Goal: Task Accomplishment & Management: Manage account settings

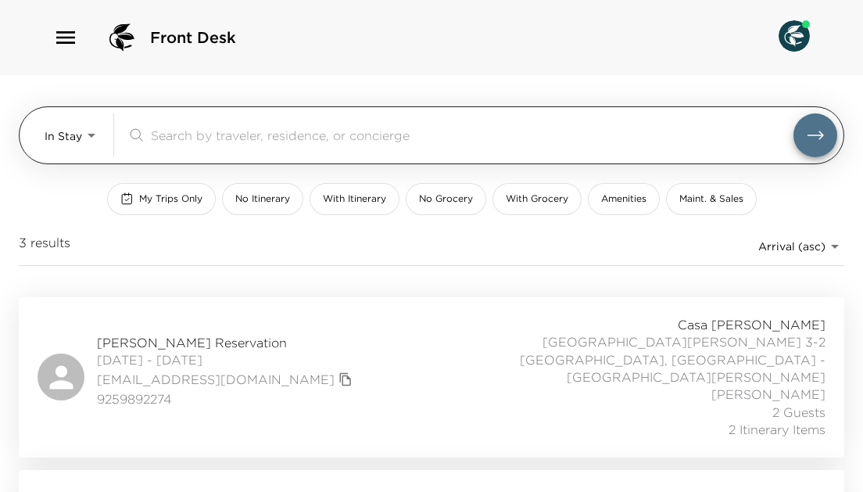
click at [91, 132] on body "Front Desk In Stay In-Stay ​ My Trips Only No Itinerary With Itinerary No Groce…" at bounding box center [431, 246] width 863 height 492
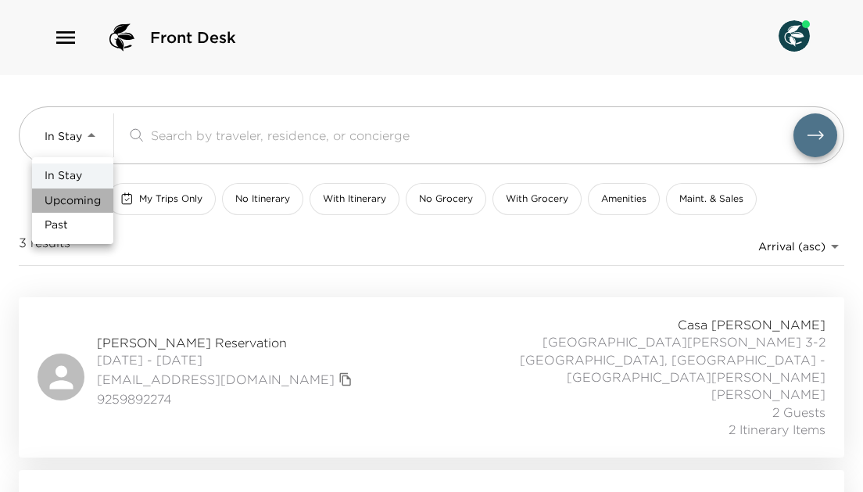
click at [78, 199] on span "Upcoming" at bounding box center [73, 201] width 56 height 16
type input "Upcoming"
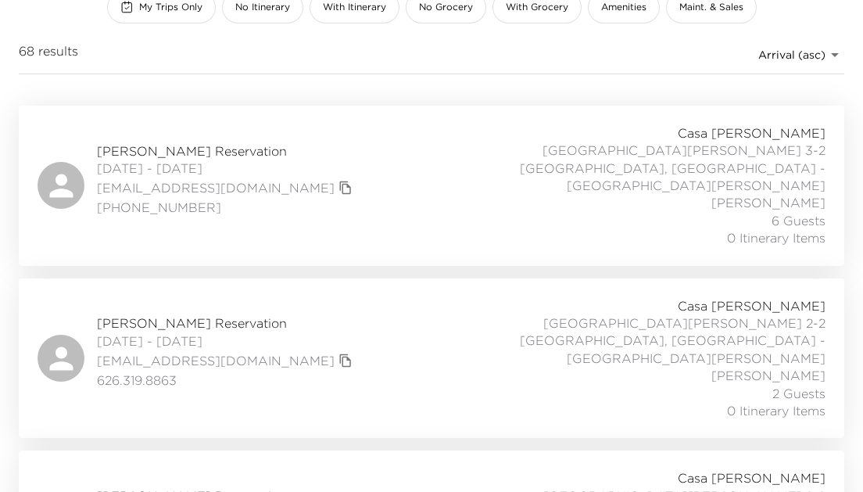
scroll to position [198, 0]
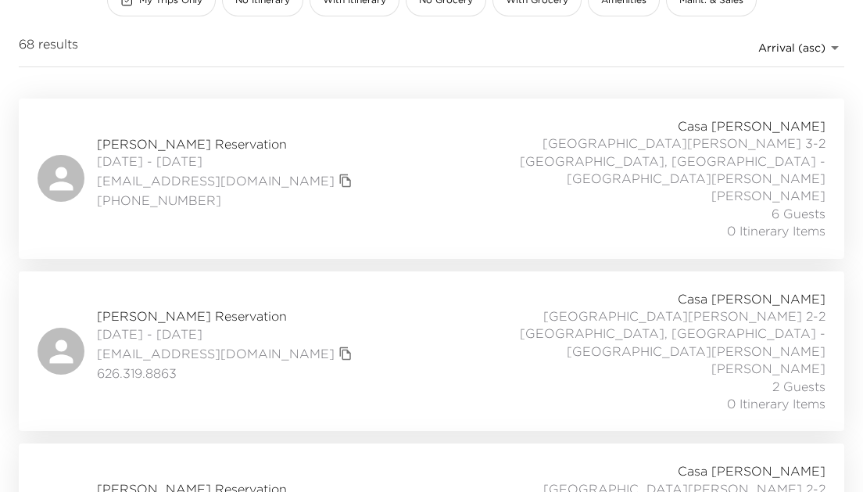
click at [334, 170] on button "copy primary member email" at bounding box center [345, 181] width 22 height 22
click at [195, 138] on span "[PERSON_NAME] Reservation" at bounding box center [226, 143] width 259 height 17
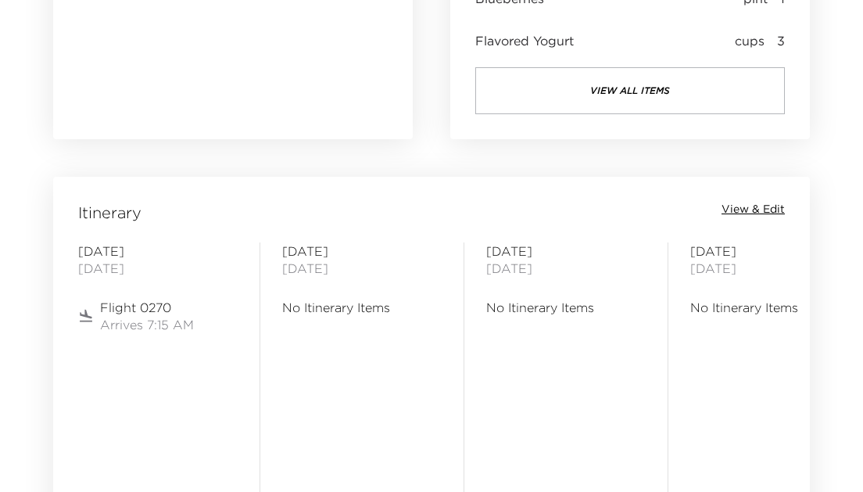
scroll to position [1707, 0]
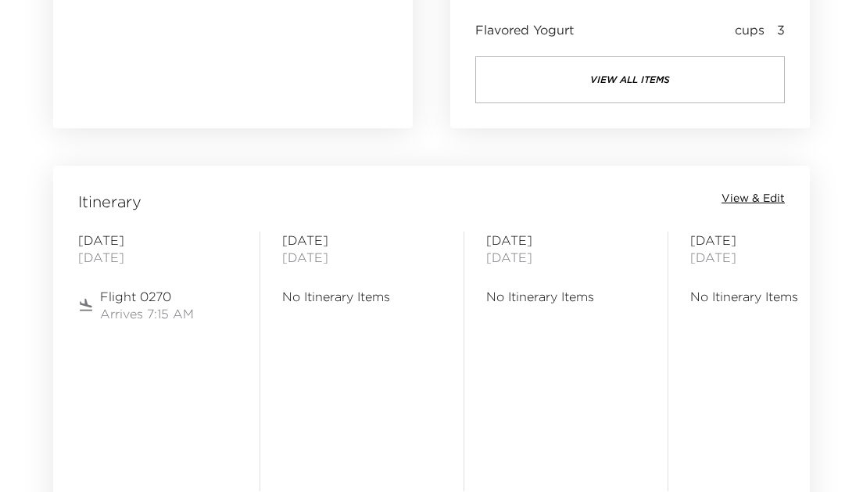
click at [768, 198] on span "View & Edit" at bounding box center [752, 199] width 63 height 16
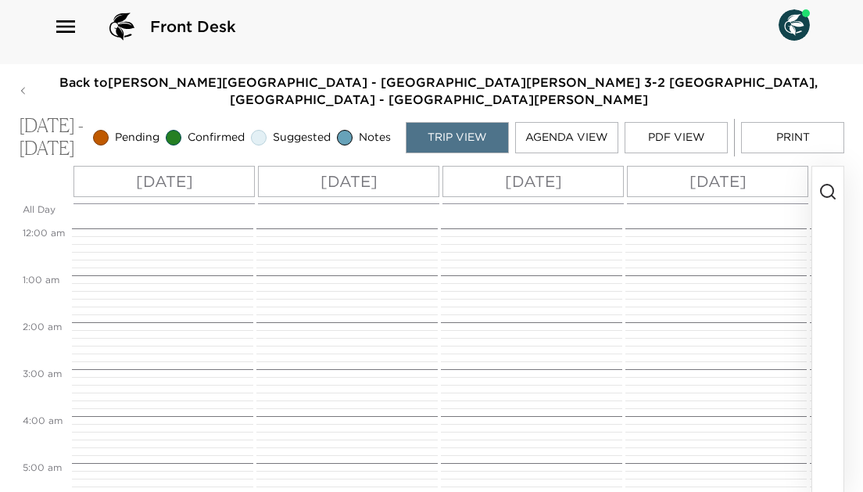
scroll to position [340, 0]
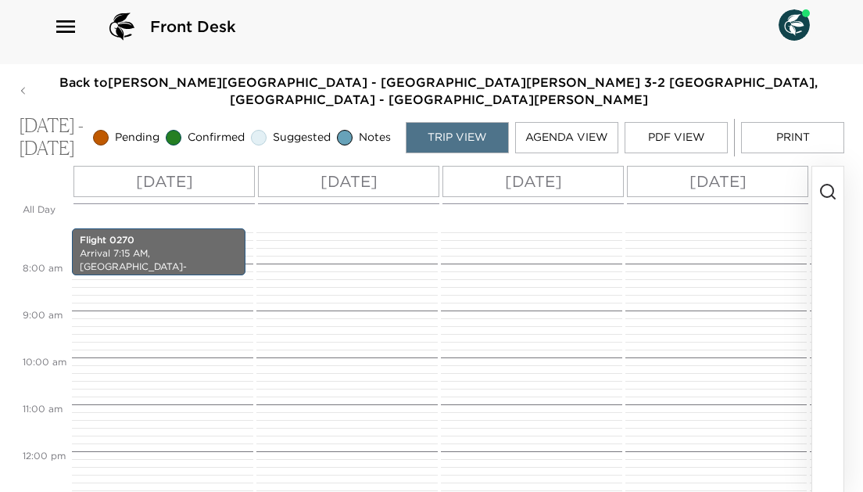
click at [822, 194] on icon "button" at bounding box center [827, 191] width 19 height 19
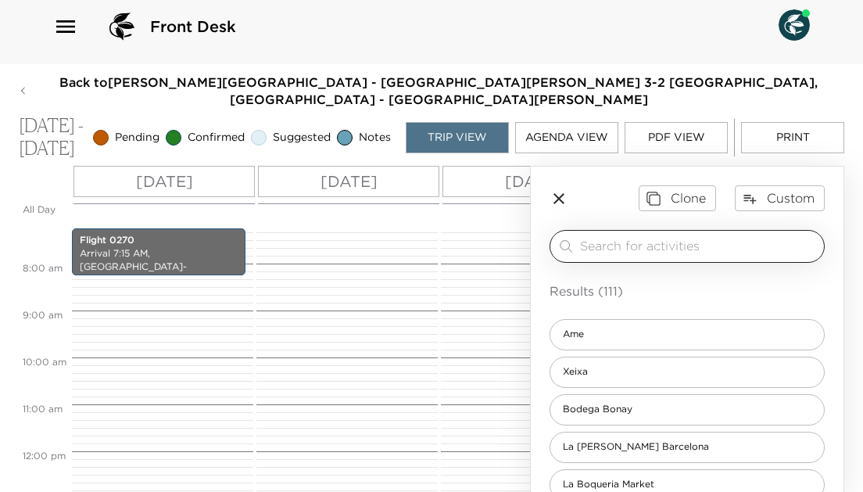
click at [680, 245] on input "search" at bounding box center [699, 246] width 238 height 18
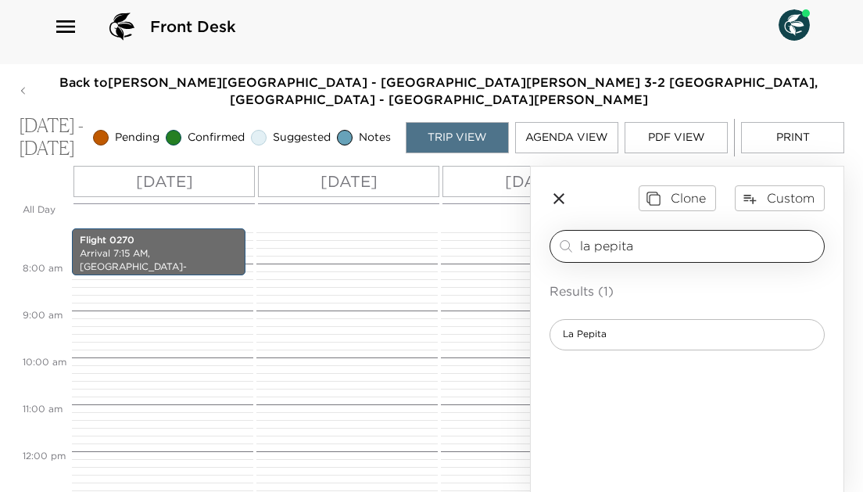
type input "la pepita"
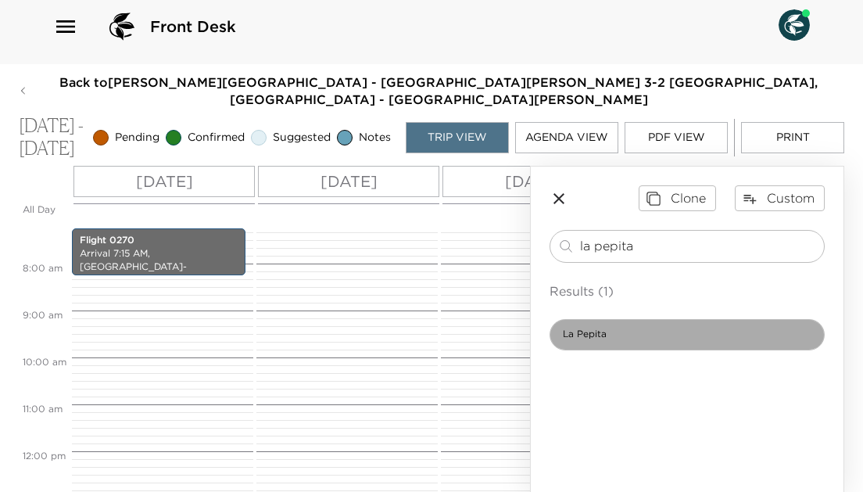
click at [638, 337] on div "La Pepita" at bounding box center [686, 334] width 275 height 31
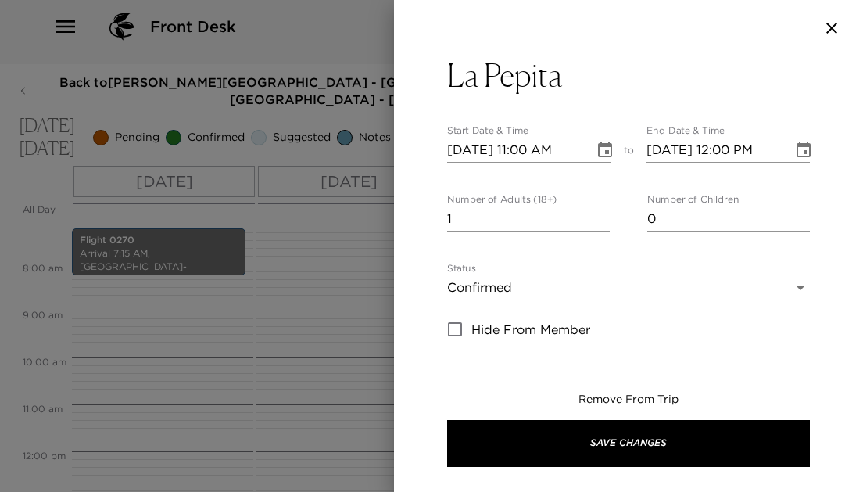
type textarea "Your reservation is confirmed."
type textarea "C/ de Còrsega, 343, Gràcia, 08037 Barcelona"
type input "lapepitabcn@gmail.com"
type input "https://www.lapepitabcn.com/"
type input "24hr"
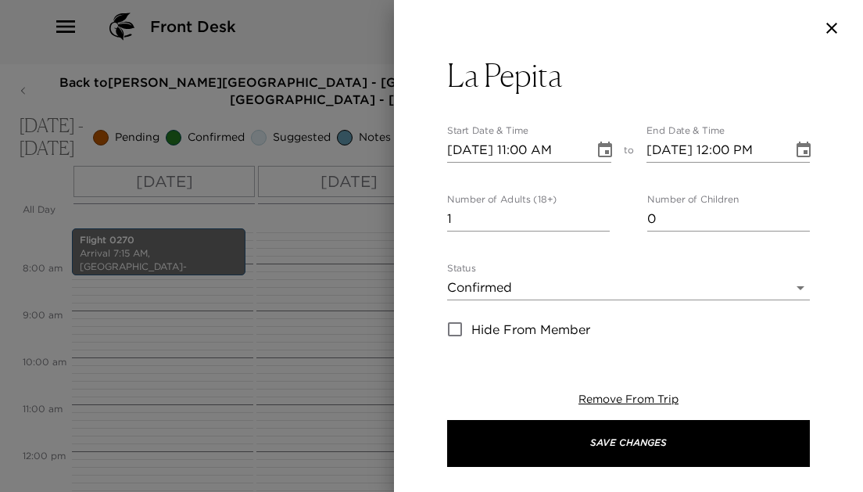
type input "Smart Casual"
type input "All Ages"
click at [599, 214] on input "2" at bounding box center [528, 218] width 163 height 25
click at [599, 214] on input "3" at bounding box center [528, 218] width 163 height 25
click at [599, 214] on input "4" at bounding box center [528, 218] width 163 height 25
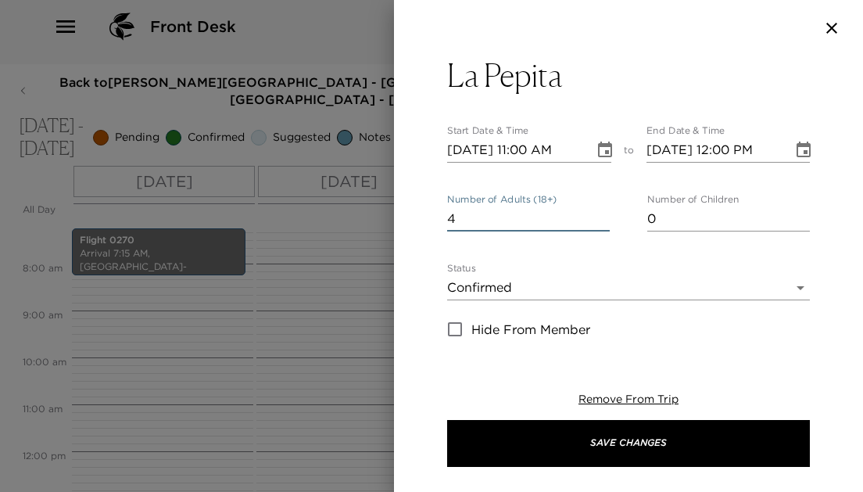
type input "3"
click at [602, 226] on input "3" at bounding box center [528, 218] width 163 height 25
click at [607, 148] on icon "Choose date, selected date is Oct 4, 2025" at bounding box center [604, 150] width 19 height 19
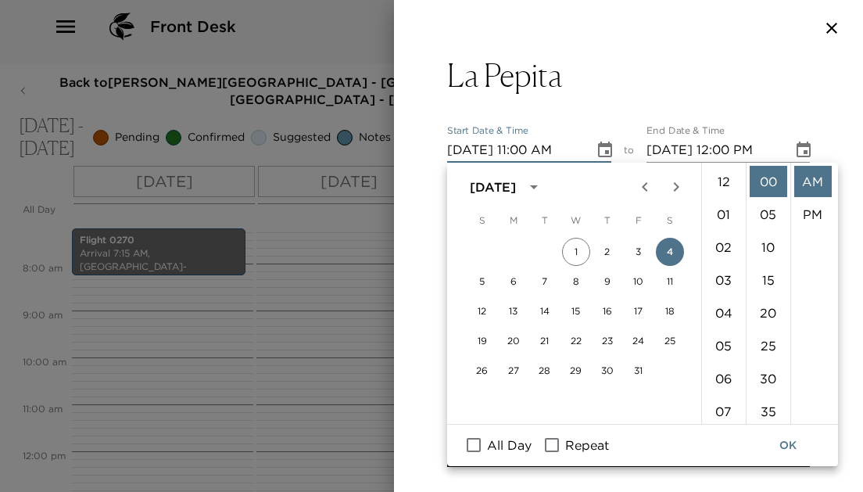
scroll to position [361, 0]
click at [726, 215] on li "07" at bounding box center [724, 221] width 38 height 31
click at [768, 270] on li "15" at bounding box center [768, 279] width 38 height 31
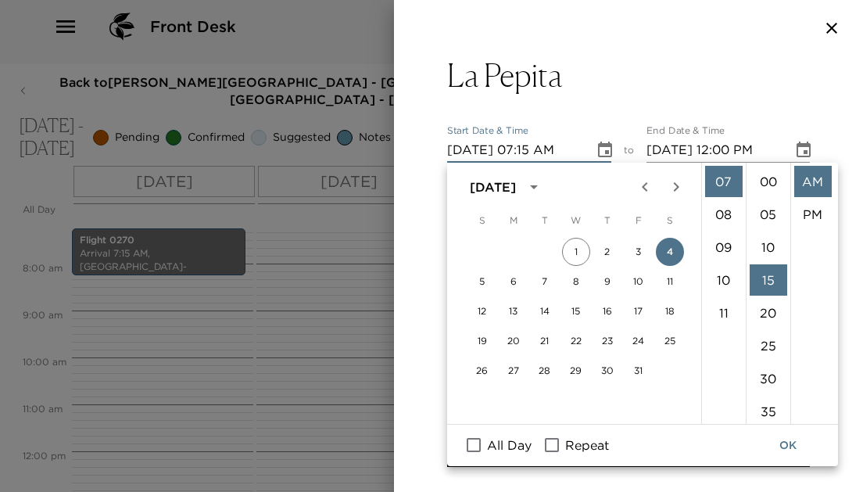
scroll to position [98, 0]
click at [812, 202] on li "PM" at bounding box center [813, 213] width 38 height 31
type input "10/04/2025 07:15 PM"
type input "10/04/2025 08:15 PM"
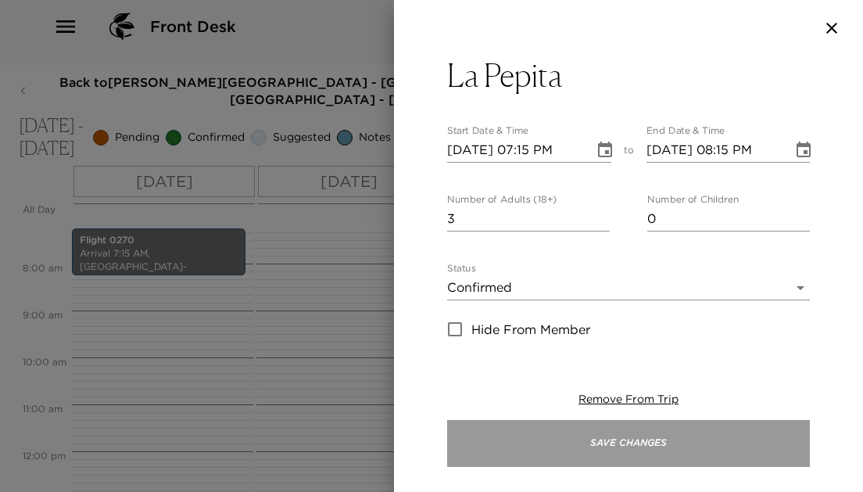
click at [587, 448] on button "Save Changes" at bounding box center [628, 443] width 363 height 47
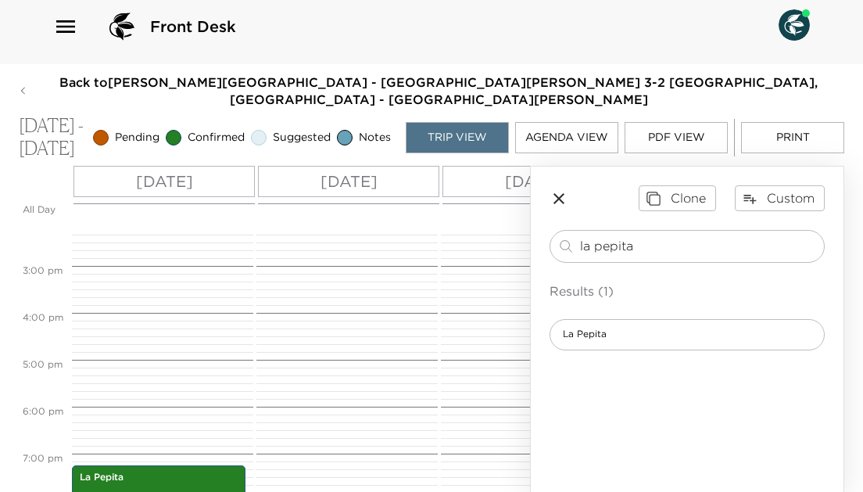
scroll to position [760, 0]
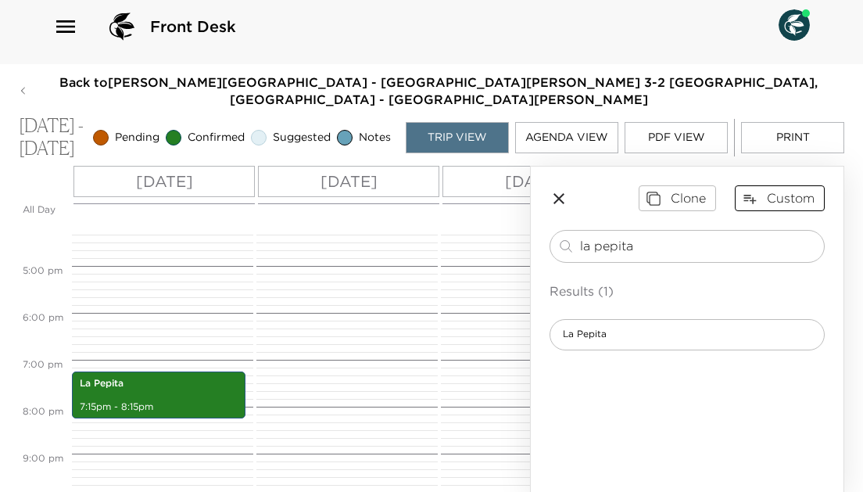
click at [790, 201] on button "Custom" at bounding box center [780, 197] width 90 height 25
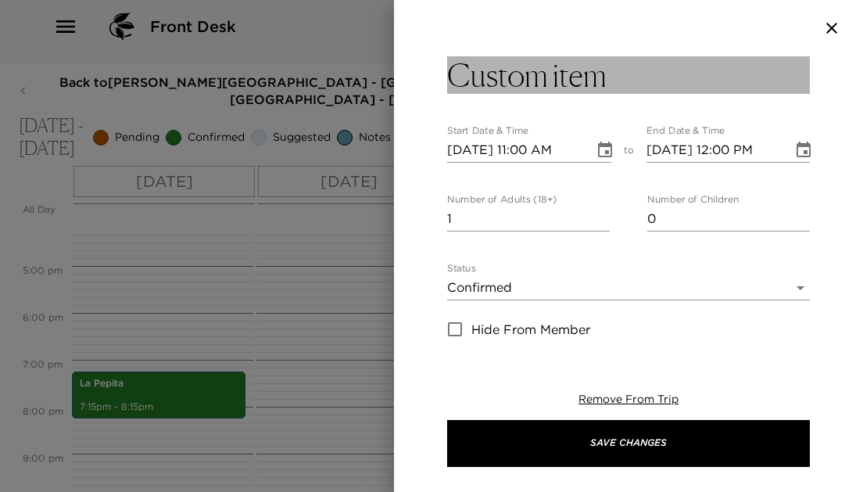
click at [587, 84] on h3 "Custom item" at bounding box center [526, 75] width 159 height 38
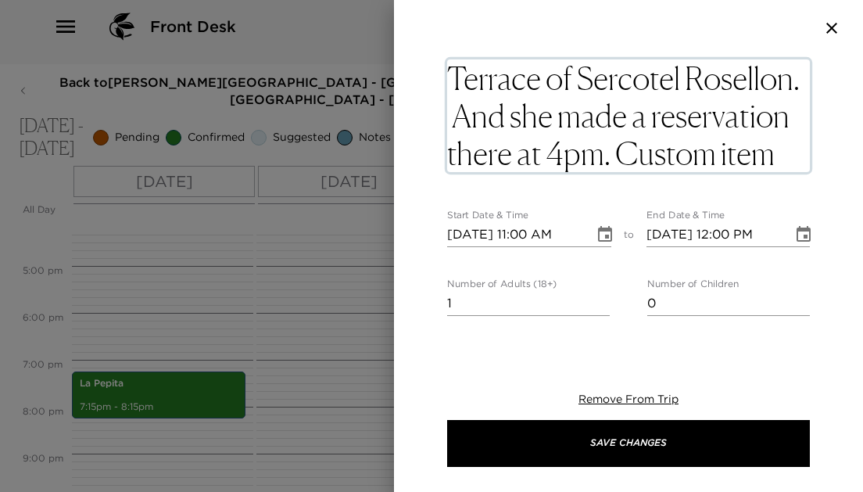
drag, startPoint x: 782, startPoint y: 163, endPoint x: 450, endPoint y: 117, distance: 335.2
click at [450, 117] on textarea "Terrace of Sercotel Rosellon. And she made a reservation there at 4pm. Custom i…" at bounding box center [628, 115] width 363 height 113
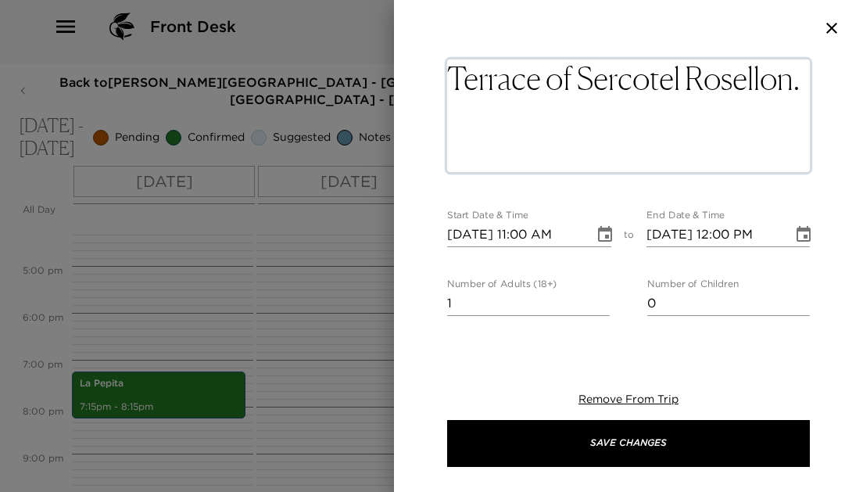
scroll to position [38, 0]
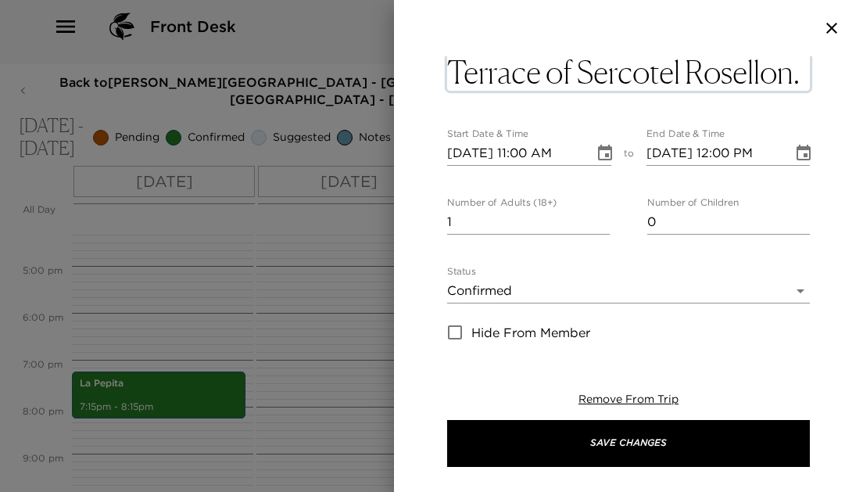
type textarea "Terrace of Sercotel Rosellon. And she made a reservation there at 4pm. Custom i…"
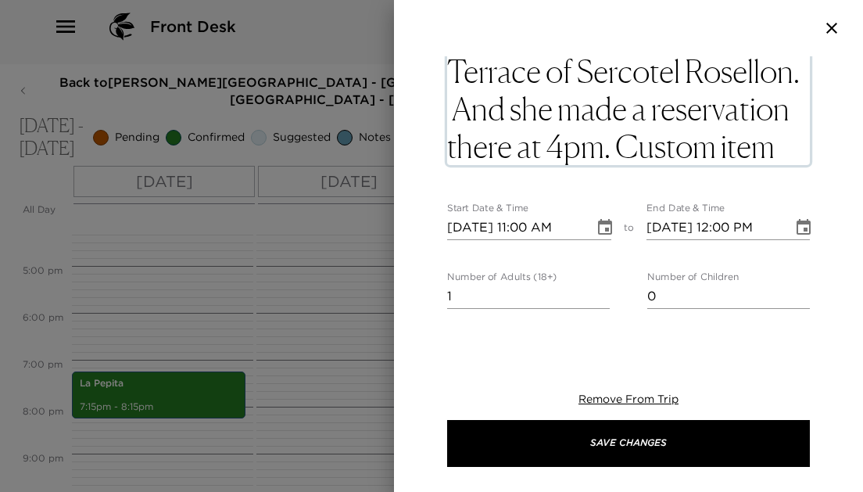
scroll to position [8, 0]
drag, startPoint x: 455, startPoint y: 110, endPoint x: 853, endPoint y: 168, distance: 402.7
click at [853, 168] on div "Terrace of Sercotel Rosellon. And she made a reservation there at 4pm. Custom i…" at bounding box center [628, 198] width 469 height 285
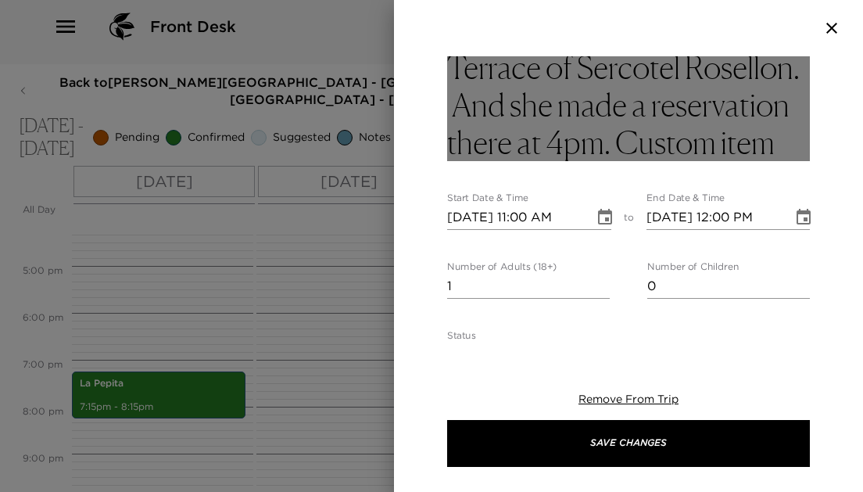
click at [456, 112] on h3 "Terrace of Sercotel Rosellon. And she made a reservation there at 4pm. Custom i…" at bounding box center [628, 104] width 363 height 113
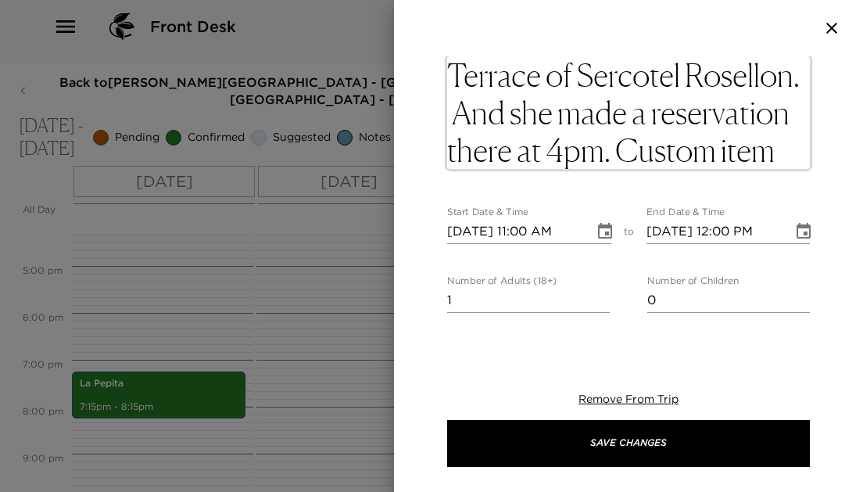
drag, startPoint x: 456, startPoint y: 112, endPoint x: 773, endPoint y: 146, distance: 319.1
click at [773, 146] on textarea "Terrace of Sercotel Rosellon. And she made a reservation there at 4pm. Custom i…" at bounding box center [628, 112] width 363 height 113
type textarea "Terrace of Sercotel Rosellon."
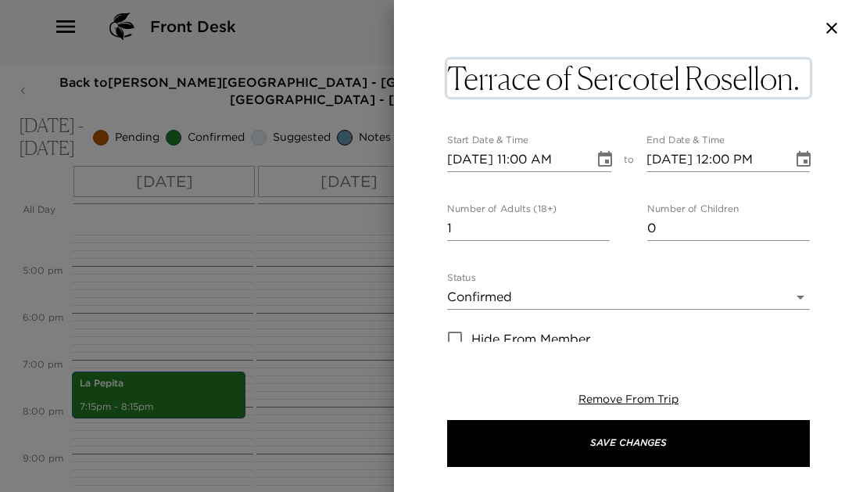
scroll to position [0, 0]
click at [603, 221] on input "2" at bounding box center [528, 228] width 163 height 25
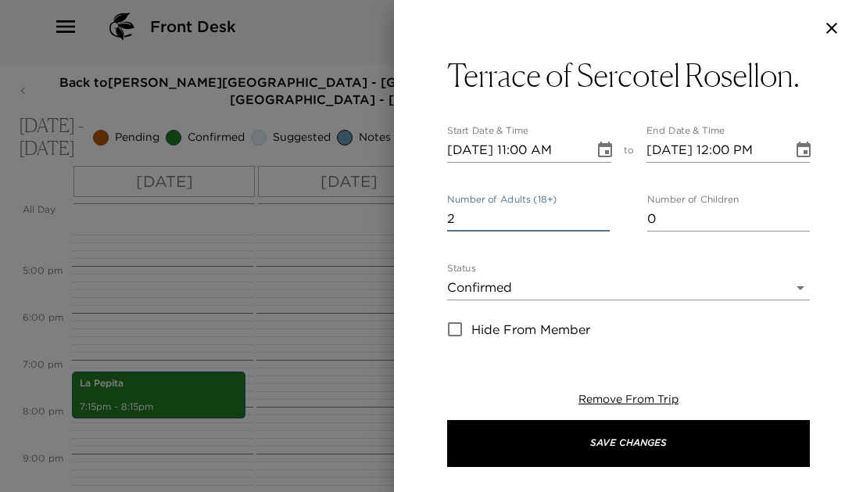
type input "3"
click at [603, 221] on input "3" at bounding box center [528, 218] width 163 height 25
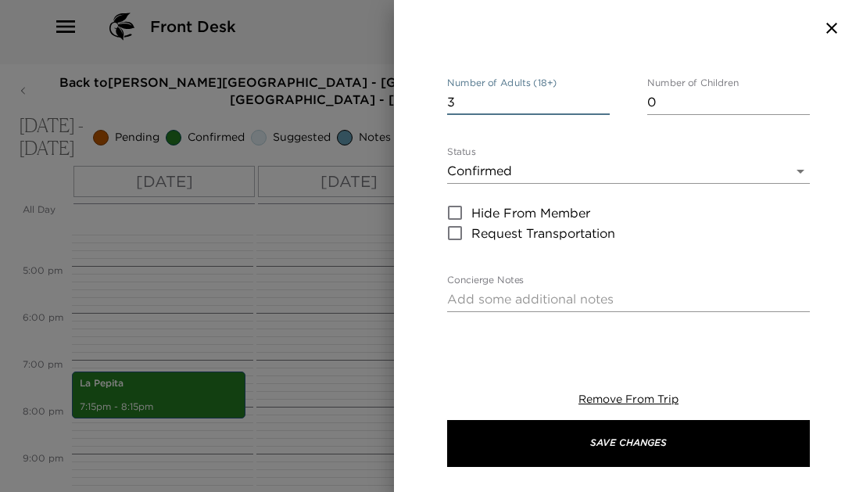
scroll to position [121, 0]
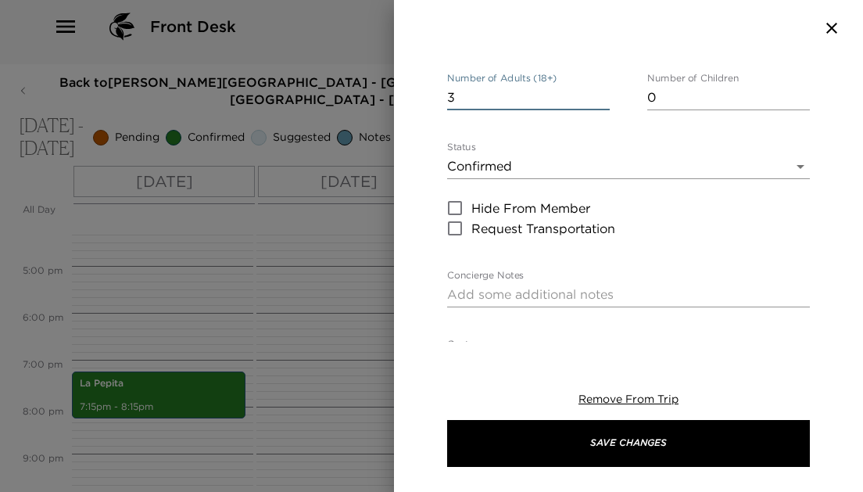
click at [506, 293] on textarea "Concierge Notes" at bounding box center [628, 294] width 363 height 18
paste textarea "And she made a reservation there at 4pm. Custom item"
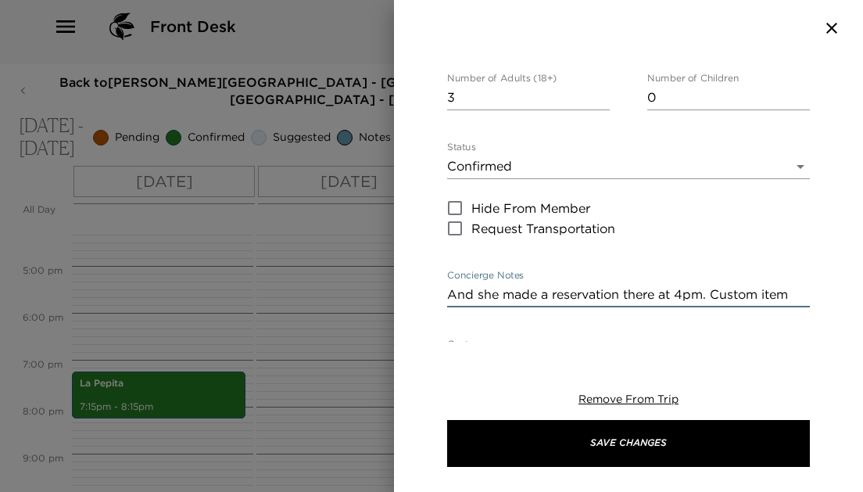
drag, startPoint x: 793, startPoint y: 293, endPoint x: 427, endPoint y: 295, distance: 366.5
click at [427, 295] on div "Terrace of Sercotel Rosellon. Start Date & Time 10/04/2025 11:00 AM to End Date…" at bounding box center [628, 198] width 469 height 285
click at [531, 294] on textarea "Reservation `t 4pm" at bounding box center [628, 294] width 363 height 18
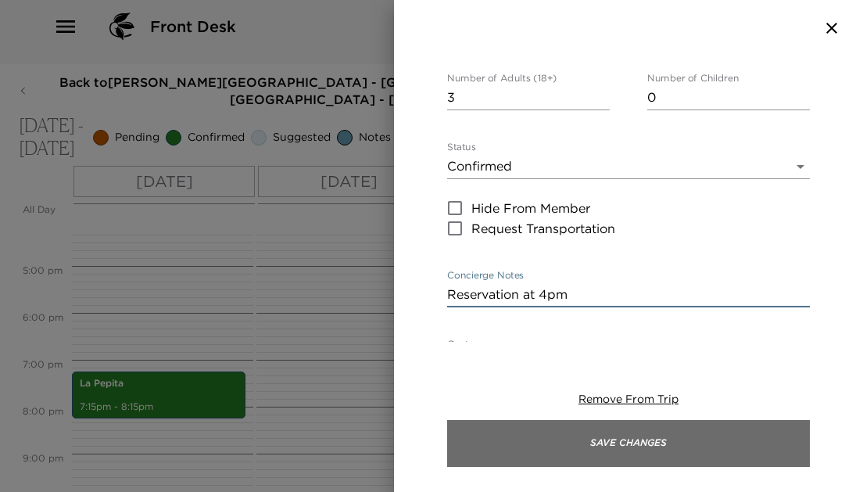
type textarea "Reservation at 4pm"
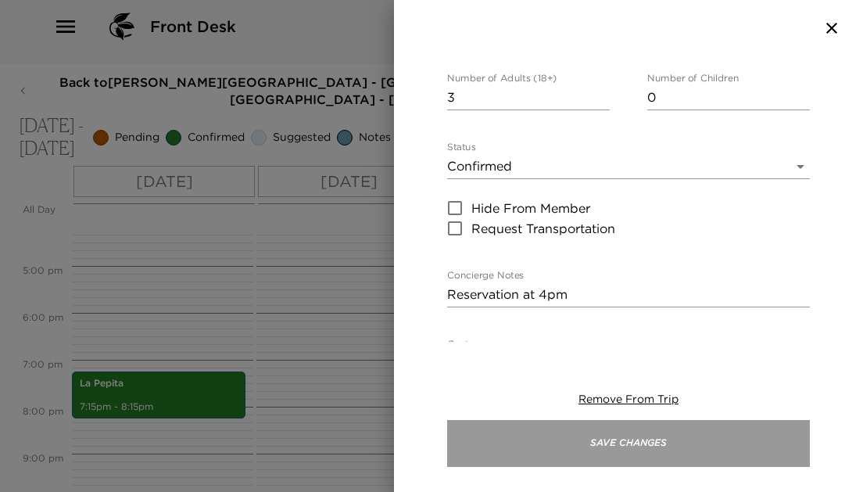
click at [559, 435] on button "Save Changes" at bounding box center [628, 443] width 363 height 47
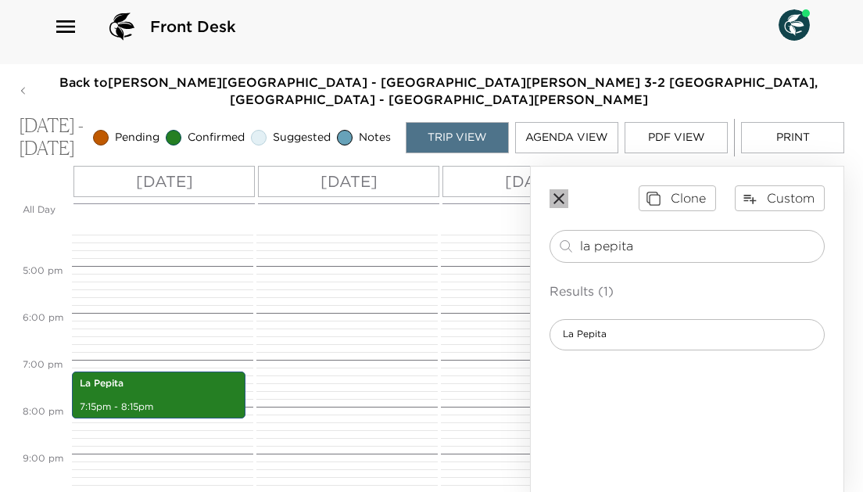
click at [554, 192] on icon "button" at bounding box center [558, 198] width 19 height 19
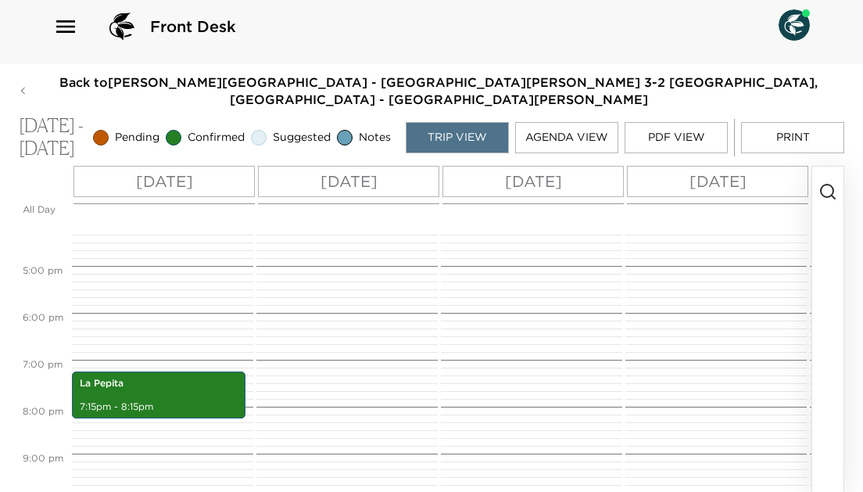
click at [27, 84] on icon "button" at bounding box center [23, 90] width 9 height 13
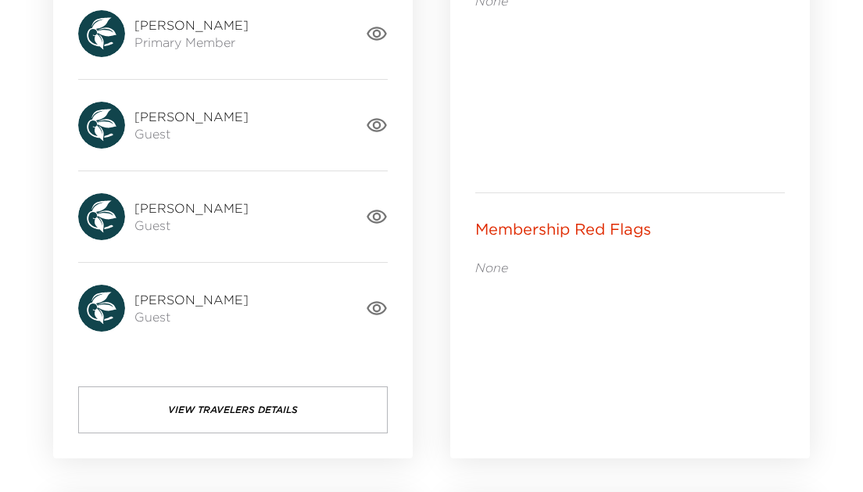
scroll to position [810, 0]
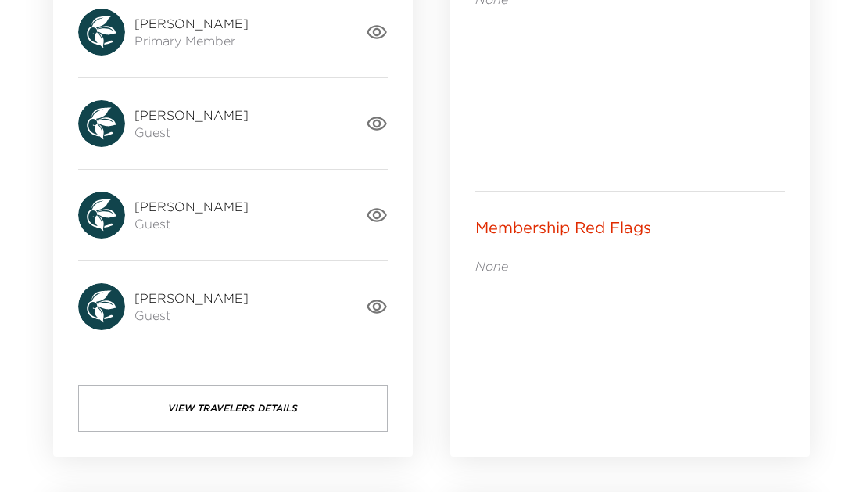
click at [189, 433] on div "Travelers Kari Ellis Primary Member Caroline Cox Guest Karen Wilger Guest Katel…" at bounding box center [232, 190] width 359 height 531
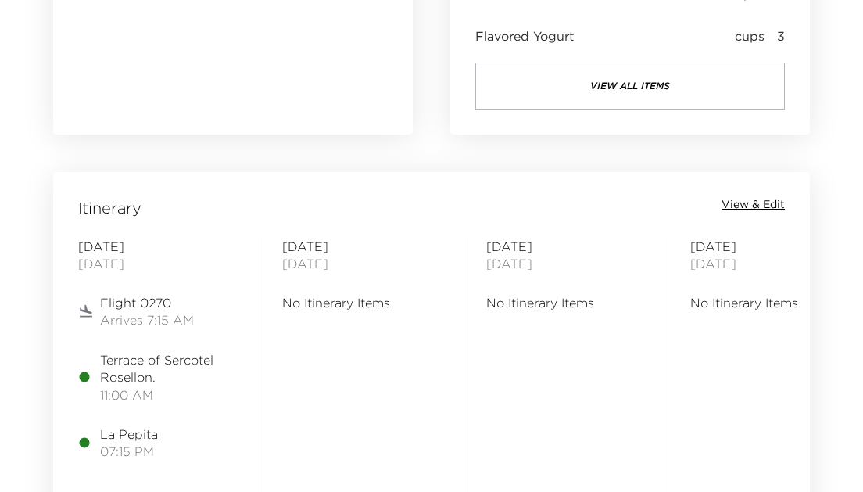
scroll to position [1701, 0]
click at [764, 203] on span "View & Edit" at bounding box center [752, 204] width 63 height 16
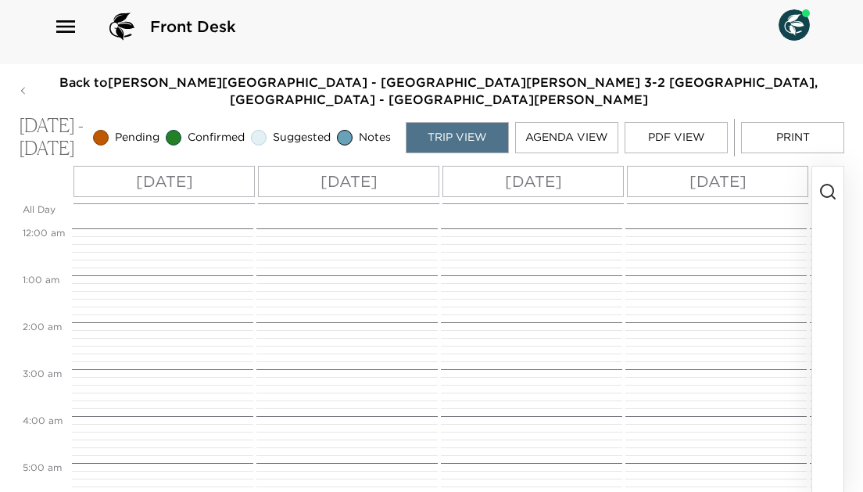
scroll to position [340, 0]
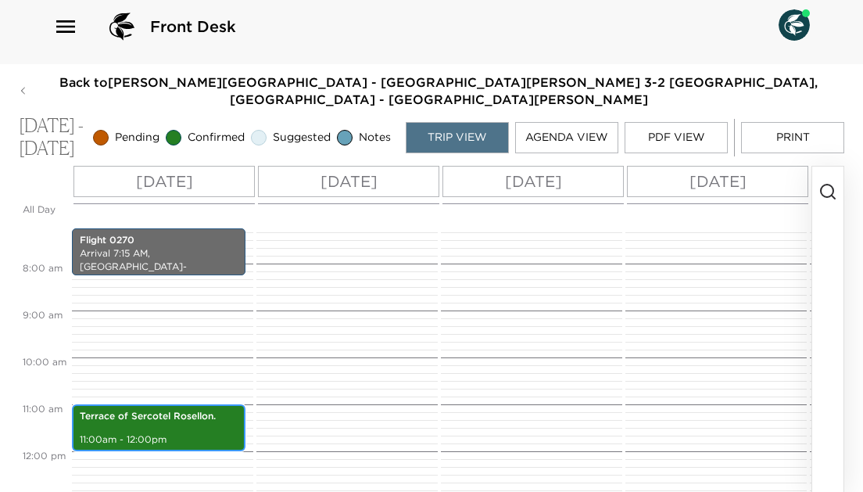
click at [149, 425] on div "Terrace of Sercotel Rosellon. 11:00am - 12:00pm" at bounding box center [159, 427] width 164 height 42
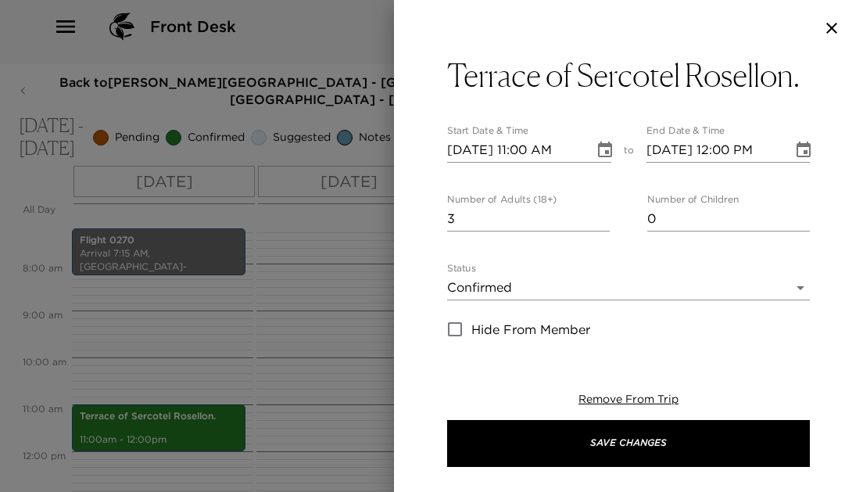
type input "4"
click at [599, 213] on input "4" at bounding box center [528, 218] width 163 height 25
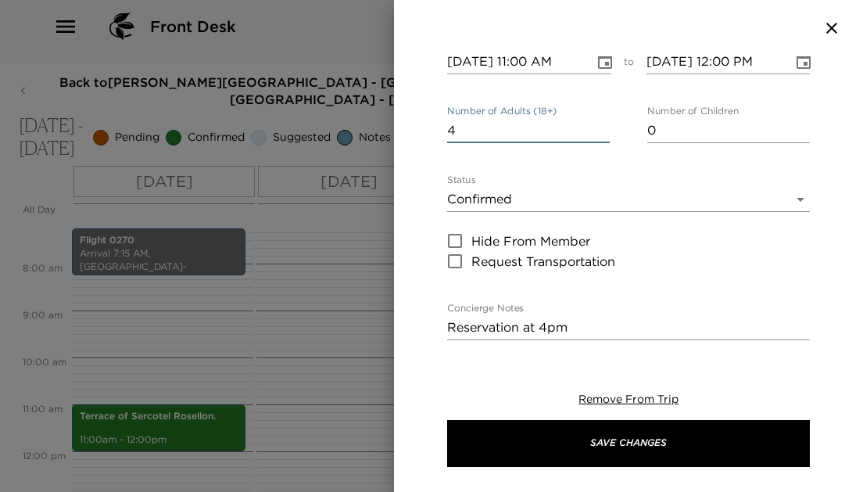
scroll to position [91, 0]
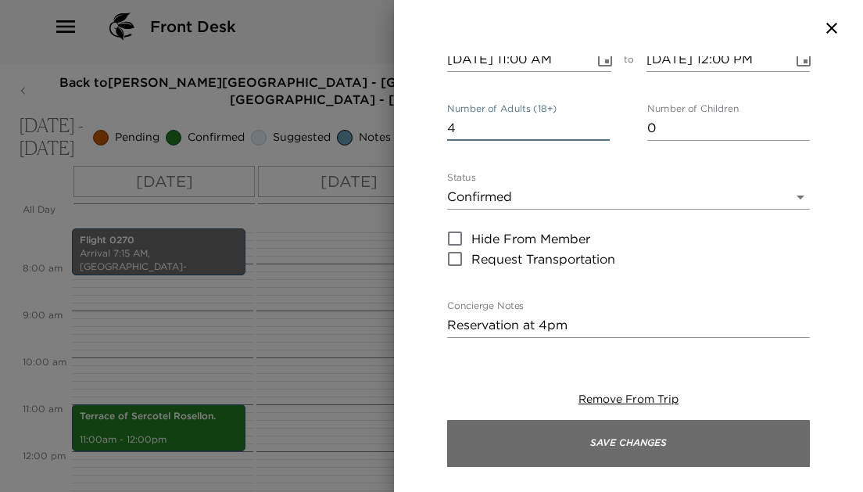
click at [447, 438] on button "Save Changes" at bounding box center [628, 443] width 363 height 47
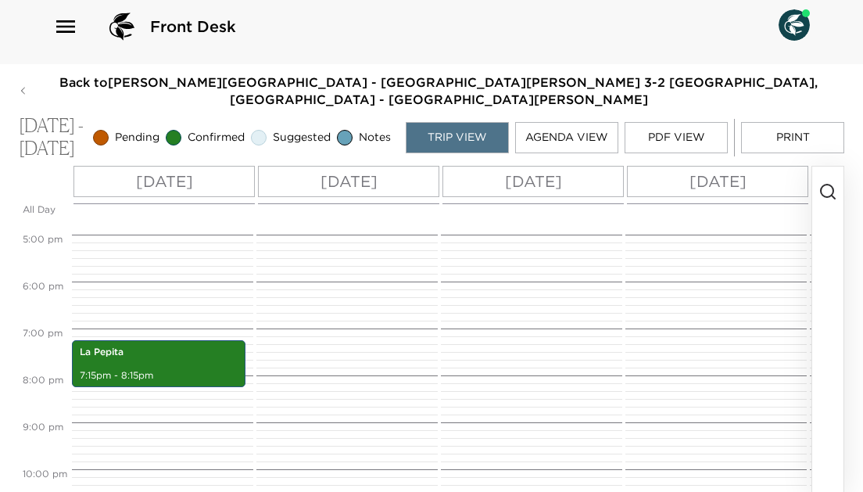
scroll to position [796, 0]
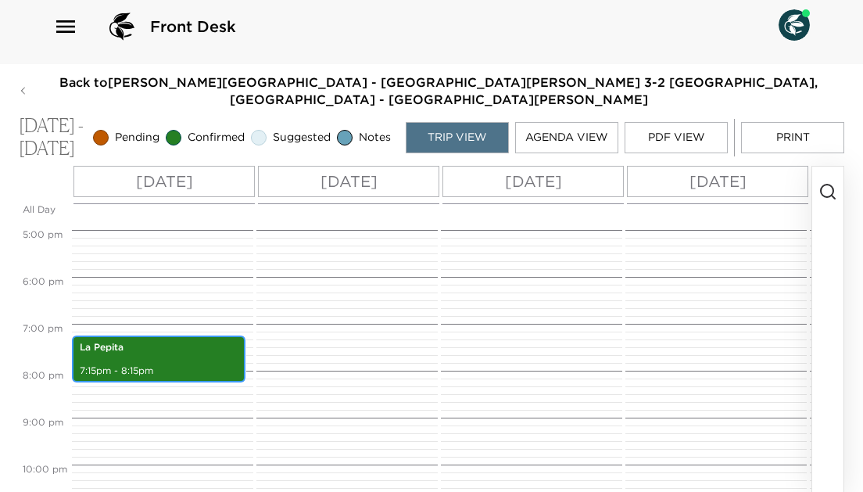
click at [175, 363] on div "La Pepita 7:15pm - 8:15pm" at bounding box center [159, 359] width 164 height 42
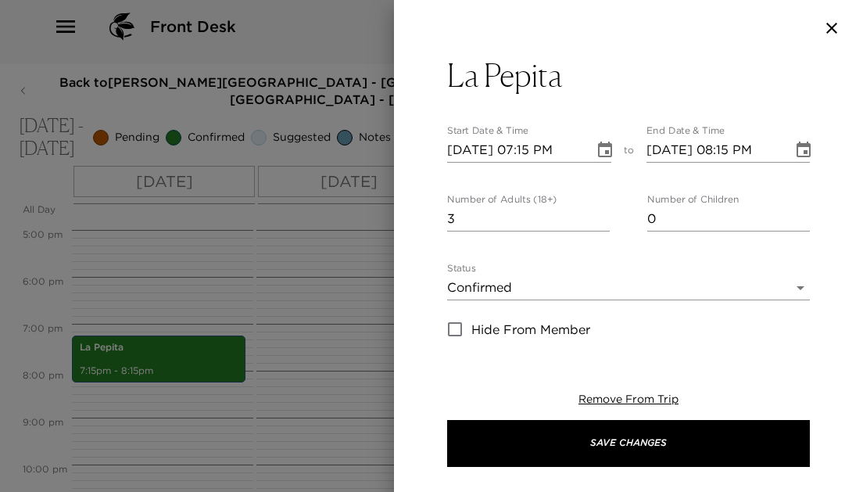
type input "4"
click at [600, 211] on input "4" at bounding box center [528, 218] width 163 height 25
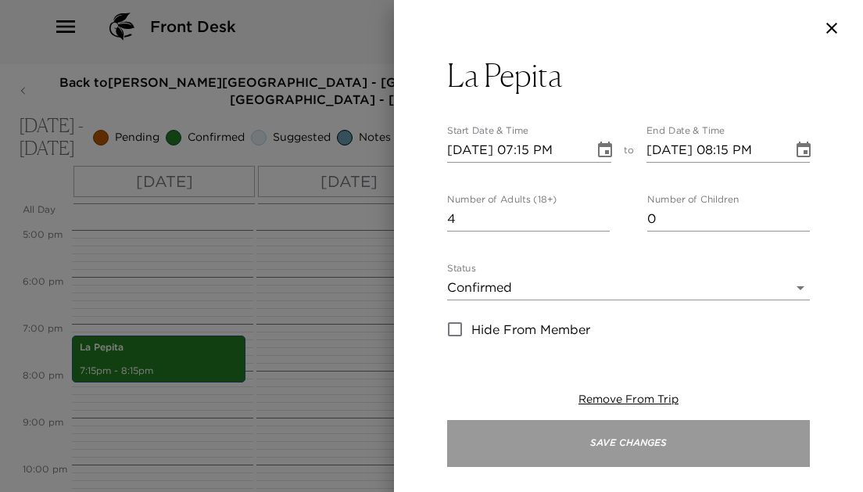
click at [447, 447] on button "Save Changes" at bounding box center [628, 443] width 363 height 47
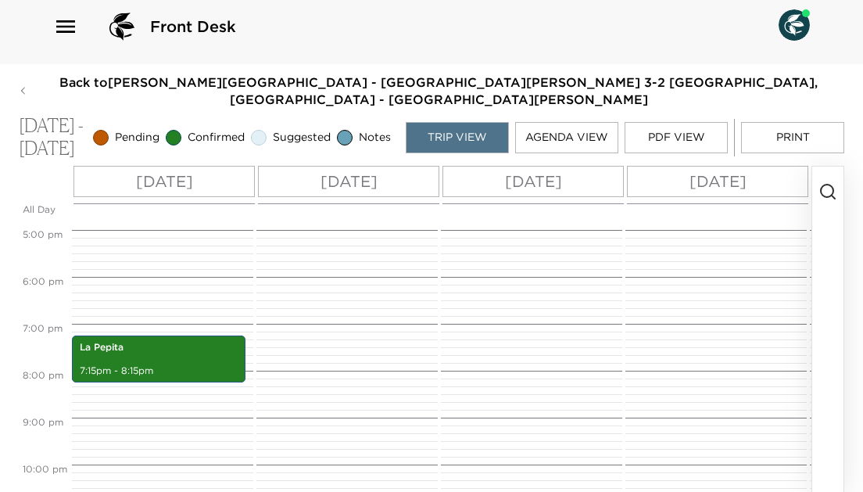
click at [331, 186] on p "Sun 10/05" at bounding box center [348, 181] width 57 height 23
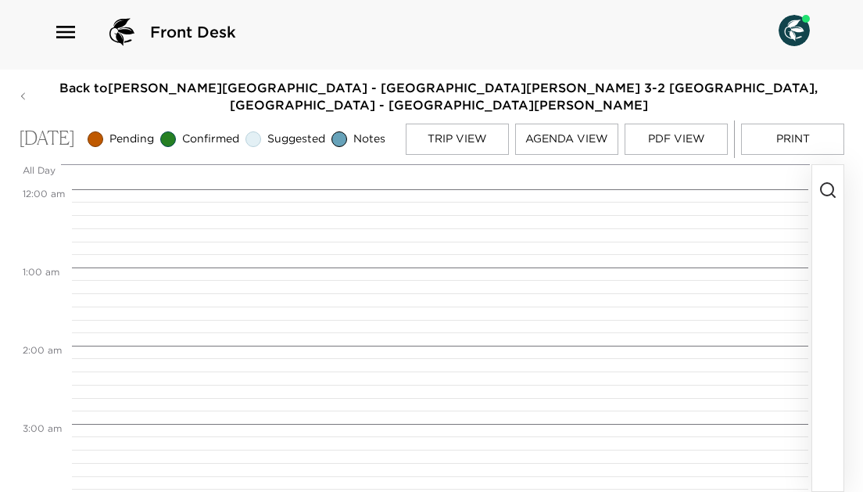
scroll to position [625, 0]
click at [826, 190] on icon "button" at bounding box center [827, 190] width 19 height 19
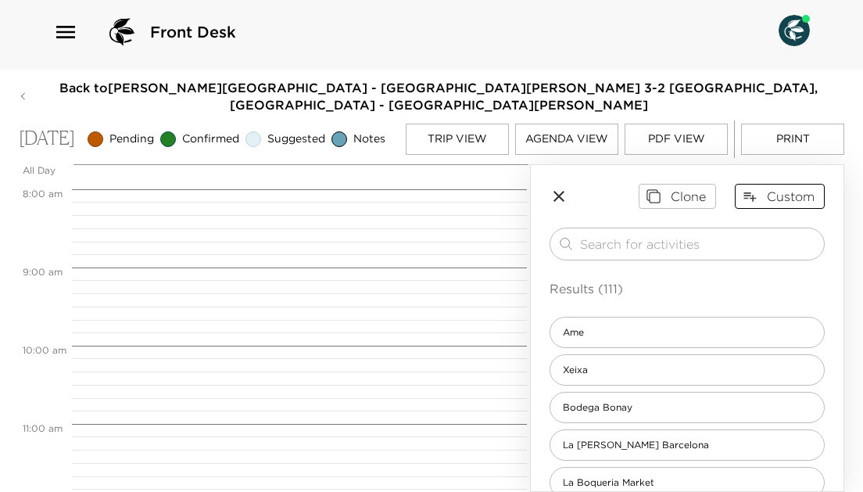
click at [792, 198] on button "Custom" at bounding box center [780, 196] width 90 height 25
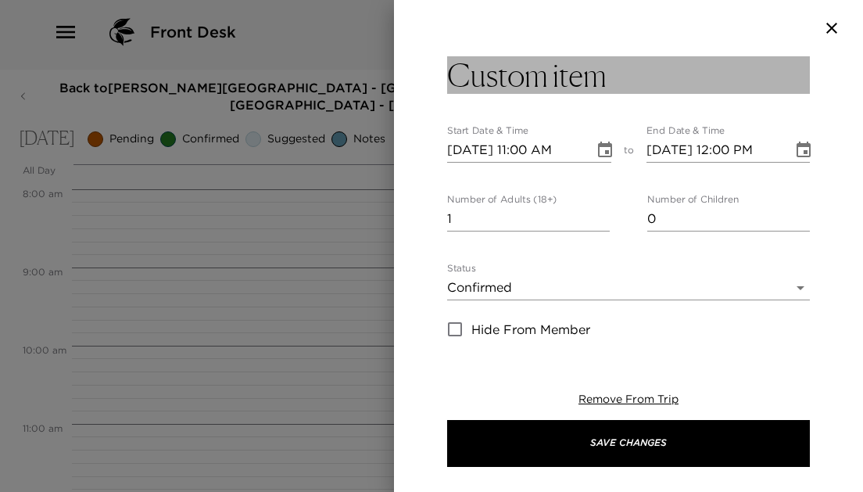
click at [513, 78] on h3 "Custom item" at bounding box center [526, 75] width 159 height 38
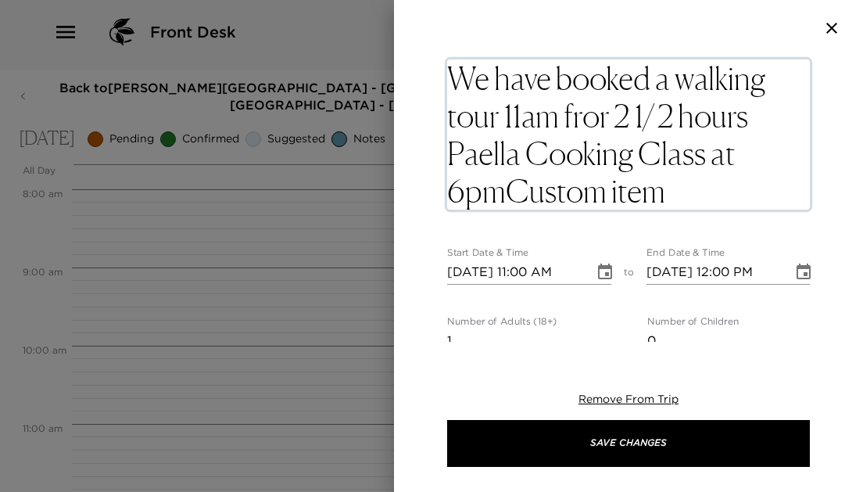
click at [665, 201] on textarea "We have booked a walking tour 11am fror 2 1/2 hours Paella Cooking Class at 6pm…" at bounding box center [628, 134] width 363 height 150
type textarea "We have booked a walking tour 11am fror 2 1/2 hours Paella Cooking Class at 6pm"
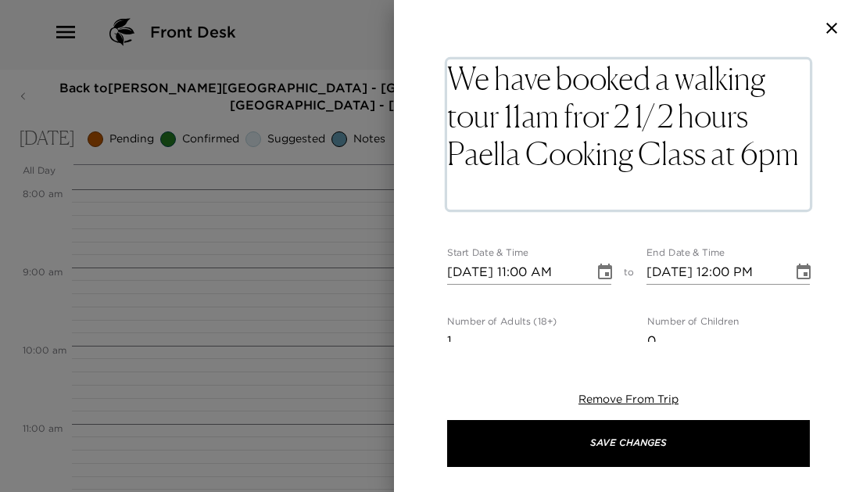
scroll to position [38, 0]
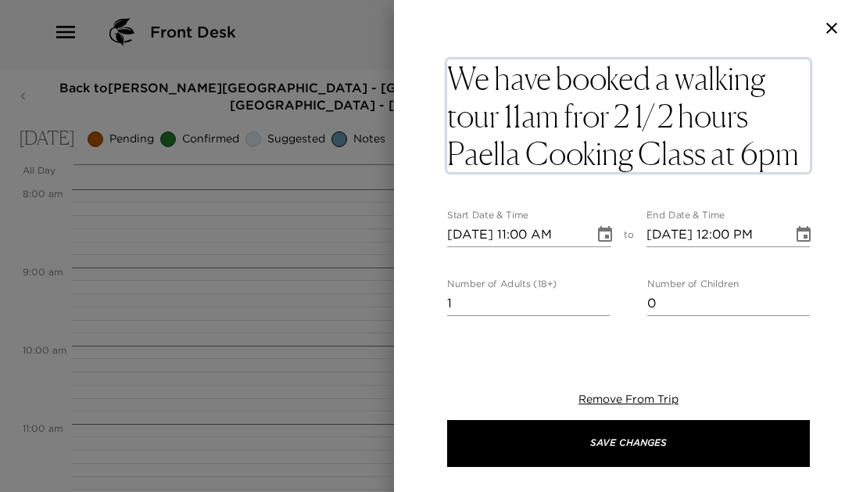
click at [603, 232] on icon "Choose date, selected date is Oct 5, 2025" at bounding box center [604, 234] width 19 height 19
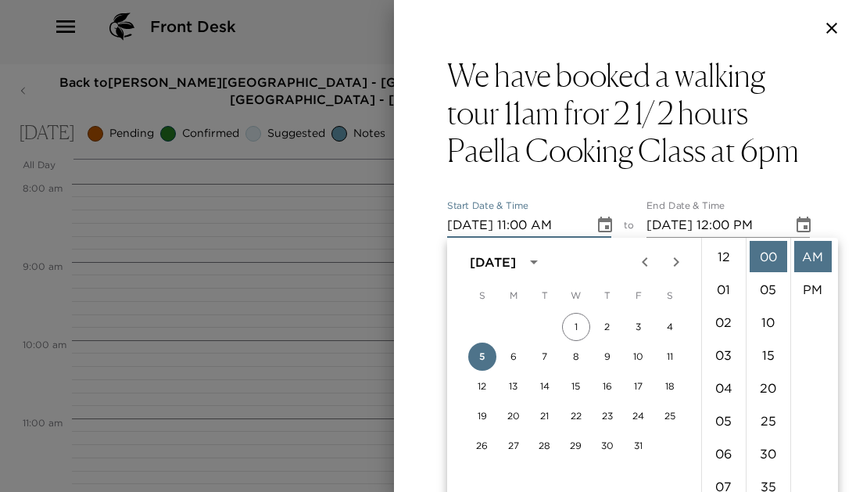
scroll to position [361, 0]
click at [815, 259] on li "AM" at bounding box center [813, 256] width 38 height 31
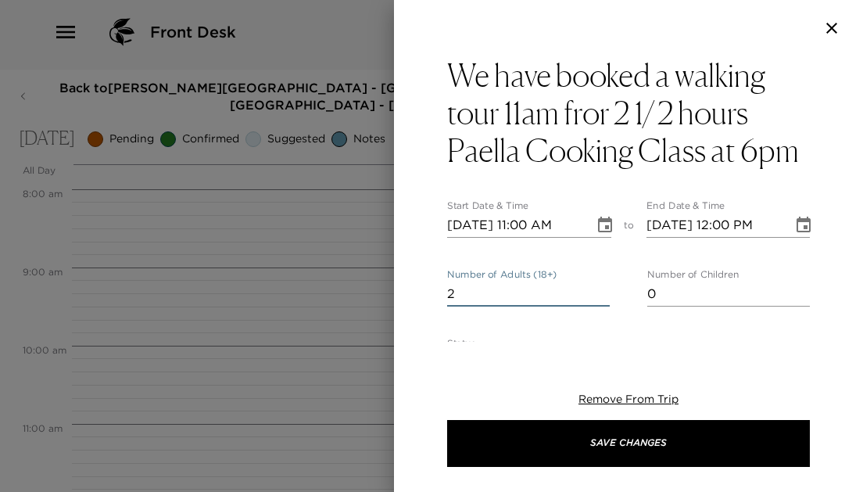
click at [602, 289] on input "2" at bounding box center [528, 293] width 163 height 25
click at [602, 289] on input "3" at bounding box center [528, 293] width 163 height 25
type input "4"
click at [602, 289] on input "4" at bounding box center [528, 293] width 163 height 25
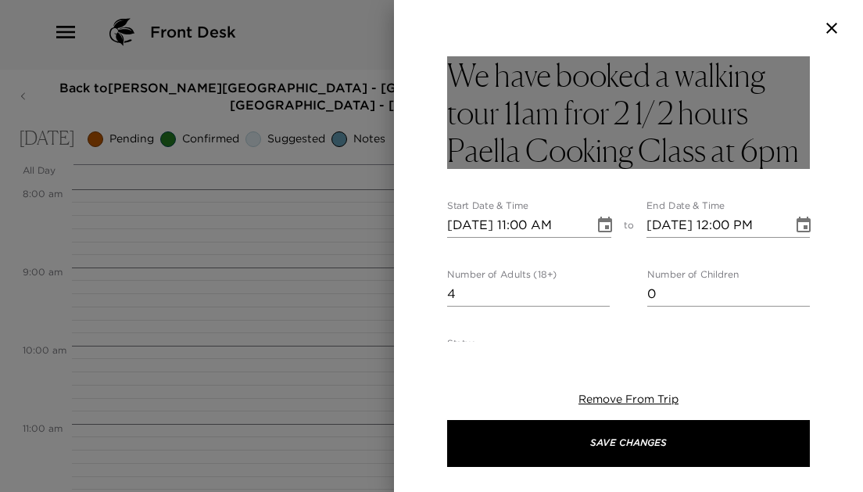
click at [795, 152] on h3 "We have booked a walking tour 11am fror 2 1/2 hours Paella Cooking Class at 6pm" at bounding box center [628, 112] width 363 height 113
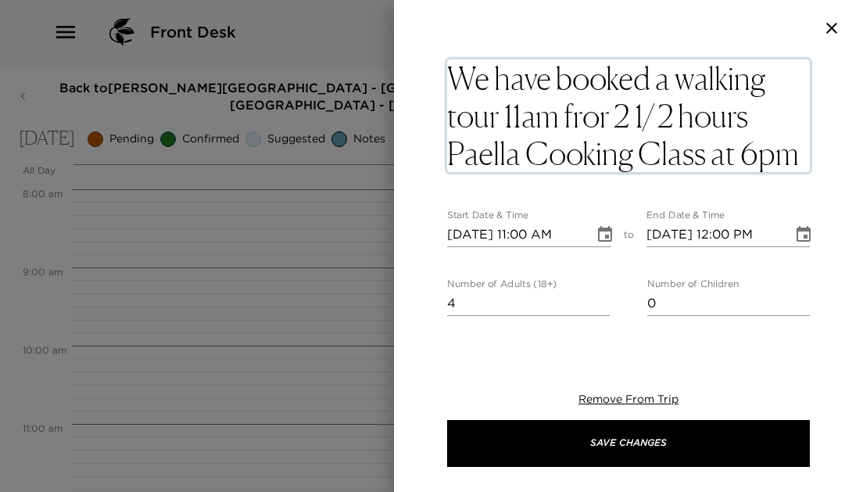
drag, startPoint x: 795, startPoint y: 152, endPoint x: 503, endPoint y: 122, distance: 293.0
click at [503, 122] on textarea "We have booked a walking tour 11am fror 2 1/2 hours Paella Cooking Class at 6pm" at bounding box center [628, 115] width 363 height 113
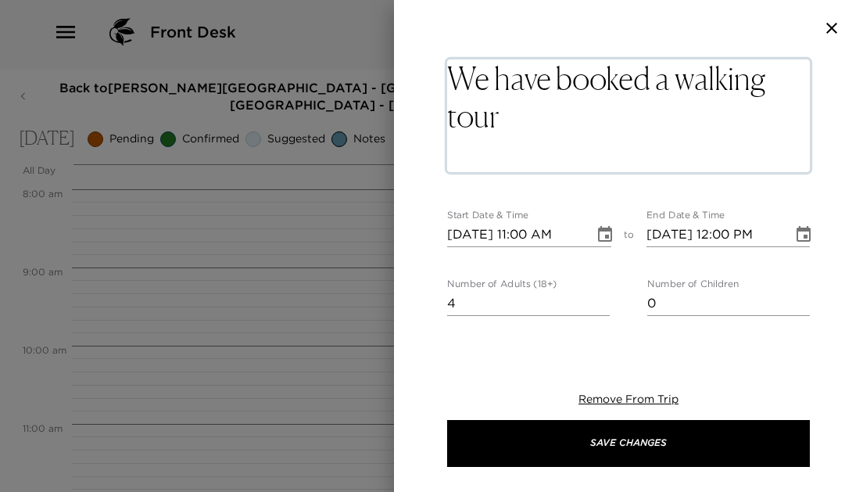
drag, startPoint x: 688, startPoint y: 80, endPoint x: 477, endPoint y: 78, distance: 211.0
click at [477, 78] on textarea "We have booked a walking tour" at bounding box center [628, 115] width 363 height 113
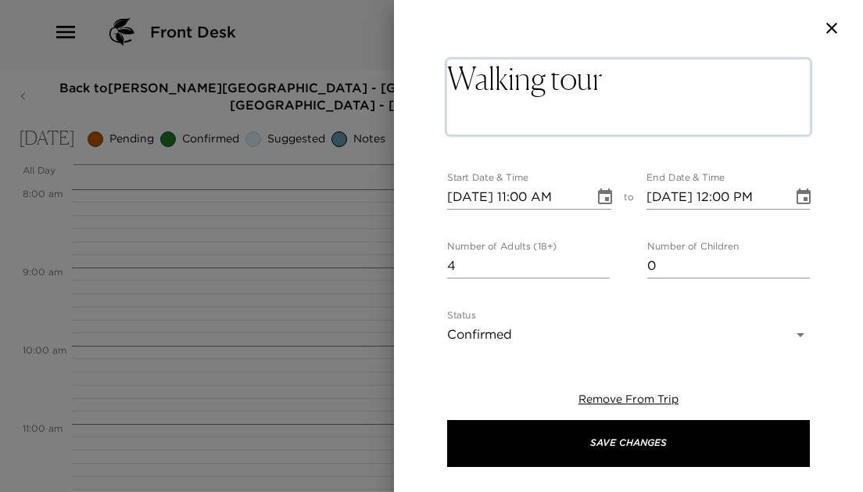
click at [549, 127] on textarea "Walking tour" at bounding box center [628, 96] width 363 height 75
type textarea "Walking tour"
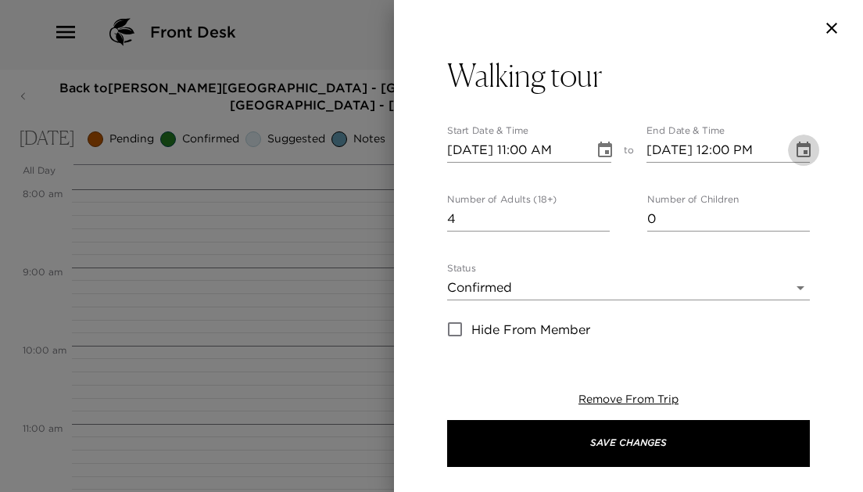
click at [803, 152] on icon "Choose date, selected date is Oct 5, 2025" at bounding box center [803, 149] width 14 height 16
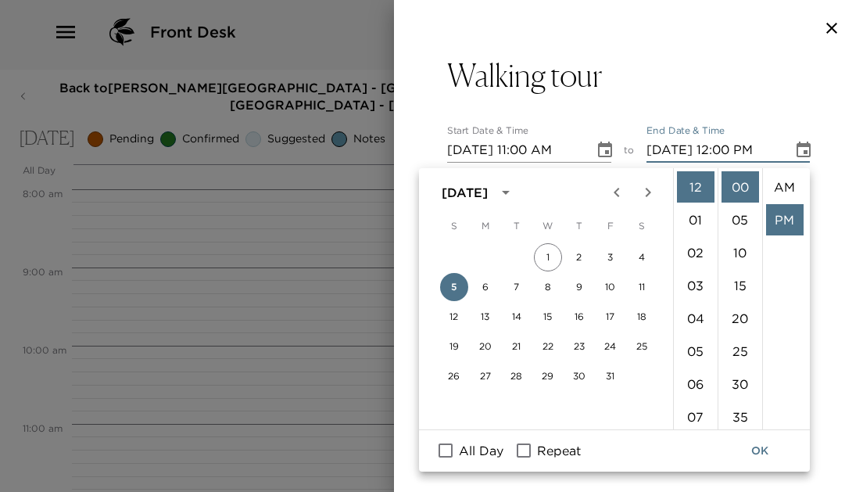
scroll to position [33, 0]
click at [703, 241] on li "02" at bounding box center [696, 252] width 38 height 31
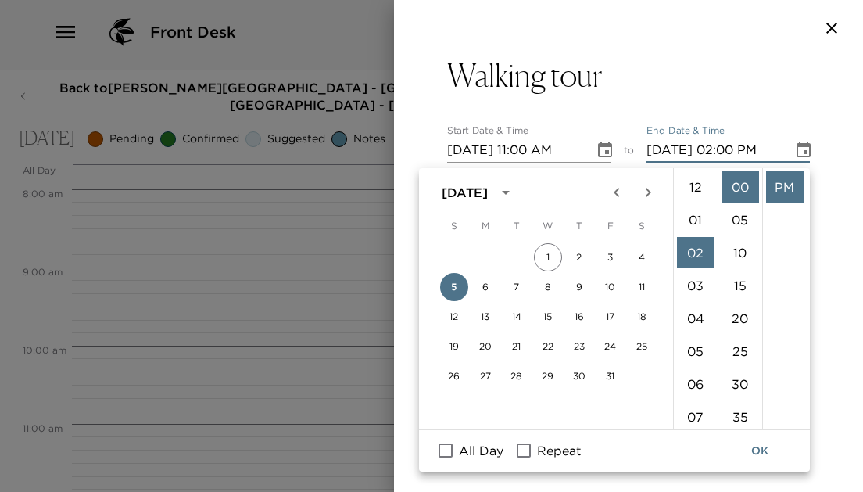
scroll to position [66, 0]
click at [742, 374] on li "30" at bounding box center [740, 383] width 38 height 31
type input "10/05/2025 02:30 PM"
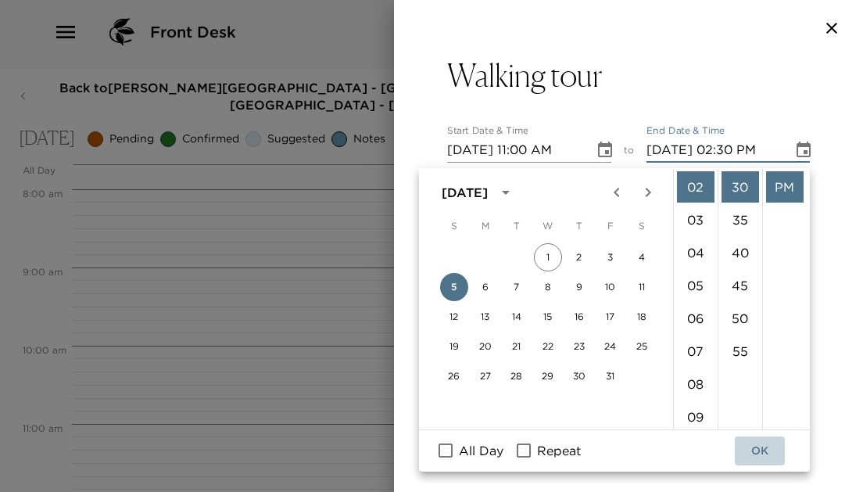
click at [765, 436] on button "OK" at bounding box center [760, 450] width 50 height 29
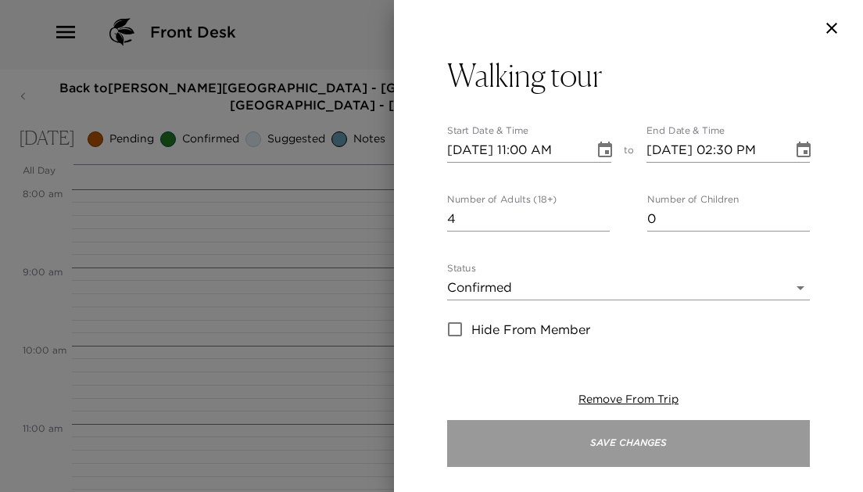
click at [638, 432] on button "Save Changes" at bounding box center [628, 443] width 363 height 47
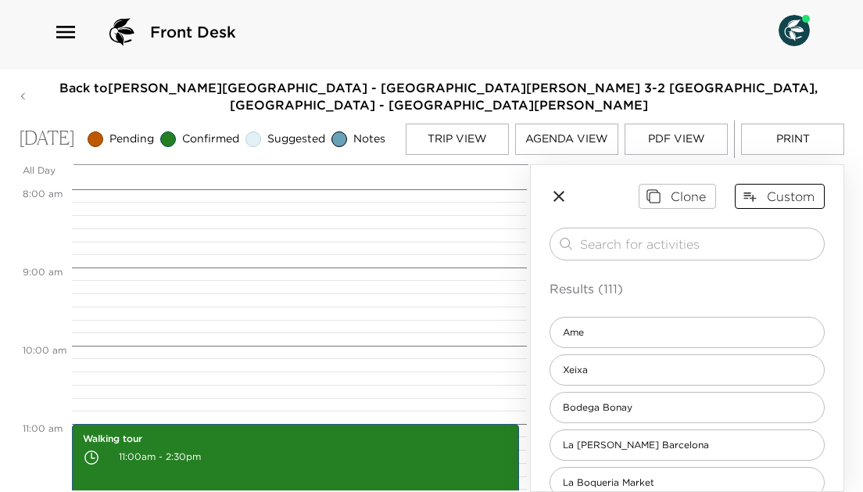
click at [773, 203] on button "Custom" at bounding box center [780, 196] width 90 height 25
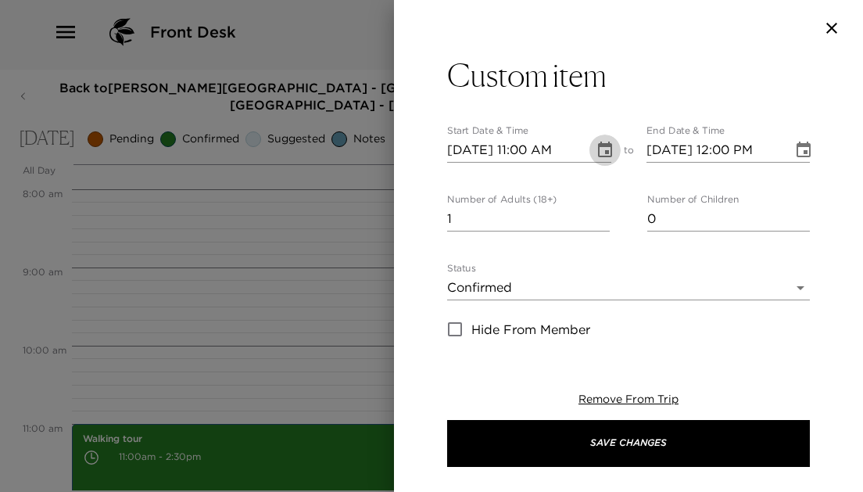
click at [604, 149] on icon "Choose date, selected date is Oct 5, 2025" at bounding box center [604, 150] width 19 height 19
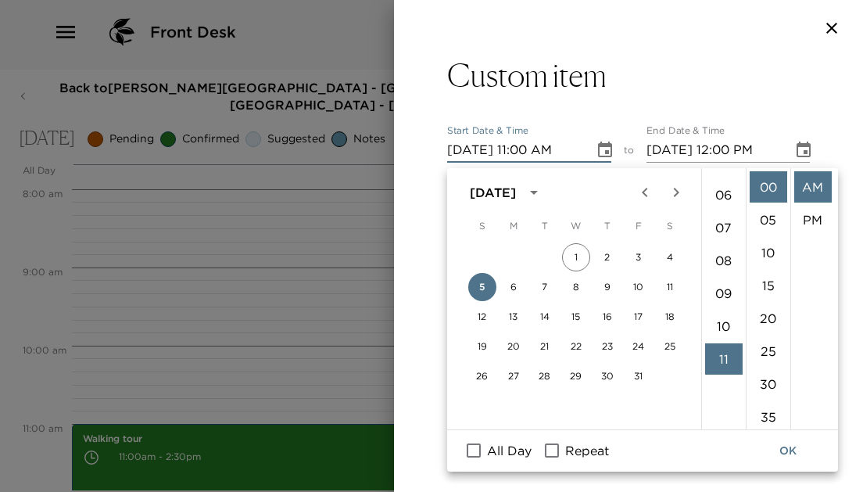
scroll to position [184, 0]
click at [720, 195] on li "06" at bounding box center [724, 199] width 38 height 31
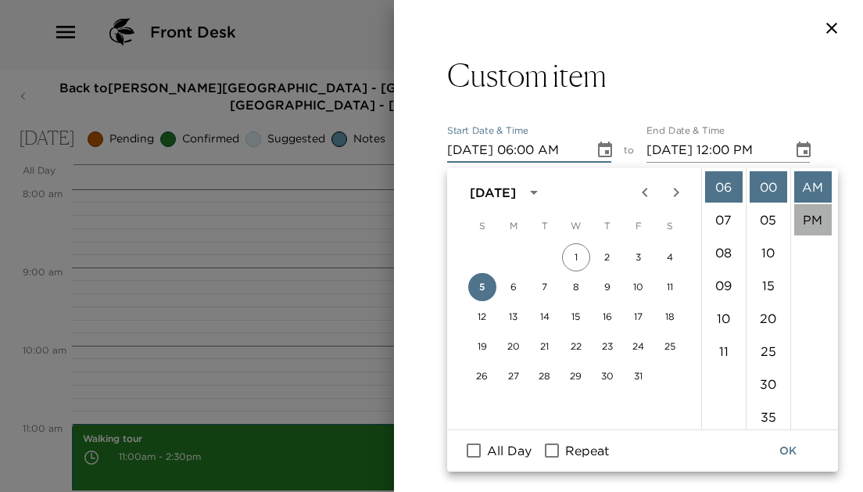
click at [813, 220] on li "PM" at bounding box center [813, 219] width 38 height 31
type input "10/05/2025 06:00 PM"
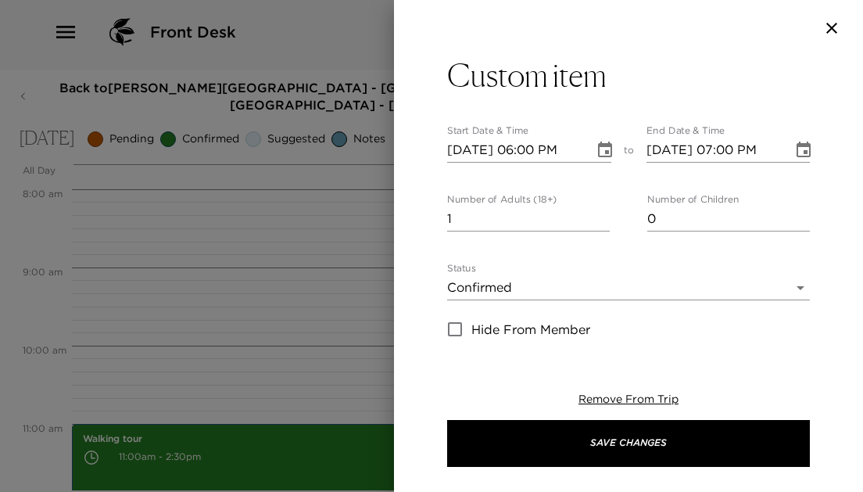
scroll to position [33, 0]
click at [805, 150] on icon "Choose date, selected date is Oct 5, 2025" at bounding box center [803, 149] width 14 height 16
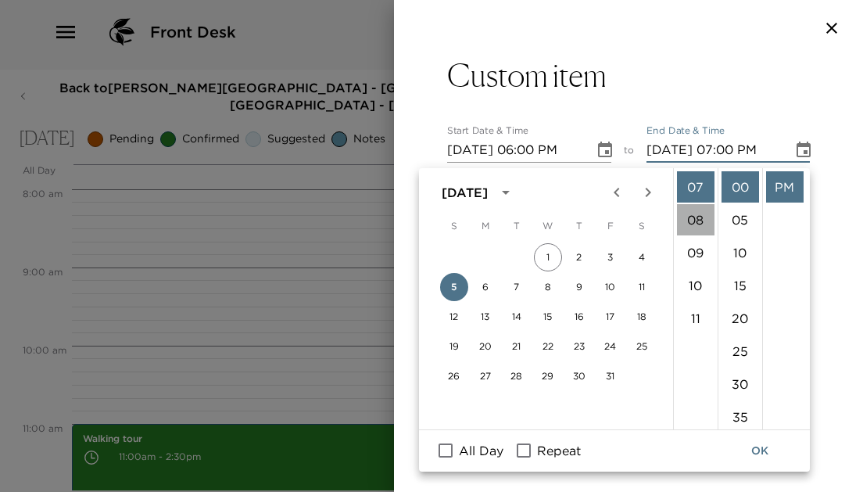
click at [706, 208] on li "08" at bounding box center [696, 219] width 38 height 31
type input "10/05/2025 08:00 PM"
click at [849, 205] on div "Custom item Start Date & Time 10/05/2025 06:00 PM to End Date & Time 10/05/2025…" at bounding box center [628, 198] width 469 height 285
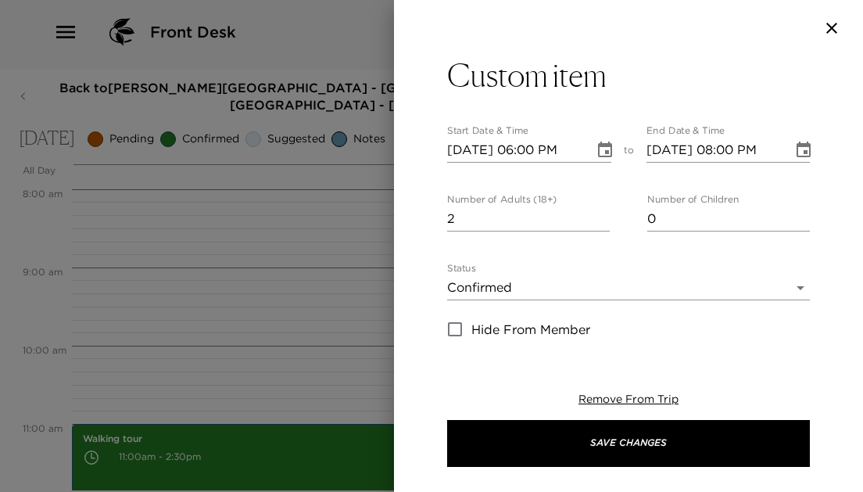
click at [605, 211] on input "2" at bounding box center [528, 218] width 163 height 25
click at [605, 211] on input "3" at bounding box center [528, 218] width 163 height 25
type input "4"
click at [605, 211] on input "4" at bounding box center [528, 218] width 163 height 25
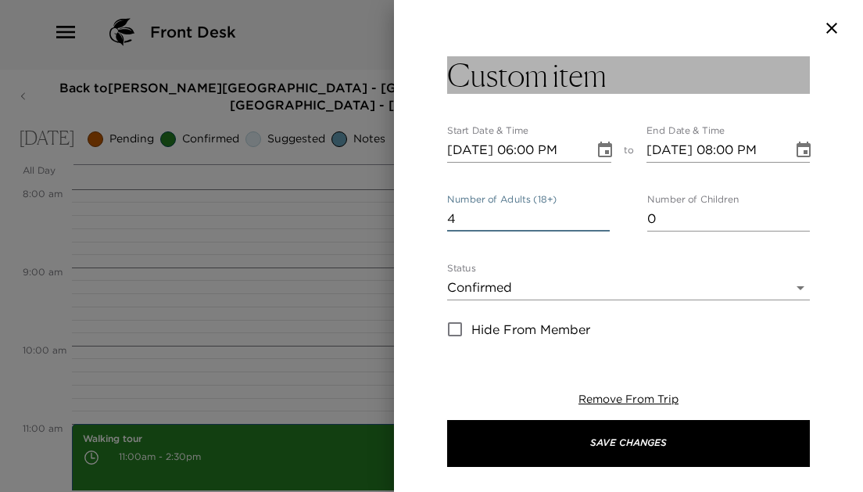
click at [583, 77] on h3 "Custom item" at bounding box center [526, 75] width 159 height 38
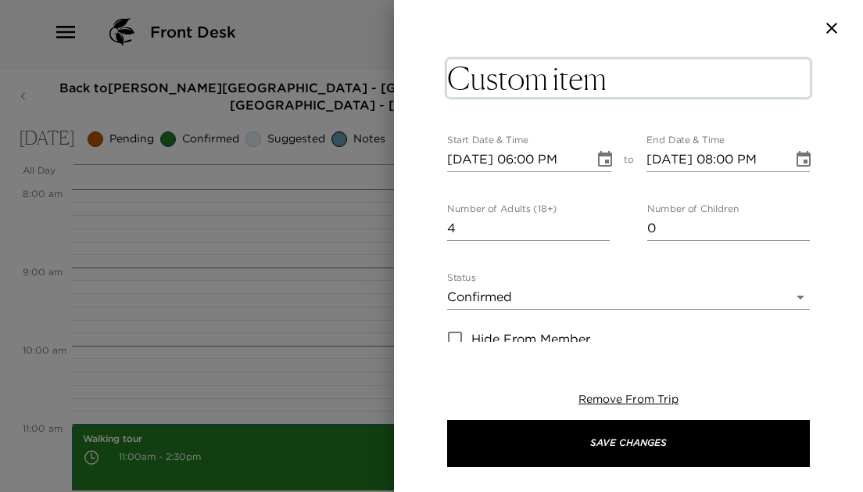
drag, startPoint x: 483, startPoint y: 80, endPoint x: 699, endPoint y: 80, distance: 216.5
click at [699, 80] on textarea "Custom item" at bounding box center [628, 78] width 363 height 38
type textarea "C"
type textarea "Paella Cooking class"
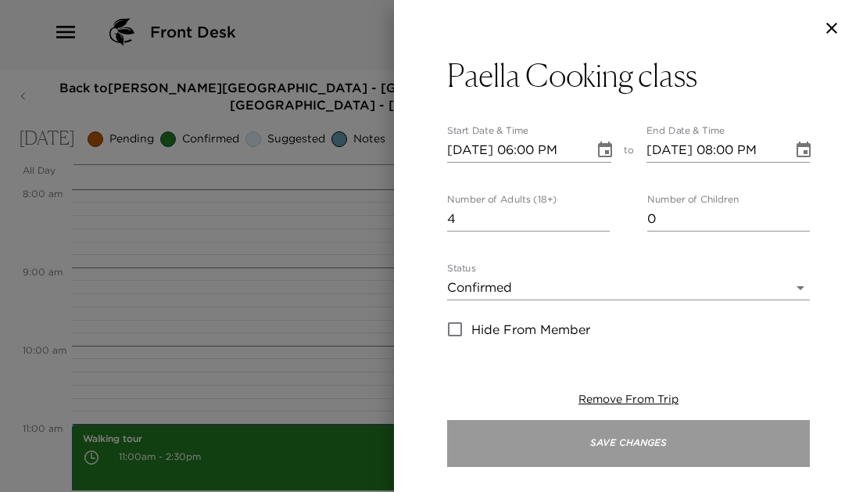
click at [526, 428] on button "Save Changes" at bounding box center [628, 443] width 363 height 47
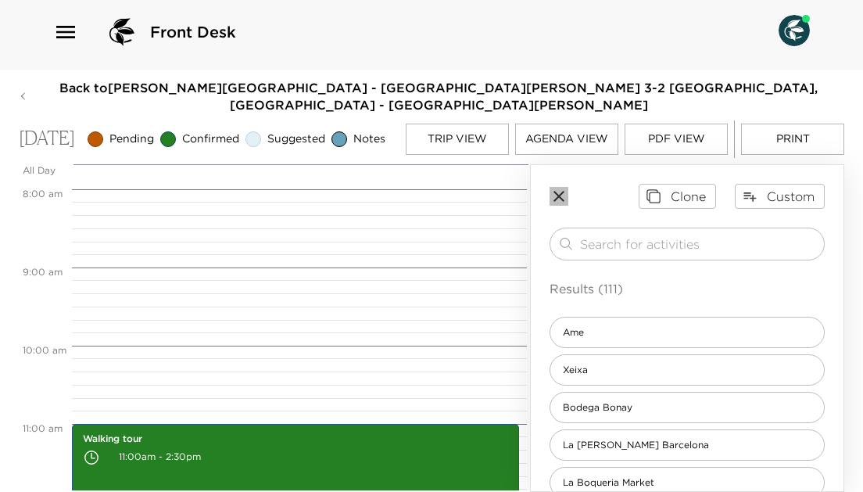
click at [560, 198] on icon "button" at bounding box center [558, 196] width 11 height 11
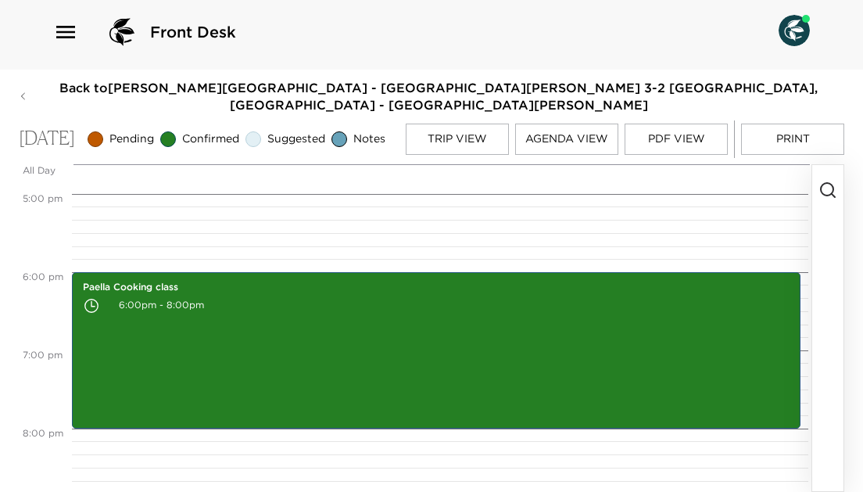
scroll to position [1329, 0]
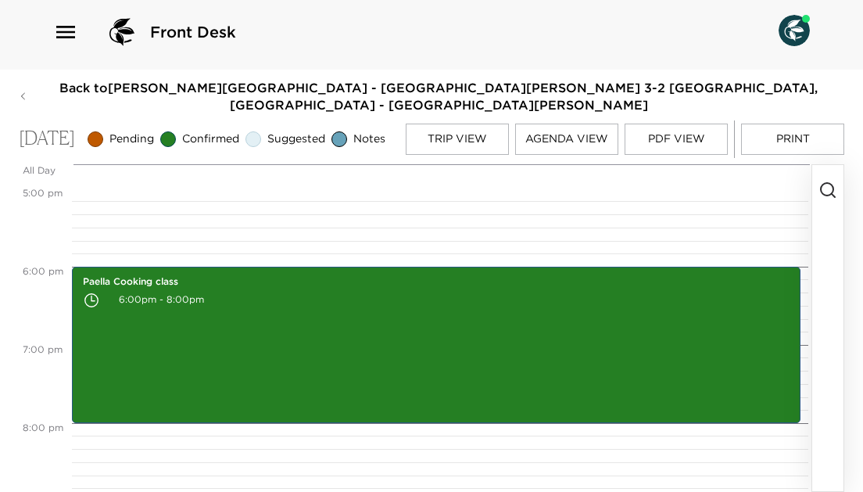
click at [826, 186] on icon "button" at bounding box center [827, 190] width 19 height 19
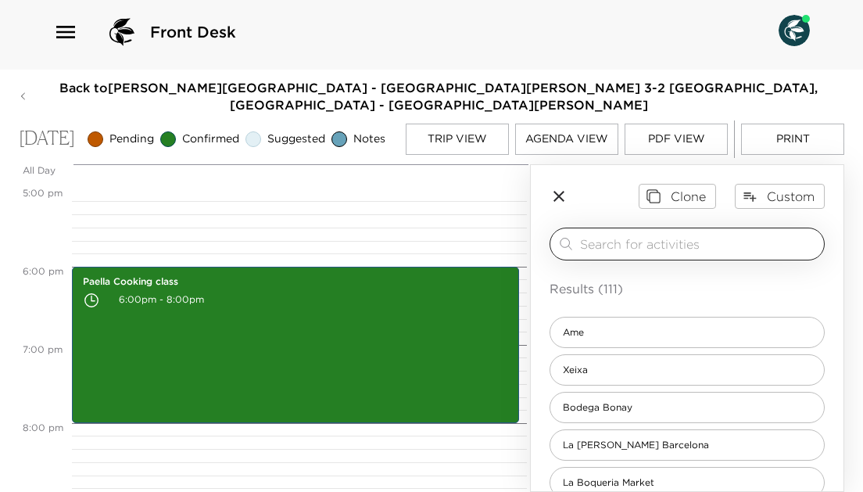
click at [677, 247] on input "search" at bounding box center [699, 243] width 238 height 18
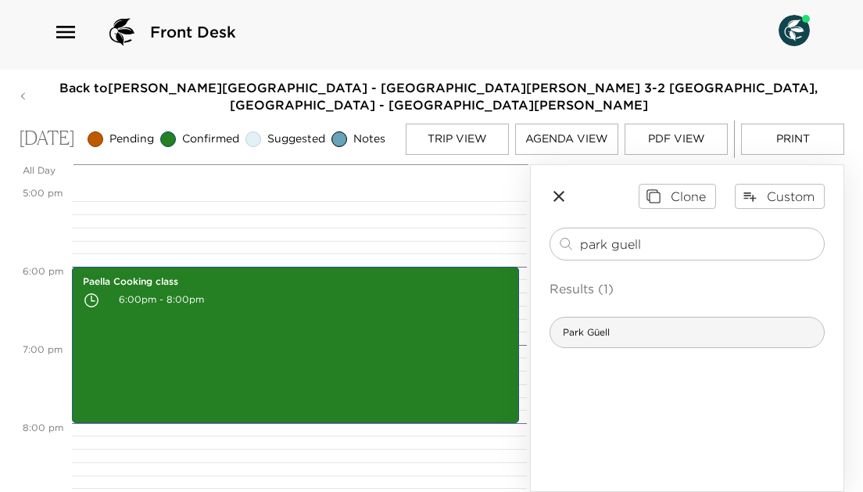
type input "park guell"
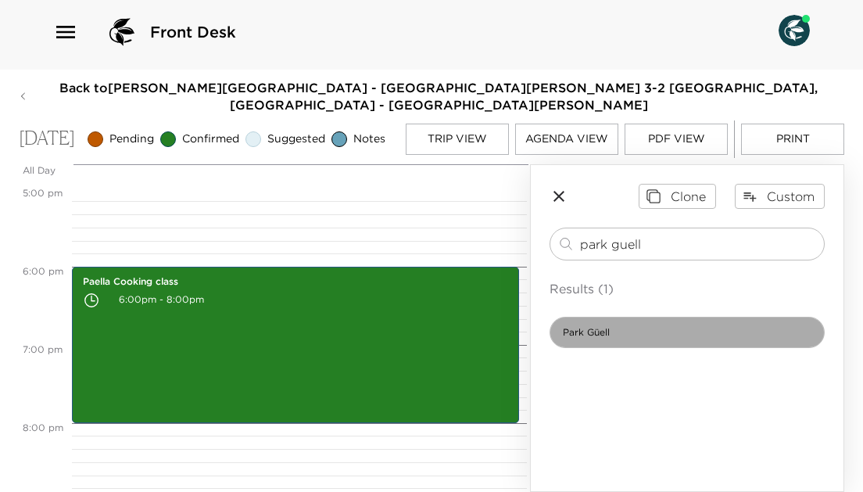
click at [660, 338] on div "Park Güell" at bounding box center [686, 331] width 275 height 31
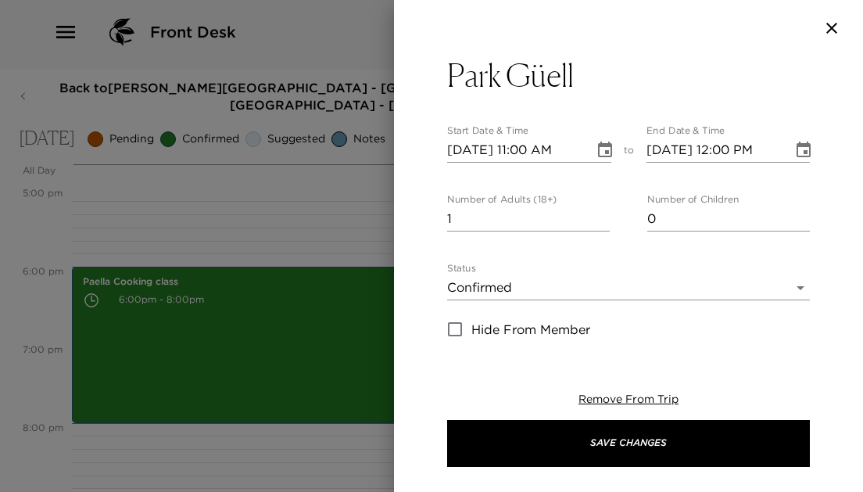
type textarea "Your reservation is confirmed."
click at [604, 217] on input "2" at bounding box center [528, 218] width 163 height 25
click at [604, 217] on input "3" at bounding box center [528, 218] width 163 height 25
type input "4"
click at [604, 217] on input "4" at bounding box center [528, 218] width 163 height 25
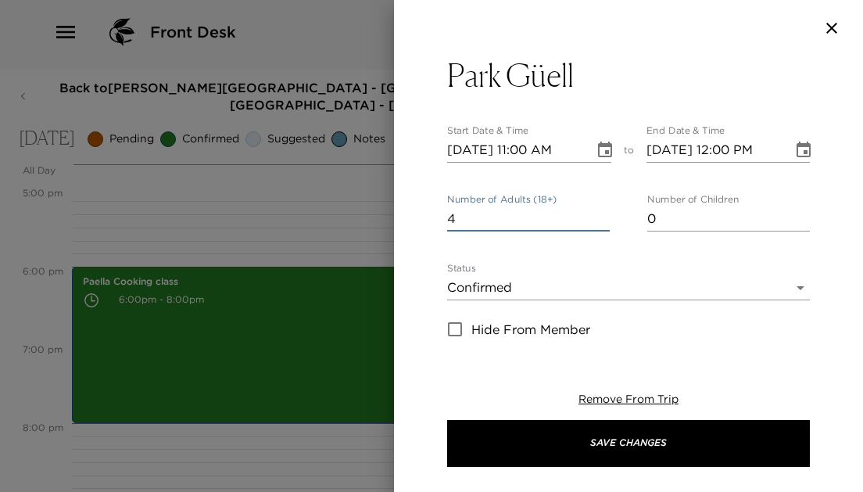
click at [595, 148] on icon "Choose date, selected date is Oct 5, 2025" at bounding box center [604, 150] width 19 height 19
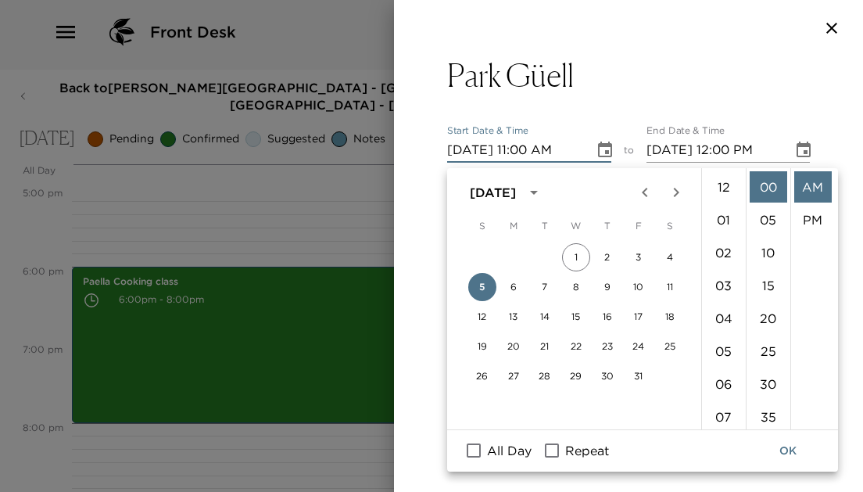
scroll to position [361, 0]
click at [609, 277] on button "9" at bounding box center [607, 287] width 28 height 28
type input "10/09/2025 11:00 AM"
type input "10/09/2025 12:00 PM"
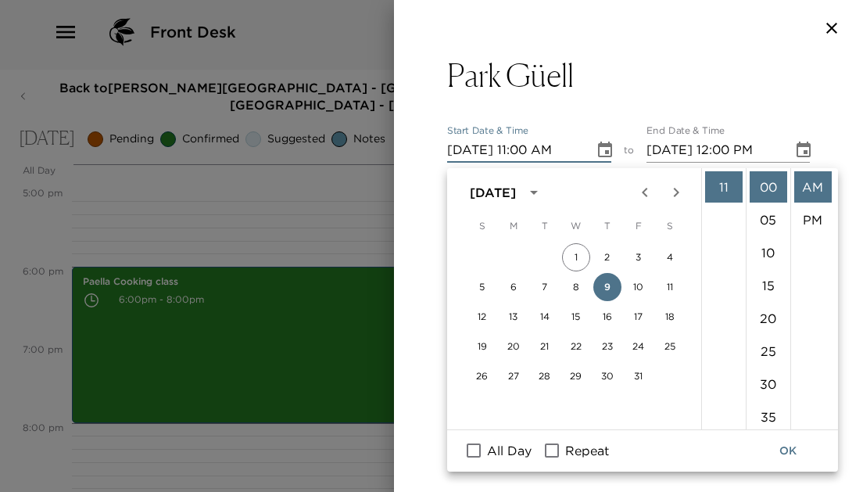
click at [830, 17] on div at bounding box center [628, 28] width 469 height 56
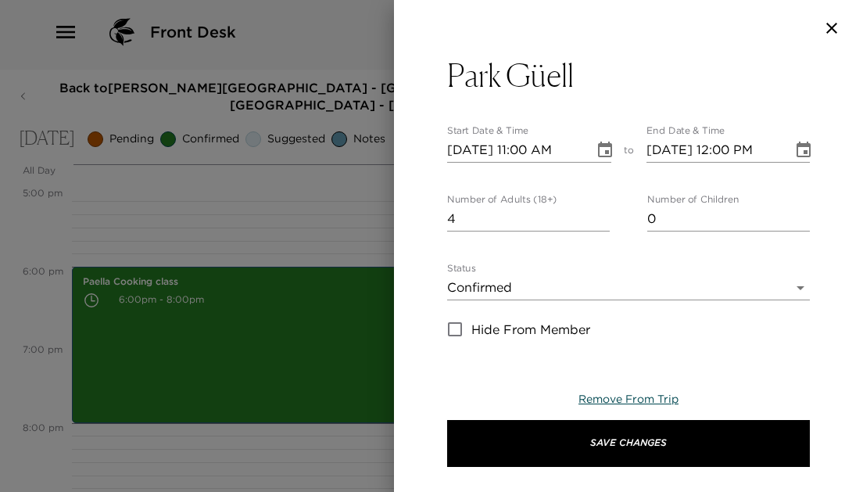
click at [649, 397] on span "Remove From Trip" at bounding box center [628, 399] width 100 height 14
click at [827, 25] on icon "button" at bounding box center [831, 28] width 19 height 19
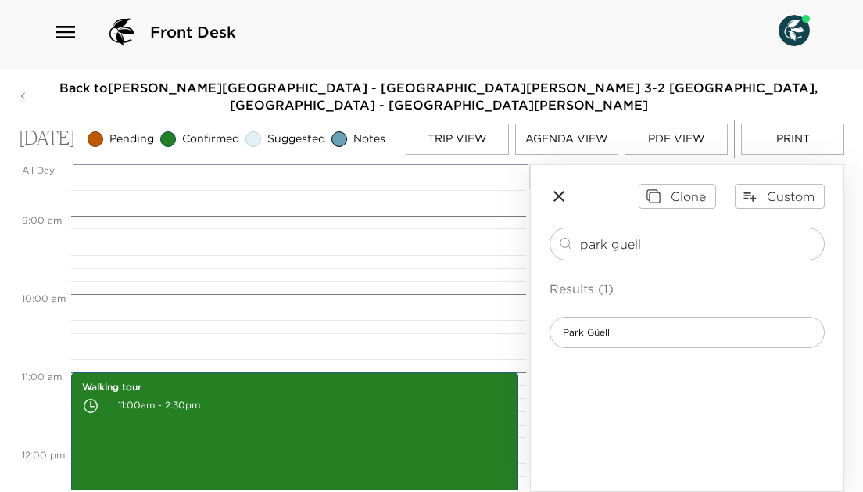
scroll to position [658, 0]
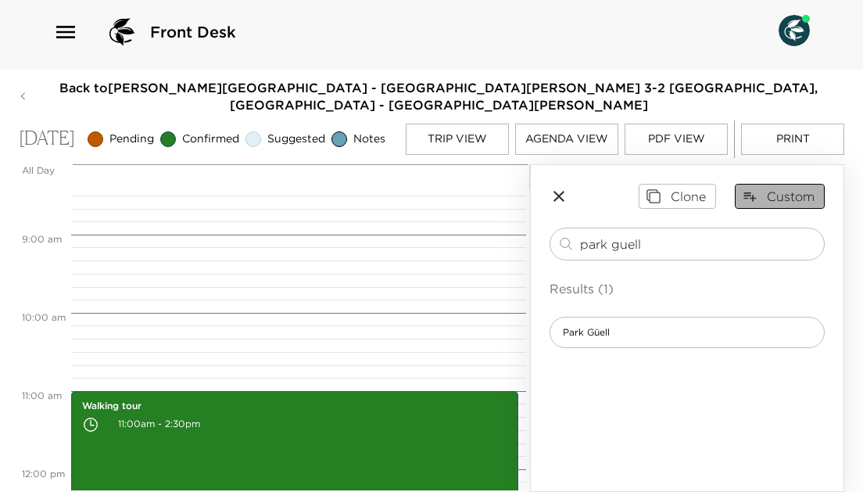
click at [785, 193] on button "Custom" at bounding box center [780, 196] width 90 height 25
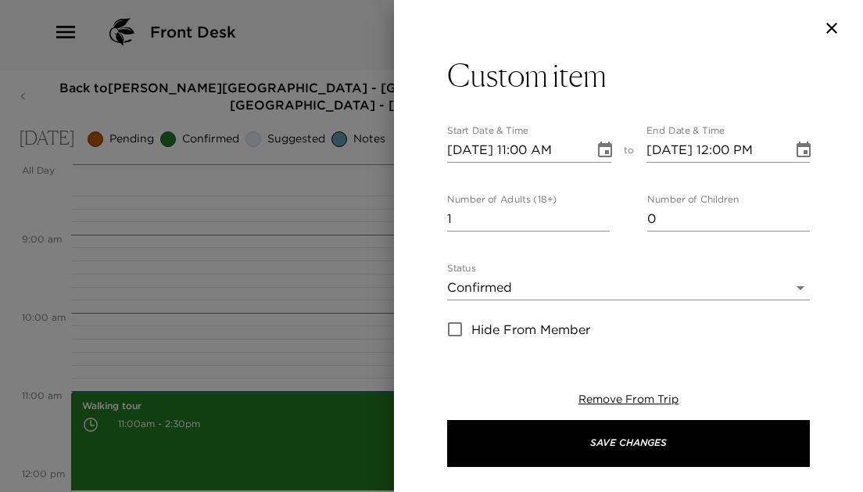
click at [374, 316] on div at bounding box center [431, 246] width 863 height 492
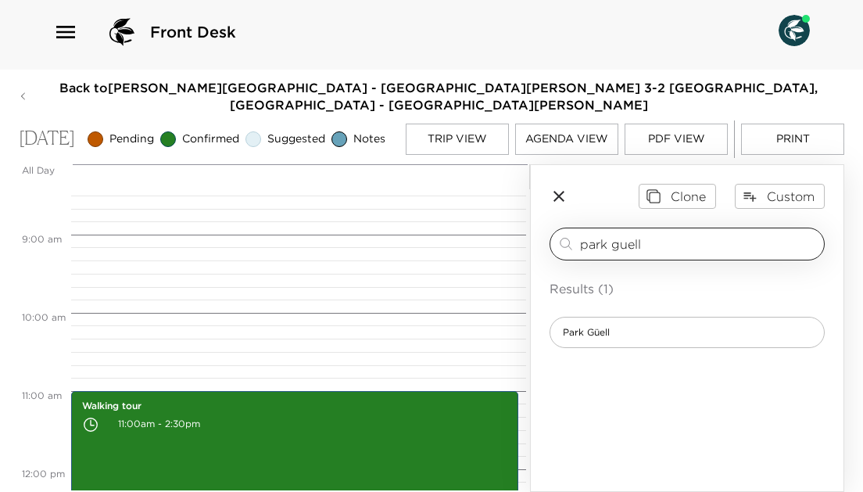
click at [634, 241] on input "park guell" at bounding box center [699, 243] width 238 height 18
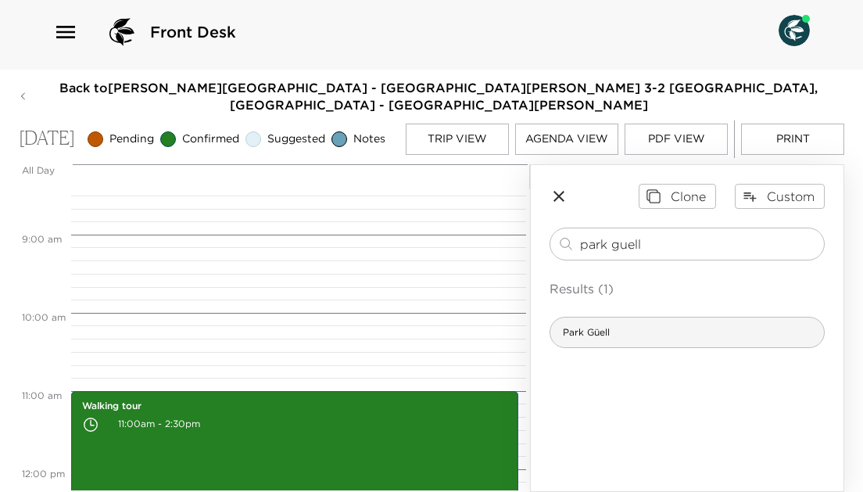
click at [608, 347] on div "Park Güell" at bounding box center [686, 331] width 275 height 31
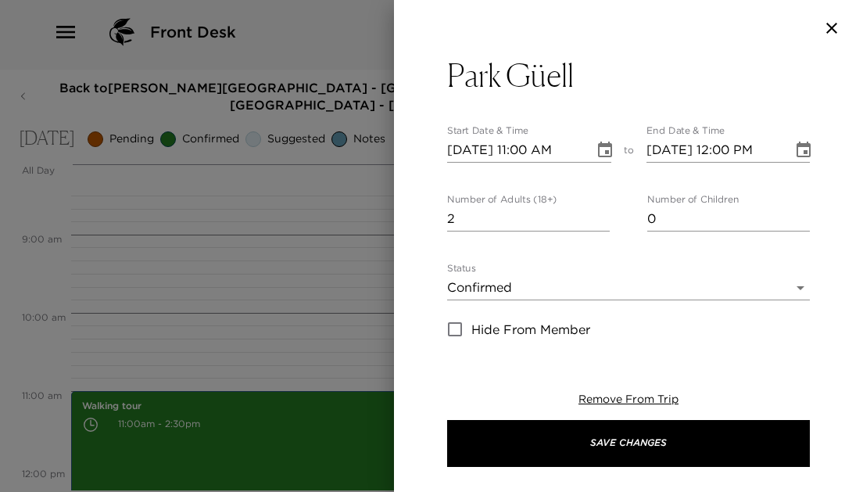
click at [606, 213] on input "2" at bounding box center [528, 218] width 163 height 25
click at [606, 213] on input "3" at bounding box center [528, 218] width 163 height 25
type input "4"
click at [606, 213] on input "4" at bounding box center [528, 218] width 163 height 25
click at [604, 150] on icon "Choose date, selected date is Oct 5, 2025" at bounding box center [604, 150] width 19 height 19
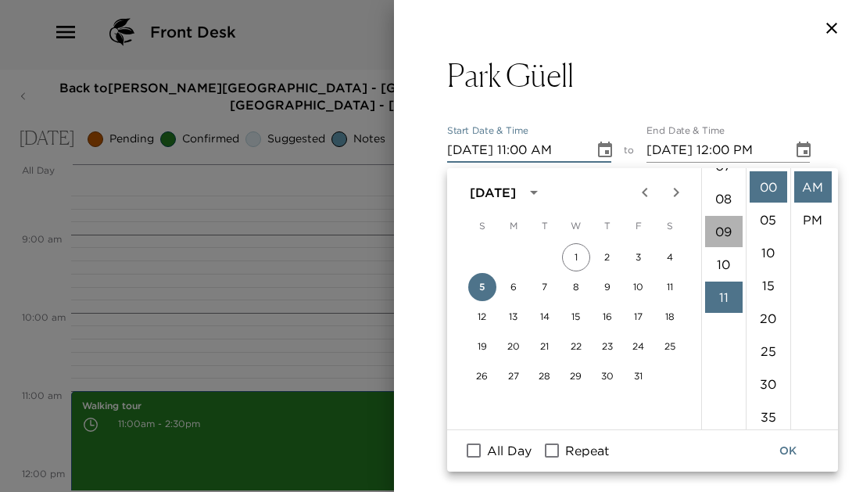
click at [717, 224] on li "09" at bounding box center [724, 231] width 38 height 31
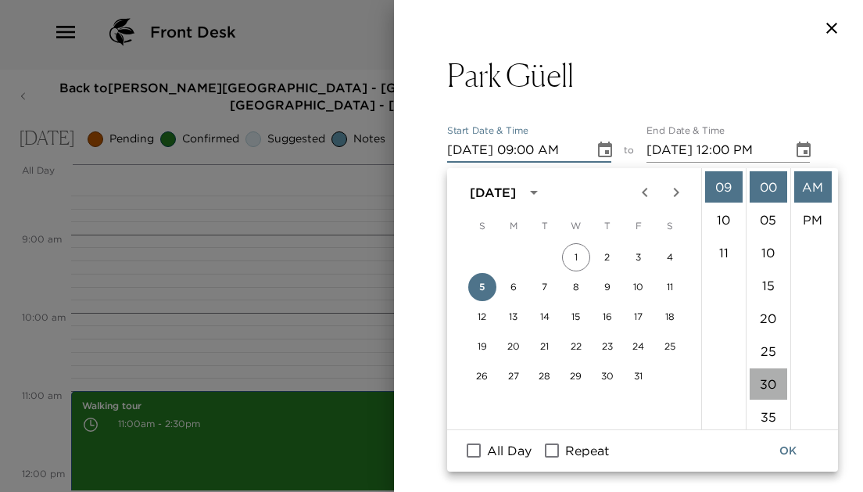
click at [763, 379] on li "30" at bounding box center [768, 383] width 38 height 31
type input "10/05/2025 09:30 AM"
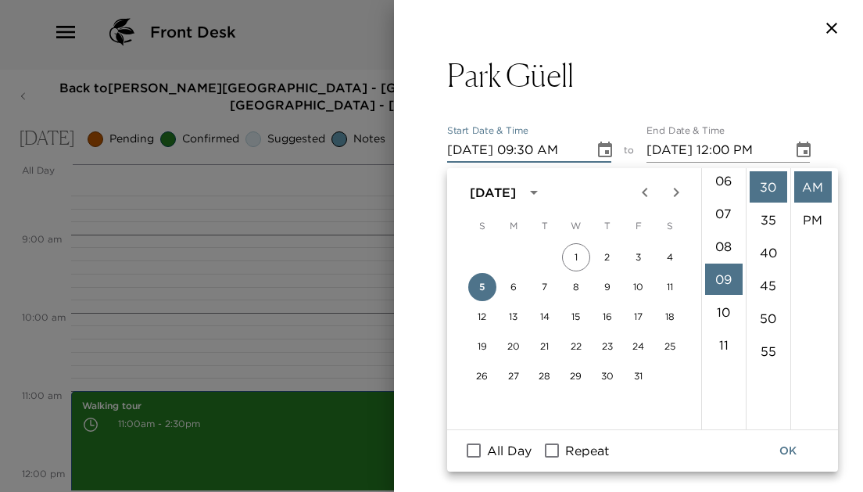
scroll to position [208, 0]
click at [797, 442] on button "OK" at bounding box center [788, 450] width 50 height 29
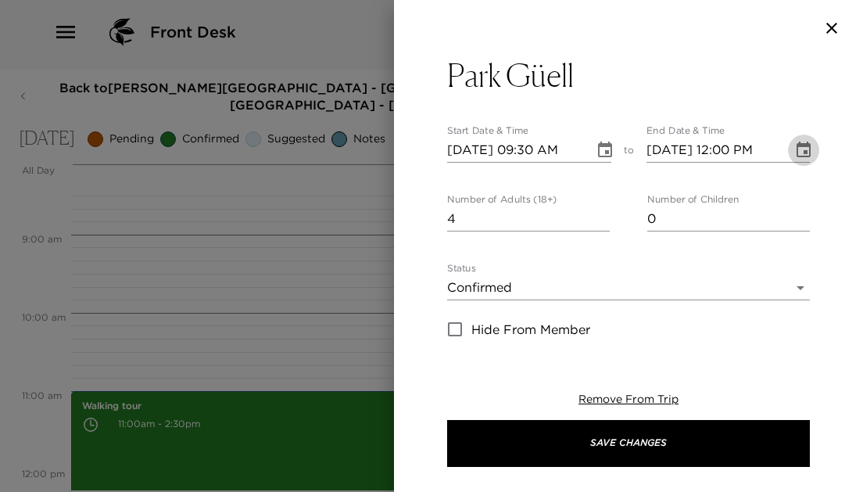
click at [803, 153] on icon "Choose date, selected date is Oct 5, 2025" at bounding box center [803, 149] width 14 height 16
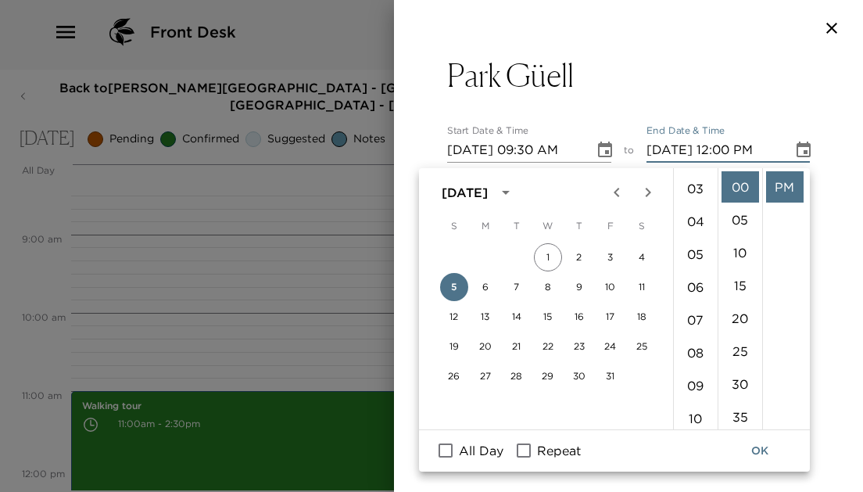
scroll to position [102, 0]
click at [691, 397] on li "10" at bounding box center [696, 412] width 38 height 31
click at [741, 377] on li "30" at bounding box center [740, 383] width 38 height 31
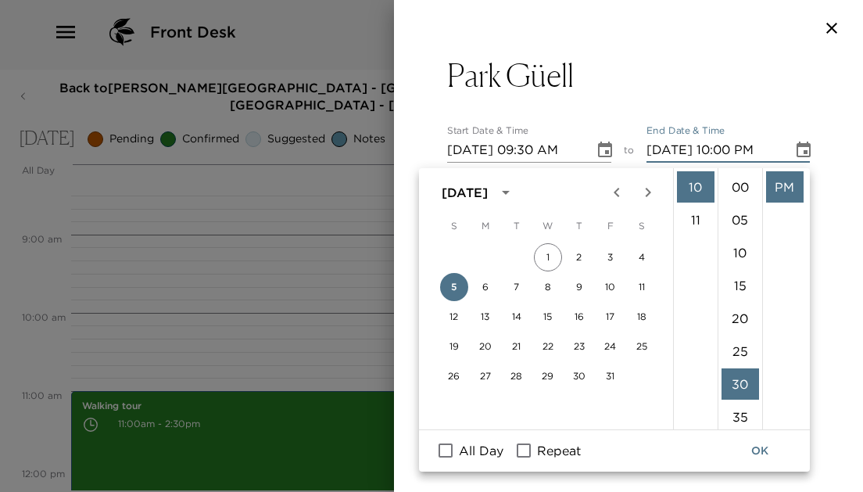
type input "10/05/2025 10:30 PM"
click at [754, 474] on div "Remove From Trip Save Changes" at bounding box center [628, 429] width 363 height 125
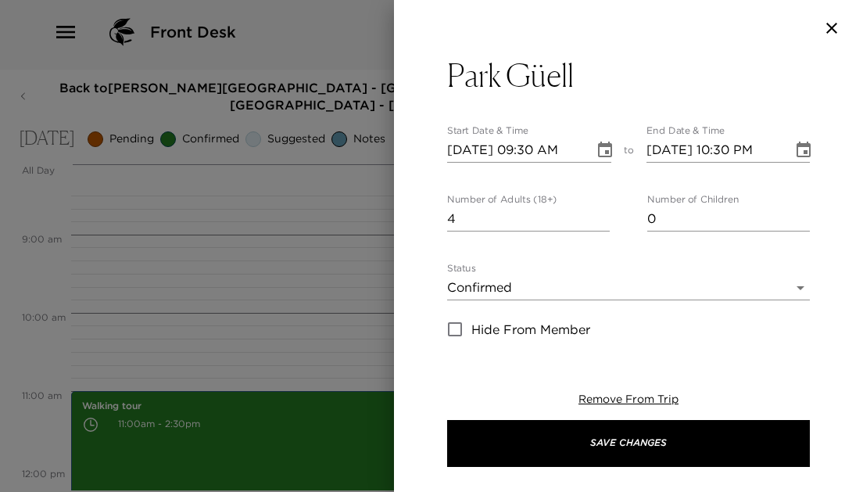
click at [754, 474] on div "Remove From Trip Save Changes" at bounding box center [628, 429] width 363 height 125
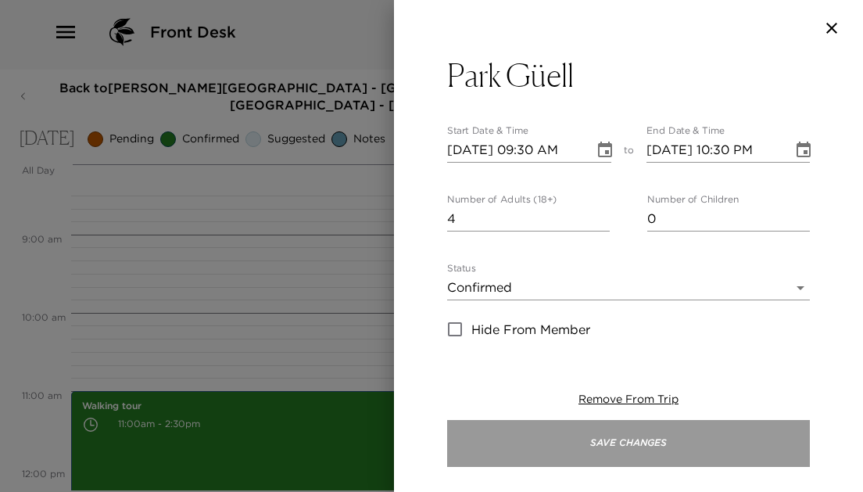
click at [724, 433] on button "Save Changes" at bounding box center [628, 443] width 363 height 47
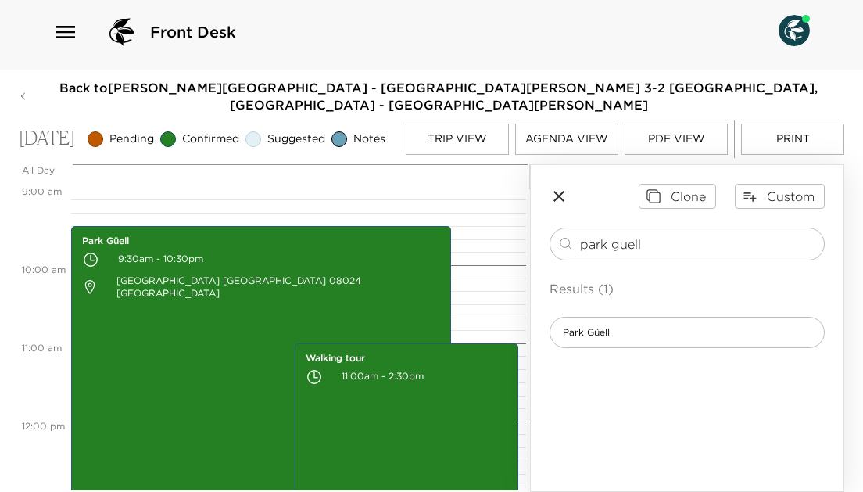
scroll to position [710, 0]
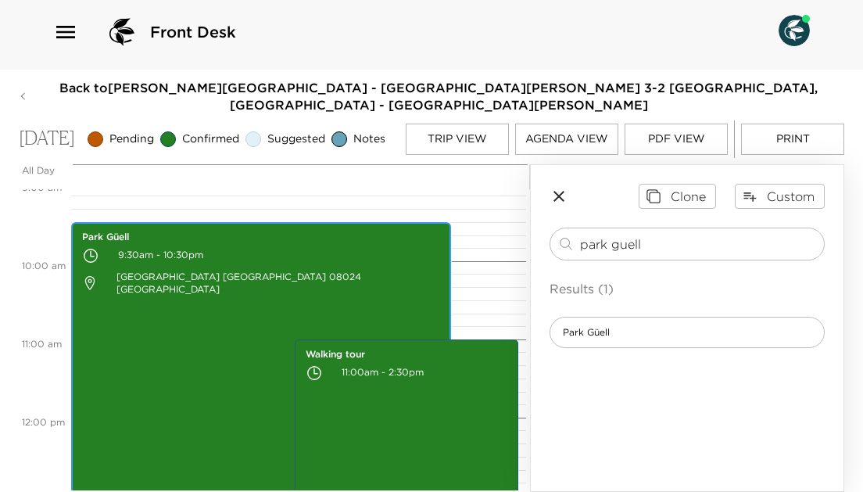
click at [432, 286] on p "Barcelona Catalonia 08024 Spain" at bounding box center [261, 283] width 358 height 33
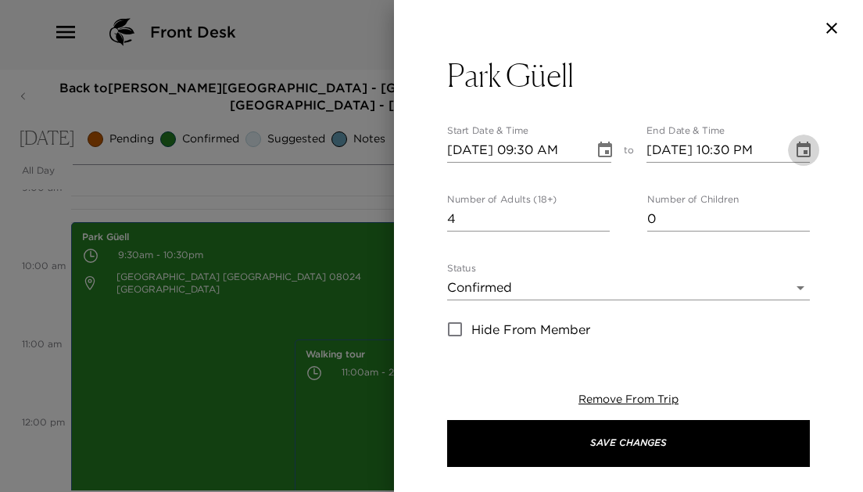
click at [803, 148] on icon "Choose date, selected date is Oct 5, 2025" at bounding box center [803, 150] width 19 height 19
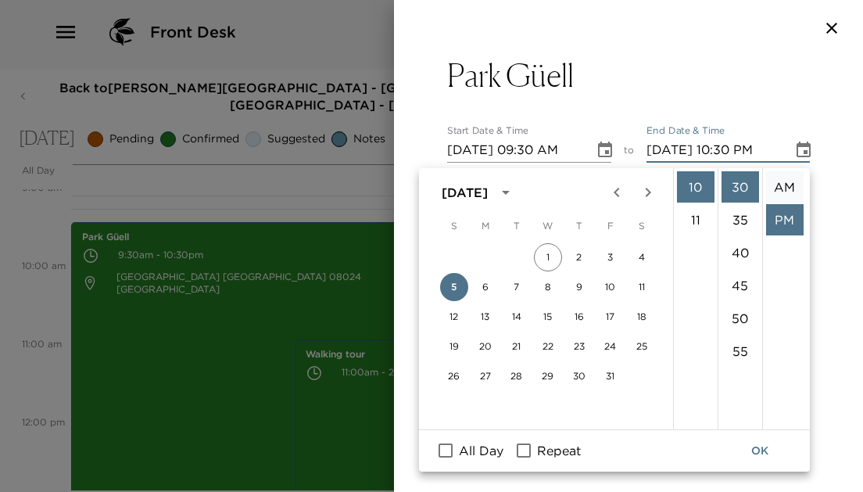
scroll to position [0, 0]
click at [781, 180] on li "AM" at bounding box center [785, 186] width 38 height 31
type input "10/05/2025 10:30 AM"
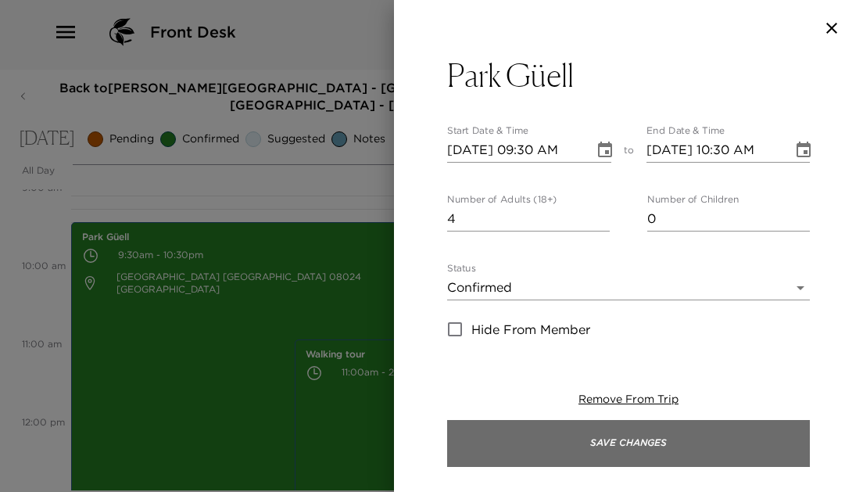
click at [447, 436] on button "Save Changes" at bounding box center [628, 443] width 363 height 47
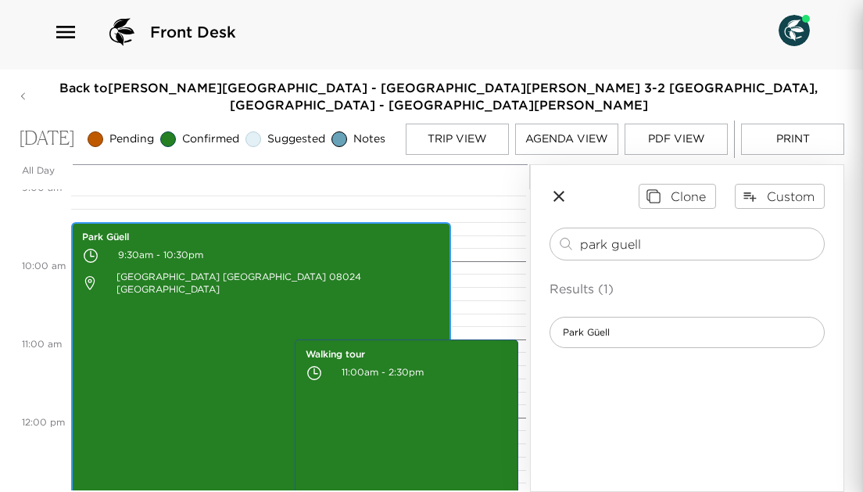
scroll to position [742, 0]
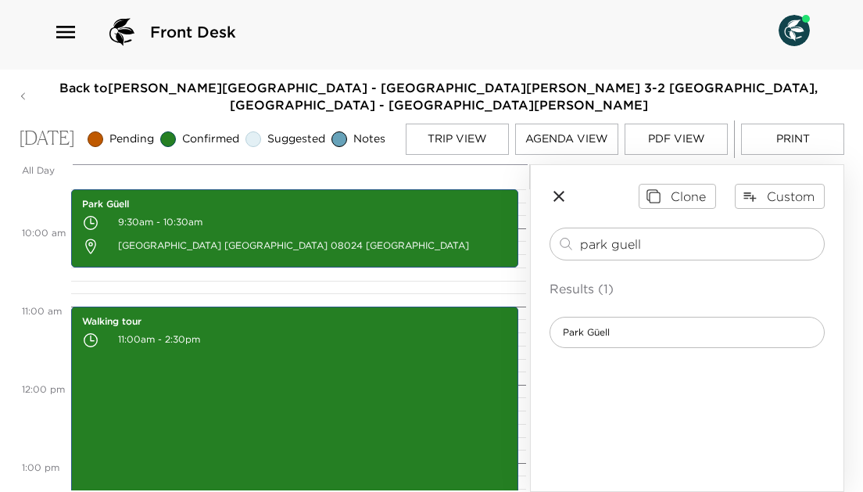
click at [560, 188] on icon "button" at bounding box center [558, 196] width 19 height 19
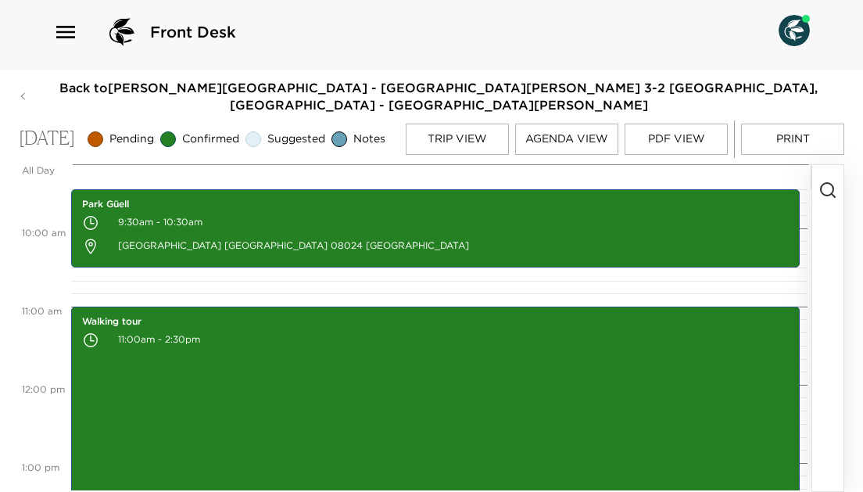
click at [553, 136] on button "Agenda View" at bounding box center [566, 138] width 103 height 31
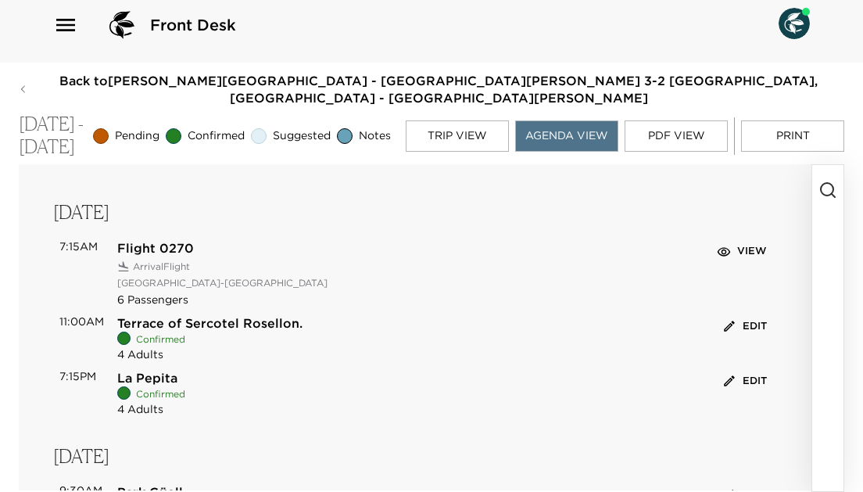
scroll to position [0, 0]
click at [485, 126] on button "Trip View" at bounding box center [457, 135] width 103 height 31
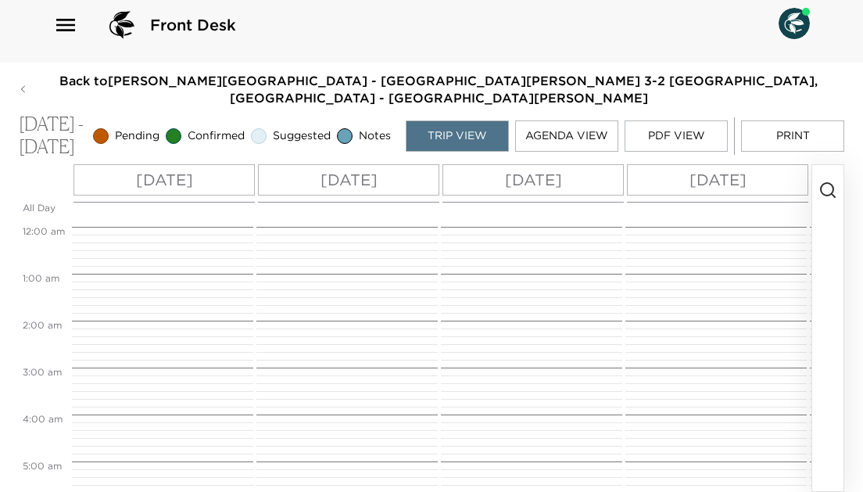
scroll to position [340, 0]
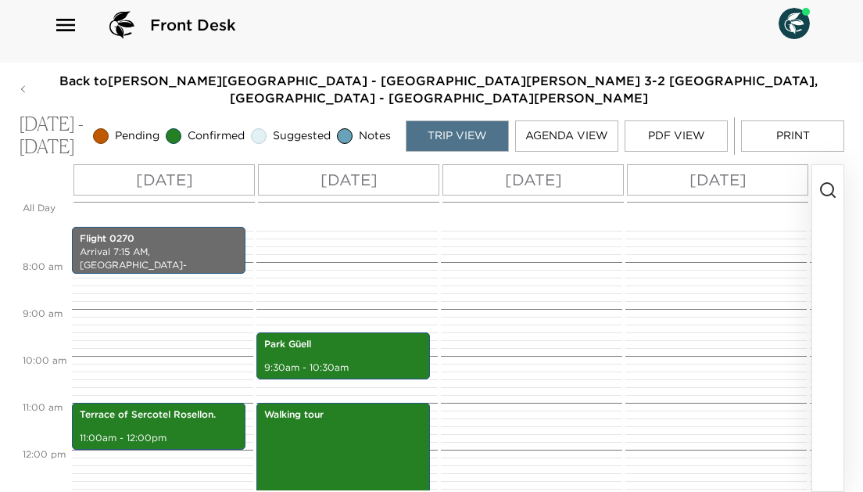
click at [562, 175] on p "Mon 10/06" at bounding box center [533, 179] width 57 height 23
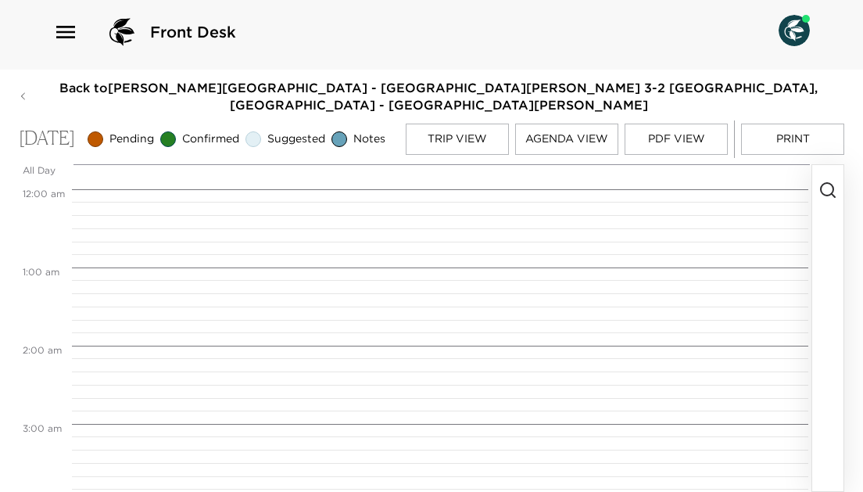
scroll to position [625, 0]
click at [821, 188] on circle "button" at bounding box center [827, 189] width 13 height 13
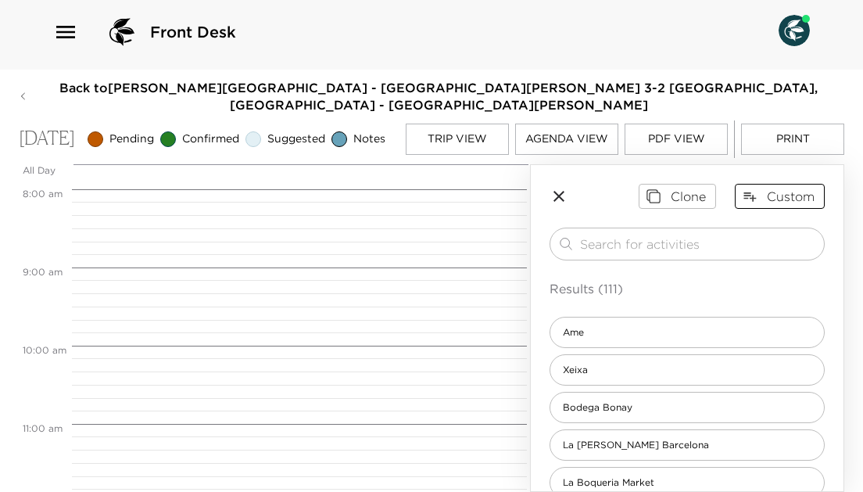
click at [799, 189] on button "Custom" at bounding box center [780, 196] width 90 height 25
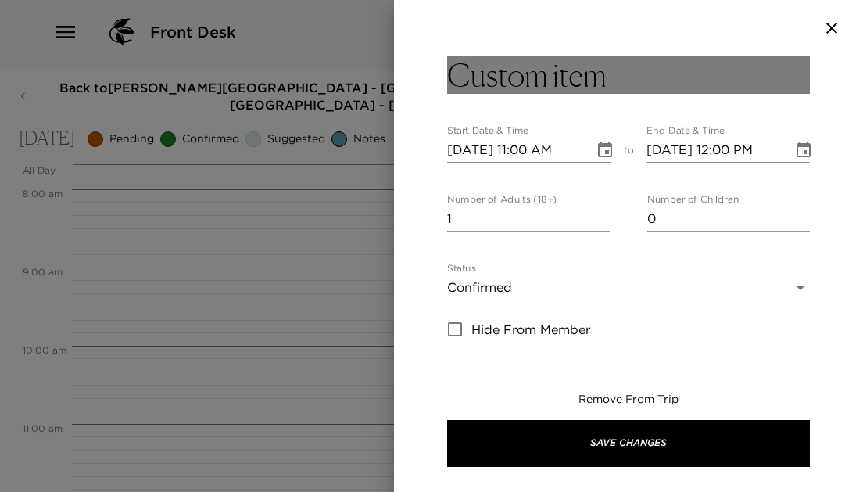
click at [598, 90] on h3 "Custom item" at bounding box center [526, 75] width 159 height 38
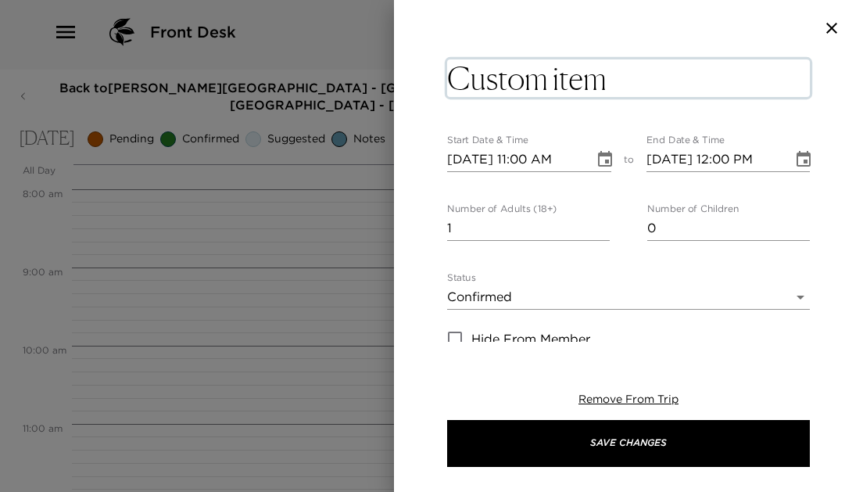
click at [617, 89] on textarea "Custom item" at bounding box center [628, 78] width 363 height 38
type textarea "C"
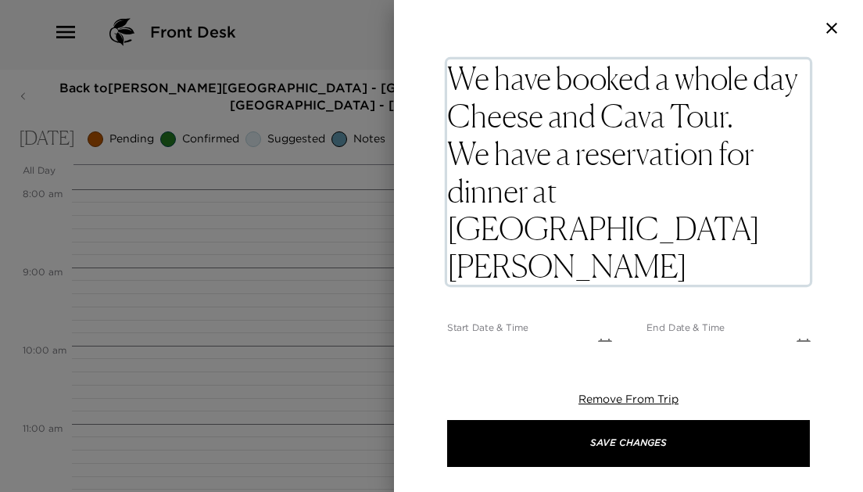
drag, startPoint x: 694, startPoint y: 117, endPoint x: 478, endPoint y: 109, distance: 215.8
click at [478, 109] on textarea "We have booked a whole day Cheese and Cava Tour. We have a reservation for dinn…" at bounding box center [628, 171] width 363 height 225
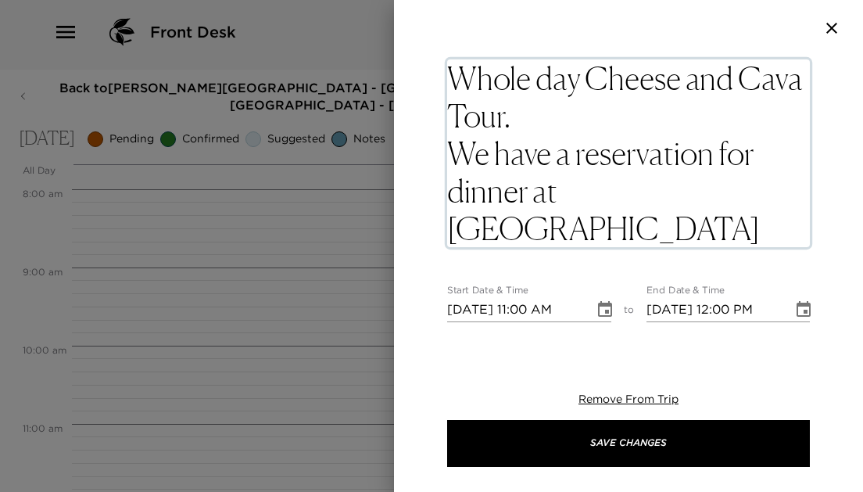
drag, startPoint x: 454, startPoint y: 152, endPoint x: 668, endPoint y: 240, distance: 231.6
click at [668, 240] on textarea "Whole day Cheese and Cava Tour. We have a reservation for dinner at Sartorial P…" at bounding box center [628, 153] width 363 height 188
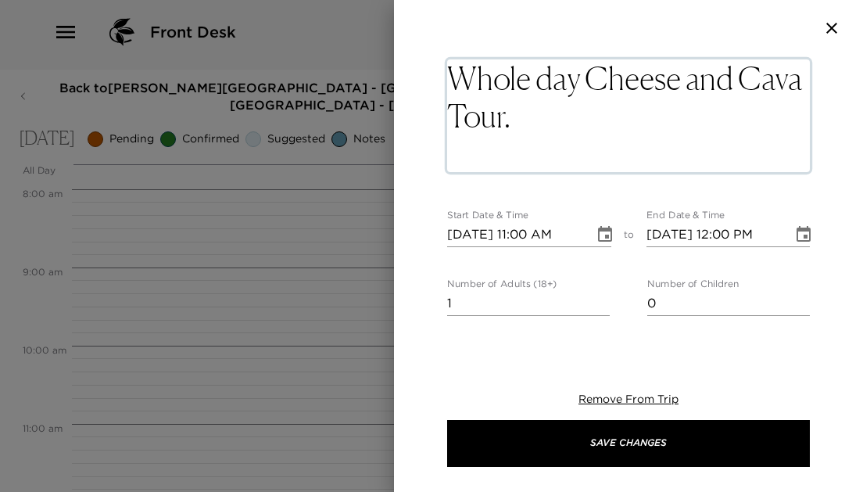
type textarea "Whole day Cheese and Cava Tour."
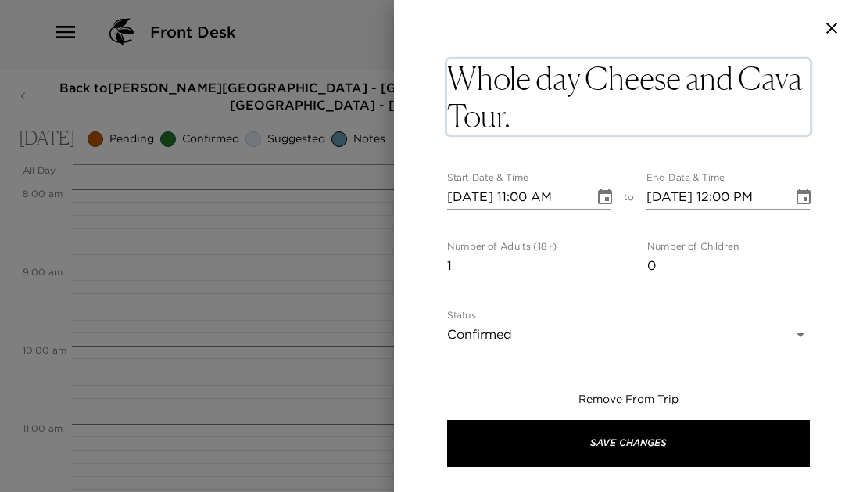
click at [613, 194] on icon "Choose date, selected date is Oct 6, 2025" at bounding box center [604, 197] width 19 height 19
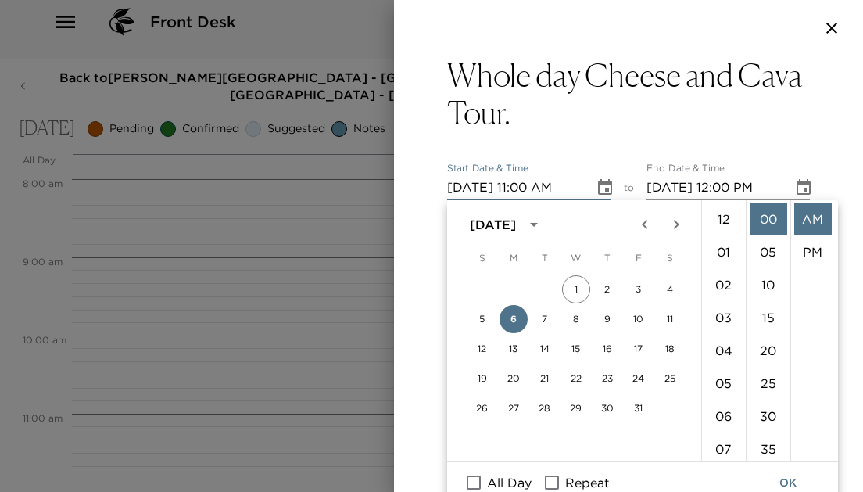
scroll to position [361, 0]
click at [721, 228] on li "08" at bounding box center [724, 224] width 38 height 31
type input "10/06/2025 08:00 AM"
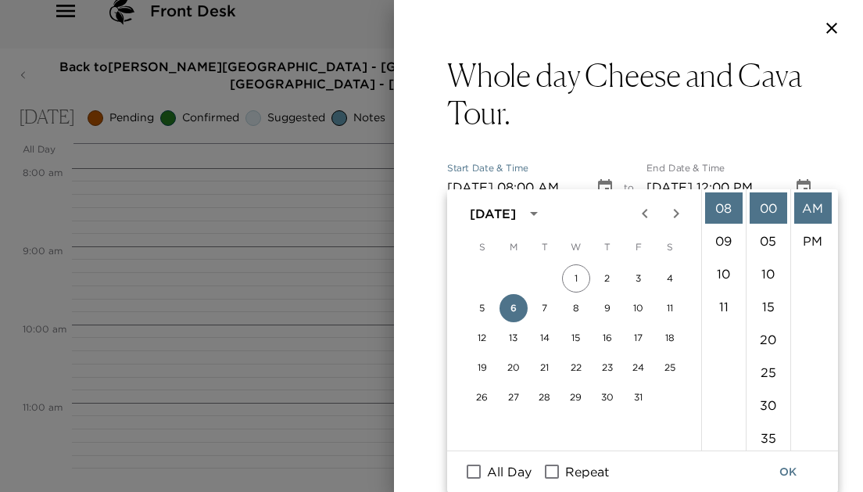
click at [803, 191] on icon "Choose date, selected date is Oct 6, 2025" at bounding box center [803, 187] width 19 height 19
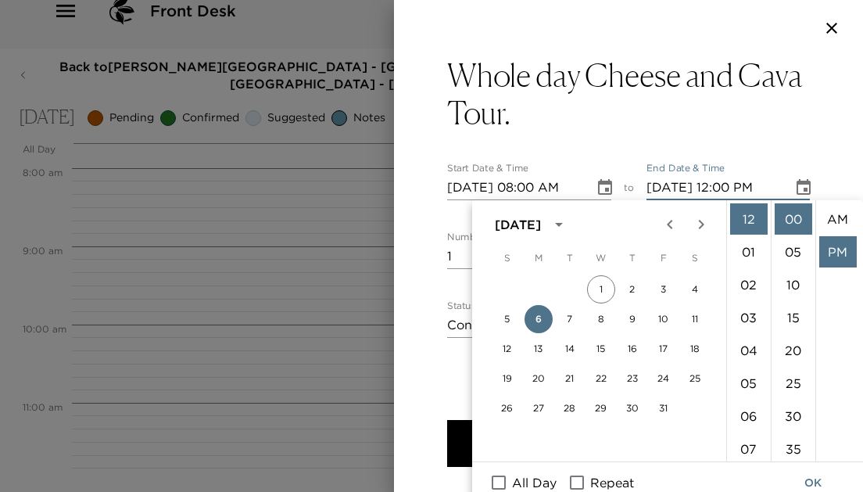
scroll to position [33, 0]
click at [754, 377] on li "05" at bounding box center [749, 382] width 38 height 31
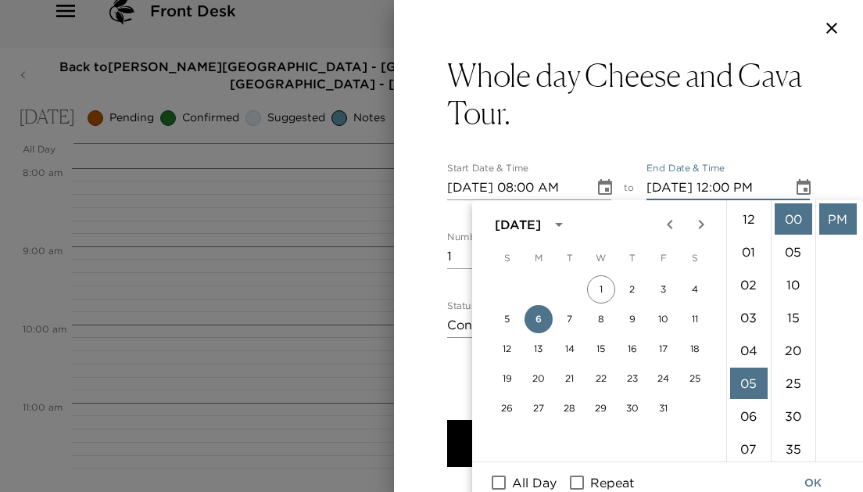
type input "10/06/2025 05:00 PM"
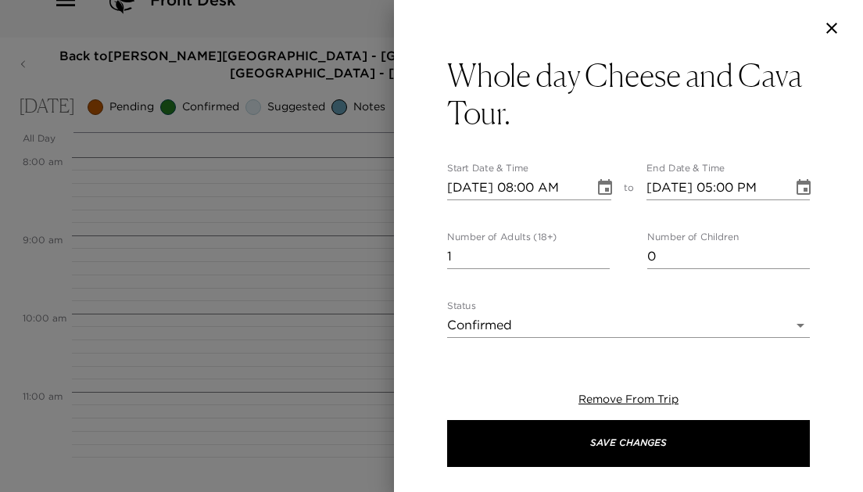
scroll to position [16, 0]
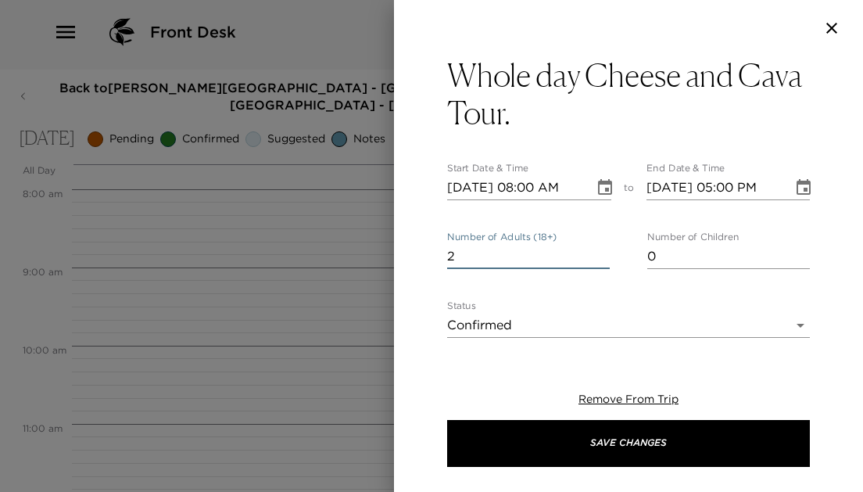
click at [605, 252] on input "2" at bounding box center [528, 256] width 163 height 25
click at [605, 252] on input "3" at bounding box center [528, 256] width 163 height 25
type input "4"
click at [605, 252] on input "4" at bounding box center [528, 256] width 163 height 25
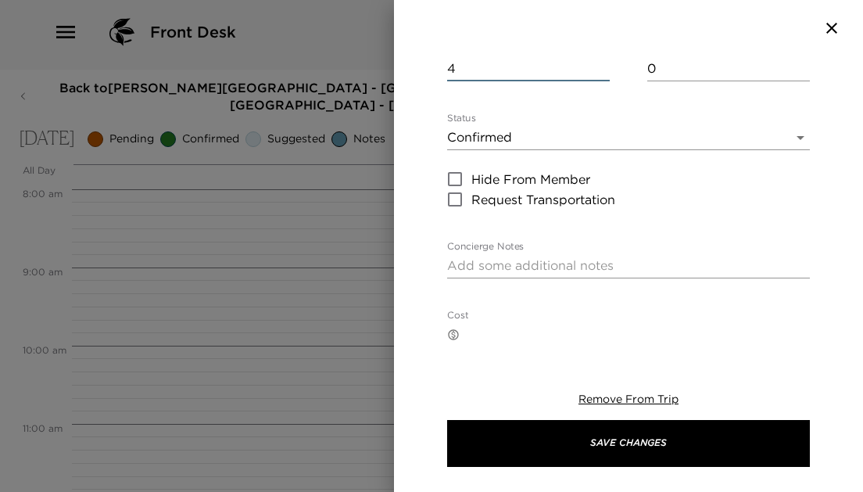
scroll to position [189, 0]
click at [540, 262] on textarea "Concierge Notes" at bounding box center [628, 264] width 363 height 18
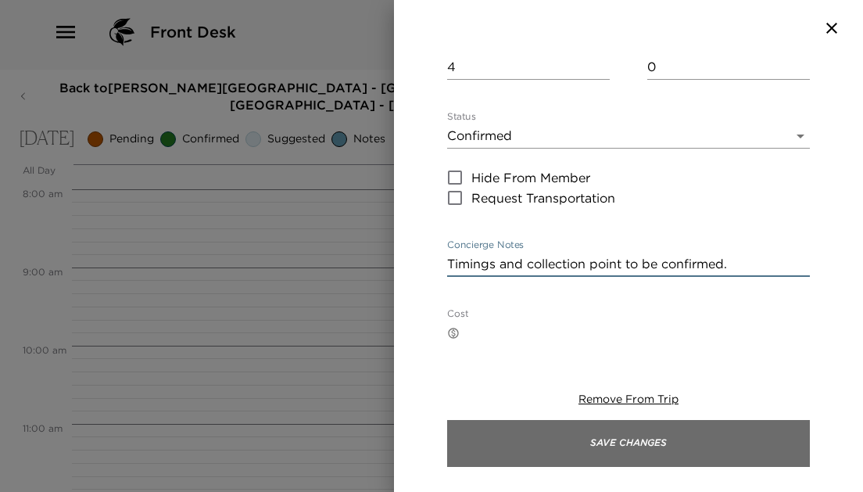
type textarea "Timings and collection point to be confirmed."
click at [581, 442] on button "Save Changes" at bounding box center [628, 443] width 363 height 47
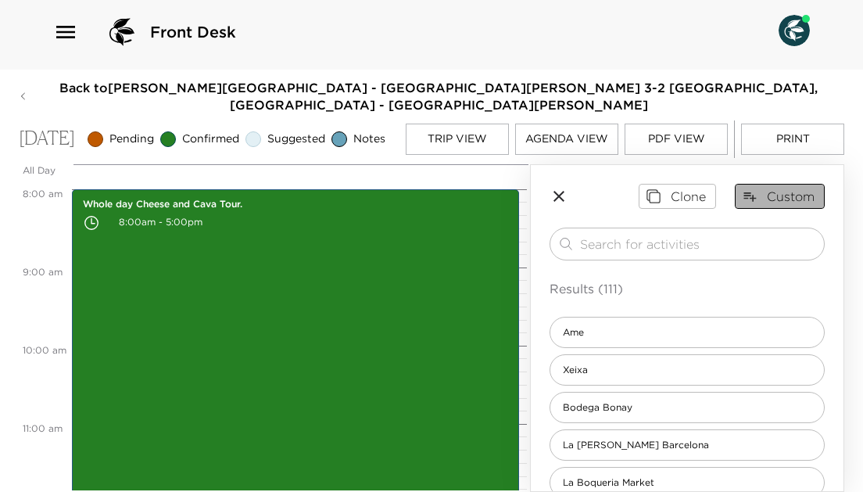
click at [806, 192] on button "Custom" at bounding box center [780, 196] width 90 height 25
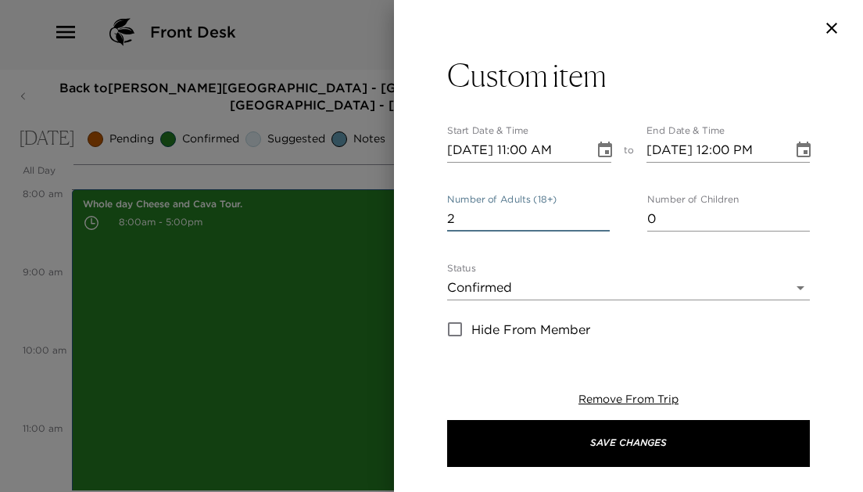
click at [607, 213] on input "2" at bounding box center [528, 218] width 163 height 25
click at [607, 213] on input "3" at bounding box center [528, 218] width 163 height 25
type input "4"
click at [607, 213] on input "4" at bounding box center [528, 218] width 163 height 25
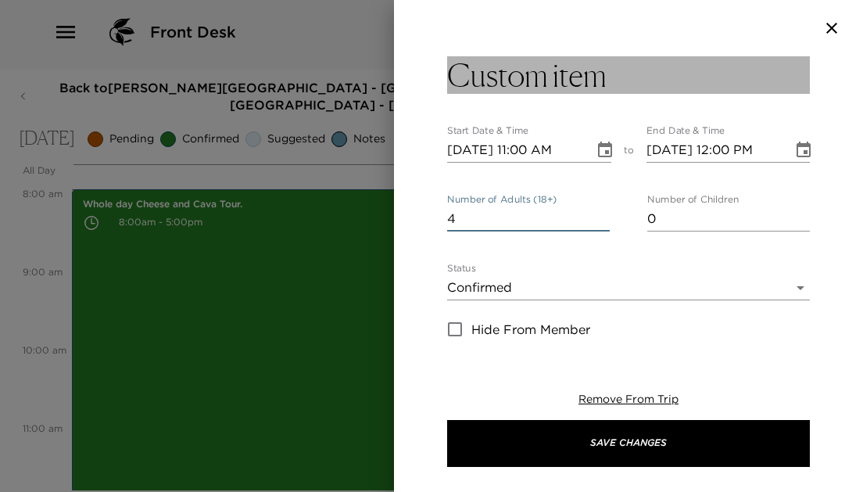
click at [567, 84] on h3 "Custom item" at bounding box center [526, 75] width 159 height 38
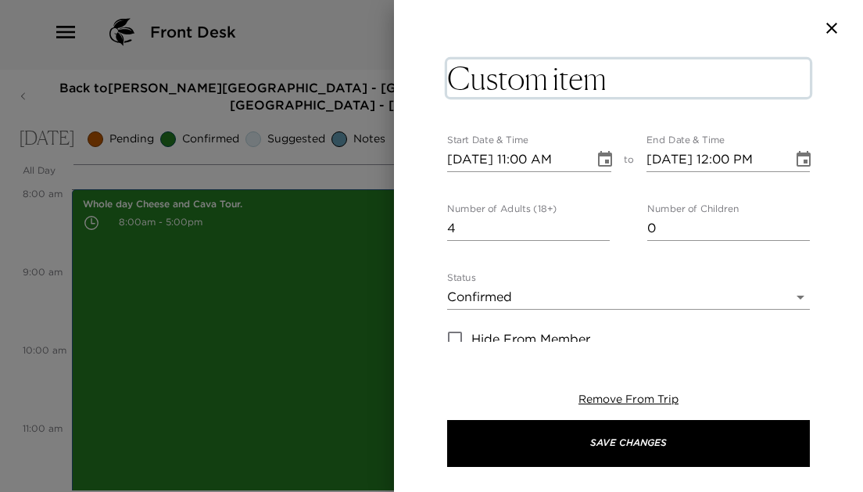
drag, startPoint x: 467, startPoint y: 80, endPoint x: 639, endPoint y: 90, distance: 172.2
click at [639, 90] on textarea "Custom item" at bounding box center [628, 78] width 363 height 38
type textarea "C"
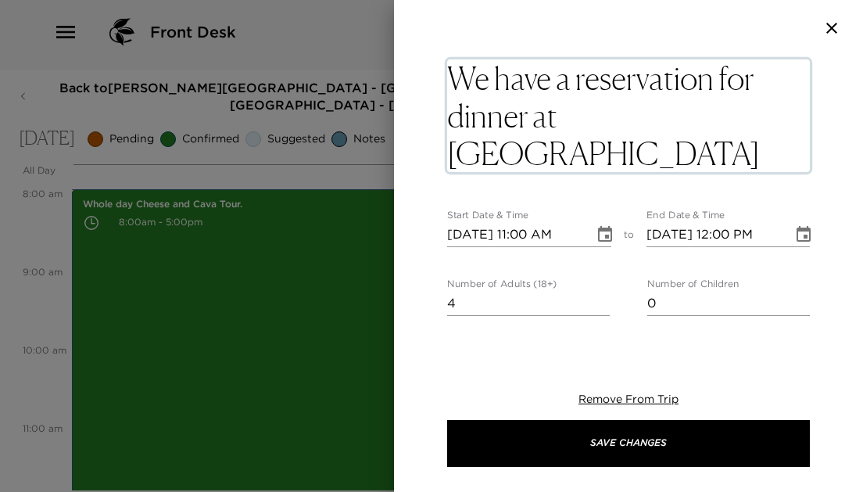
drag, startPoint x: 559, startPoint y: 118, endPoint x: 451, endPoint y: 73, distance: 117.0
click at [451, 73] on textarea "We have a reservation for dinner at Sartorial Panatieri Gracia" at bounding box center [628, 115] width 363 height 113
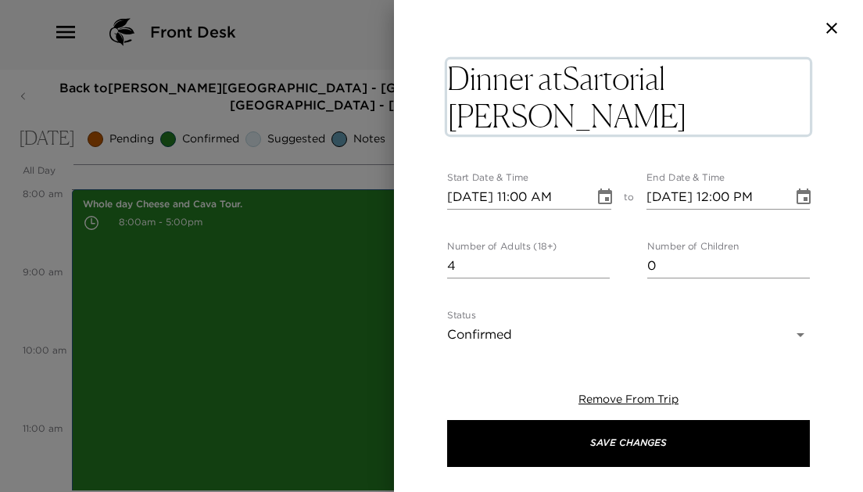
type textarea "Dinner at Sartorial Panatieri Gracia"
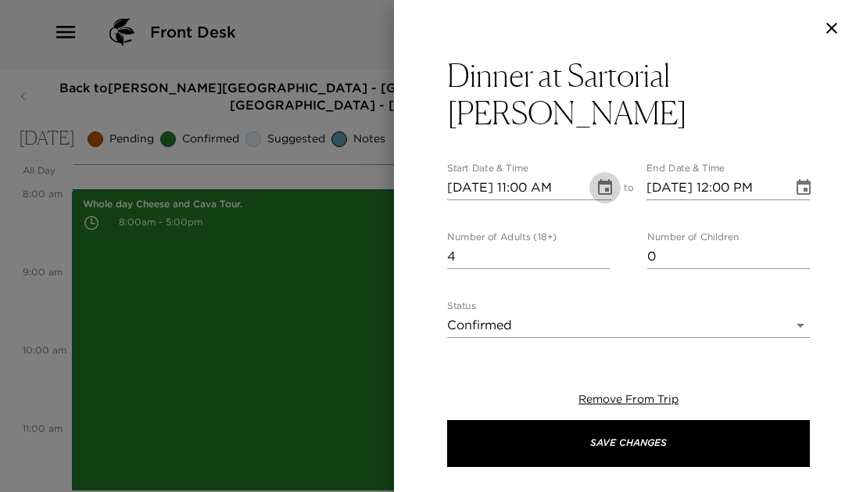
click at [603, 193] on icon "Choose date, selected date is Oct 6, 2025" at bounding box center [605, 187] width 14 height 16
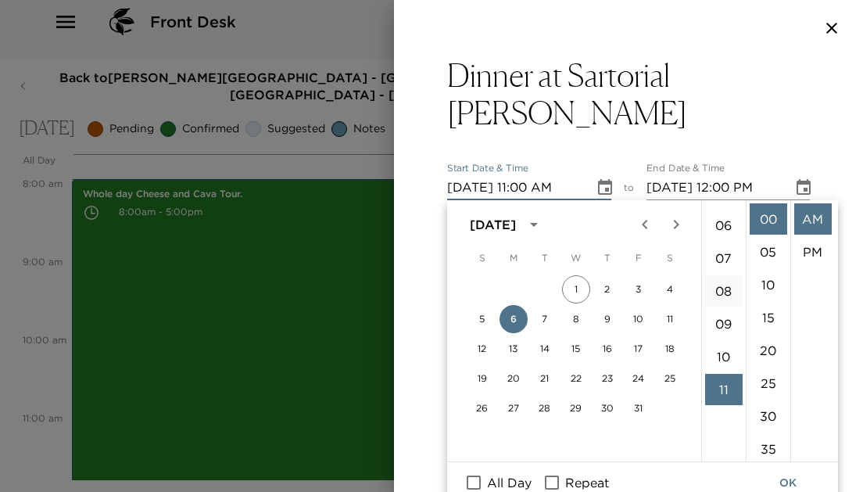
click at [724, 286] on li "08" at bounding box center [724, 290] width 38 height 31
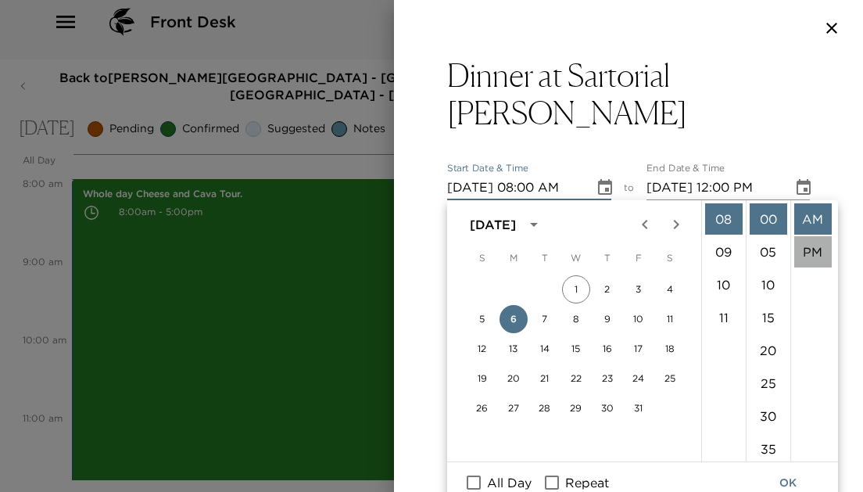
click at [813, 249] on li "PM" at bounding box center [813, 251] width 38 height 31
type input "10/06/2025 08:00 PM"
type input "10/06/2025 09:00 PM"
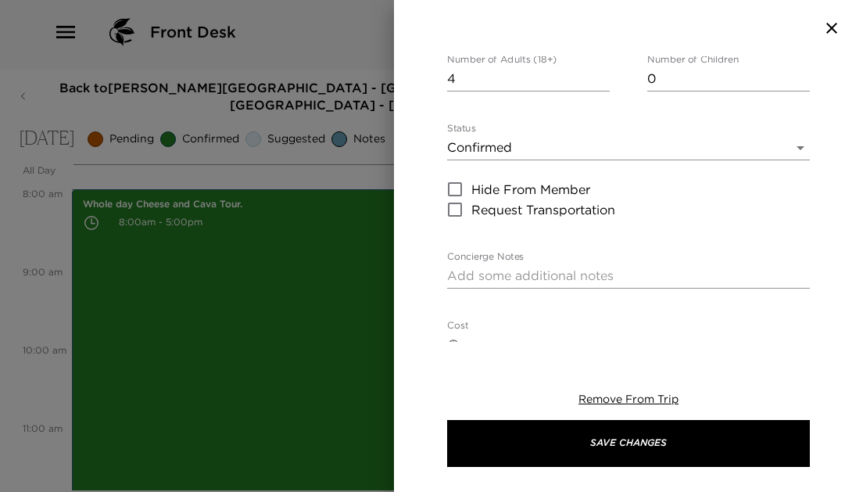
scroll to position [178, 0]
click at [545, 294] on div "Dinner at Sartorial Panatieri Gracia Start Date & Time 10/06/2025 08:00 PM to E…" at bounding box center [628, 358] width 363 height 960
click at [537, 279] on textarea "Concierge Notes" at bounding box center [628, 275] width 363 height 18
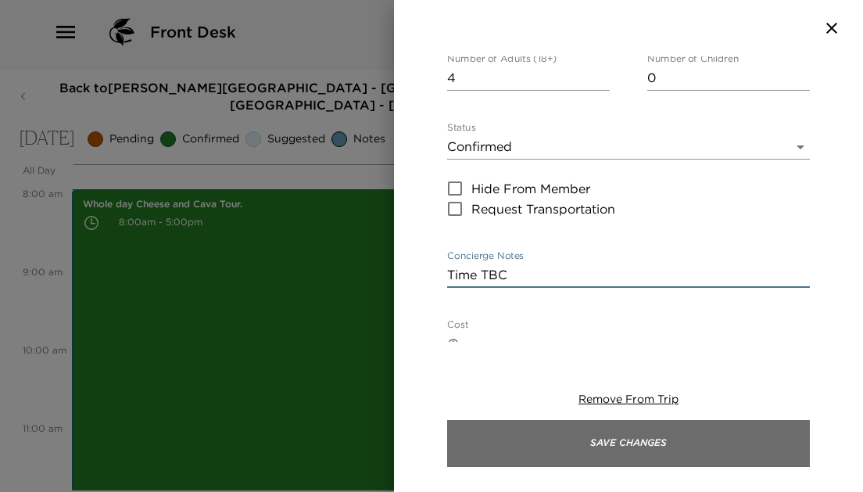
type textarea "Time TBC"
click at [621, 438] on button "Save Changes" at bounding box center [628, 443] width 363 height 47
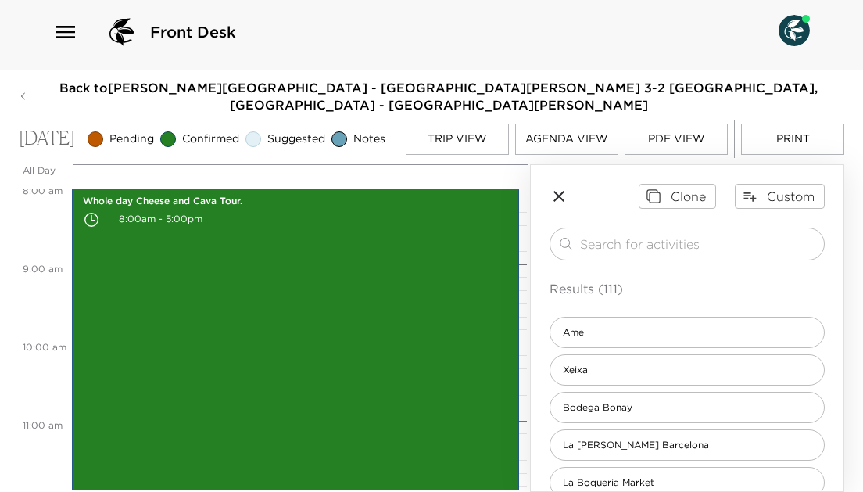
scroll to position [631, 0]
click at [560, 190] on icon "button" at bounding box center [558, 196] width 19 height 19
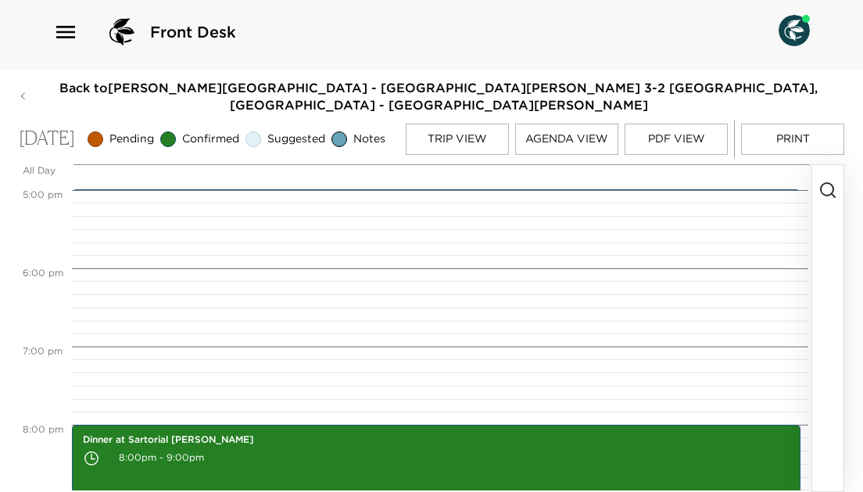
scroll to position [1251, 0]
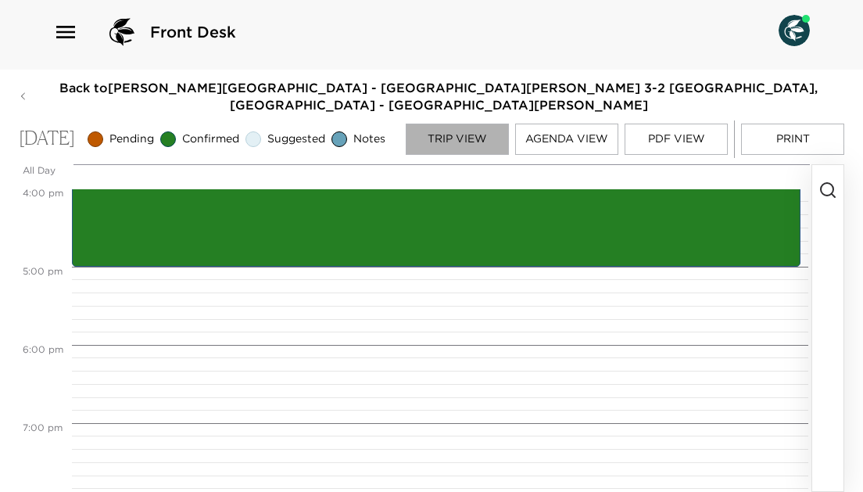
click at [452, 130] on button "Trip View" at bounding box center [457, 138] width 103 height 31
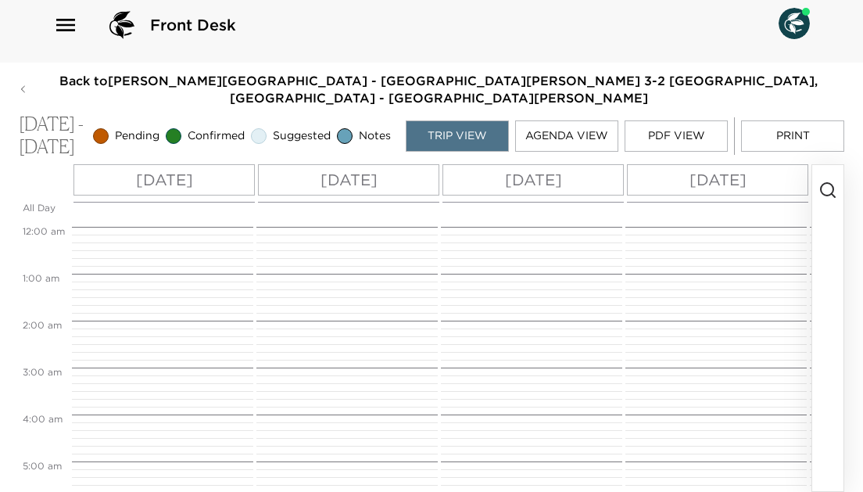
scroll to position [340, 0]
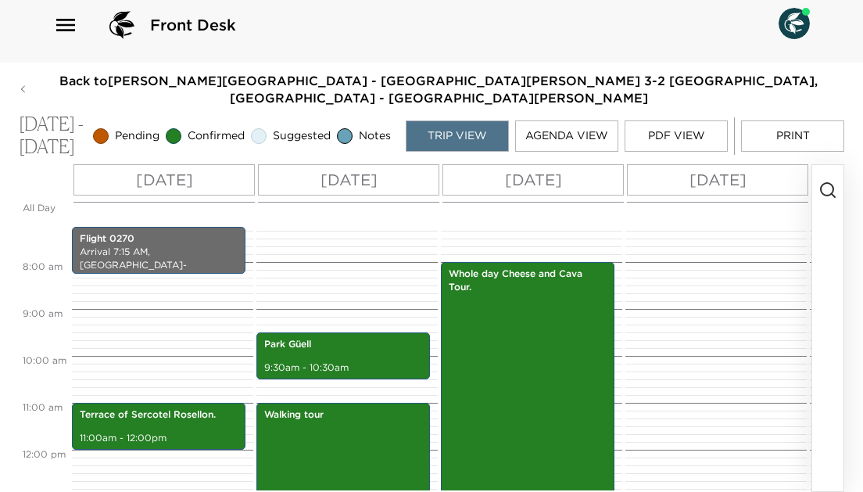
click at [689, 171] on p "Tue 10/07" at bounding box center [717, 179] width 57 height 23
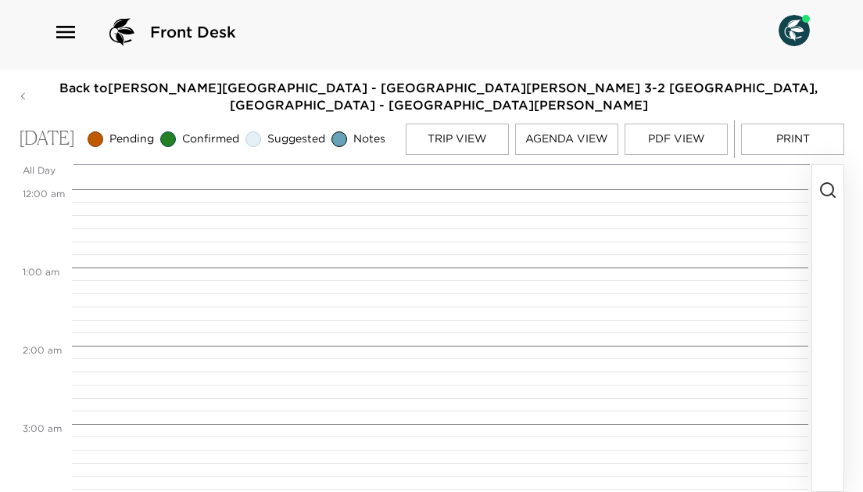
click at [684, 171] on div at bounding box center [441, 176] width 739 height 25
click at [823, 190] on icon "button" at bounding box center [827, 190] width 19 height 19
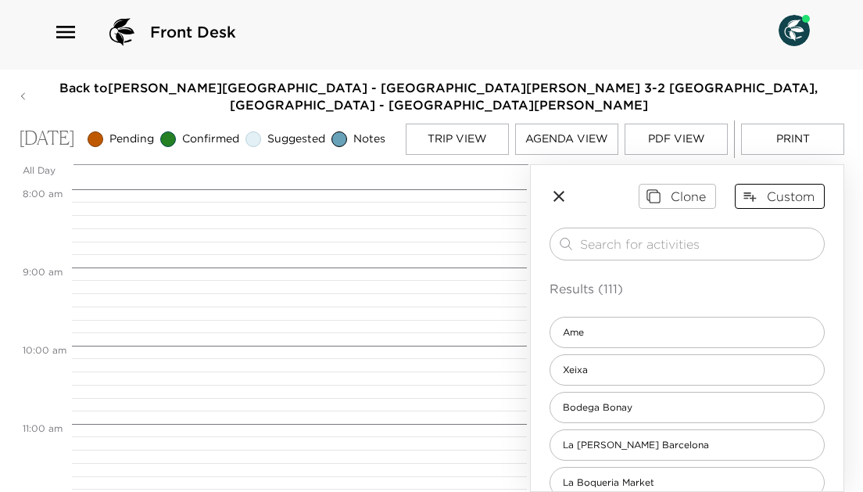
click at [778, 192] on button "Custom" at bounding box center [780, 196] width 90 height 25
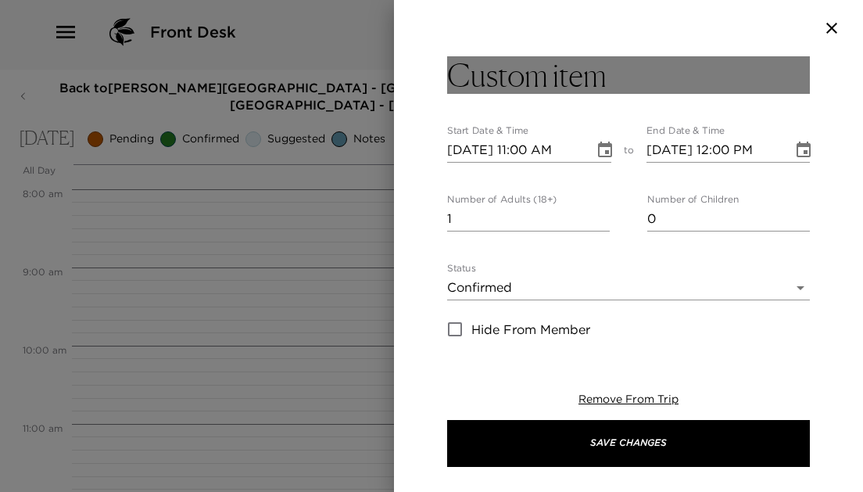
click at [575, 66] on h3 "Custom item" at bounding box center [526, 75] width 159 height 38
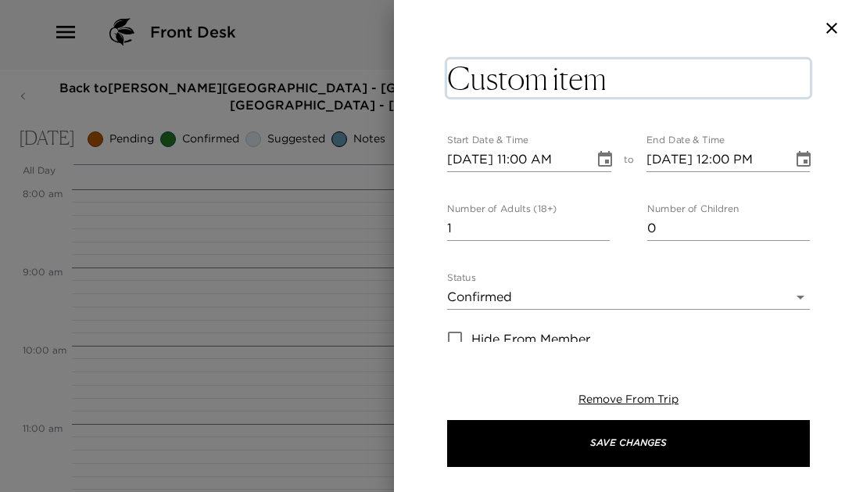
drag, startPoint x: 482, startPoint y: 82, endPoint x: 685, endPoint y: 102, distance: 204.1
click at [685, 102] on div "Custom item x" at bounding box center [628, 79] width 363 height 47
type textarea "C"
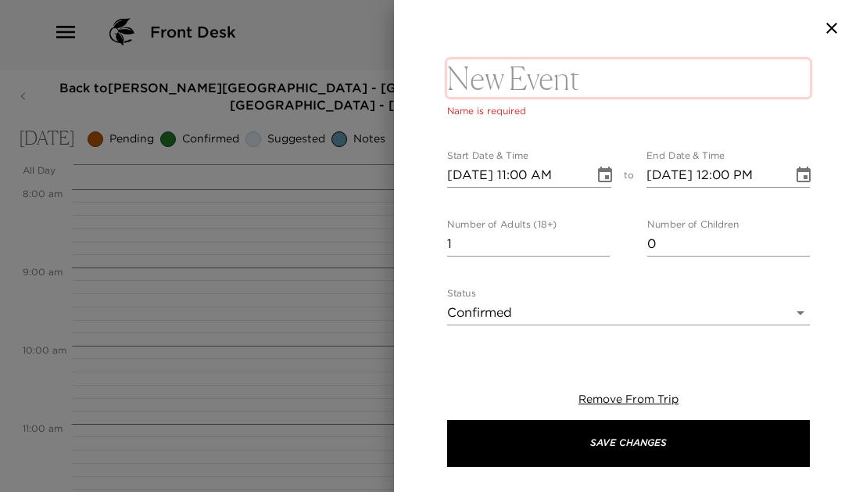
type textarea "We have a Sunset Boat at 3:30 We have a dinner reservation at Bar Canete at 8pm"
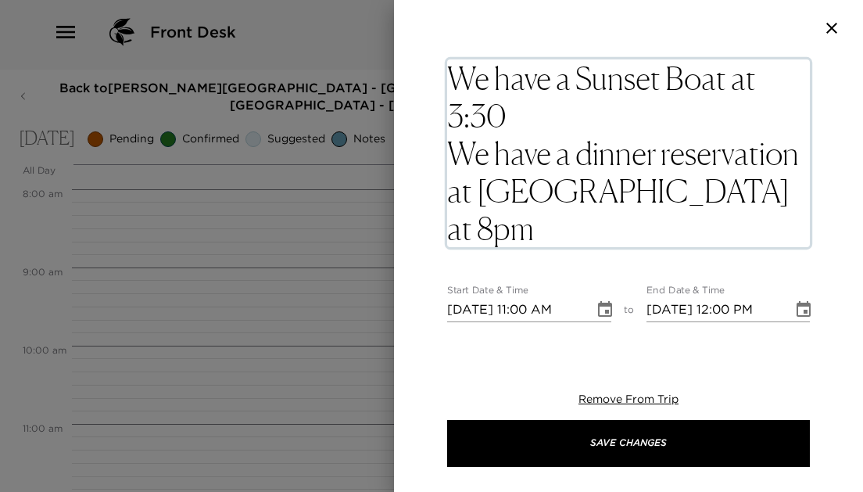
drag, startPoint x: 570, startPoint y: 122, endPoint x: 443, endPoint y: 114, distance: 127.6
click at [443, 114] on div "We have a Sunset Boat at 3:30 We have a dinner reservation at Bar Canete at 8pm…" at bounding box center [628, 198] width 469 height 285
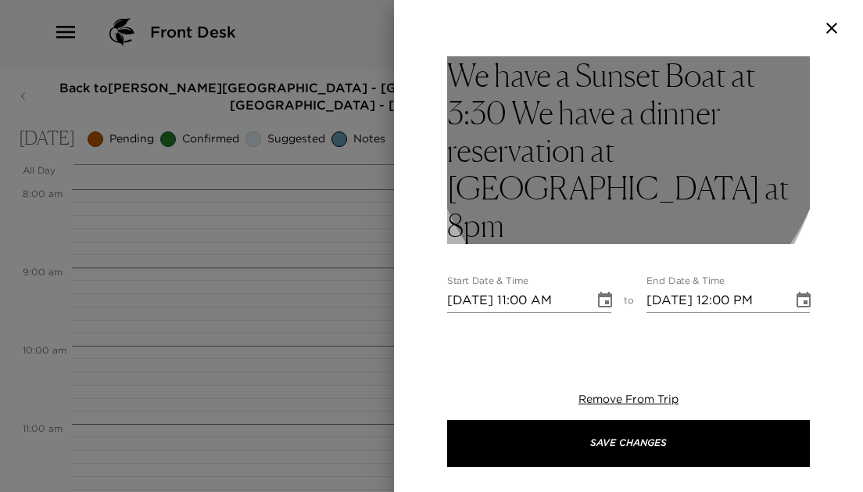
click at [452, 69] on h3 "We have a Sunset Boat at 3:30 We have a dinner reservation at Bar Canete at 8pm" at bounding box center [628, 150] width 363 height 188
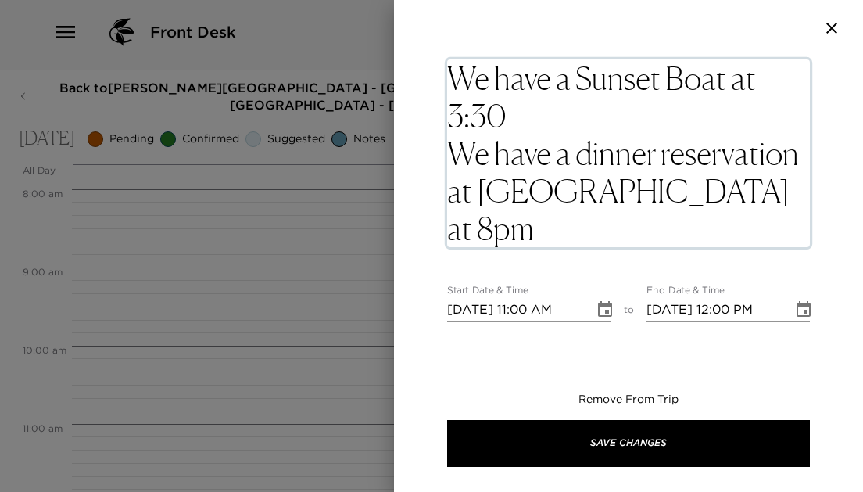
click at [447, 110] on textarea "We have a Sunset Boat at 3:30 We have a dinner reservation at Bar Canete at 8pm" at bounding box center [628, 153] width 363 height 188
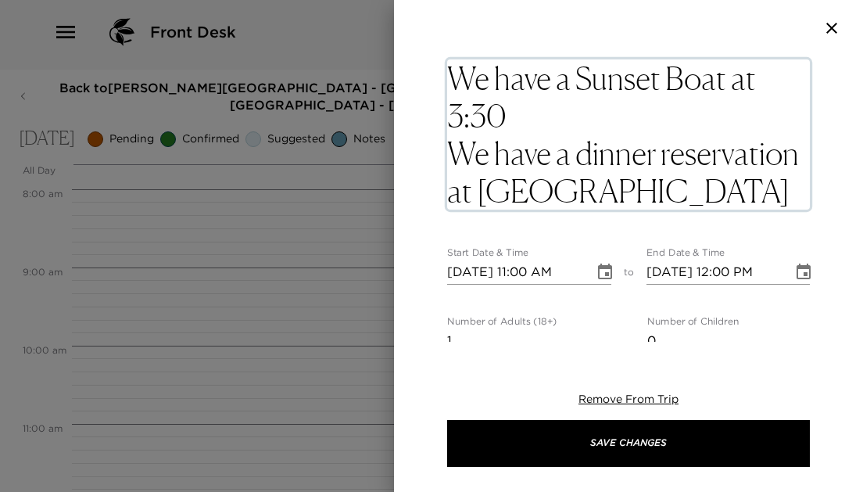
drag, startPoint x: 447, startPoint y: 118, endPoint x: 753, endPoint y: 202, distance: 317.0
click at [753, 202] on textarea "We have a Sunset Boat at 3:30 We have a dinner reservation at Bar Canete at 8pm" at bounding box center [628, 134] width 363 height 150
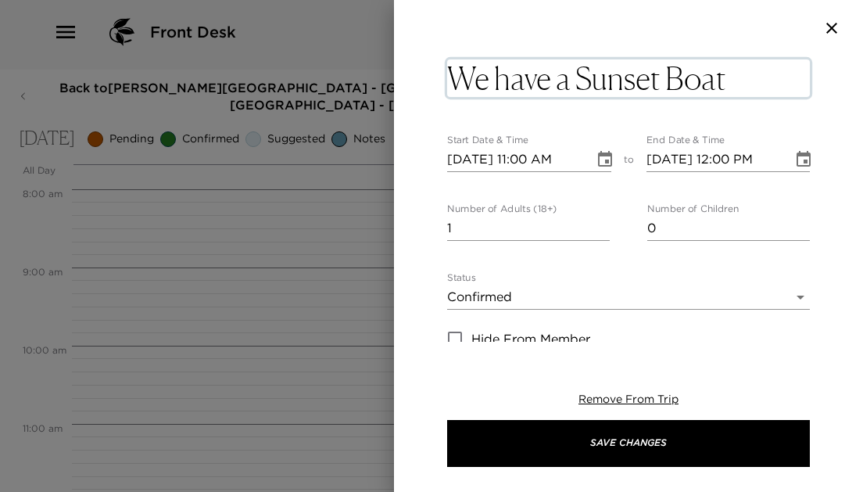
type textarea "We have a Sunset Boat"
drag, startPoint x: 573, startPoint y: 77, endPoint x: 414, endPoint y: 77, distance: 158.6
click at [414, 77] on div "We have a Sunset Boat x Start Date & Time 10/07/2025 11:00 AM to End Date & Tim…" at bounding box center [628, 198] width 469 height 285
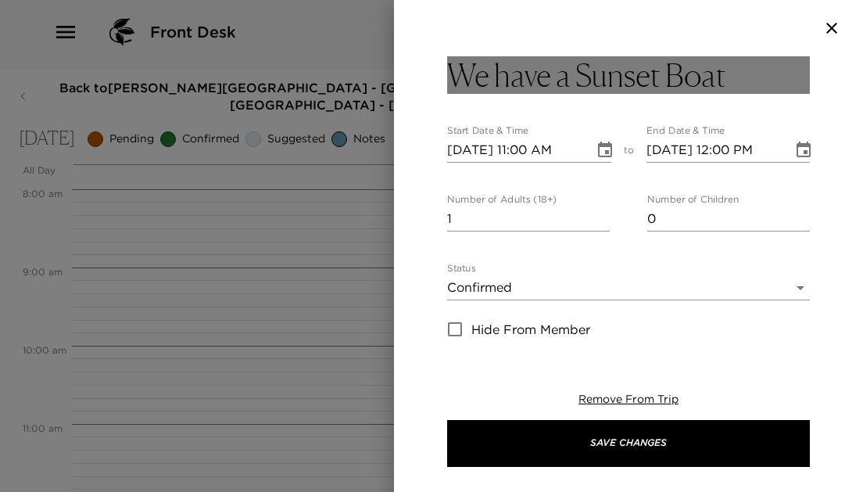
click at [568, 63] on h3 "We have a Sunset Boat" at bounding box center [586, 75] width 279 height 38
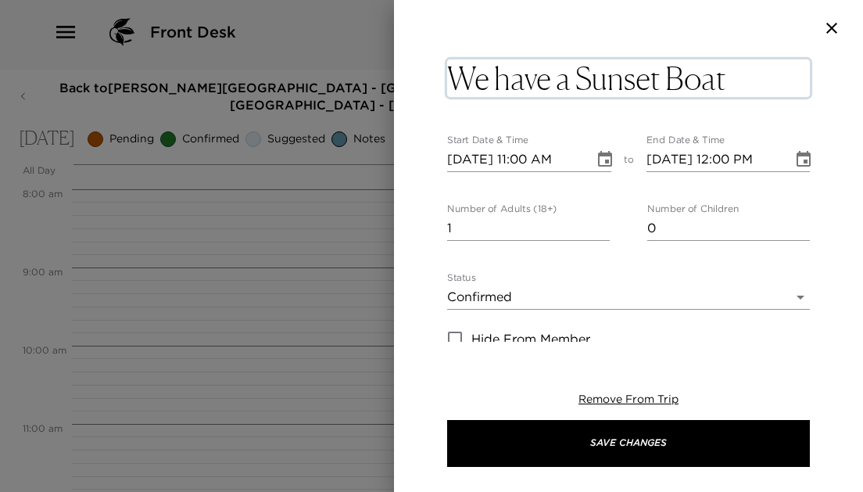
click at [581, 80] on textarea "We have a Sunset Boat" at bounding box center [628, 78] width 363 height 38
type textarea "Sunset Boat"
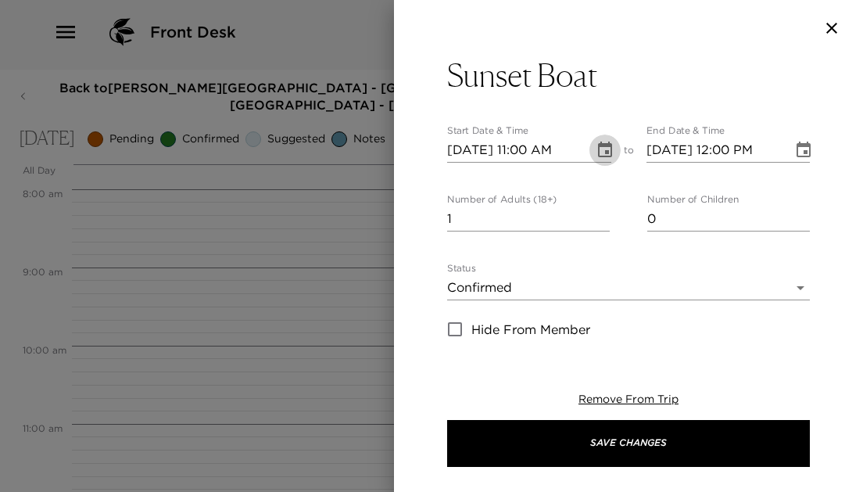
click at [606, 158] on icon "Choose date, selected date is Oct 7, 2025" at bounding box center [604, 150] width 19 height 19
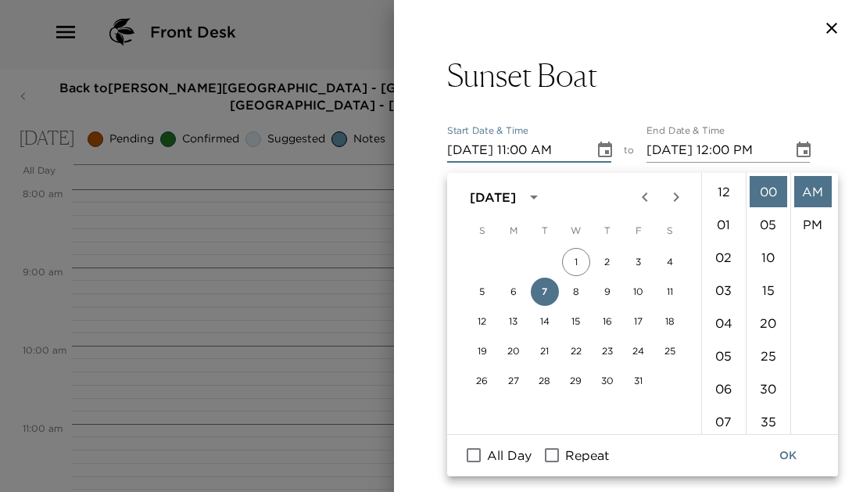
scroll to position [361, 0]
click at [721, 173] on li "03" at bounding box center [724, 187] width 38 height 31
click at [767, 386] on li "30" at bounding box center [768, 388] width 38 height 31
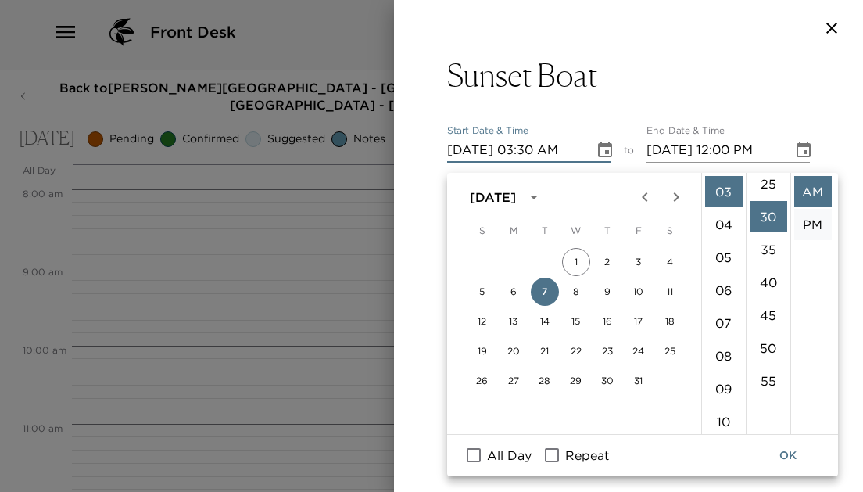
scroll to position [196, 0]
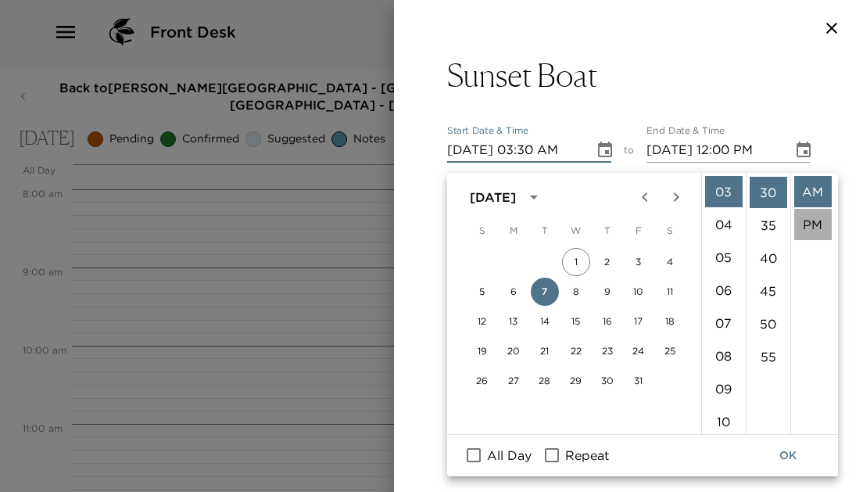
click at [813, 225] on li "PM" at bounding box center [813, 224] width 38 height 31
type input "10/07/2025 03:30 PM"
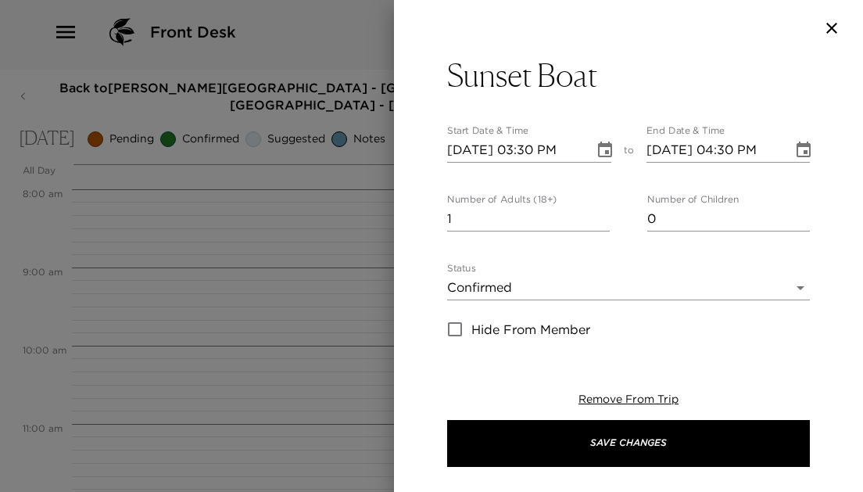
scroll to position [20, 0]
click at [807, 145] on icon "Choose date, selected date is Oct 7, 2025" at bounding box center [803, 149] width 14 height 16
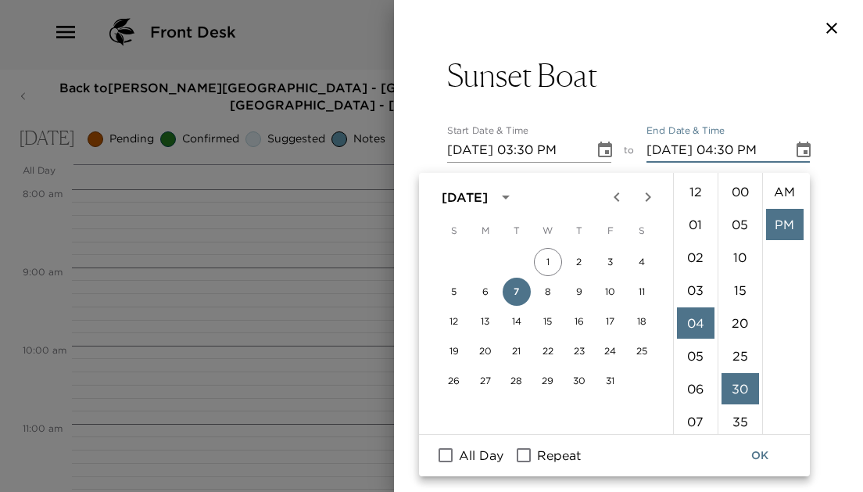
scroll to position [33, 0]
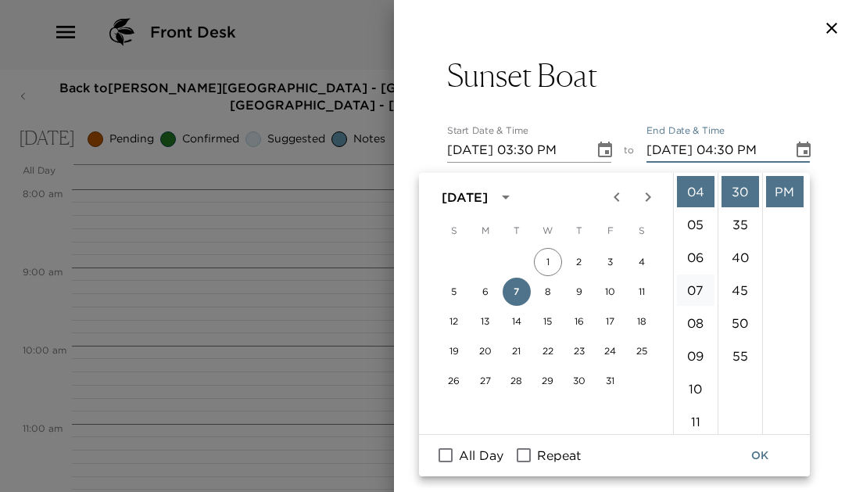
click at [698, 277] on li "07" at bounding box center [696, 289] width 38 height 31
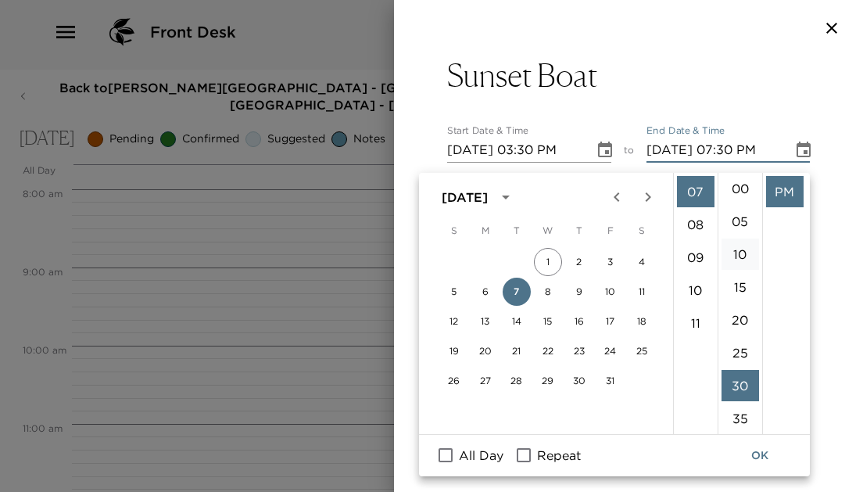
scroll to position [1, 0]
click at [739, 184] on li "00" at bounding box center [740, 190] width 38 height 31
type input "10/07/2025 07:00 PM"
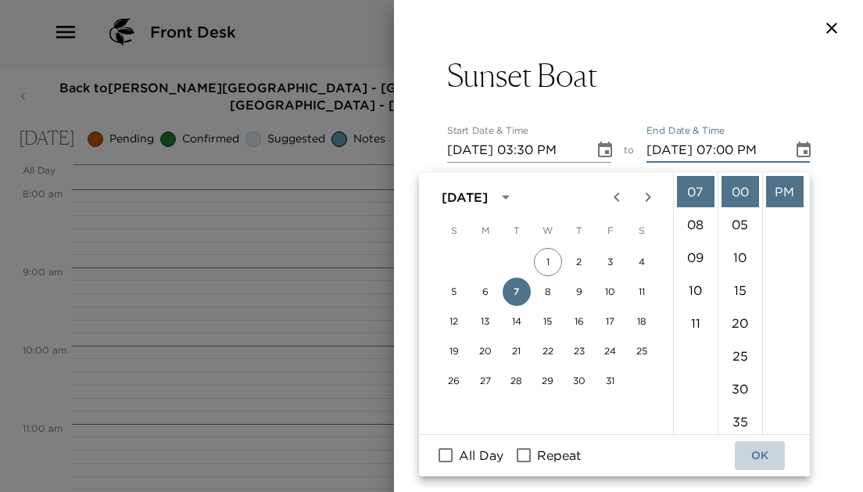
click at [760, 441] on button "OK" at bounding box center [760, 455] width 50 height 29
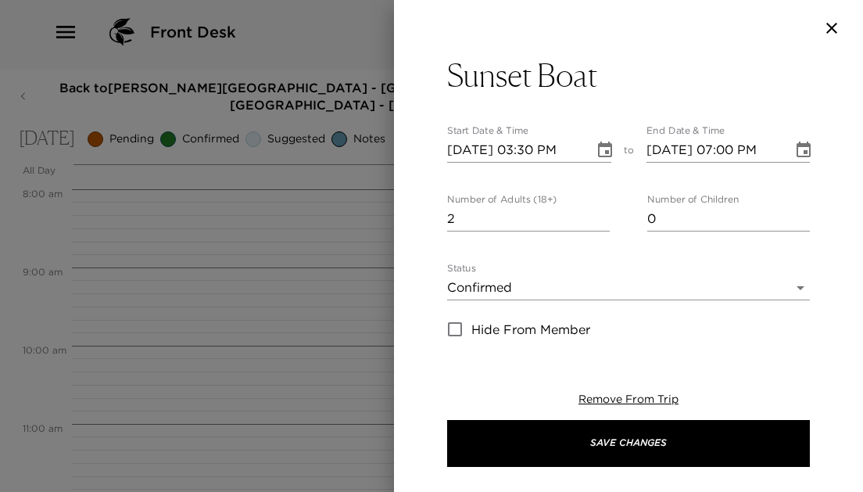
click at [607, 213] on input "2" at bounding box center [528, 218] width 163 height 25
click at [607, 213] on input "3" at bounding box center [528, 218] width 163 height 25
type input "4"
click at [607, 213] on input "4" at bounding box center [528, 218] width 163 height 25
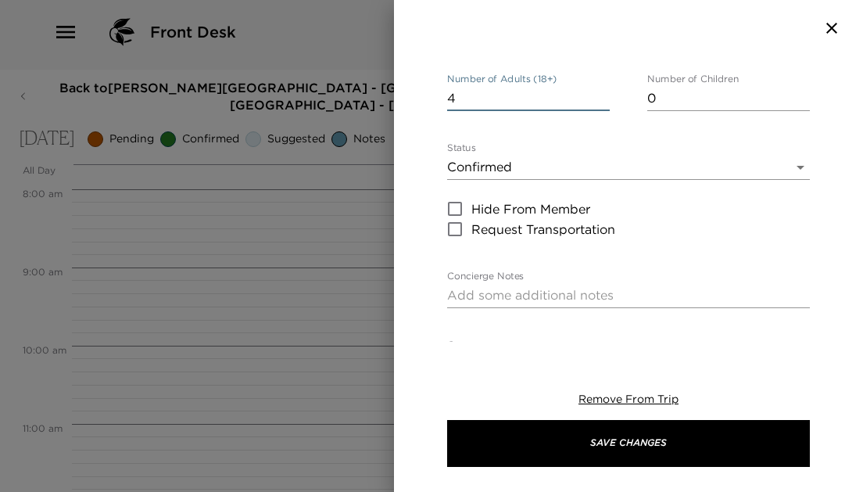
scroll to position [146, 0]
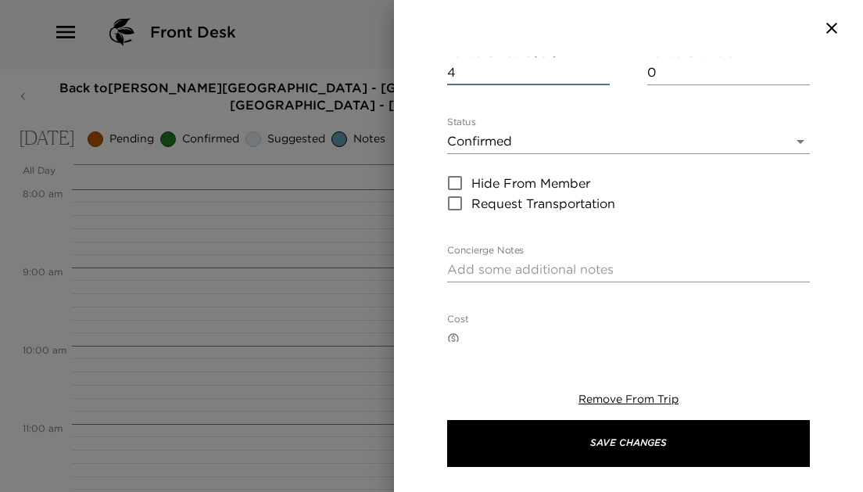
click at [561, 254] on div "Concierge Notes x" at bounding box center [628, 264] width 363 height 38
click at [545, 269] on textarea "Concierge Notes" at bounding box center [628, 269] width 363 height 18
paste textarea "3:30 We have a dinner reservation at Bar Canete at 8pm"
type textarea "3:30 We have a dinner reservation at Bar Canete at 8pm"
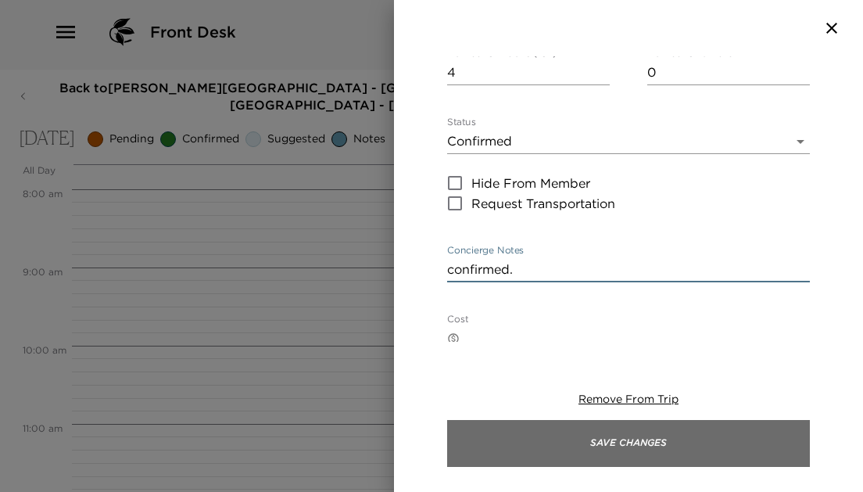
type textarea "confirmed."
click at [673, 448] on button "Save Changes" at bounding box center [628, 443] width 363 height 47
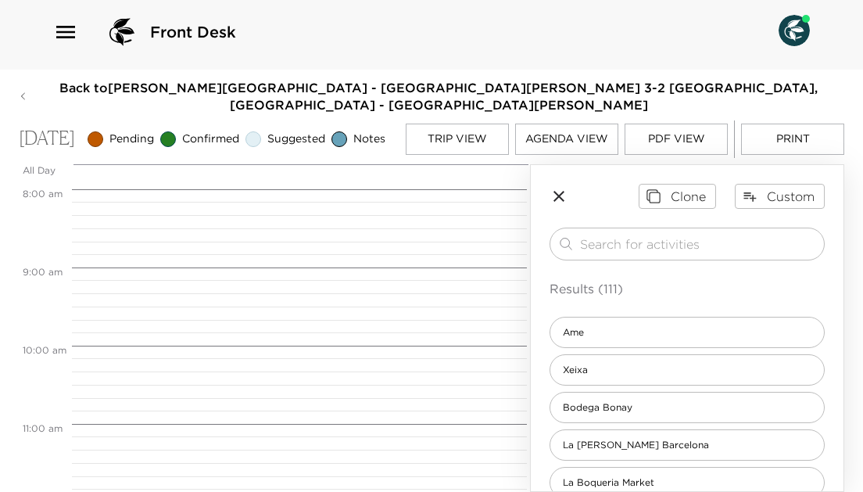
click at [555, 189] on icon "button" at bounding box center [558, 196] width 19 height 19
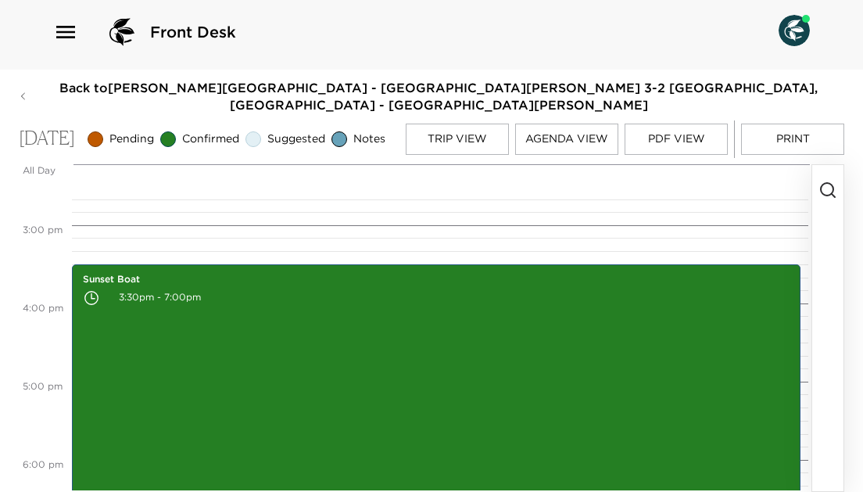
scroll to position [1207, 0]
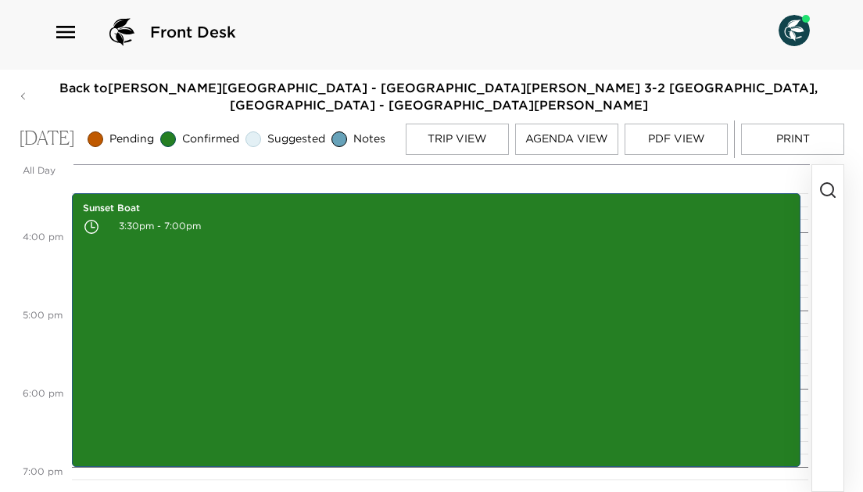
click at [824, 182] on icon "button" at bounding box center [827, 190] width 19 height 19
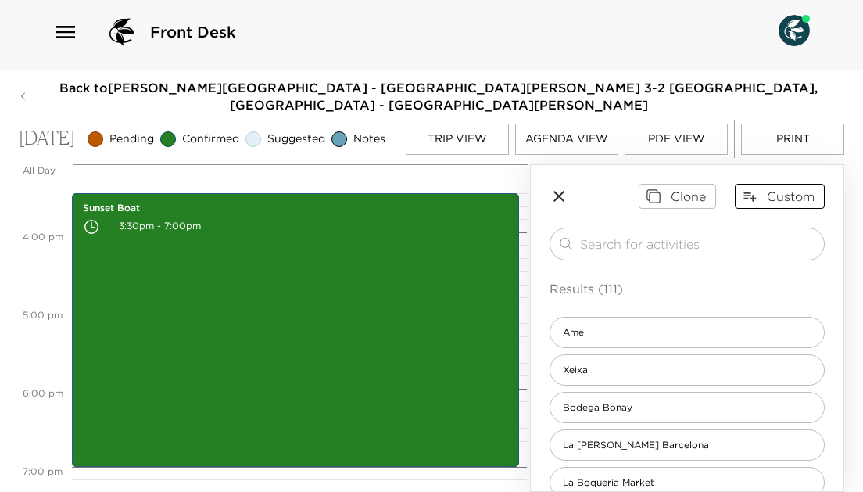
click at [774, 188] on button "Custom" at bounding box center [780, 196] width 90 height 25
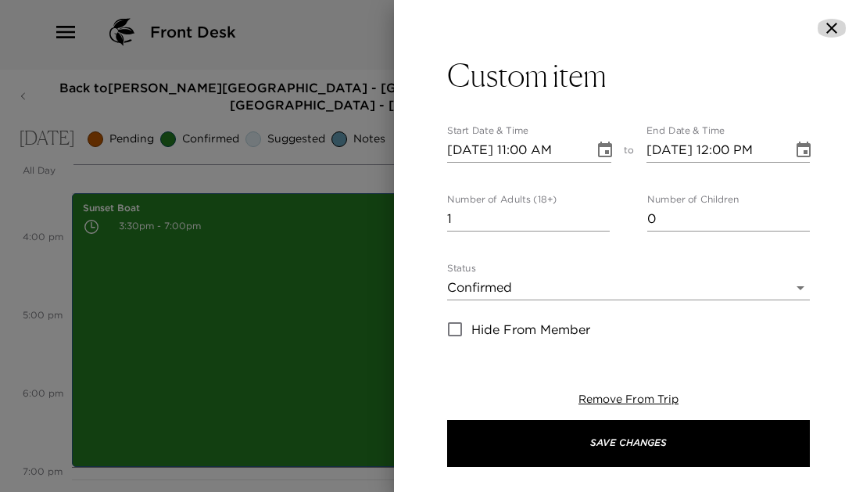
click at [835, 29] on icon "button" at bounding box center [831, 28] width 19 height 19
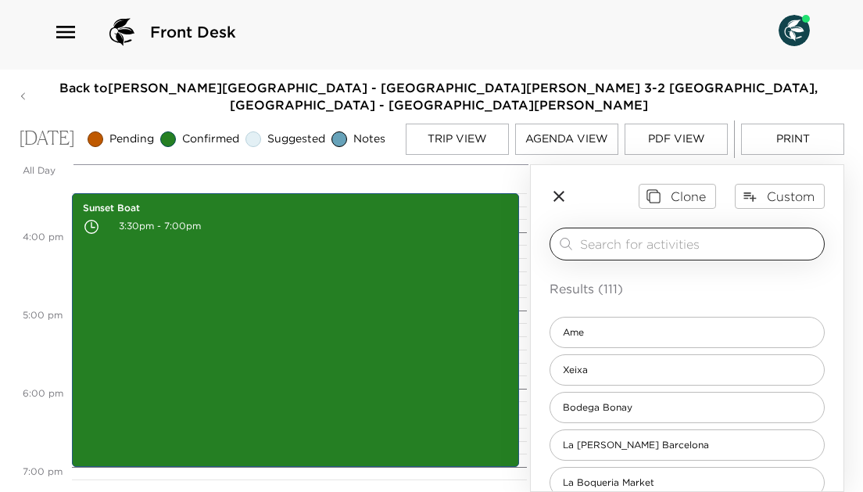
click at [617, 247] on input "search" at bounding box center [699, 243] width 238 height 18
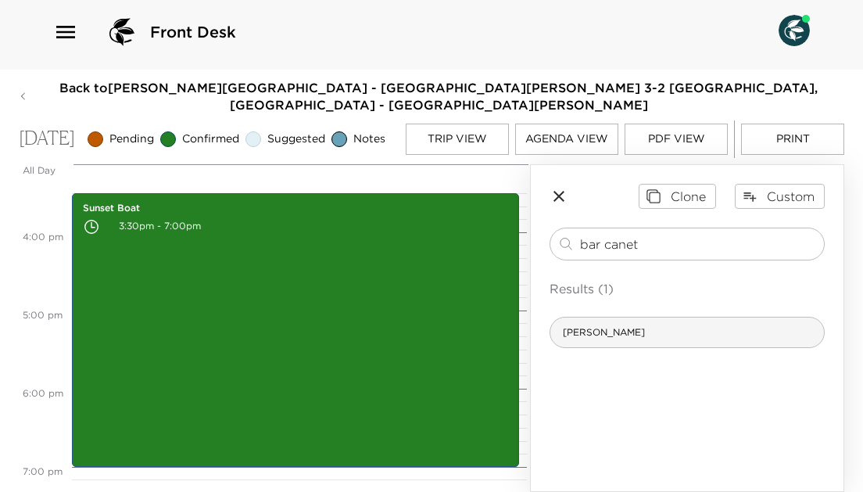
type input "bar canet"
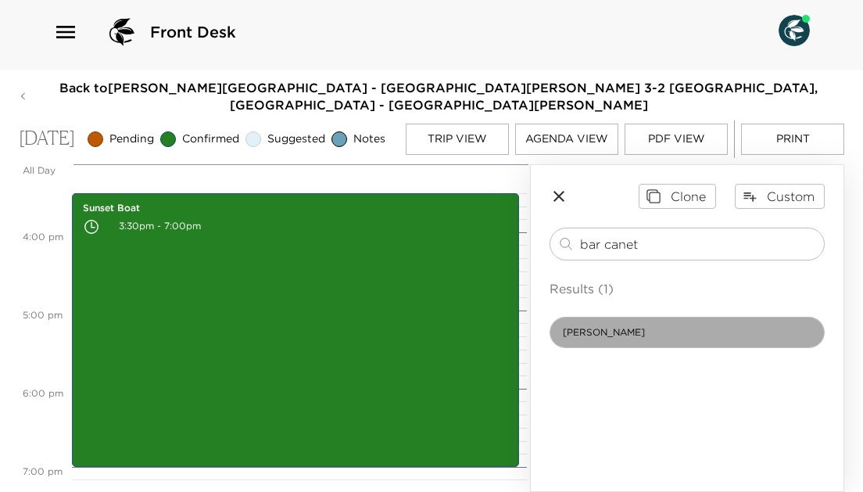
click at [601, 334] on span "Bar Canete" at bounding box center [603, 332] width 107 height 13
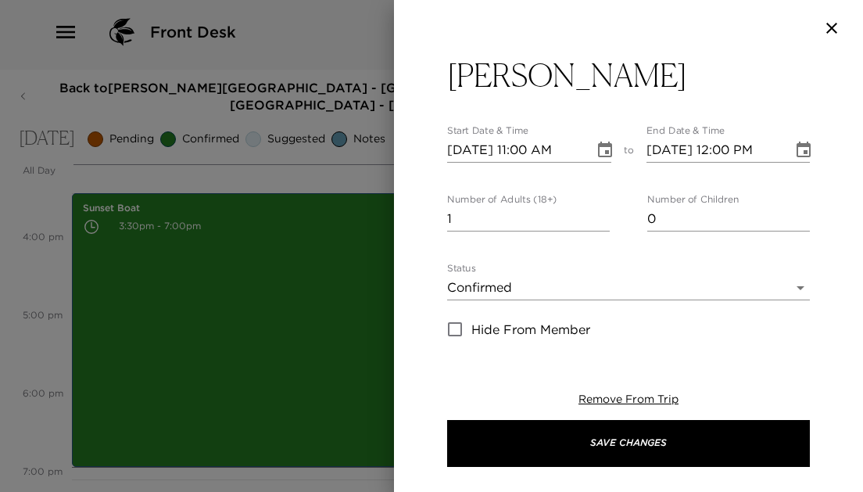
type textarea "Your reservation is confirmed."
click at [606, 210] on input "2" at bounding box center [528, 218] width 163 height 25
click at [606, 210] on input "3" at bounding box center [528, 218] width 163 height 25
type input "4"
click at [606, 210] on input "4" at bounding box center [528, 218] width 163 height 25
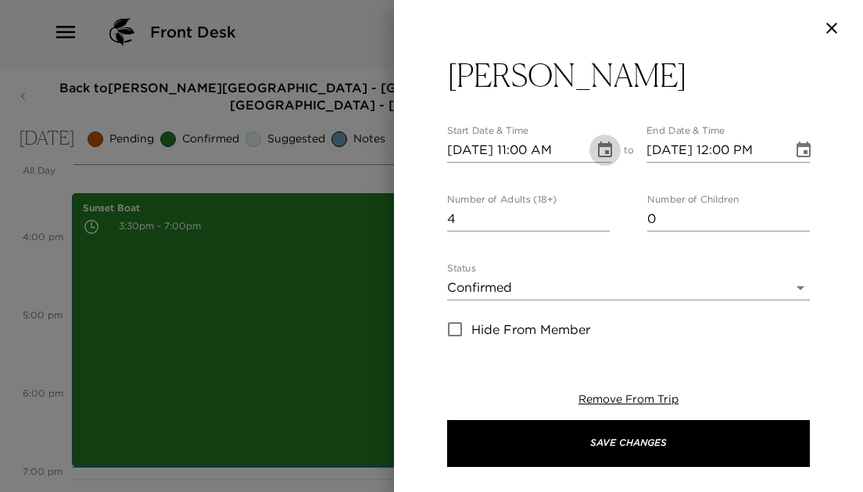
click at [610, 148] on icon "Choose date, selected date is Oct 7, 2025" at bounding box center [604, 150] width 19 height 19
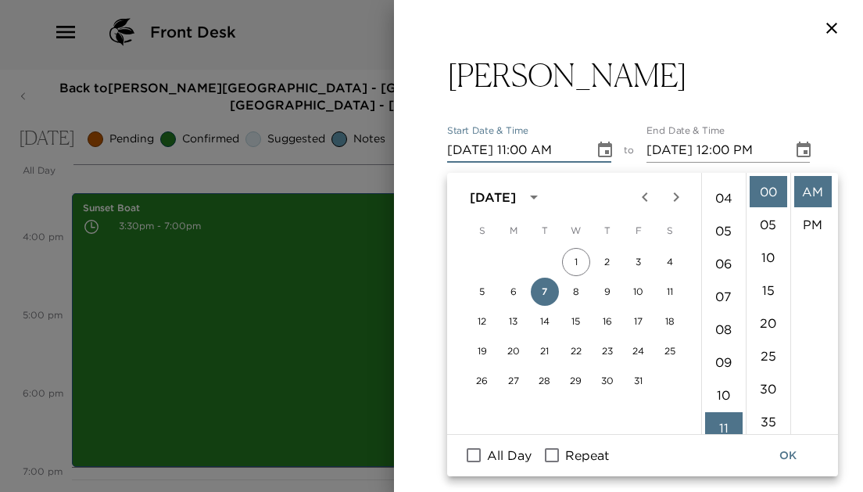
scroll to position [78, 0]
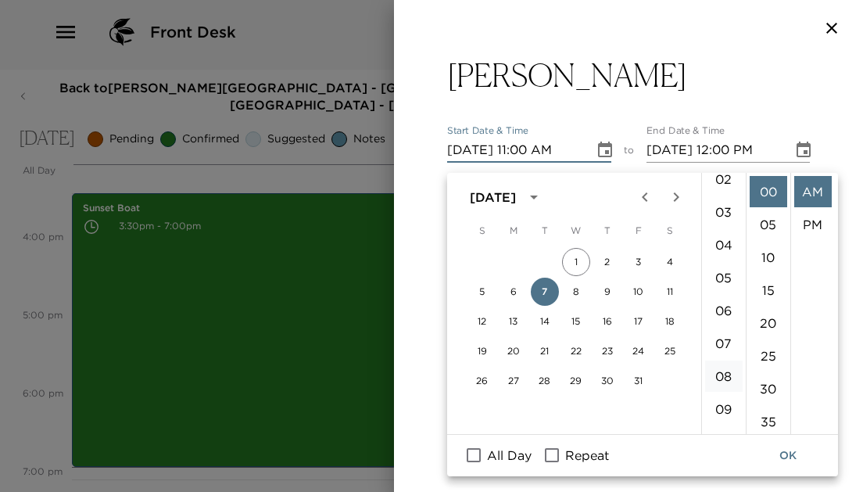
click at [724, 369] on li "08" at bounding box center [724, 375] width 38 height 31
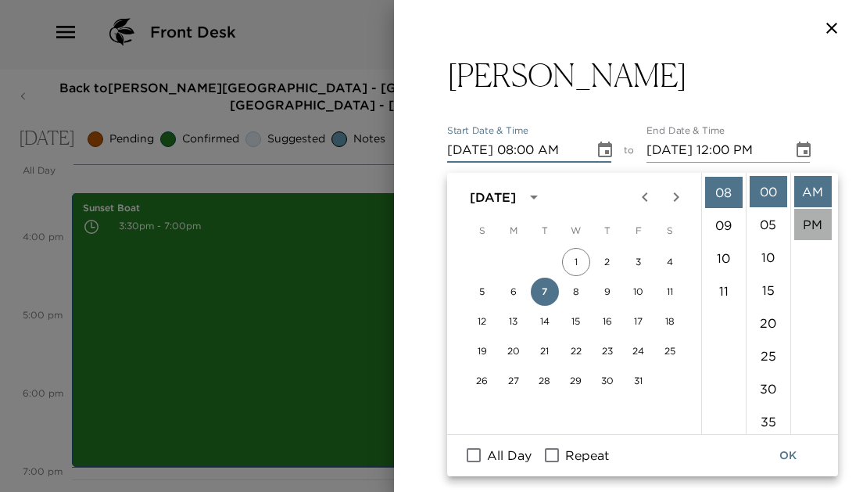
click at [800, 215] on li "PM" at bounding box center [813, 224] width 38 height 31
type input "10/07/2025 08:00 PM"
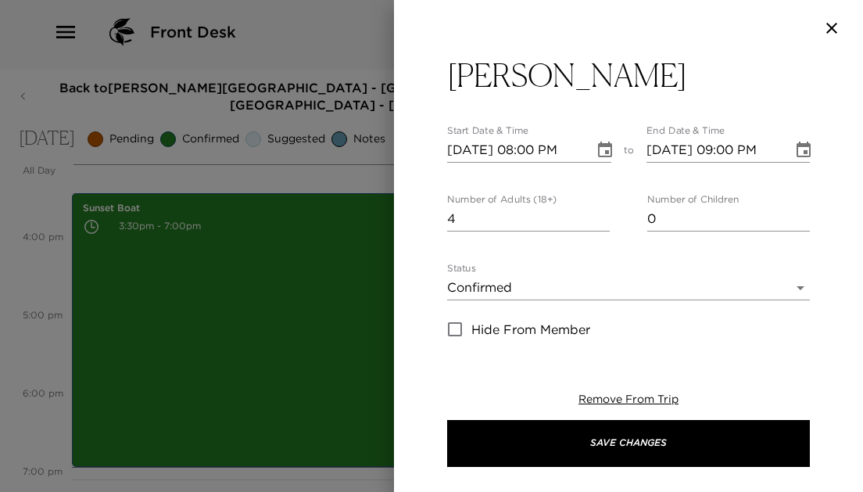
scroll to position [33, 0]
click at [802, 148] on icon "Choose date, selected date is Oct 7, 2025" at bounding box center [803, 150] width 19 height 19
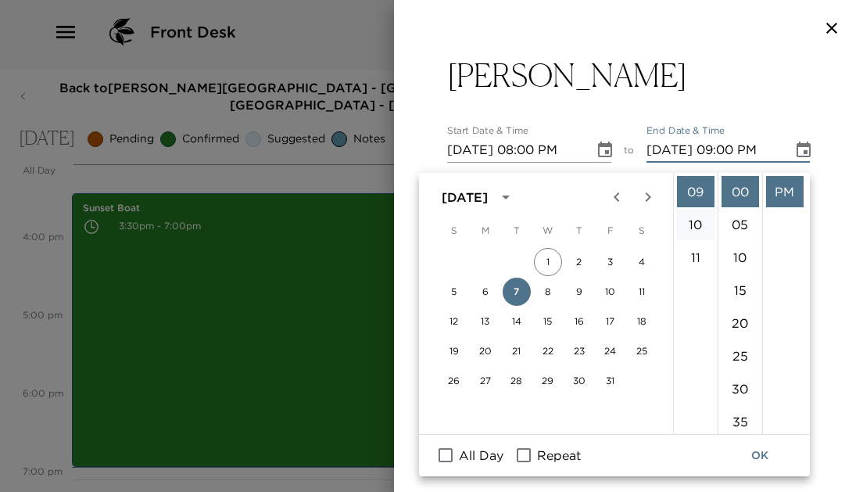
click at [692, 219] on li "10" at bounding box center [696, 224] width 38 height 31
type input "10/07/2025 10:00 PM"
click at [760, 441] on button "OK" at bounding box center [760, 455] width 50 height 29
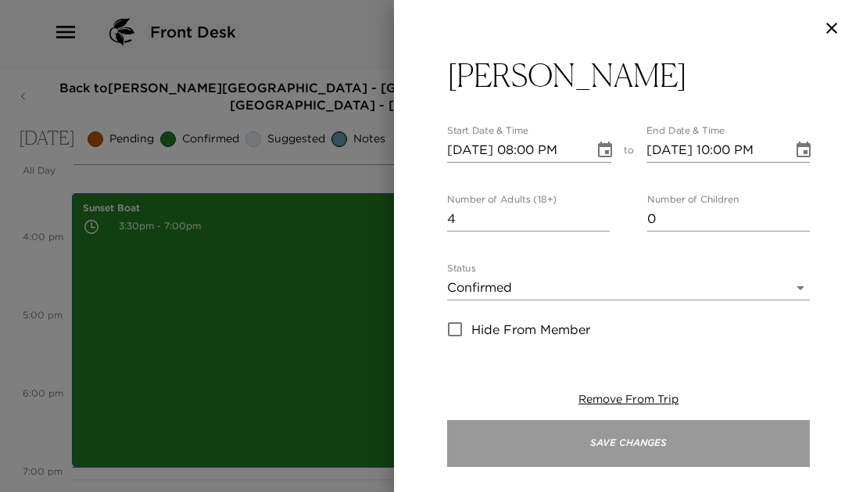
click at [680, 454] on button "Save Changes" at bounding box center [628, 443] width 363 height 47
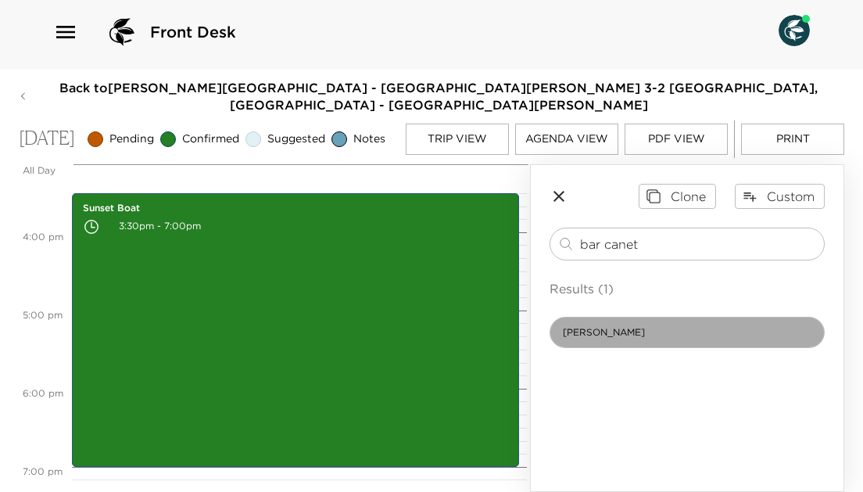
click at [615, 331] on span "Bar Canete" at bounding box center [603, 332] width 107 height 13
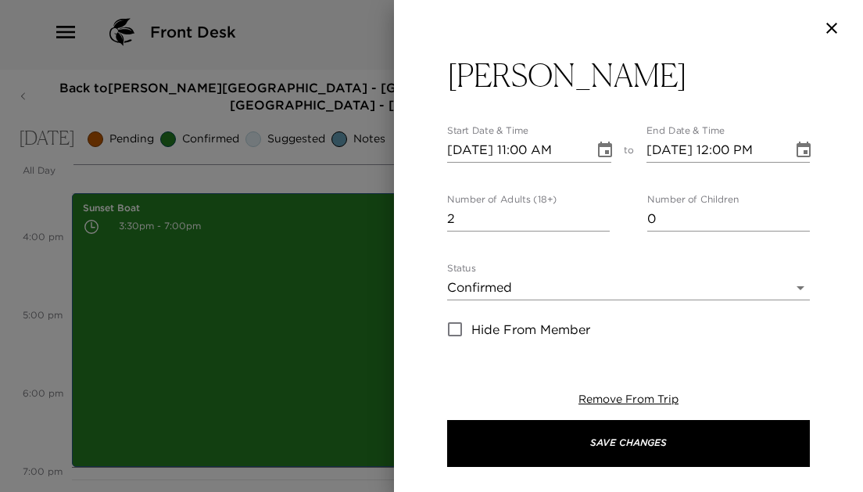
click at [603, 213] on input "2" at bounding box center [528, 218] width 163 height 25
click at [603, 213] on input "3" at bounding box center [528, 218] width 163 height 25
type input "4"
click at [603, 213] on input "4" at bounding box center [528, 218] width 163 height 25
click at [595, 145] on icon "Choose date, selected date is Oct 7, 2025" at bounding box center [604, 150] width 19 height 19
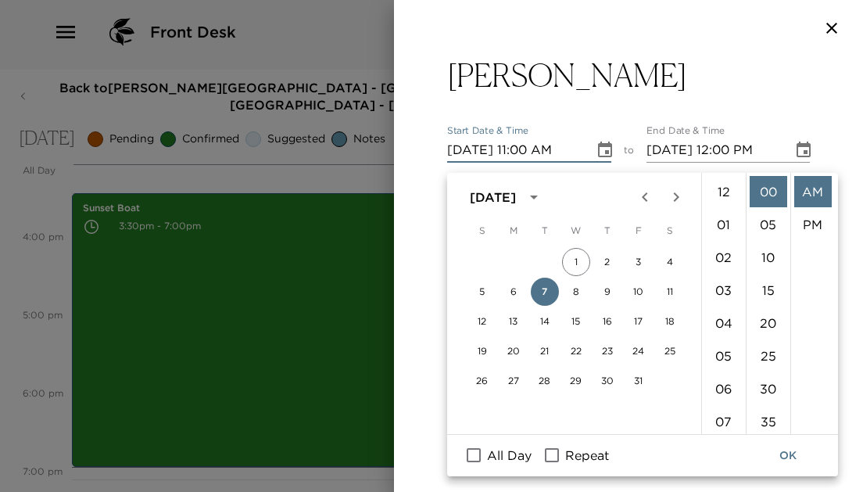
scroll to position [361, 0]
click at [839, 21] on icon "button" at bounding box center [831, 28] width 19 height 19
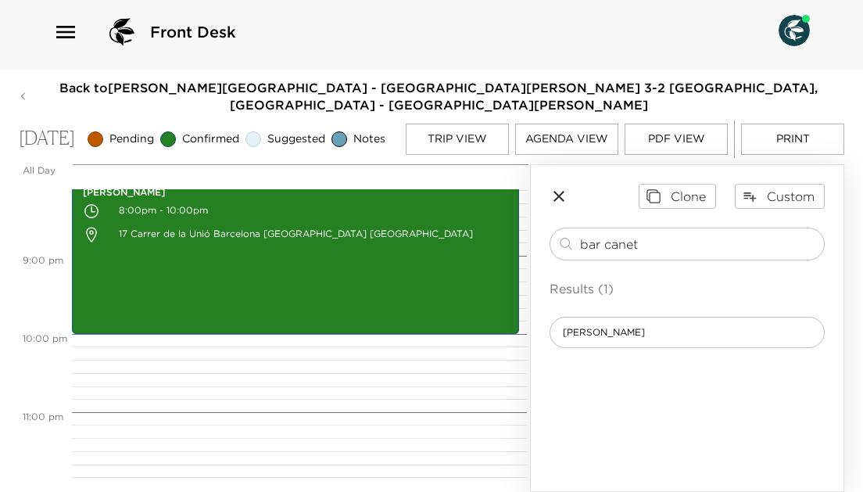
scroll to position [1500, 0]
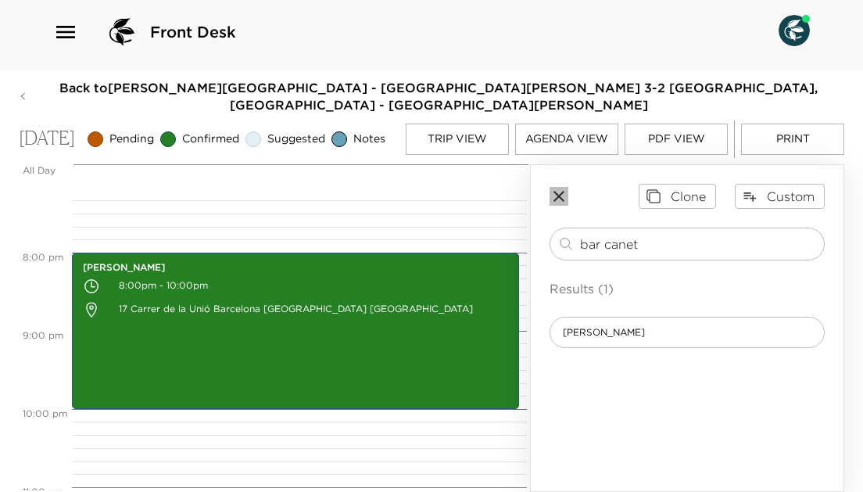
click at [553, 192] on icon "button" at bounding box center [558, 196] width 19 height 19
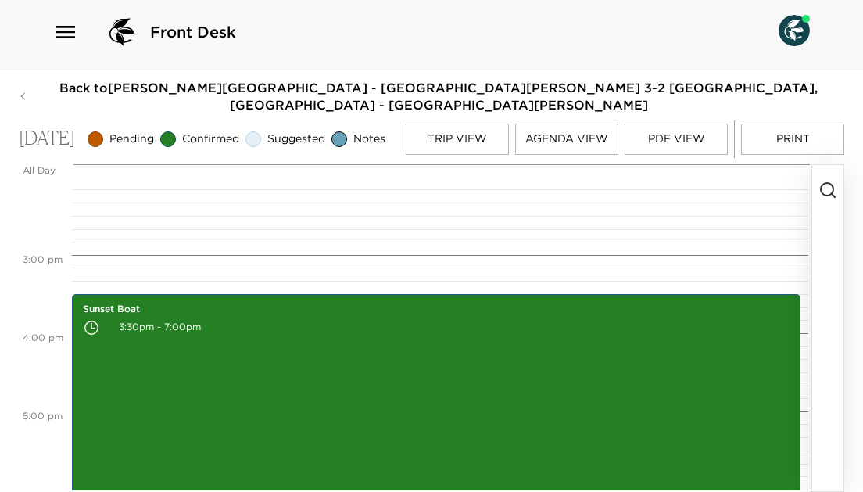
scroll to position [1105, 0]
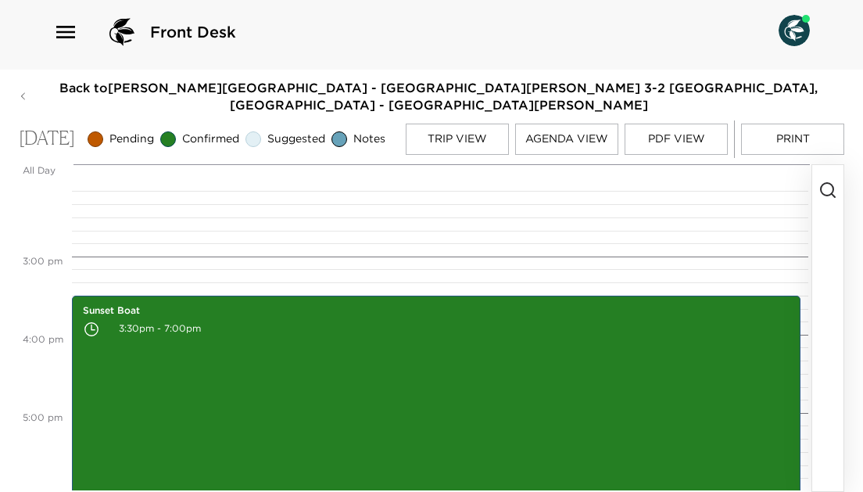
click at [832, 183] on icon "button" at bounding box center [827, 190] width 19 height 19
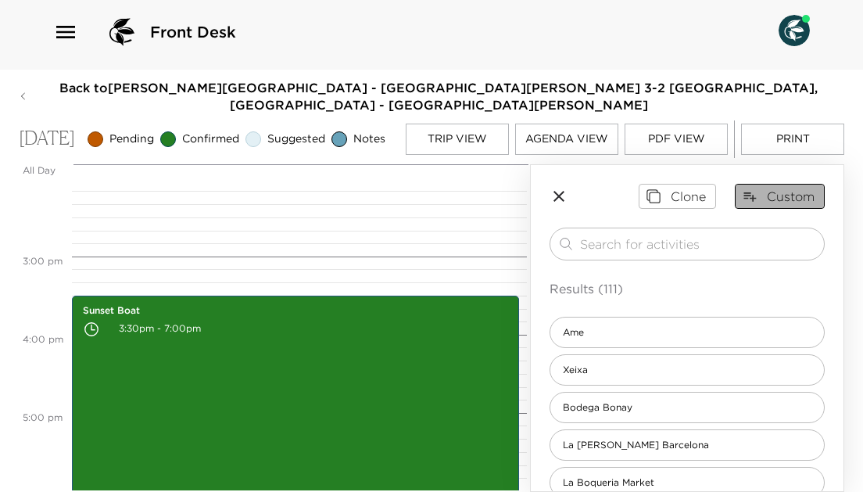
click at [790, 196] on button "Custom" at bounding box center [780, 196] width 90 height 25
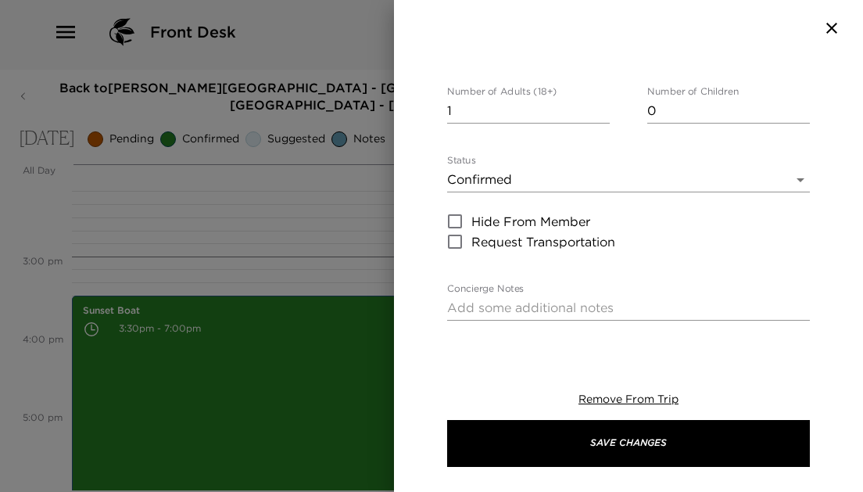
scroll to position [109, 0]
click at [493, 296] on div "x" at bounding box center [628, 306] width 363 height 25
paste textarea "9am and 11am. We have a private sailboat tour at 3:30 already booked so I think…"
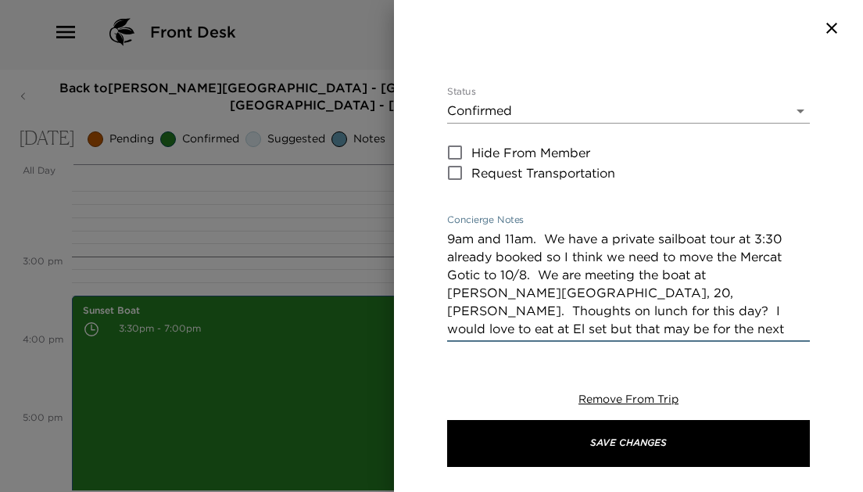
scroll to position [188, 0]
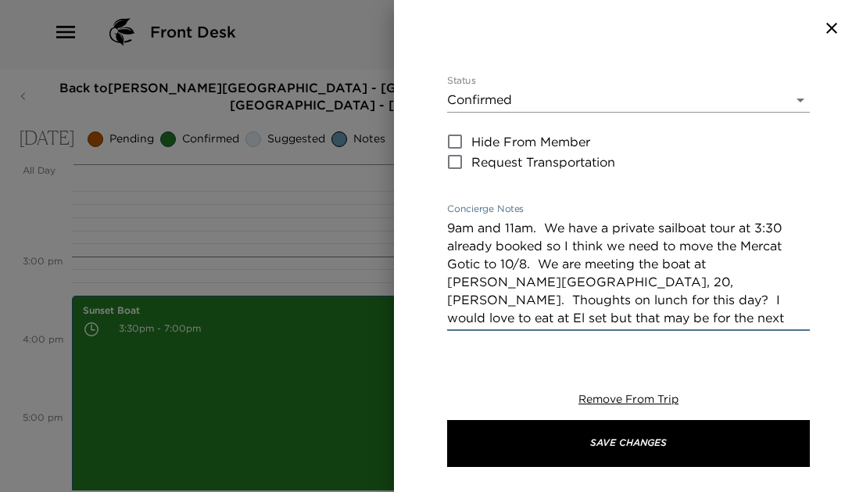
type textarea "9am and 11am. We have a private sailboat tour at 3:30 already booked so I think…"
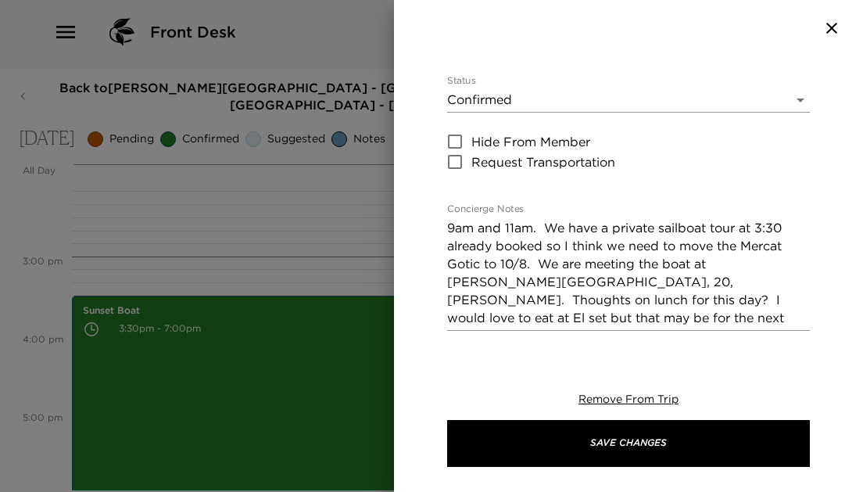
drag, startPoint x: 446, startPoint y: 229, endPoint x: 638, endPoint y: 273, distance: 196.4
click at [638, 273] on div "Custom item Start Date & Time 10/07/2025 11:00 AM to End Date & Time 10/07/2025…" at bounding box center [628, 198] width 469 height 285
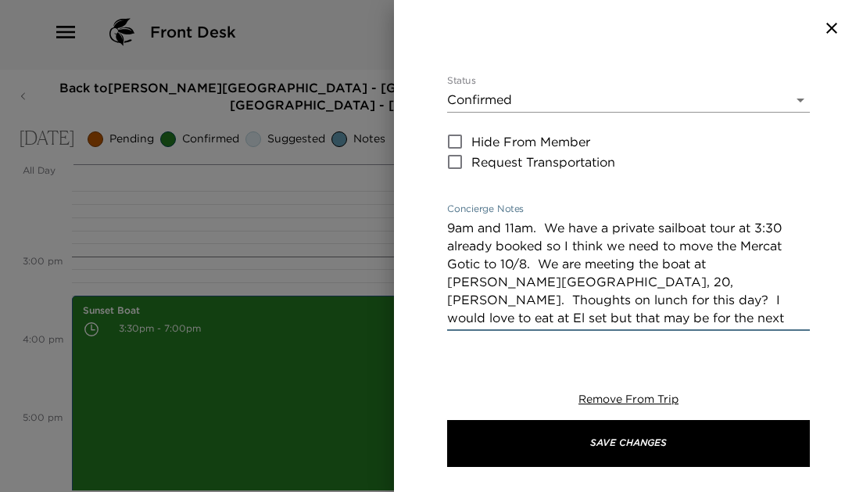
drag, startPoint x: 568, startPoint y: 320, endPoint x: 441, endPoint y: 222, distance: 160.5
click at [441, 222] on div "Custom item Start Date & Time 10/07/2025 11:00 AM to End Date & Time 10/07/2025…" at bounding box center [628, 198] width 469 height 285
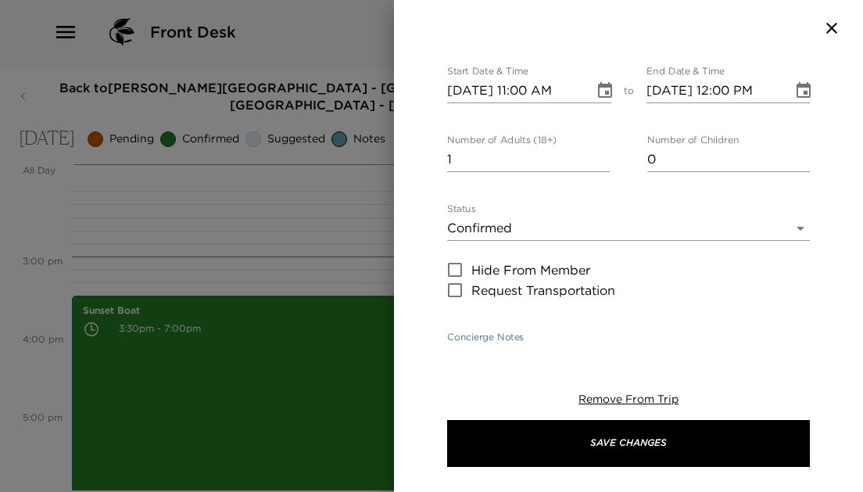
scroll to position [60, 0]
click at [831, 27] on icon "button" at bounding box center [831, 28] width 11 height 11
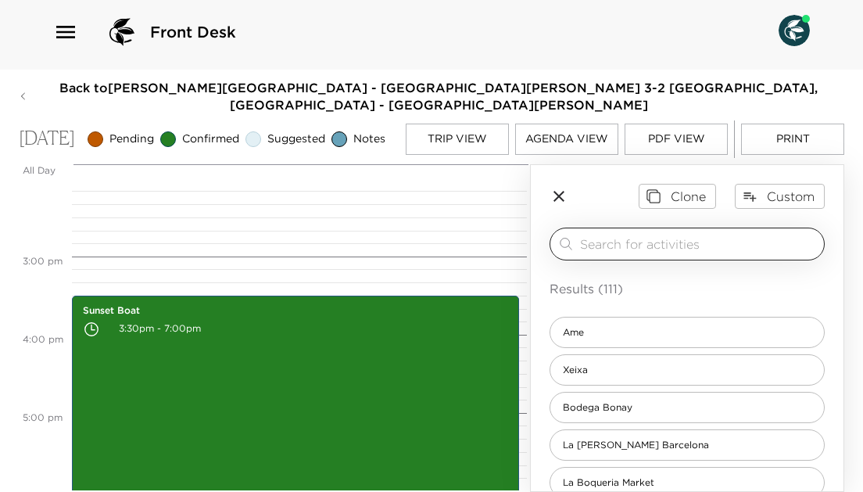
click at [629, 247] on input "search" at bounding box center [699, 243] width 238 height 18
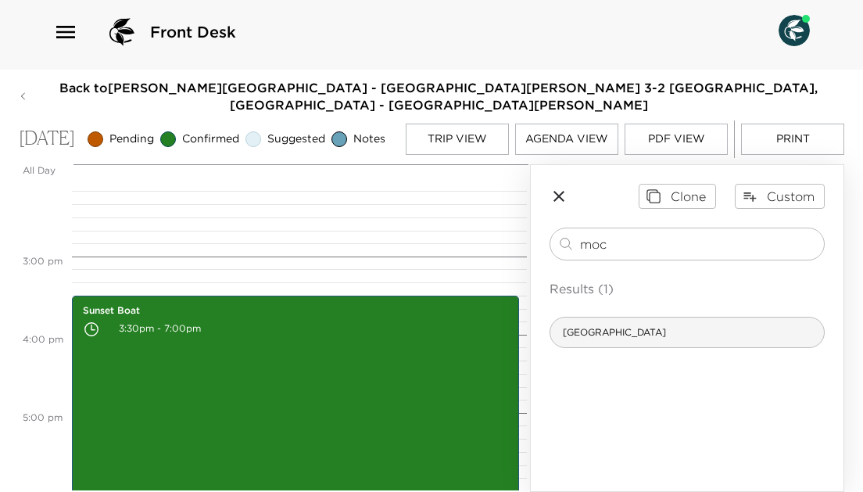
type input "moc"
click at [624, 326] on span "Moco museum" at bounding box center [614, 332] width 128 height 13
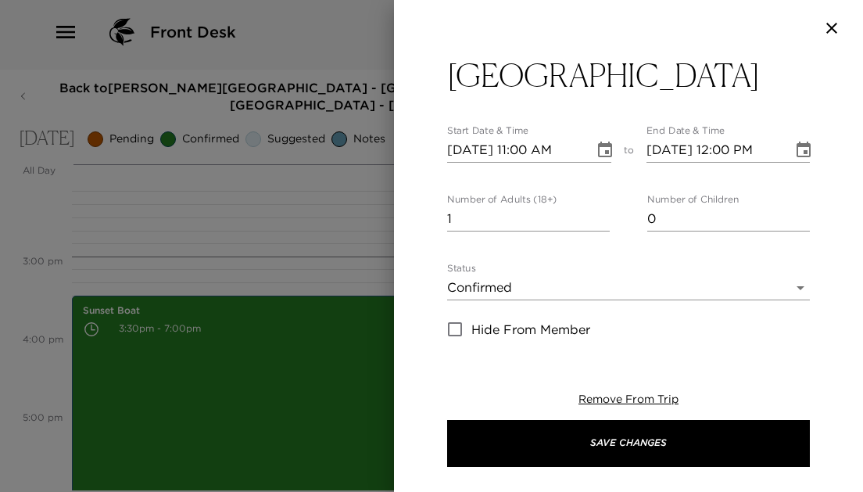
type textarea "Your reservation is confirmed."
click at [605, 214] on input "2" at bounding box center [528, 218] width 163 height 25
click at [605, 214] on input "3" at bounding box center [528, 218] width 163 height 25
type input "4"
click at [605, 214] on input "4" at bounding box center [528, 218] width 163 height 25
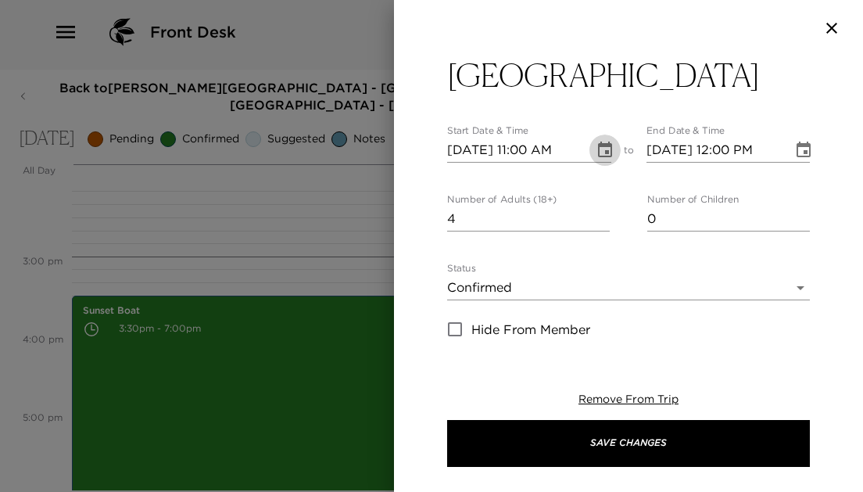
click at [601, 143] on icon "Choose date, selected date is Oct 7, 2025" at bounding box center [605, 149] width 14 height 16
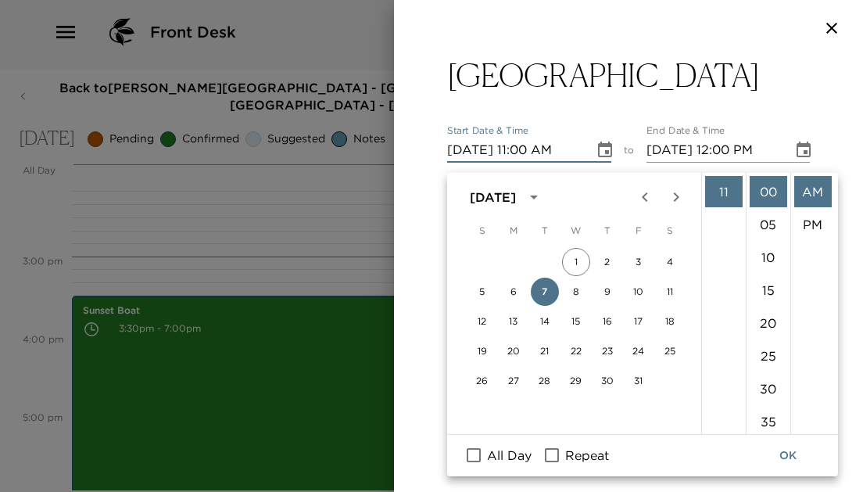
scroll to position [359, 0]
click at [784, 442] on button "OK" at bounding box center [788, 455] width 50 height 29
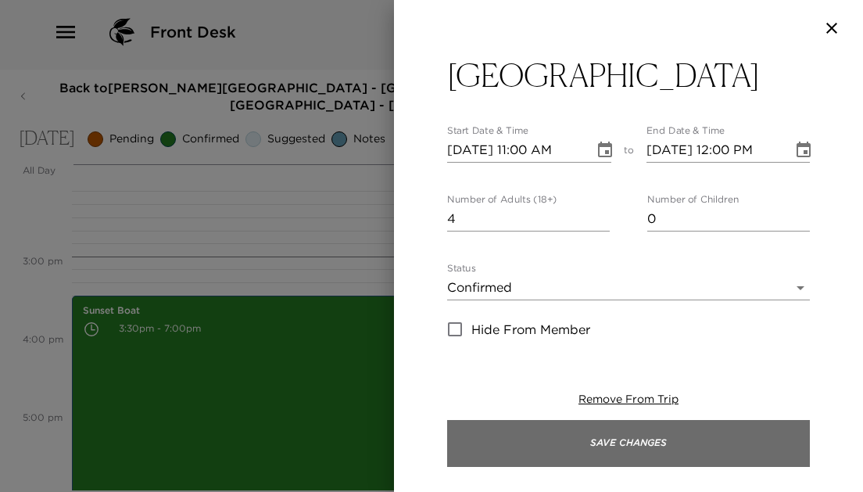
click at [569, 429] on button "Save Changes" at bounding box center [628, 443] width 363 height 47
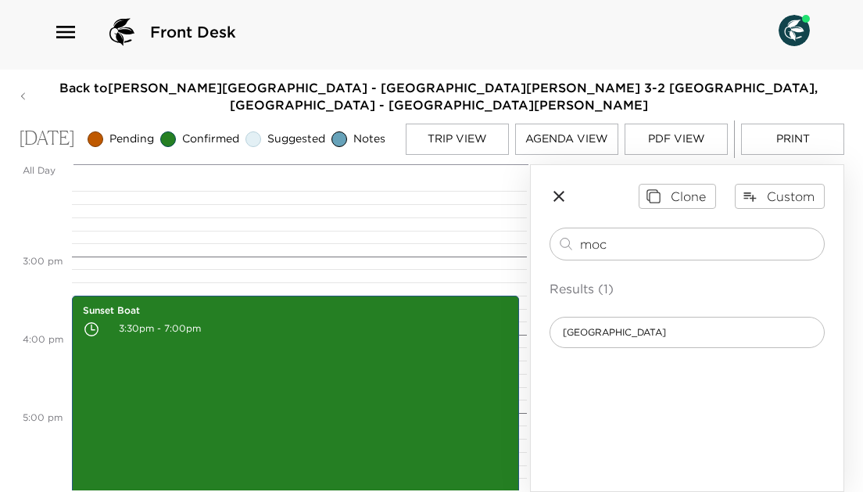
click at [556, 205] on icon "button" at bounding box center [558, 196] width 19 height 19
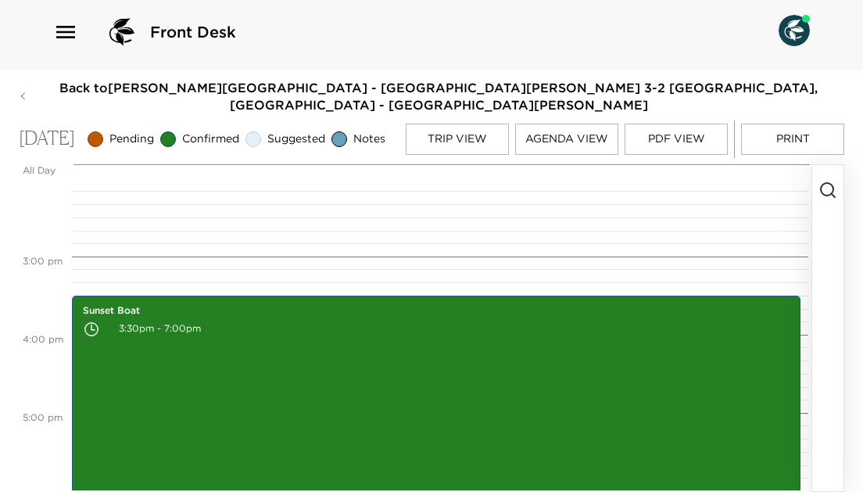
click at [821, 191] on circle "button" at bounding box center [827, 189] width 13 height 13
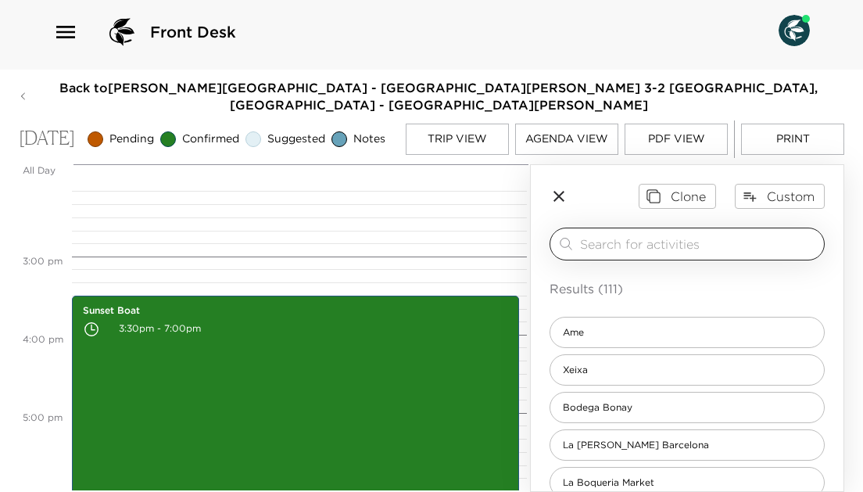
click at [770, 238] on input "search" at bounding box center [699, 243] width 238 height 18
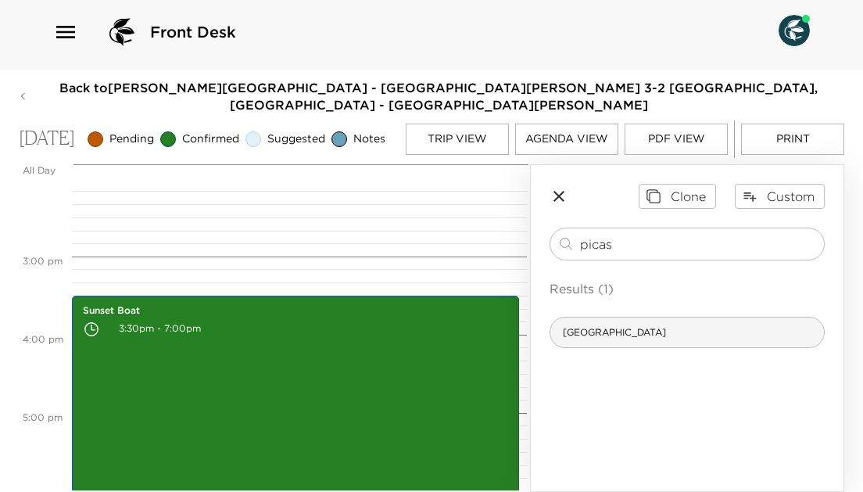
type input "picas"
click at [731, 338] on div "Picasso Museum" at bounding box center [686, 331] width 275 height 31
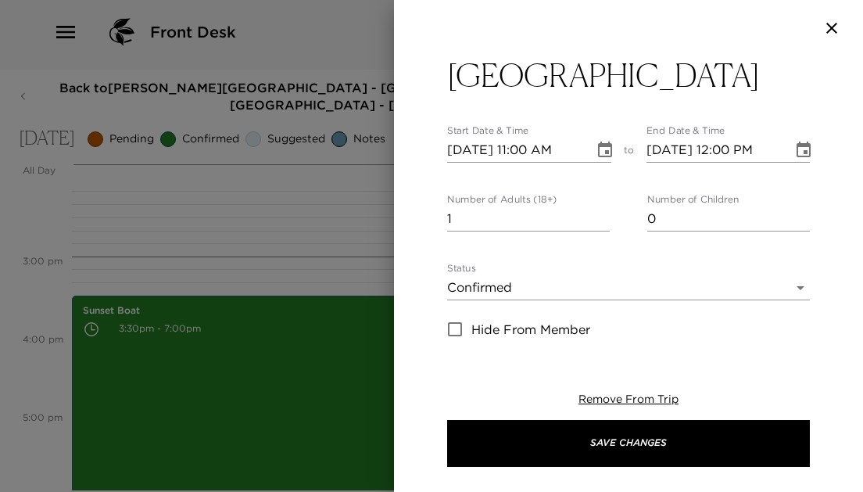
type textarea "Your reservation is confirmed."
click at [606, 145] on icon "Choose date, selected date is Oct 7, 2025" at bounding box center [605, 149] width 14 height 16
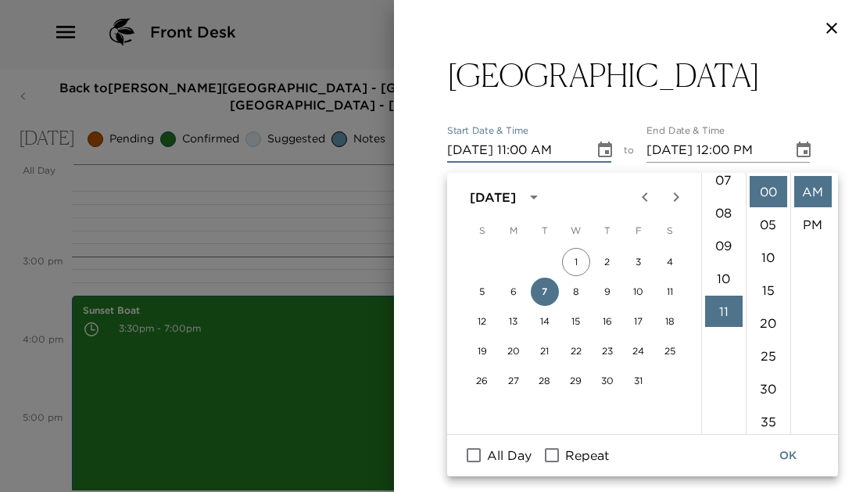
scroll to position [239, 0]
click at [717, 235] on li "09" at bounding box center [724, 247] width 38 height 31
type input "10/07/2025 09:00 AM"
click at [802, 452] on button "OK" at bounding box center [788, 455] width 50 height 29
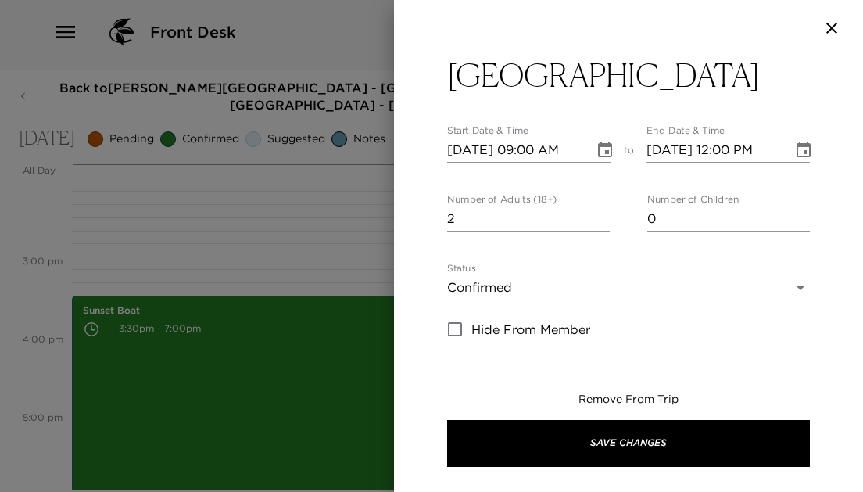
click at [600, 215] on input "2" at bounding box center [528, 218] width 163 height 25
click at [600, 215] on input "3" at bounding box center [528, 218] width 163 height 25
click at [600, 215] on input "4" at bounding box center [528, 218] width 163 height 25
click at [600, 215] on input "5" at bounding box center [528, 218] width 163 height 25
type input "4"
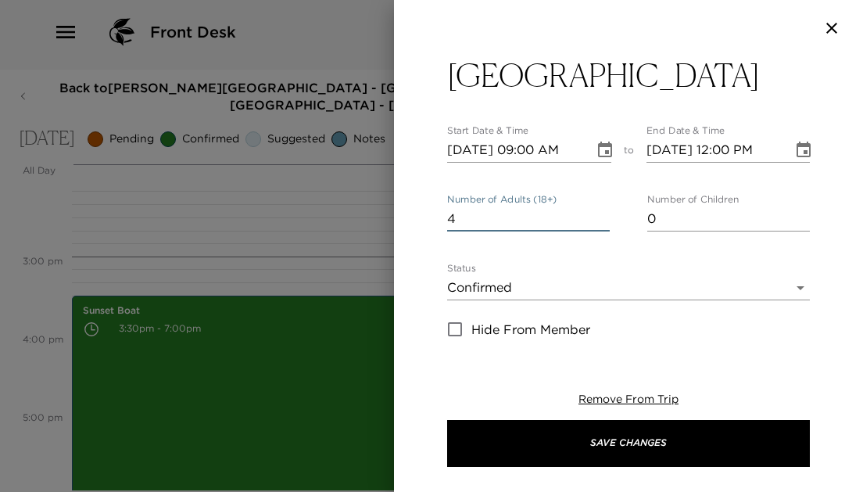
click at [604, 222] on input "4" at bounding box center [528, 218] width 163 height 25
click at [810, 139] on button "Choose date, selected date is Oct 7, 2025" at bounding box center [803, 149] width 31 height 31
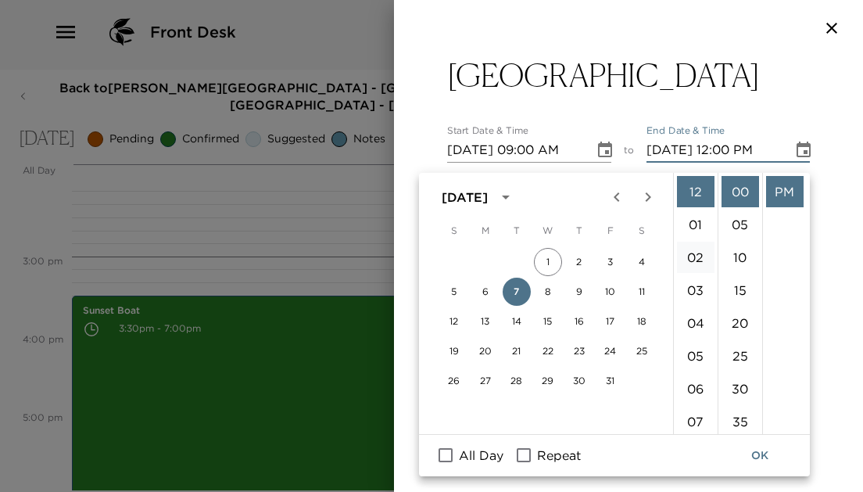
scroll to position [0, 0]
click at [694, 272] on li "11" at bounding box center [696, 276] width 38 height 31
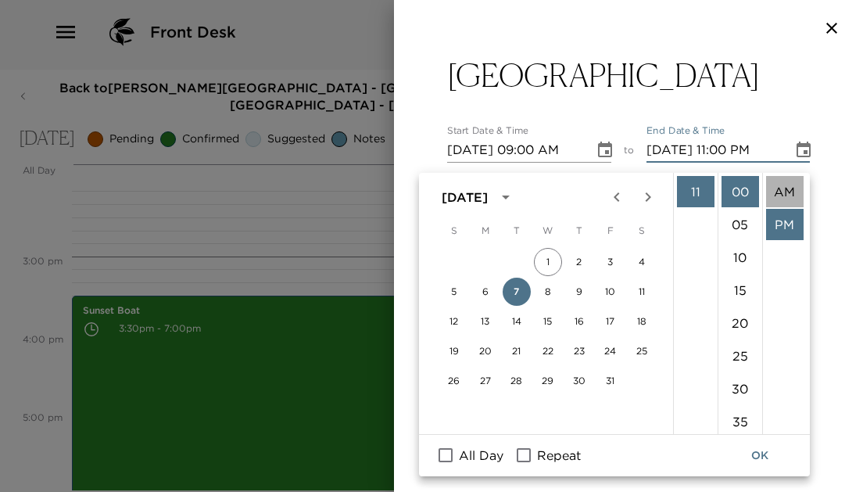
click at [790, 191] on li "AM" at bounding box center [785, 191] width 38 height 31
type input "10/07/2025 11:00 AM"
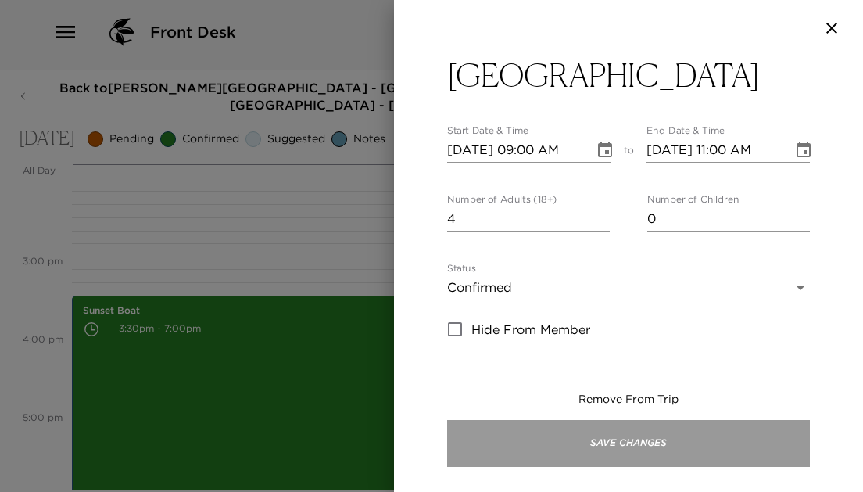
click at [643, 447] on button "Save Changes" at bounding box center [628, 443] width 363 height 47
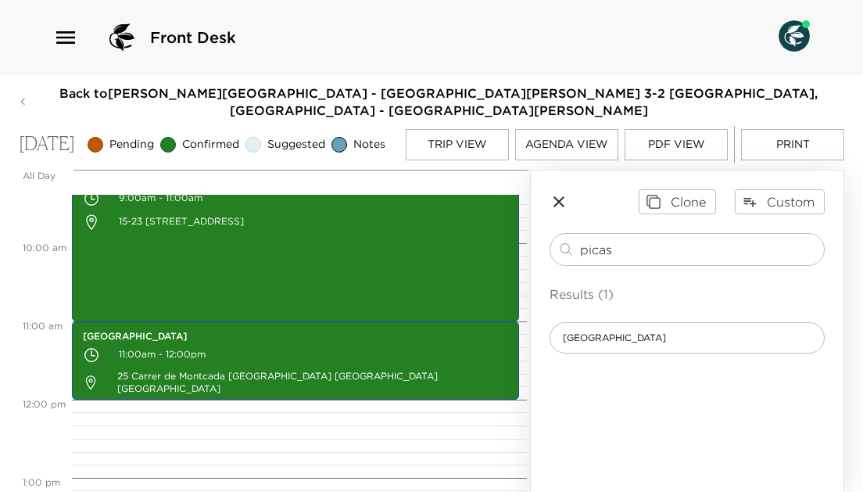
scroll to position [373, 0]
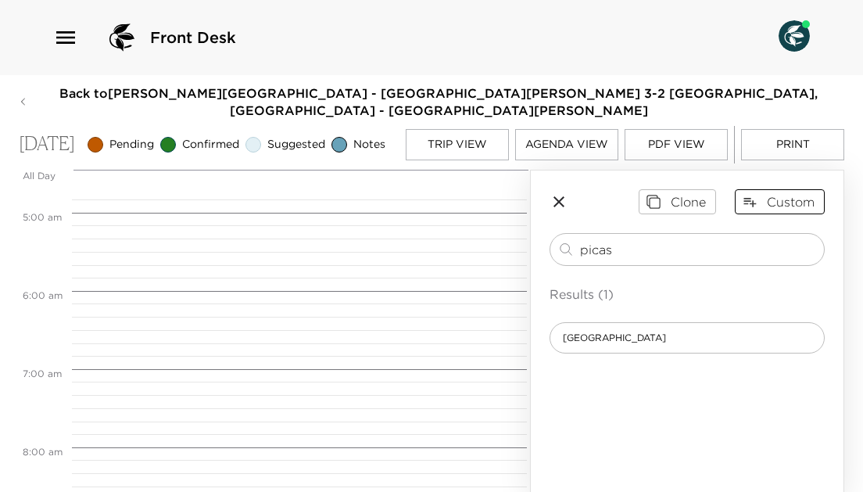
click at [800, 214] on button "Custom" at bounding box center [780, 201] width 90 height 25
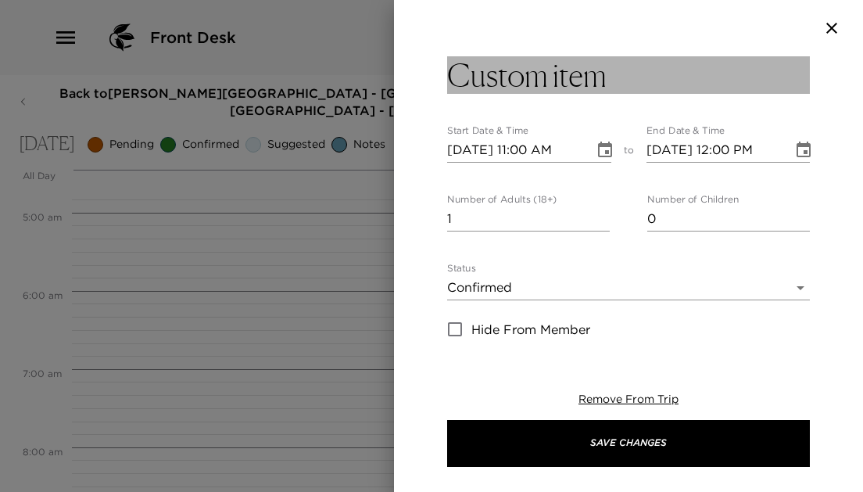
click at [531, 63] on h3 "Custom item" at bounding box center [526, 75] width 159 height 38
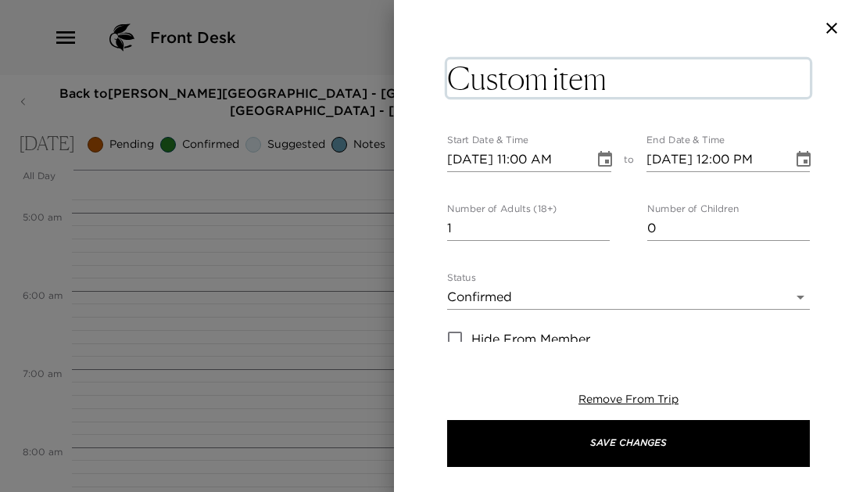
click at [654, 86] on textarea "Custom item" at bounding box center [628, 78] width 363 height 38
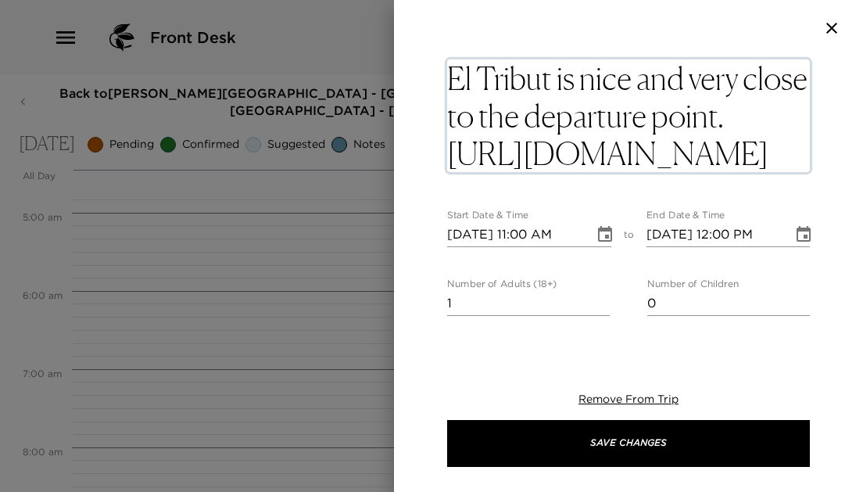
drag, startPoint x: 713, startPoint y: 156, endPoint x: 551, endPoint y: 88, distance: 175.2
click at [551, 88] on textarea "El Tribut is nice and very close to the departure point. https://eltribut.com/" at bounding box center [628, 115] width 363 height 113
type textarea "El Tribut"
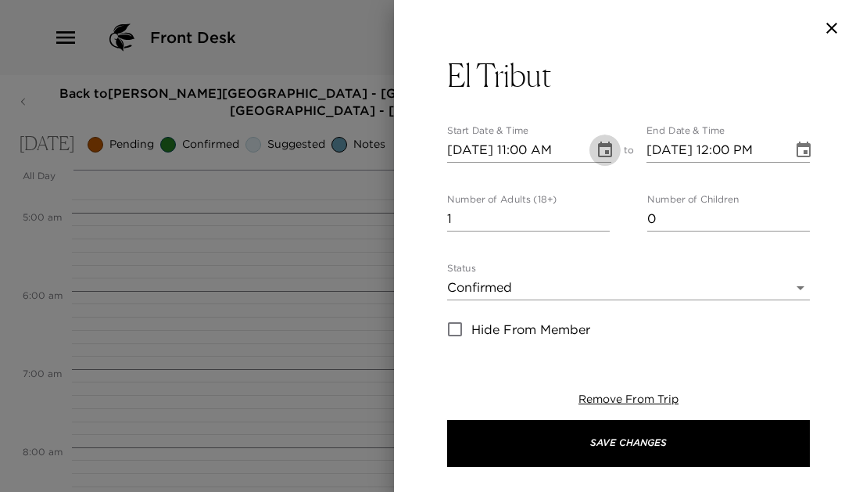
click at [605, 161] on button "Choose date, selected date is Oct 7, 2025" at bounding box center [604, 149] width 31 height 31
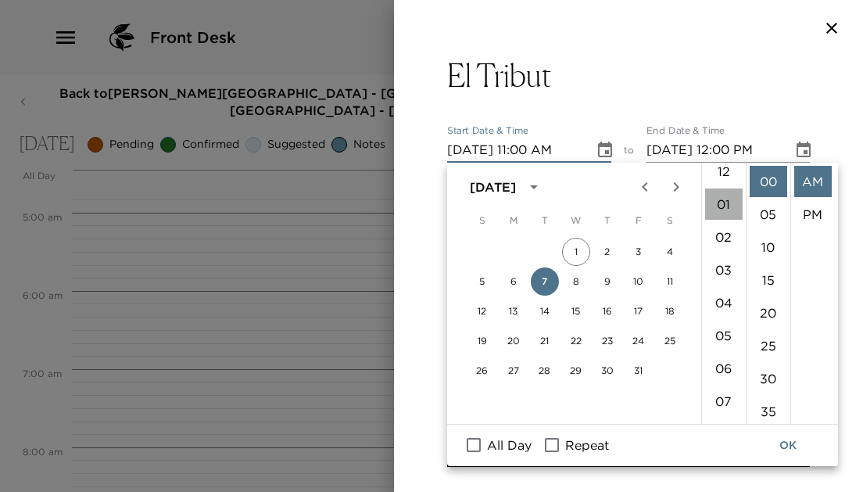
click at [723, 196] on li "01" at bounding box center [724, 203] width 38 height 31
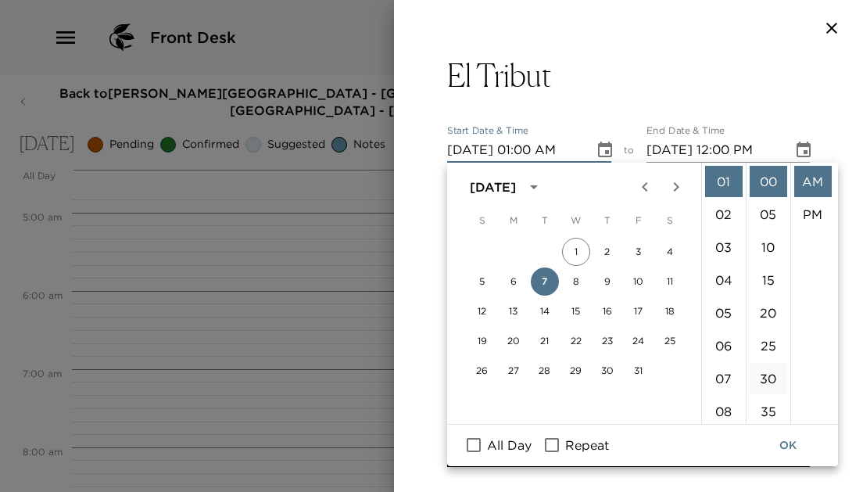
click at [769, 377] on li "30" at bounding box center [768, 378] width 38 height 31
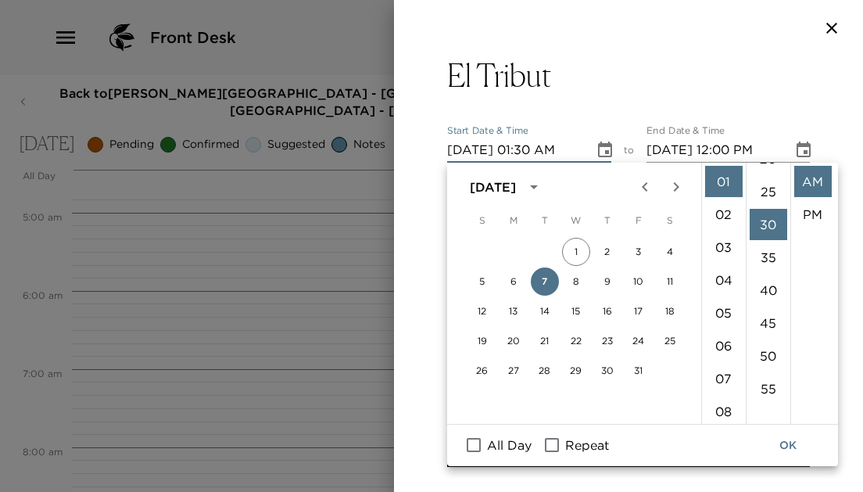
scroll to position [197, 0]
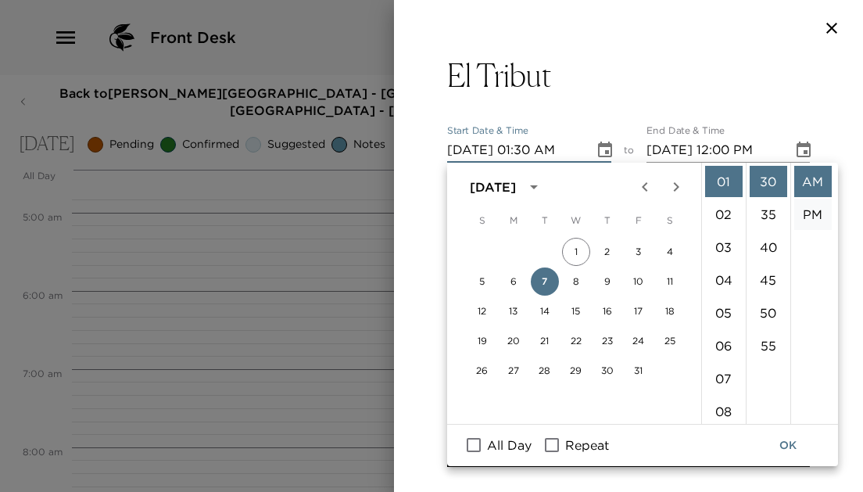
click at [807, 207] on li "PM" at bounding box center [813, 213] width 38 height 31
type input "10/07/2025 01:30 PM"
type input "10/07/2025 02:30 PM"
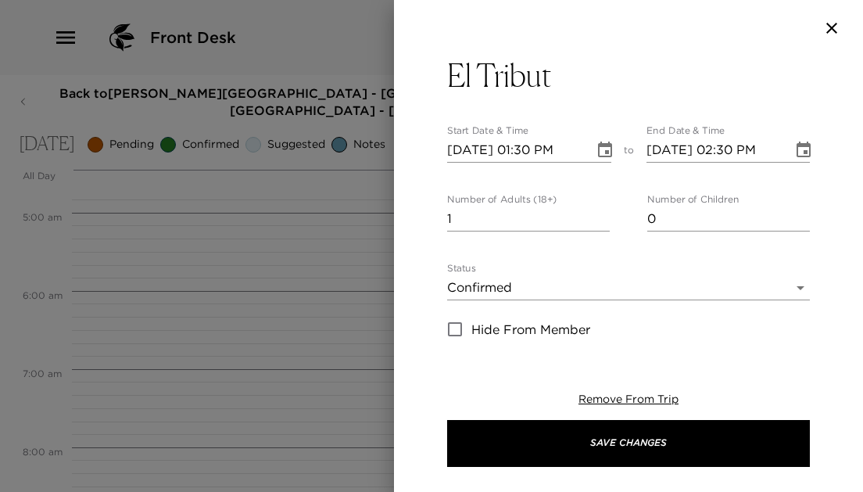
scroll to position [28, 0]
click at [600, 214] on input "2" at bounding box center [528, 218] width 163 height 25
click at [600, 214] on input "3" at bounding box center [528, 218] width 163 height 25
type input "4"
click at [600, 214] on input "4" at bounding box center [528, 218] width 163 height 25
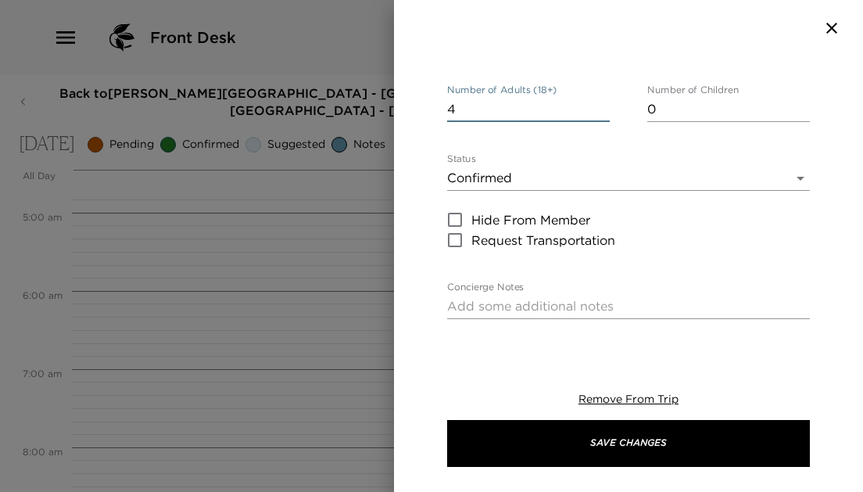
scroll to position [114, 0]
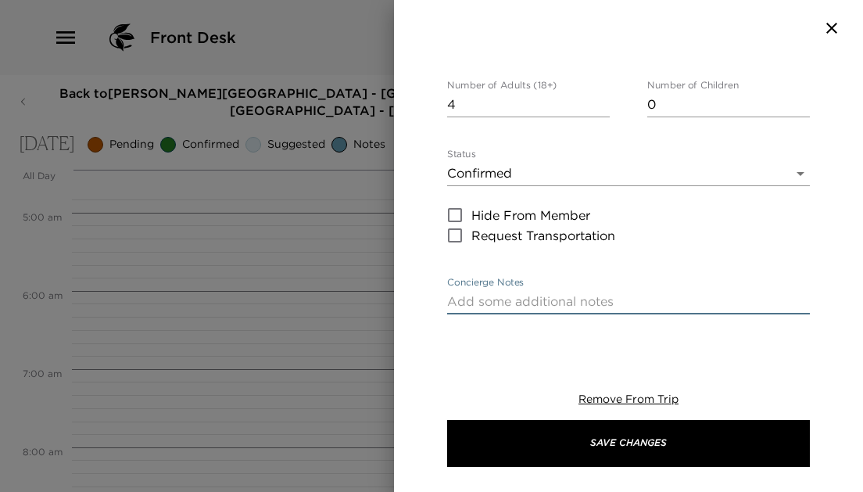
click at [535, 293] on textarea "Concierge Notes" at bounding box center [628, 301] width 363 height 18
paste textarea "is nice and very close to the departure point. https://eltribut.com/"
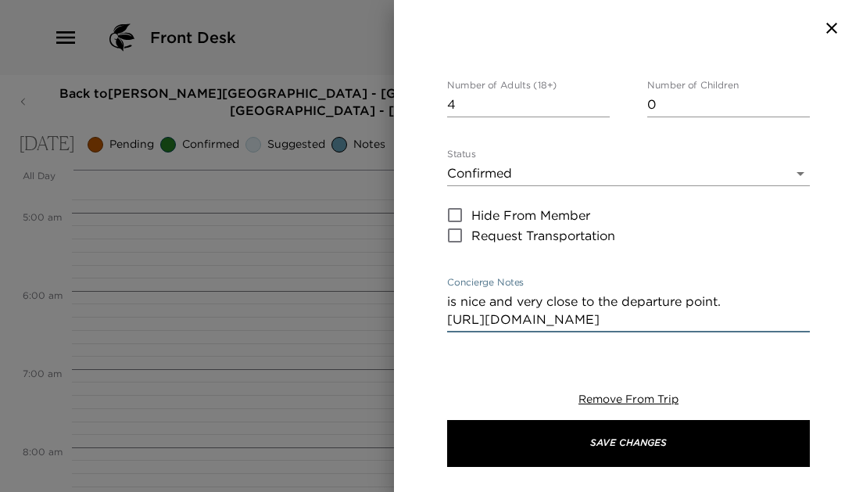
drag, startPoint x: 740, startPoint y: 301, endPoint x: 465, endPoint y: 281, distance: 275.8
click at [465, 281] on div "Concierge Notes is nice and very close to the departure point. https://eltribut…" at bounding box center [628, 304] width 363 height 55
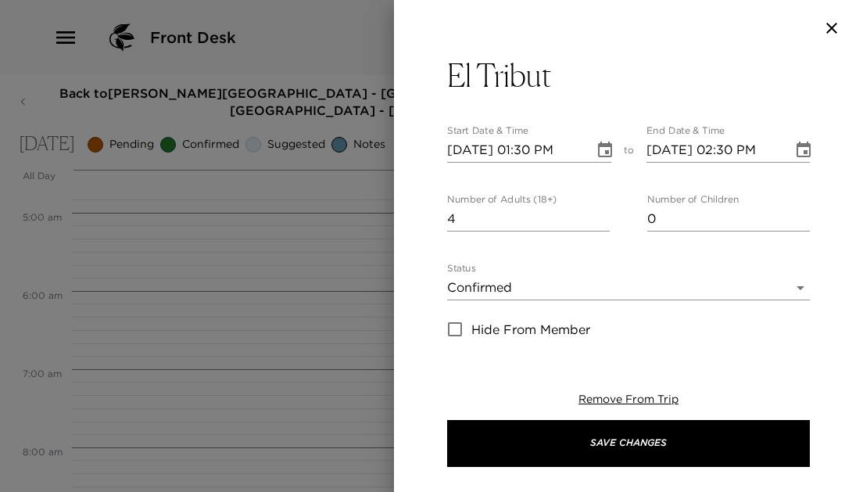
scroll to position [0, 0]
type textarea "Confirmed. https://eltribut.com/"
click at [801, 148] on icon "Choose date, selected date is Oct 7, 2025" at bounding box center [803, 150] width 19 height 19
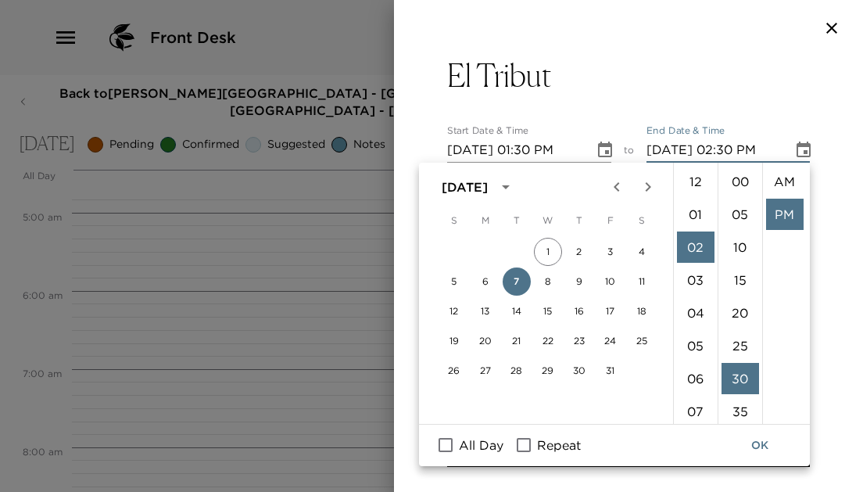
scroll to position [33, 0]
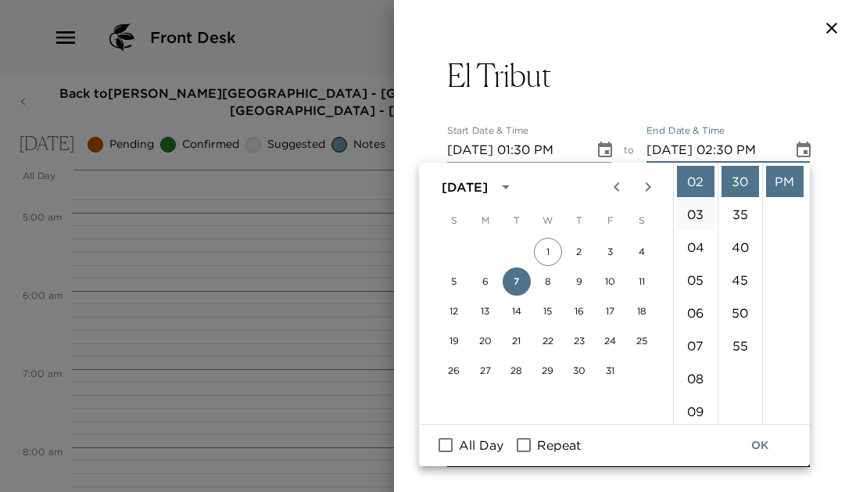
click at [705, 212] on li "03" at bounding box center [696, 213] width 38 height 31
click at [739, 170] on li "00" at bounding box center [740, 181] width 38 height 31
type input "10/07/2025 03:00 PM"
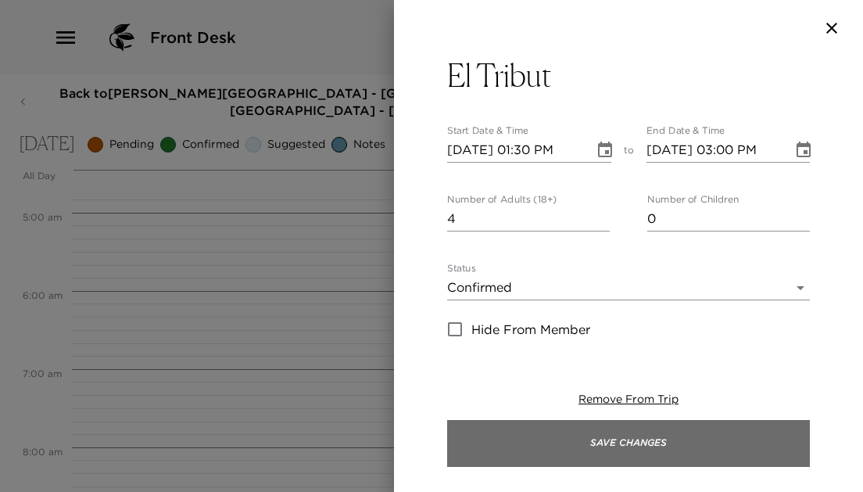
click at [603, 449] on button "Save Changes" at bounding box center [628, 443] width 363 height 47
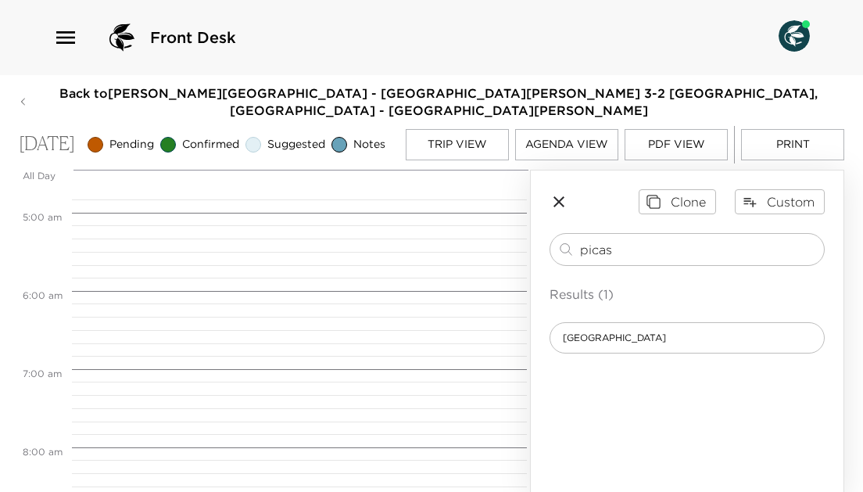
click at [556, 211] on icon "button" at bounding box center [558, 201] width 19 height 19
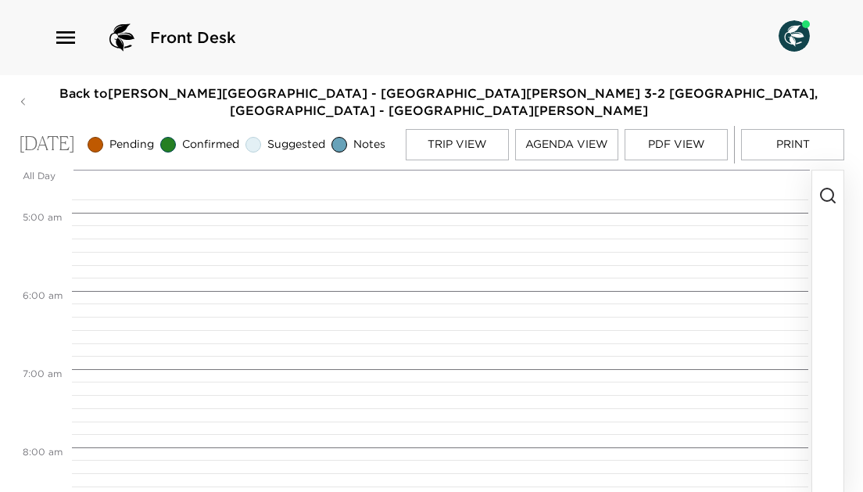
click at [463, 141] on button "Trip View" at bounding box center [457, 144] width 103 height 31
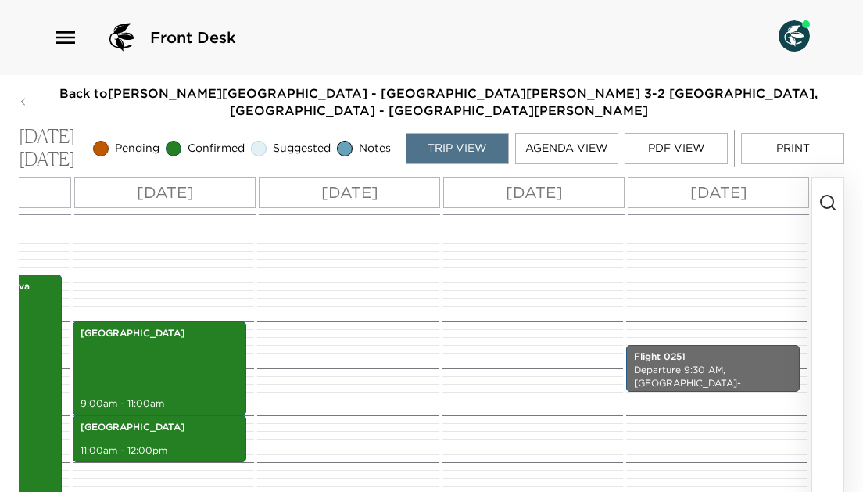
scroll to position [0, 553]
click at [552, 194] on p "Thu 10/09" at bounding box center [534, 192] width 57 height 23
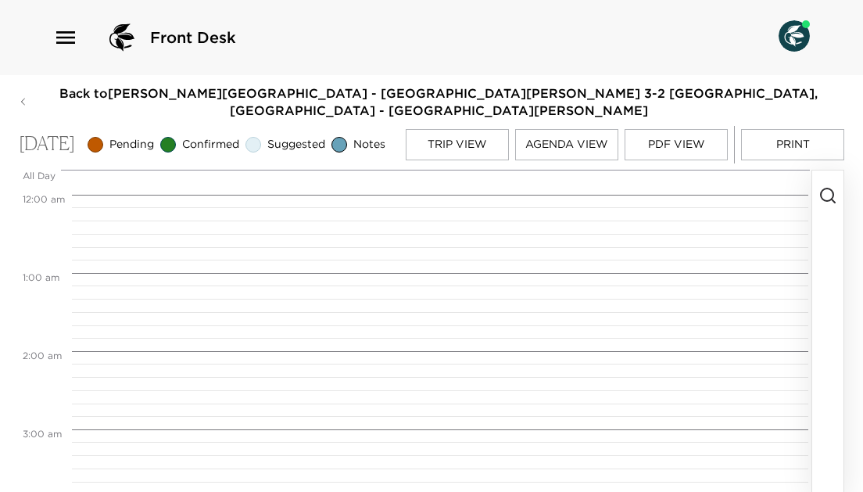
scroll to position [625, 0]
click at [822, 205] on icon "button" at bounding box center [827, 195] width 19 height 19
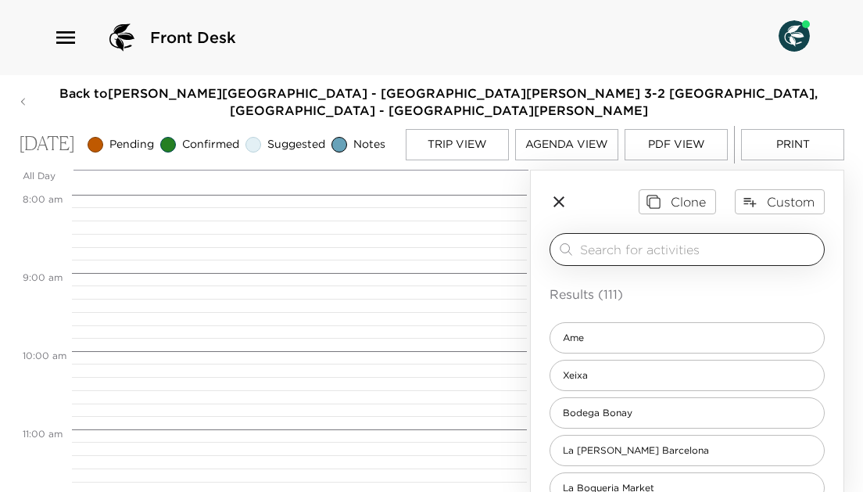
click at [750, 246] on div "​" at bounding box center [686, 249] width 275 height 33
click at [725, 255] on input "search" at bounding box center [699, 249] width 238 height 18
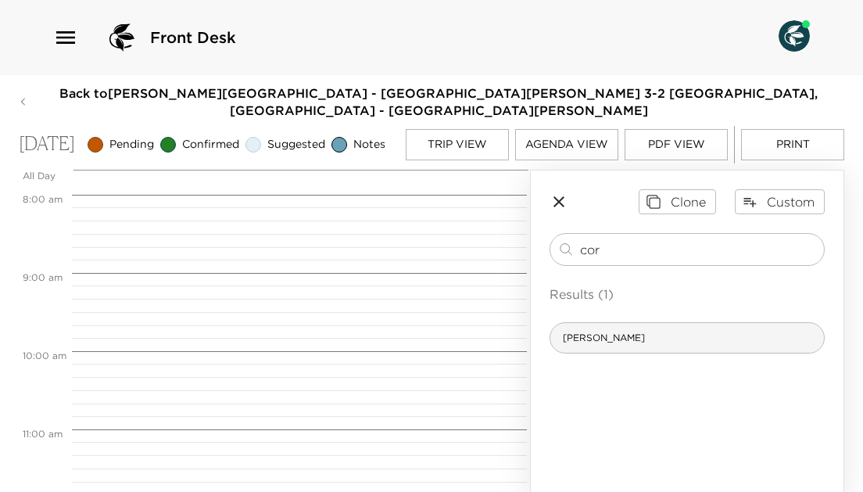
type input "cor"
click at [699, 348] on div "Corcina Hermanos Torres" at bounding box center [686, 337] width 275 height 31
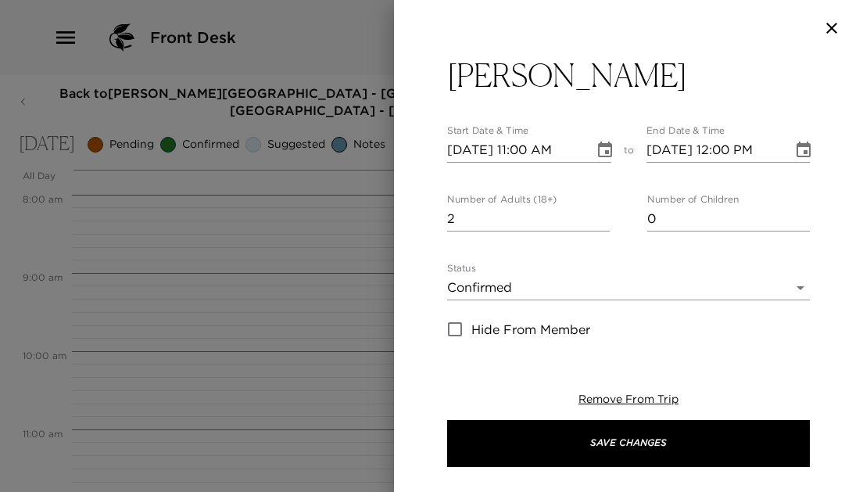
type input "1"
type textarea "Your reservation is confirmed."
click at [603, 216] on input "1" at bounding box center [528, 218] width 163 height 25
click at [603, 216] on input "2" at bounding box center [528, 218] width 163 height 25
click at [603, 216] on input "3" at bounding box center [528, 218] width 163 height 25
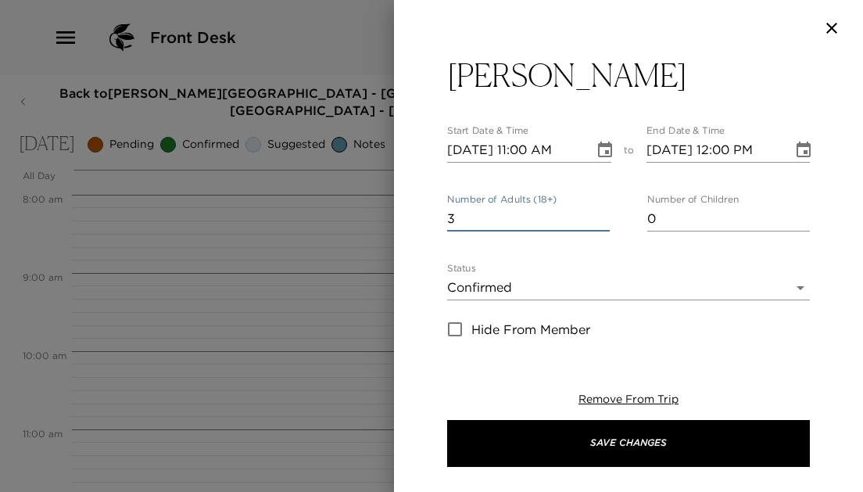
type input "4"
click at [603, 216] on input "4" at bounding box center [528, 218] width 163 height 25
click at [606, 158] on icon "Choose date, selected date is Oct 9, 2025" at bounding box center [604, 150] width 19 height 19
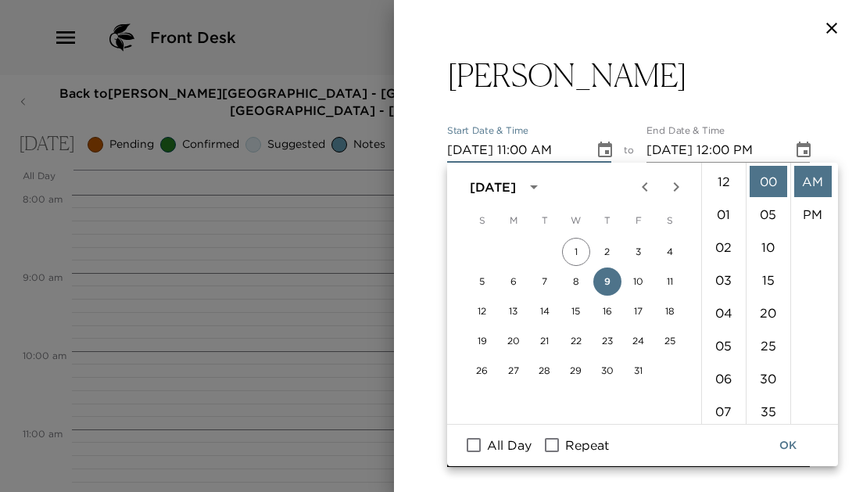
scroll to position [361, 0]
click at [724, 206] on li "08" at bounding box center [724, 207] width 38 height 31
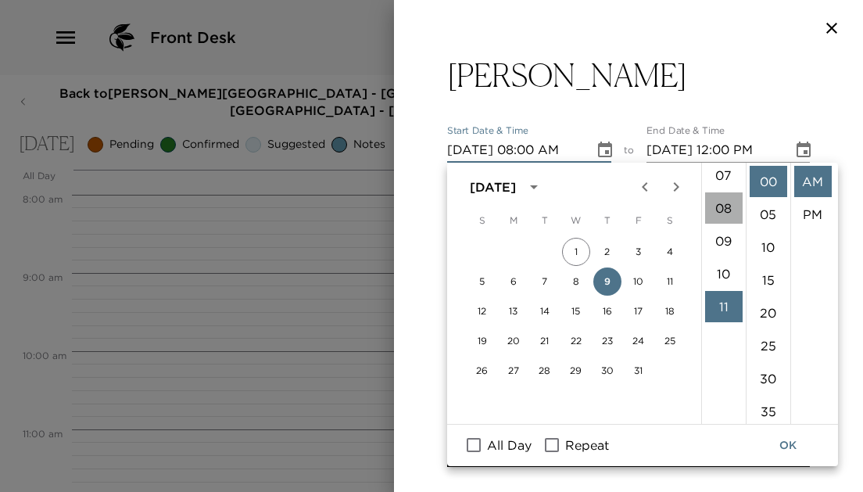
scroll to position [263, 0]
click at [762, 300] on li "20" at bounding box center [768, 312] width 38 height 31
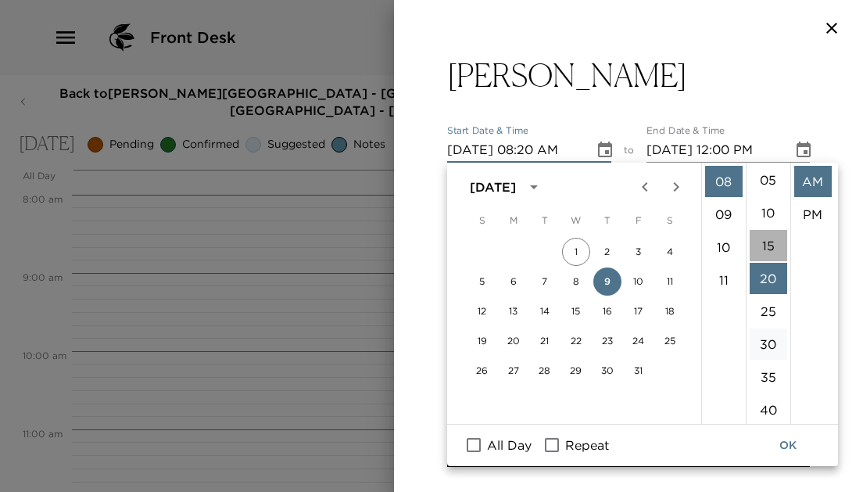
click at [771, 238] on li "15" at bounding box center [768, 245] width 38 height 31
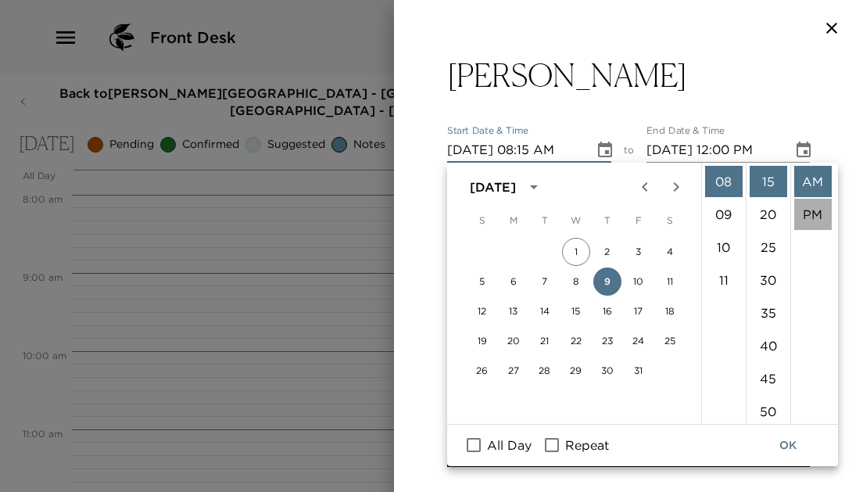
click at [804, 215] on li "PM" at bounding box center [813, 213] width 38 height 31
type input "10/09/2025 08:15 PM"
type input "10/09/2025 09:15 PM"
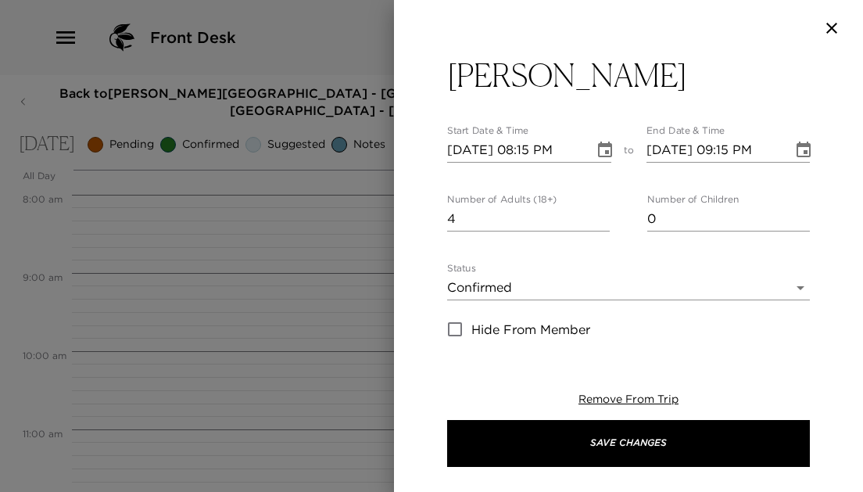
scroll to position [6, 0]
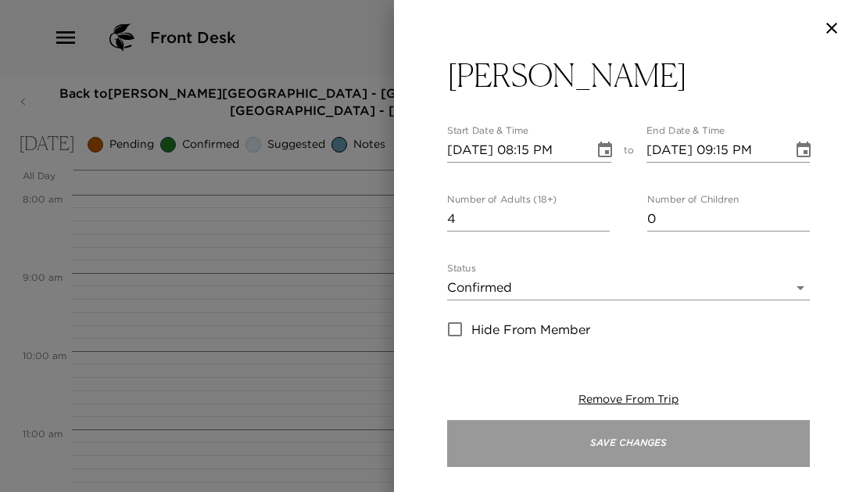
click at [635, 441] on button "Save Changes" at bounding box center [628, 443] width 363 height 47
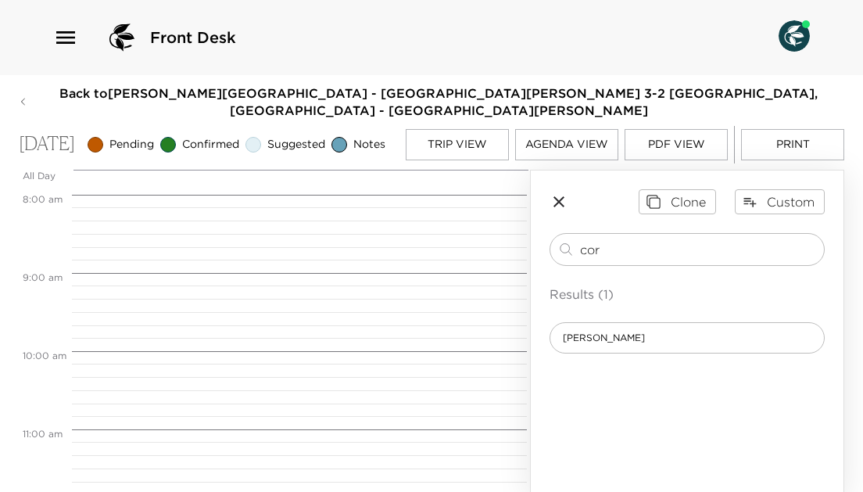
click at [562, 207] on icon "button" at bounding box center [558, 201] width 19 height 19
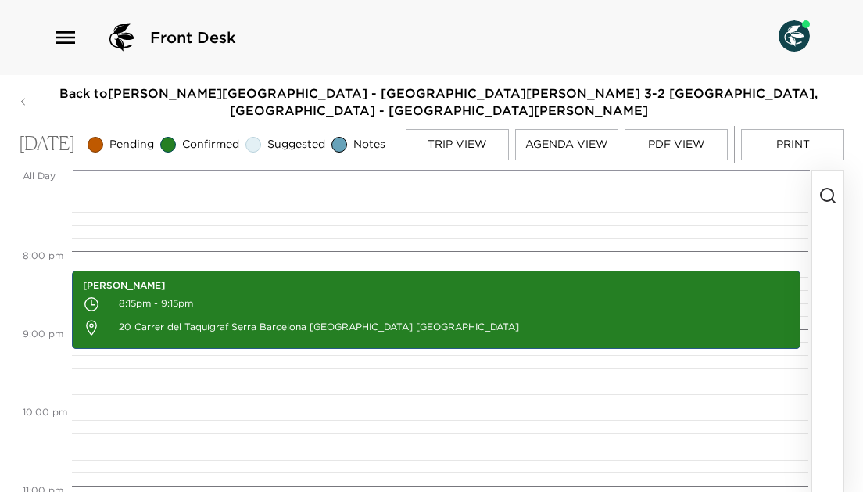
scroll to position [1510, 0]
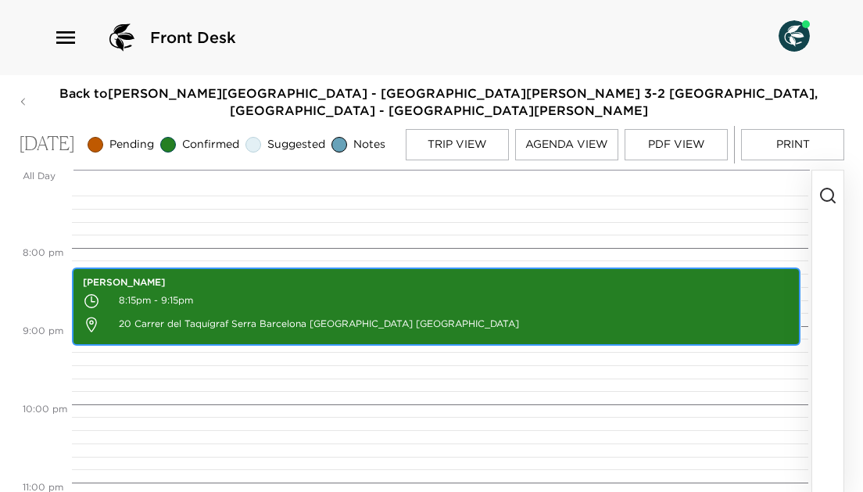
click at [541, 304] on p "8:15pm - 9:15pm" at bounding box center [436, 300] width 706 height 23
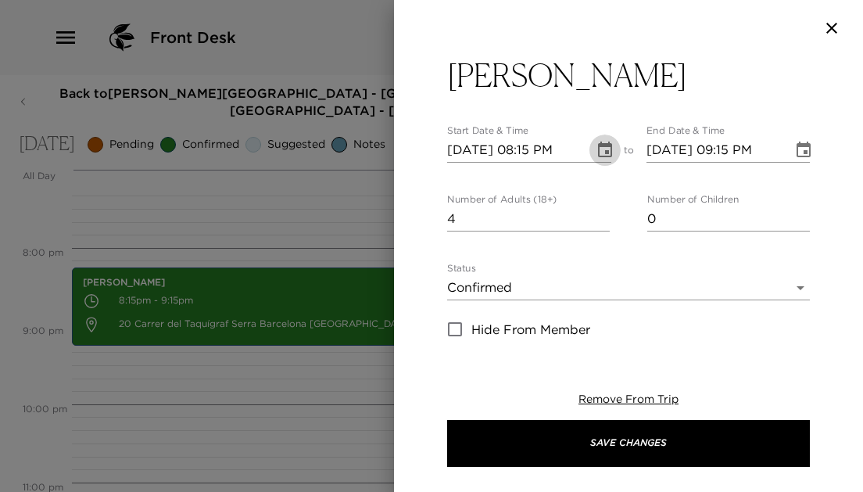
click at [596, 138] on button "Choose date, selected date is Oct 9, 2025" at bounding box center [604, 149] width 31 height 31
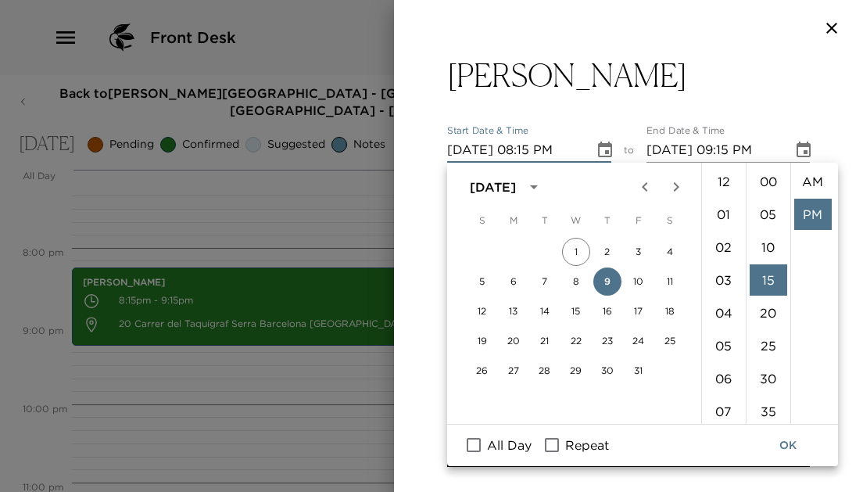
scroll to position [33, 0]
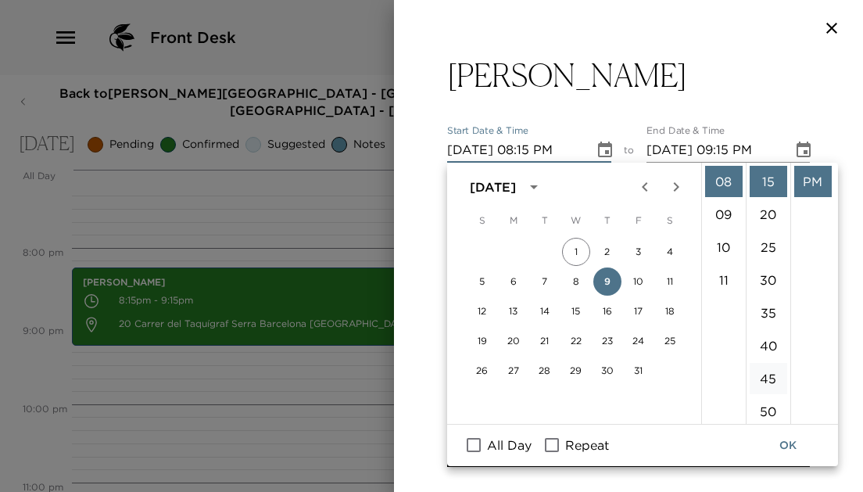
click at [768, 377] on li "45" at bounding box center [768, 378] width 38 height 31
type input "10/09/2025 08:45 PM"
click at [803, 151] on icon "Choose date, selected date is Oct 9, 2025" at bounding box center [803, 149] width 14 height 16
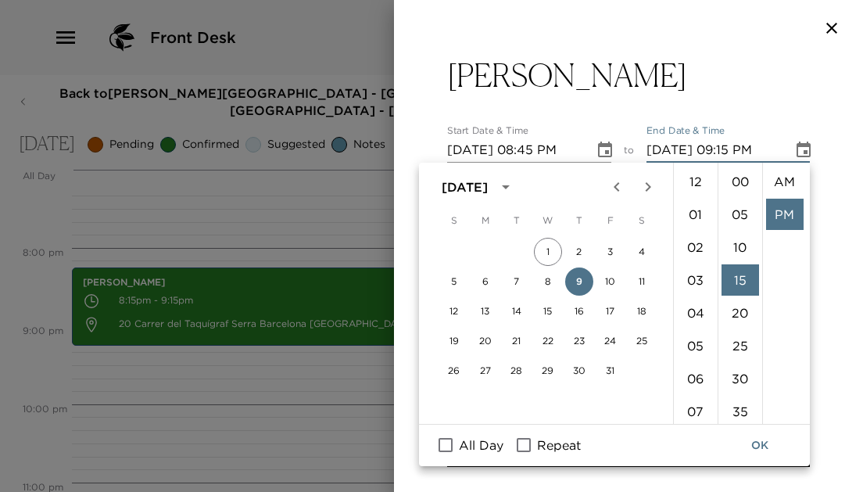
scroll to position [33, 0]
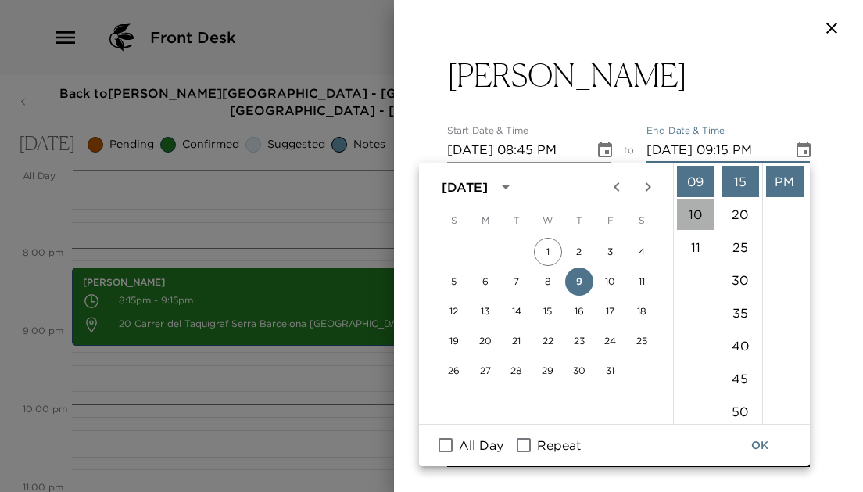
click at [694, 213] on li "10" at bounding box center [696, 213] width 38 height 31
click at [747, 363] on li "45" at bounding box center [740, 378] width 38 height 31
type input "10/09/2025 10:45 PM"
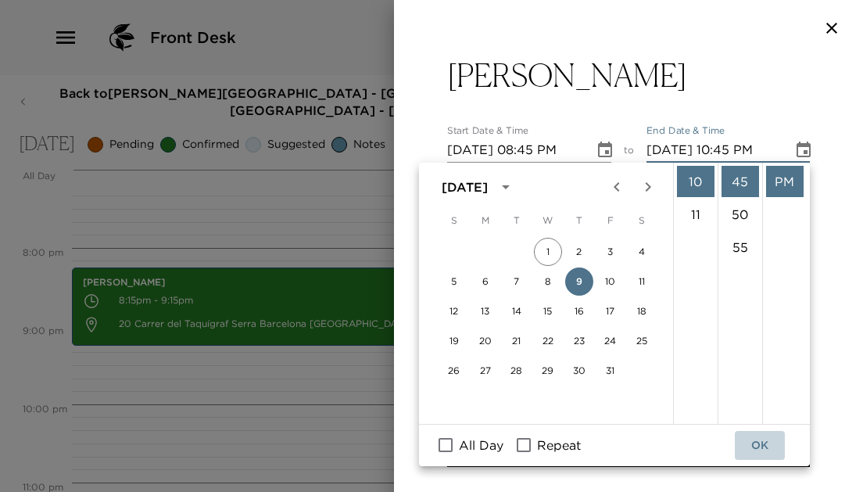
click at [761, 444] on button "OK" at bounding box center [760, 445] width 50 height 29
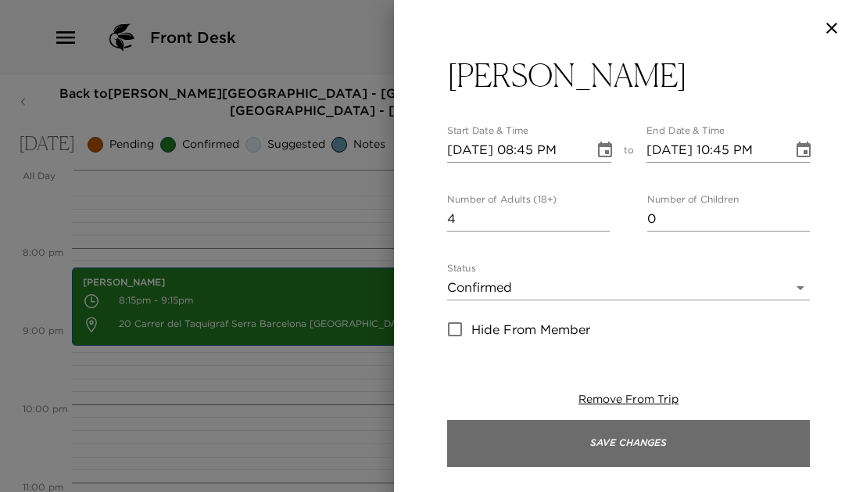
click at [447, 442] on button "Save Changes" at bounding box center [628, 443] width 363 height 47
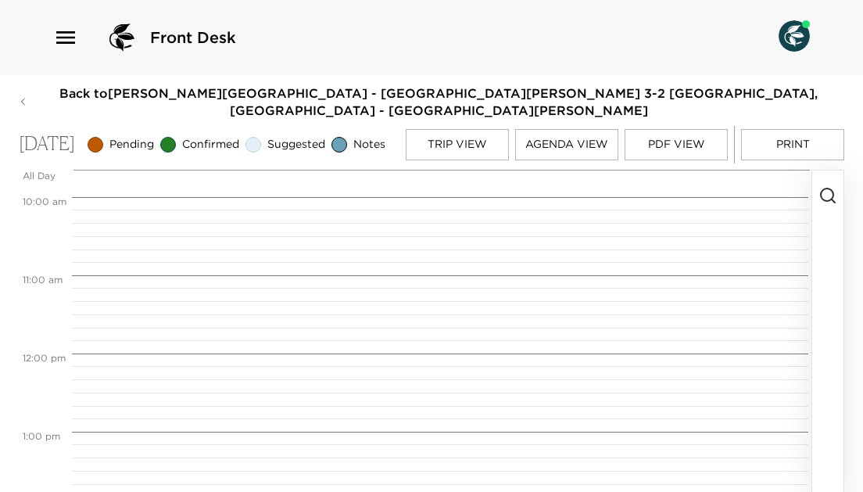
scroll to position [778, 0]
click at [831, 200] on circle "button" at bounding box center [827, 194] width 13 height 13
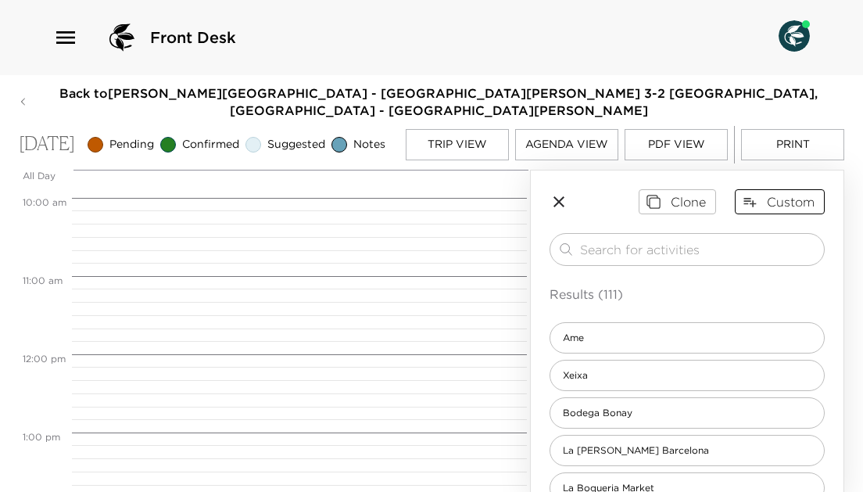
click at [776, 202] on button "Custom" at bounding box center [780, 201] width 90 height 25
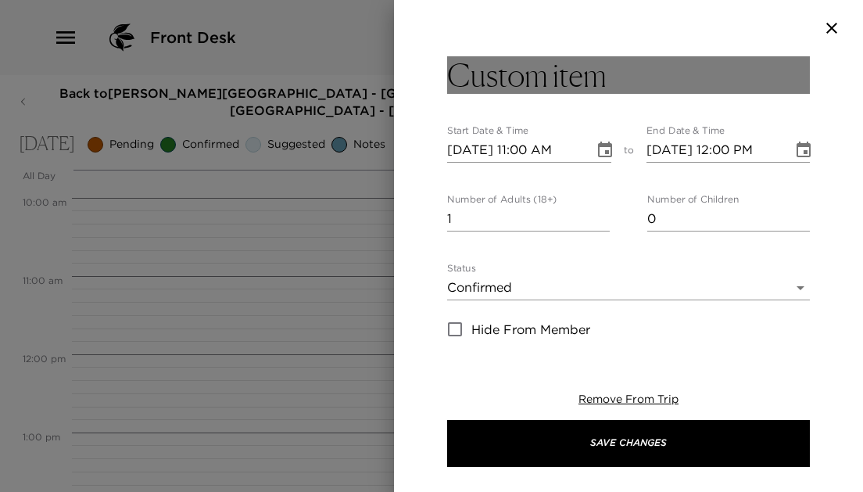
click at [503, 73] on h3 "Custom item" at bounding box center [526, 75] width 159 height 38
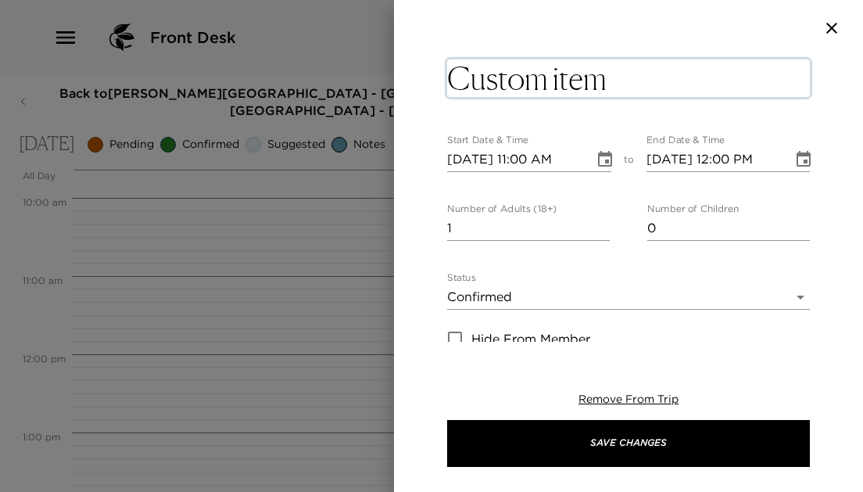
click at [581, 80] on textarea "Custom item" at bounding box center [628, 78] width 363 height 38
type textarea "m"
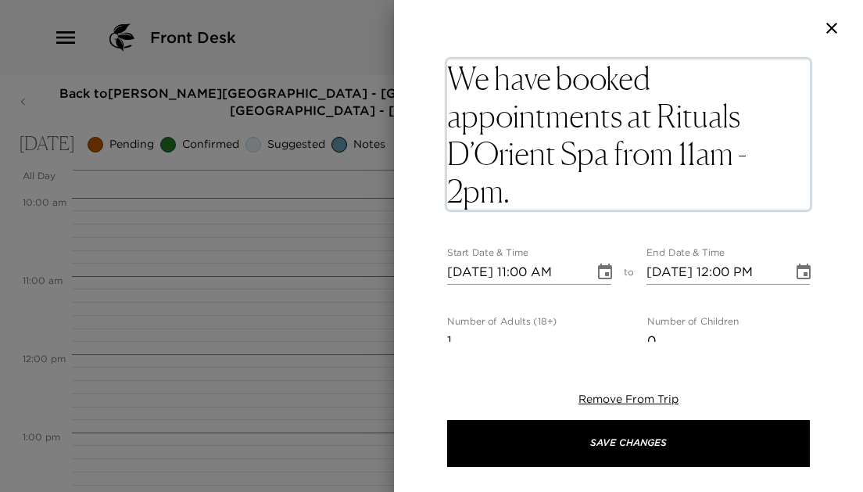
drag, startPoint x: 653, startPoint y: 118, endPoint x: 637, endPoint y: 81, distance: 39.9
click at [637, 81] on textarea "We have booked appointments at Rituals D’Orient Spa from 11am - 2pm." at bounding box center [628, 134] width 363 height 150
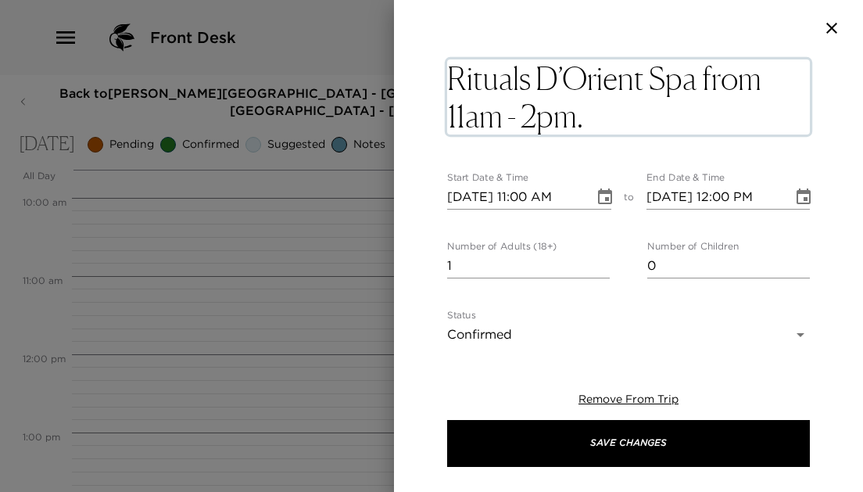
drag, startPoint x: 705, startPoint y: 76, endPoint x: 785, endPoint y: 139, distance: 101.8
click at [785, 139] on div "Rituals D’Orient Spa from 11am - 2pm. x" at bounding box center [628, 98] width 363 height 84
drag, startPoint x: 696, startPoint y: 71, endPoint x: 782, endPoint y: 135, distance: 107.2
click at [782, 135] on div "Rituals D’Orient Spa from 11am - 2pm. x" at bounding box center [628, 97] width 363 height 82
type textarea "Rituals D’Orient Spa"
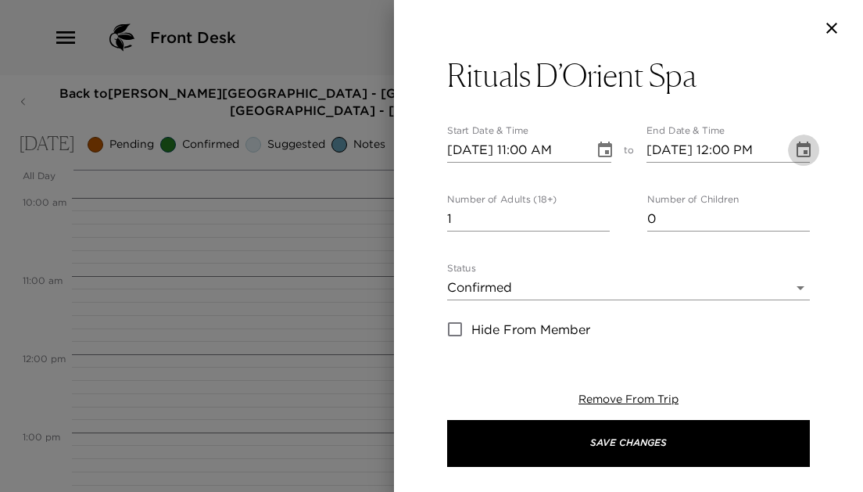
click at [806, 159] on icon "Choose date, selected date is Oct 9, 2025" at bounding box center [803, 150] width 19 height 19
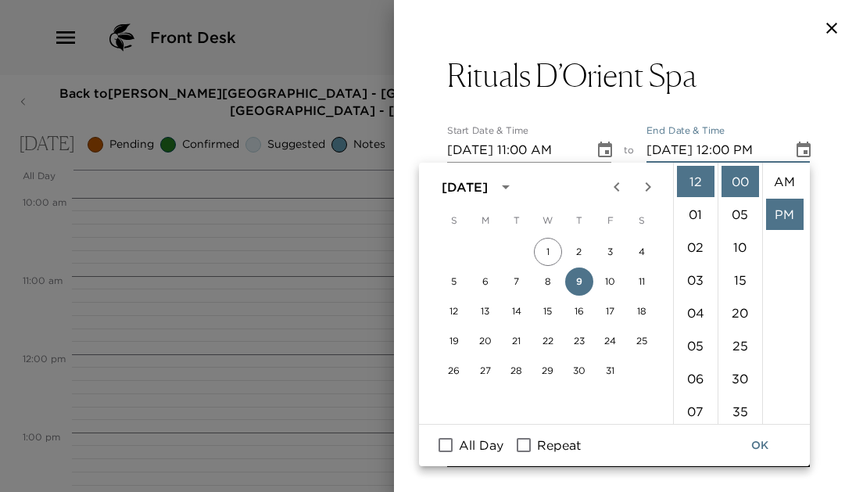
scroll to position [33, 0]
click at [698, 243] on li "02" at bounding box center [696, 246] width 38 height 31
type input "10/09/2025 02:00 PM"
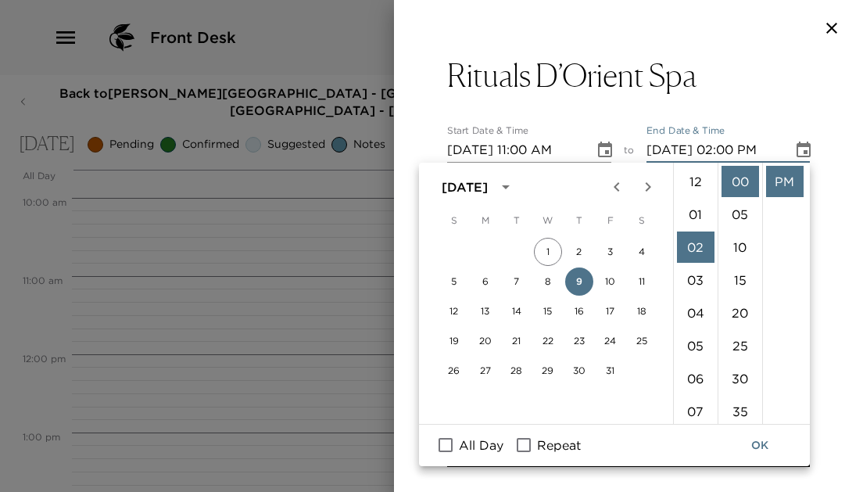
scroll to position [66, 0]
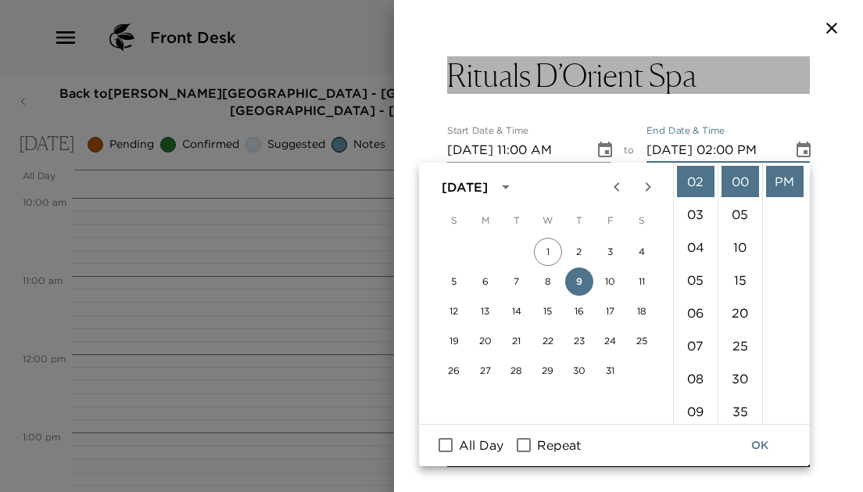
click at [771, 73] on button "Rituals D’Orient Spa" at bounding box center [628, 75] width 363 height 38
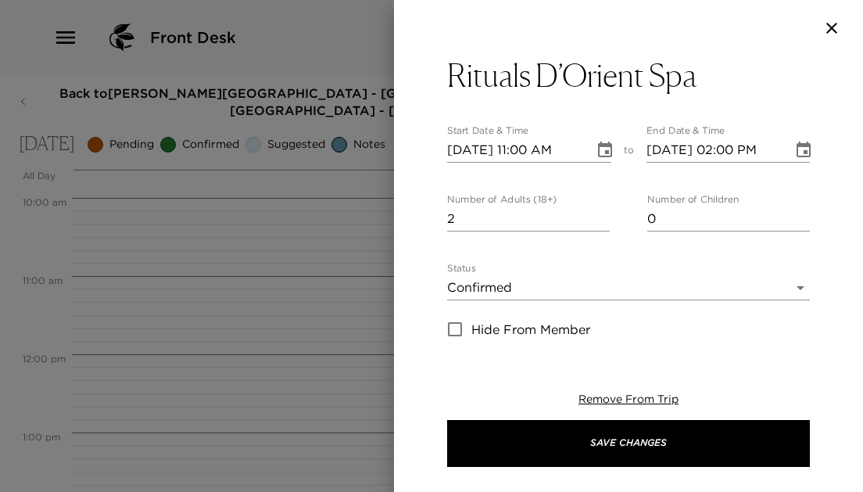
click at [602, 214] on input "2" at bounding box center [528, 218] width 163 height 25
click at [602, 214] on input "3" at bounding box center [528, 218] width 163 height 25
type input "4"
click at [602, 214] on input "4" at bounding box center [528, 218] width 163 height 25
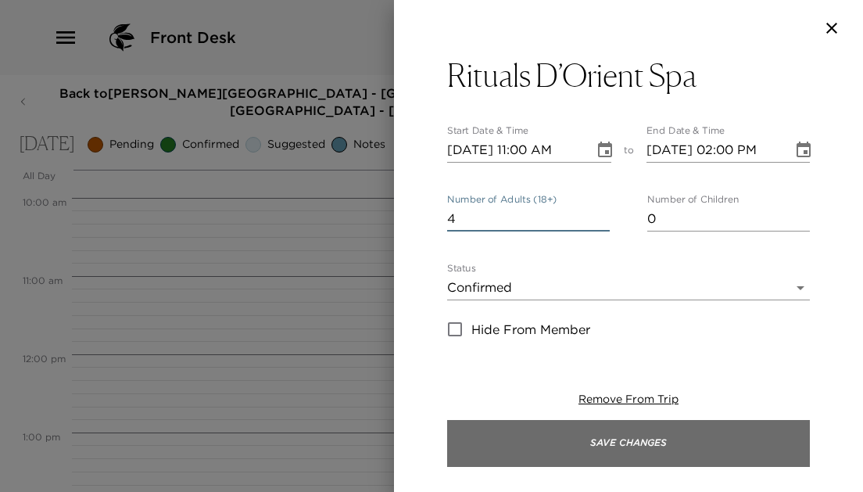
click at [551, 435] on button "Save Changes" at bounding box center [628, 443] width 363 height 47
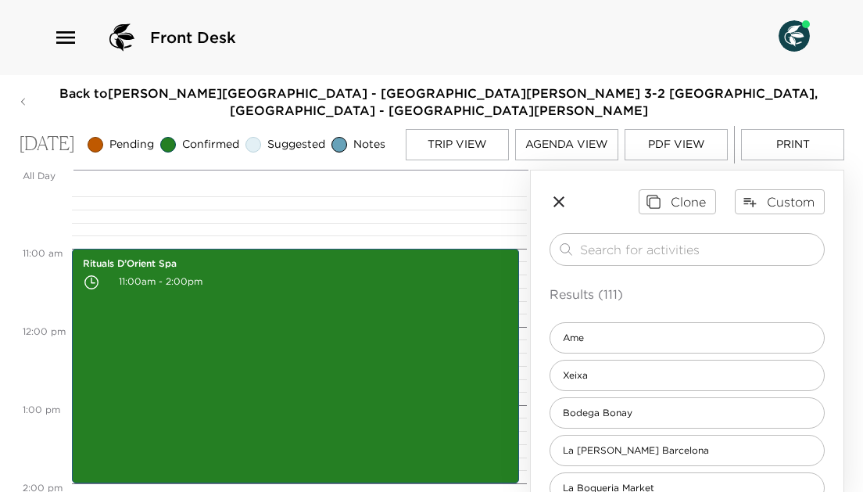
scroll to position [797, 0]
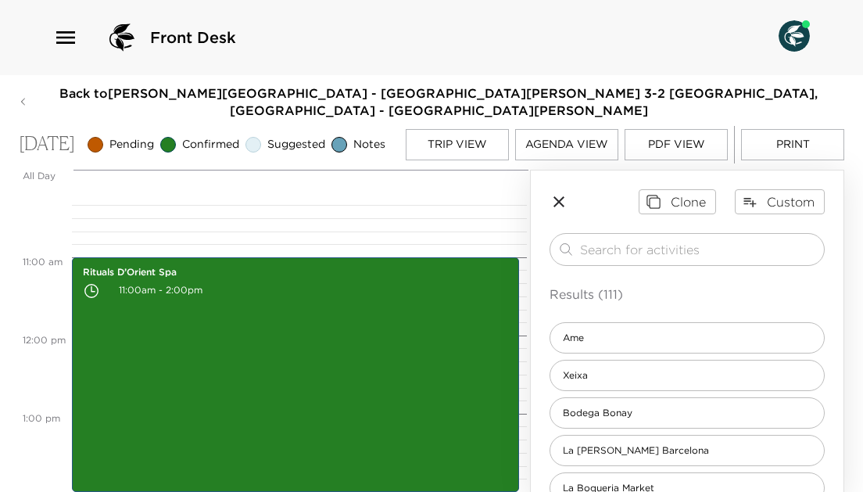
click at [559, 206] on icon "button" at bounding box center [558, 201] width 19 height 19
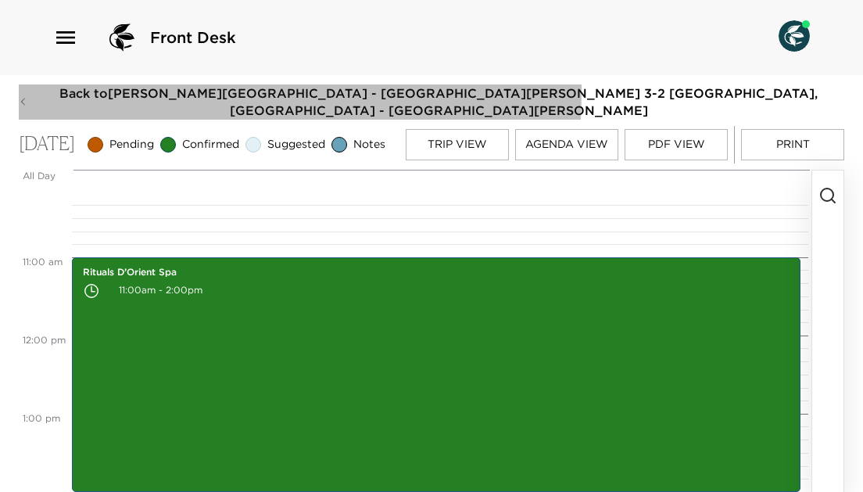
click at [25, 95] on icon "button" at bounding box center [23, 101] width 9 height 13
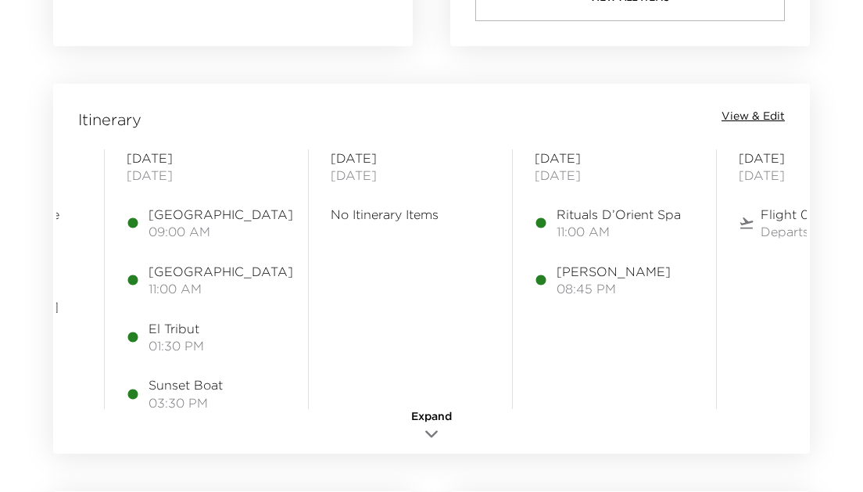
scroll to position [0, 563]
click at [764, 114] on span "View & Edit" at bounding box center [752, 117] width 63 height 16
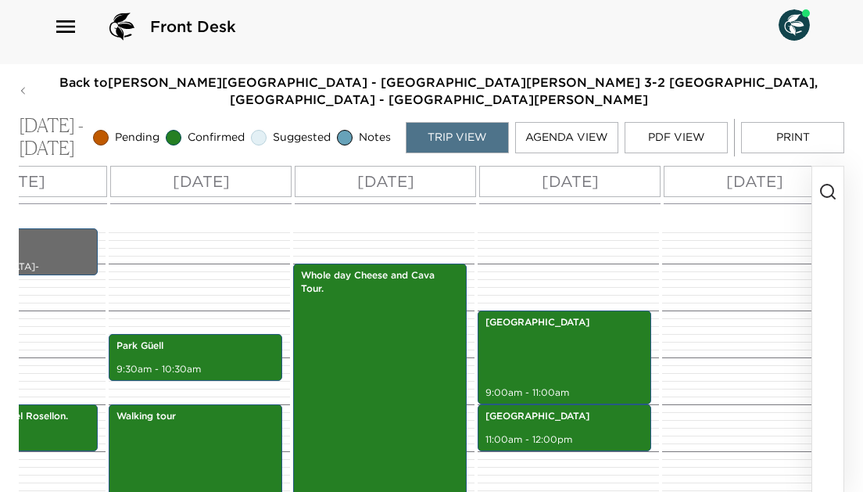
scroll to position [0, 194]
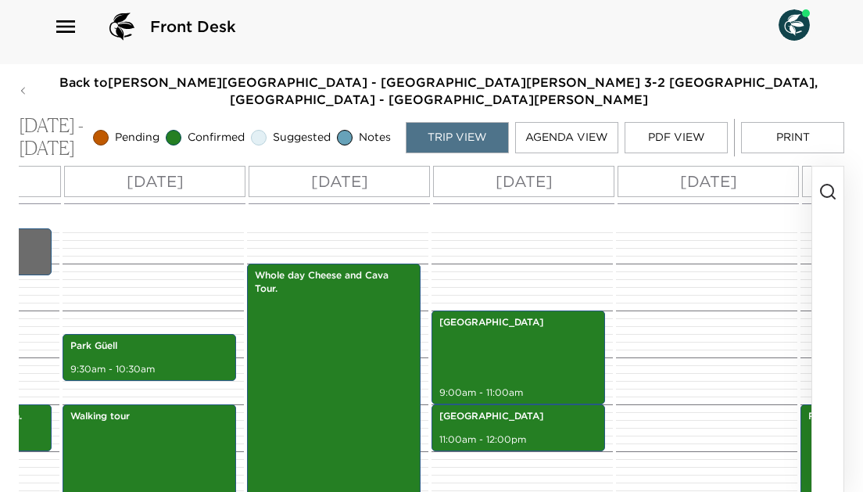
click at [717, 181] on p "Wed 10/08" at bounding box center [708, 181] width 57 height 23
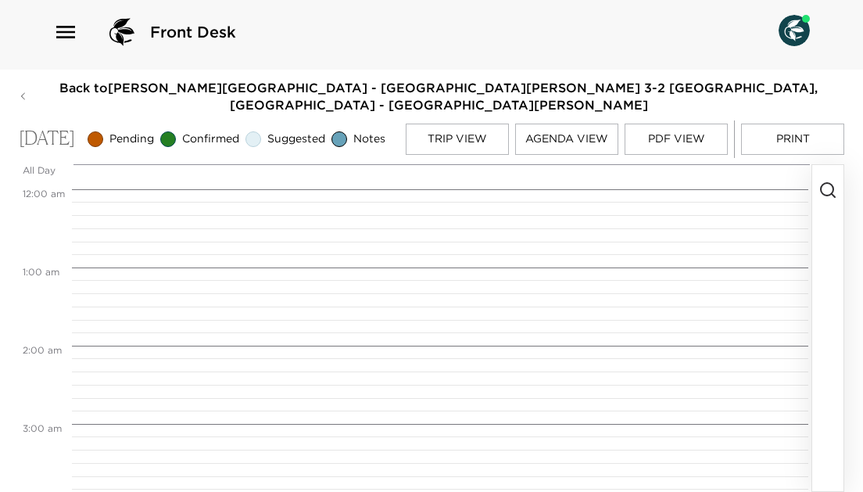
scroll to position [625, 0]
click at [831, 195] on icon "button" at bounding box center [827, 190] width 19 height 19
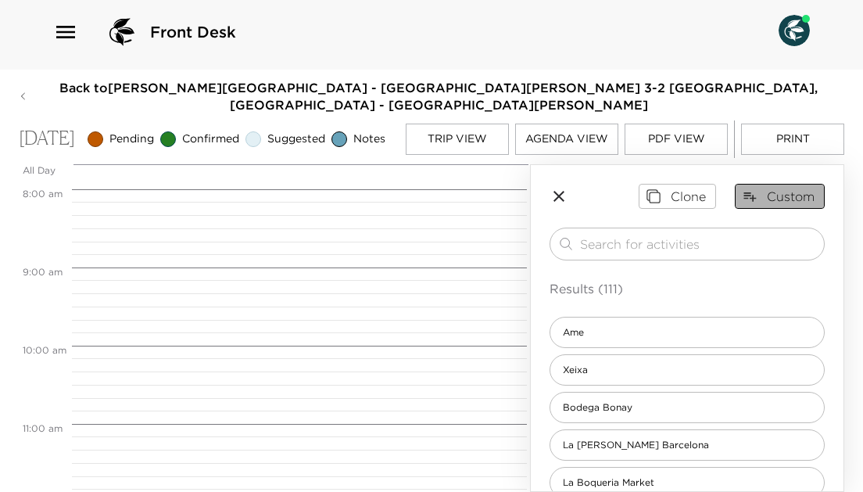
click at [778, 201] on button "Custom" at bounding box center [780, 196] width 90 height 25
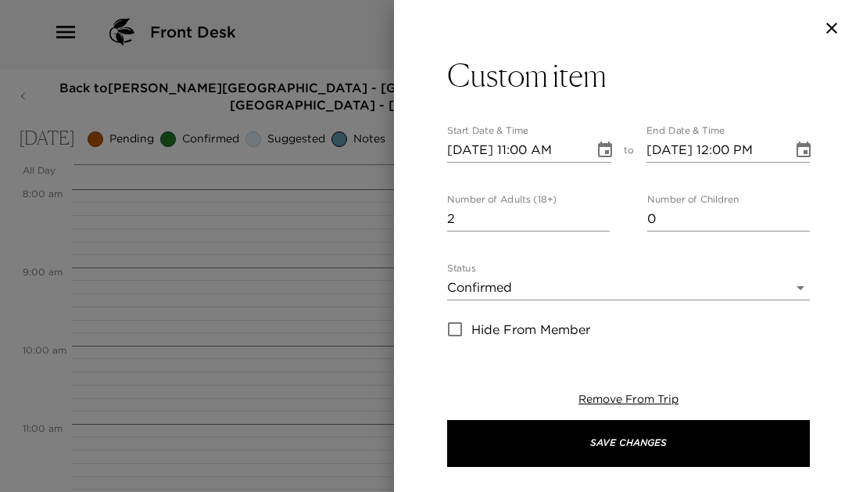
click at [603, 213] on input "2" at bounding box center [528, 218] width 163 height 25
click at [603, 213] on input "3" at bounding box center [528, 218] width 163 height 25
type input "4"
click at [603, 213] on input "4" at bounding box center [528, 218] width 163 height 25
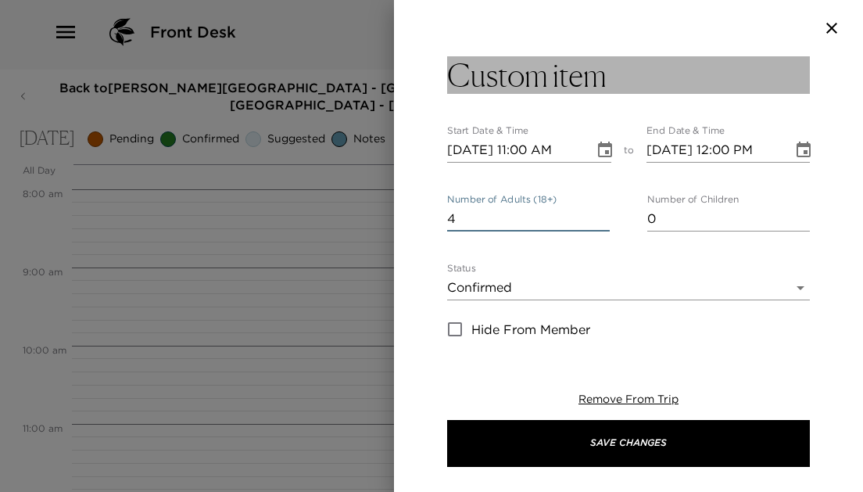
click at [570, 77] on h3 "Custom item" at bounding box center [526, 75] width 159 height 38
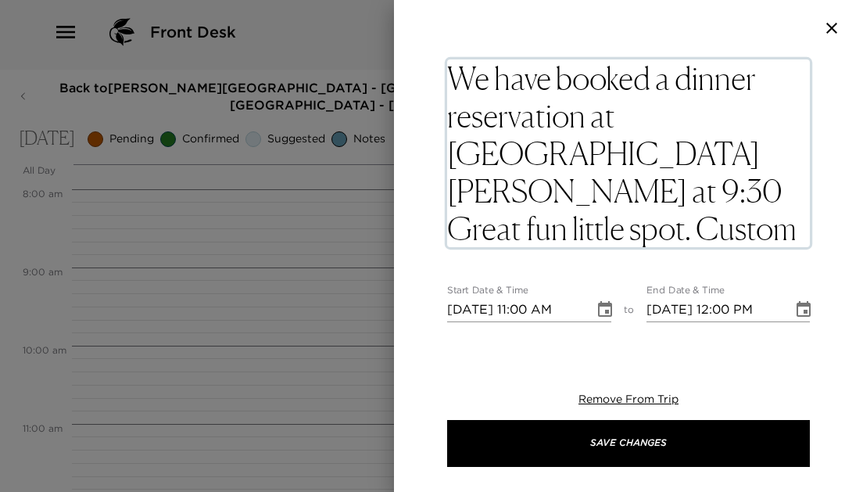
drag, startPoint x: 620, startPoint y: 115, endPoint x: 461, endPoint y: 73, distance: 164.0
click at [461, 73] on textarea "We have booked a dinner reservation at Señora Dolores at 9:30 Great fun little …" at bounding box center [628, 153] width 363 height 188
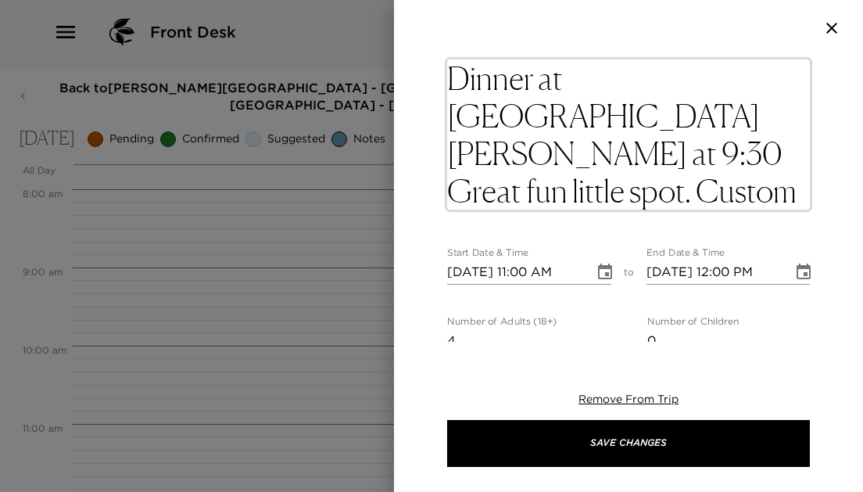
drag, startPoint x: 764, startPoint y: 77, endPoint x: 770, endPoint y: 201, distance: 124.4
click at [770, 201] on textarea "Dinner at Señora Dolores at 9:30 Great fun little spot. Custom item" at bounding box center [628, 134] width 363 height 150
type textarea "Dinner at Señora Dolores"
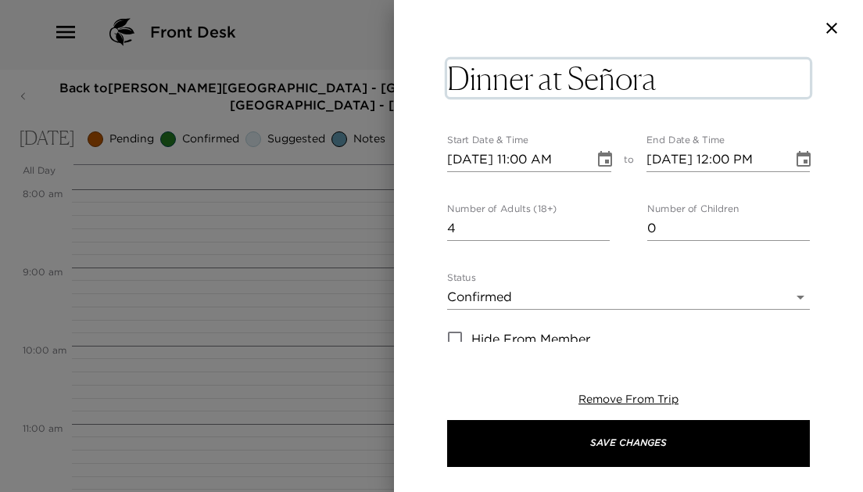
click at [597, 161] on button "Choose date, selected date is Oct 8, 2025" at bounding box center [604, 159] width 31 height 31
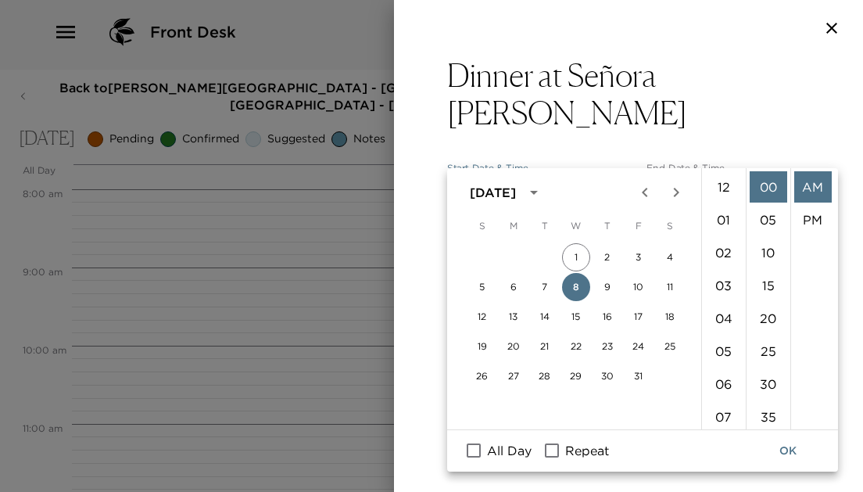
scroll to position [361, 0]
click at [724, 198] on li "09" at bounding box center [724, 199] width 38 height 31
click at [764, 387] on li "30" at bounding box center [768, 383] width 38 height 31
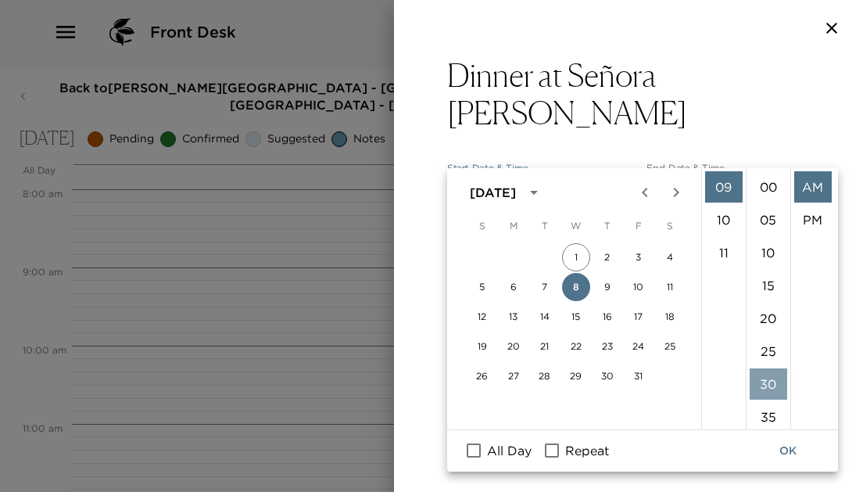
click at [764, 387] on ul "00 05 10 15 20 25 30 35 40 45 50 55" at bounding box center [768, 298] width 45 height 261
click at [811, 214] on li "PM" at bounding box center [813, 219] width 38 height 31
type input "10/08/2025 09:30 PM"
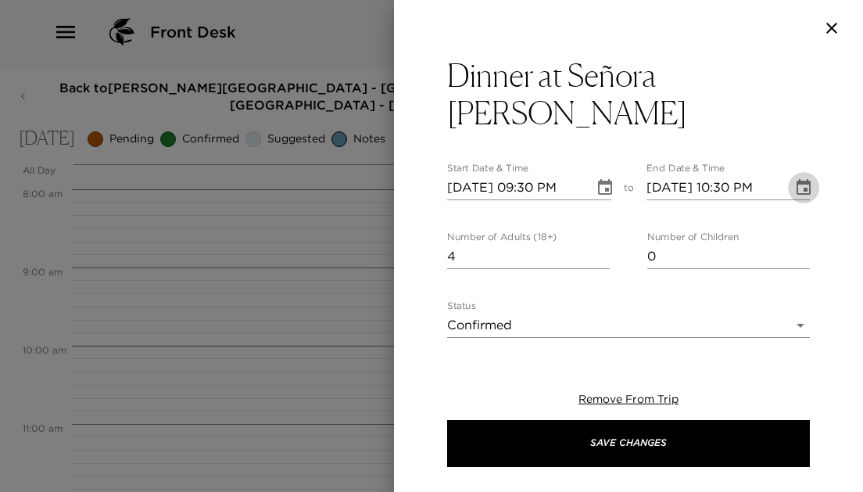
click at [810, 179] on icon "Choose date, selected date is Oct 8, 2025" at bounding box center [803, 187] width 14 height 16
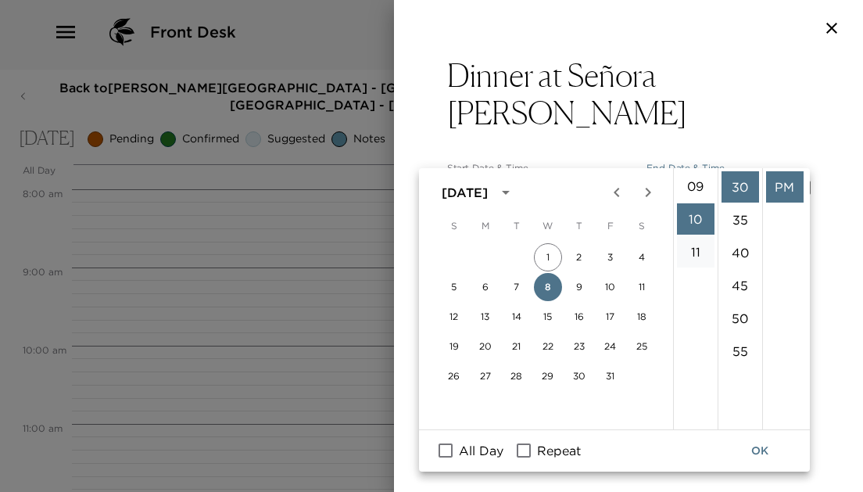
scroll to position [291, 0]
click at [698, 244] on li "11" at bounding box center [696, 256] width 38 height 31
type input "10/08/2025 11:30 PM"
click at [764, 449] on button "OK" at bounding box center [760, 450] width 50 height 29
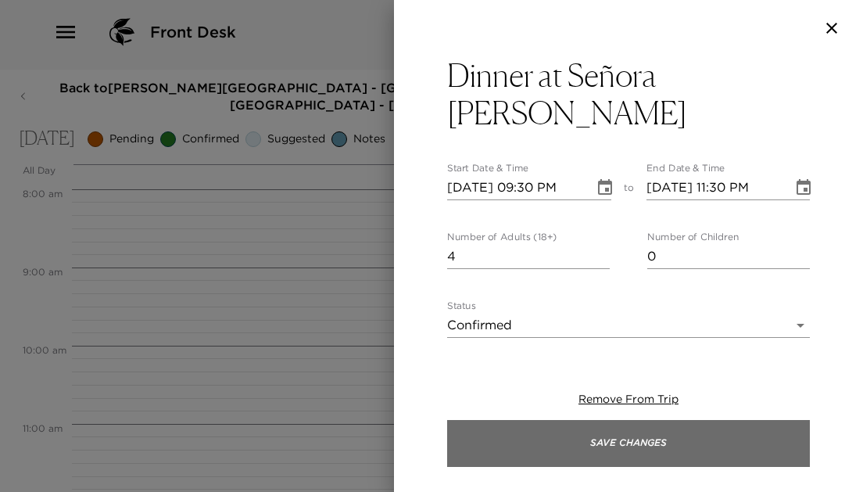
click at [704, 443] on button "Save Changes" at bounding box center [628, 443] width 363 height 47
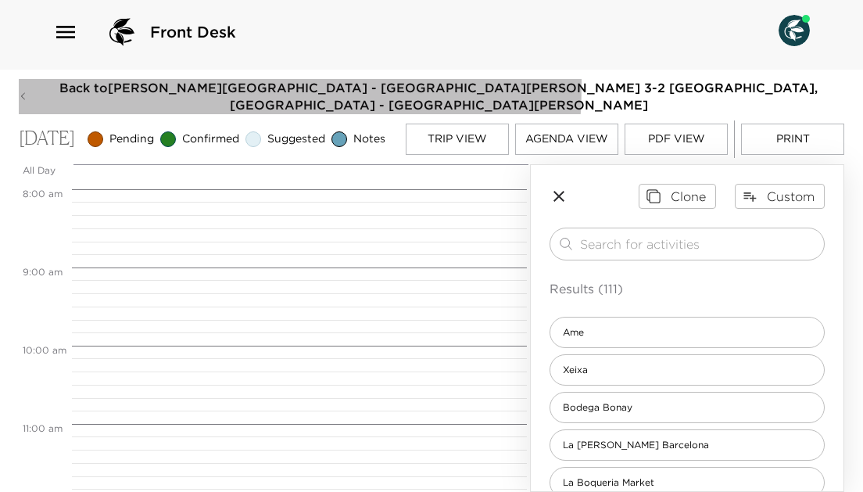
click at [31, 79] on button "Back to Kari Ellis Reservation - Casa Oller Apartment 3-2 Barcelona, Spain - Ca…" at bounding box center [431, 96] width 825 height 35
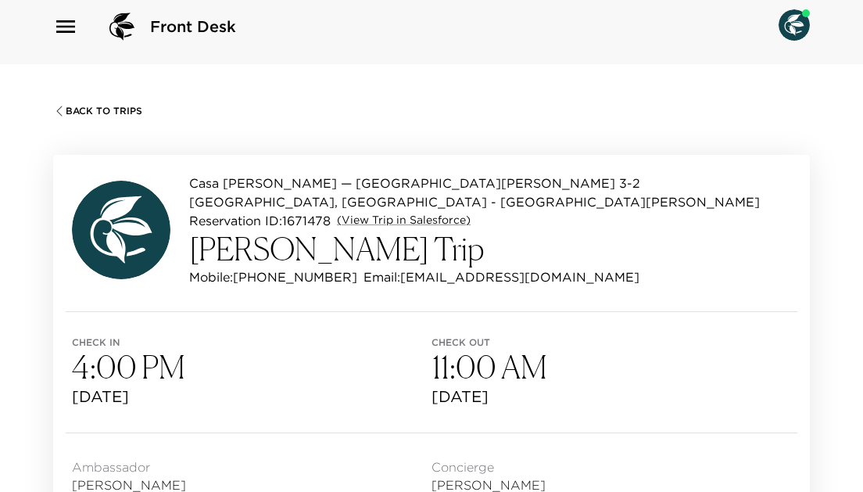
click at [57, 114] on icon "button" at bounding box center [59, 111] width 13 height 13
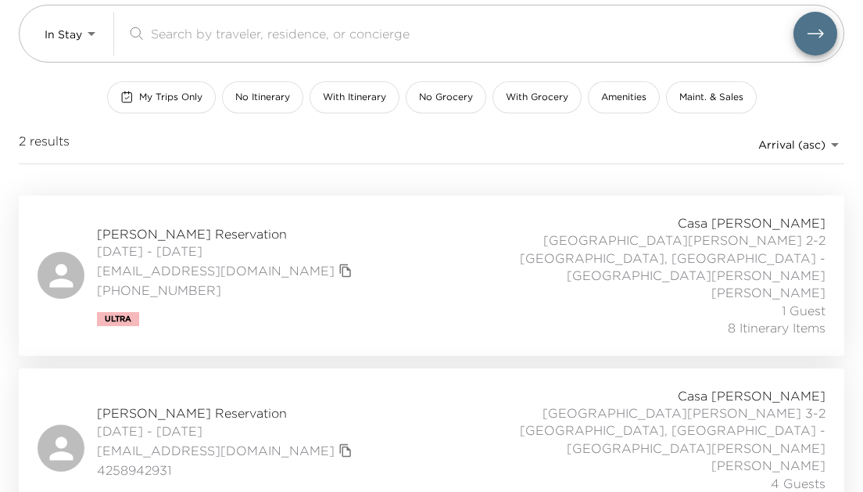
scroll to position [98, 0]
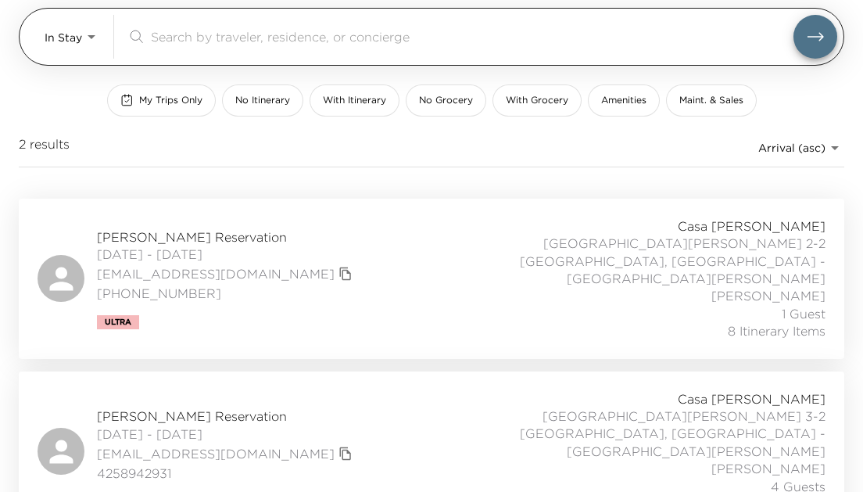
click at [92, 36] on body "Front Desk In Stay In-Stay ​ My Trips Only No Itinerary With Itinerary No Groce…" at bounding box center [431, 148] width 863 height 492
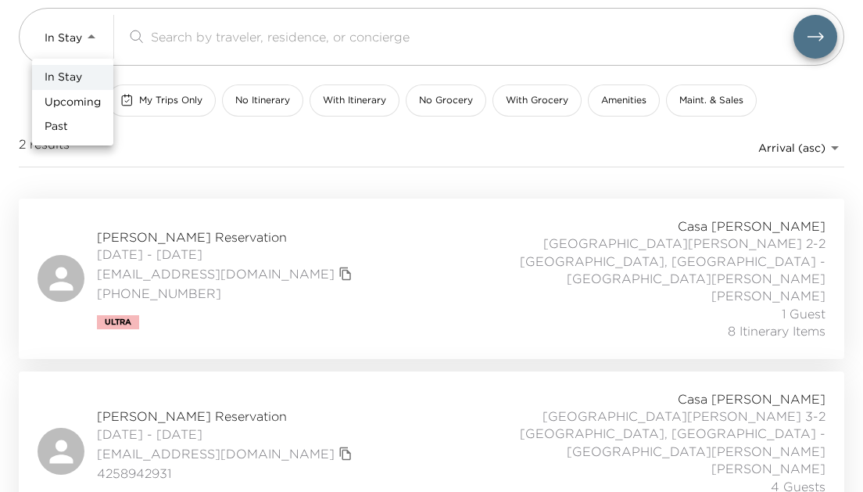
click at [77, 102] on span "Upcoming" at bounding box center [73, 103] width 56 height 16
type input "Upcoming"
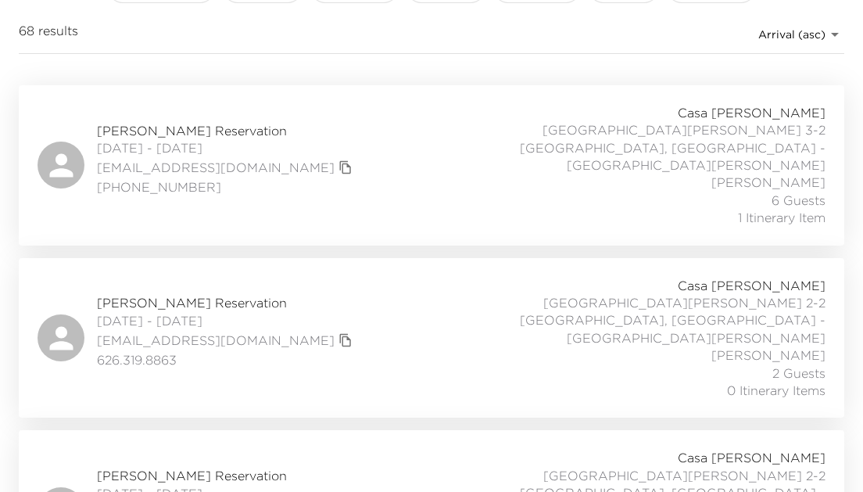
scroll to position [213, 0]
click at [338, 332] on icon "copy primary member email" at bounding box center [345, 339] width 14 height 14
click at [198, 293] on span "Patti Jameson Reservation" at bounding box center [226, 301] width 259 height 17
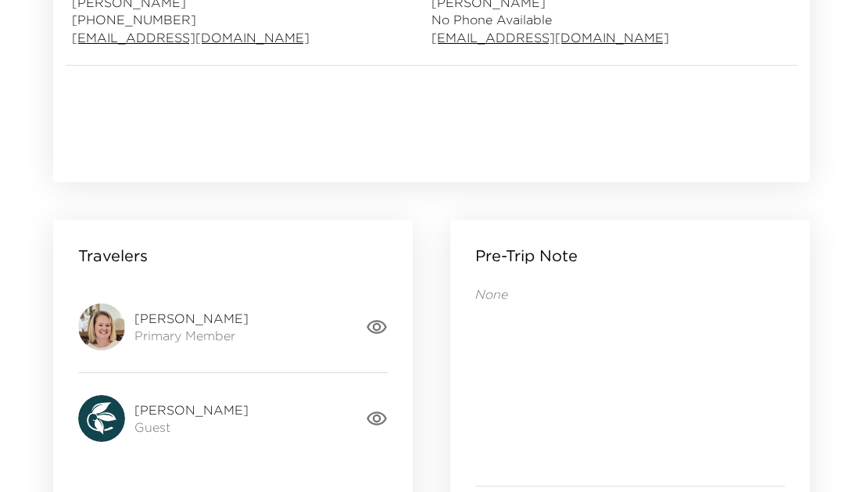
scroll to position [611, 0]
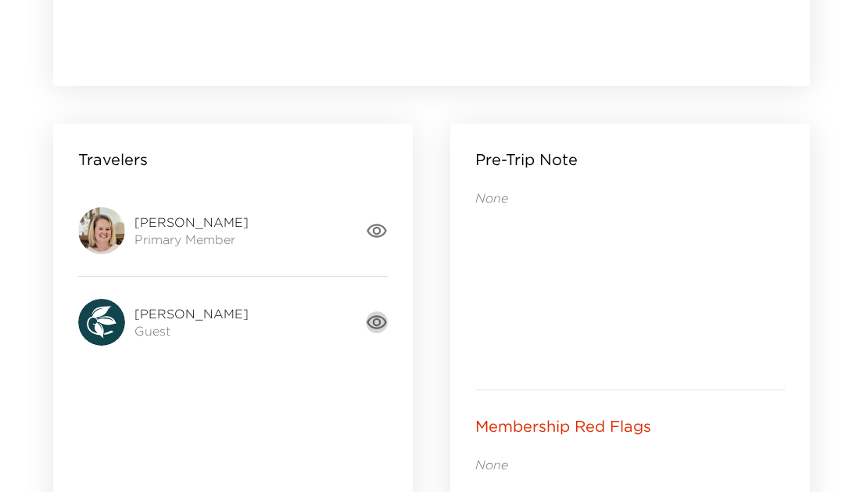
click at [369, 326] on icon "button" at bounding box center [377, 322] width 22 height 22
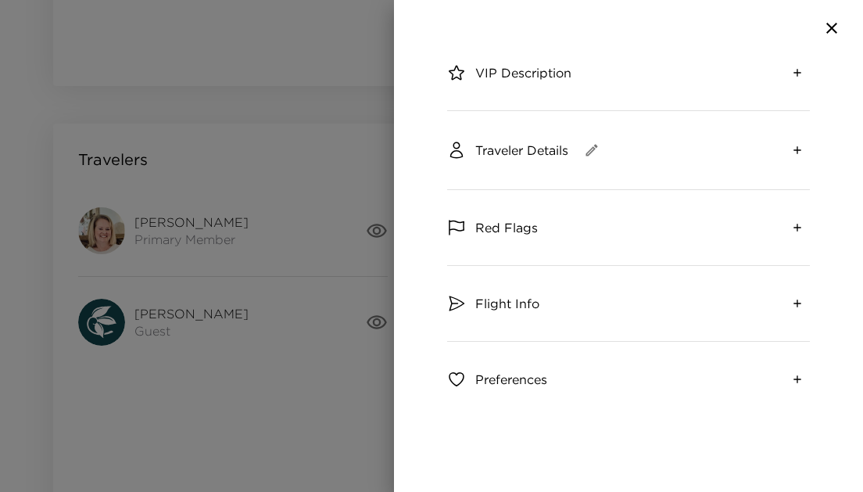
scroll to position [261, 0]
click at [233, 310] on div at bounding box center [431, 246] width 863 height 492
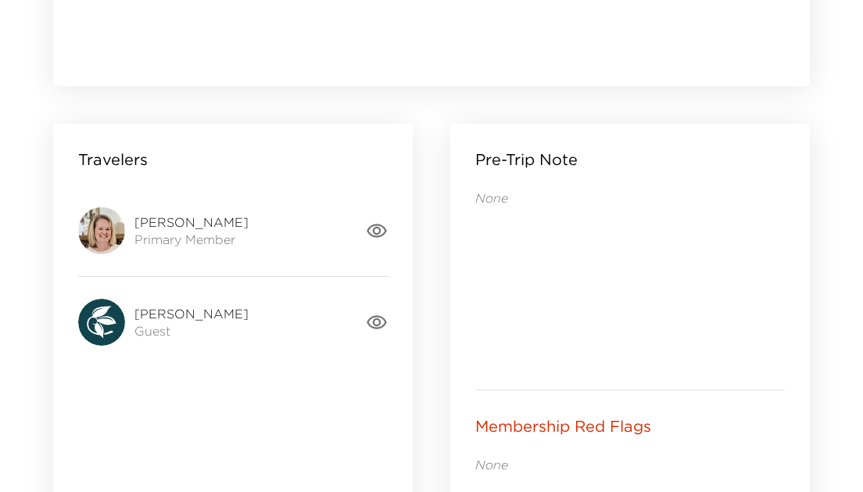
click at [388, 322] on div "Travelers Patti Jameson Primary Member Bill Jameson Guest View Travelers Details" at bounding box center [232, 388] width 359 height 531
click at [374, 322] on icon "button" at bounding box center [377, 322] width 20 height 14
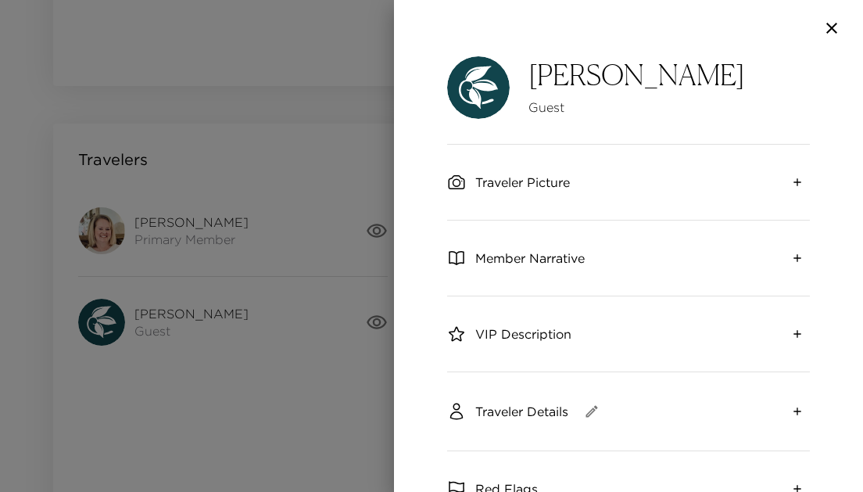
click at [536, 95] on div "Bill Jameson Guest" at bounding box center [636, 87] width 216 height 63
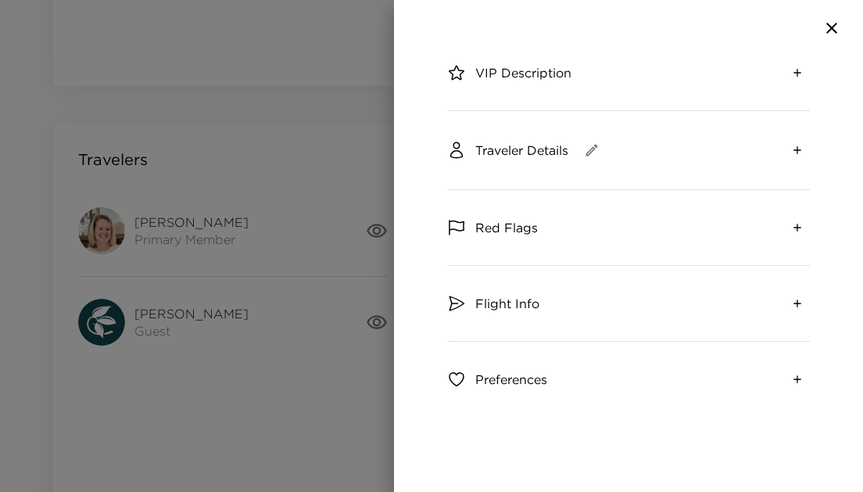
click at [802, 148] on icon "expand" at bounding box center [797, 150] width 13 height 13
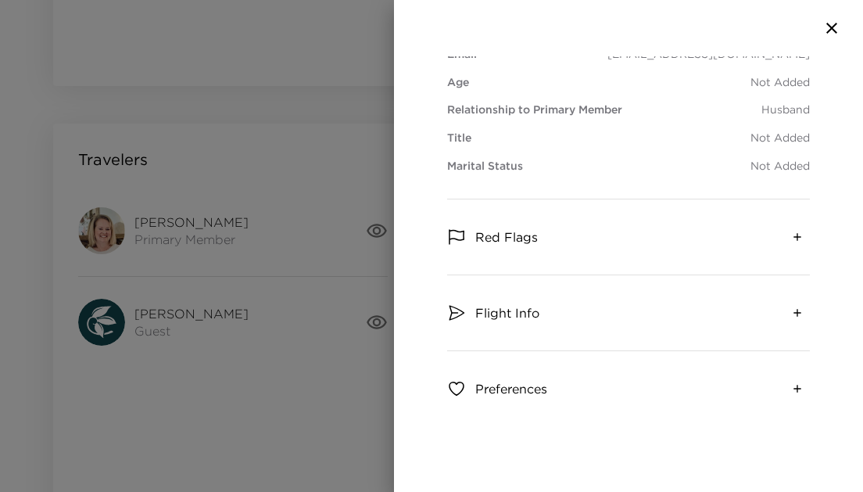
scroll to position [463, 0]
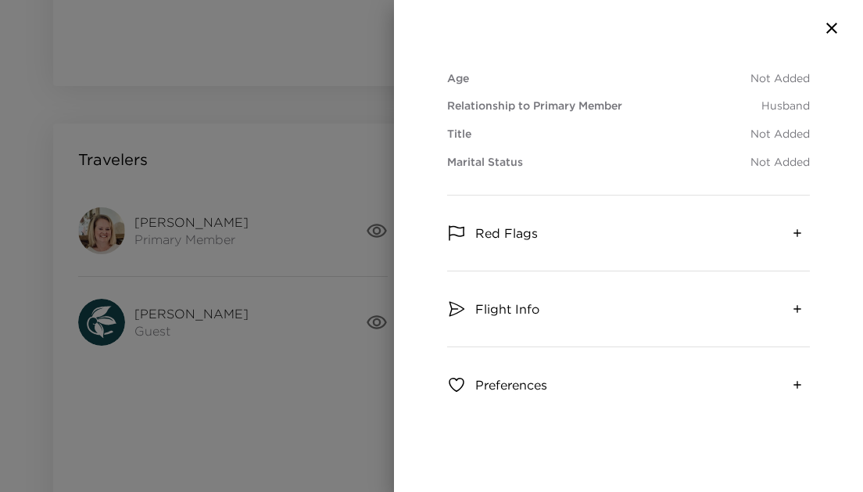
click at [781, 300] on div "Flight Info" at bounding box center [628, 308] width 363 height 75
click at [803, 310] on button "expand" at bounding box center [797, 308] width 25 height 25
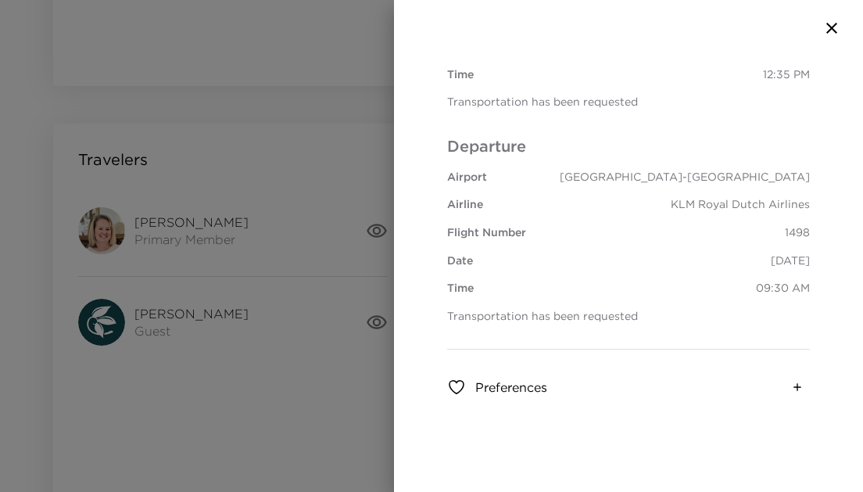
scroll to position [887, 0]
click at [249, 377] on div at bounding box center [431, 246] width 863 height 492
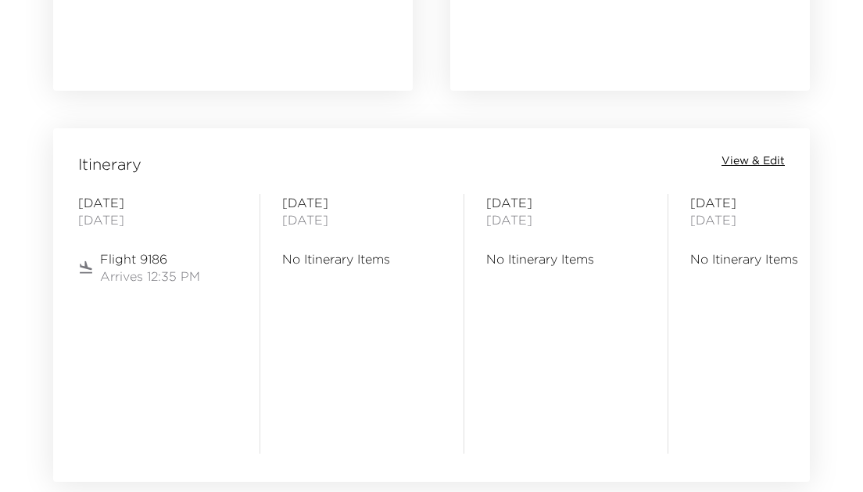
scroll to position [1746, 0]
click at [770, 164] on span "View & Edit" at bounding box center [752, 160] width 63 height 16
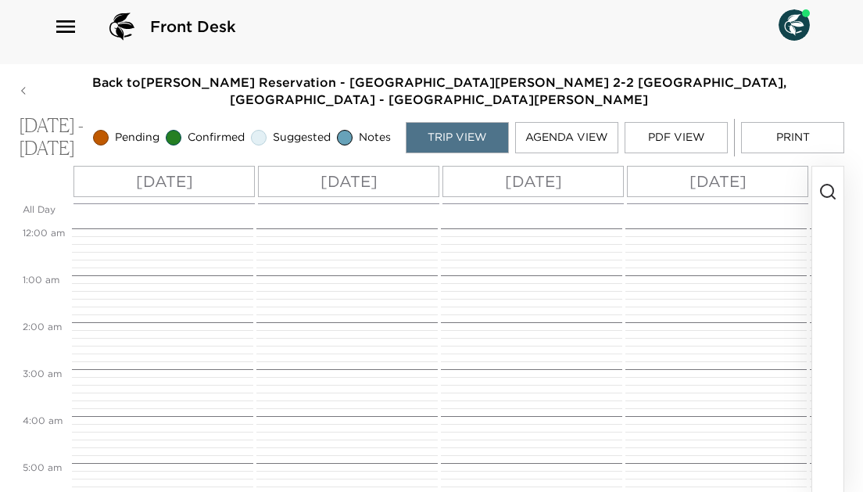
scroll to position [590, 0]
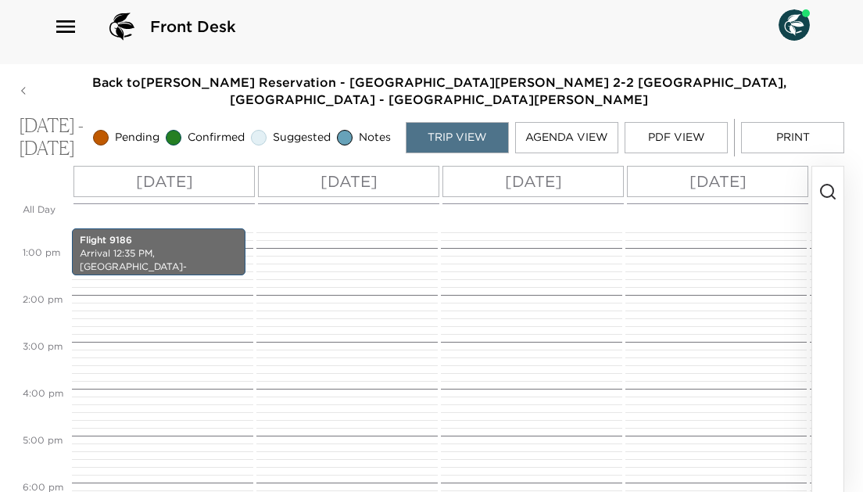
click at [191, 181] on p "[DATE]" at bounding box center [164, 181] width 57 height 23
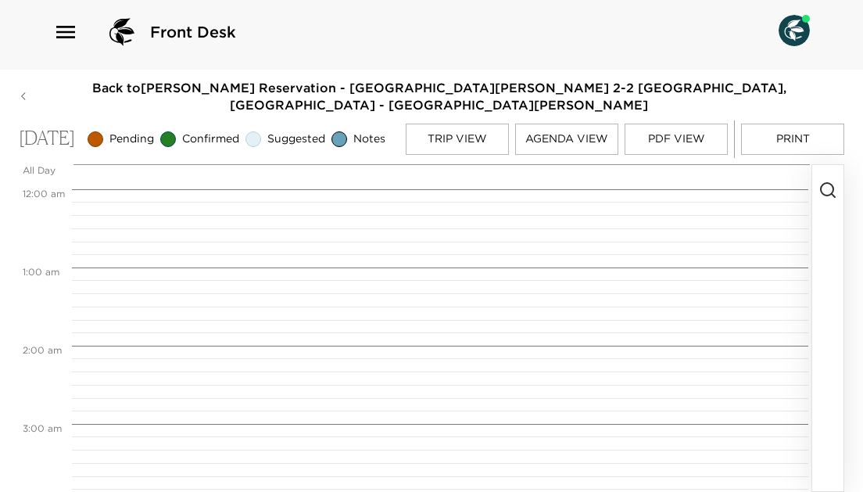
scroll to position [983, 0]
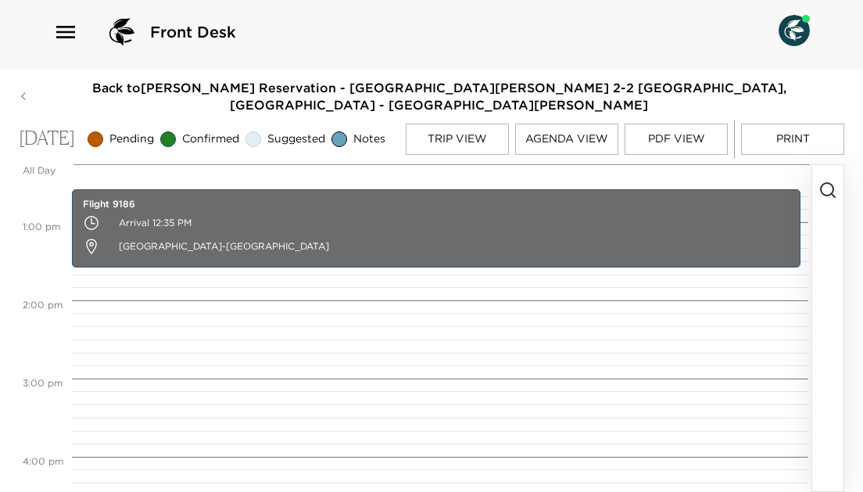
click at [828, 189] on icon "button" at bounding box center [827, 190] width 19 height 19
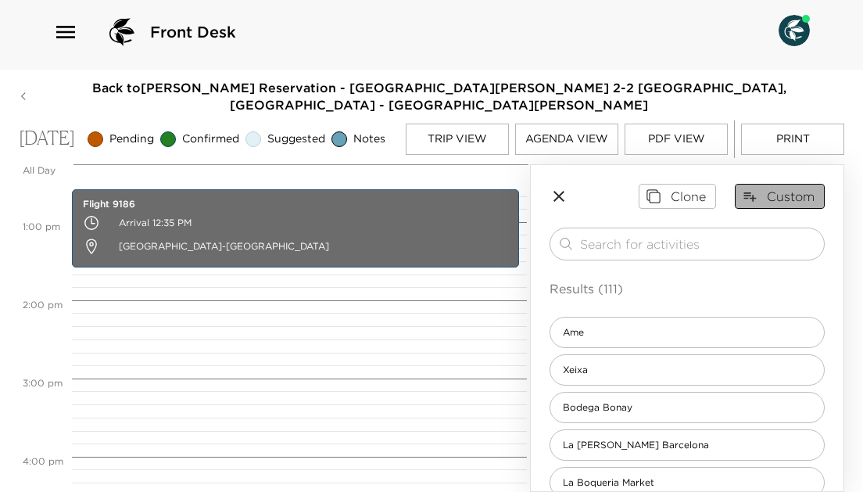
click at [760, 209] on button "Custom" at bounding box center [780, 196] width 90 height 25
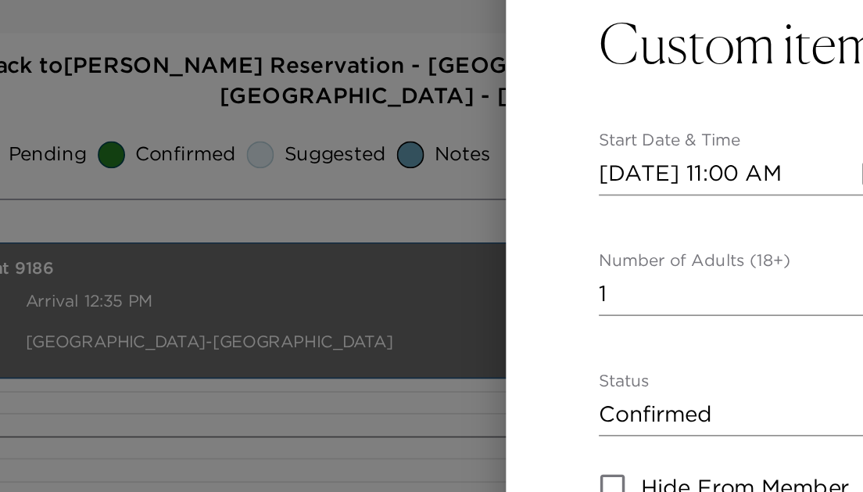
scroll to position [0, 0]
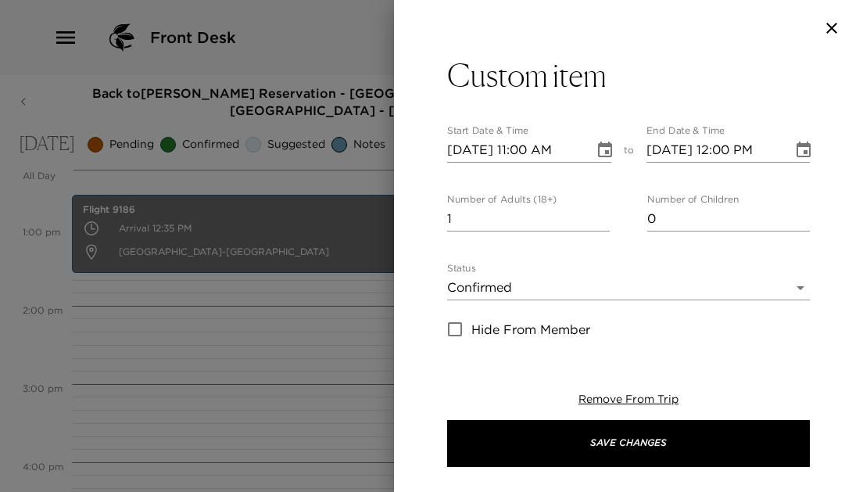
click at [605, 151] on icon "Choose date, selected date is Oct 5, 2025" at bounding box center [605, 149] width 14 height 16
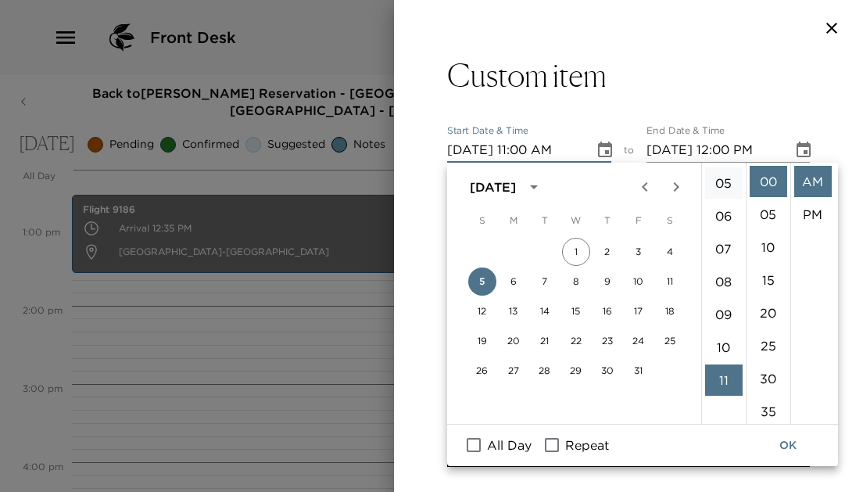
scroll to position [91, 0]
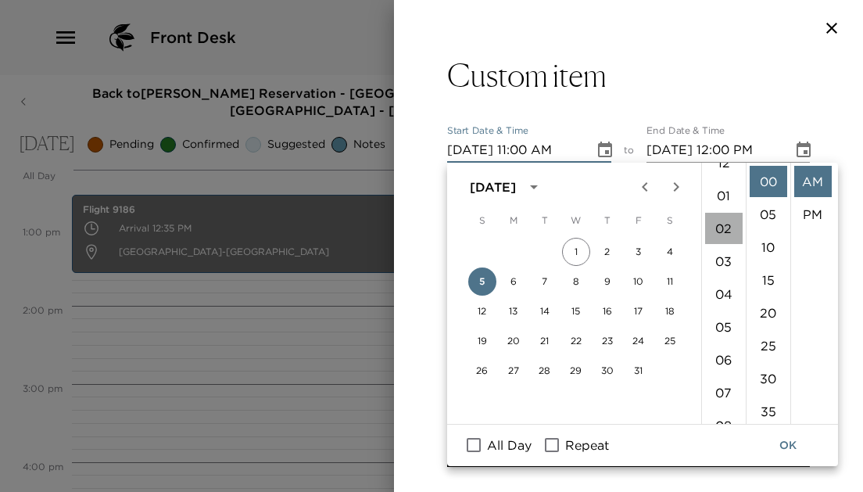
click at [714, 221] on li "02" at bounding box center [724, 228] width 38 height 31
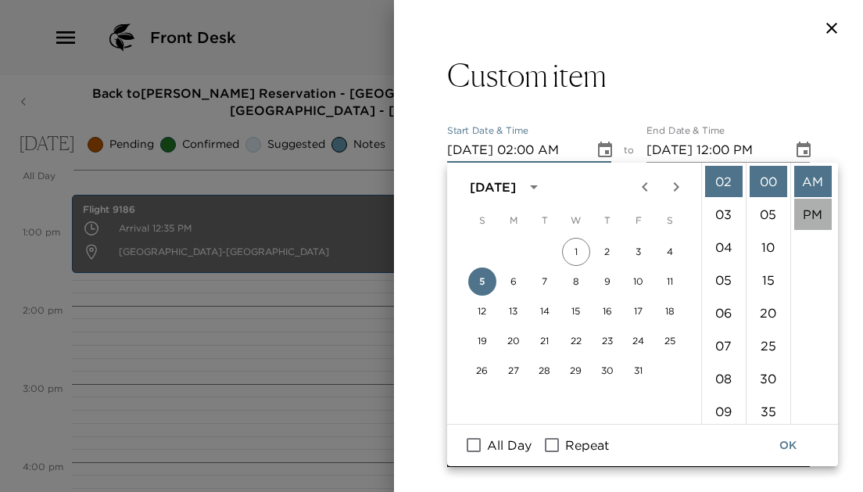
click at [818, 217] on li "PM" at bounding box center [813, 213] width 38 height 31
type input "[DATE] 02:00 PM"
type input "10/05/2025 03:00 PM"
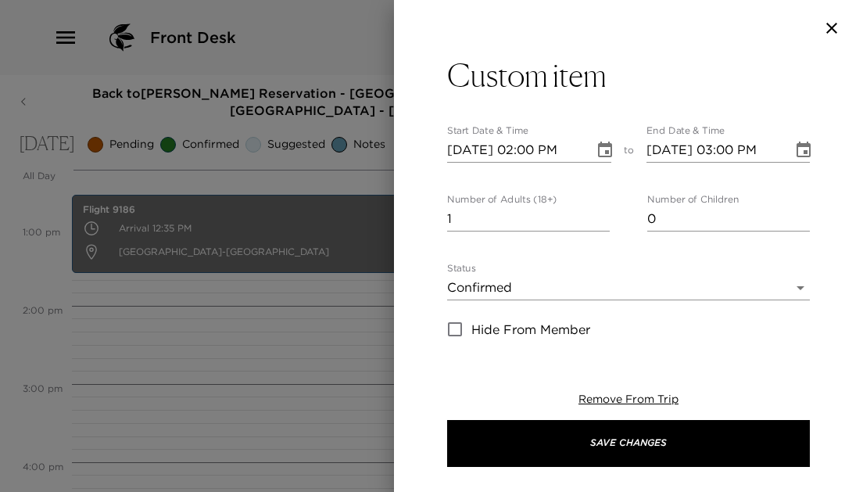
scroll to position [33, 0]
type input "2"
click at [603, 211] on input "2" at bounding box center [528, 218] width 163 height 25
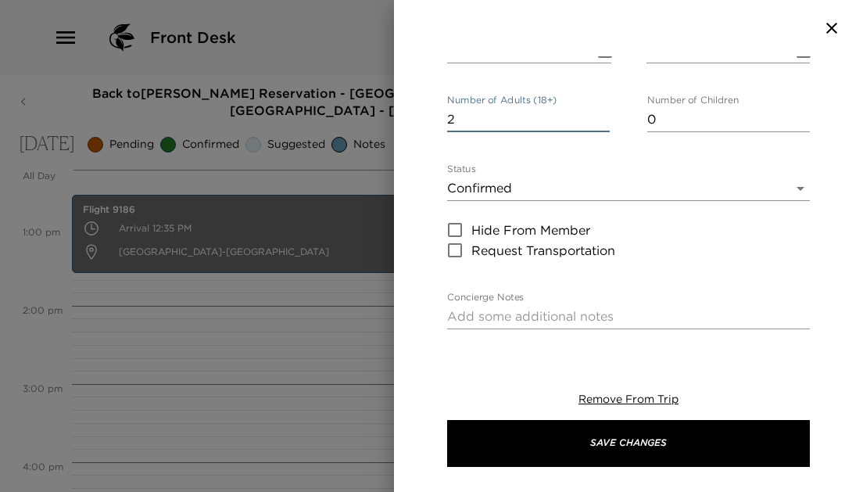
scroll to position [103, 0]
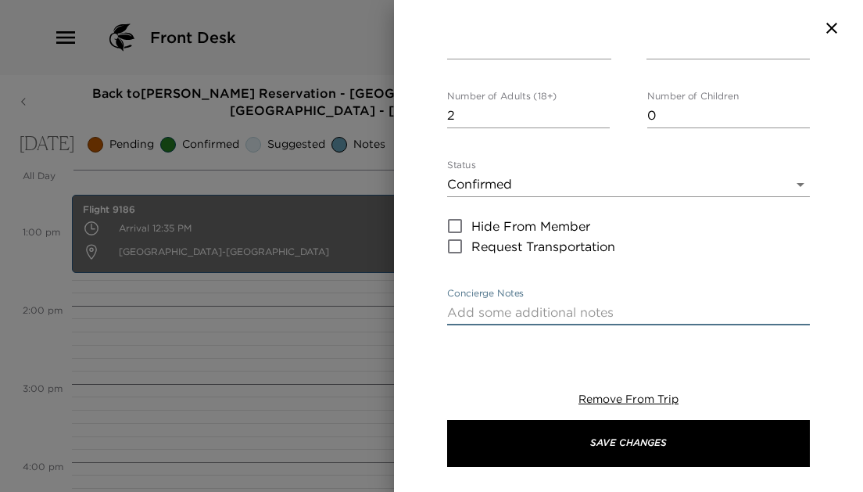
click at [578, 307] on textarea "Concierge Notes" at bounding box center [628, 312] width 363 height 18
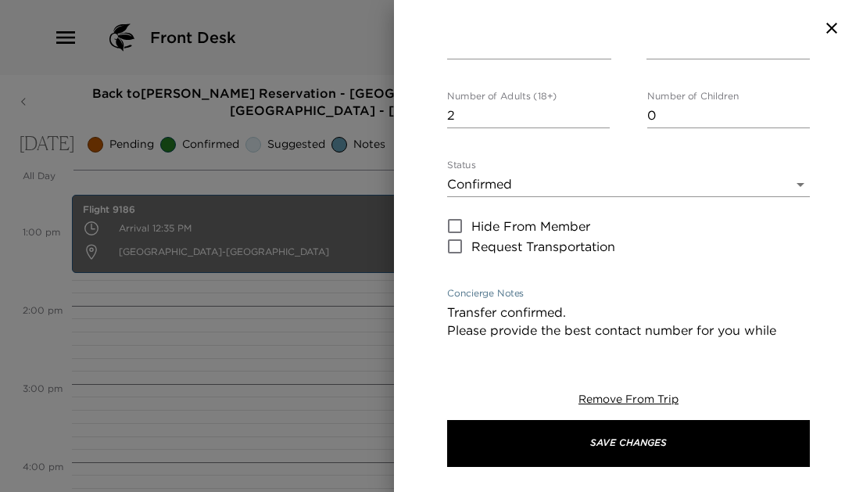
scroll to position [117, 0]
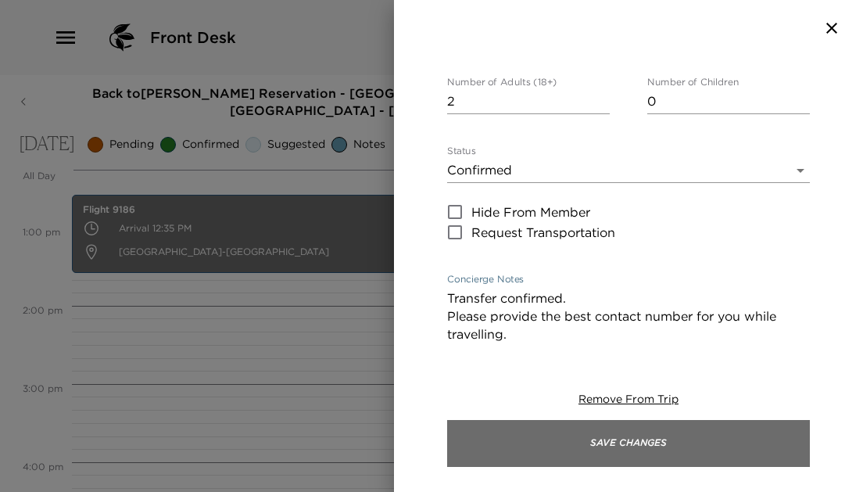
type textarea "Transfer confirmed. Please provide the best contact number for you while travel…"
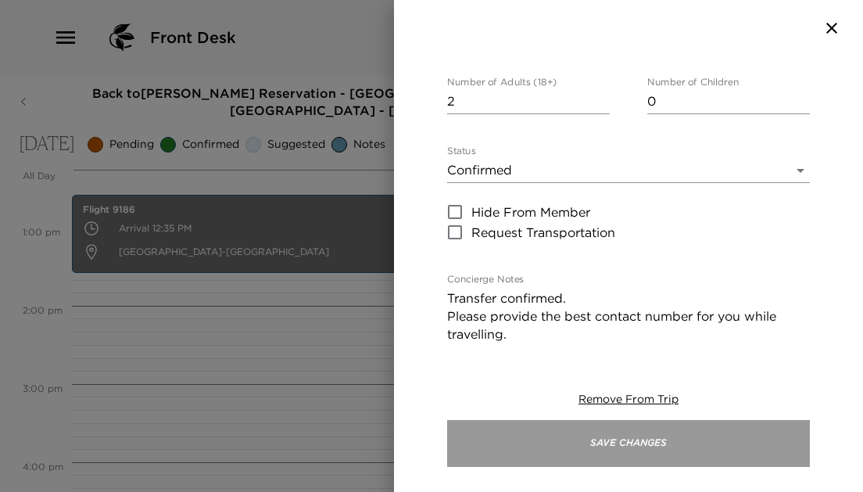
click at [587, 447] on button "Save Changes" at bounding box center [628, 443] width 363 height 47
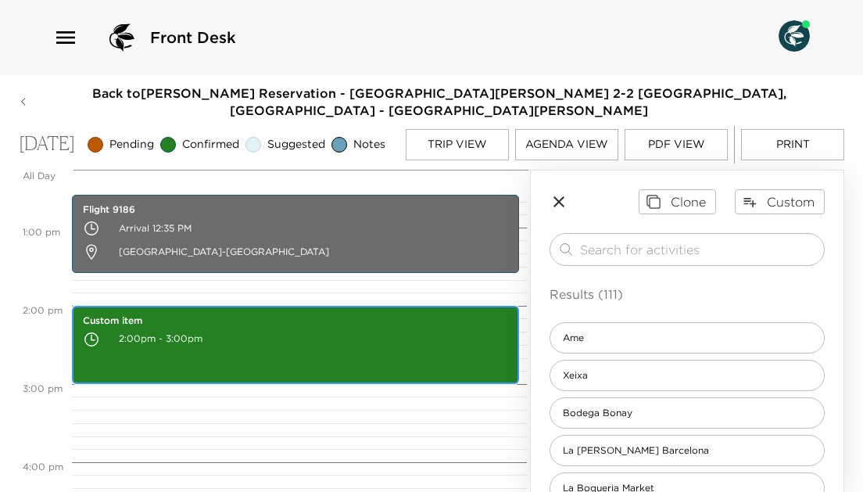
click at [152, 327] on p "Custom item" at bounding box center [295, 320] width 425 height 13
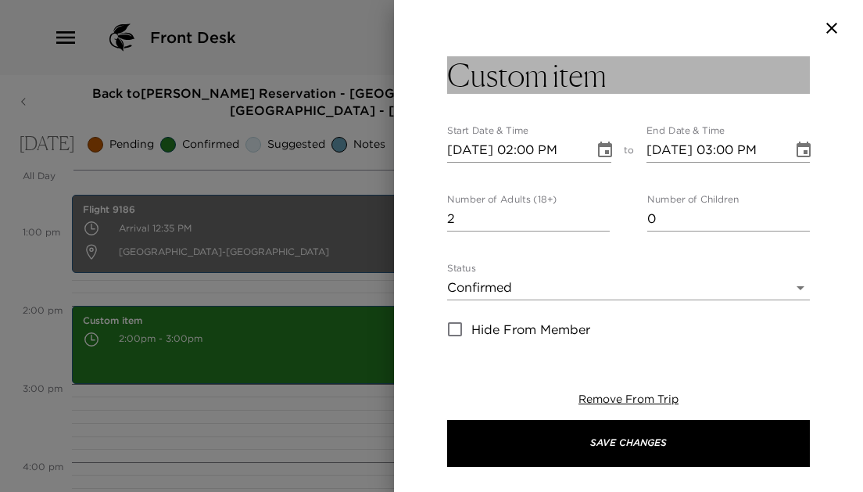
click at [551, 79] on h3 "Custom item" at bounding box center [526, 75] width 159 height 38
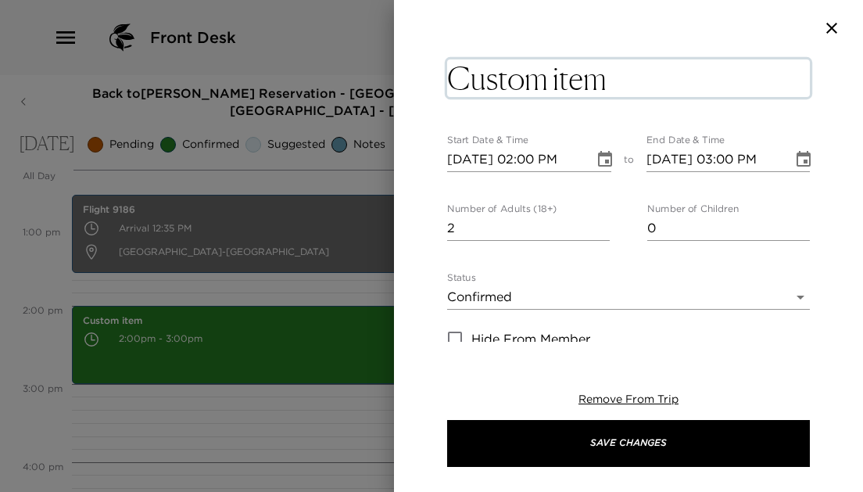
drag, startPoint x: 475, startPoint y: 81, endPoint x: 638, endPoint y: 88, distance: 163.4
click at [638, 88] on textarea "Custom item" at bounding box center [628, 78] width 363 height 38
type textarea "C"
type textarea "F"
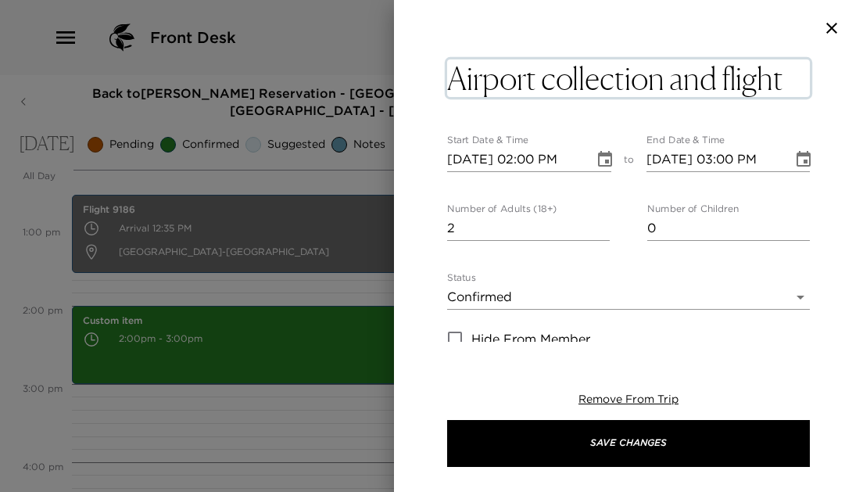
scroll to position [0, 0]
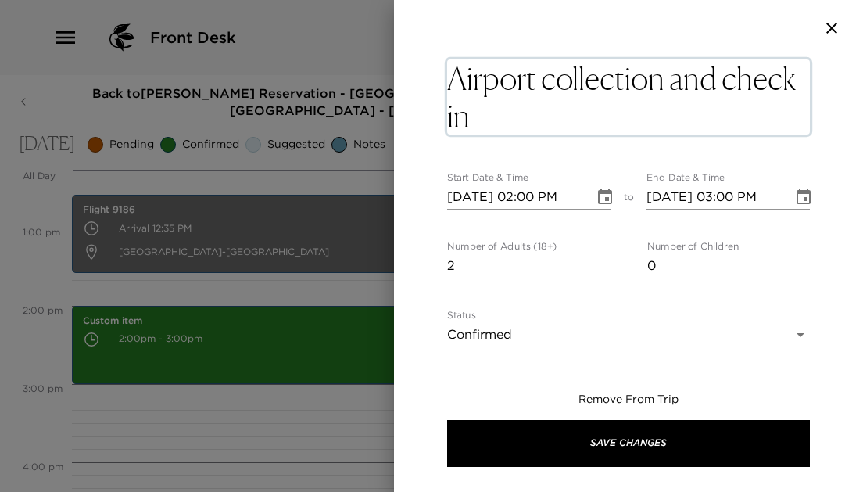
type textarea "Airport collection and check in."
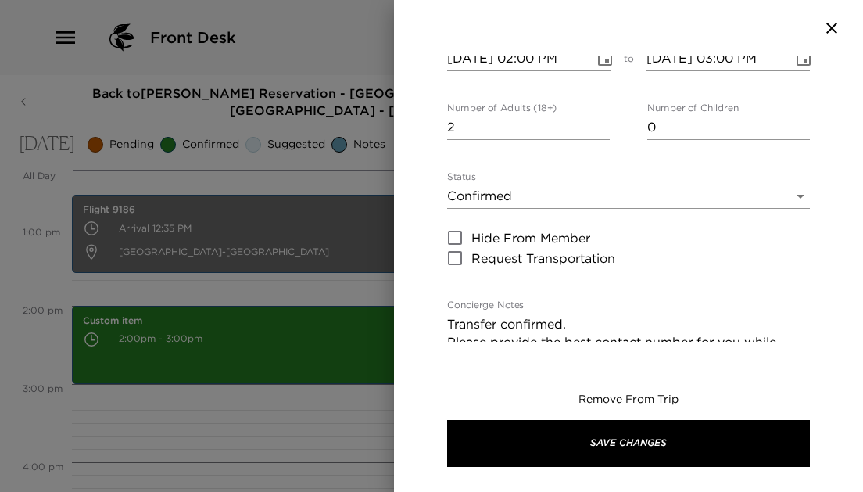
scroll to position [177, 0]
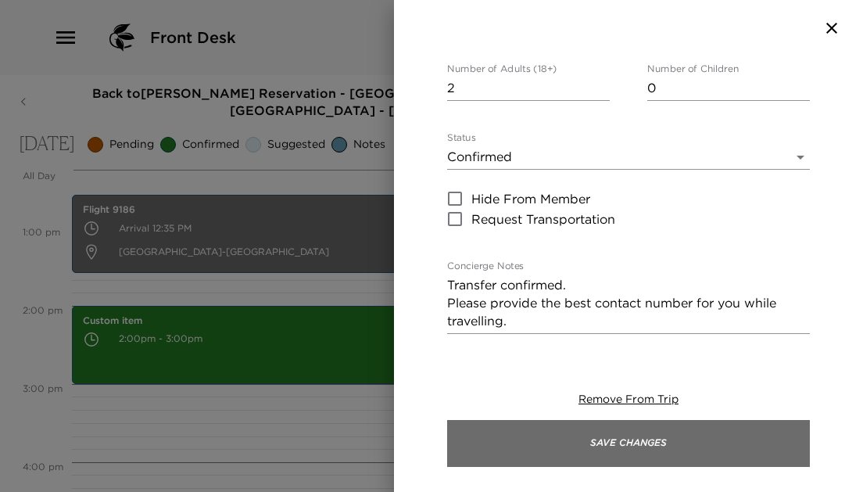
click at [607, 432] on button "Save Changes" at bounding box center [628, 443] width 363 height 47
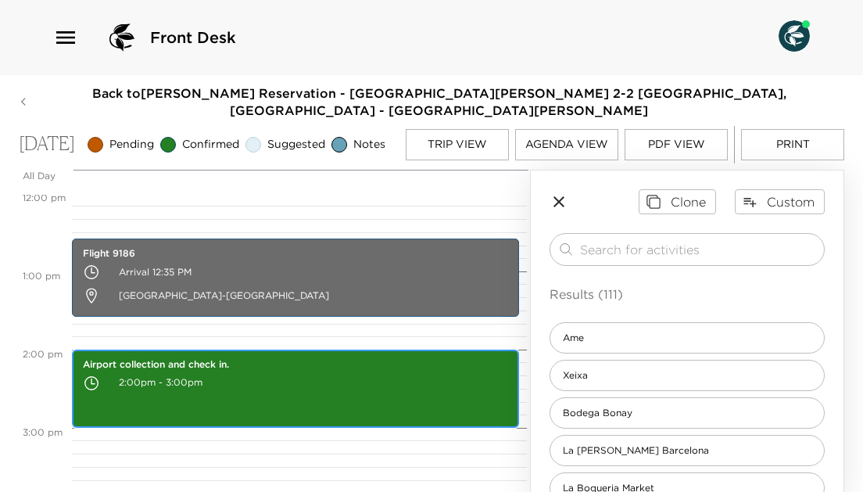
scroll to position [942, 0]
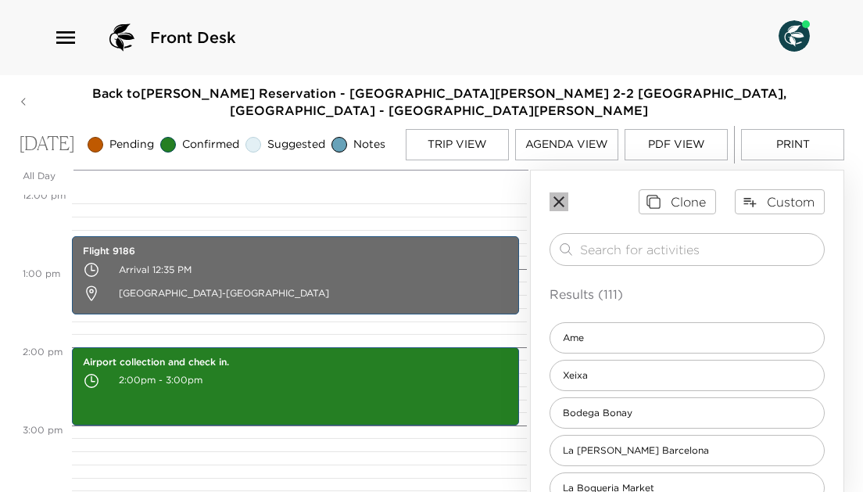
click at [561, 207] on icon "button" at bounding box center [558, 201] width 19 height 19
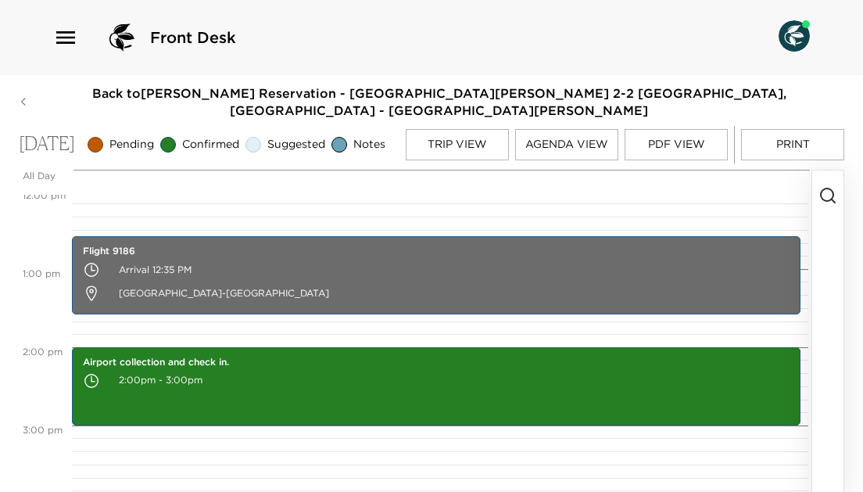
click at [463, 139] on button "Trip View" at bounding box center [457, 144] width 103 height 31
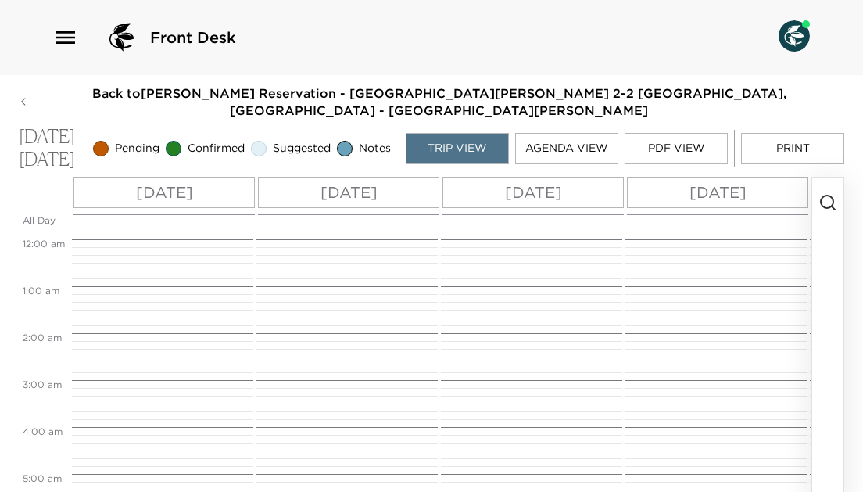
scroll to position [590, 0]
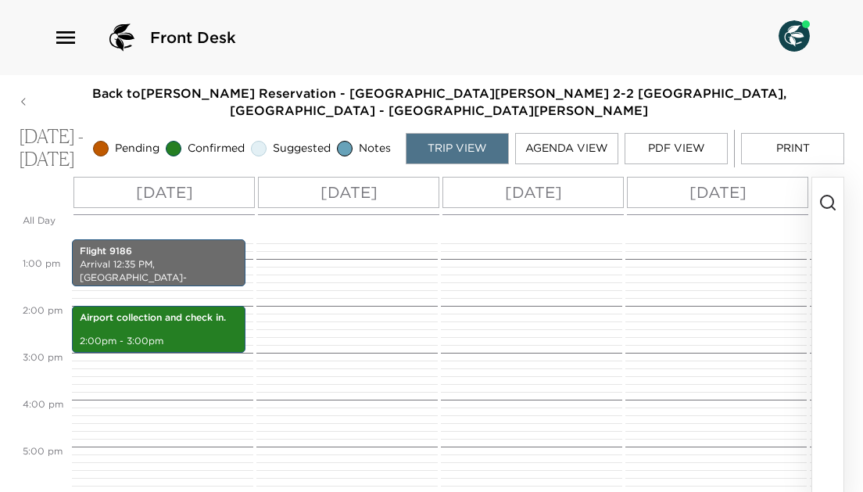
click at [377, 190] on p "[DATE]" at bounding box center [348, 192] width 57 height 23
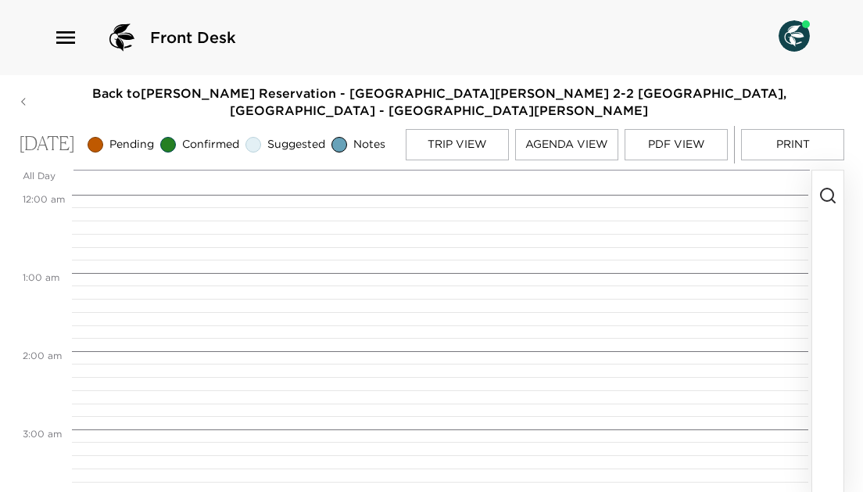
scroll to position [625, 0]
click at [824, 198] on circle "button" at bounding box center [827, 194] width 13 height 13
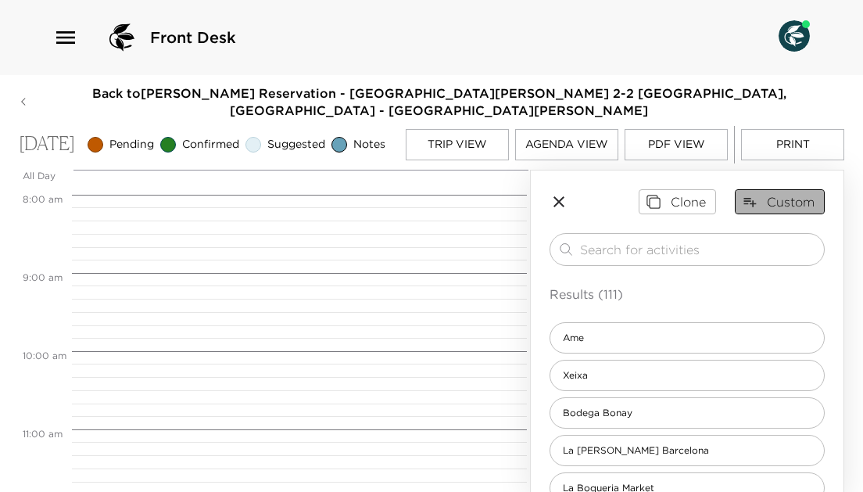
click at [764, 210] on button "Custom" at bounding box center [780, 201] width 90 height 25
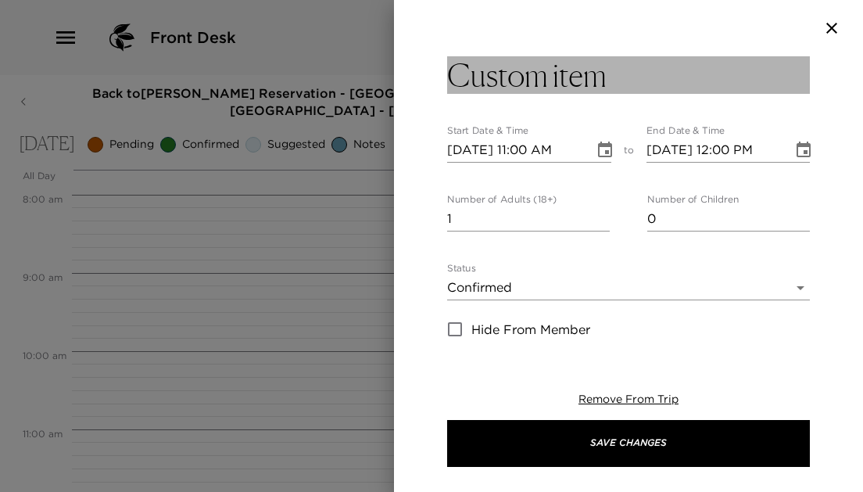
click at [524, 90] on h3 "Custom item" at bounding box center [526, 75] width 159 height 38
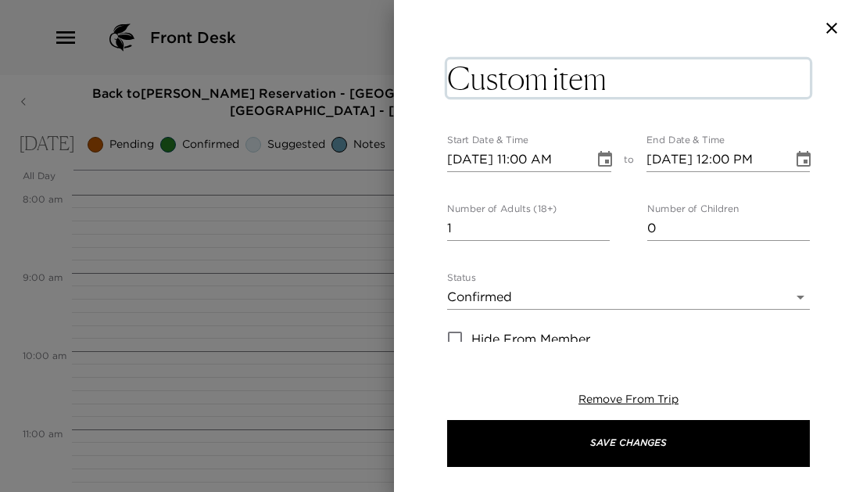
click at [684, 73] on textarea "Custom item" at bounding box center [628, 78] width 363 height 38
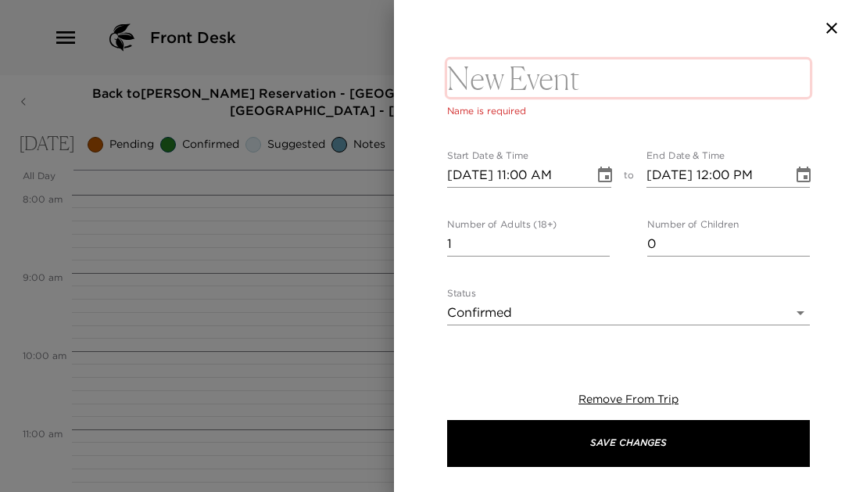
type textarea "Let's simplify Tuesday. We will go down to Harbor and Boardwalk and spend the d…"
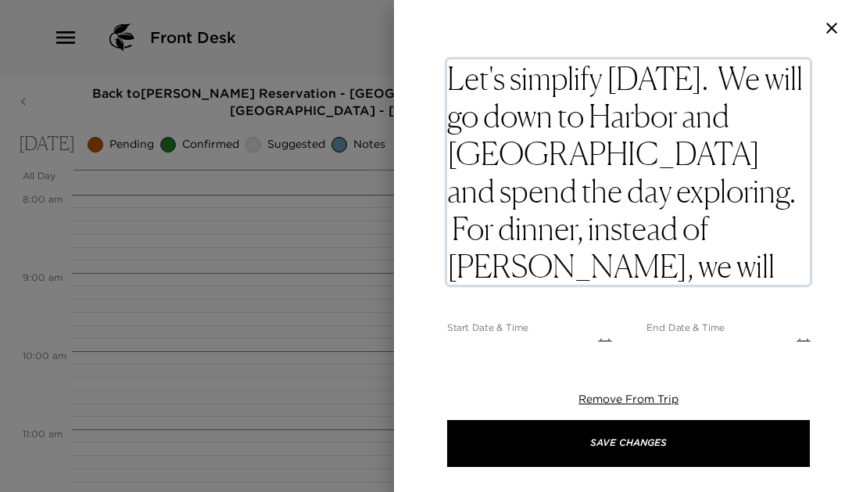
drag, startPoint x: 610, startPoint y: 77, endPoint x: 536, endPoint y: 79, distance: 74.3
click at [536, 79] on textarea "Let's simplify Tuesday. We will go down to Harbor and Boardwalk and spend the d…" at bounding box center [628, 171] width 363 height 225
drag, startPoint x: 676, startPoint y: 282, endPoint x: 467, endPoint y: 45, distance: 315.6
click at [467, 45] on div "Let's simplify Tuesday. We will go down to Harbor and Boardwalk and spend the d…" at bounding box center [628, 246] width 469 height 492
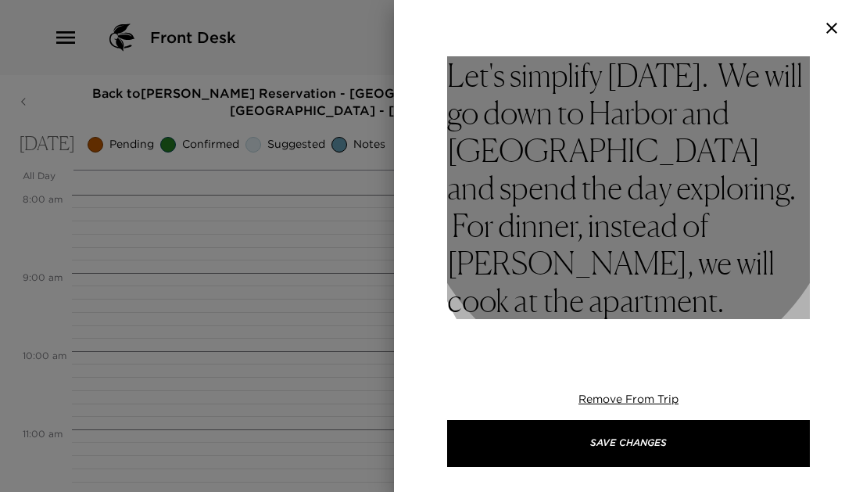
click at [704, 177] on h3 "Let's simplify Tuesday. We will go down to Harbor and Boardwalk and spend the d…" at bounding box center [628, 187] width 363 height 263
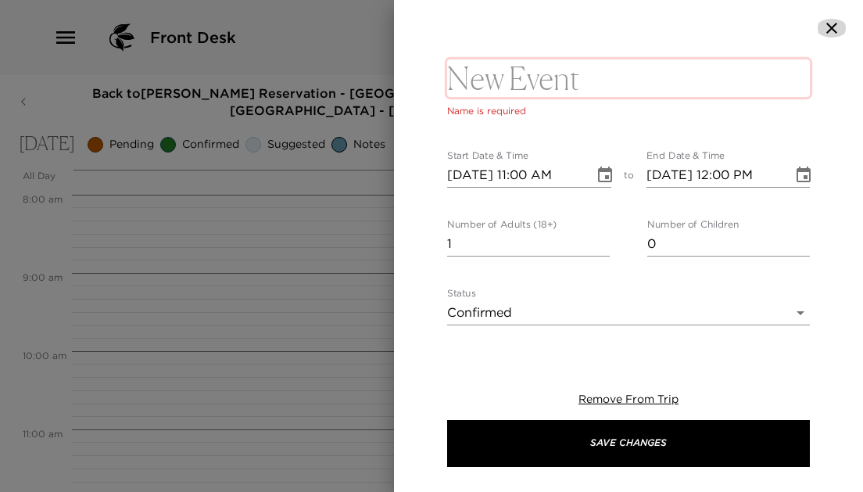
click at [834, 28] on icon "button" at bounding box center [831, 28] width 19 height 19
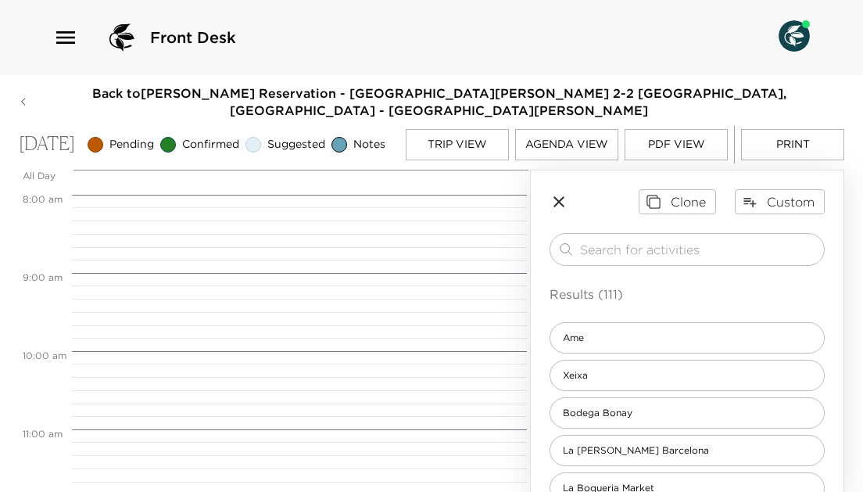
click at [560, 206] on icon "button" at bounding box center [558, 201] width 19 height 19
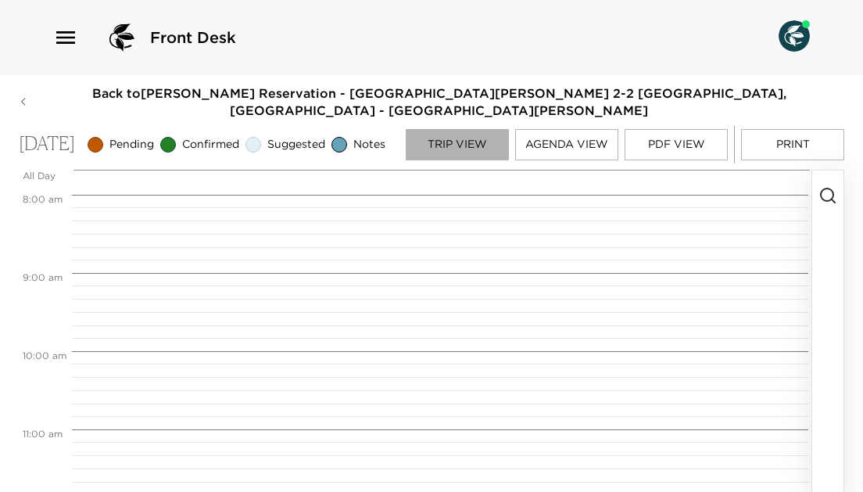
click at [444, 142] on button "Trip View" at bounding box center [457, 144] width 103 height 31
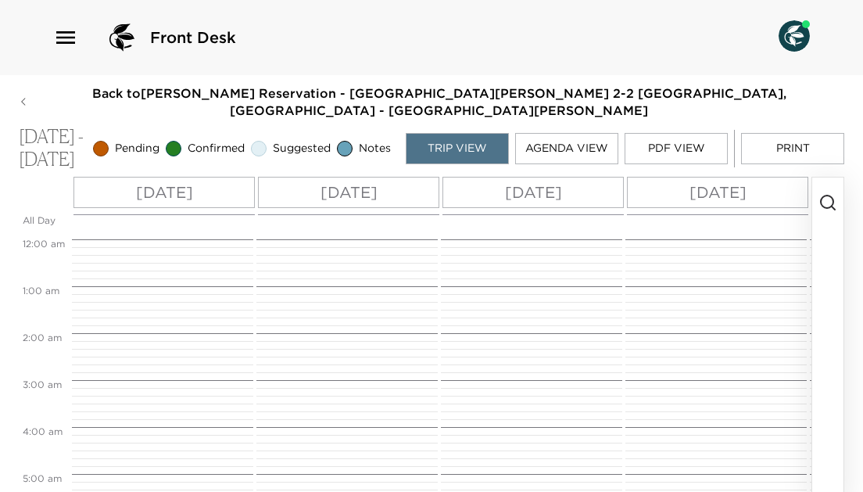
scroll to position [590, 0]
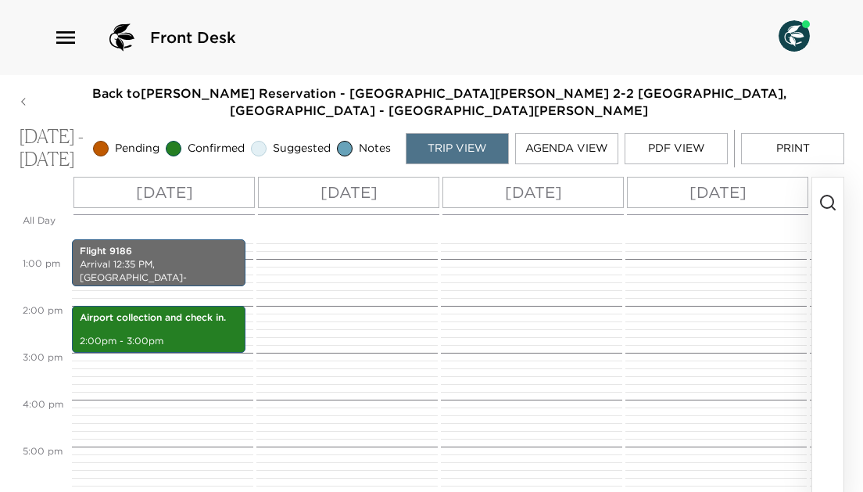
click at [163, 196] on p "[DATE]" at bounding box center [164, 192] width 57 height 23
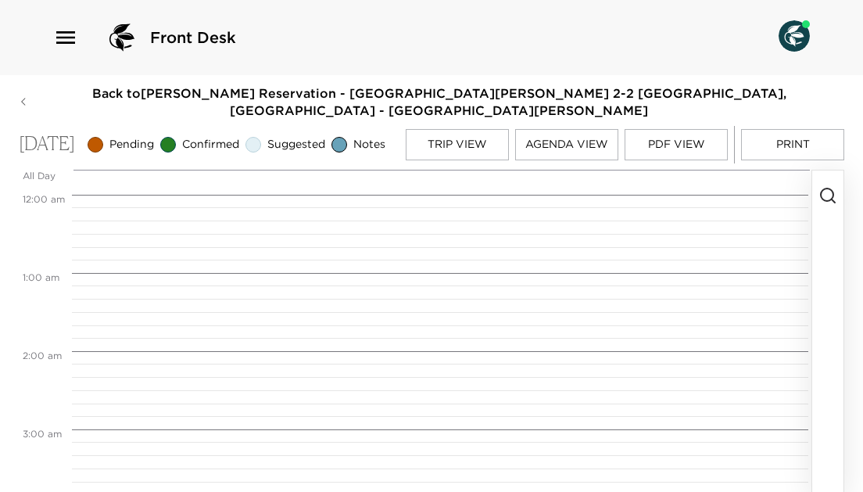
click at [163, 195] on div at bounding box center [441, 182] width 739 height 25
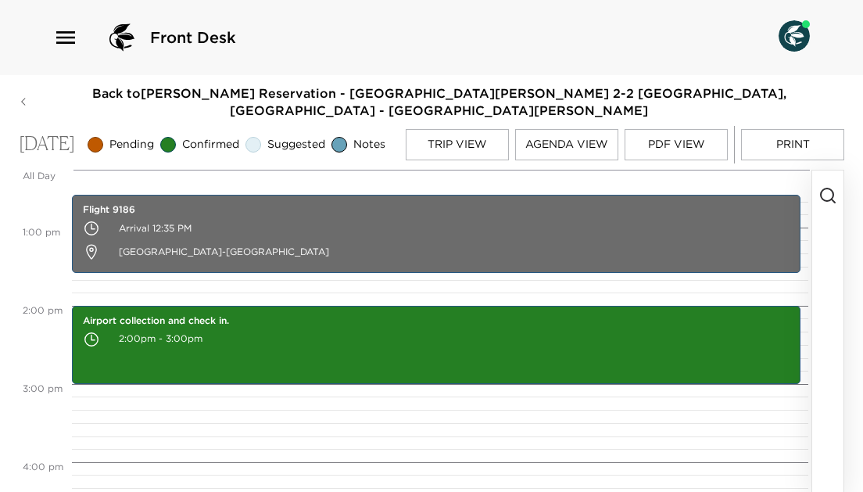
click at [830, 201] on circle "button" at bounding box center [827, 194] width 13 height 13
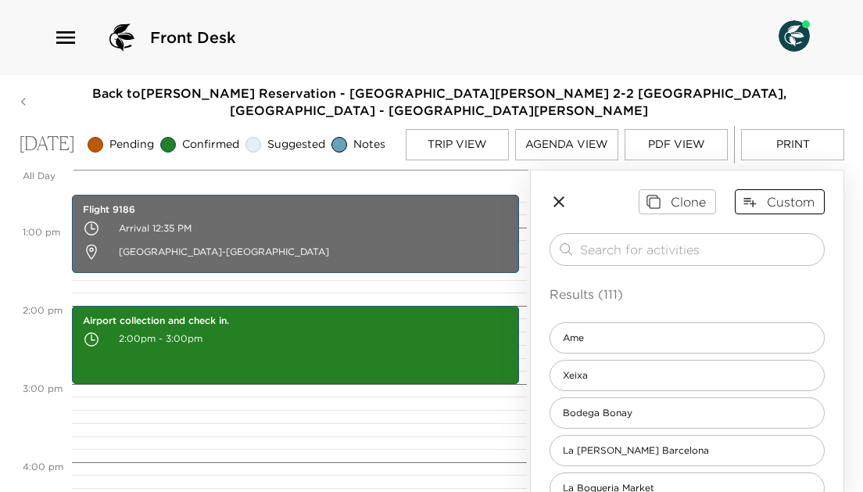
click at [789, 206] on button "Custom" at bounding box center [780, 201] width 90 height 25
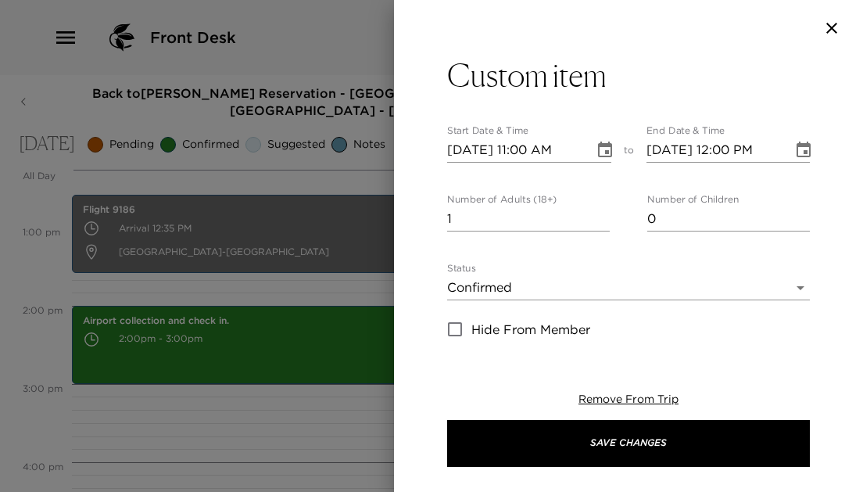
type input "2"
click at [602, 213] on input "2" at bounding box center [528, 218] width 163 height 25
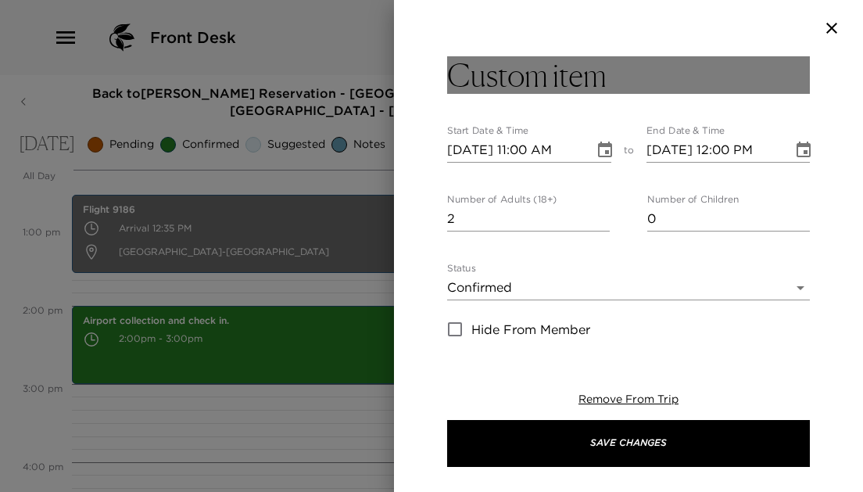
click at [585, 77] on h3 "Custom item" at bounding box center [526, 75] width 159 height 38
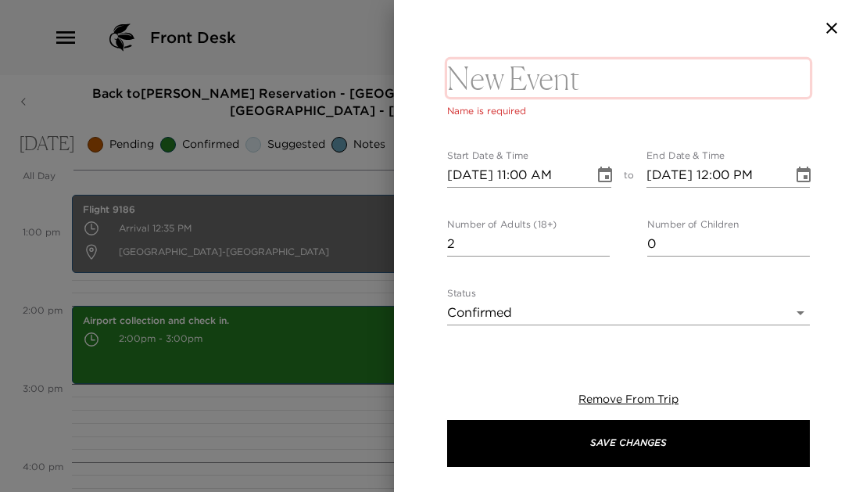
type textarea "Activity - explore local area, perhaps Casa Batllo - https://www.casabatllo.es/…"
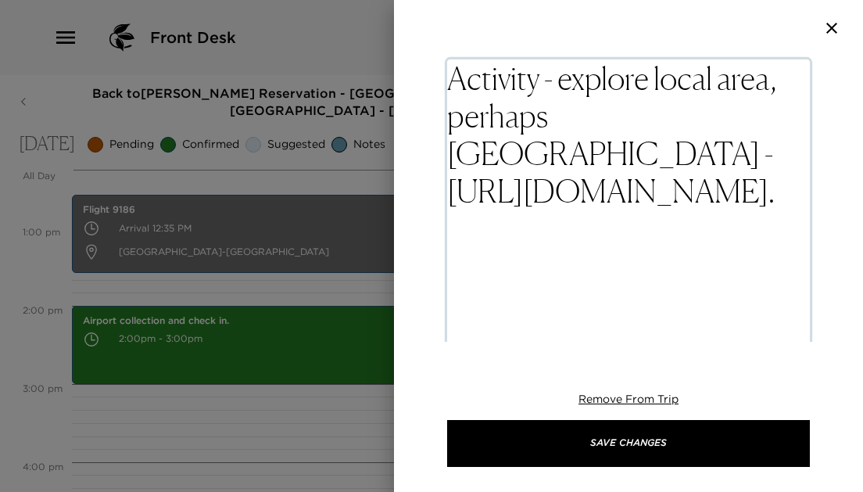
scroll to position [0, 0]
click at [445, 84] on div "Activity - explore local area, perhaps Casa Batllo - https://www.casabatllo.es/…" at bounding box center [628, 198] width 469 height 285
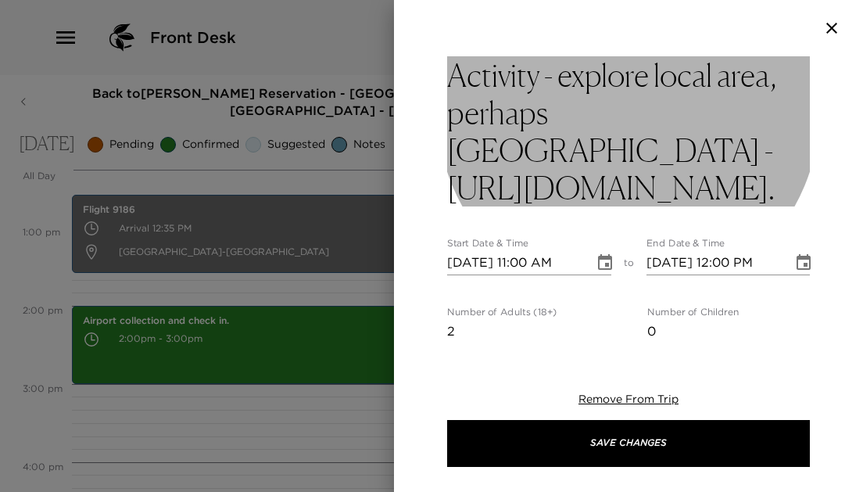
click at [463, 69] on h3 "Activity - explore local area, perhaps Casa Batllo - https://www.casabatllo.es/…" at bounding box center [628, 131] width 363 height 150
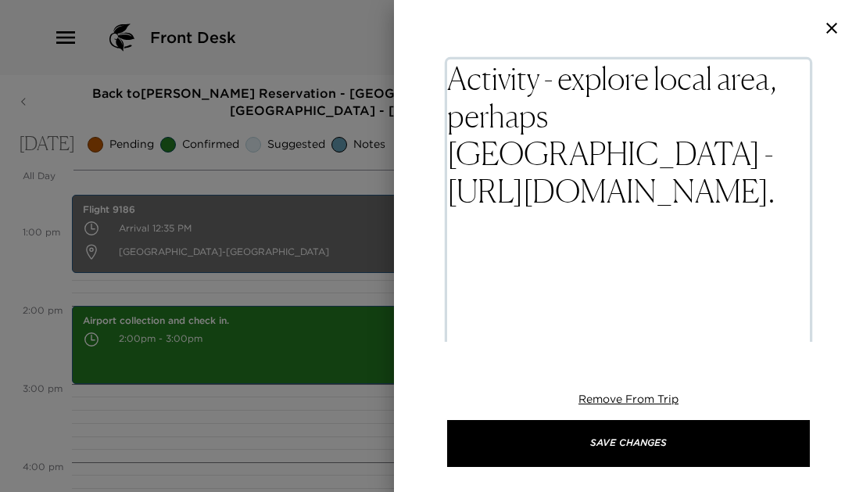
click at [478, 86] on textarea "Activity - explore local area, perhaps Casa Batllo - https://www.casabatllo.es/…" at bounding box center [628, 378] width 363 height 638
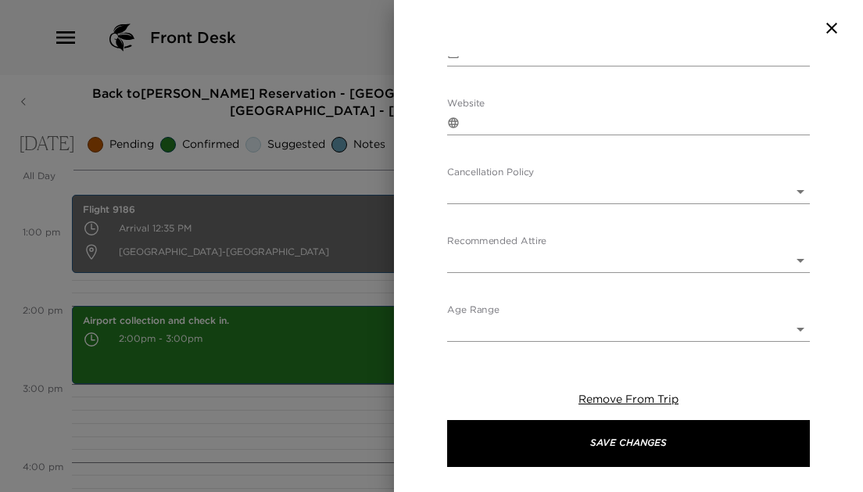
drag, startPoint x: 452, startPoint y: 80, endPoint x: 658, endPoint y: 323, distance: 318.3
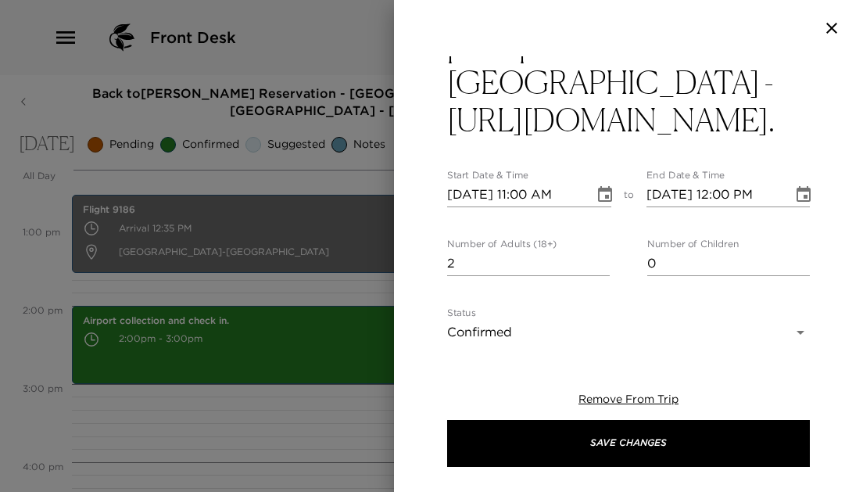
scroll to position [77, 0]
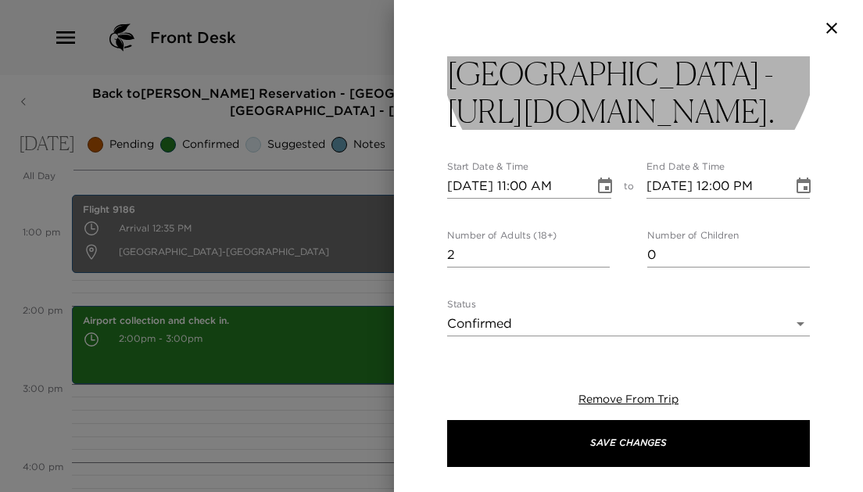
click at [660, 66] on h3 "Activity - explore local area, perhaps Casa Batllo - https://www.casabatllo.es/…" at bounding box center [628, 55] width 363 height 150
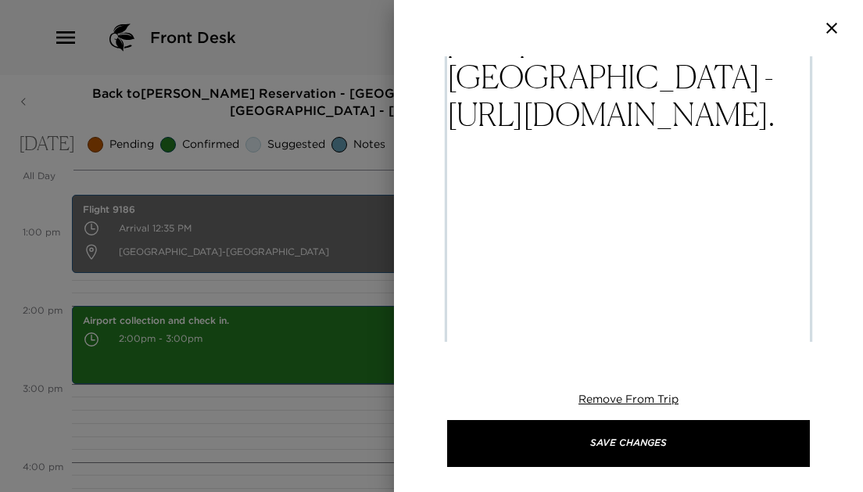
scroll to position [0, 0]
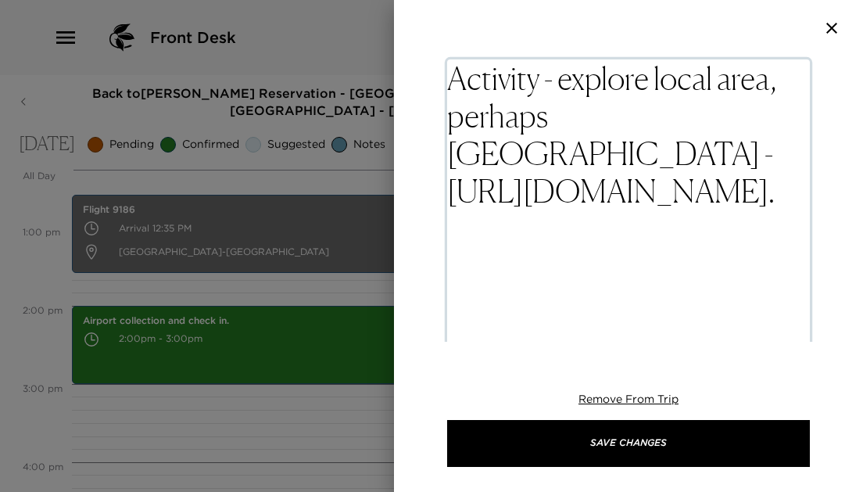
click at [756, 320] on textarea "Activity - explore local area, perhaps Casa Batllo - https://www.casabatllo.es/…" at bounding box center [628, 378] width 363 height 638
type textarea "CasaBatllo&utm_content=BrandCB&utm_term=casa%20batllo%20barcelona_p&gad_source=…"
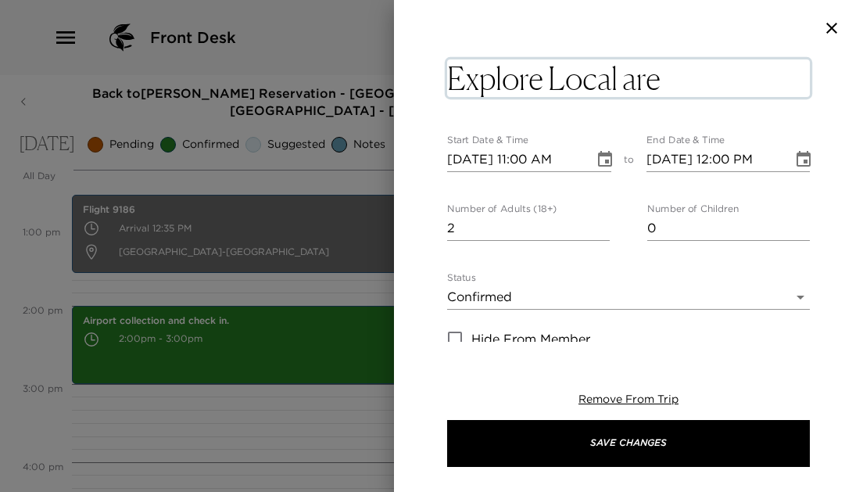
type textarea "Explore Local area"
click at [606, 159] on icon "Choose date, selected date is Oct 5, 2025" at bounding box center [604, 159] width 19 height 19
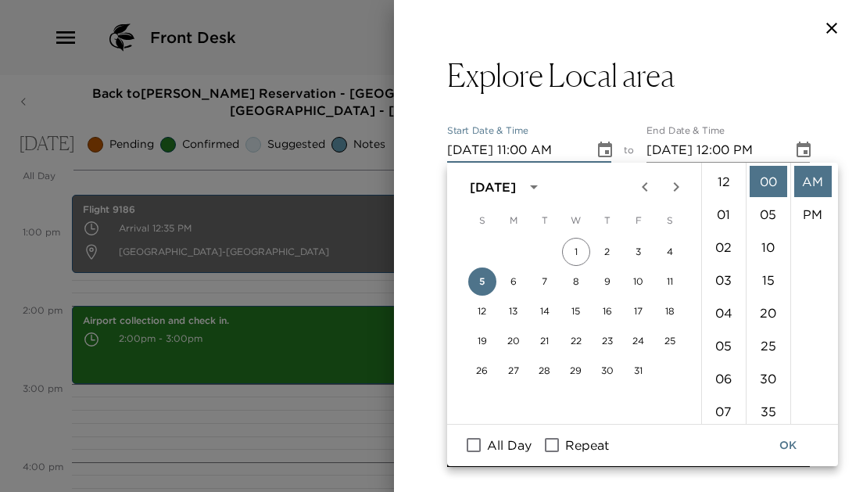
scroll to position [361, 0]
click at [232, 354] on div at bounding box center [431, 246] width 863 height 492
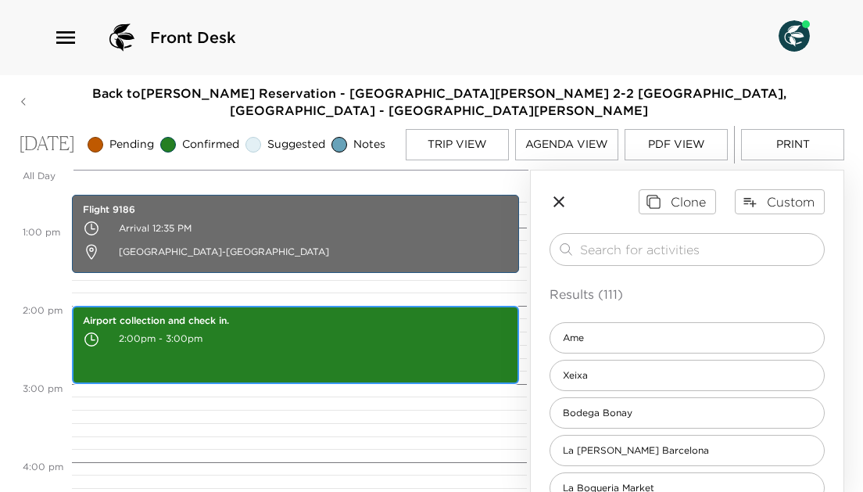
click at [232, 351] on p "2:00pm - 3:00pm" at bounding box center [295, 338] width 425 height 23
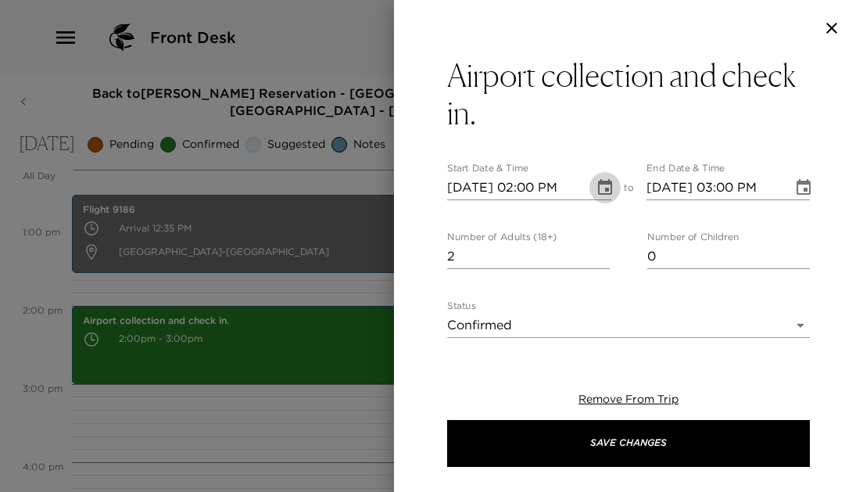
click at [606, 187] on icon "Choose date, selected date is Oct 5, 2025" at bounding box center [604, 187] width 19 height 19
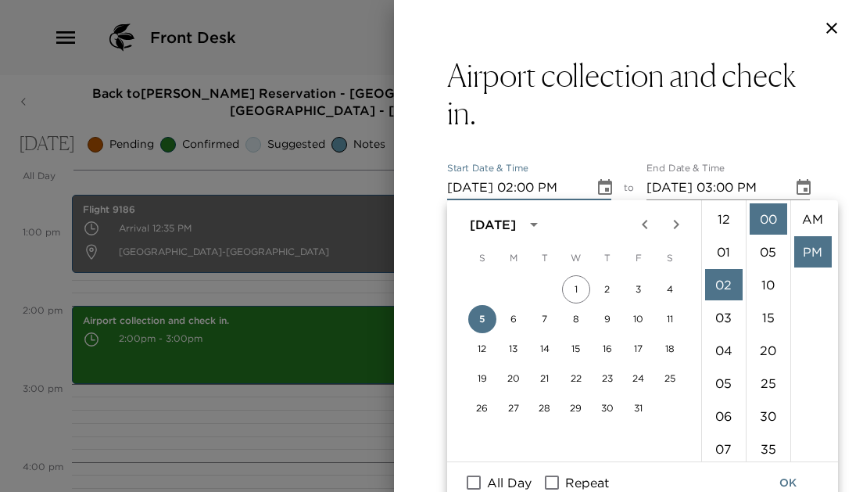
scroll to position [33, 0]
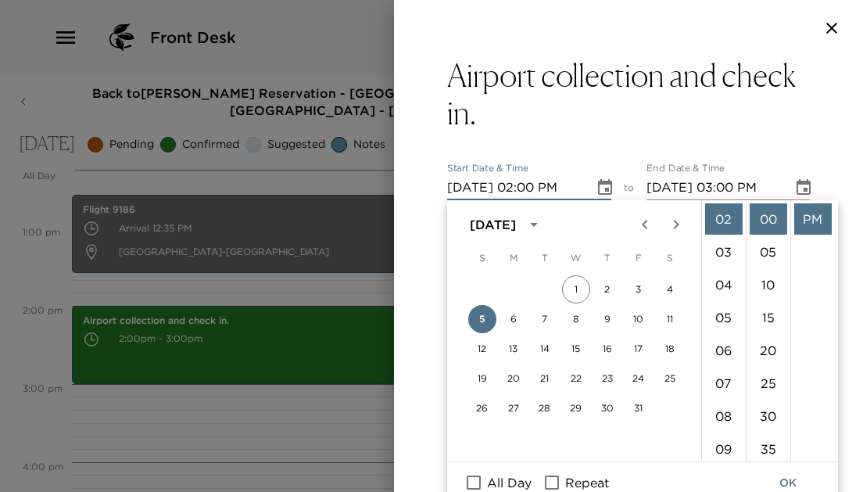
click at [292, 334] on div at bounding box center [431, 246] width 863 height 492
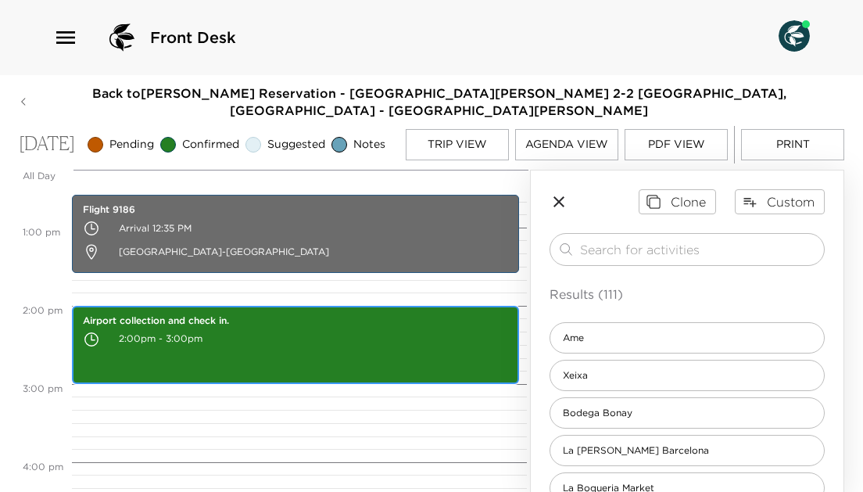
click at [292, 327] on p "Airport collection and check in." at bounding box center [295, 320] width 425 height 13
click at [382, 342] on p "2:00pm - 3:00pm" at bounding box center [295, 338] width 425 height 23
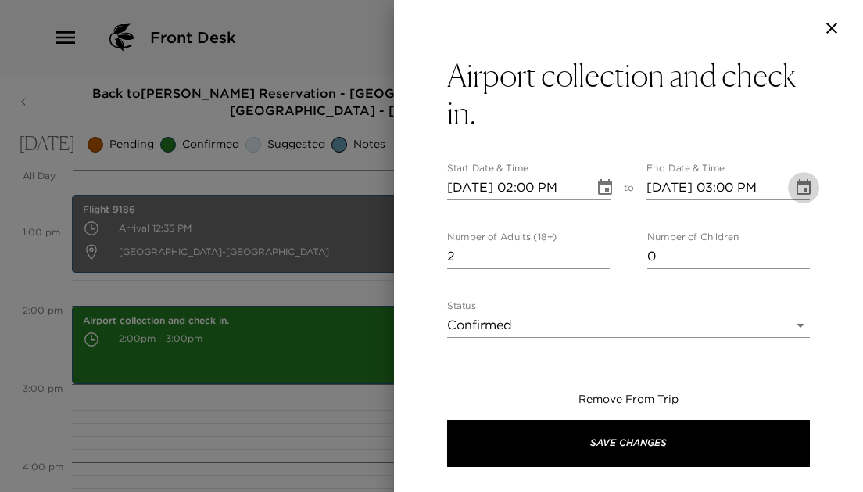
click at [803, 184] on icon "Choose date, selected date is Oct 5, 2025" at bounding box center [803, 187] width 14 height 16
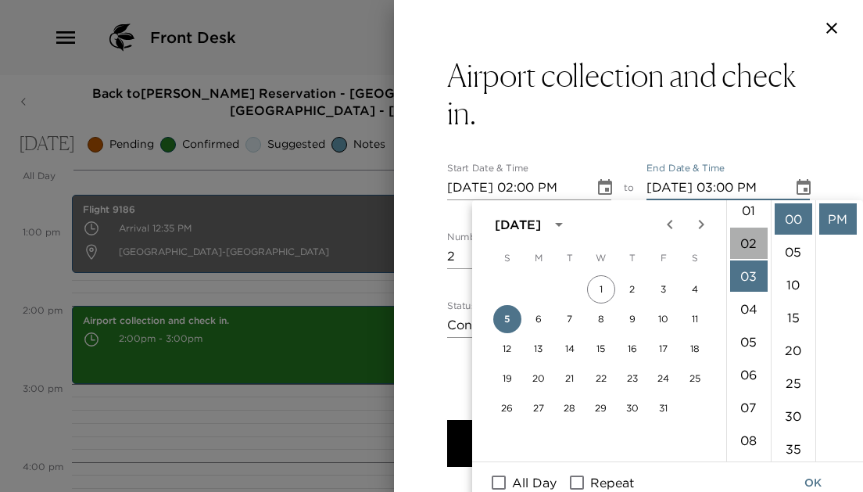
click at [749, 241] on li "02" at bounding box center [749, 242] width 38 height 31
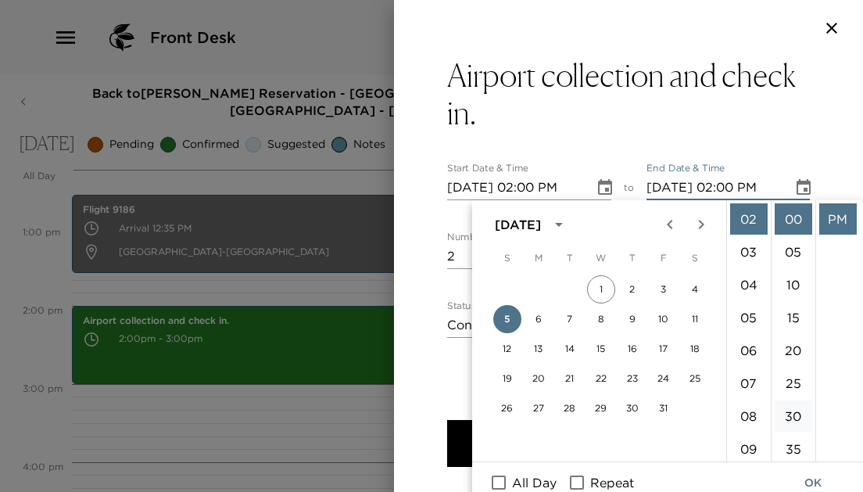
click at [792, 410] on li "30" at bounding box center [793, 415] width 38 height 31
type input "10/05/2025 02:30 PM"
click at [809, 482] on button "OK" at bounding box center [813, 482] width 50 height 29
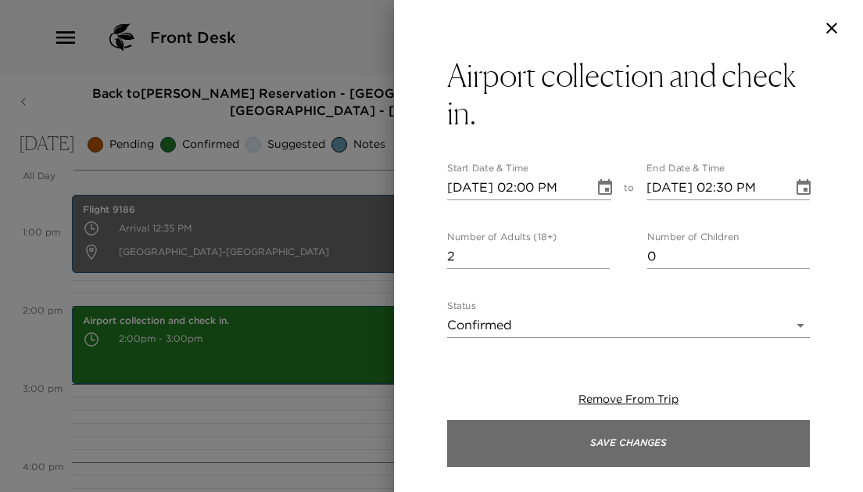
click at [667, 442] on button "Save Changes" at bounding box center [628, 443] width 363 height 47
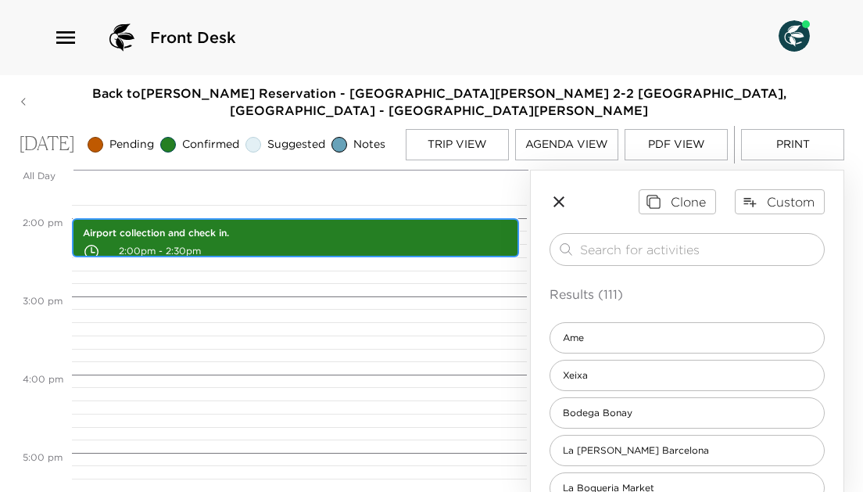
scroll to position [1094, 0]
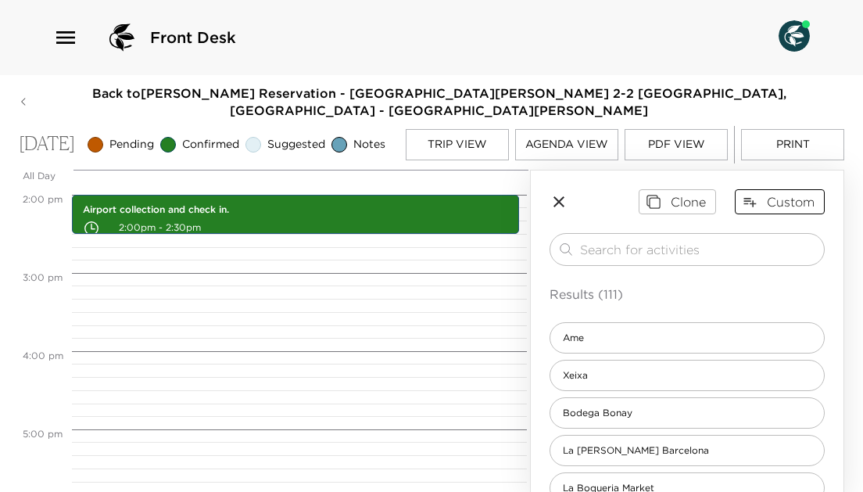
click at [778, 213] on button "Custom" at bounding box center [780, 201] width 90 height 25
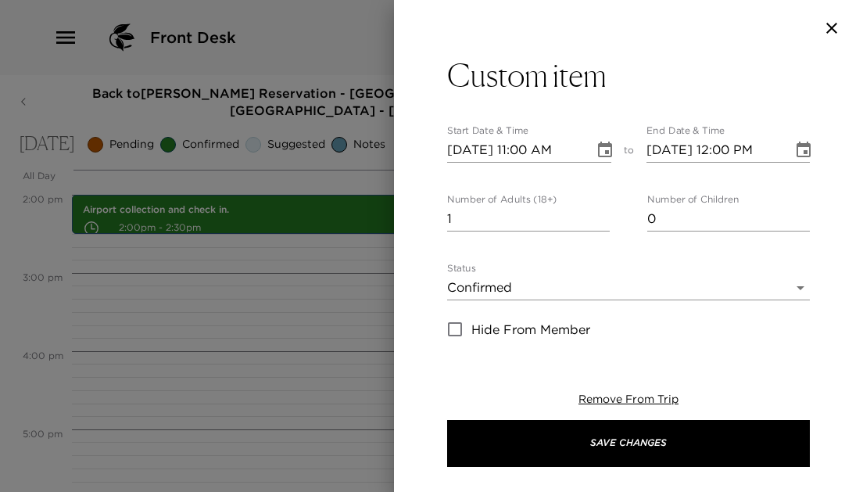
click at [778, 213] on div "Number of Adults (18+) 1 Number of Children 0" at bounding box center [628, 213] width 363 height 38
click at [606, 145] on icon "Choose date, selected date is Oct 5, 2025" at bounding box center [605, 149] width 14 height 16
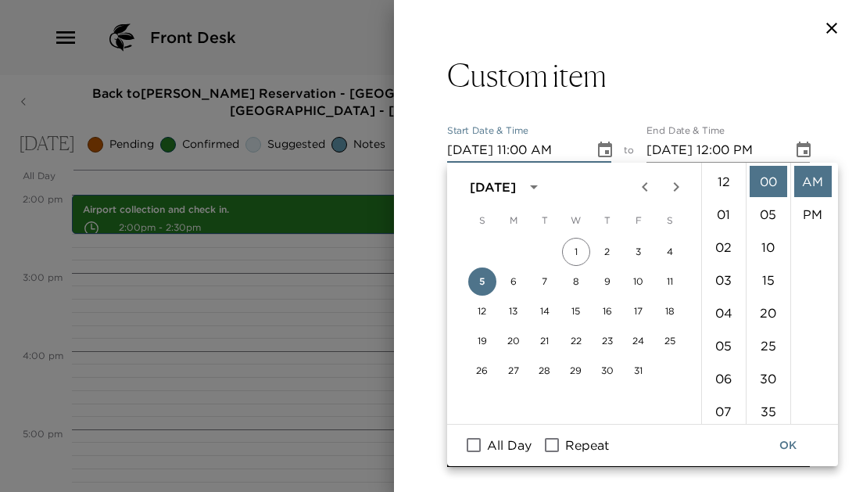
scroll to position [361, 0]
click at [724, 170] on li "03" at bounding box center [724, 178] width 38 height 31
click at [814, 209] on li "PM" at bounding box center [813, 213] width 38 height 31
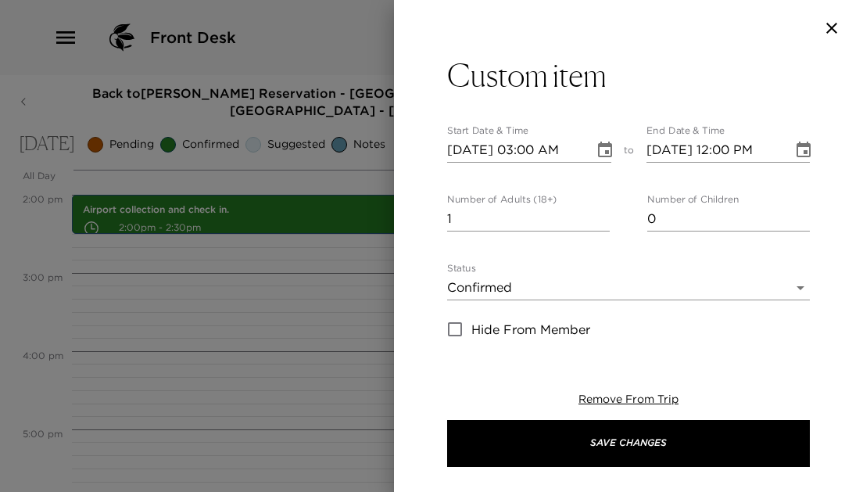
type input "10/05/2025 03:00 PM"
type input "10/05/2025 04:00 PM"
type input "2"
click at [603, 215] on input "2" at bounding box center [528, 218] width 163 height 25
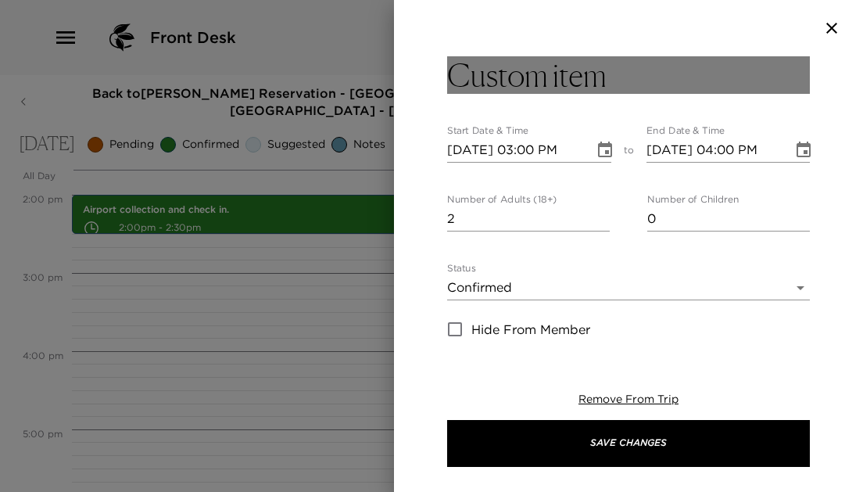
click at [562, 56] on h3 "Custom item" at bounding box center [526, 75] width 159 height 38
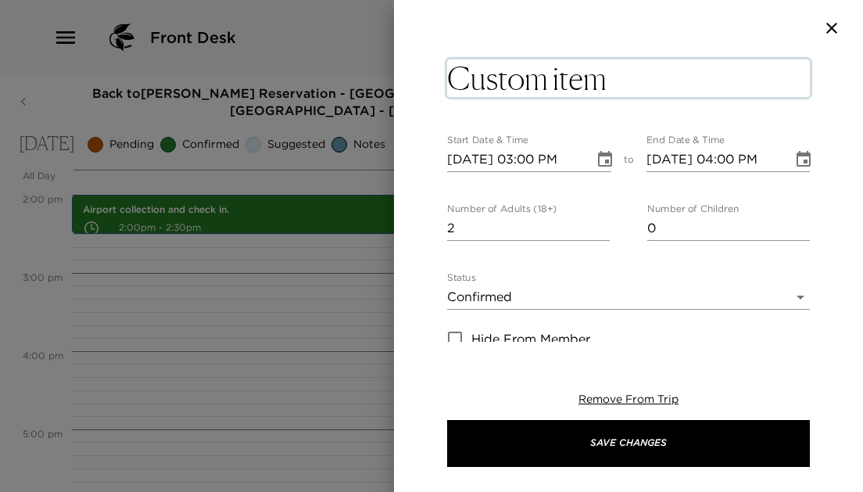
click at [688, 77] on textarea "Custom item" at bounding box center [628, 78] width 363 height 38
type textarea "Explore local area."
click at [802, 162] on button "Choose date, selected date is Oct 5, 2025" at bounding box center [803, 159] width 31 height 31
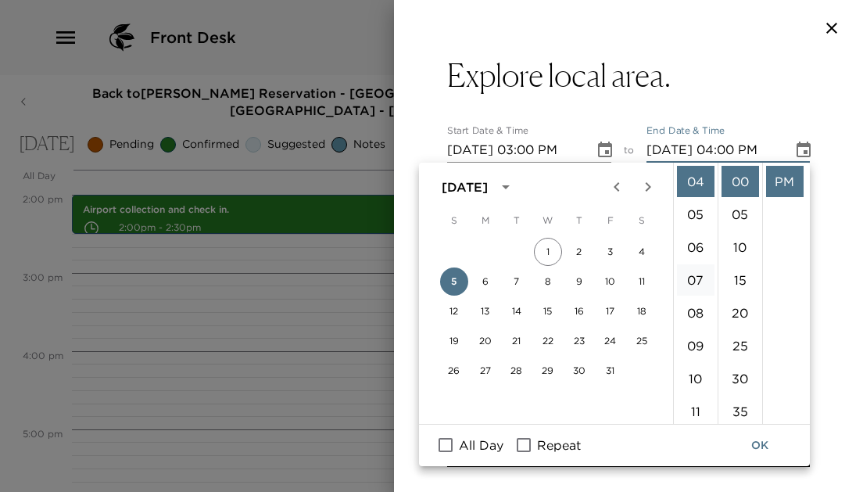
click at [699, 278] on li "07" at bounding box center [696, 279] width 38 height 31
click at [695, 210] on li "06" at bounding box center [696, 206] width 38 height 31
type input "10/05/2025 06:00 PM"
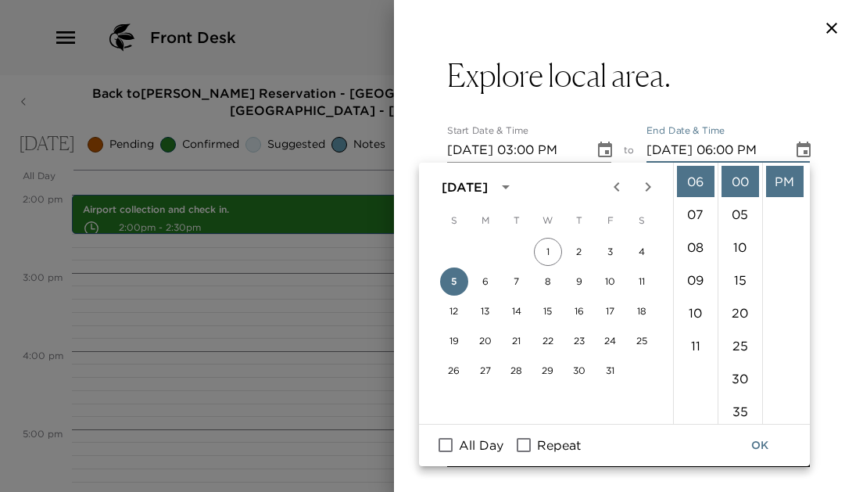
click at [766, 455] on button "OK" at bounding box center [760, 445] width 50 height 29
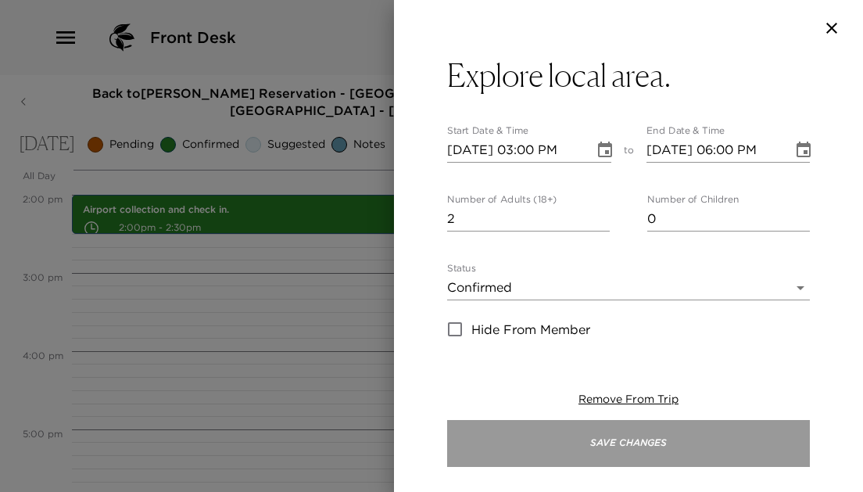
click at [735, 452] on button "Save Changes" at bounding box center [628, 443] width 363 height 47
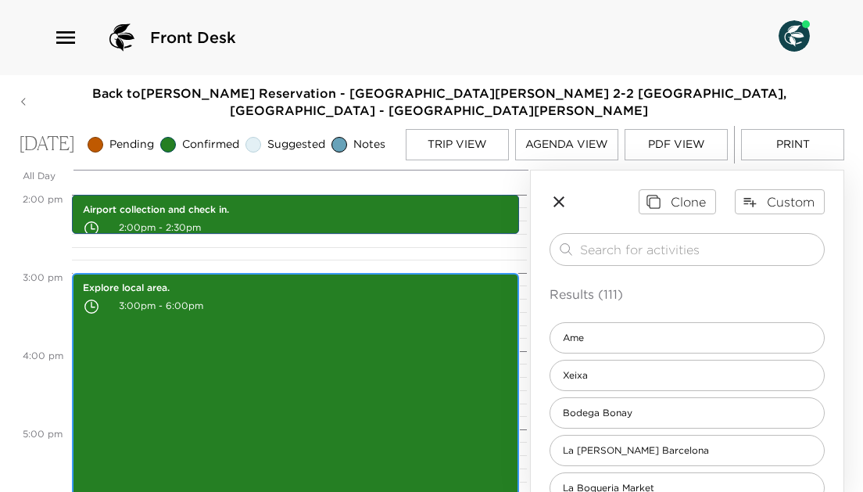
click at [304, 311] on p "3:00pm - 6:00pm" at bounding box center [295, 306] width 425 height 23
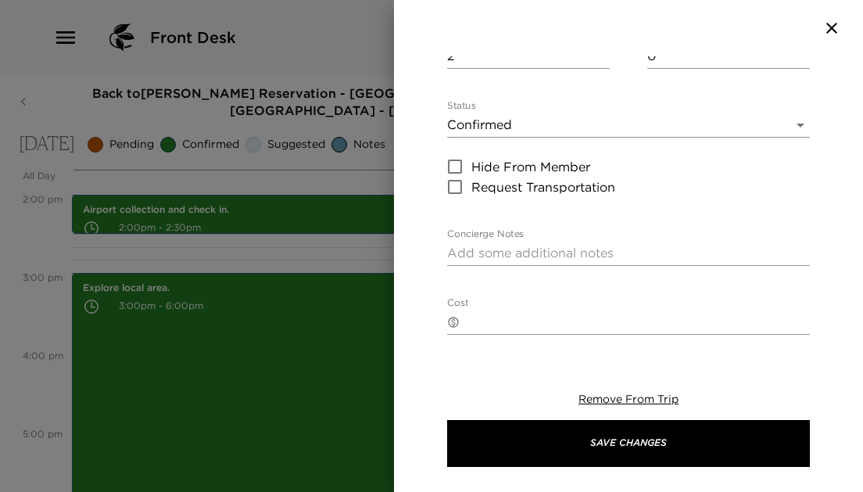
scroll to position [162, 0]
click at [567, 249] on textarea "Concierge Notes" at bounding box center [628, 254] width 363 height 18
paste textarea "Activity - explore local area, perhaps Casa Batllo - https://www.casabatllo.es/…"
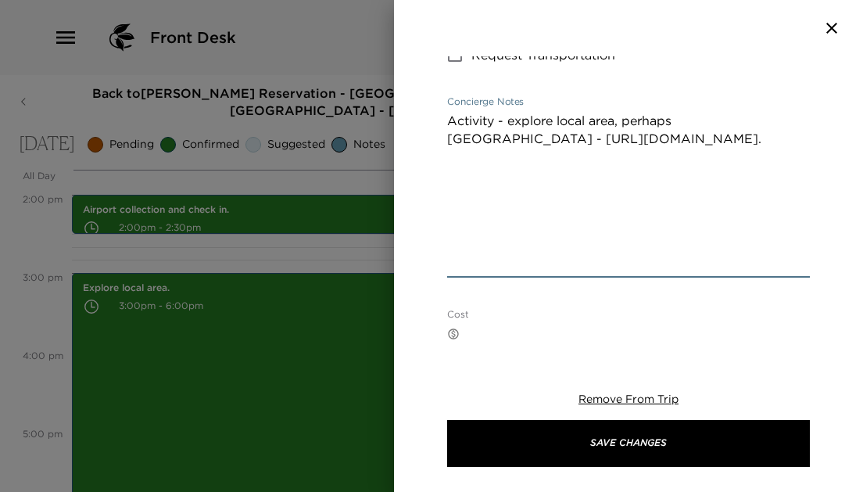
scroll to position [259, 0]
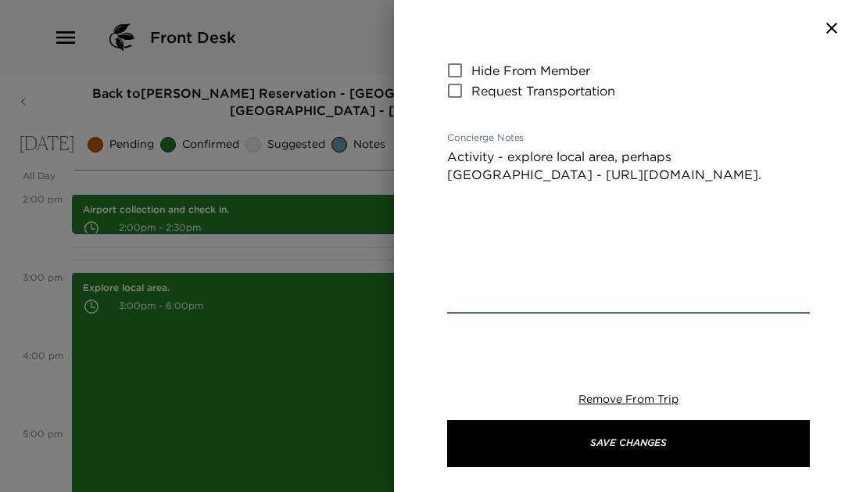
click at [608, 174] on textarea "Activity - explore local area, perhaps Casa Batllo - https://www.casabatllo.es/…" at bounding box center [628, 229] width 363 height 162
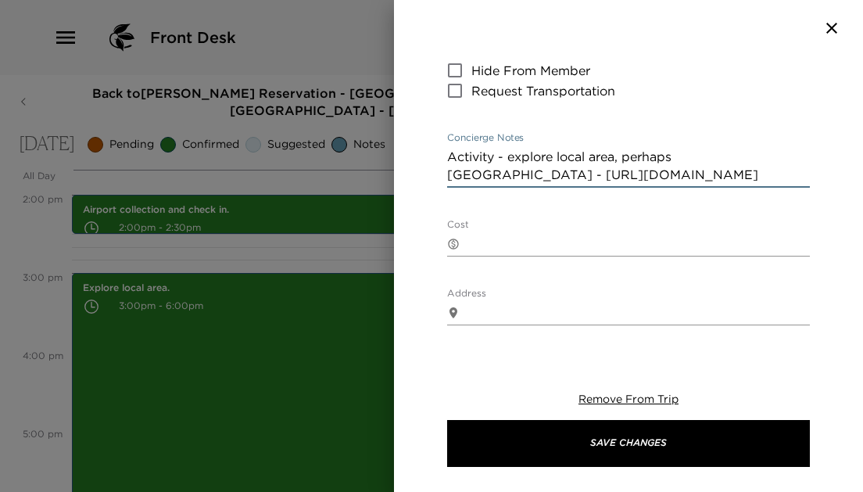
drag, startPoint x: 633, startPoint y: 156, endPoint x: 435, endPoint y: 145, distance: 198.0
click at [435, 145] on div "Explore local area. Start Date & Time 10/05/2025 03:00 PM to End Date & Time 10…" at bounding box center [628, 198] width 469 height 285
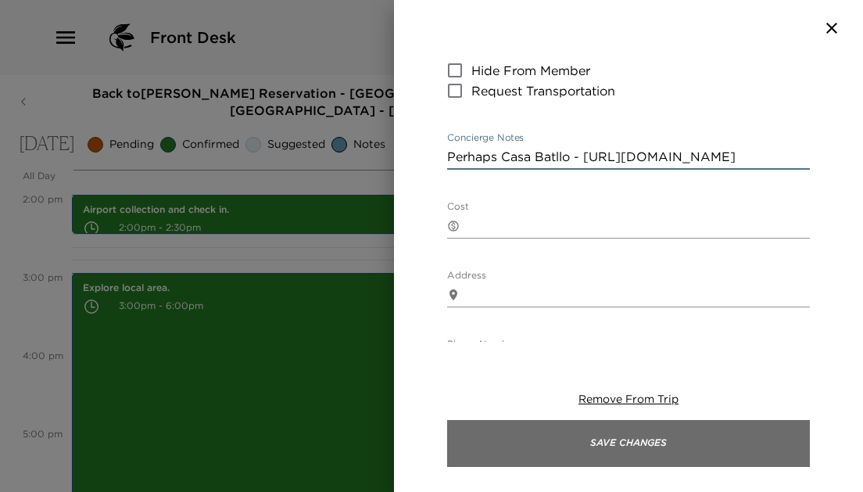
type textarea "Perhaps Casa Batllo - https://www.casabatllo.es"
click at [538, 443] on button "Save Changes" at bounding box center [628, 443] width 363 height 47
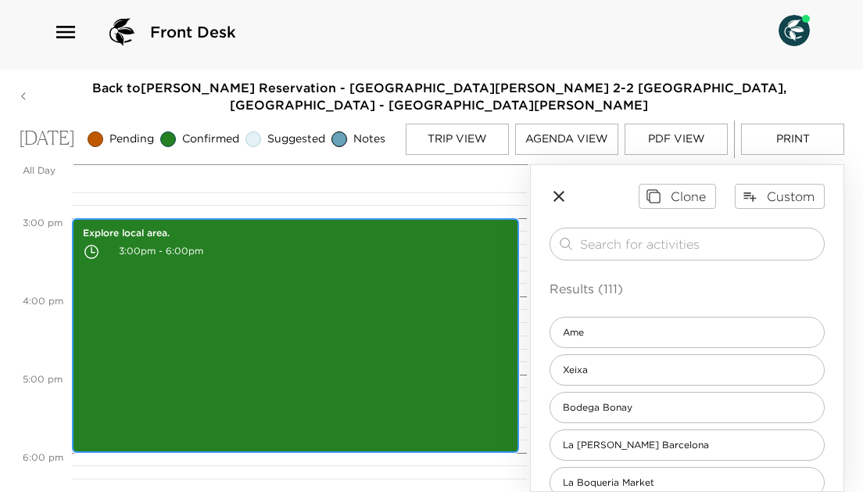
scroll to position [1142, 0]
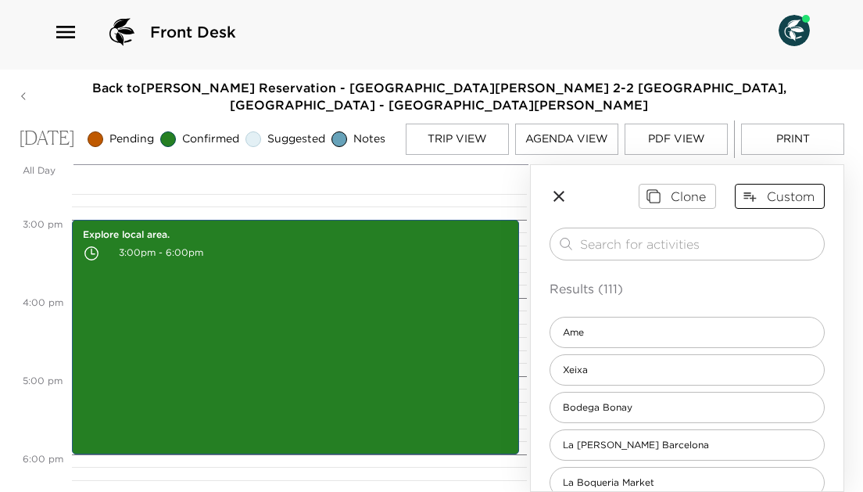
click at [779, 194] on button "Custom" at bounding box center [780, 196] width 90 height 25
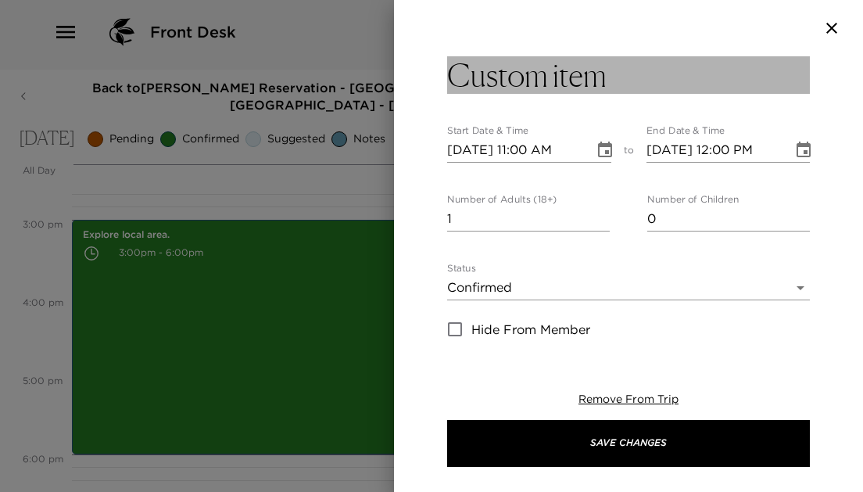
click at [594, 82] on h3 "Custom item" at bounding box center [526, 75] width 159 height 38
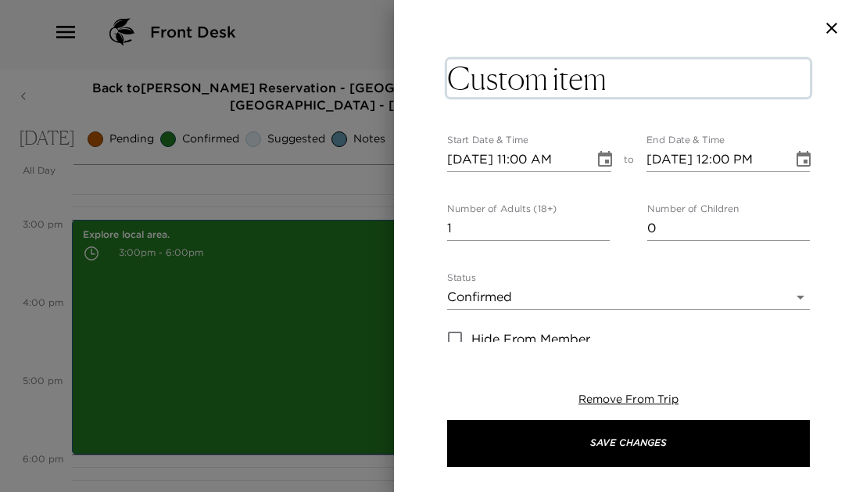
click at [679, 70] on textarea "Custom item" at bounding box center [628, 78] width 363 height 38
click at [455, 75] on textarea "Gloria Osteria" at bounding box center [628, 78] width 363 height 38
type textarea "Dinner at Gloria Osteria"
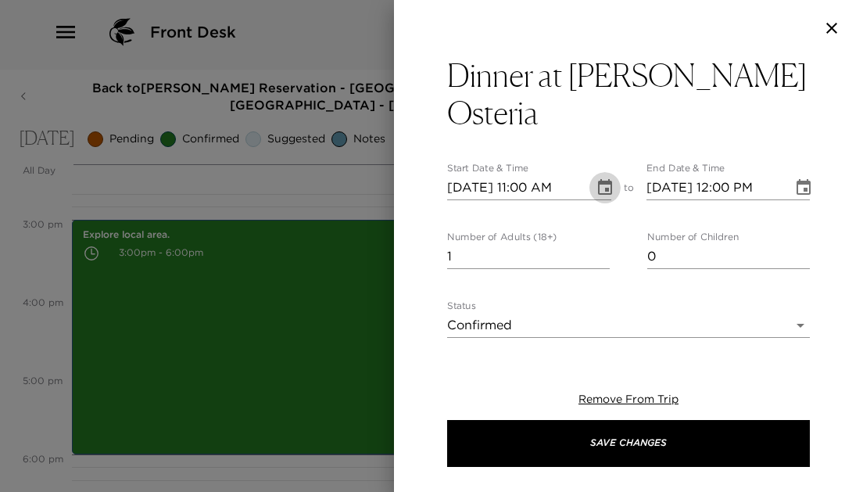
click at [604, 179] on icon "Choose date, selected date is Oct 5, 2025" at bounding box center [605, 187] width 14 height 16
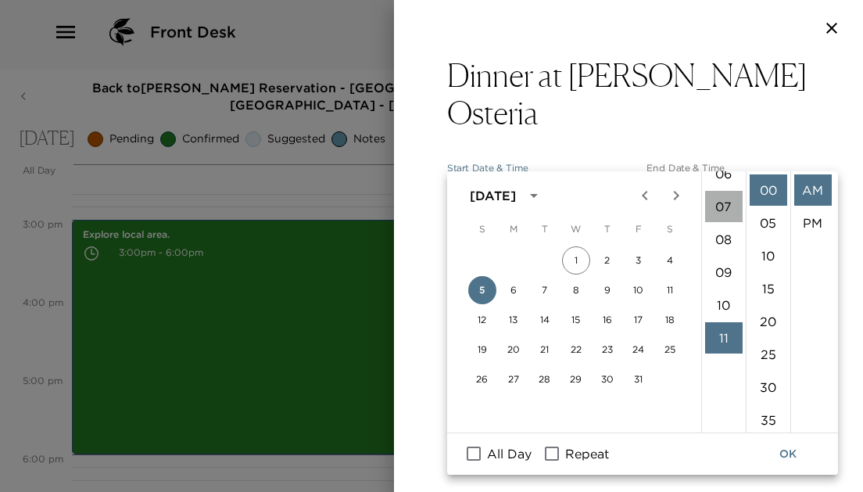
click at [720, 200] on li "07" at bounding box center [724, 206] width 38 height 31
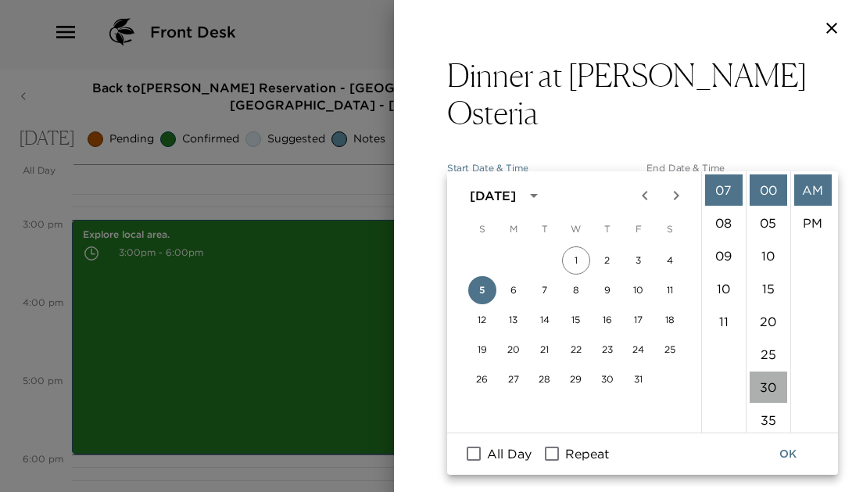
click at [769, 371] on li "30" at bounding box center [768, 386] width 38 height 31
click at [814, 207] on li "PM" at bounding box center [813, 222] width 38 height 31
type input "10/05/2025 07:30 PM"
type input "10/05/2025 08:30 PM"
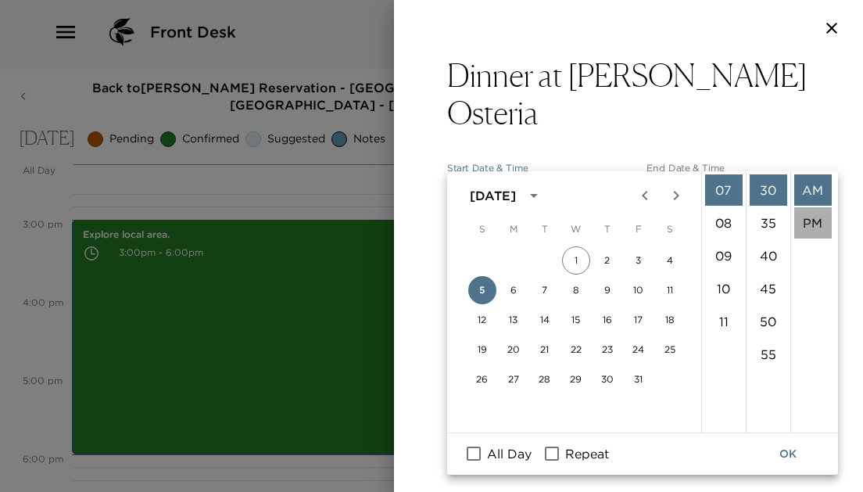
scroll to position [29, 0]
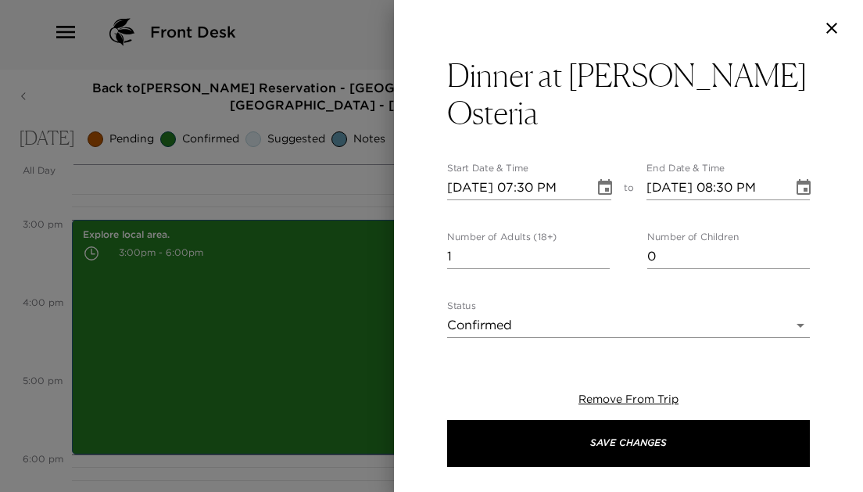
click at [602, 244] on input "1" at bounding box center [528, 256] width 163 height 25
type input "2"
click at [603, 244] on input "2" at bounding box center [528, 256] width 163 height 25
click at [802, 178] on icon "Choose date, selected date is Oct 5, 2025" at bounding box center [803, 187] width 19 height 19
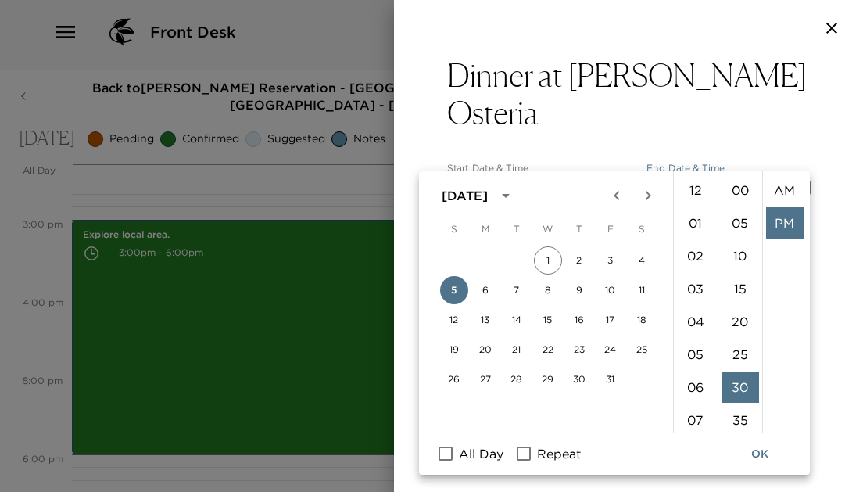
scroll to position [33, 0]
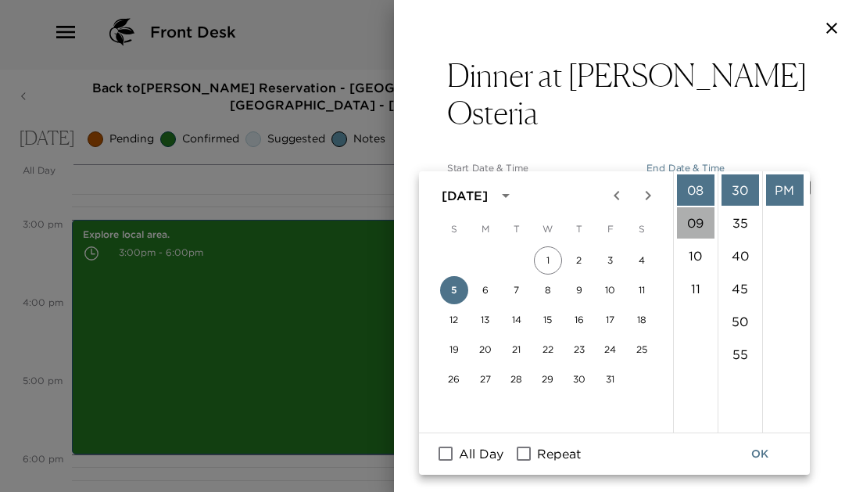
click at [690, 217] on li "09" at bounding box center [696, 222] width 38 height 31
type input "10/05/2025 09:30 PM"
click at [764, 439] on button "OK" at bounding box center [760, 453] width 50 height 29
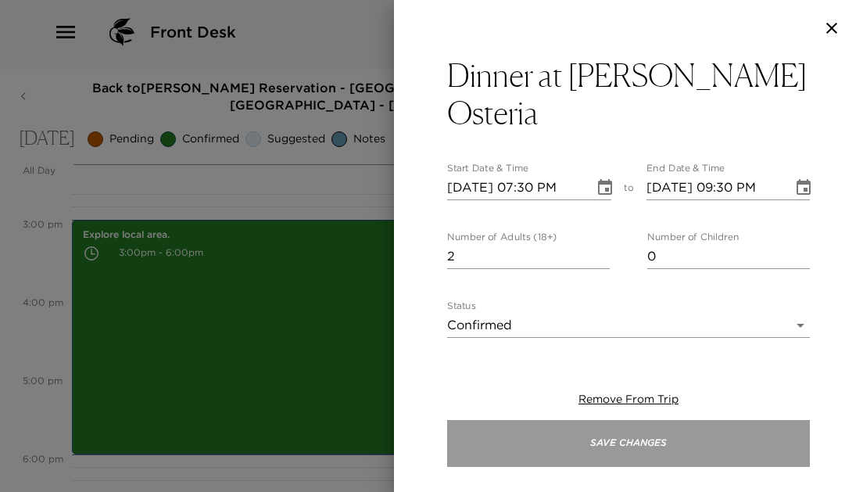
click at [615, 452] on button "Save Changes" at bounding box center [628, 443] width 363 height 47
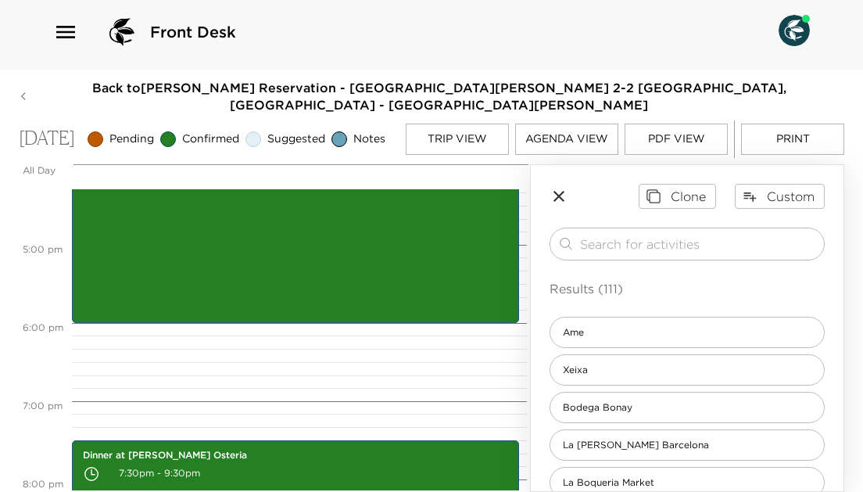
scroll to position [1344, 0]
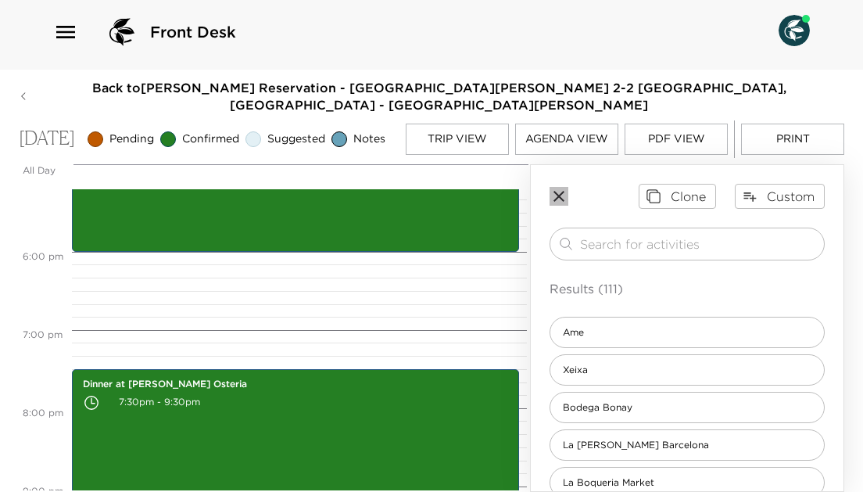
click at [555, 195] on icon "button" at bounding box center [558, 196] width 11 height 11
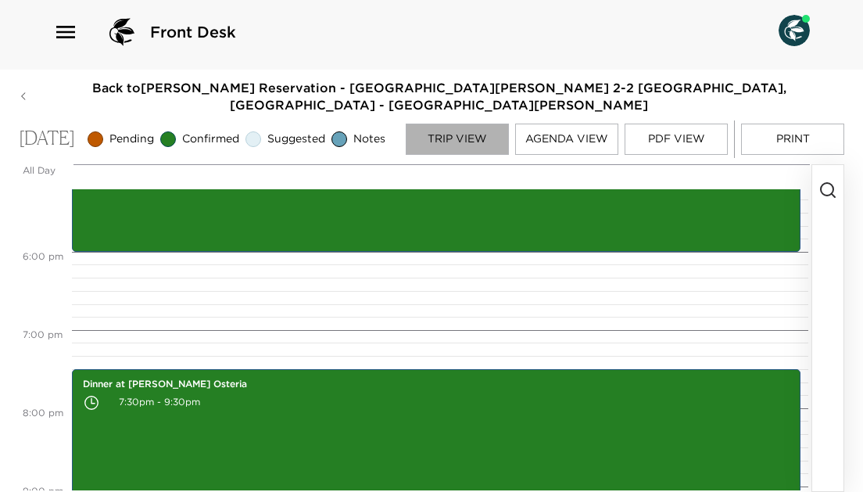
click at [456, 128] on button "Trip View" at bounding box center [457, 138] width 103 height 31
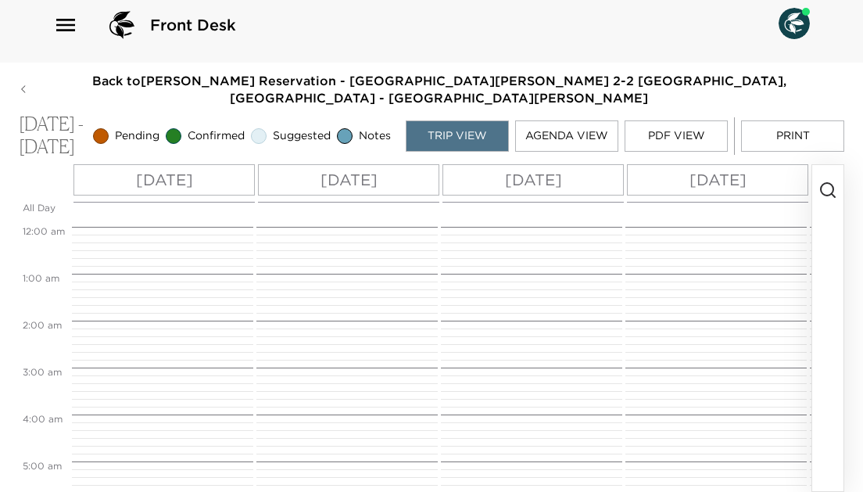
scroll to position [590, 0]
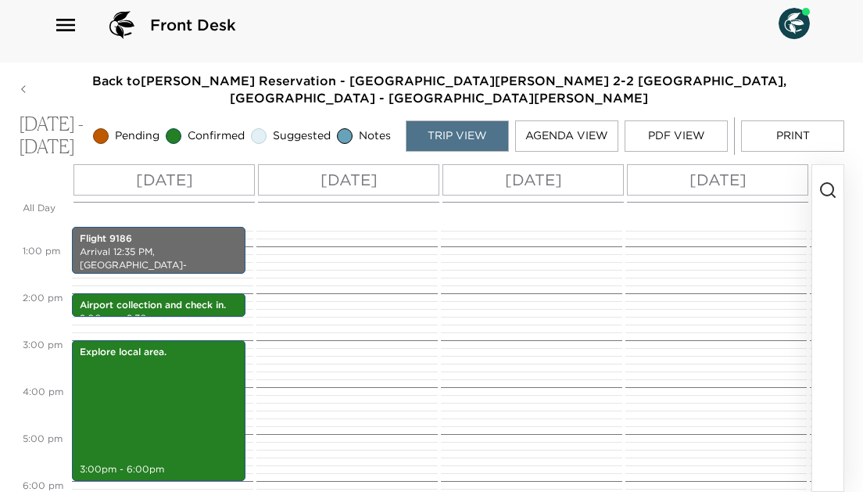
click at [363, 184] on p "Mon 10/06" at bounding box center [348, 179] width 57 height 23
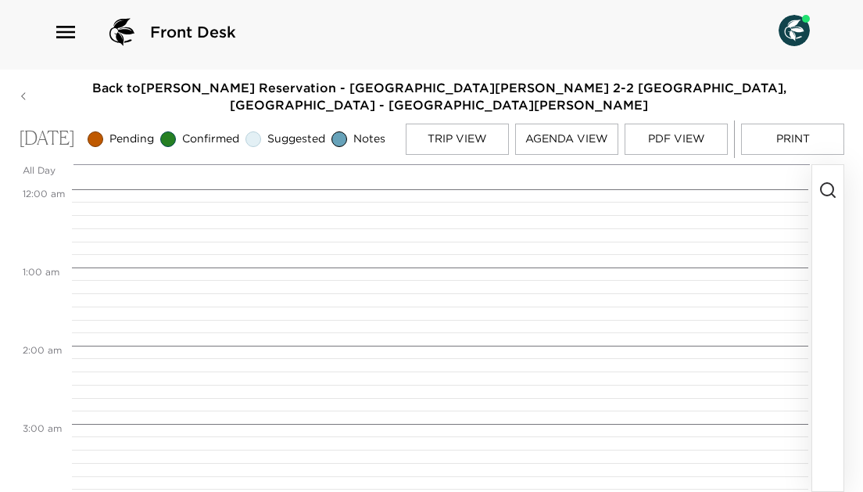
scroll to position [625, 0]
click at [835, 188] on icon "button" at bounding box center [827, 190] width 19 height 19
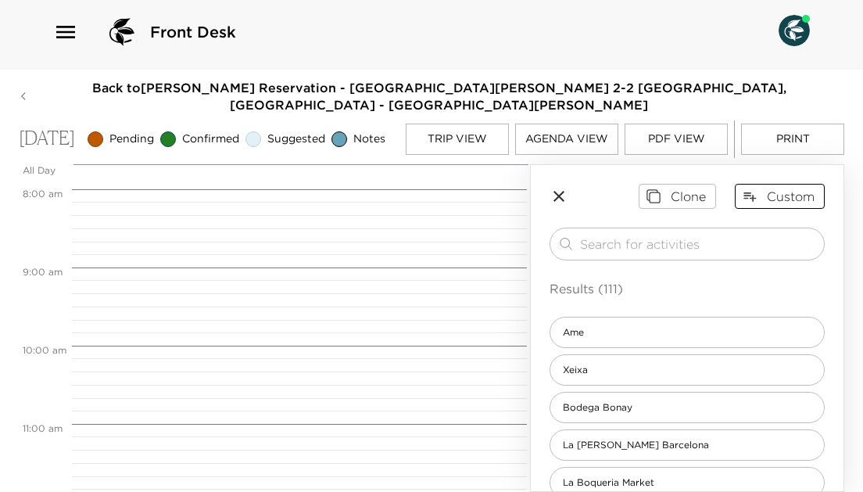
click at [769, 196] on button "Custom" at bounding box center [780, 196] width 90 height 25
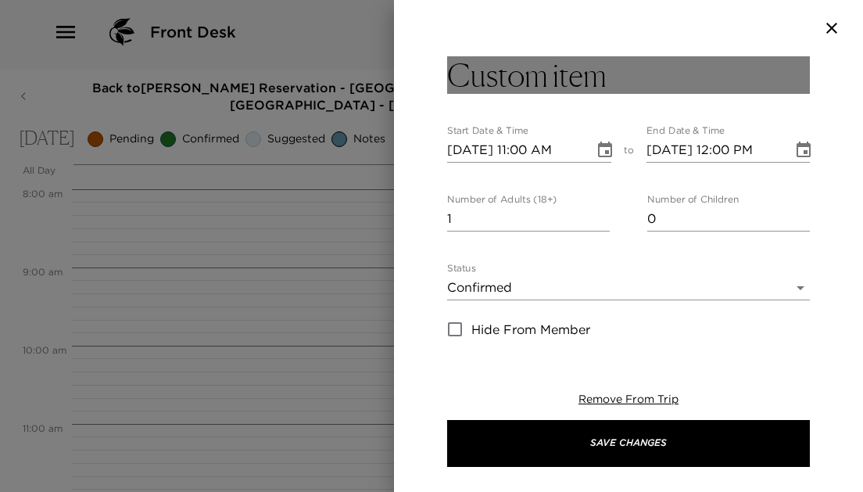
click at [548, 76] on h3 "Custom item" at bounding box center [526, 75] width 159 height 38
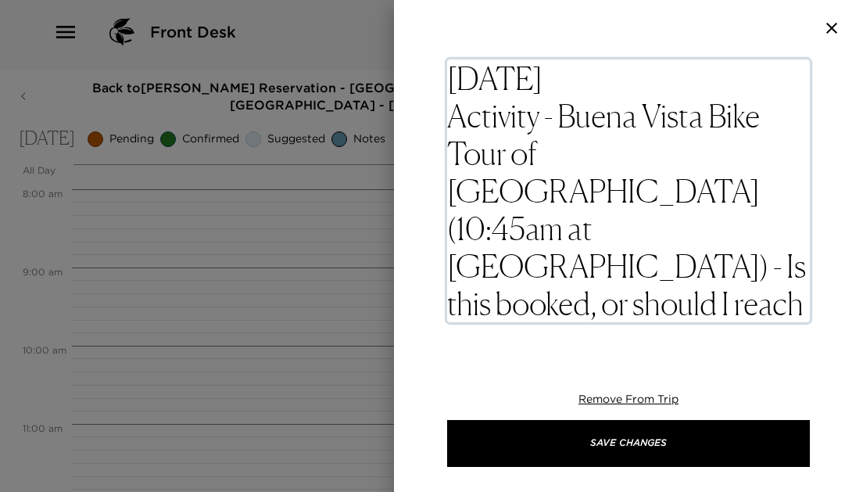
drag, startPoint x: 560, startPoint y: 116, endPoint x: 487, endPoint y: 56, distance: 93.9
click at [487, 56] on div "Monday Activity - Buena Vista Bike Tour of Barcelona (10:45am at Placa Reial) -…" at bounding box center [628, 191] width 363 height 270
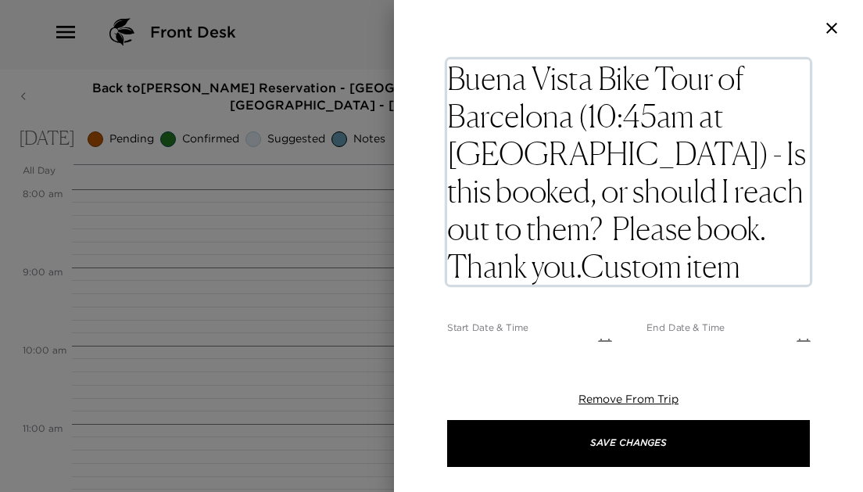
drag, startPoint x: 579, startPoint y: 110, endPoint x: 688, endPoint y: 260, distance: 185.7
click at [688, 260] on textarea "Buena Vista Bike Tour of Barcelona (10:45am at Placa Reial) - Is this booked, o…" at bounding box center [628, 171] width 363 height 225
type textarea "Buena Vista Bike Tour of Barcelona"
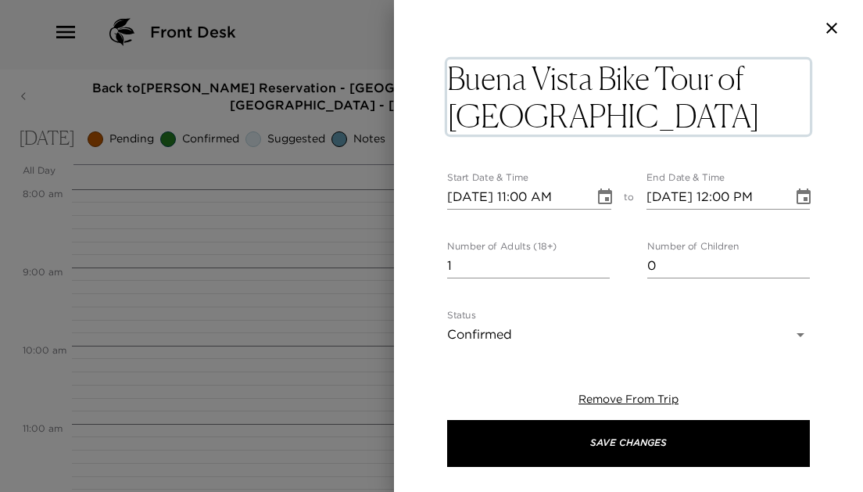
type input "2"
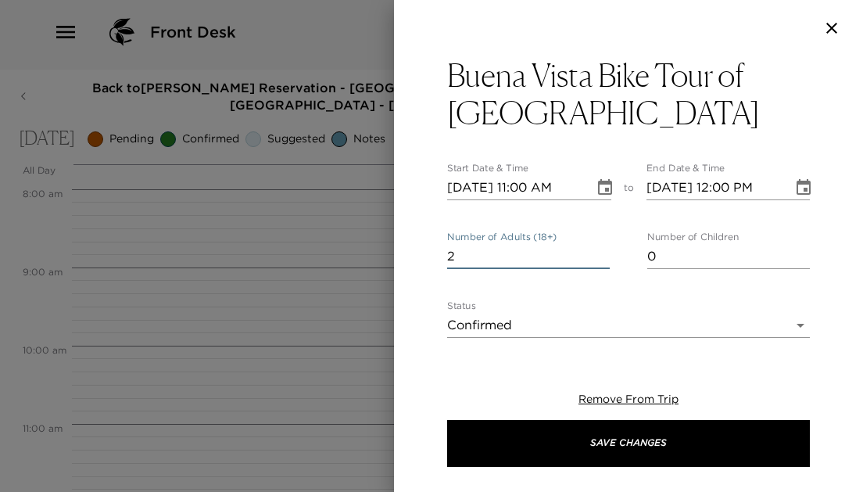
click at [604, 261] on input "2" at bounding box center [528, 256] width 163 height 25
click at [802, 182] on icon "Choose date, selected date is Oct 6, 2025" at bounding box center [803, 187] width 14 height 16
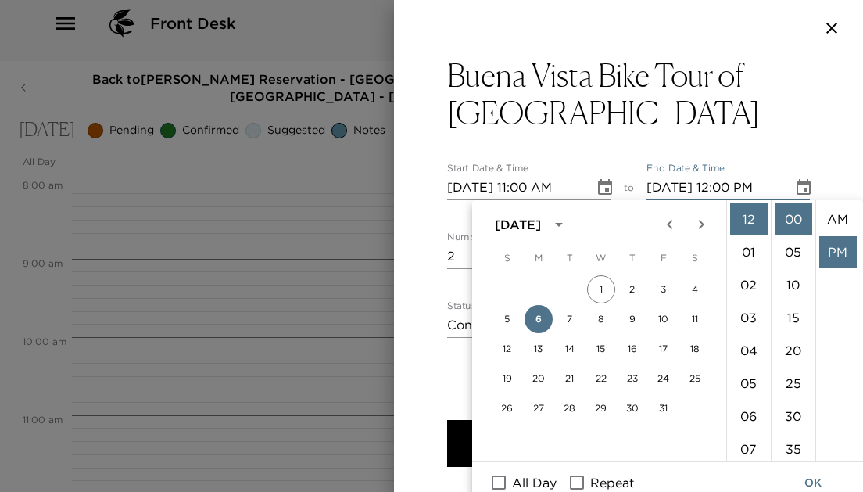
scroll to position [33, 0]
click at [747, 253] on li "01" at bounding box center [749, 251] width 38 height 31
type input "10/06/2025 01:00 PM"
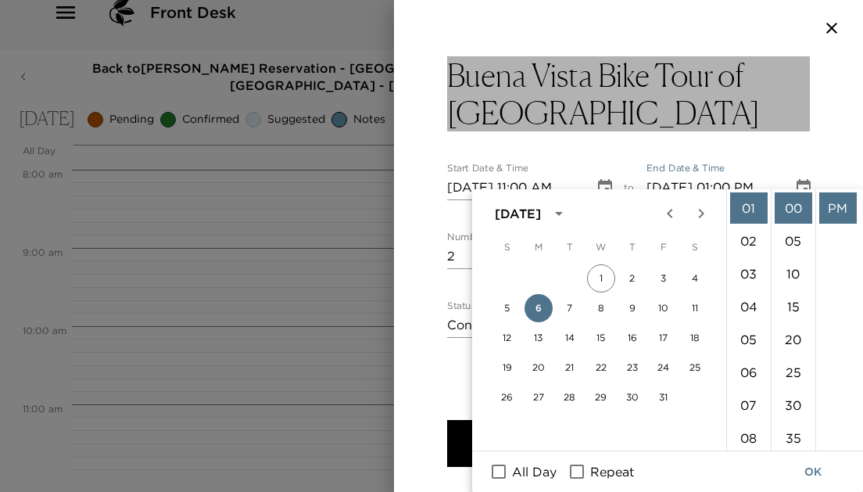
click at [789, 112] on h3 "Buena Vista Bike Tour of Barcelona" at bounding box center [628, 93] width 363 height 75
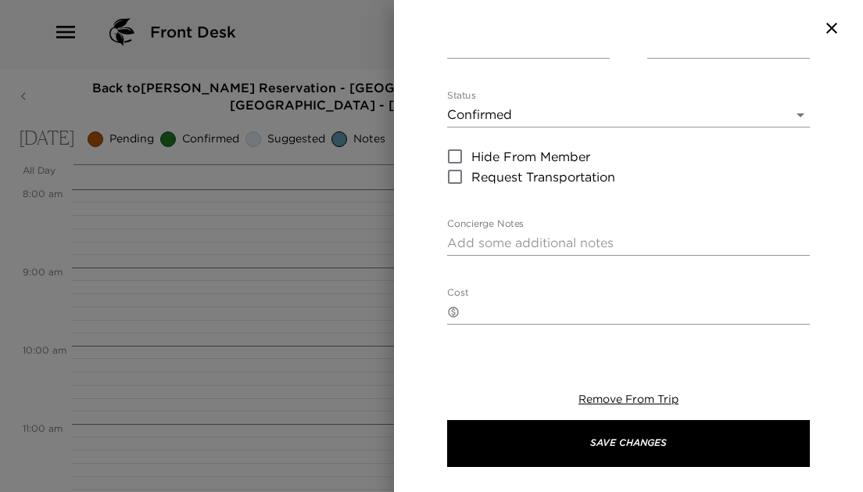
scroll to position [227, 0]
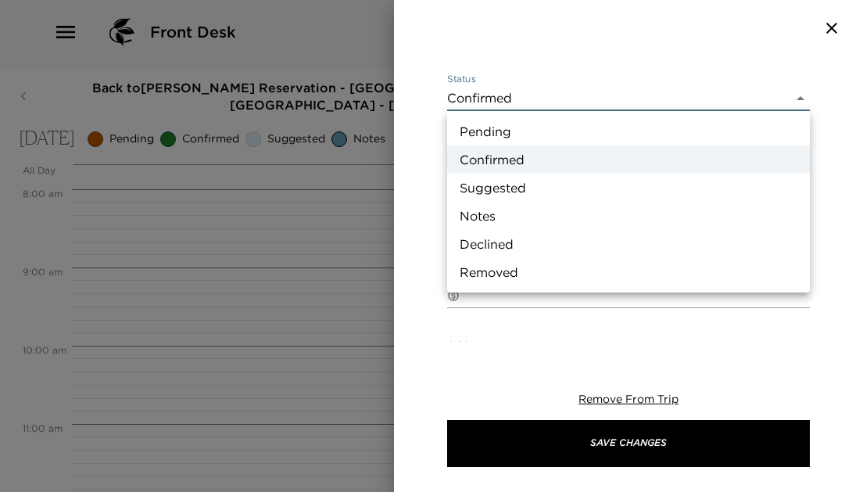
click at [797, 97] on body "Front Desk Back to Patti Jameson Reservation - Casa Oller Apartment 2-2 Barcelo…" at bounding box center [431, 241] width 863 height 492
click at [699, 116] on ul "Pending Confirmed Suggested Notes Declined Removed" at bounding box center [628, 201] width 363 height 181
click at [667, 129] on li "Pending" at bounding box center [628, 131] width 363 height 28
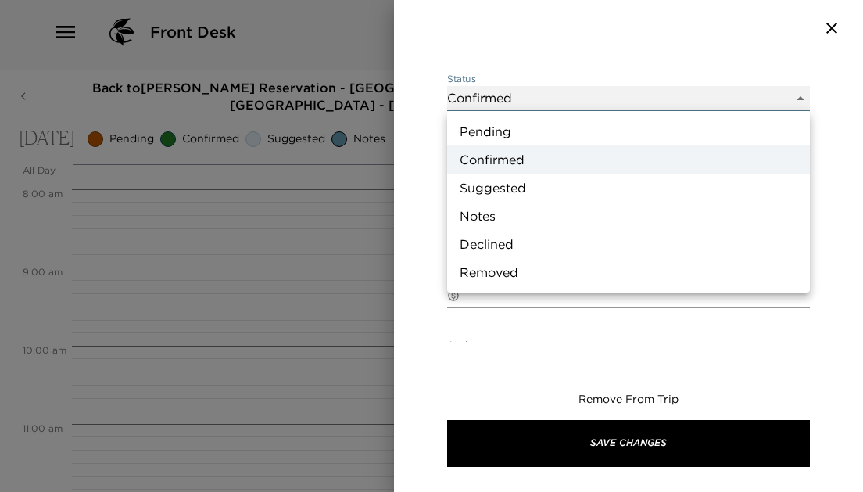
type input "Pending"
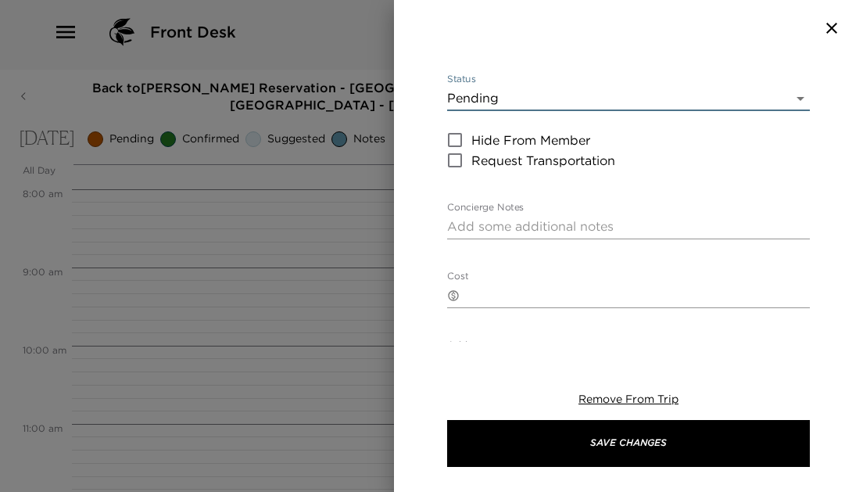
click at [610, 220] on textarea "Concierge Notes" at bounding box center [628, 226] width 363 height 18
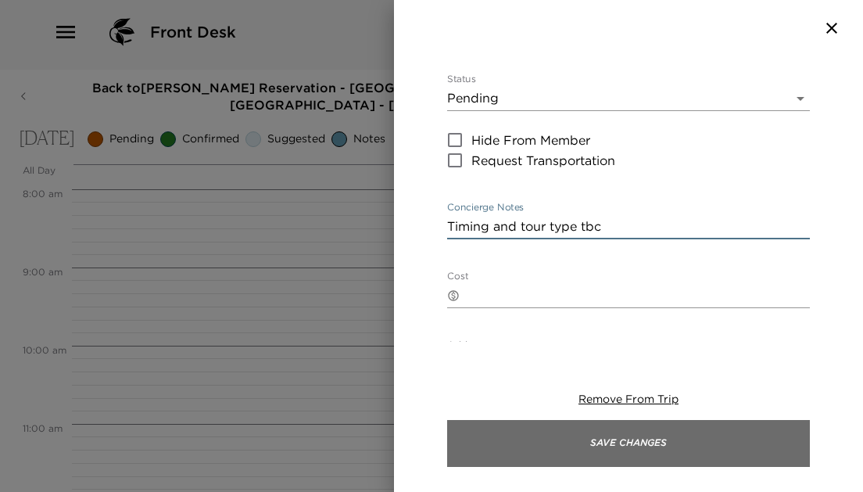
type textarea "Timing and tour type tbc"
click at [571, 442] on button "Save Changes" at bounding box center [628, 443] width 363 height 47
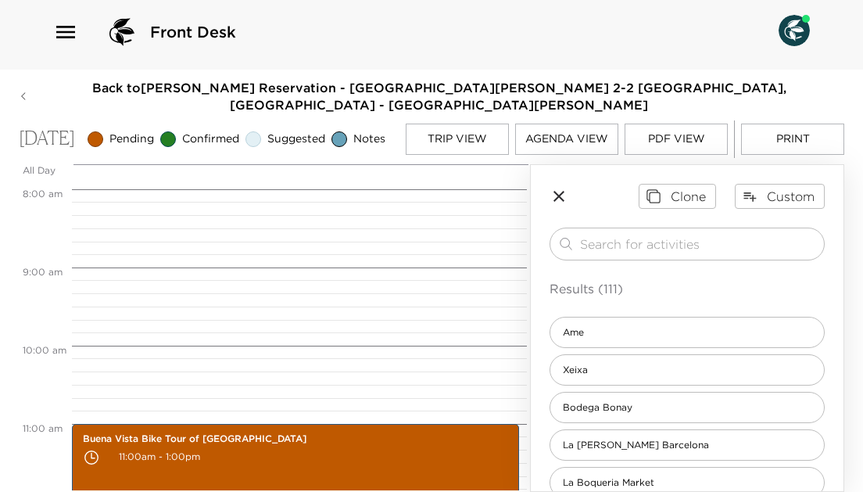
click at [561, 196] on icon "button" at bounding box center [558, 196] width 19 height 19
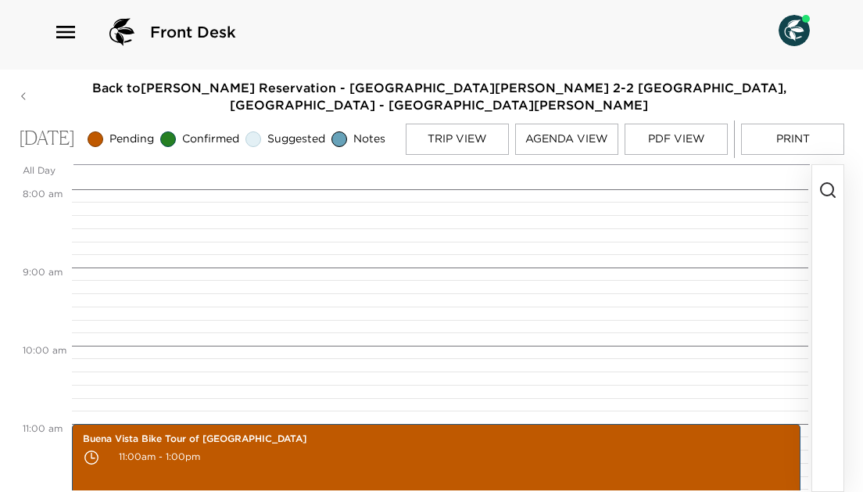
click at [796, 123] on button "Print" at bounding box center [792, 138] width 103 height 31
click at [477, 123] on button "Trip View" at bounding box center [457, 138] width 103 height 31
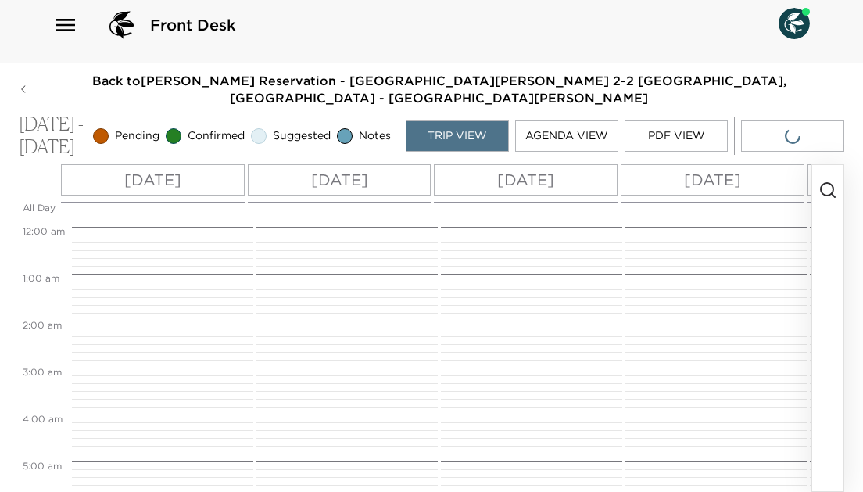
scroll to position [516, 0]
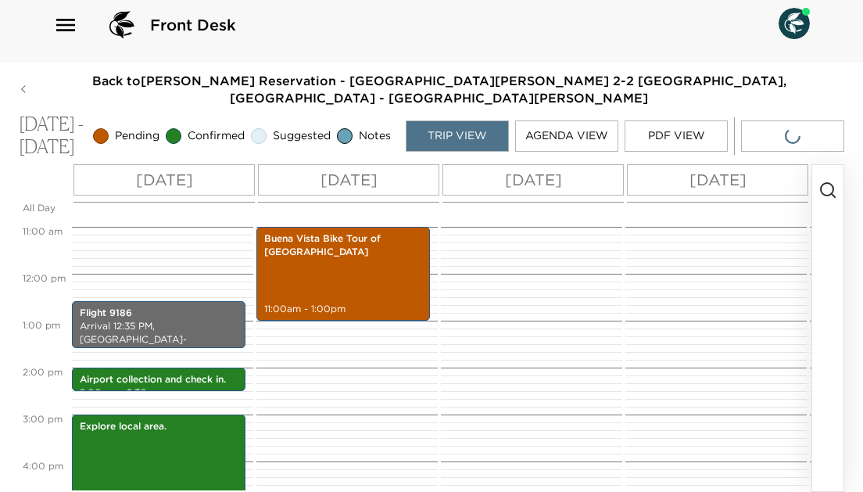
click at [368, 178] on p "Mon 10/06" at bounding box center [348, 179] width 57 height 23
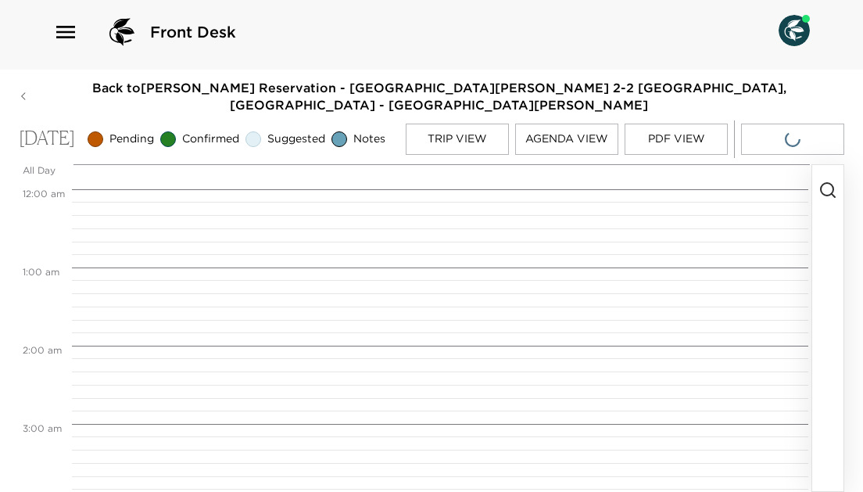
scroll to position [860, 0]
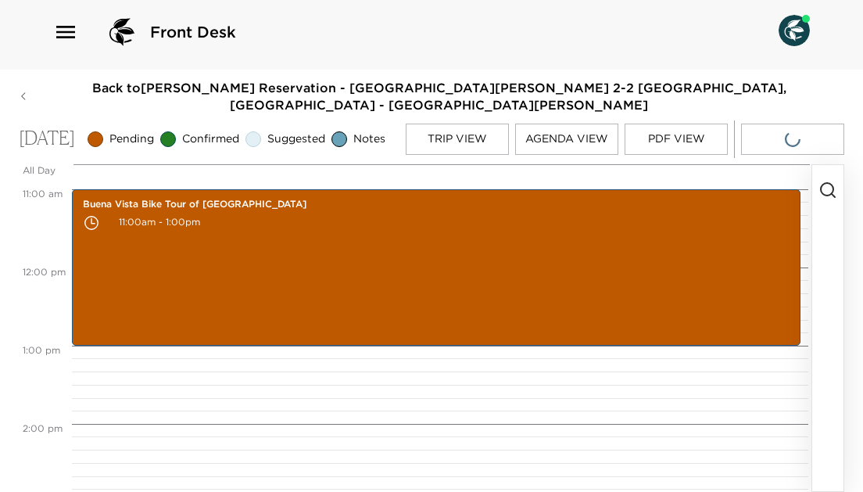
click at [368, 178] on div at bounding box center [441, 176] width 739 height 25
click at [828, 188] on icon "button" at bounding box center [827, 190] width 19 height 19
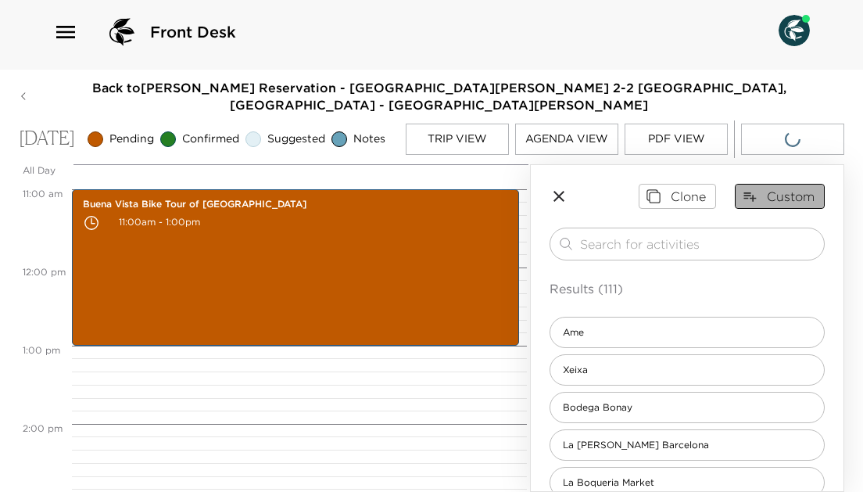
click at [771, 195] on button "Custom" at bounding box center [780, 196] width 90 height 25
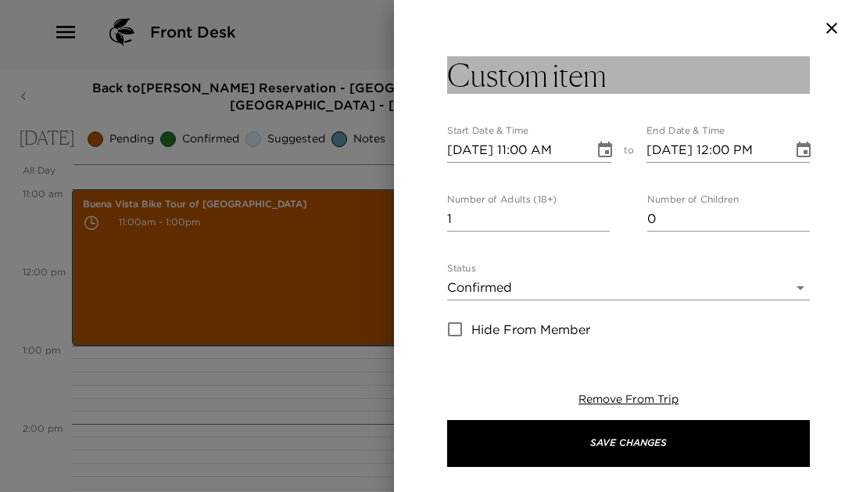
click at [539, 68] on h3 "Custom item" at bounding box center [526, 75] width 159 height 38
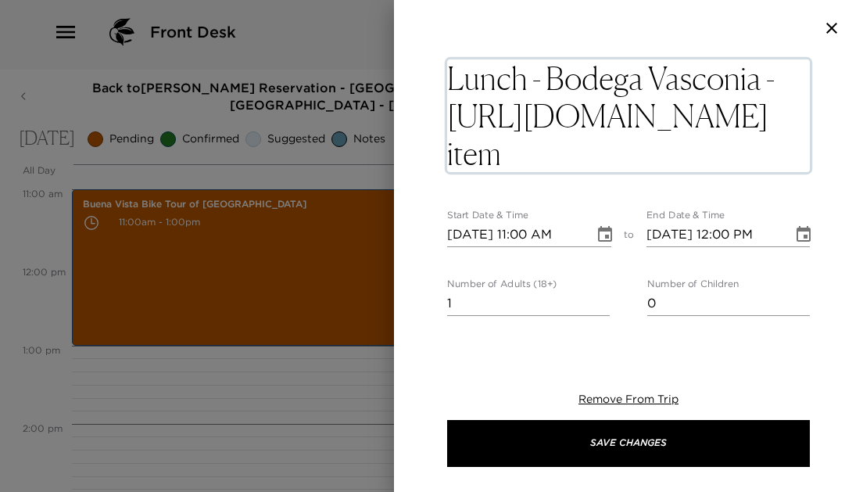
click at [717, 155] on textarea "Lunch - Bodega Vasconia - https://www.bodegavasconia.com/en/Custom item" at bounding box center [628, 115] width 363 height 113
click at [549, 80] on textarea "Lunch - Bodega Vasconia - https://www.bodegavasconia.com/en/" at bounding box center [628, 115] width 363 height 113
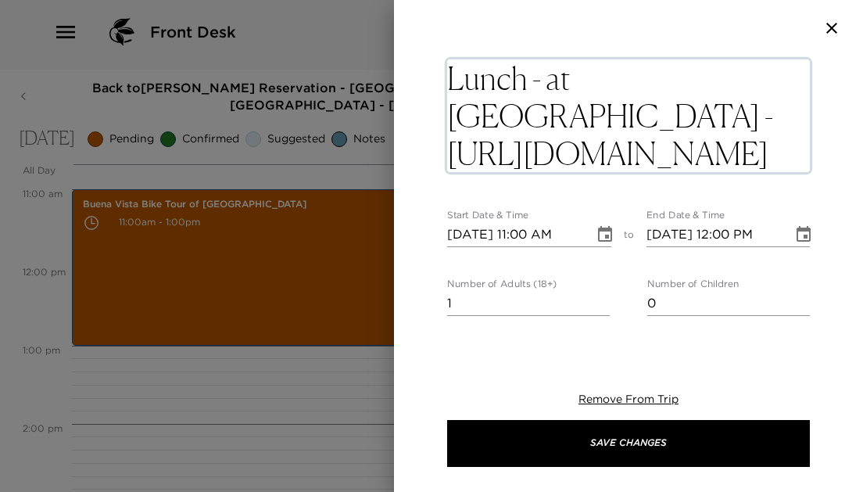
click at [541, 78] on textarea "Lunch - at Bodega Vasconia - https://www.bodegavasconia.com/en/" at bounding box center [628, 115] width 363 height 113
drag, startPoint x: 587, startPoint y: 145, endPoint x: 447, endPoint y: 105, distance: 145.2
click at [447, 105] on textarea "Lunch at Bodega Vasconia - https://www.bodegavasconia.com/en/" at bounding box center [628, 115] width 363 height 113
type textarea "Lunch at Bodega Vasconia -"
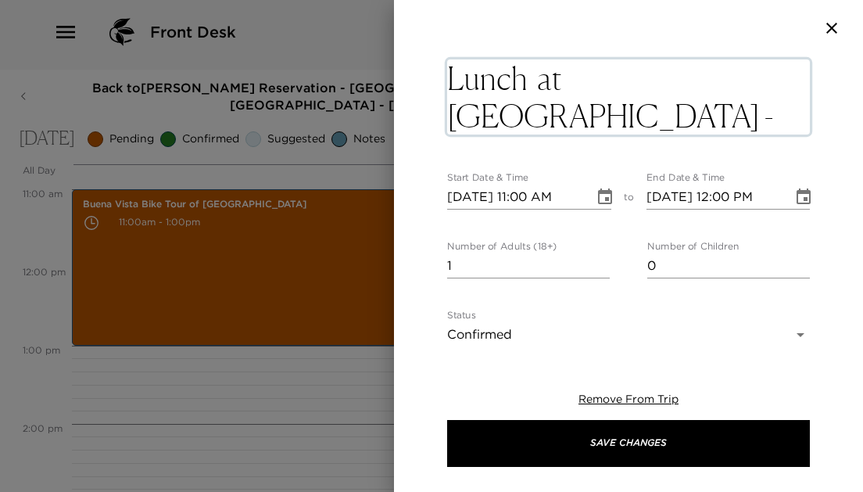
type input "2"
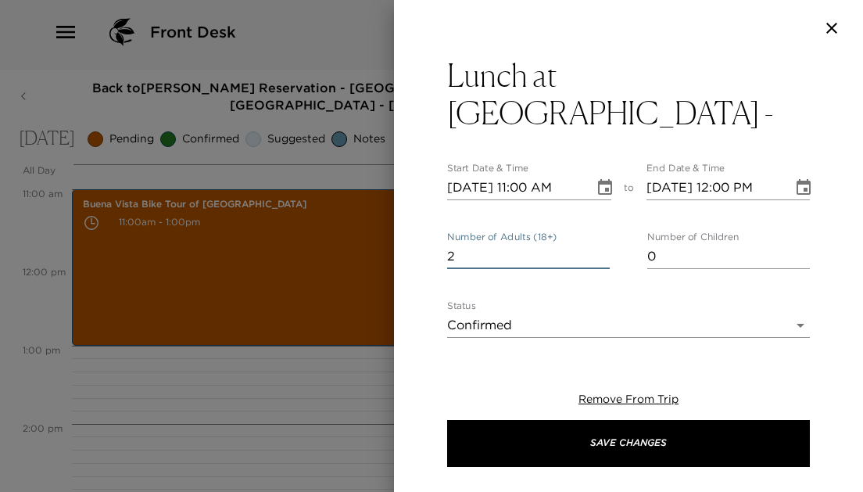
click at [604, 260] on input "2" at bounding box center [528, 256] width 163 height 25
click at [606, 179] on icon "Choose date, selected date is Oct 6, 2025" at bounding box center [605, 187] width 14 height 16
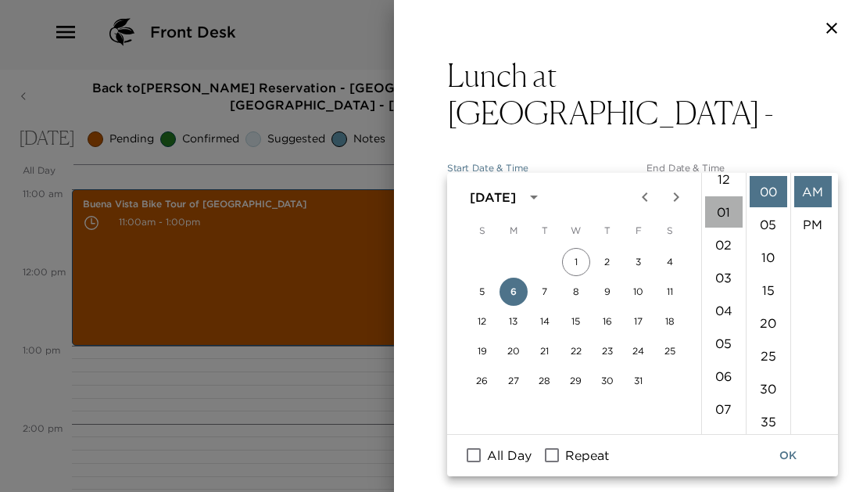
click at [720, 196] on li "01" at bounding box center [724, 211] width 38 height 31
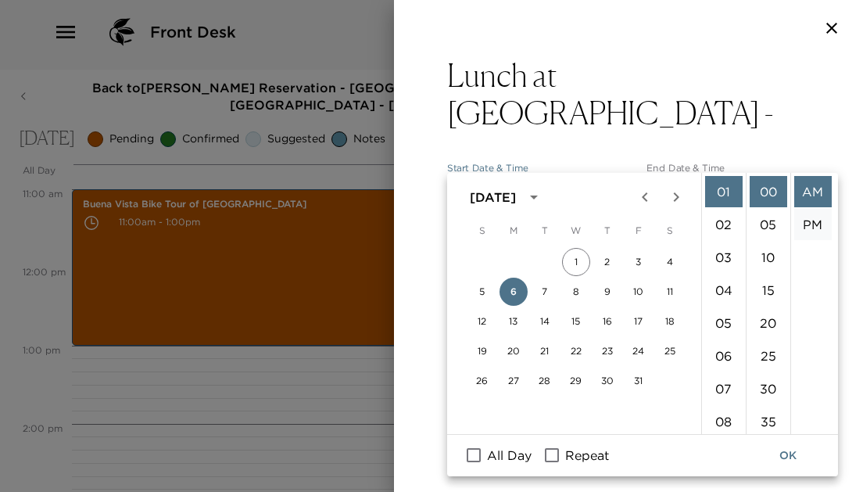
click at [805, 209] on li "PM" at bounding box center [813, 224] width 38 height 31
type input "10/06/2025 01:00 PM"
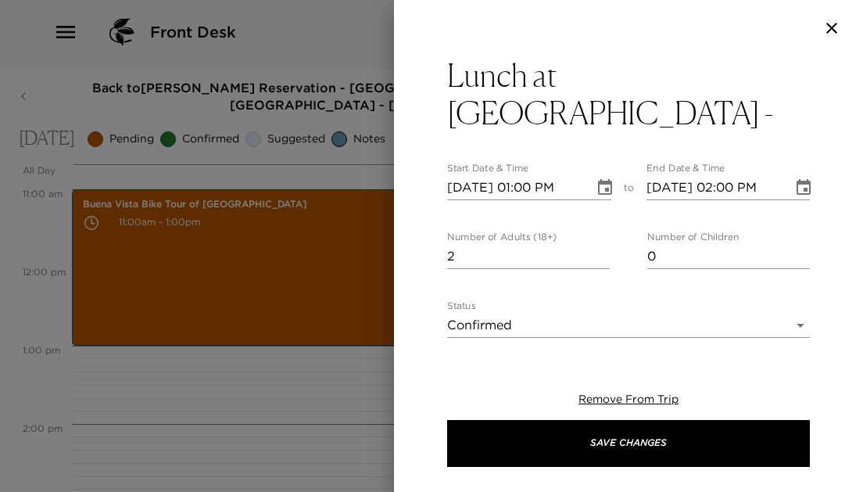
click at [803, 178] on icon "Choose date, selected date is Oct 6, 2025" at bounding box center [803, 187] width 19 height 19
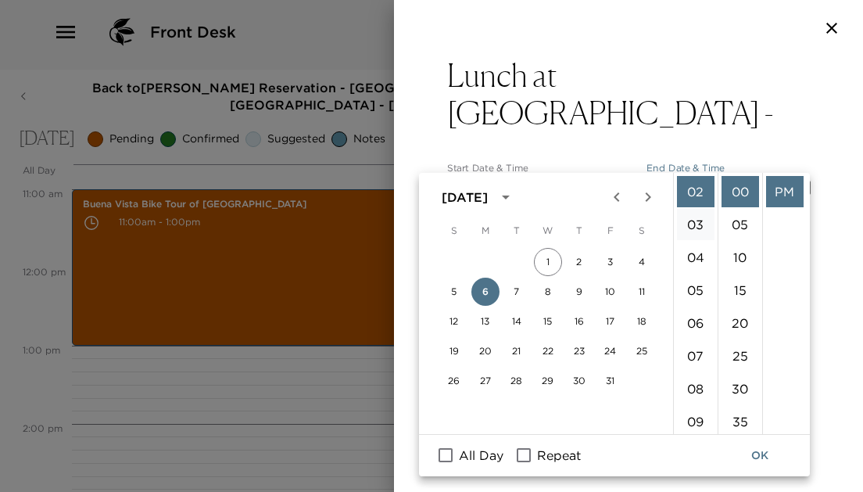
click at [701, 213] on li "03" at bounding box center [696, 224] width 38 height 31
type input "10/06/2025 03:00 PM"
click at [751, 441] on button "OK" at bounding box center [760, 455] width 50 height 29
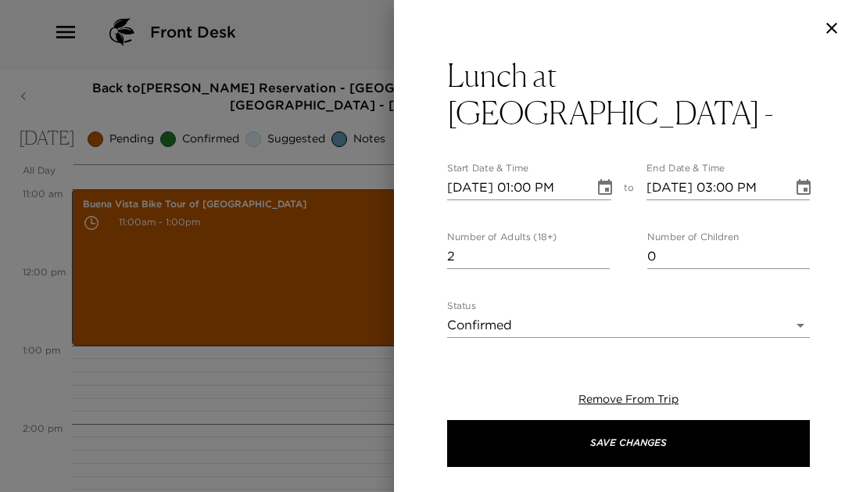
scroll to position [15, 0]
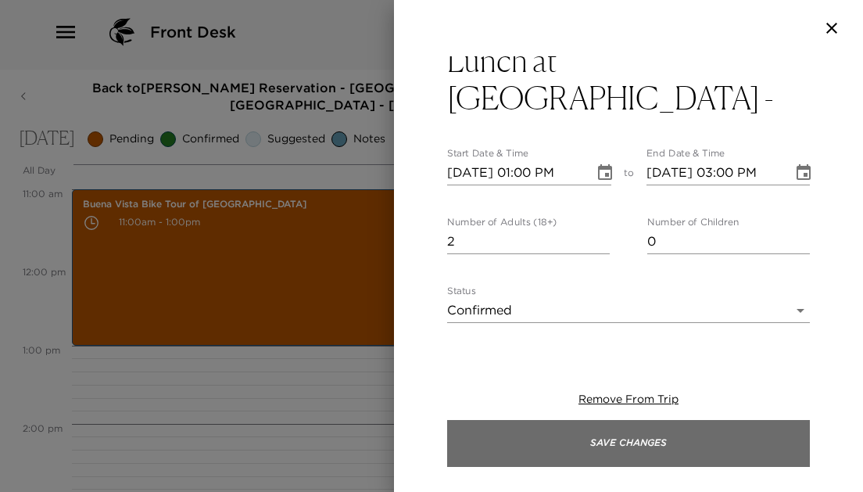
click at [560, 427] on button "Save Changes" at bounding box center [628, 443] width 363 height 47
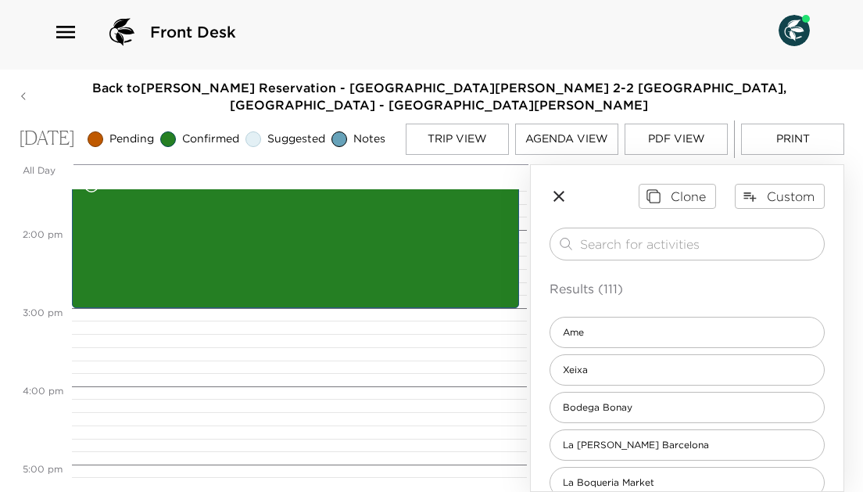
scroll to position [1057, 0]
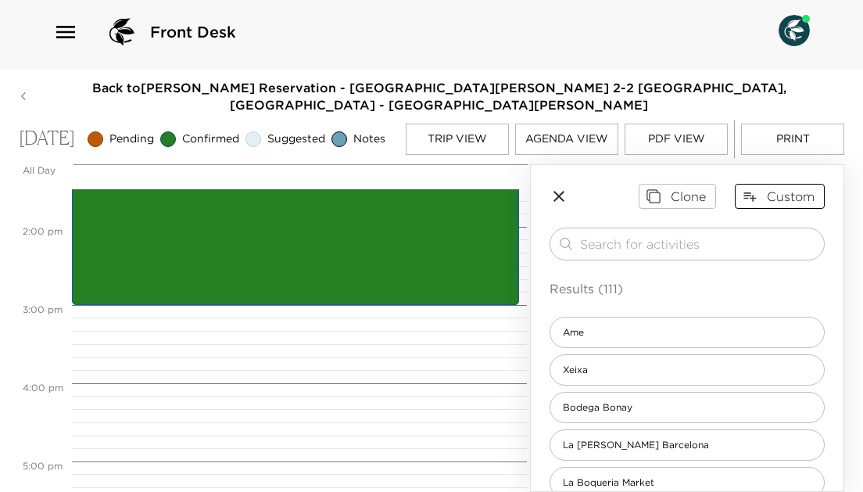
click at [781, 196] on button "Custom" at bounding box center [780, 196] width 90 height 25
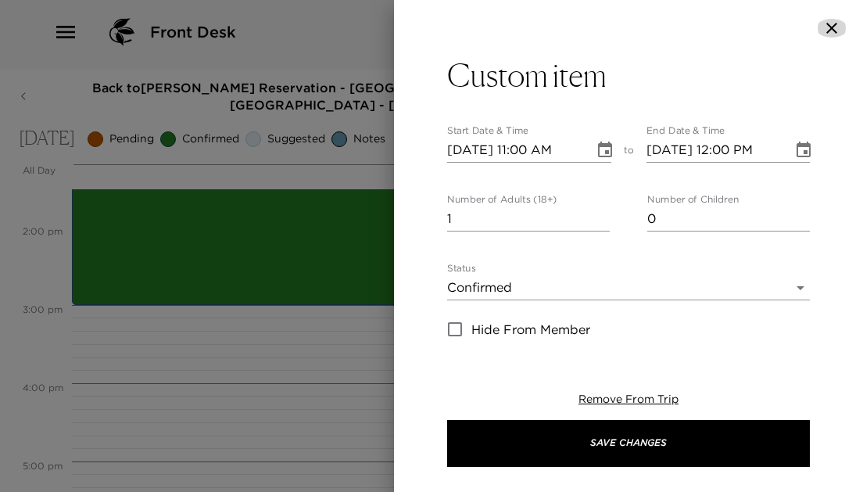
click at [841, 23] on button "button" at bounding box center [831, 28] width 31 height 19
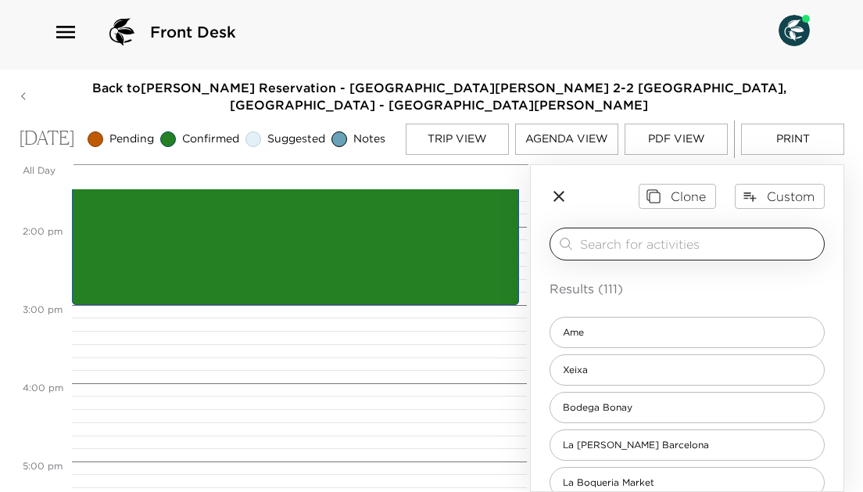
click at [643, 241] on input "search" at bounding box center [699, 243] width 238 height 18
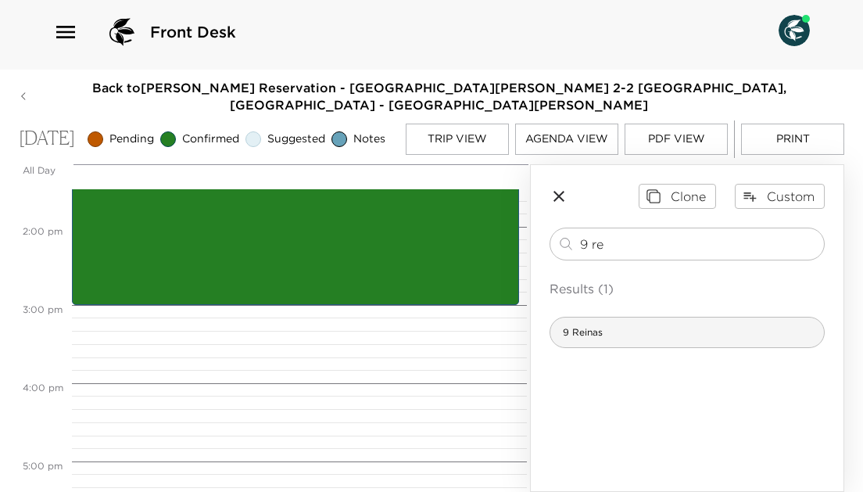
type input "9 re"
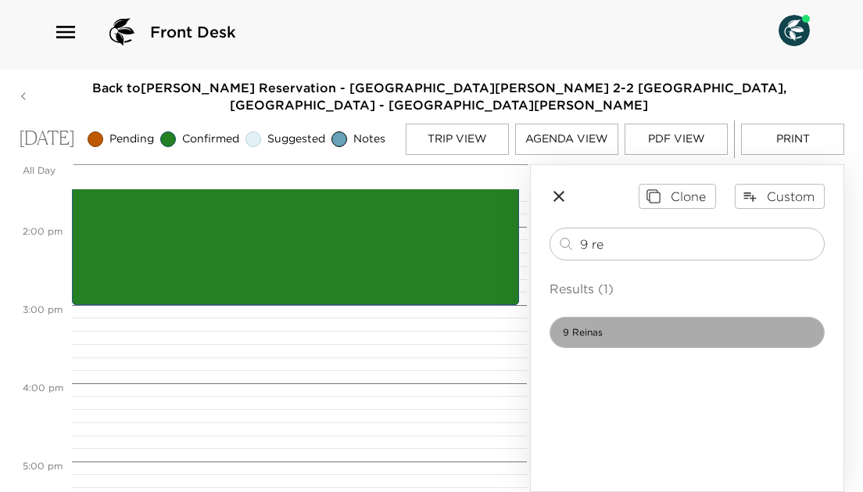
click at [620, 339] on div "9 Reinas" at bounding box center [686, 331] width 275 height 31
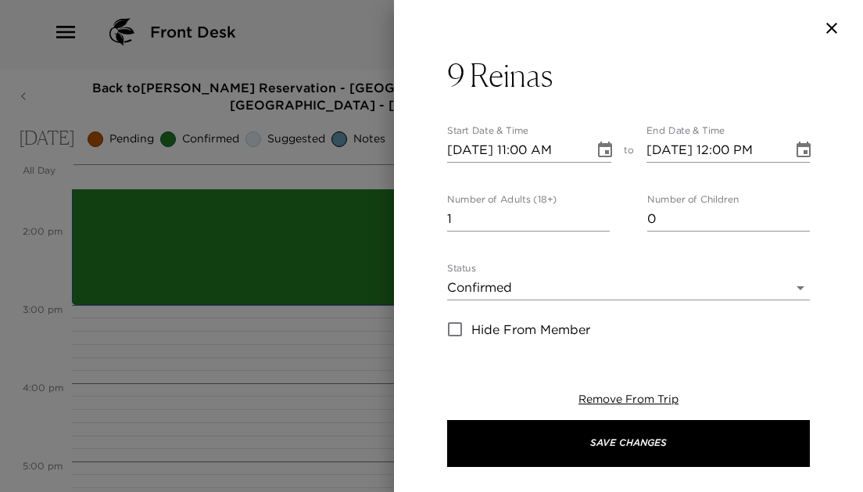
type textarea "Your request has been confirmed."
type input "2"
click at [603, 213] on input "2" at bounding box center [528, 218] width 163 height 25
click at [607, 142] on icon "Choose date, selected date is Oct 6, 2025" at bounding box center [604, 150] width 19 height 19
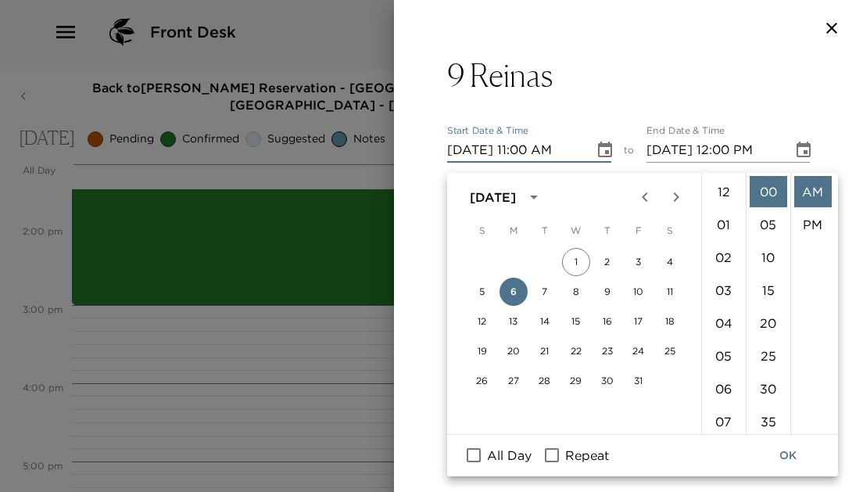
scroll to position [361, 0]
click at [719, 203] on li "07" at bounding box center [724, 210] width 38 height 31
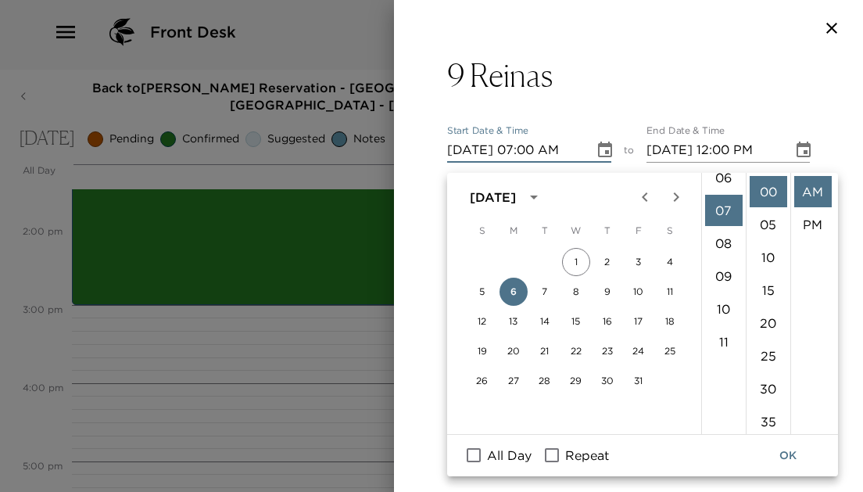
scroll to position [230, 0]
click at [764, 373] on li "30" at bounding box center [768, 388] width 38 height 31
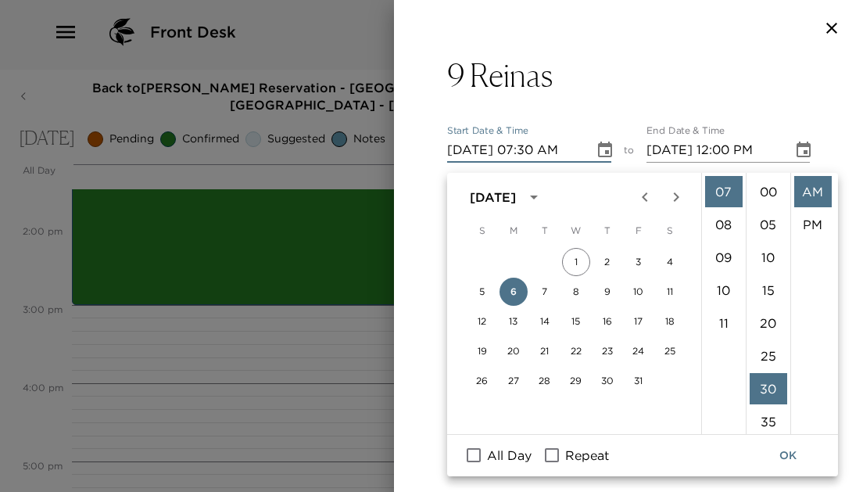
scroll to position [197, 0]
click at [798, 209] on li "PM" at bounding box center [813, 224] width 38 height 31
type input "10/06/2025 07:30 PM"
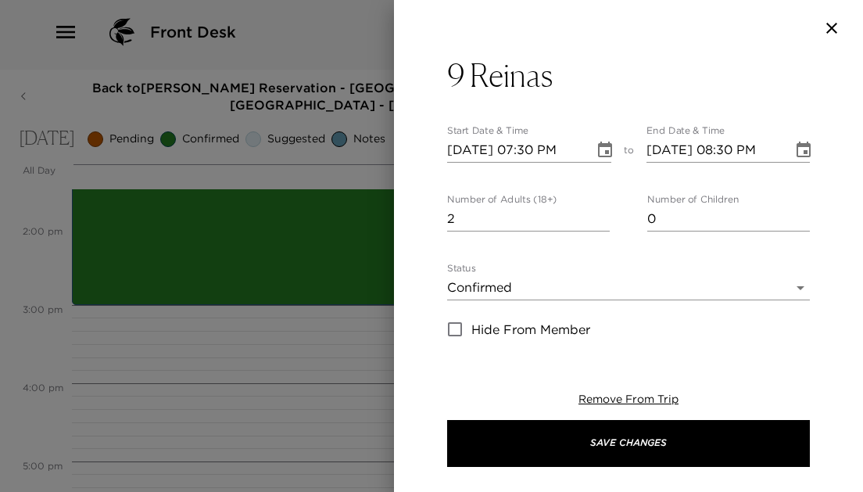
scroll to position [23, 0]
click at [796, 160] on button "Choose date, selected date is Oct 6, 2025" at bounding box center [803, 149] width 31 height 31
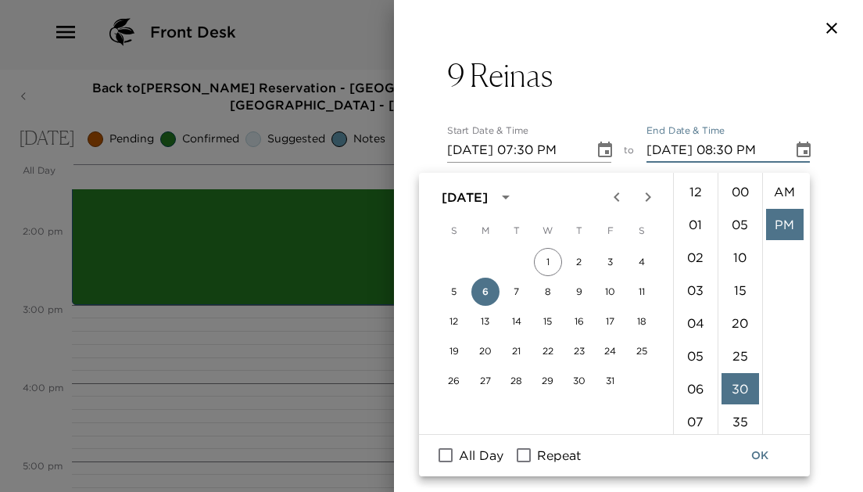
scroll to position [33, 0]
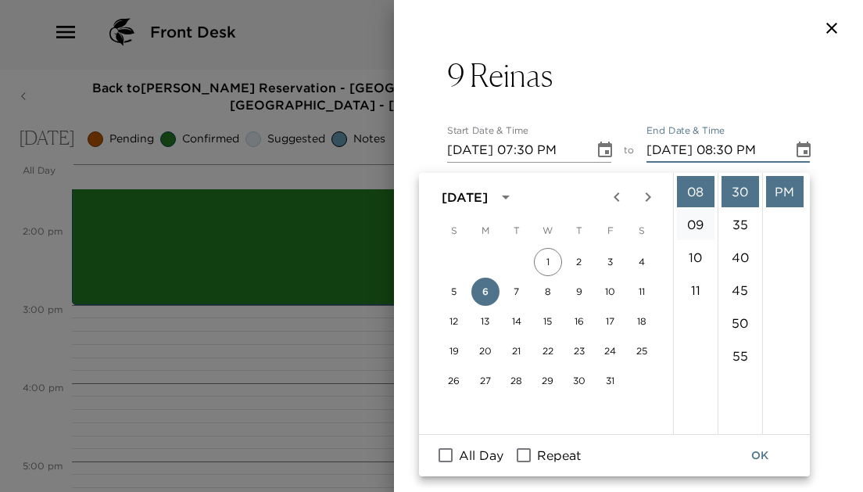
click at [701, 217] on li "09" at bounding box center [696, 224] width 38 height 31
type input "10/06/2025 09:30 PM"
click at [778, 443] on button "OK" at bounding box center [760, 455] width 50 height 29
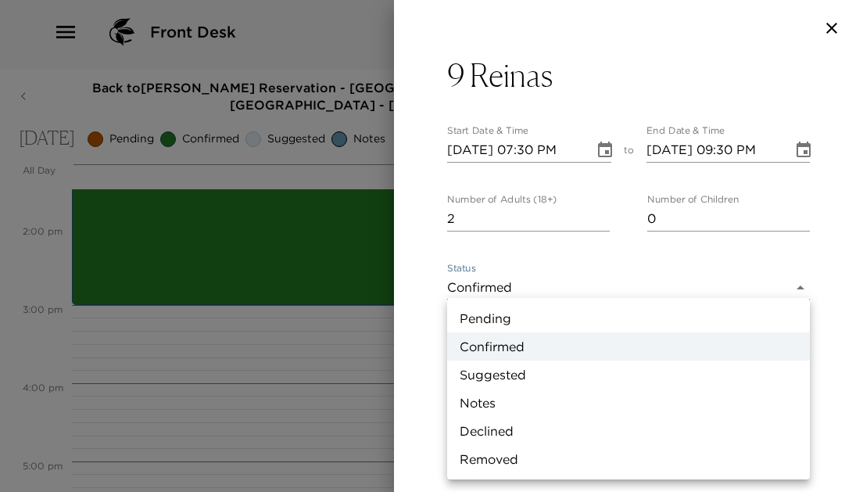
click at [751, 288] on body "Front Desk Back to Patti Jameson Reservation - Casa Oller Apartment 2-2 Barcelo…" at bounding box center [431, 241] width 863 height 492
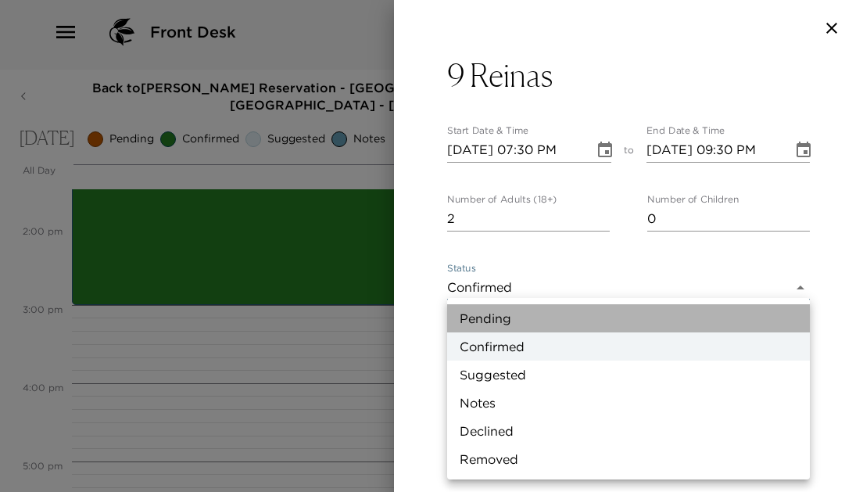
click at [677, 306] on li "Pending" at bounding box center [628, 318] width 363 height 28
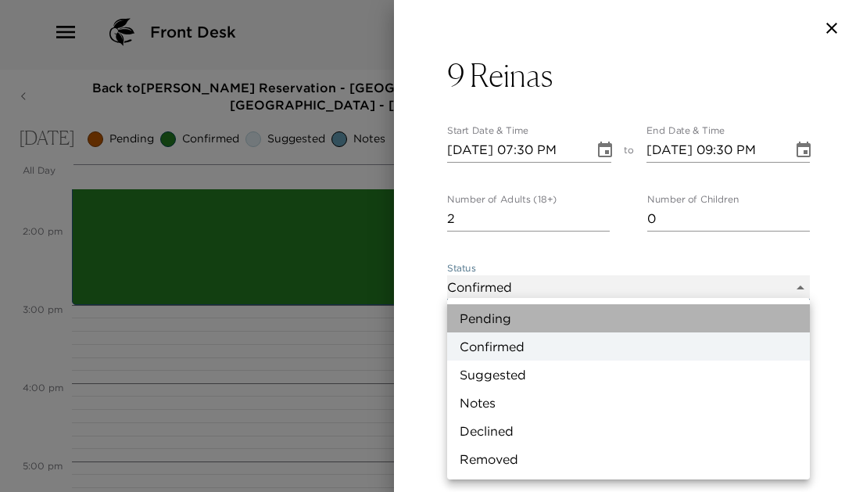
type input "Pending"
type textarea "You request has been requested by your concierge and will be updated once confi…"
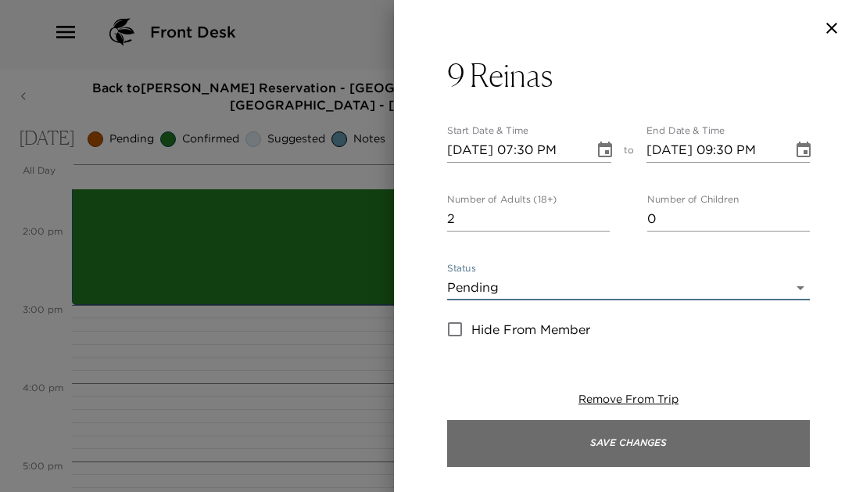
click at [705, 461] on button "Save Changes" at bounding box center [628, 443] width 363 height 47
click at [705, 460] on button "Save Changes" at bounding box center [628, 443] width 363 height 47
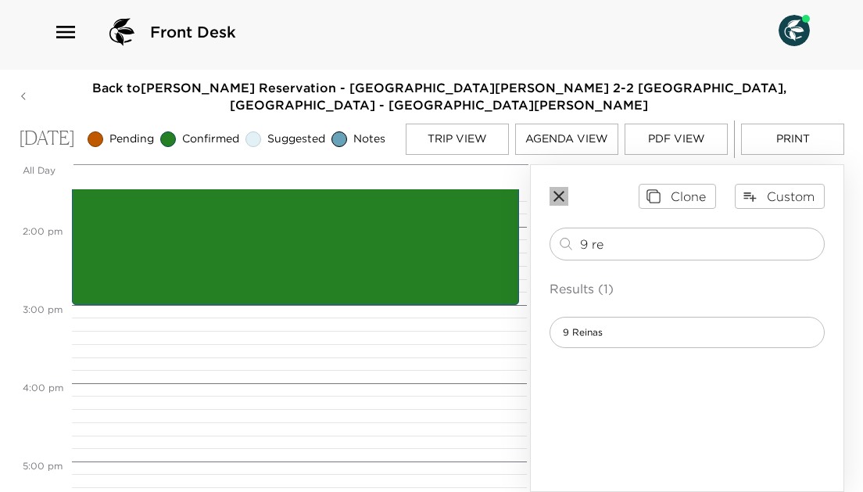
click at [559, 198] on icon "button" at bounding box center [558, 196] width 19 height 19
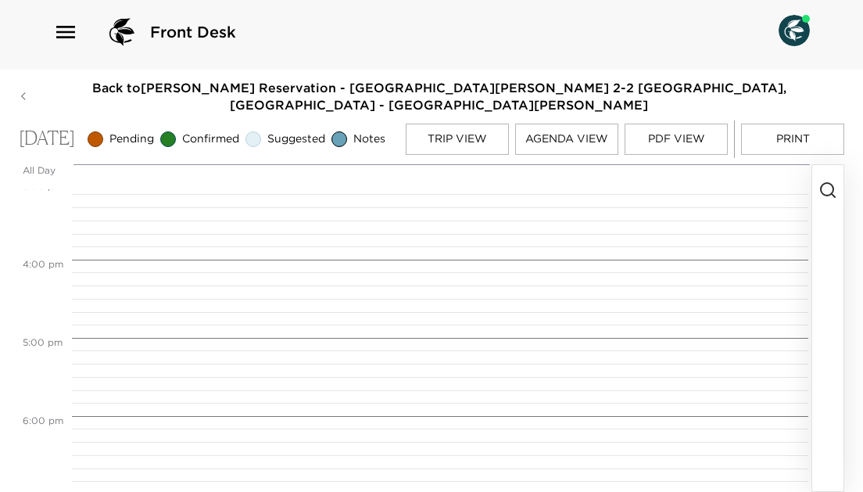
scroll to position [1490, 0]
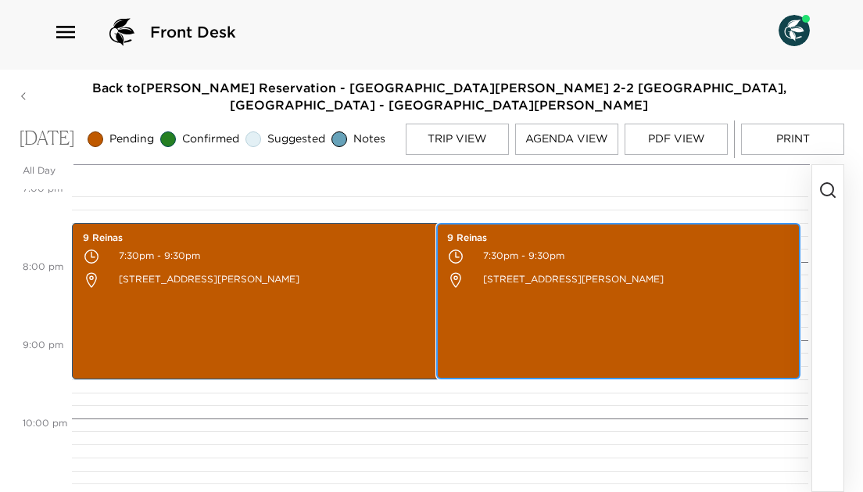
click at [549, 305] on div "9 Reinas 7:30pm - 9:30pm 267 Carrer de València Barcelona Catalunya Spain" at bounding box center [618, 301] width 355 height 152
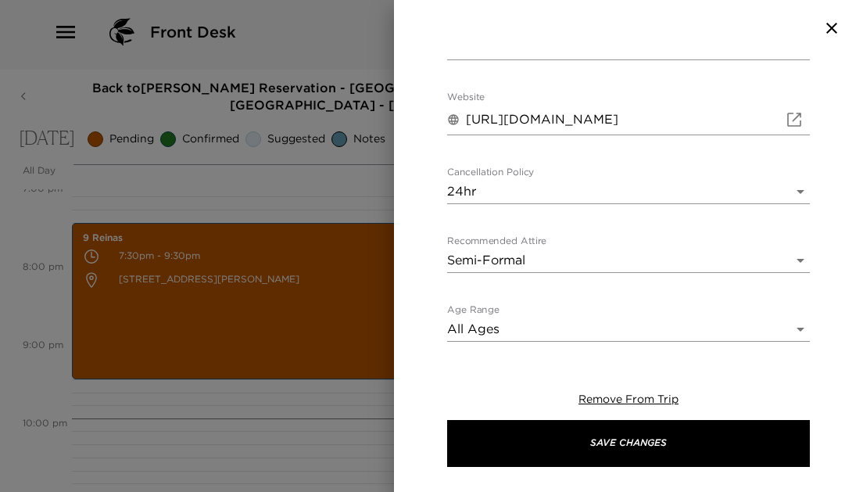
scroll to position [697, 0]
click at [578, 396] on span "Remove From Trip" at bounding box center [628, 399] width 100 height 14
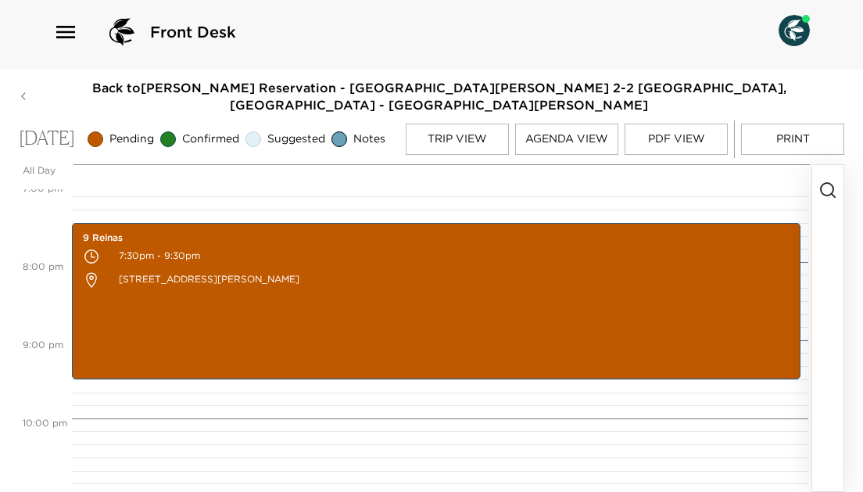
click at [463, 125] on button "Trip View" at bounding box center [457, 138] width 103 height 31
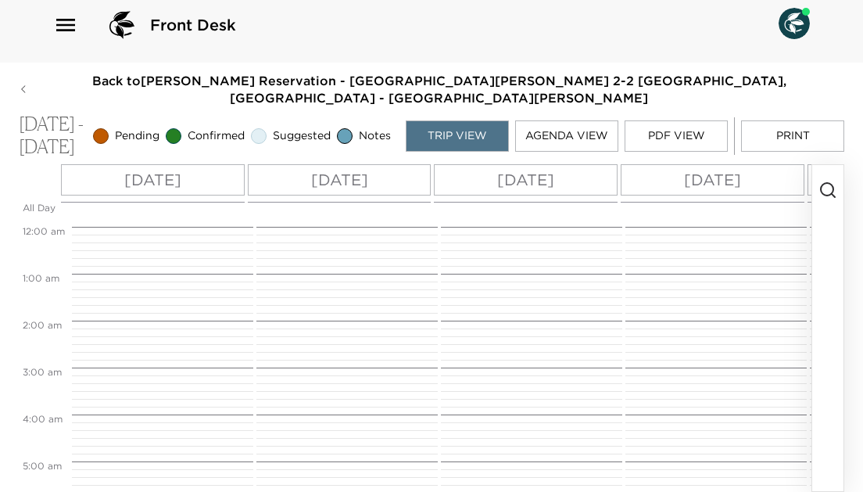
scroll to position [516, 0]
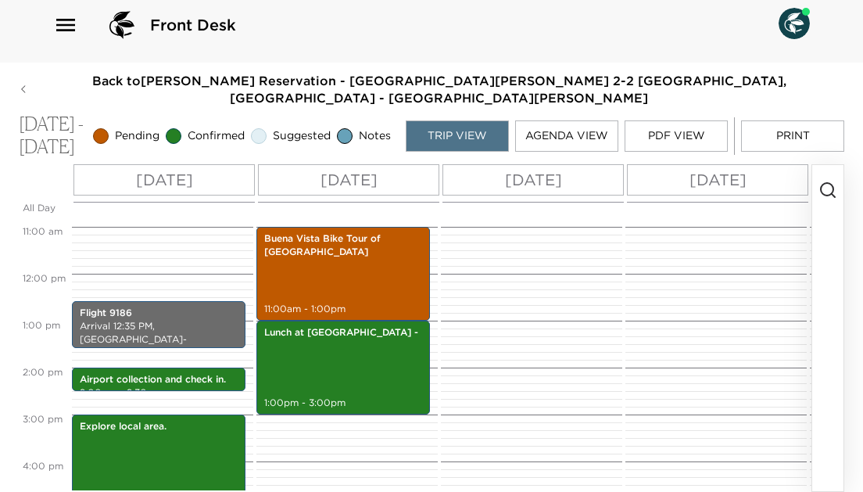
click at [506, 185] on p "Tue 10/07" at bounding box center [533, 179] width 57 height 23
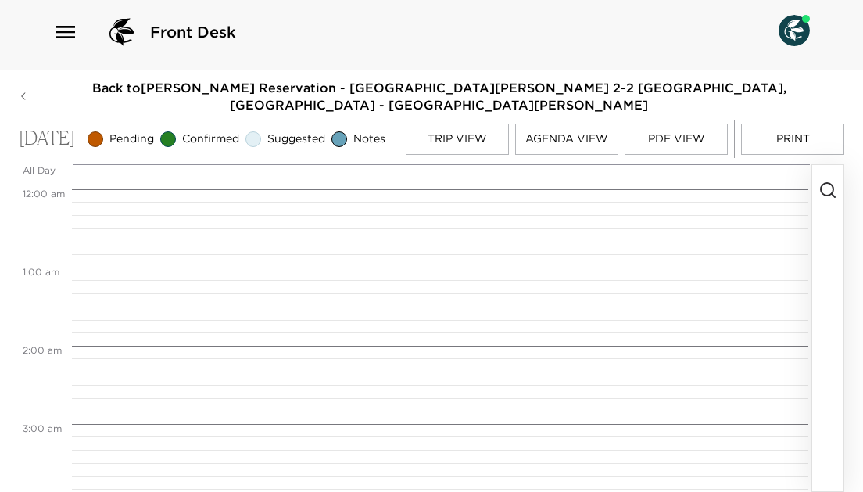
scroll to position [625, 0]
click at [830, 183] on circle "button" at bounding box center [827, 189] width 13 height 13
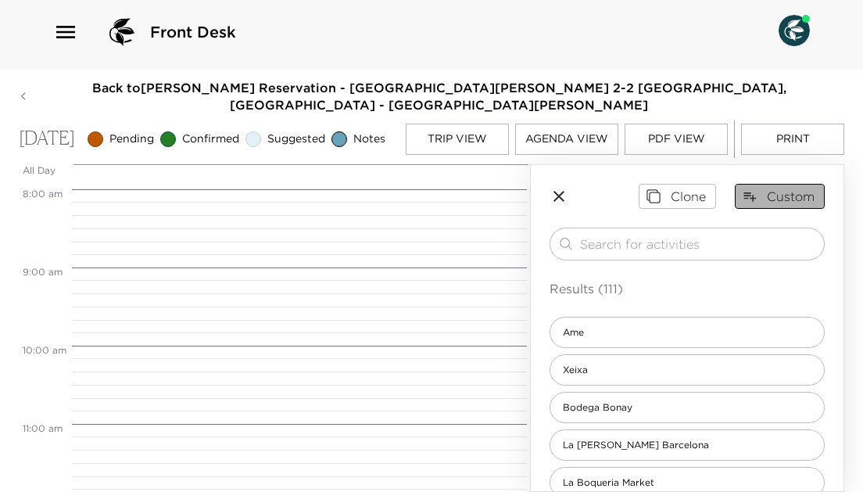
click at [771, 198] on button "Custom" at bounding box center [780, 196] width 90 height 25
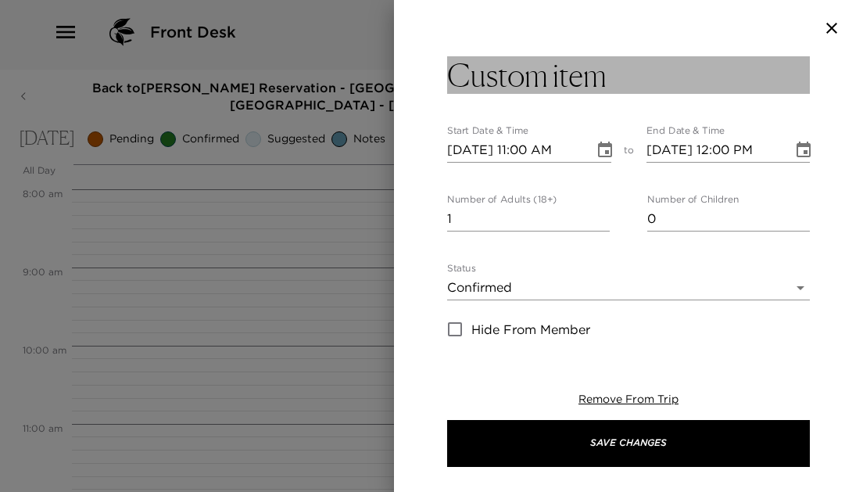
click at [572, 74] on h3 "Custom item" at bounding box center [526, 75] width 159 height 38
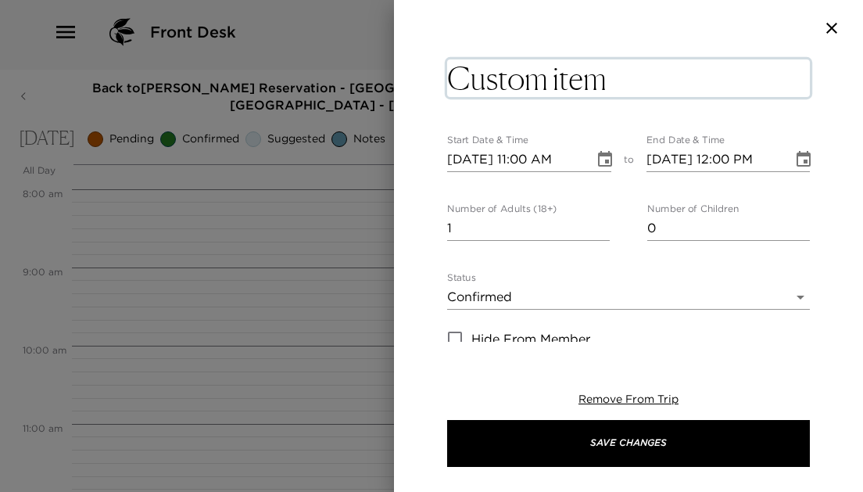
click at [628, 70] on textarea "Custom item" at bounding box center [628, 78] width 363 height 38
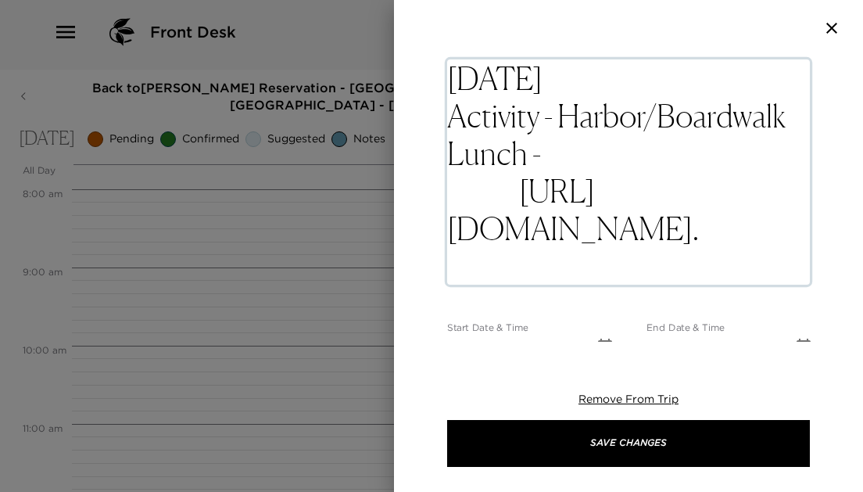
drag, startPoint x: 573, startPoint y: 70, endPoint x: 456, endPoint y: 63, distance: 116.7
click at [456, 63] on textarea "Tuesday Activity - Harbor/Boardwalk Lunch - https://www.timeout.cat/time-out-ma…" at bounding box center [628, 171] width 363 height 225
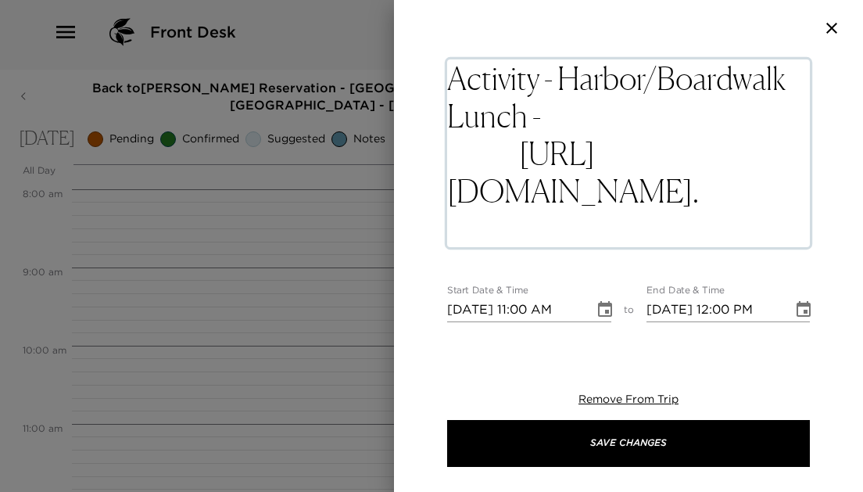
click at [560, 116] on textarea "Activity - Harbor/Boardwalk Lunch - https://www.timeout.cat/time-out-market-bar…" at bounding box center [628, 153] width 363 height 188
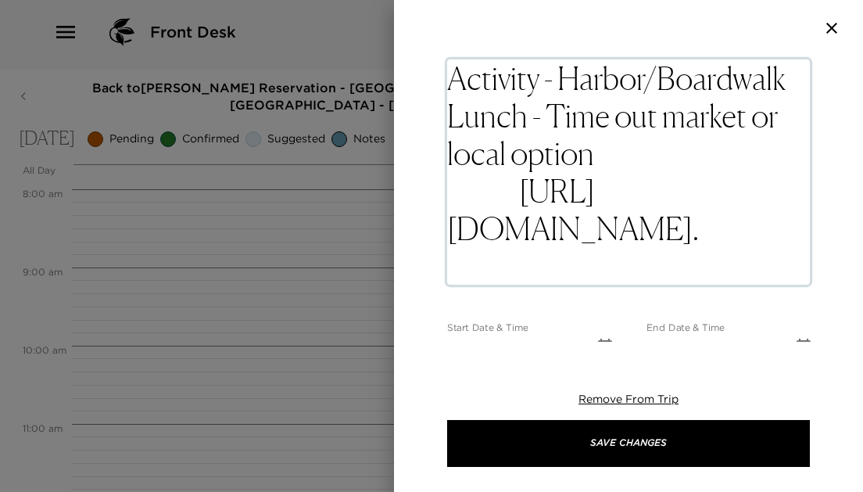
type textarea "Activity - Harbor/Boardwalk Lunch - Time out market or local option. https://ww…"
click at [608, 91] on textarea "Activity - Harbor/Boardwalk Lunch - Time out market or local option. https://ww…" at bounding box center [628, 171] width 363 height 225
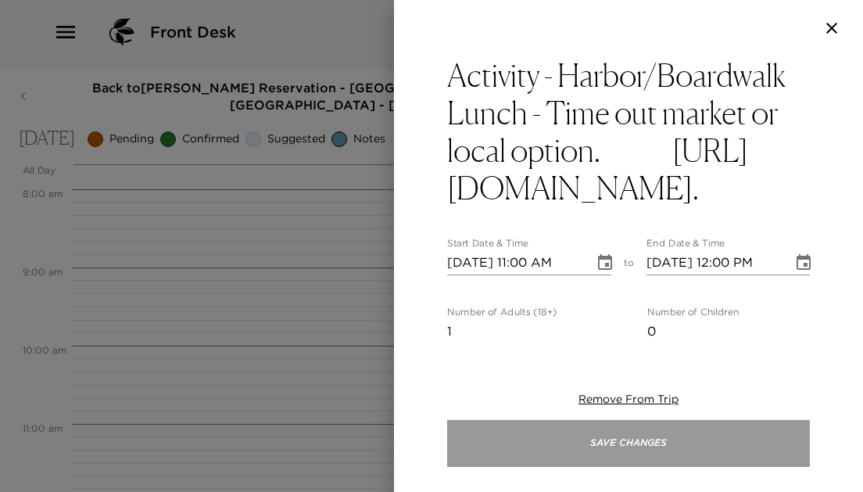
click at [614, 447] on button "Save Changes" at bounding box center [628, 443] width 363 height 47
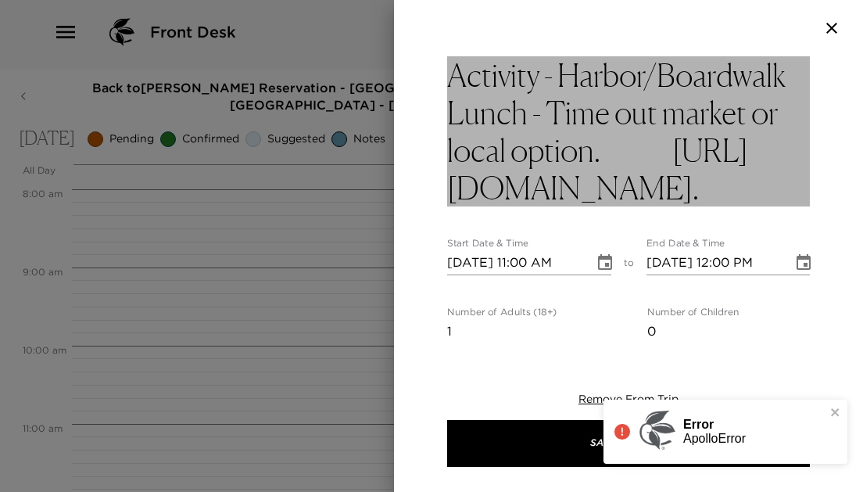
click at [481, 163] on h3 "Activity - Harbor/Boardwalk Lunch - Time out market or local option. https://ww…" at bounding box center [628, 131] width 363 height 150
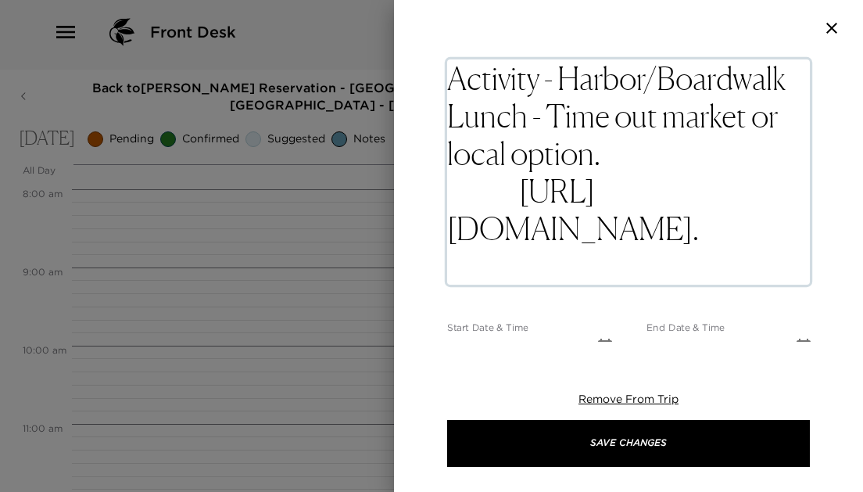
drag, startPoint x: 470, startPoint y: 184, endPoint x: 787, endPoint y: 287, distance: 333.4
click at [787, 287] on div "Activity - Harbor/Boardwalk Lunch - Time out market or local option. https://ww…" at bounding box center [628, 172] width 363 height 232
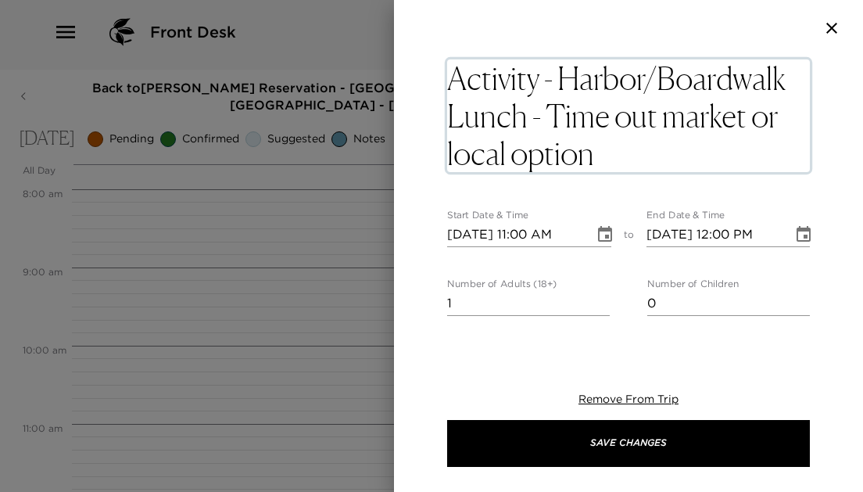
click at [620, 80] on textarea "Activity - Harbor/Boardwalk Lunch - Time out market or local option" at bounding box center [628, 115] width 363 height 113
click at [660, 85] on textarea "Activity - Harbor/Boardwalk Lunch - Time out market or local option" at bounding box center [628, 115] width 363 height 113
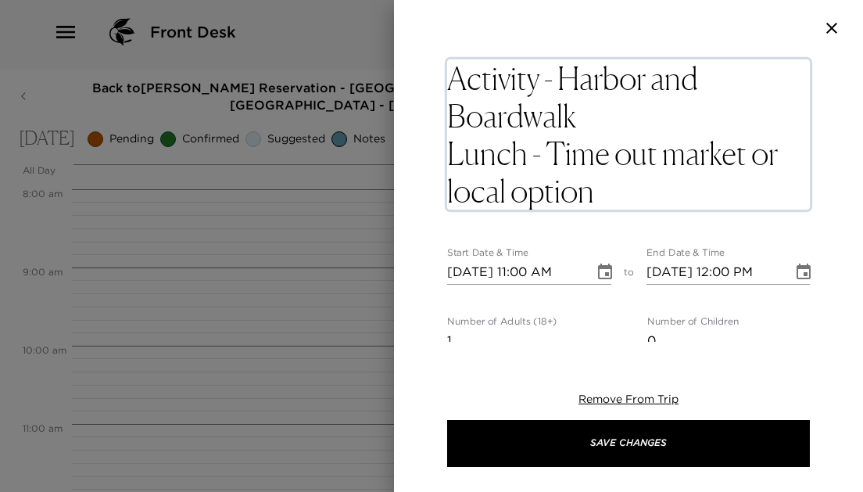
click at [606, 69] on textarea "Activity - Harbor and Boardwalk Lunch - Time out market or local option" at bounding box center [628, 134] width 363 height 150
click at [684, 103] on textarea "Activity - Harbour and Boardwalk Lunch - Time out market or local option" at bounding box center [628, 134] width 363 height 150
type textarea "Activity - Harbour and Boardwalk. Lunch - Time out market or local option"
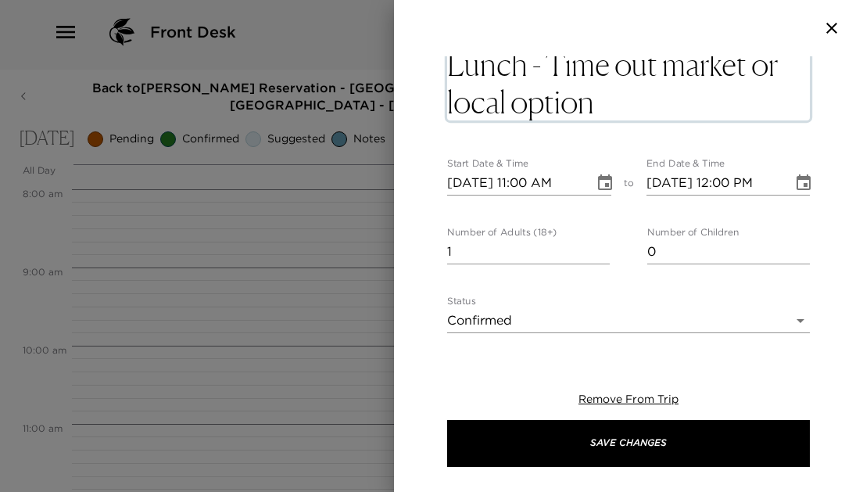
scroll to position [90, 0]
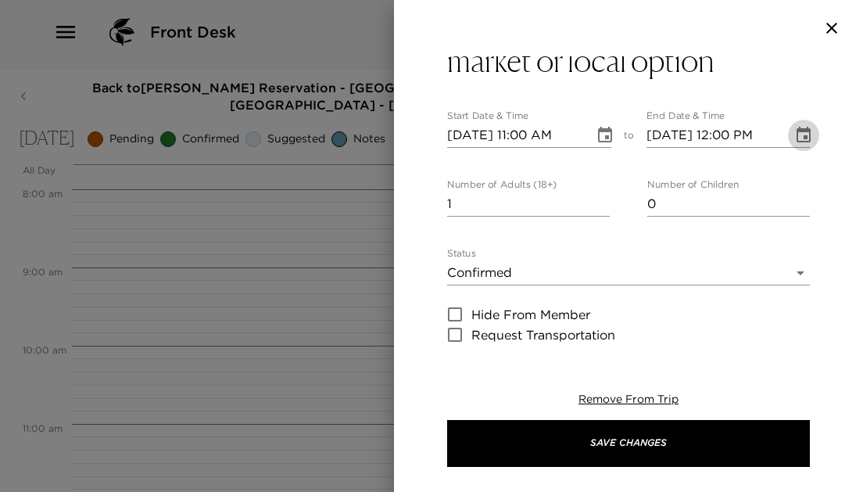
click at [803, 174] on div "Activity - Harbour and Boardwalk. Lunch - Time out market or local option Start…" at bounding box center [628, 464] width 363 height 997
click at [805, 131] on icon "Choose date, selected date is Oct 7, 2025" at bounding box center [803, 135] width 14 height 16
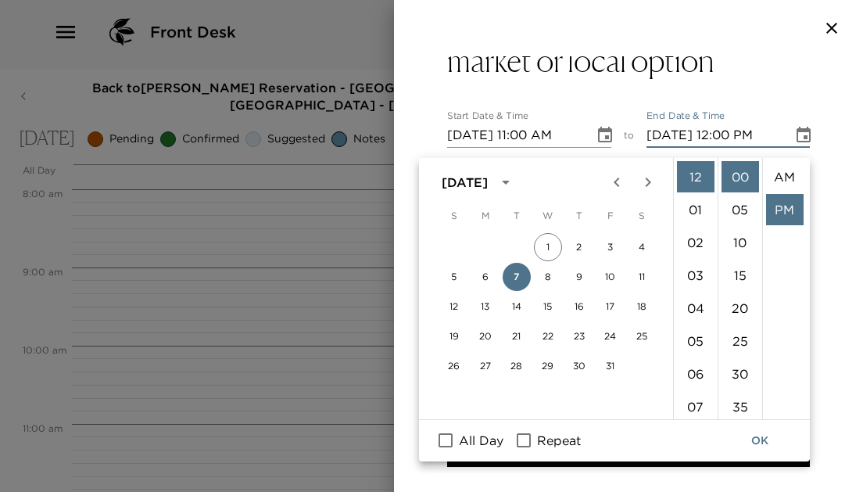
scroll to position [33, 0]
click at [696, 325] on li "05" at bounding box center [696, 340] width 38 height 31
type input "10/07/2025 05:00 PM"
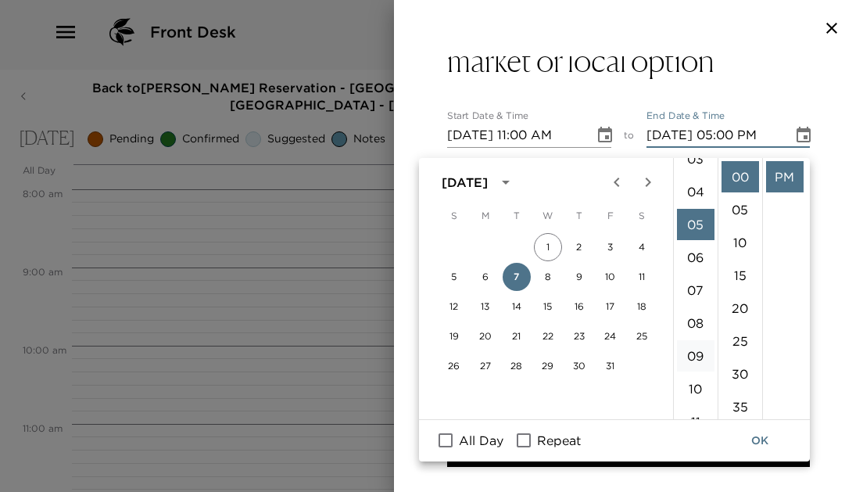
scroll to position [164, 0]
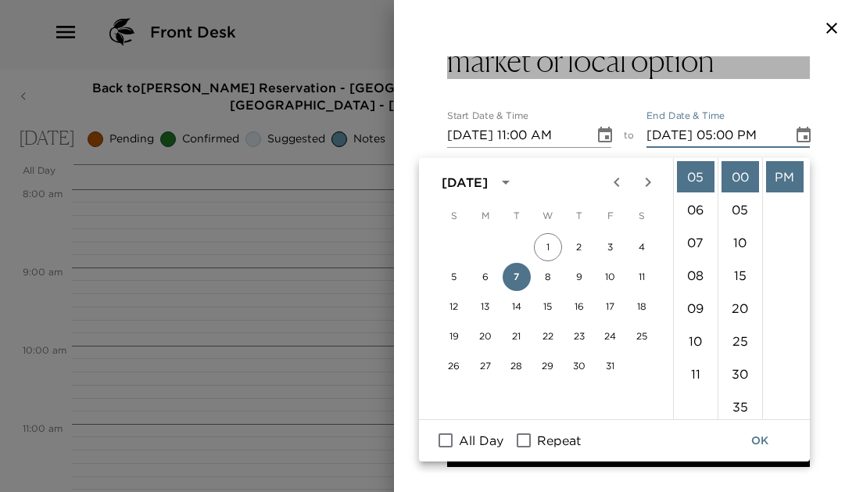
click at [749, 71] on h3 "Activity - Harbour and Boardwalk. Lunch - Time out market or local option" at bounding box center [628, 22] width 363 height 113
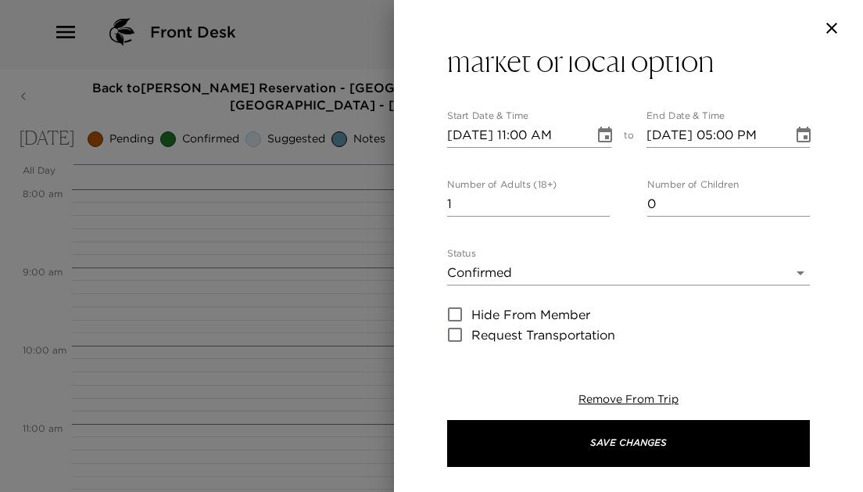
type input "2"
click at [606, 198] on input "2" at bounding box center [528, 203] width 163 height 25
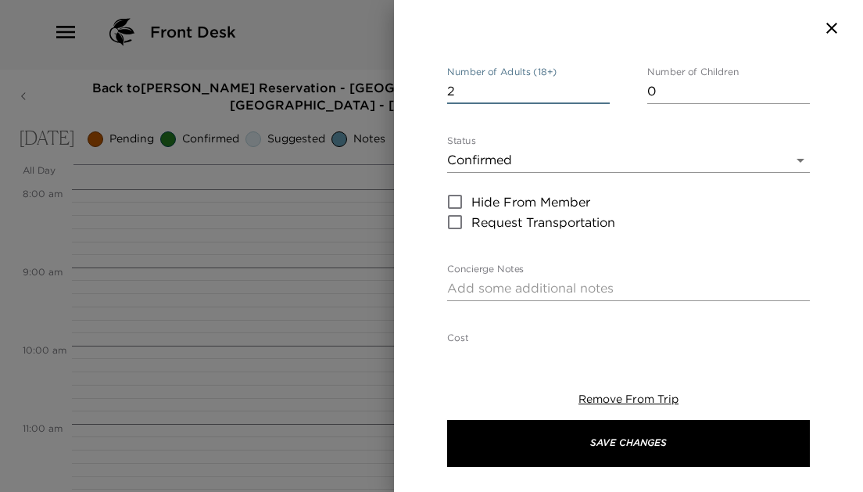
scroll to position [206, 0]
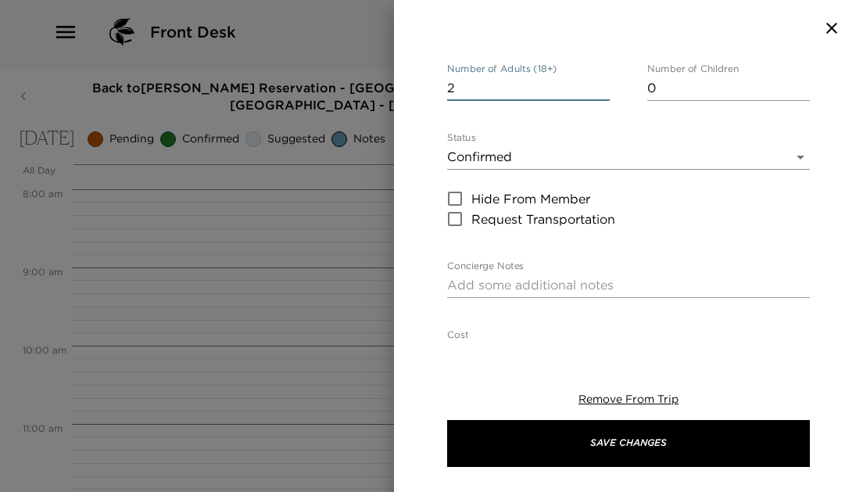
click at [547, 280] on textarea "Concierge Notes" at bounding box center [628, 285] width 363 height 18
paste textarea "https://www.timeout.cat/time-out-market-barcelona/ca."
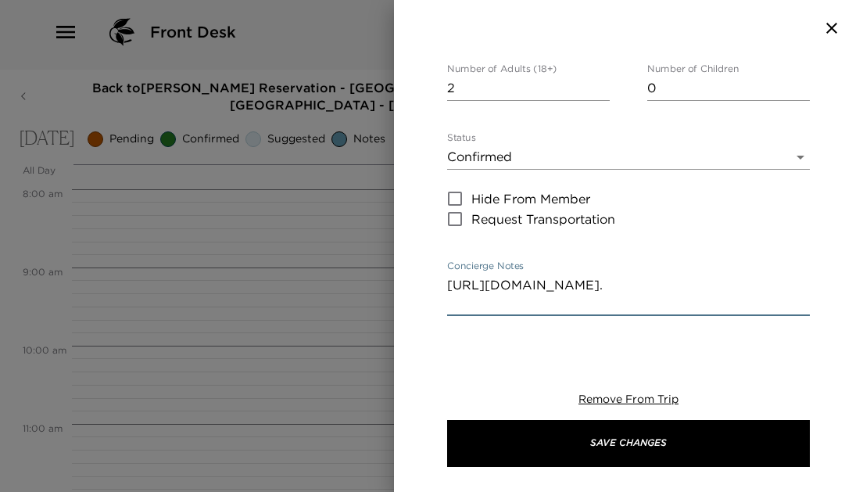
click at [477, 284] on textarea "https://www.timeout.cat/time-out-market-barcelona/ca." at bounding box center [628, 294] width 363 height 36
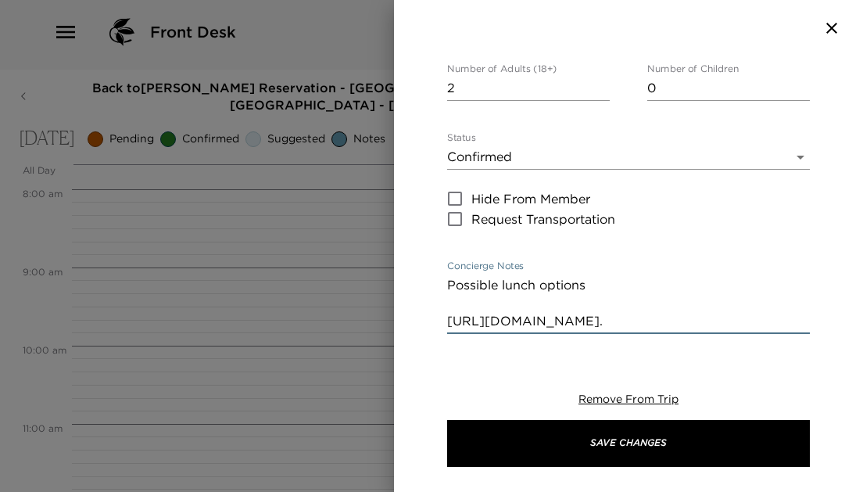
click at [796, 318] on textarea "Possible lunch options https://www.timeout.cat/time-out-market-barcelona/ca." at bounding box center [628, 303] width 363 height 54
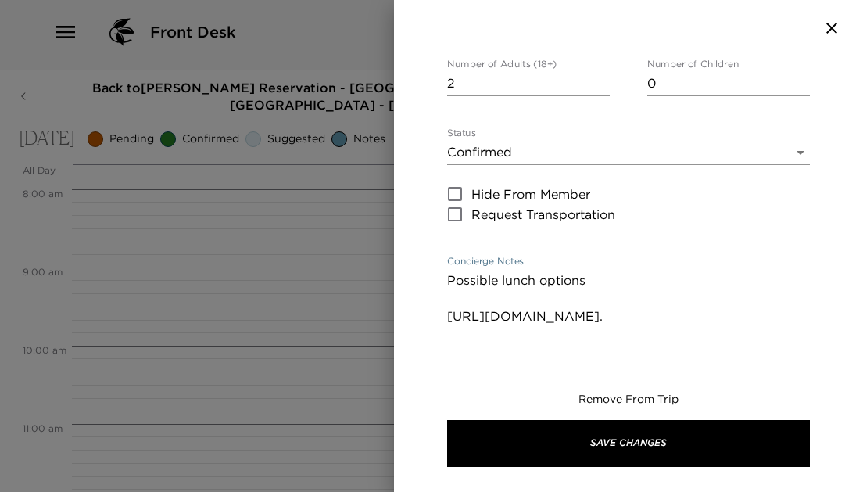
scroll to position [228, 0]
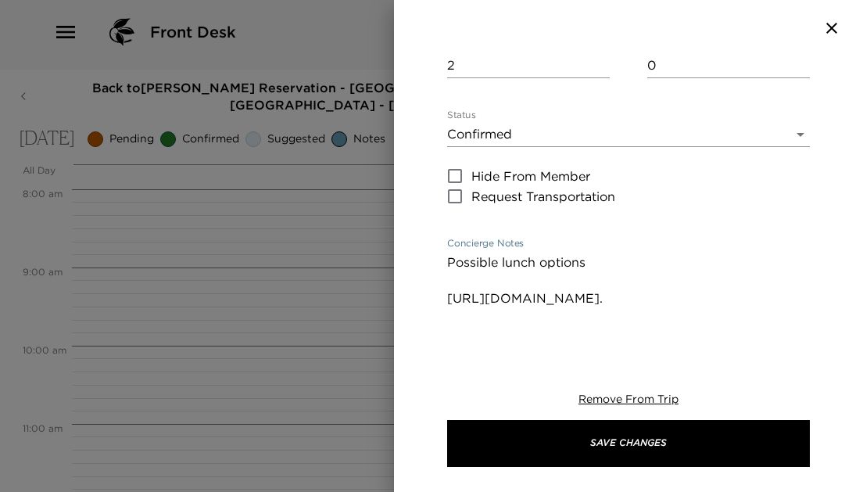
paste textarea "https://velissima.com"
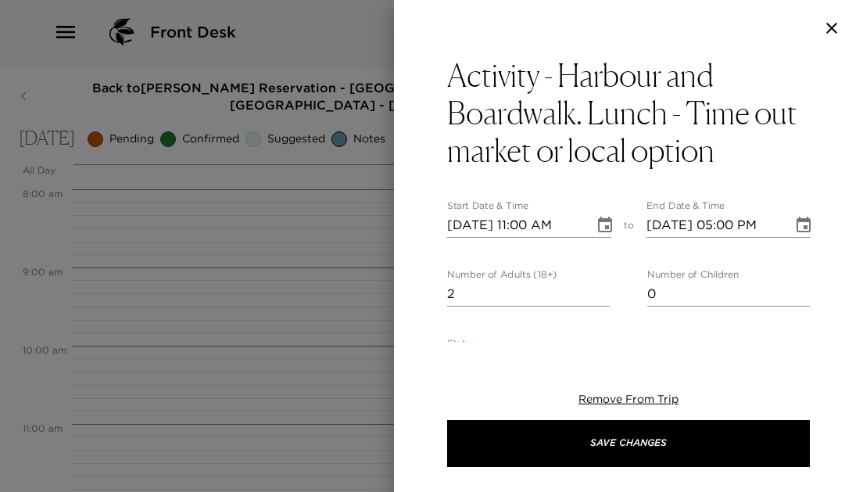
scroll to position [0, 0]
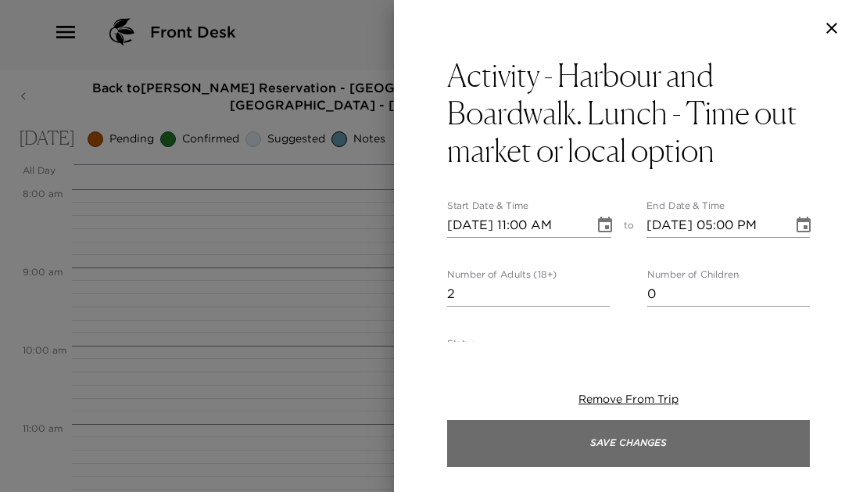
type textarea "Possible lunch options https://www.timeout.cat/time-out-market-barcelona/ca. ht…"
click at [674, 442] on button "Save Changes" at bounding box center [628, 443] width 363 height 47
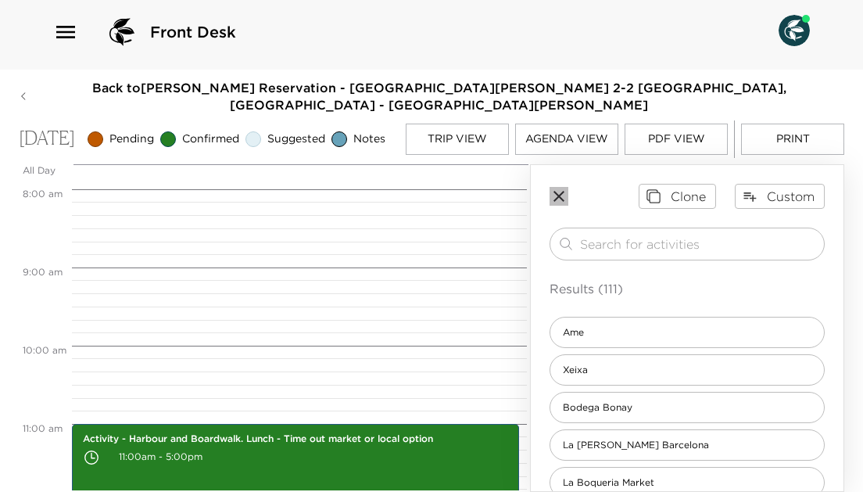
click at [557, 191] on icon "button" at bounding box center [558, 196] width 19 height 19
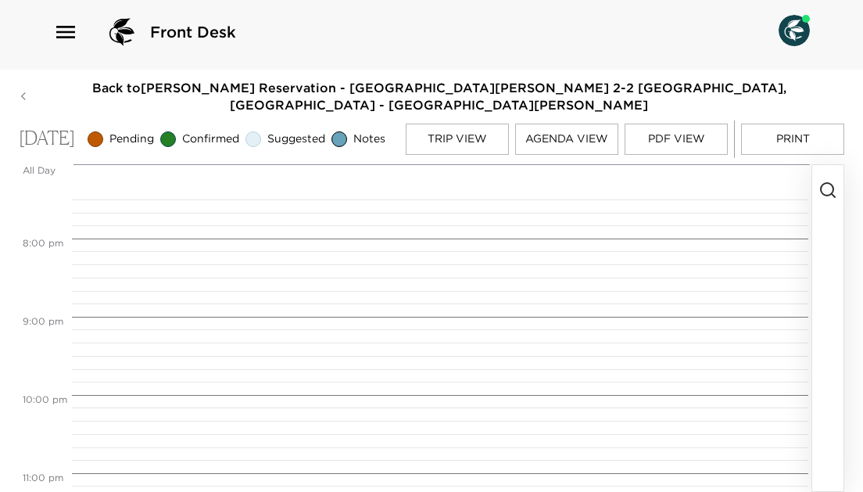
scroll to position [1519, 0]
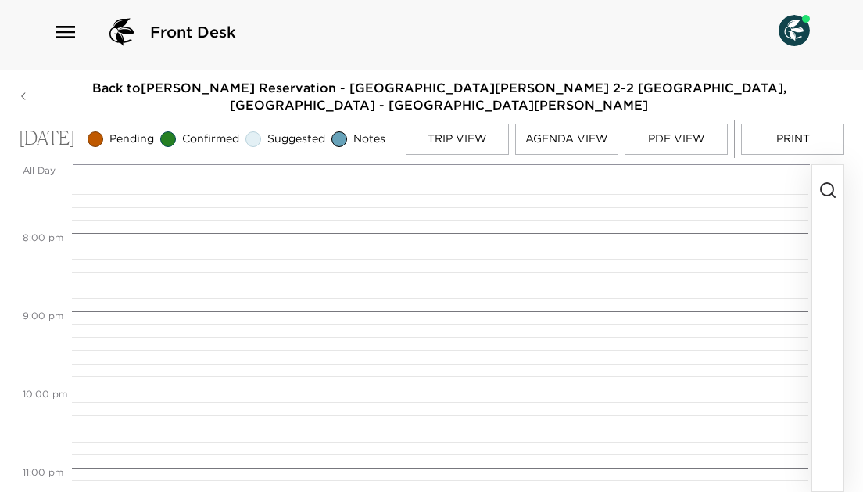
click at [784, 126] on button "Print" at bounding box center [792, 138] width 103 height 31
click at [823, 192] on icon "button" at bounding box center [827, 190] width 19 height 19
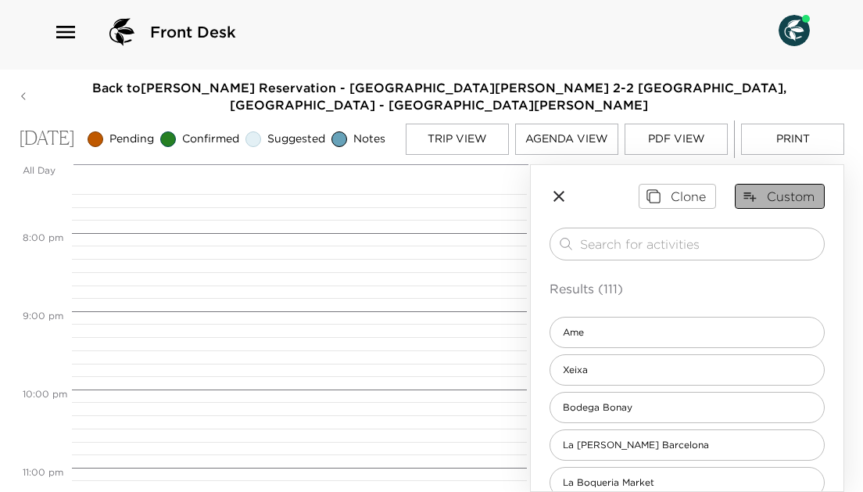
click at [768, 192] on button "Custom" at bounding box center [780, 196] width 90 height 25
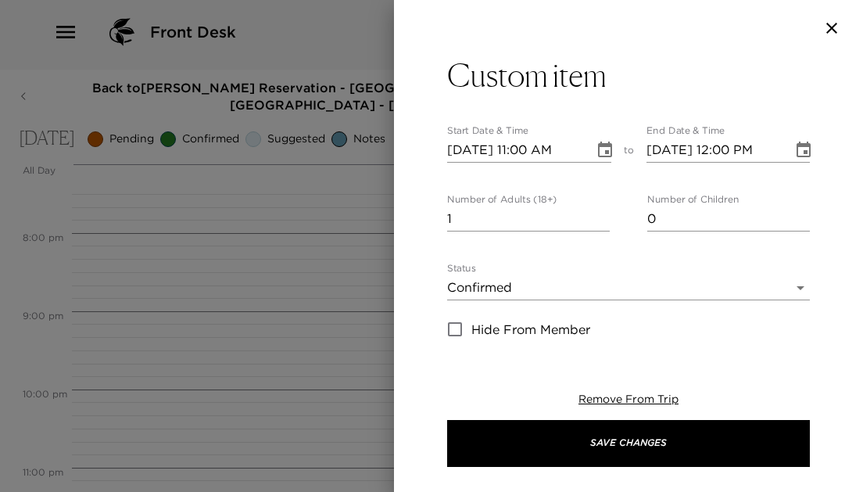
type input "2"
click at [604, 213] on input "2" at bounding box center [528, 218] width 163 height 25
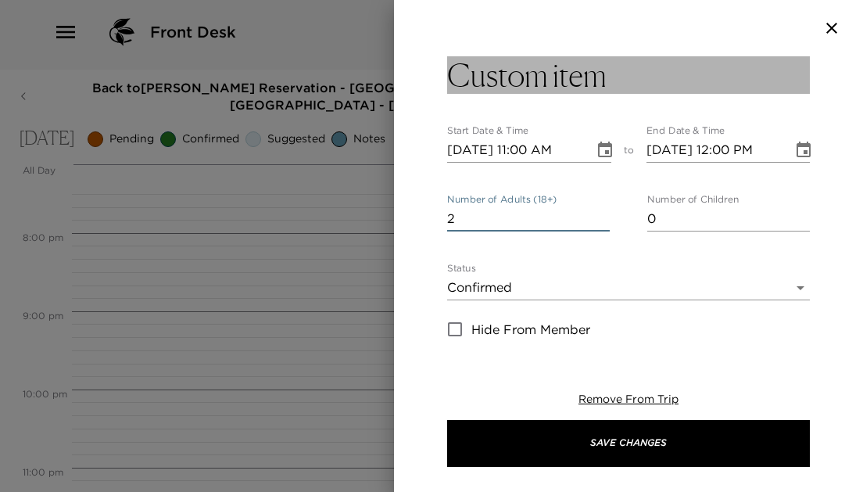
click at [553, 76] on h3 "Custom item" at bounding box center [526, 75] width 159 height 38
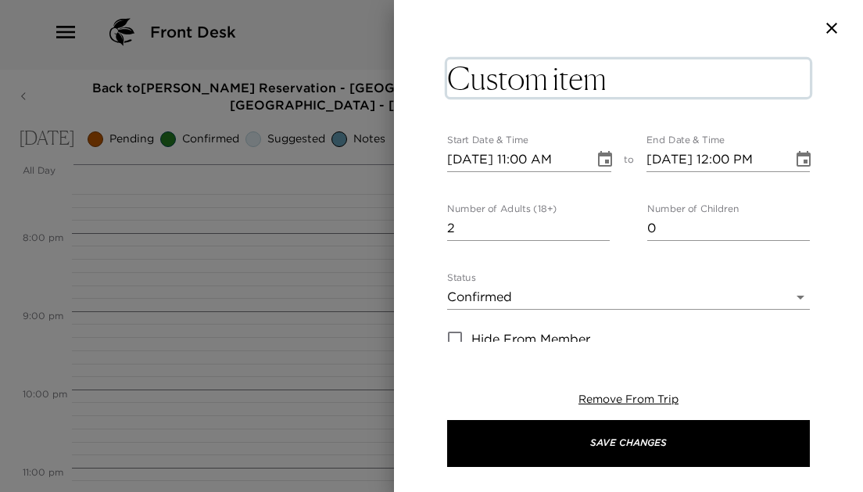
click at [633, 77] on textarea "Custom item" at bounding box center [628, 78] width 363 height 38
type textarea "Dinner at home."
click at [611, 160] on button "Choose date, selected date is Oct 7, 2025" at bounding box center [604, 159] width 31 height 31
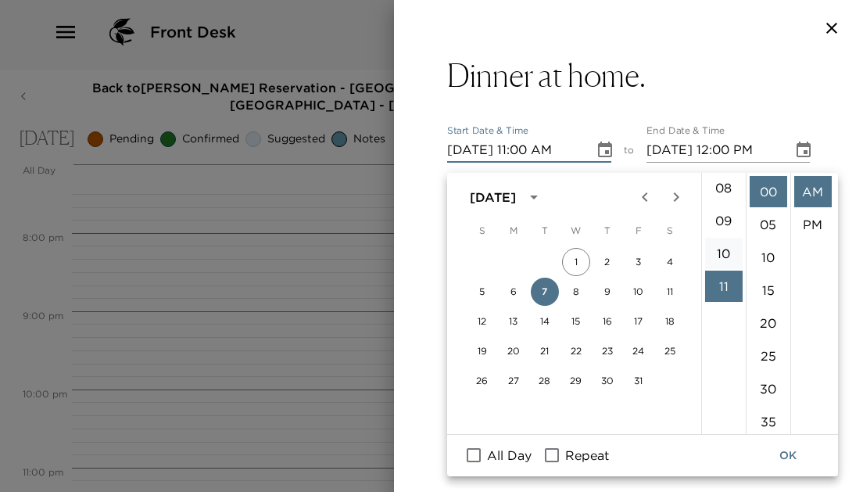
scroll to position [234, 0]
click at [725, 206] on li "08" at bounding box center [724, 220] width 38 height 31
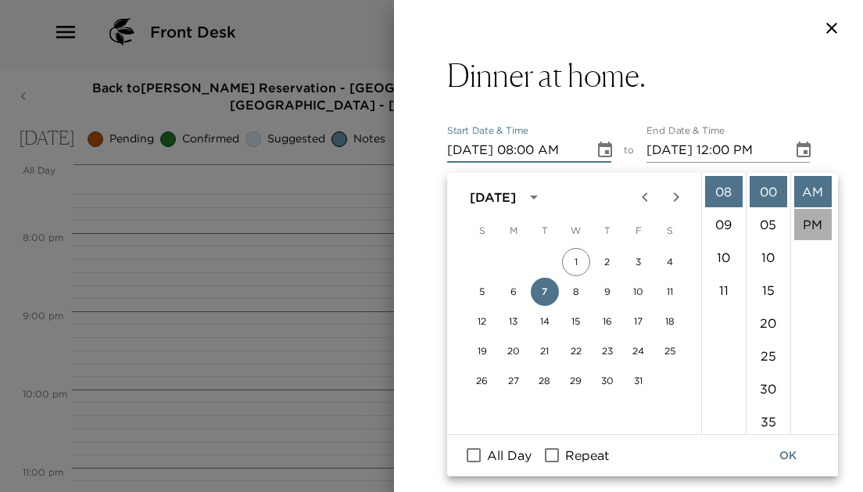
click at [817, 209] on li "PM" at bounding box center [813, 224] width 38 height 31
type input "10/07/2025 08:00 PM"
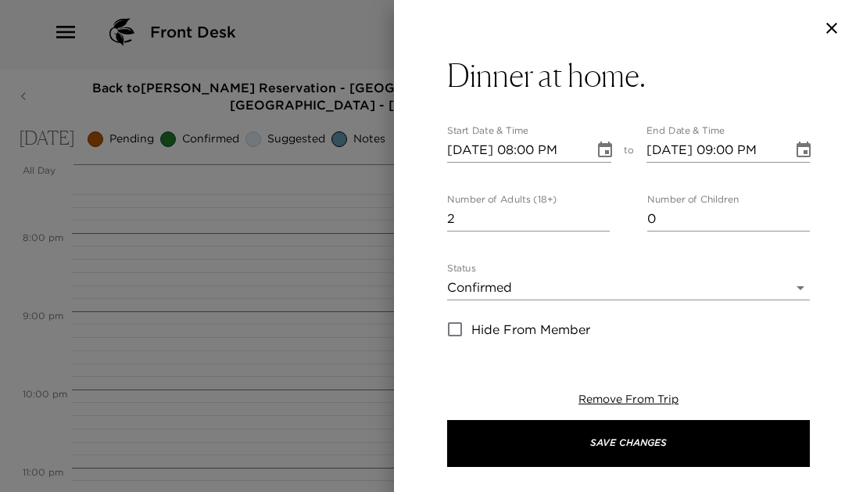
scroll to position [33, 0]
click at [805, 149] on icon "Choose date, selected date is Oct 7, 2025" at bounding box center [803, 150] width 19 height 19
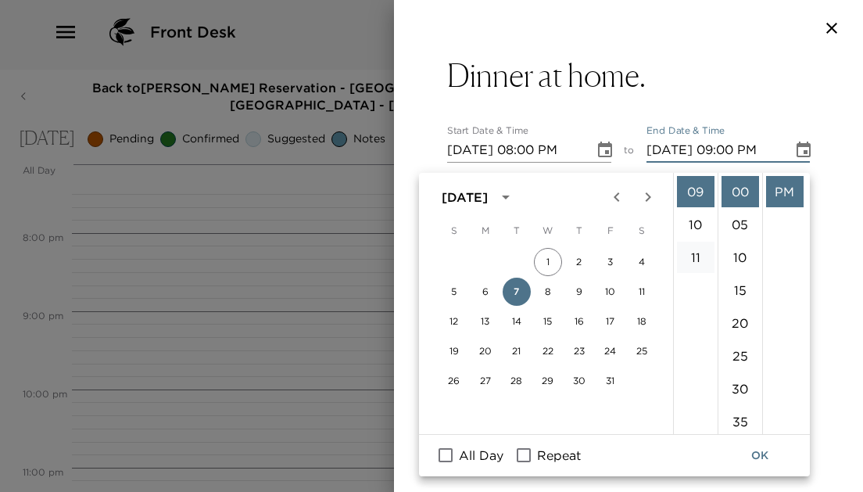
click at [699, 241] on li "11" at bounding box center [696, 256] width 38 height 31
type input "10/07/2025 11:00 PM"
click at [748, 452] on button "OK" at bounding box center [760, 455] width 50 height 29
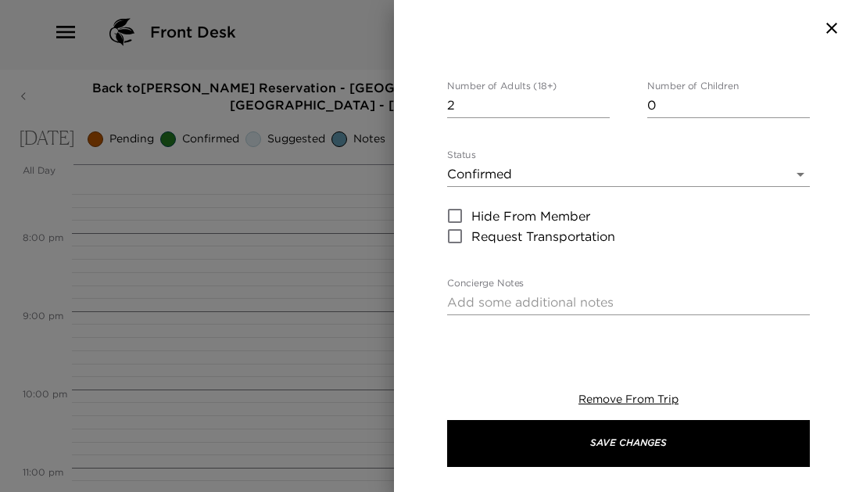
scroll to position [115, 0]
click at [528, 284] on div "Concierge Notes x" at bounding box center [628, 295] width 363 height 38
click at [518, 295] on textarea "Concierge Notes" at bounding box center [628, 300] width 363 height 18
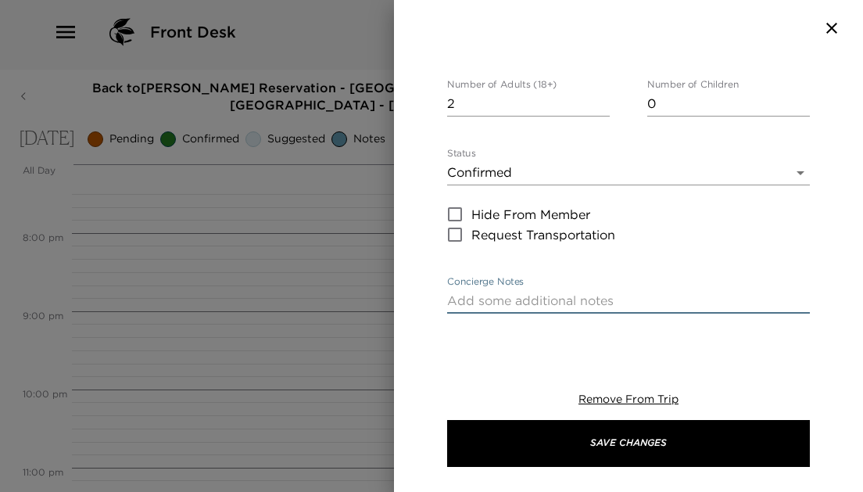
paste textarea "https://www.google.com/search?client=safari&rls=en&q=santa+catarina+market&ie=U…"
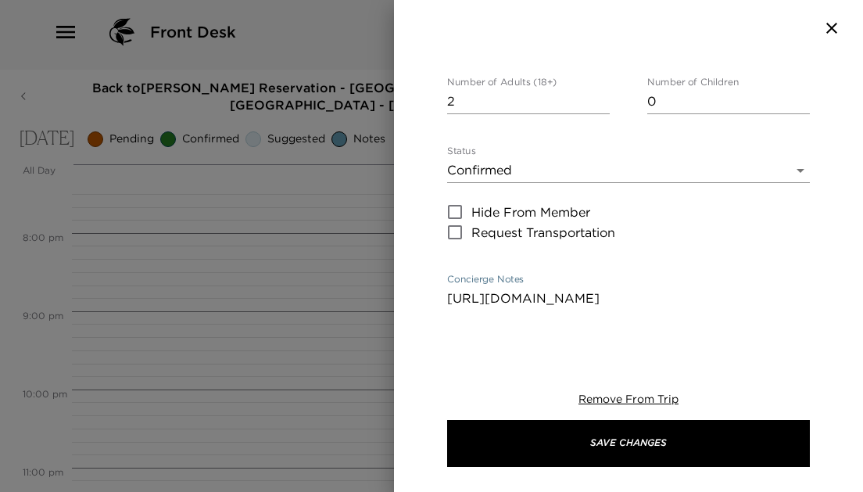
click at [450, 297] on textarea "https://www.google.com/search?client=safari&rls=en&q=santa+catarina+market&ie=U…" at bounding box center [628, 316] width 363 height 54
click at [797, 334] on textarea "https://www.google.com/search?client=safari&rls=en&q=santa+catarina+market&ie=U…" at bounding box center [628, 325] width 363 height 72
paste textarea "https://mercatsantacaterina.com"
click at [449, 297] on textarea "https://mercatsantacaterina.com" at bounding box center [628, 298] width 363 height 18
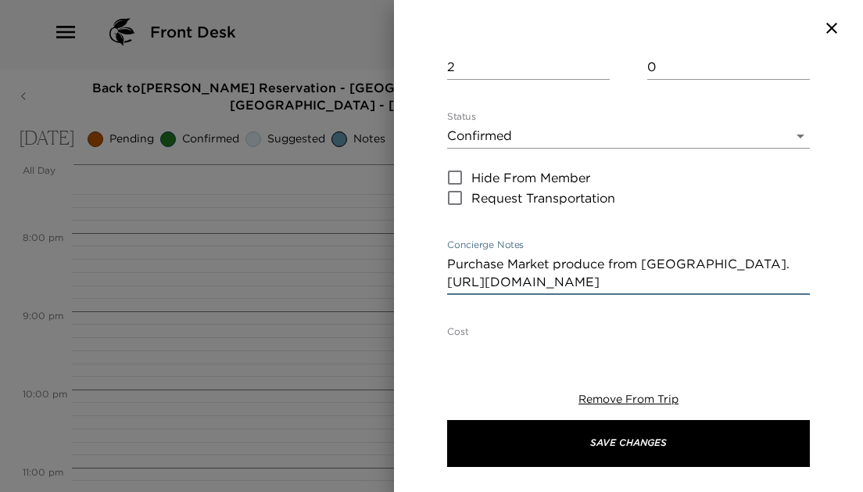
scroll to position [157, 0]
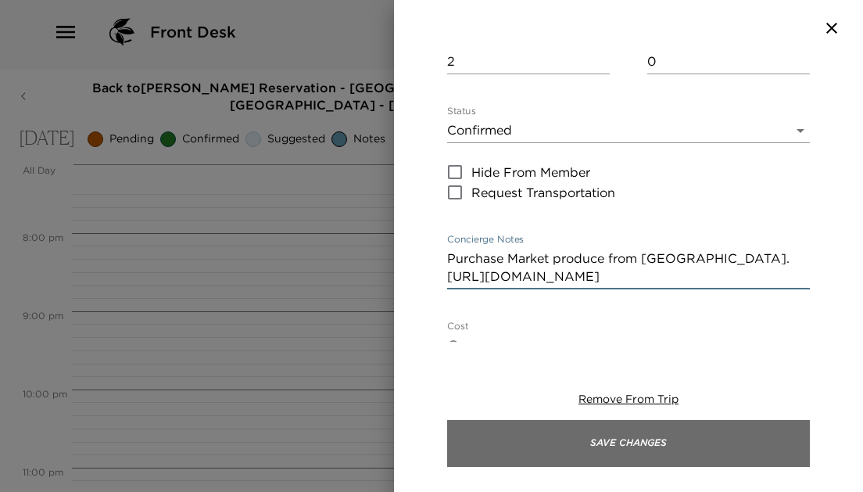
type textarea "Purchase Market produce from Santa Catarina. https://mercatsantacaterina.com"
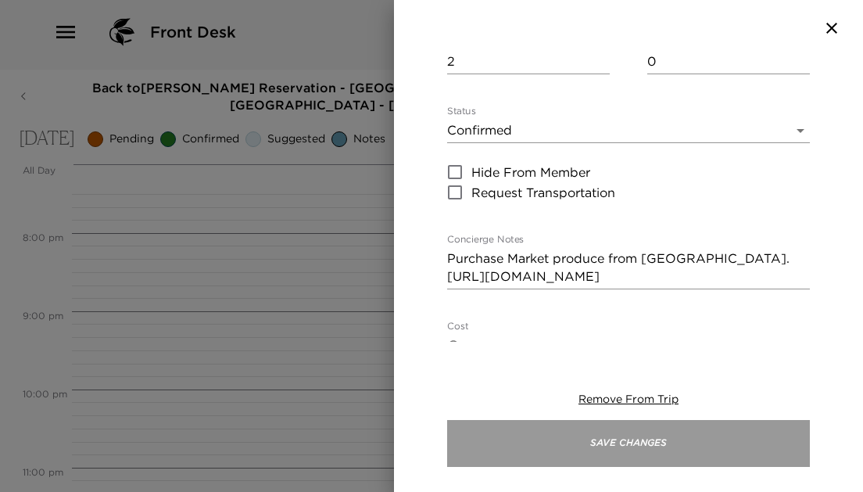
click at [549, 442] on button "Save Changes" at bounding box center [628, 443] width 363 height 47
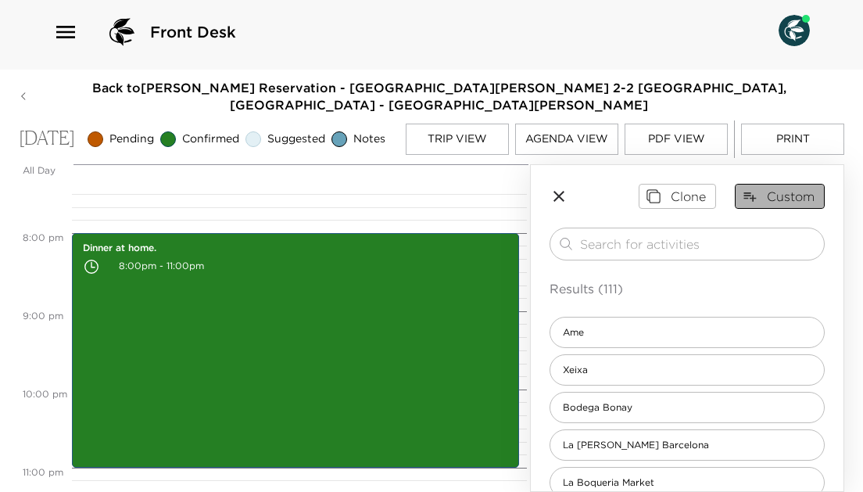
click at [800, 192] on button "Custom" at bounding box center [780, 196] width 90 height 25
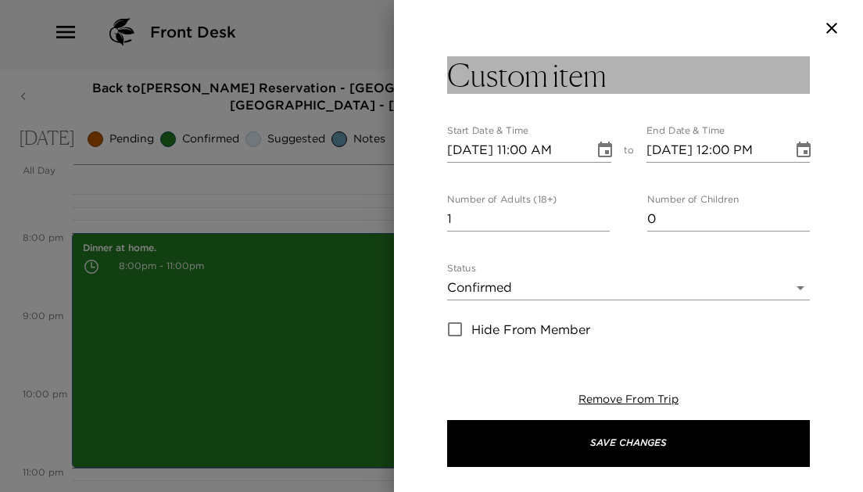
click at [606, 76] on h3 "Custom item" at bounding box center [526, 75] width 159 height 38
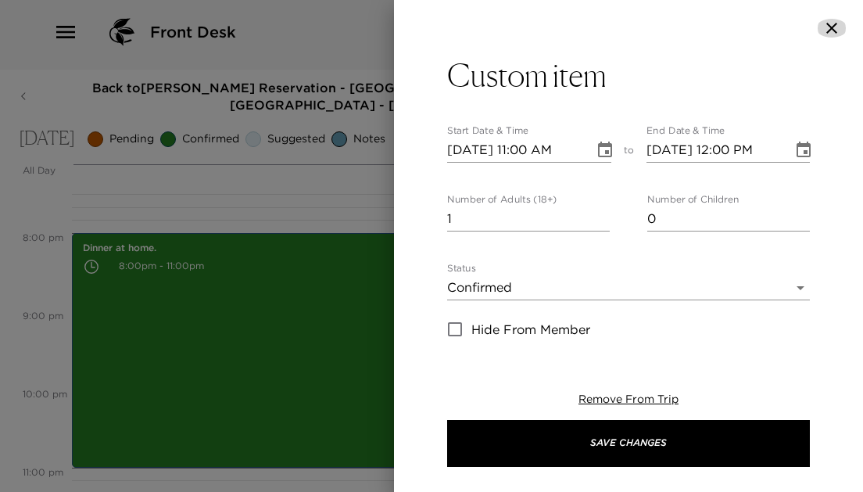
click at [842, 30] on button "button" at bounding box center [831, 28] width 31 height 19
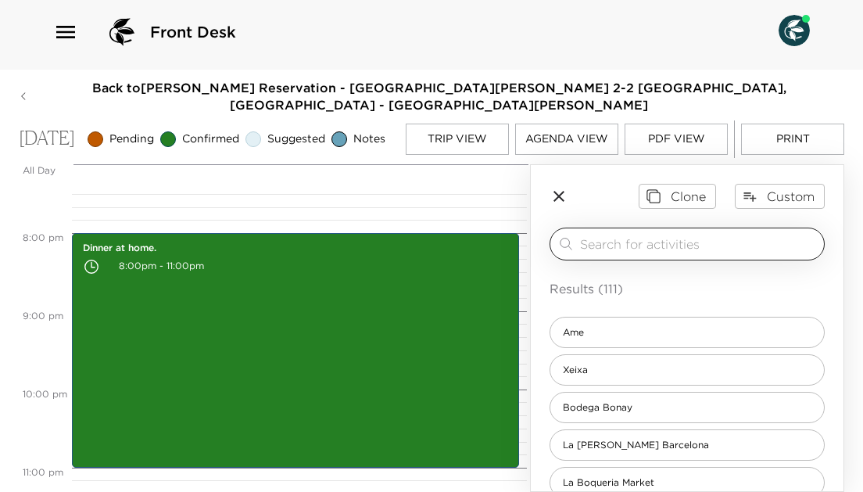
click at [728, 241] on input "search" at bounding box center [699, 243] width 238 height 18
click at [555, 189] on icon "button" at bounding box center [558, 196] width 19 height 19
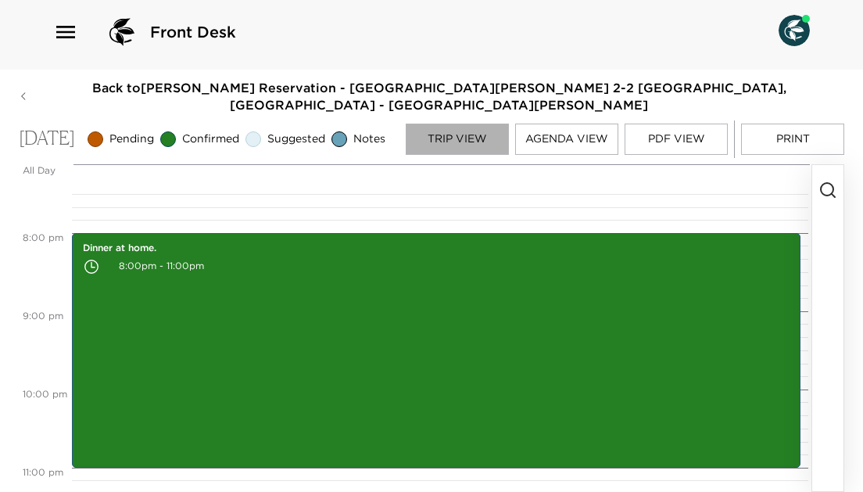
click at [477, 131] on button "Trip View" at bounding box center [457, 138] width 103 height 31
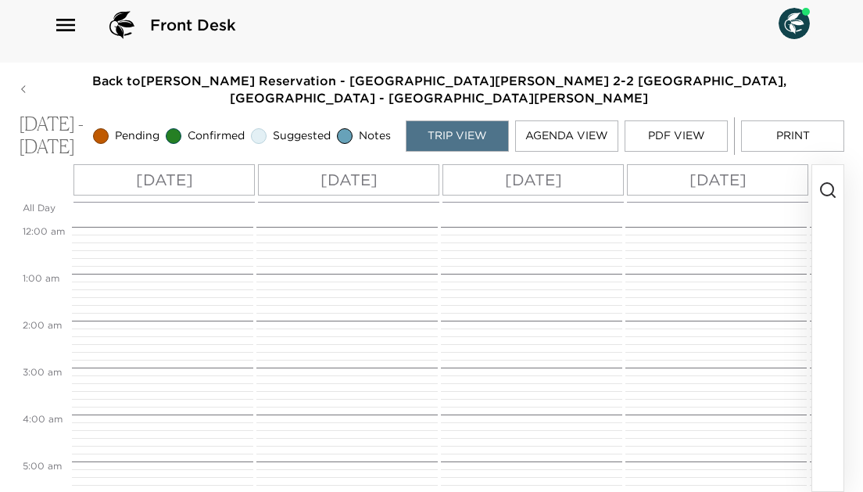
scroll to position [516, 0]
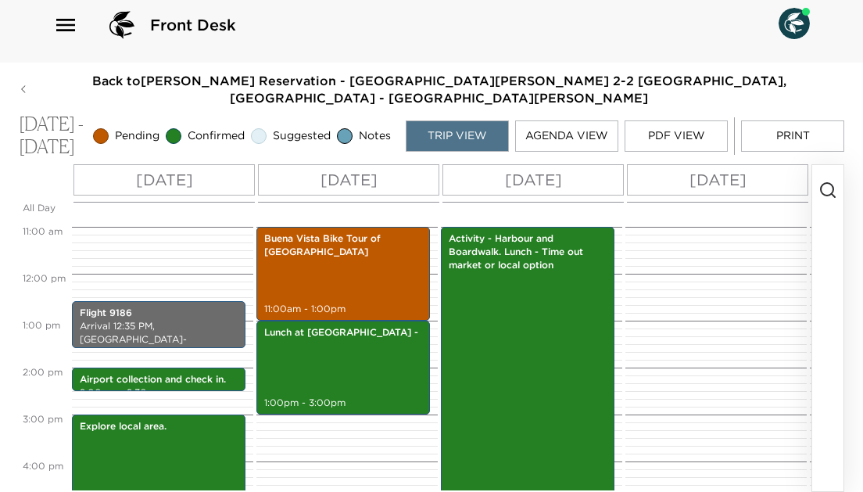
click at [703, 185] on p "Wed 10/08" at bounding box center [717, 179] width 57 height 23
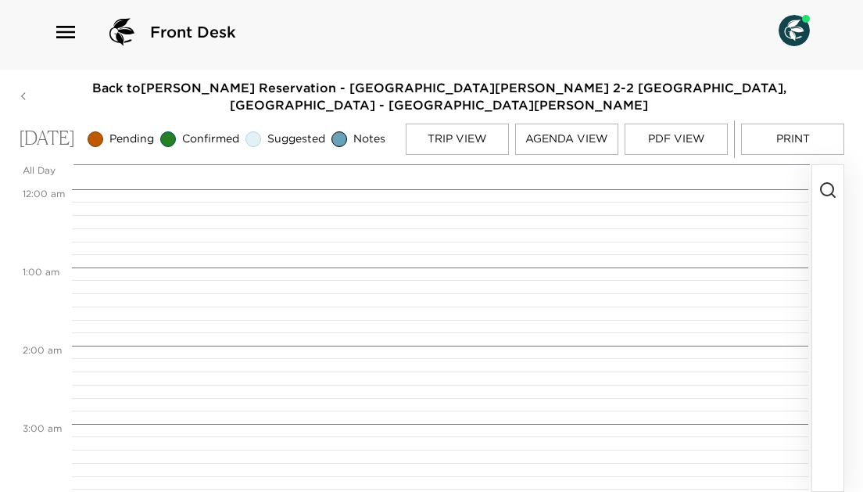
scroll to position [625, 0]
click at [831, 180] on button "button" at bounding box center [827, 328] width 31 height 326
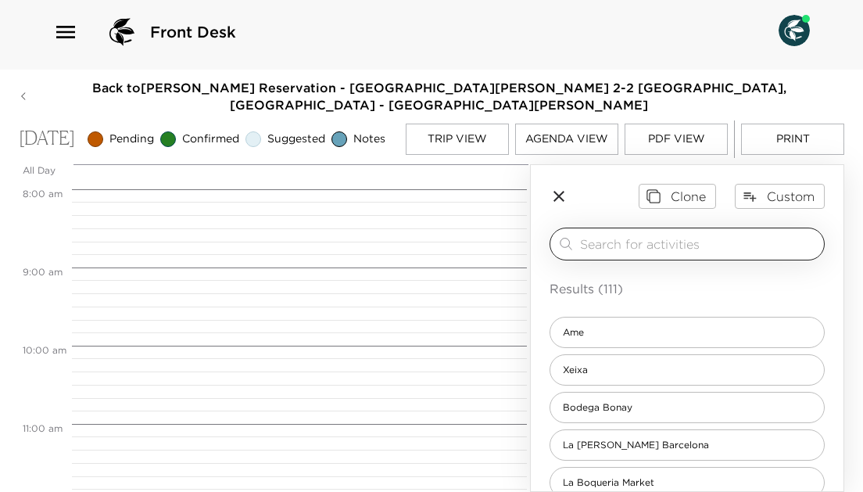
click at [697, 244] on input "search" at bounding box center [699, 243] width 238 height 18
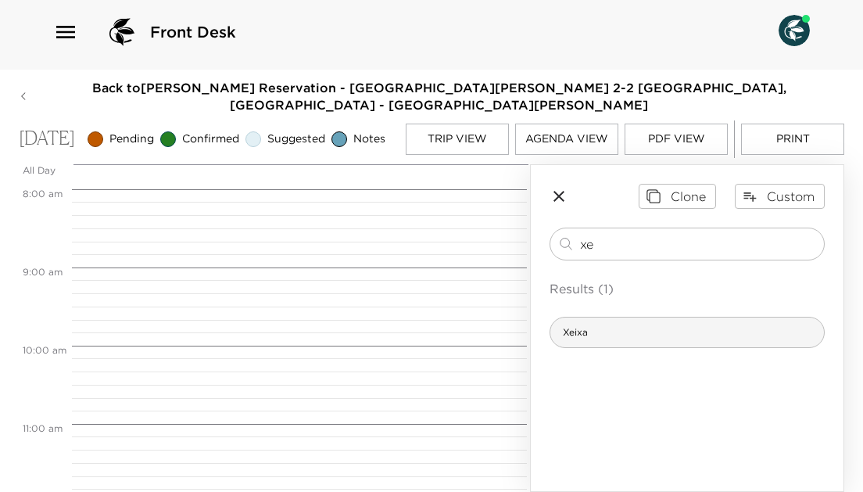
type input "x"
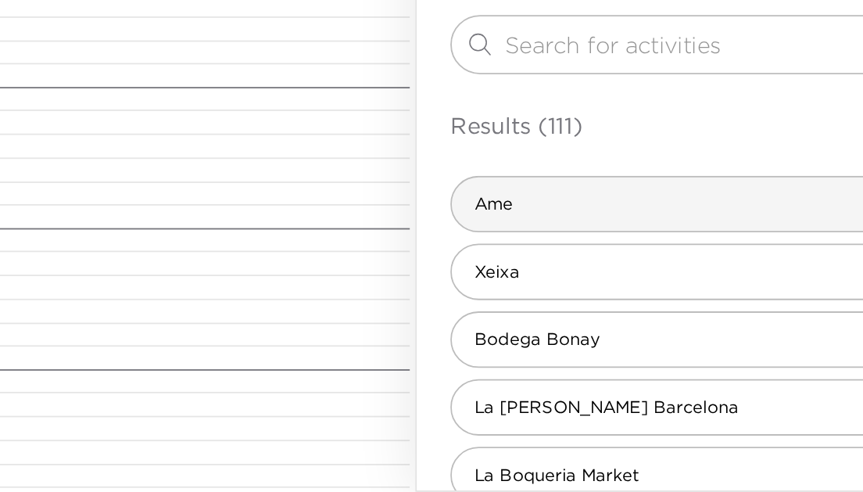
scroll to position [0, 0]
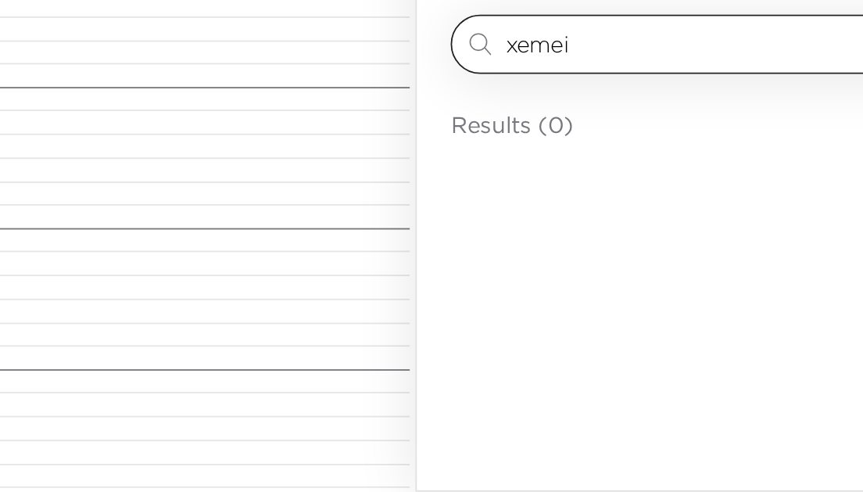
click at [580, 234] on input "xemei" at bounding box center [699, 243] width 238 height 18
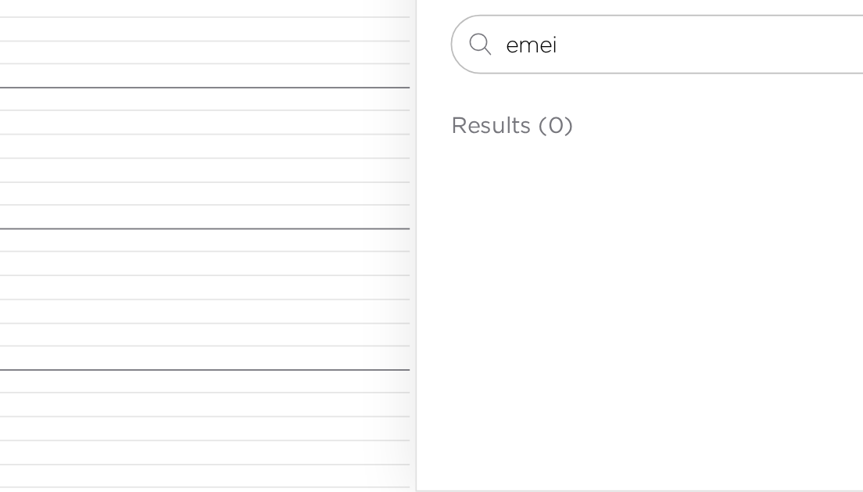
scroll to position [15, 3]
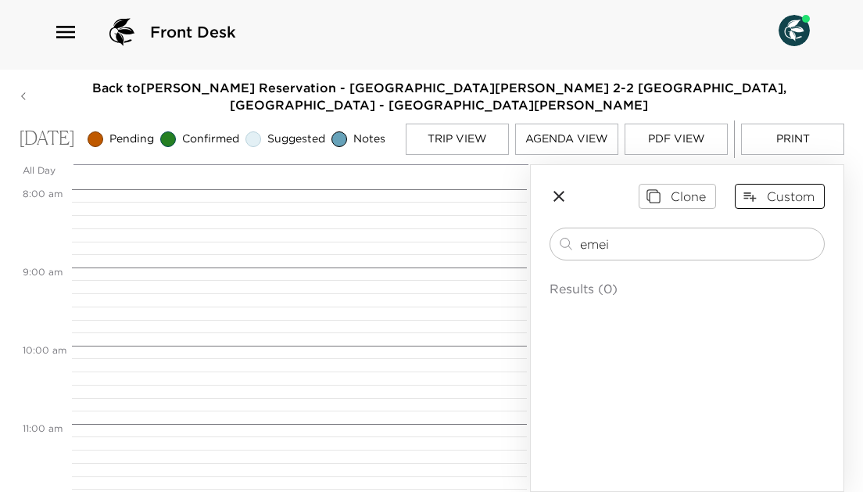
type input "emei"
click at [783, 198] on button "Custom" at bounding box center [780, 196] width 90 height 25
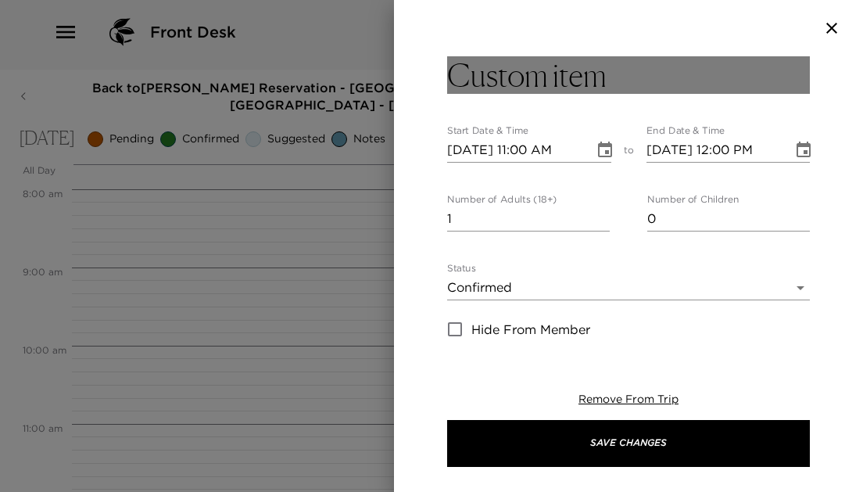
click at [571, 63] on h3 "Custom item" at bounding box center [526, 75] width 159 height 38
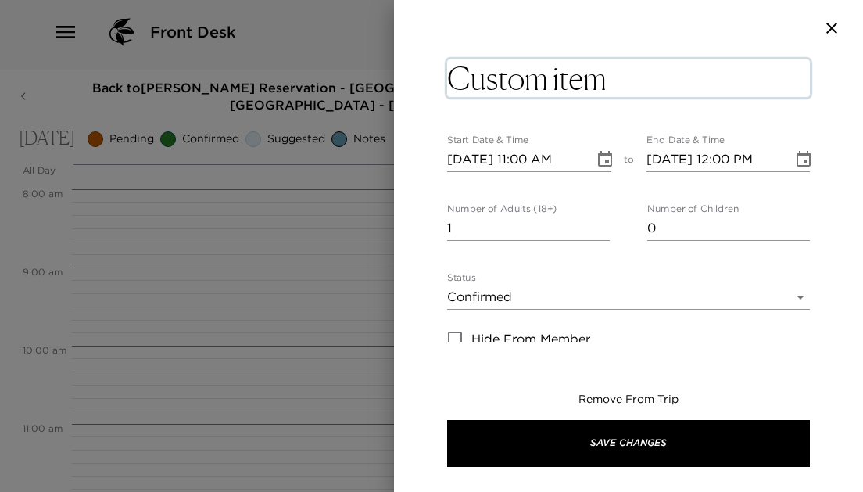
click at [673, 90] on textarea "Custom item" at bounding box center [628, 78] width 363 height 38
type textarea "C"
type textarea "Lunch at Xemi"
click at [605, 152] on icon "Choose date, selected date is Oct 8, 2025" at bounding box center [605, 159] width 14 height 16
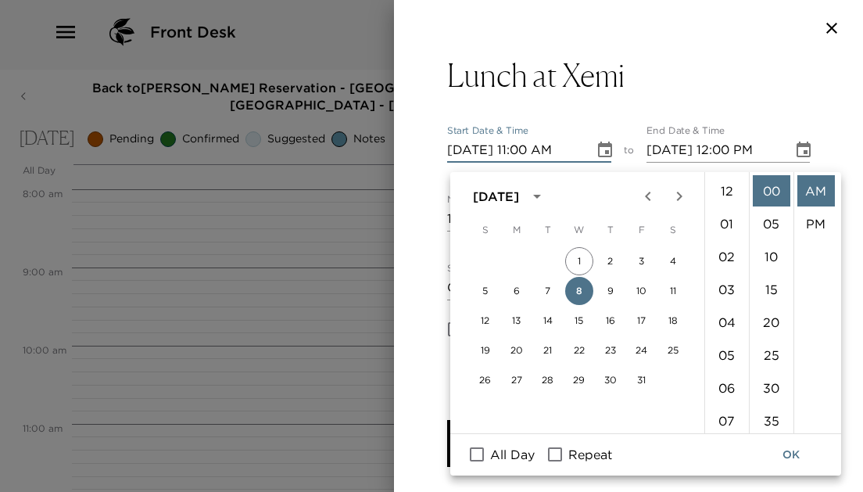
scroll to position [0, 0]
click at [725, 251] on li "02" at bounding box center [727, 256] width 38 height 31
click at [827, 210] on li "PM" at bounding box center [816, 223] width 38 height 31
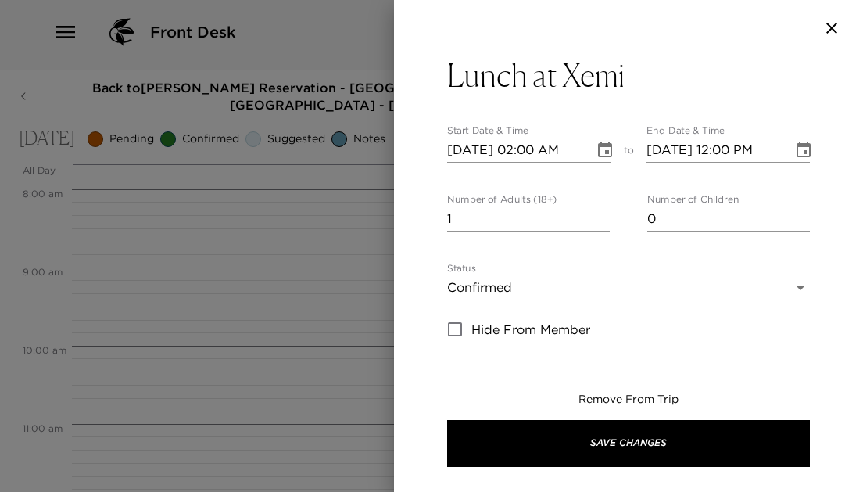
type input "10/08/2025 02:00 PM"
type input "10/08/2025 03:00 PM"
click at [597, 150] on icon "Choose date, selected date is Oct 8, 2025" at bounding box center [604, 150] width 19 height 19
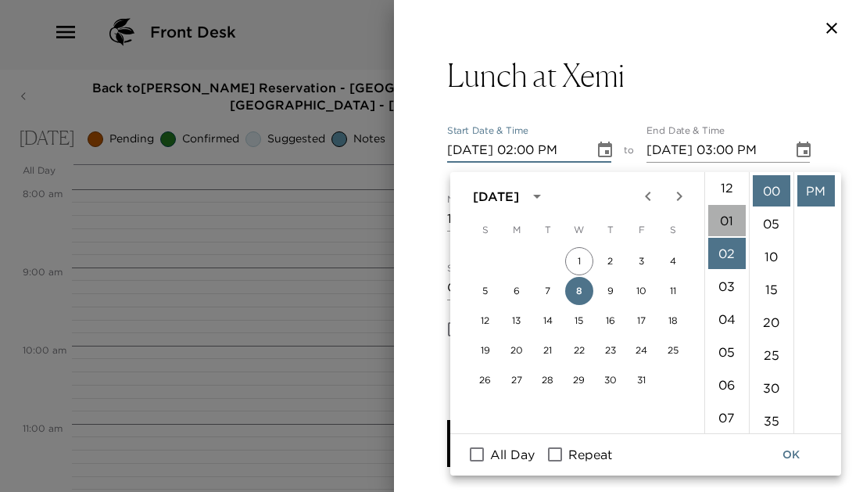
click at [717, 206] on li "01" at bounding box center [727, 220] width 38 height 31
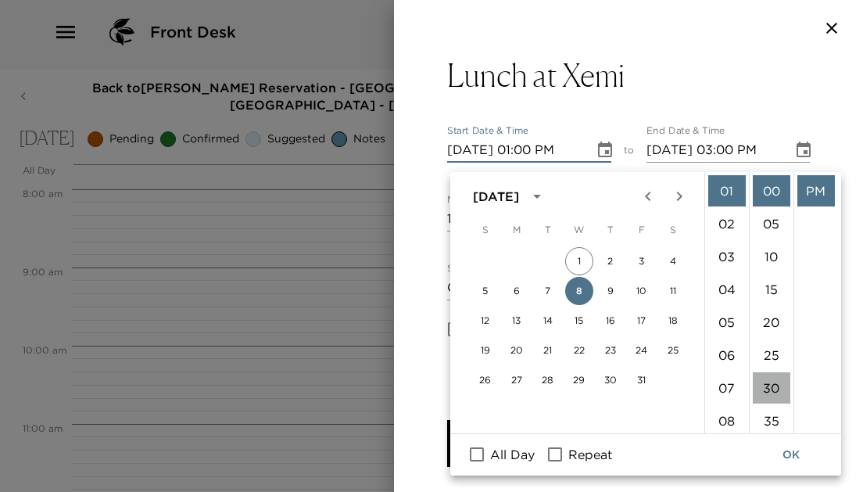
click at [767, 372] on li "30" at bounding box center [772, 387] width 38 height 31
type input "10/08/2025 01:30 PM"
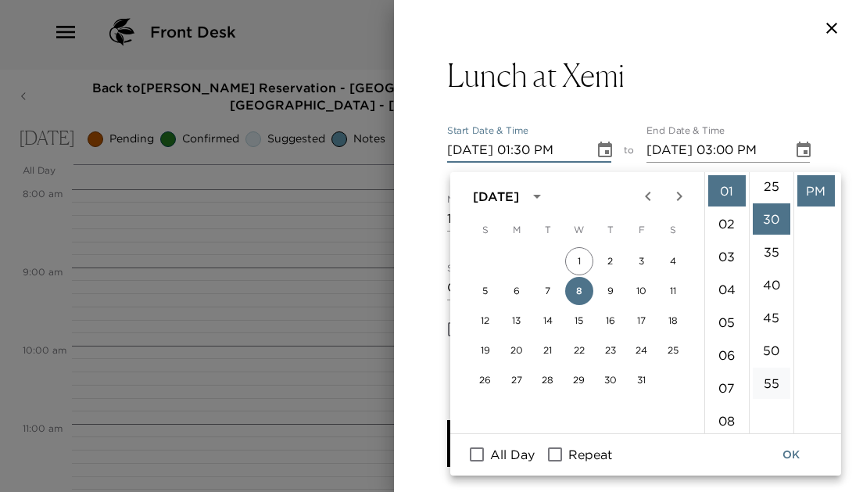
scroll to position [197, 0]
click at [791, 442] on button "OK" at bounding box center [791, 454] width 50 height 29
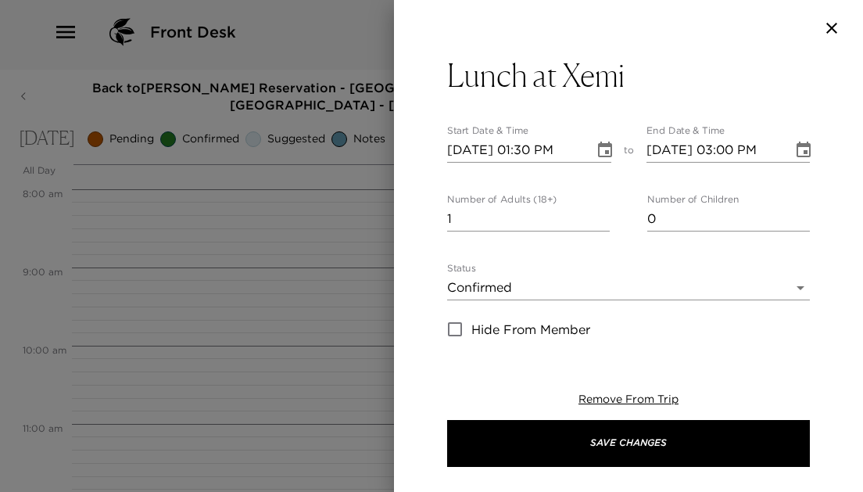
type input "2"
click at [606, 213] on input "2" at bounding box center [528, 218] width 163 height 25
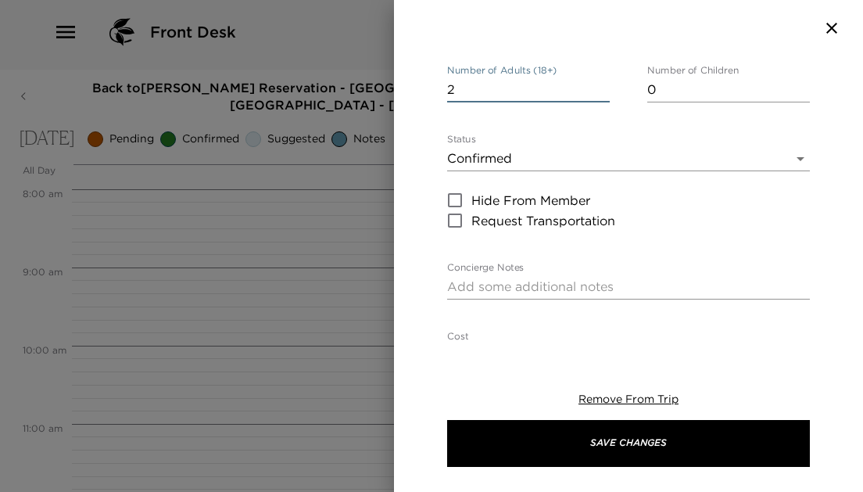
scroll to position [133, 0]
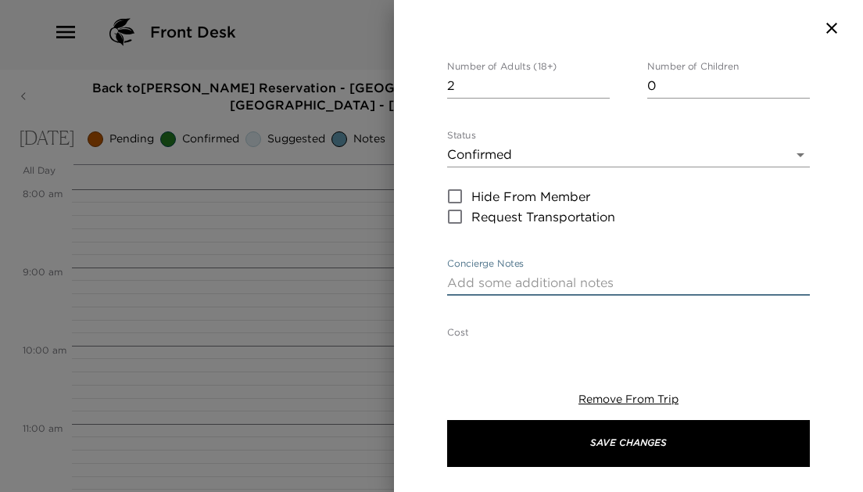
click at [563, 274] on textarea "Concierge Notes" at bounding box center [628, 283] width 363 height 18
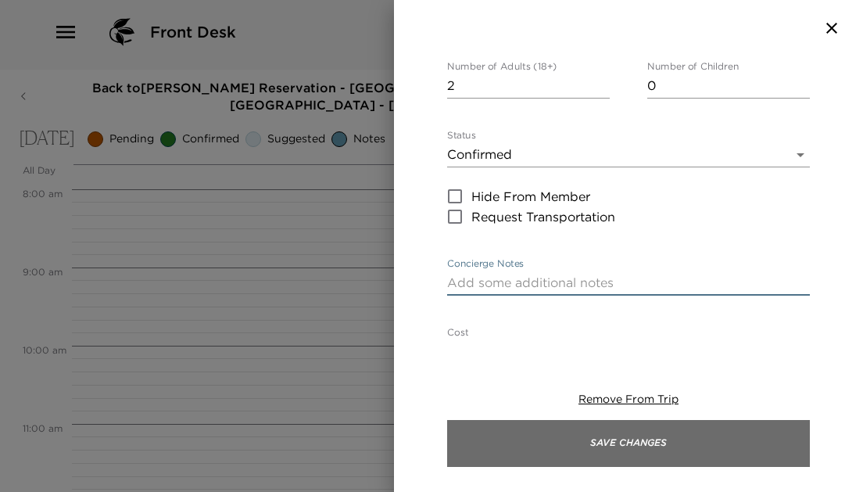
click at [572, 428] on button "Save Changes" at bounding box center [628, 443] width 363 height 47
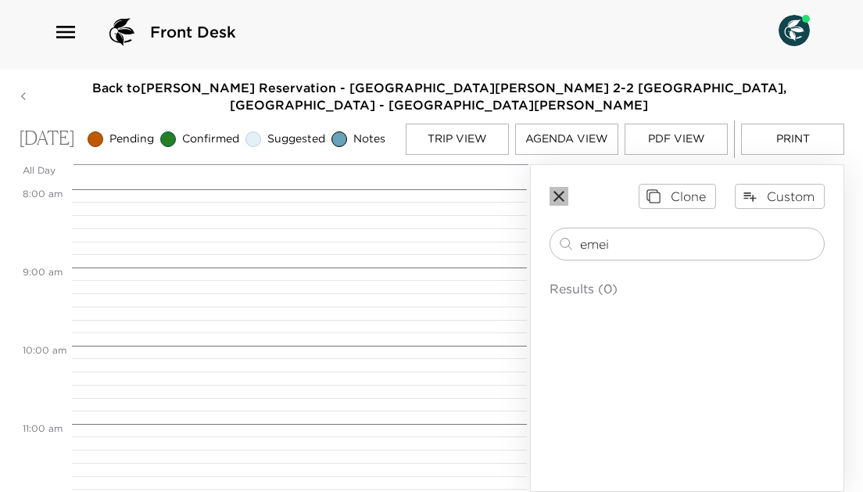
click at [556, 188] on icon "button" at bounding box center [558, 196] width 19 height 19
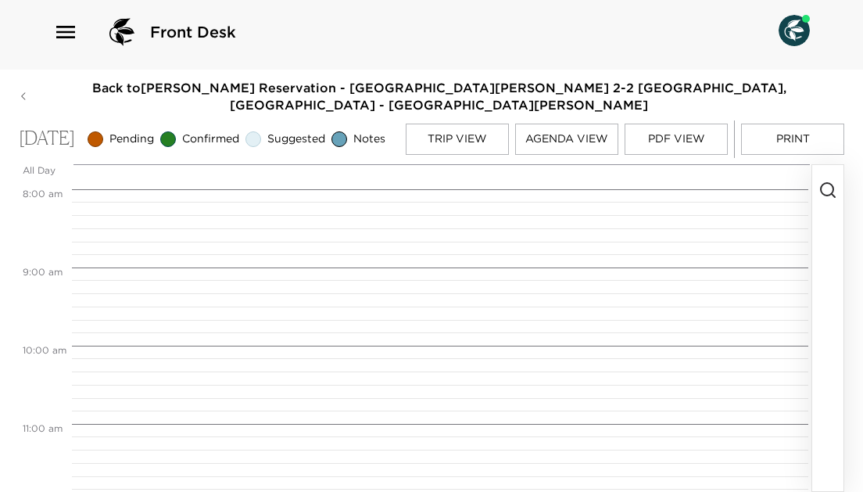
click at [820, 183] on icon "button" at bounding box center [827, 190] width 19 height 19
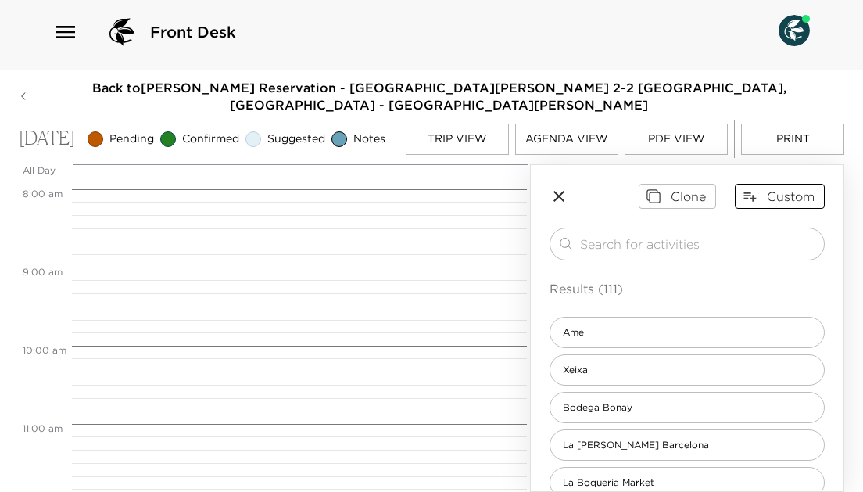
click at [803, 193] on button "Custom" at bounding box center [780, 196] width 90 height 25
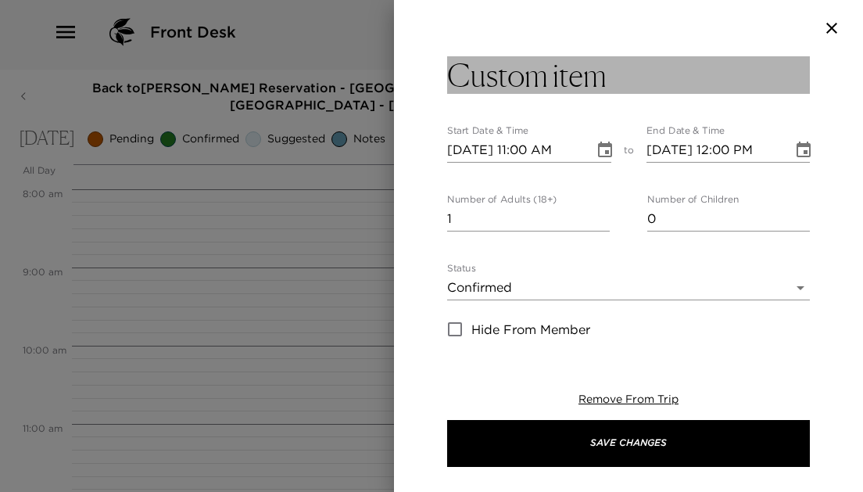
click at [626, 82] on button "Custom item" at bounding box center [628, 75] width 363 height 38
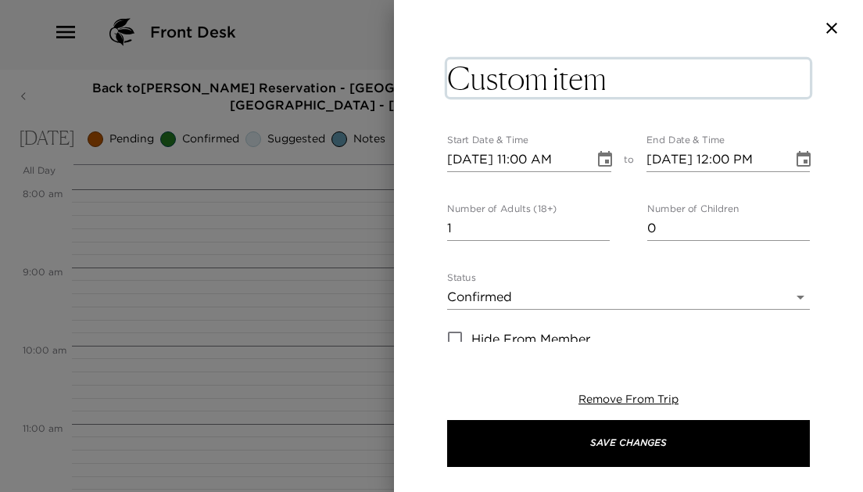
click at [626, 82] on textarea "Custom item" at bounding box center [628, 78] width 363 height 38
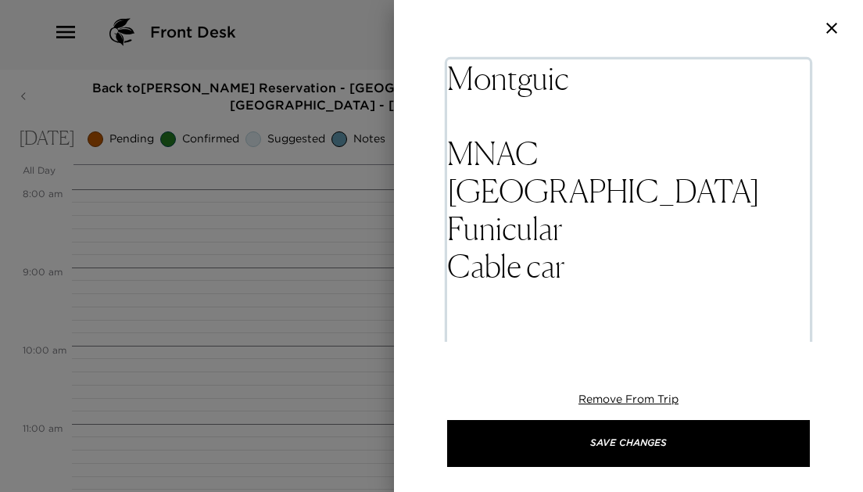
scroll to position [0, 0]
click at [492, 83] on textarea "Montguic MNAC Miro Poble Espanyol Olympic stadium Funicular Cable car" at bounding box center [628, 209] width 363 height 300
type textarea "Day on Montjuïc MNAC Miro Poble Espanyol Olympic stadium Funicular Cable car"
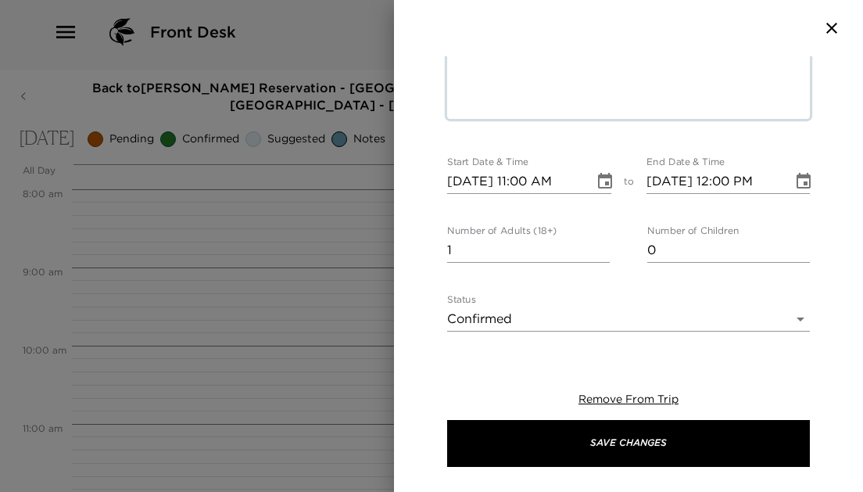
scroll to position [251, 0]
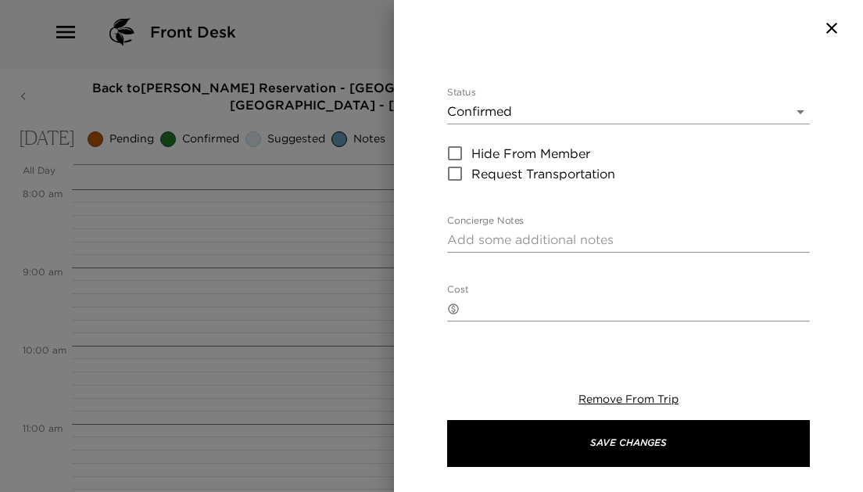
click at [806, 171] on div "Day on Montjuïc MNAC Miro Poble Espanyol Olympic stadium Funicular Cable car St…" at bounding box center [628, 303] width 363 height 997
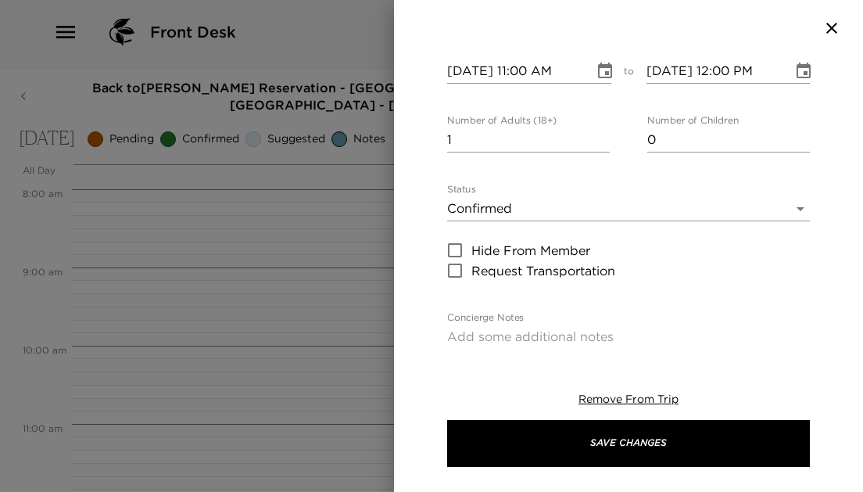
scroll to position [152, 0]
click at [803, 73] on icon "Choose date, selected date is Oct 8, 2025" at bounding box center [803, 73] width 19 height 19
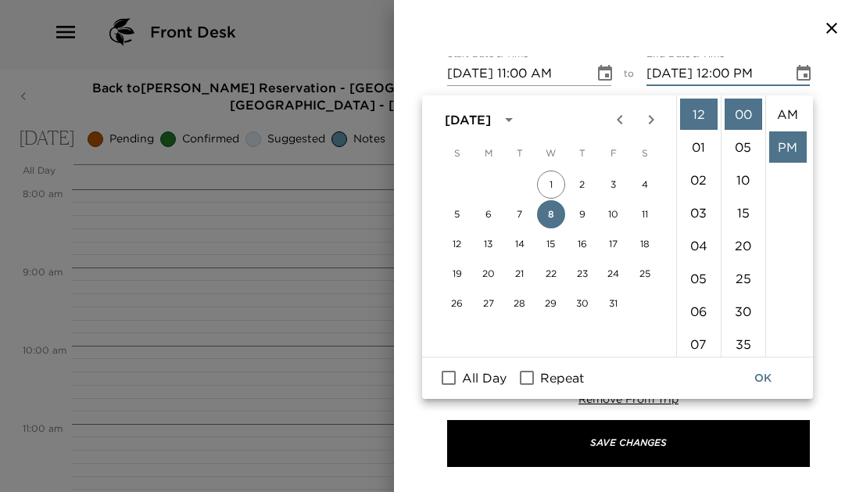
scroll to position [33, 0]
click at [697, 299] on li "06" at bounding box center [699, 310] width 38 height 31
type input "10/08/2025 06:00 PM"
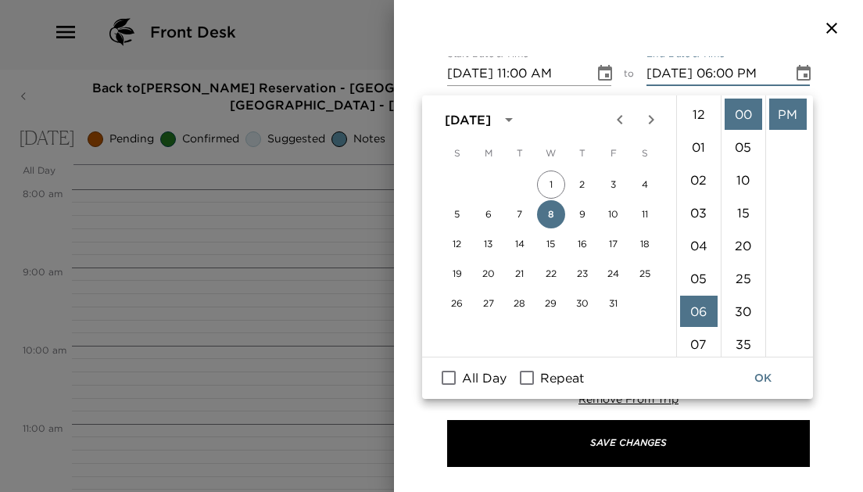
scroll to position [197, 0]
click at [836, 234] on div "Day on Montjuïc MNAC Miro Poble Espanyol Olympic stadium Funicular Cable car St…" at bounding box center [628, 198] width 469 height 285
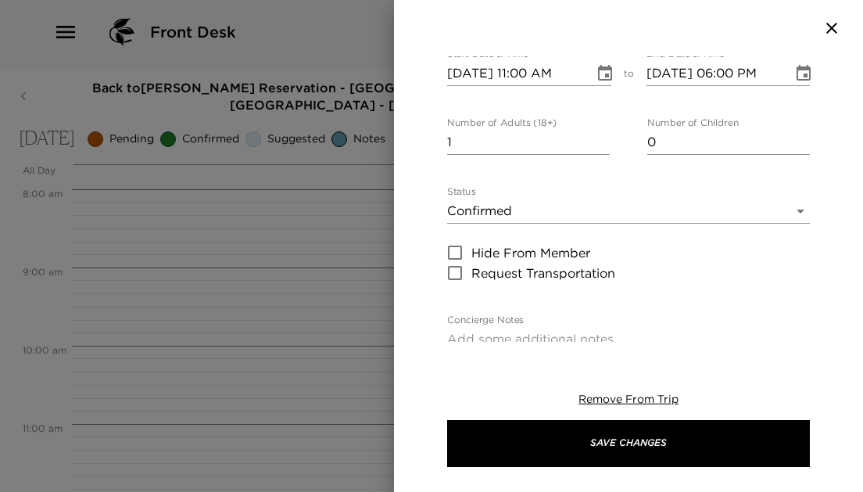
type input "2"
click at [601, 135] on input "2" at bounding box center [528, 142] width 163 height 25
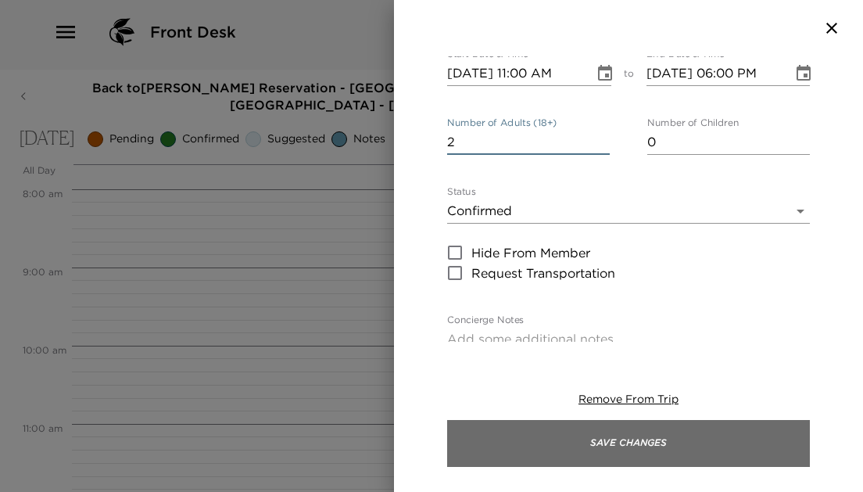
click at [620, 445] on button "Save Changes" at bounding box center [628, 443] width 363 height 47
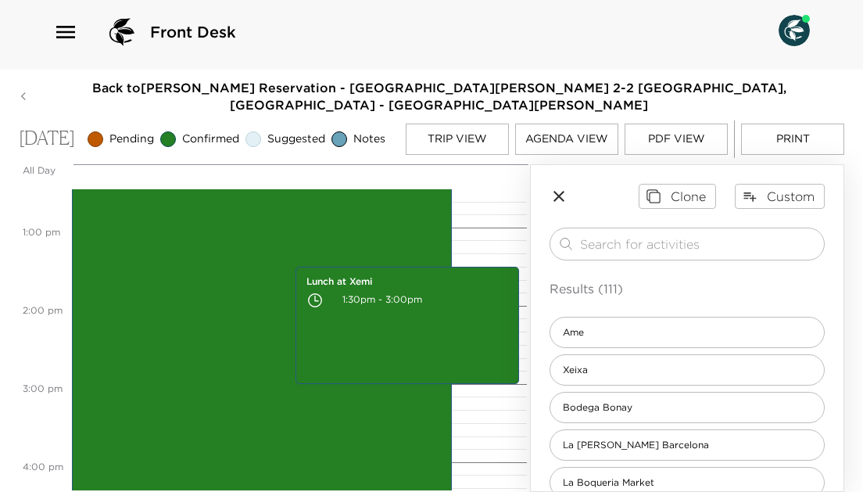
scroll to position [978, 0]
click at [492, 130] on button "Trip View" at bounding box center [457, 138] width 103 height 31
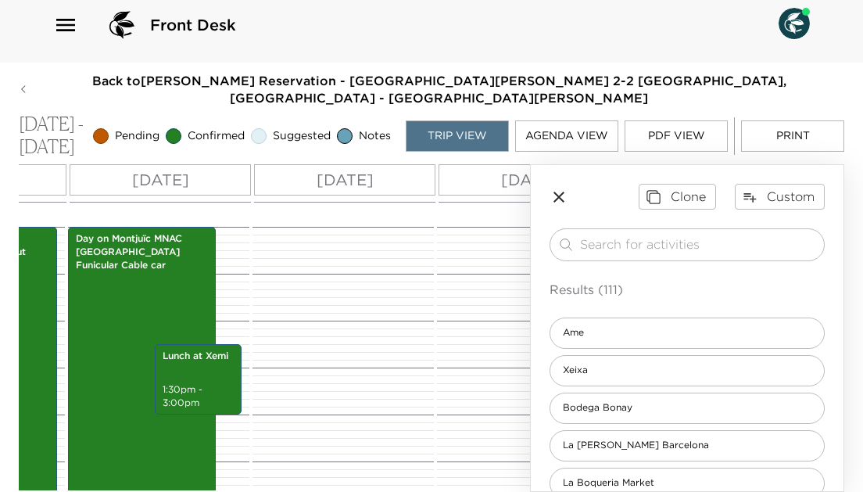
scroll to position [0, 559]
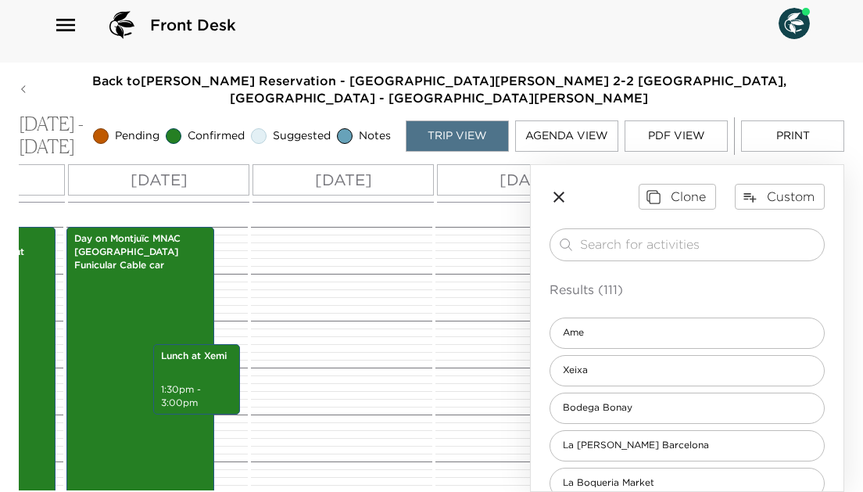
click at [212, 181] on div "Wed 10/08" at bounding box center [158, 179] width 181 height 31
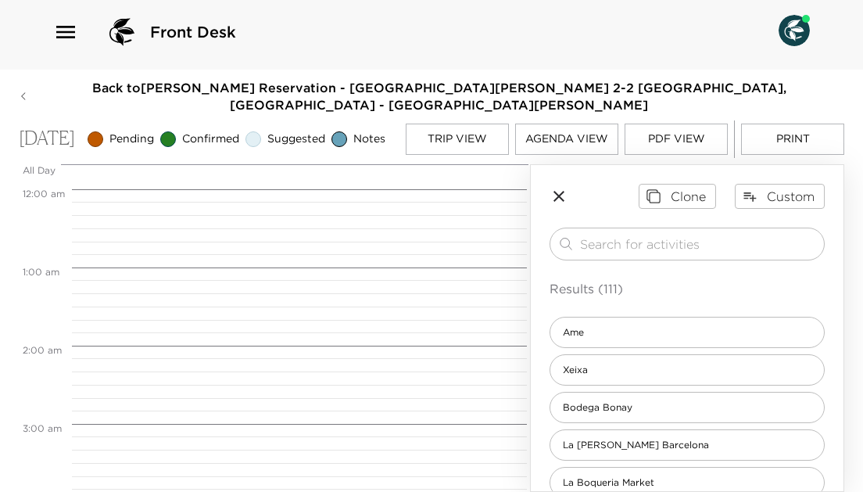
click at [212, 181] on div at bounding box center [294, 176] width 470 height 25
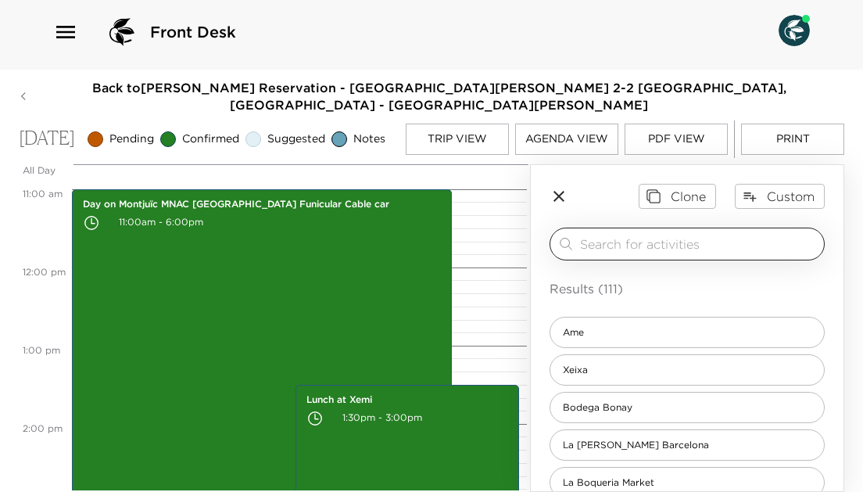
click at [699, 241] on input "search" at bounding box center [699, 243] width 238 height 18
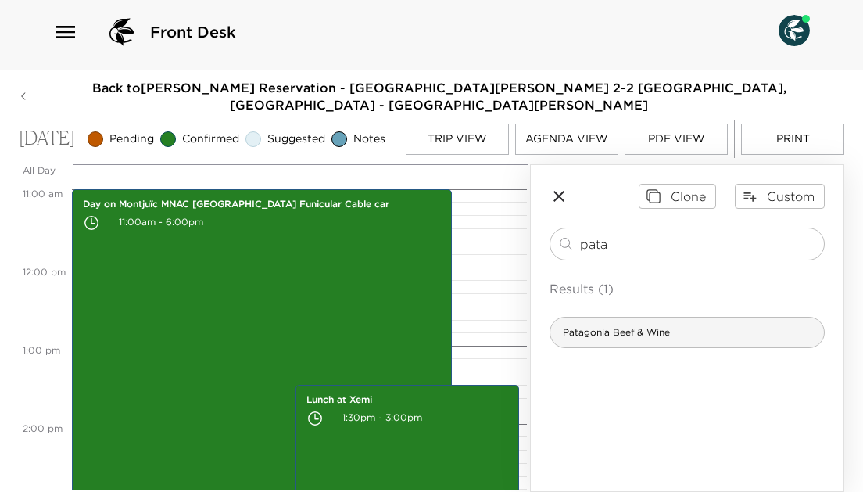
type input "pata"
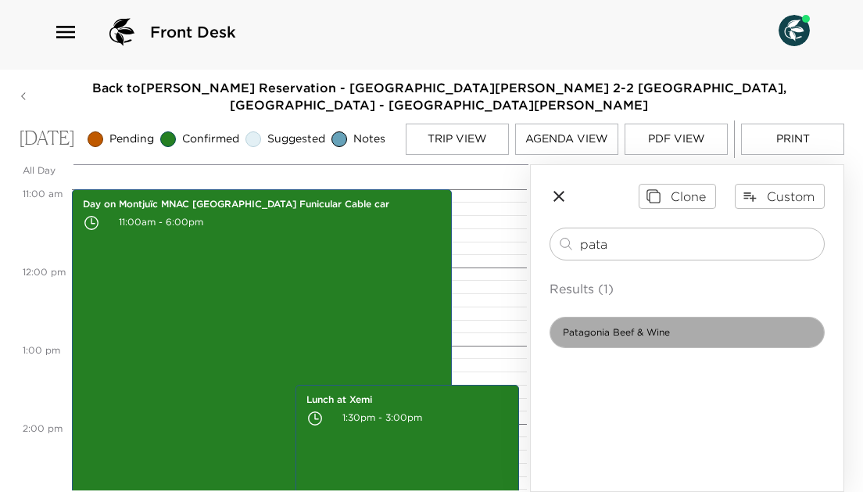
click at [693, 326] on div "Patagonia Beef & Wine" at bounding box center [686, 331] width 275 height 31
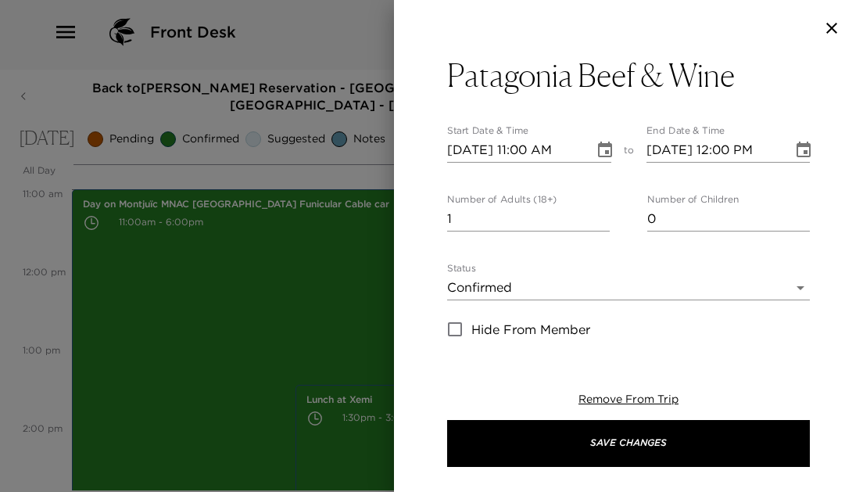
type textarea "Your reservation is confirmed."
type input "2"
click at [603, 216] on input "2" at bounding box center [528, 218] width 163 height 25
click at [601, 139] on button "Choose date, selected date is Oct 8, 2025" at bounding box center [604, 149] width 31 height 31
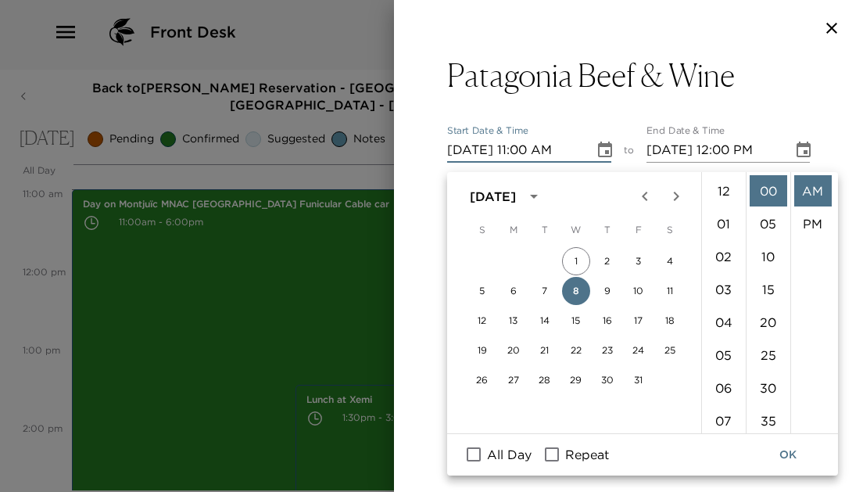
scroll to position [361, 0]
click at [721, 195] on li "07" at bounding box center [724, 208] width 38 height 31
click at [767, 372] on li "30" at bounding box center [768, 387] width 38 height 31
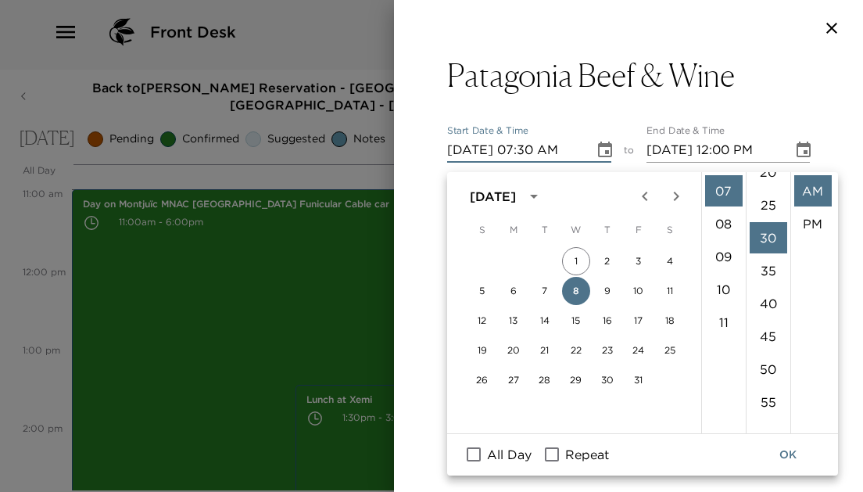
scroll to position [197, 0]
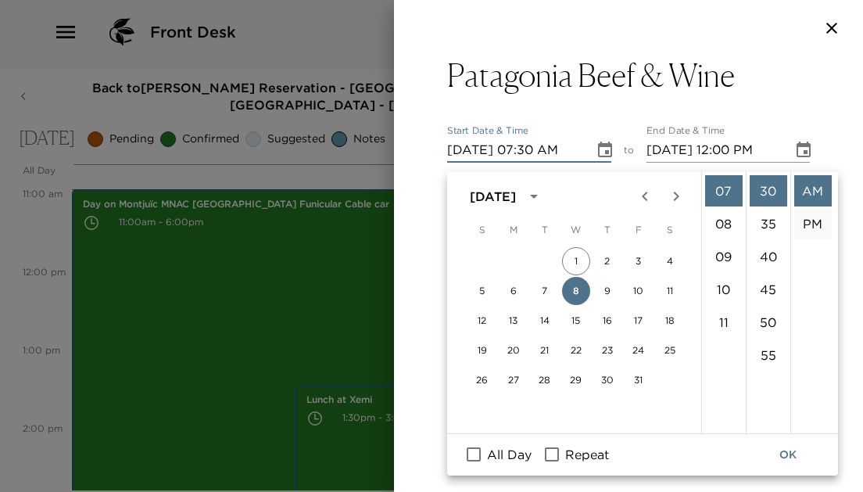
click at [816, 208] on li "PM" at bounding box center [813, 223] width 38 height 31
type input "10/08/2025 07:30 PM"
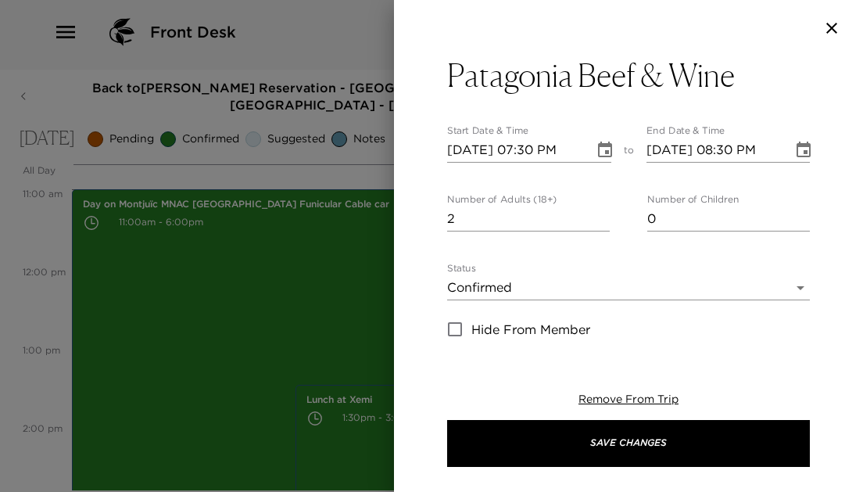
scroll to position [19, 0]
click at [801, 141] on icon "Choose date, selected date is Oct 8, 2025" at bounding box center [803, 150] width 19 height 19
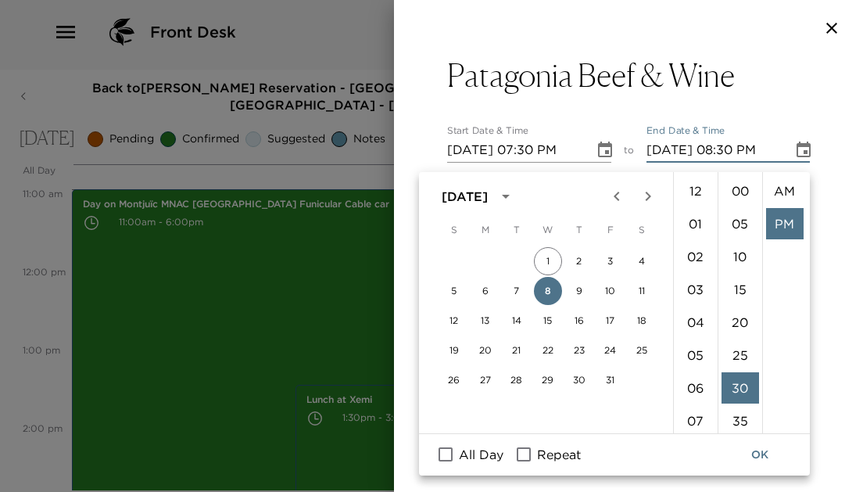
scroll to position [33, 0]
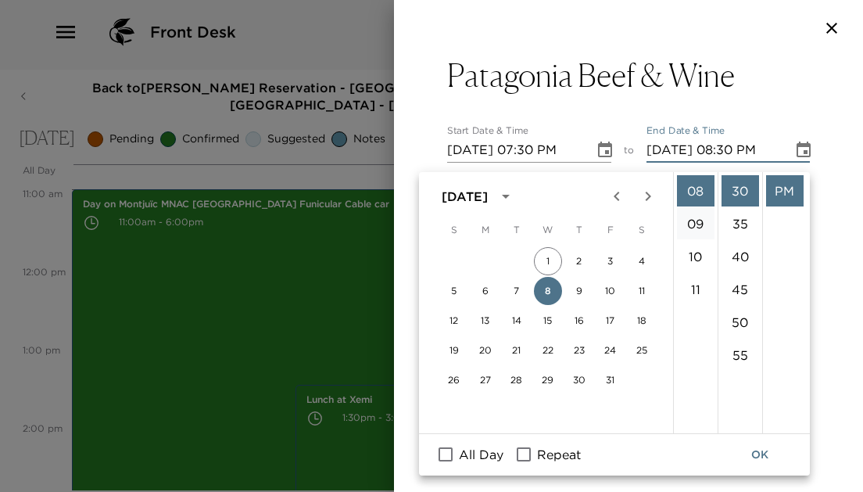
click at [688, 223] on li "09" at bounding box center [696, 223] width 38 height 31
type input "10/08/2025 09:30 PM"
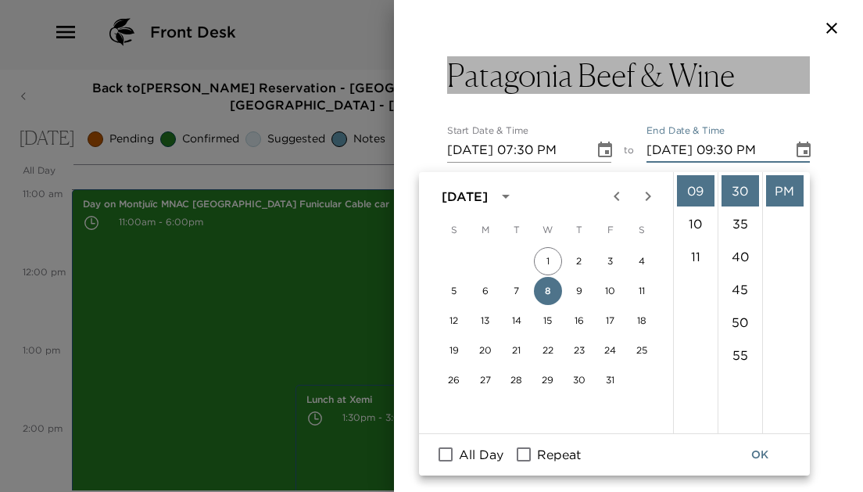
click at [780, 88] on button "Patagonia Beef & Wine" at bounding box center [628, 75] width 363 height 38
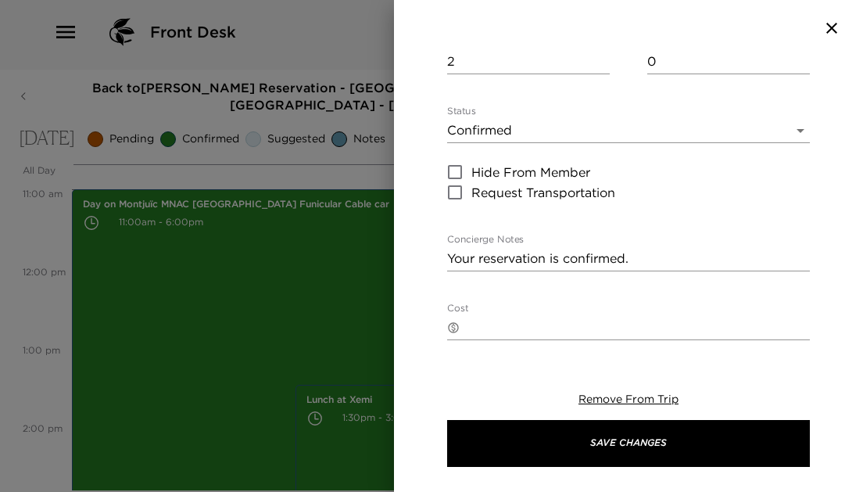
scroll to position [159, 0]
click at [649, 121] on body "Front Desk Back to Patti Jameson Reservation - Casa Oller Apartment 2-2 Barcelo…" at bounding box center [431, 241] width 863 height 492
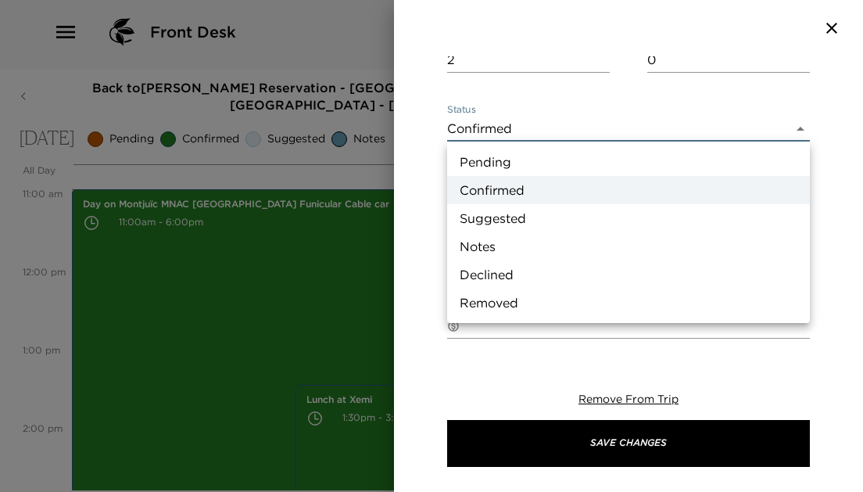
click at [602, 159] on li "Pending" at bounding box center [628, 162] width 363 height 28
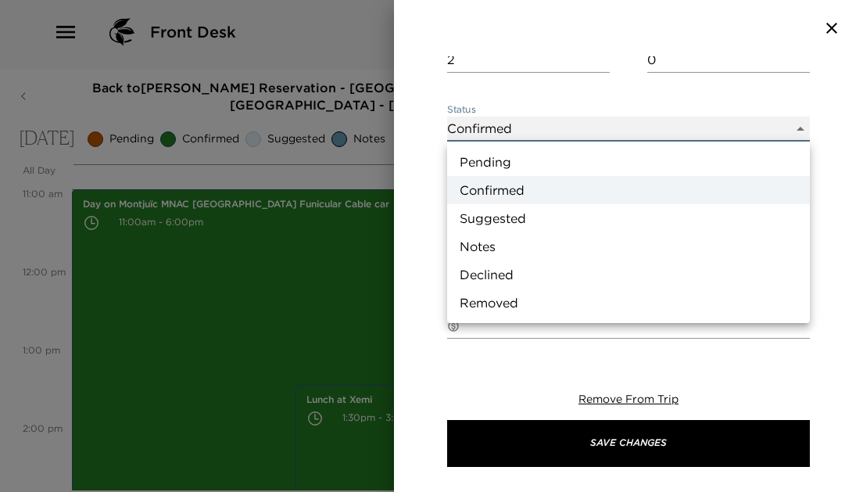
type input "Pending"
type textarea "Requested by your concierge and will be updated once confirmed."
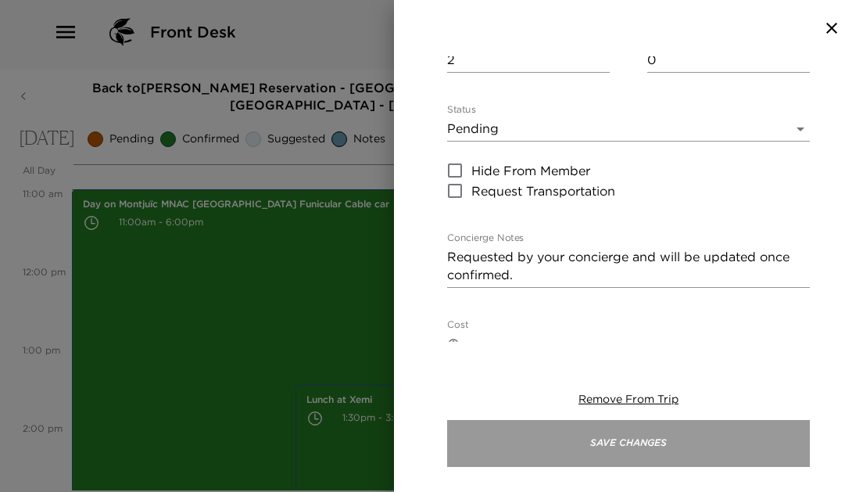
click at [628, 446] on button "Save Changes" at bounding box center [628, 443] width 363 height 47
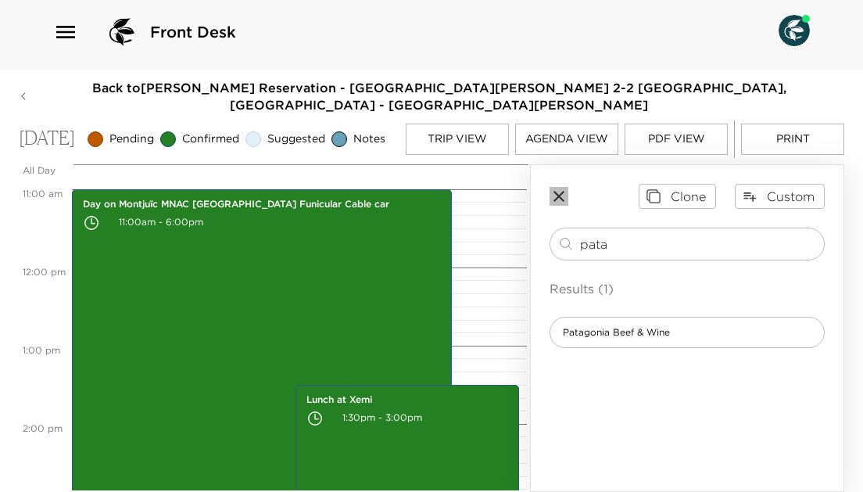
click at [551, 193] on icon "button" at bounding box center [558, 196] width 19 height 19
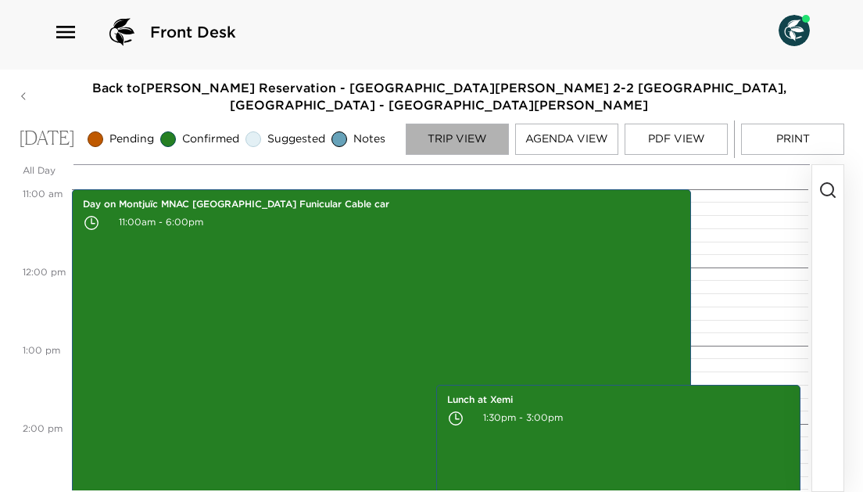
click at [483, 127] on button "Trip View" at bounding box center [457, 138] width 103 height 31
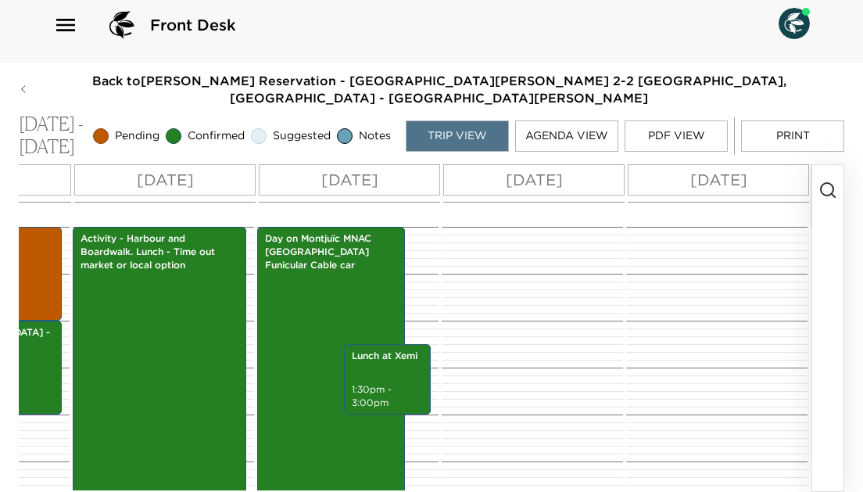
scroll to position [0, 368]
click at [525, 186] on p "Thu 10/09" at bounding box center [534, 179] width 57 height 23
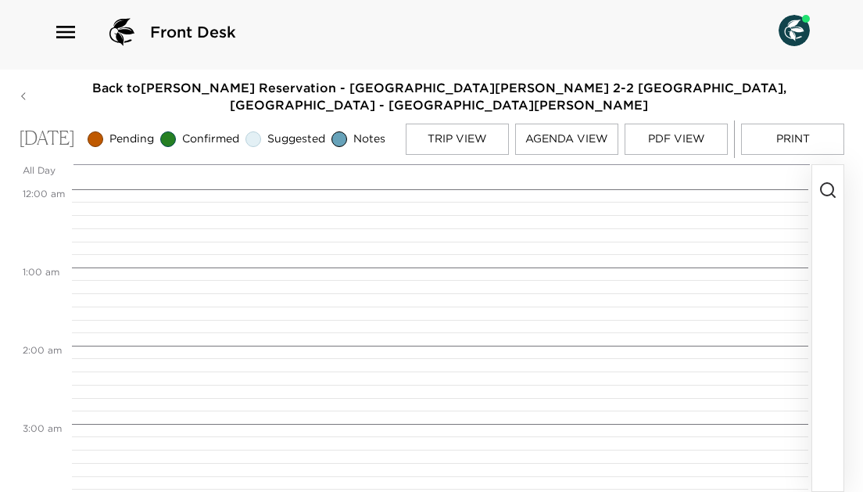
scroll to position [625, 0]
click at [831, 188] on icon "button" at bounding box center [827, 190] width 19 height 19
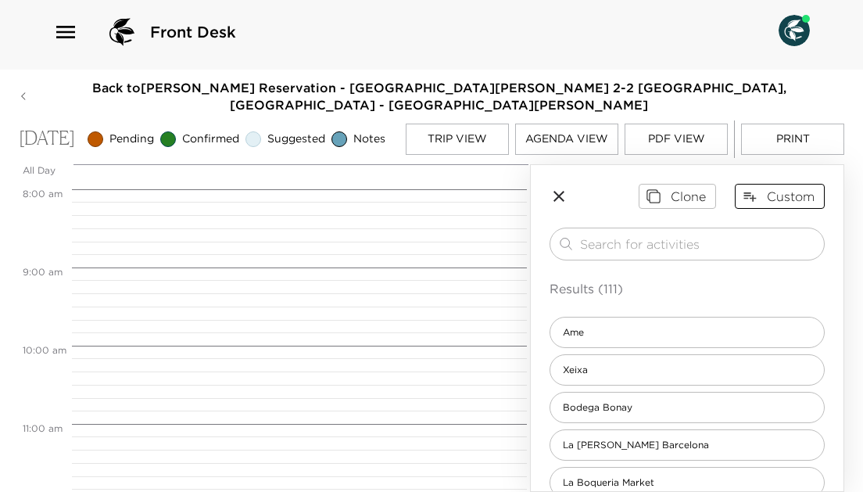
click at [814, 191] on button "Custom" at bounding box center [780, 196] width 90 height 25
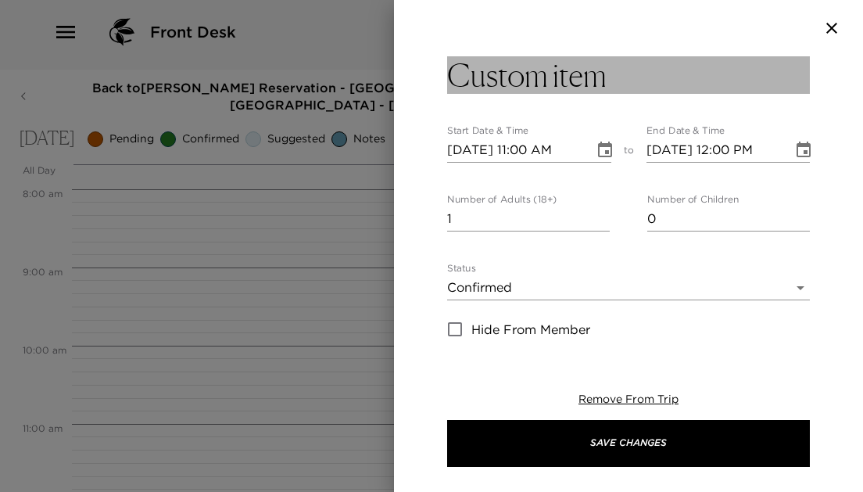
click at [557, 77] on h3 "Custom item" at bounding box center [526, 75] width 159 height 38
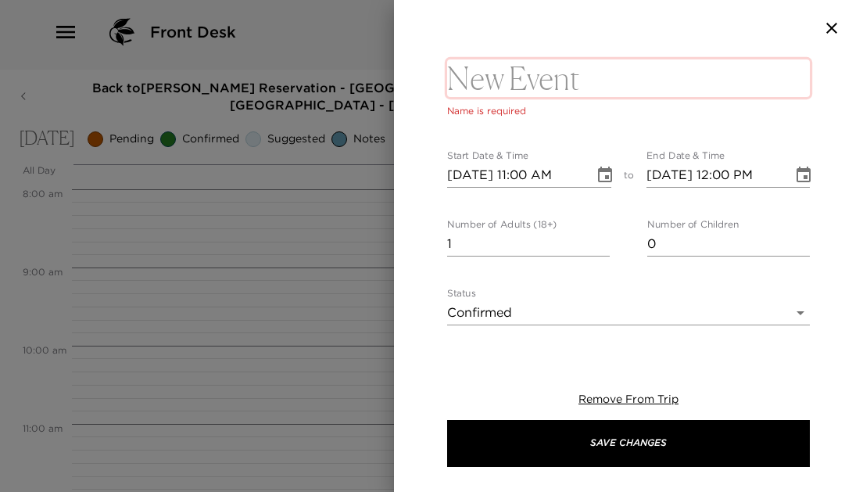
type textarea "hursday Activity - Park guell Need to purchase via the link above. Lunch TBC Di…"
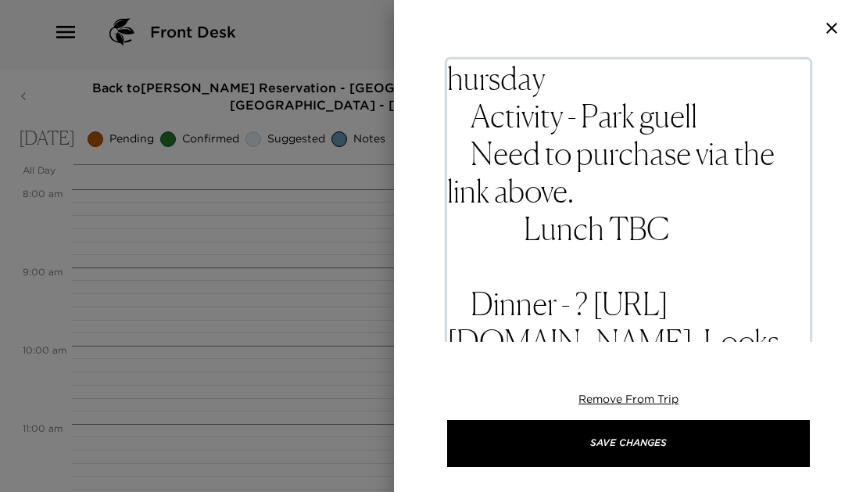
scroll to position [0, 0]
click at [544, 77] on textarea "hursday Activity - Park guell Need to purchase via the link above. Lunch TBC Di…" at bounding box center [628, 265] width 363 height 413
drag, startPoint x: 544, startPoint y: 77, endPoint x: 438, endPoint y: 73, distance: 106.4
click at [438, 73] on div "hursday Activity - Park guell Need to purchase via the link above. Lunch TBC Di…" at bounding box center [628, 198] width 469 height 285
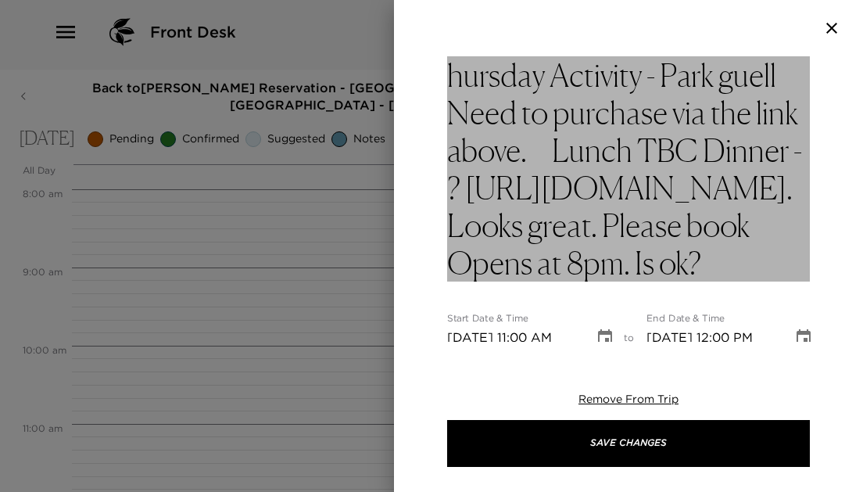
click at [563, 75] on h3 "hursday Activity - Park guell Need to purchase via the link above. Lunch TBC Di…" at bounding box center [628, 168] width 363 height 225
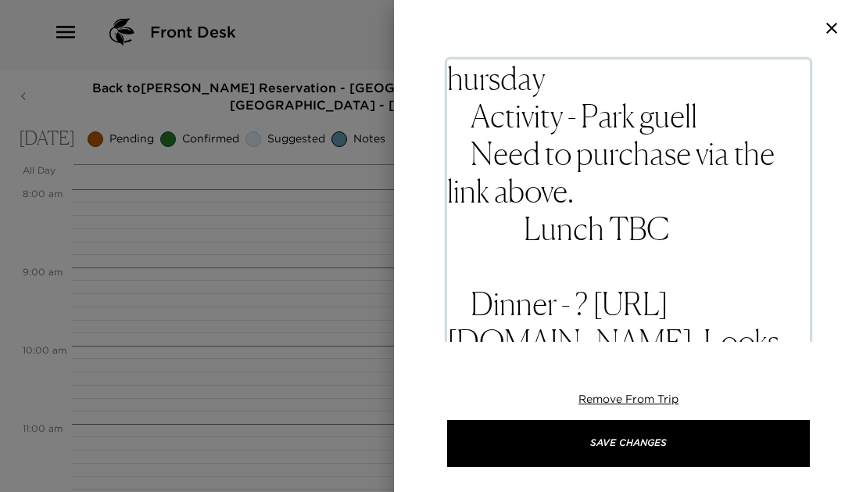
click at [484, 115] on textarea "hursday Activity - Park guell Need to purchase via the link above. Lunch TBC Di…" at bounding box center [628, 265] width 363 height 413
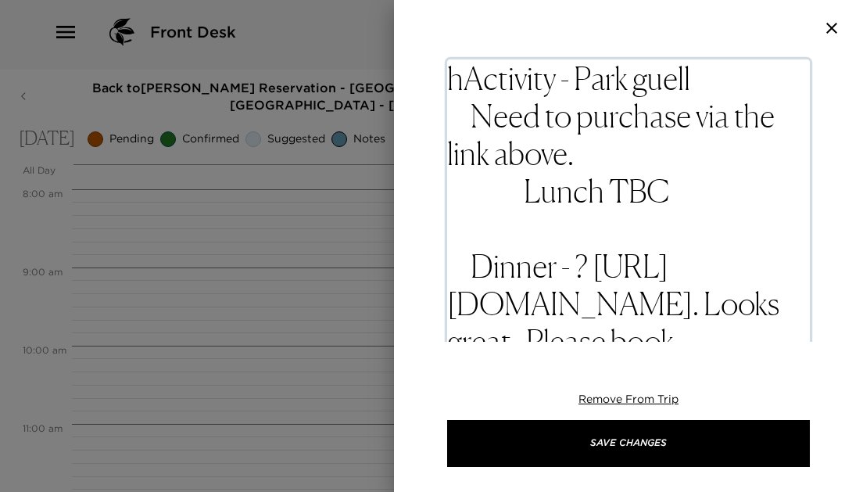
type textarea "Activity - Park guell Need to purchase via the link above. Lunch TBC Dinner - ?…"
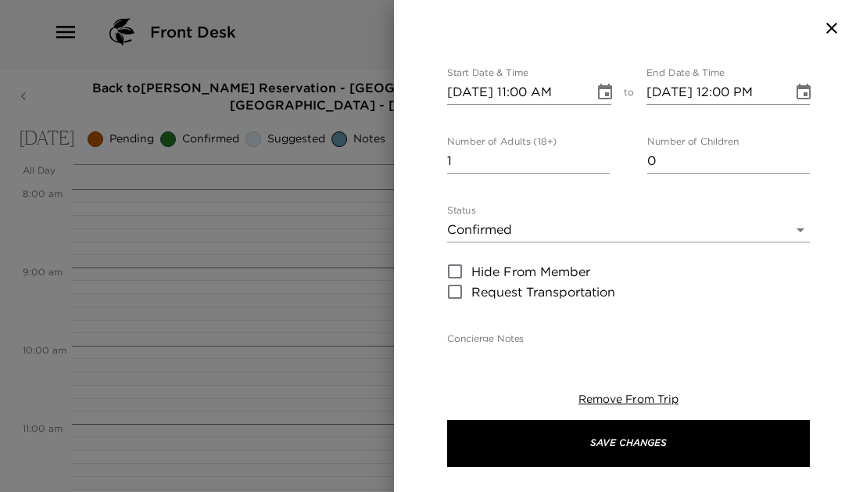
drag, startPoint x: 471, startPoint y: 116, endPoint x: 726, endPoint y: 364, distance: 355.9
click at [726, 364] on div "Activity - Park guell Need to purchase via the link above. Lunch TBC Dinner - ?…" at bounding box center [628, 246] width 469 height 492
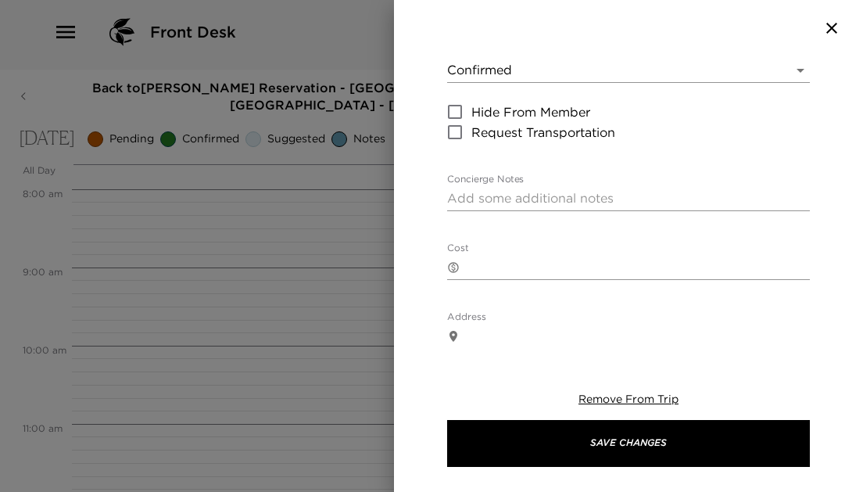
scroll to position [430, 0]
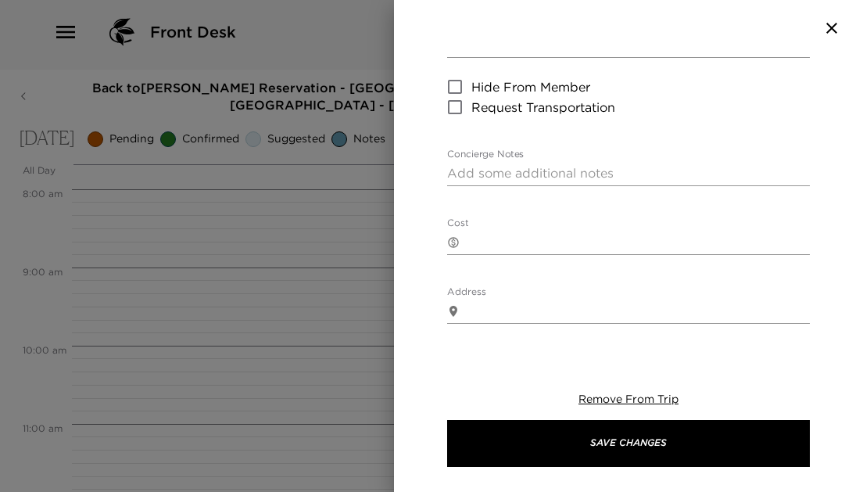
click at [834, 14] on div at bounding box center [628, 28] width 469 height 56
click at [834, 20] on icon "button" at bounding box center [831, 28] width 19 height 19
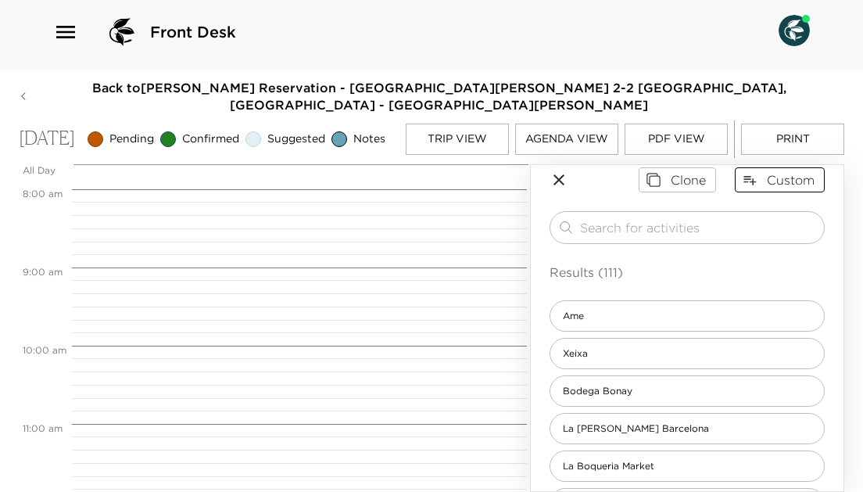
scroll to position [6, 0]
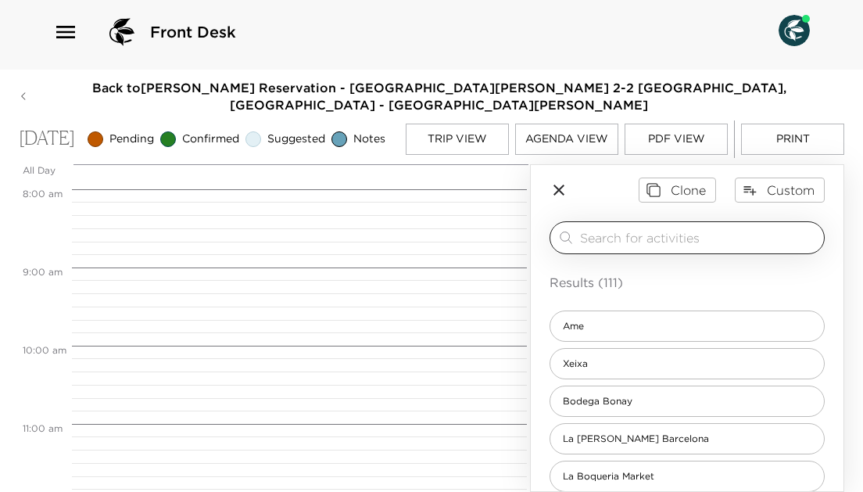
click at [738, 226] on div "​" at bounding box center [686, 237] width 275 height 33
click at [718, 244] on input "search" at bounding box center [699, 237] width 238 height 18
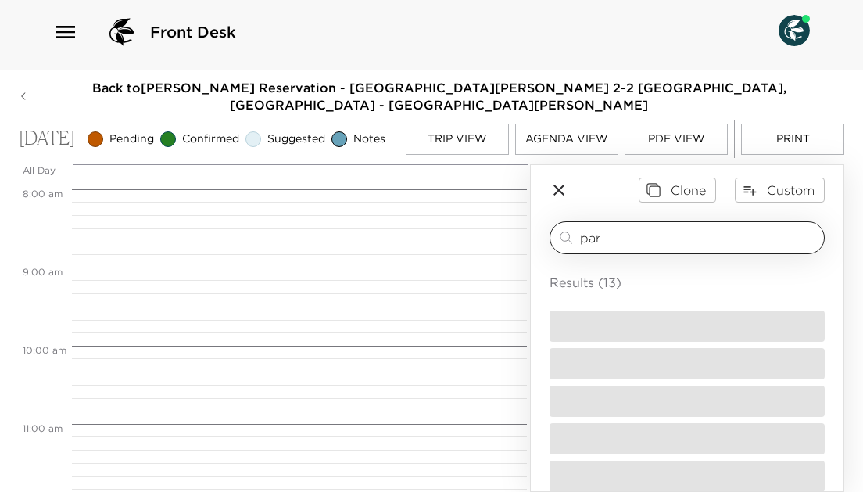
scroll to position [0, 0]
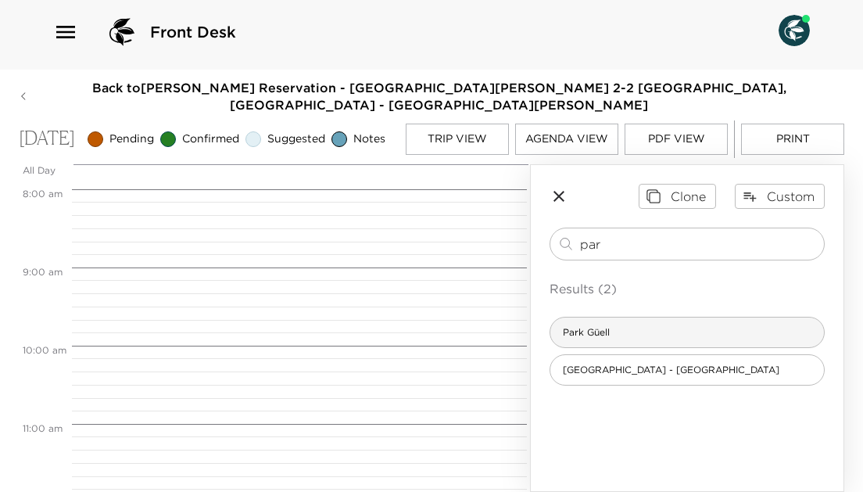
type input "par"
click at [686, 347] on div "Park Güell" at bounding box center [686, 331] width 275 height 31
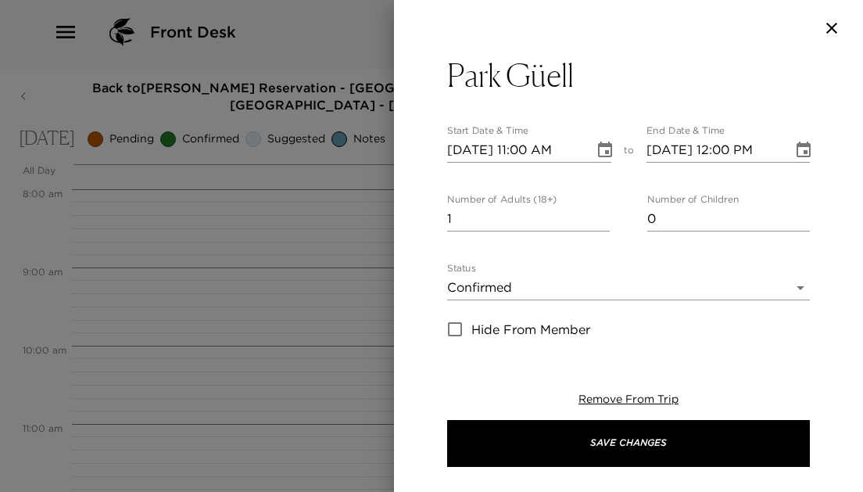
type textarea "Your reservation is confirmed."
type input "2"
click at [603, 214] on input "2" at bounding box center [528, 218] width 163 height 25
click at [746, 288] on body "Front Desk Back to Patti Jameson Reservation - Casa Oller Apartment 2-2 Barcelo…" at bounding box center [431, 241] width 863 height 492
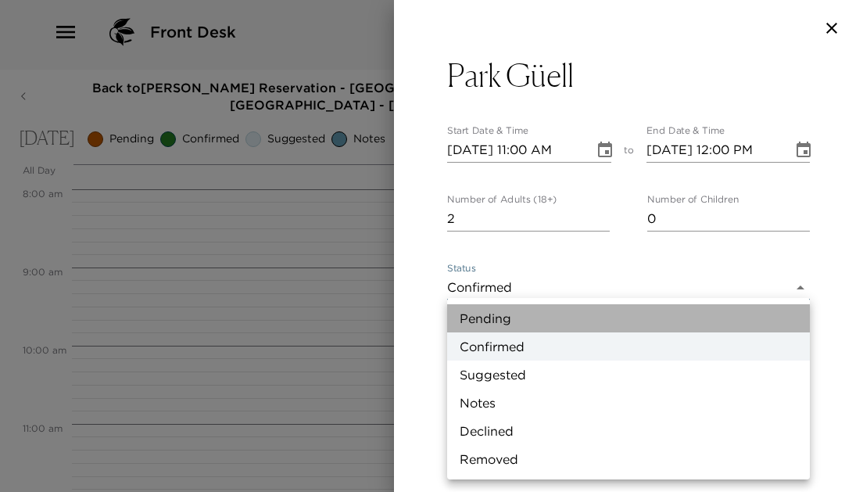
click at [638, 321] on li "Pending" at bounding box center [628, 318] width 363 height 28
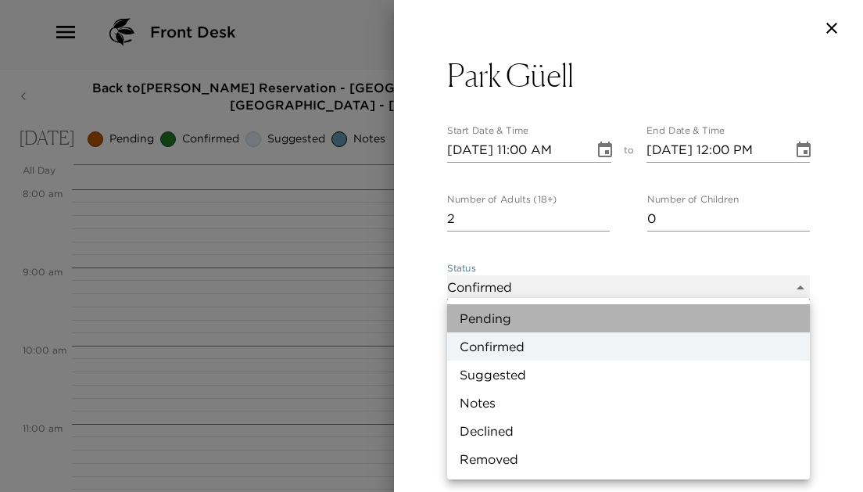
type input "Pending"
type textarea "Requested by your concierge and will be updated once confirmed."
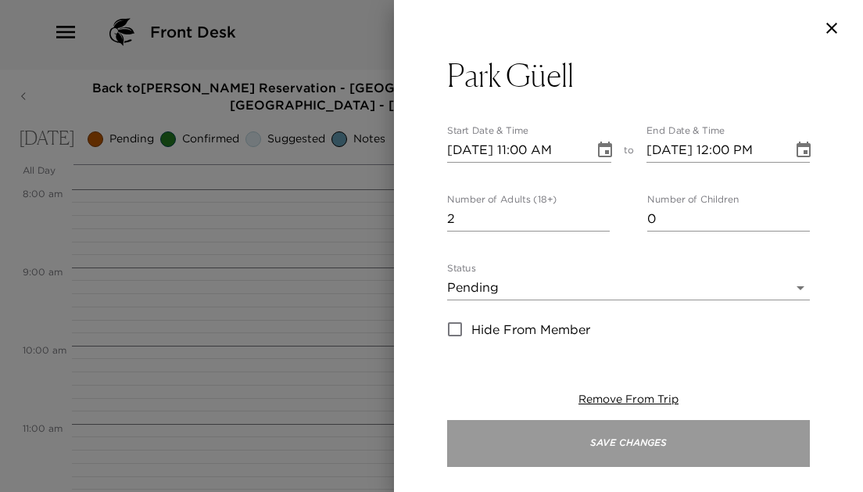
click at [652, 437] on button "Save Changes" at bounding box center [628, 443] width 363 height 47
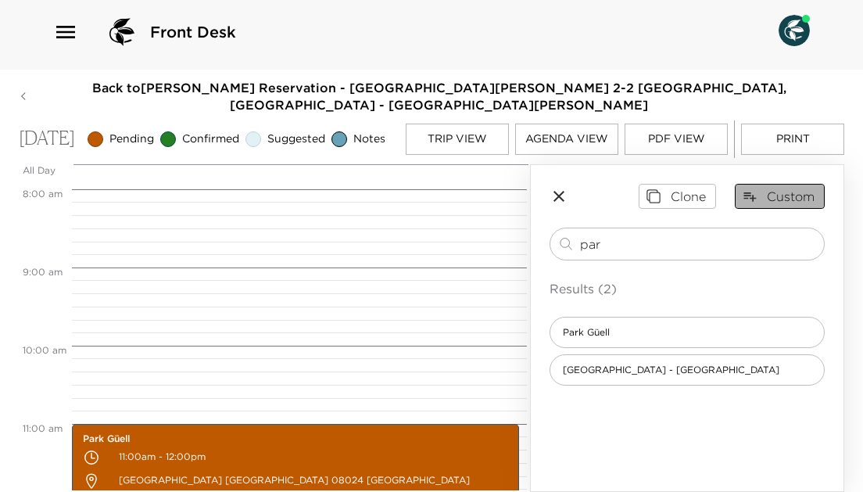
click at [780, 191] on button "Custom" at bounding box center [780, 196] width 90 height 25
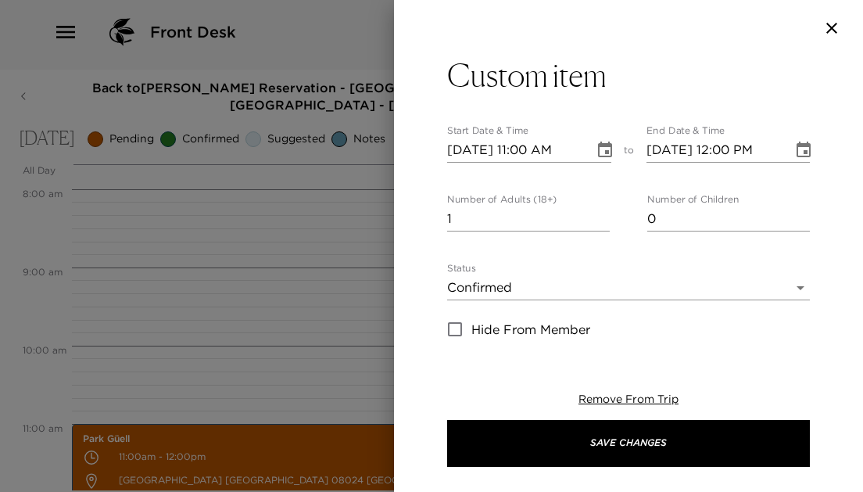
type input "2"
click at [605, 214] on input "2" at bounding box center [528, 218] width 163 height 25
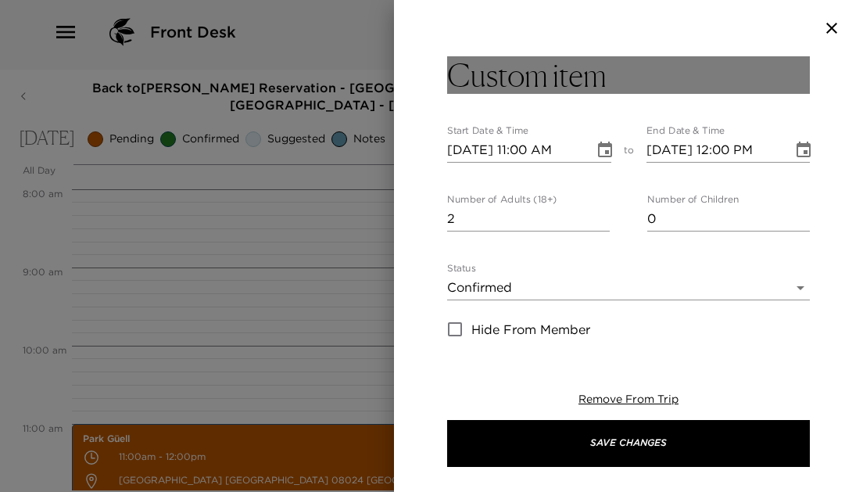
click at [577, 91] on h3 "Custom item" at bounding box center [526, 75] width 159 height 38
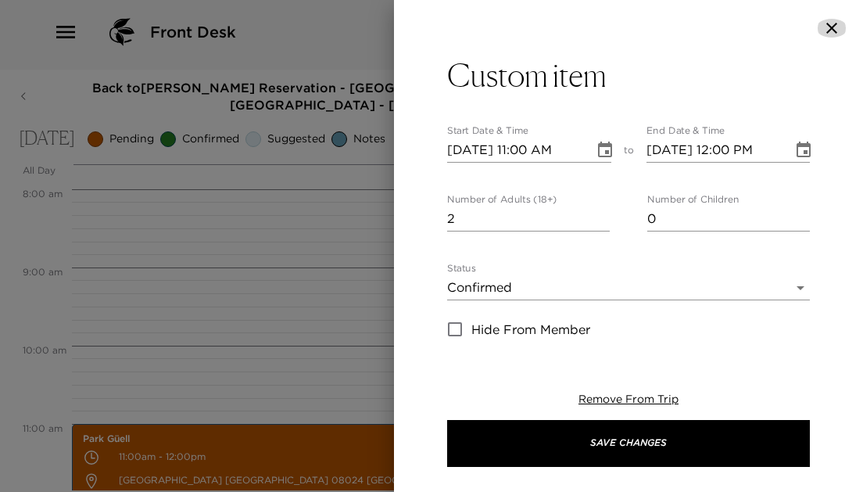
click at [836, 32] on icon "button" at bounding box center [831, 28] width 11 height 11
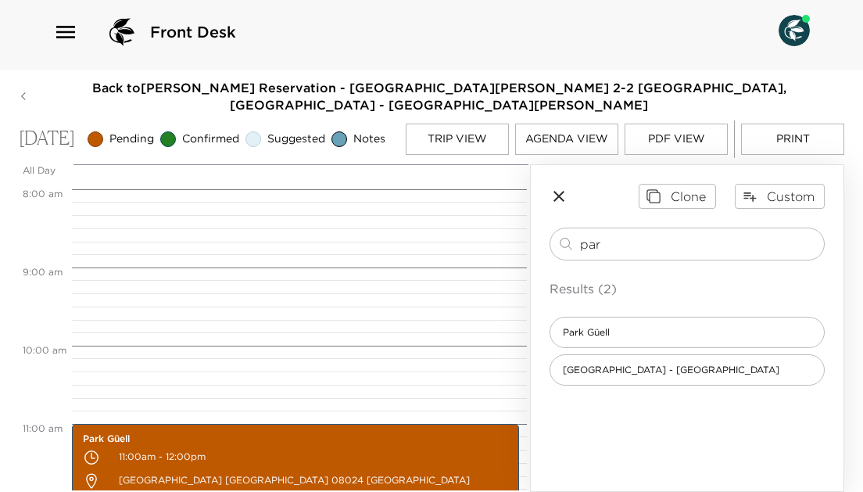
drag, startPoint x: 636, startPoint y: 241, endPoint x: 536, endPoint y: 238, distance: 100.1
click at [536, 238] on div "Clone Custom par ​ Results (2) Park Güell Barcelona Zoo - Parc De Cuitadella" at bounding box center [687, 284] width 313 height 239
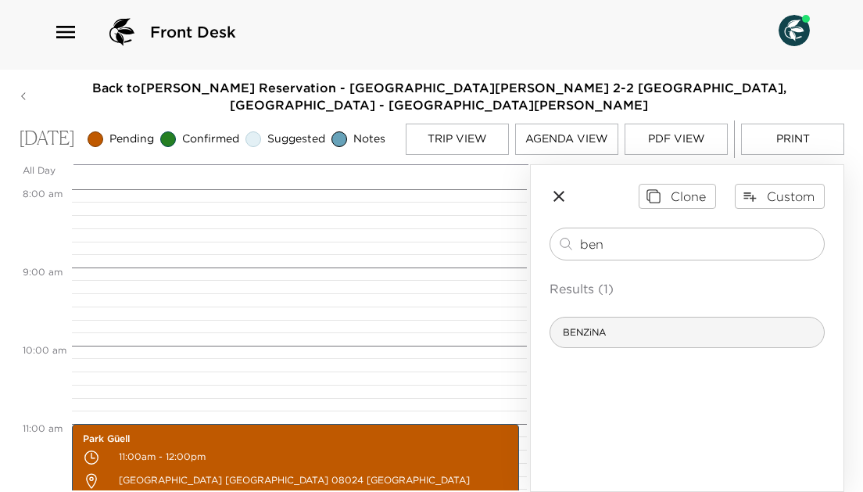
type input "ben"
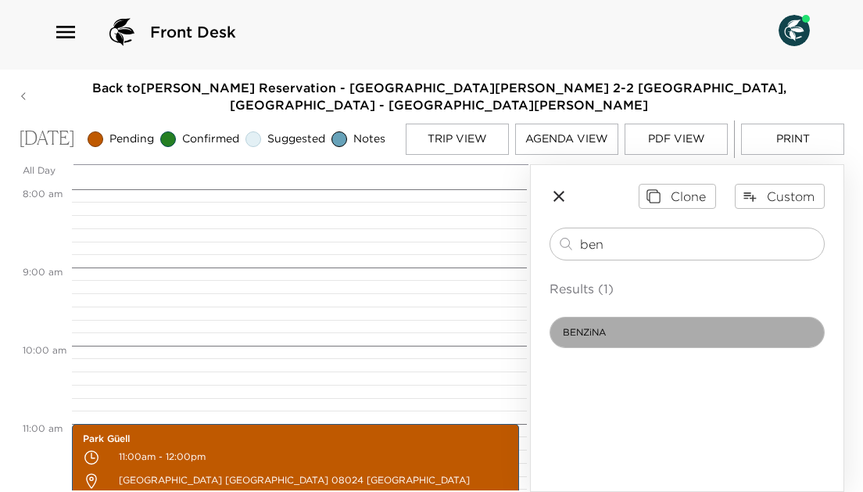
click at [585, 332] on span "BENZiNA" at bounding box center [584, 332] width 68 height 13
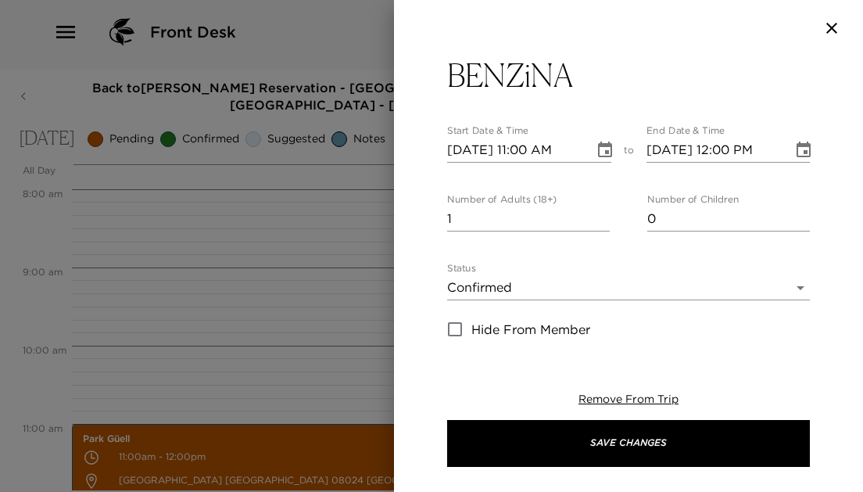
type textarea "Your reservation is confirmed."
type textarea "6 Passatge de Pere Calders Barcelona Catalunya Spain"
type input "https://www.benzina.es/"
type input "24hr"
type input "Smart Casual"
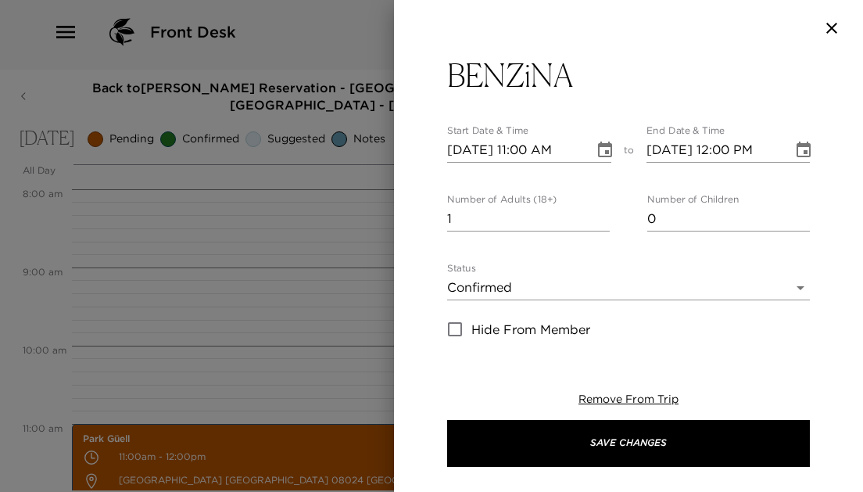
type input "All Ages"
type input "2"
click at [606, 216] on input "2" at bounding box center [528, 218] width 163 height 25
click at [608, 149] on icon "Choose date, selected date is Oct 9, 2025" at bounding box center [604, 150] width 19 height 19
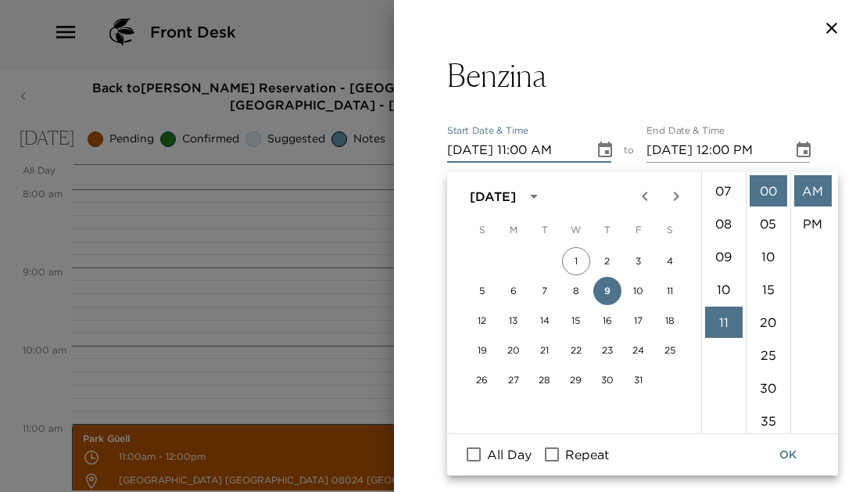
scroll to position [220, 0]
click at [729, 218] on li "08" at bounding box center [724, 232] width 38 height 31
click at [838, 214] on div "Benzina Start Date & Time 10/09/2025 08:00 AM to End Date & Time 10/09/2025 12:…" at bounding box center [628, 198] width 469 height 285
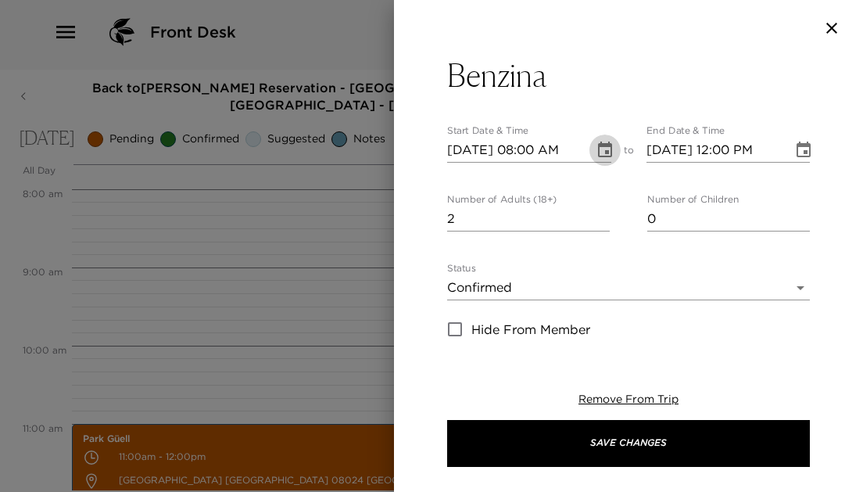
click at [604, 148] on icon "Choose date, selected date is Oct 9, 2025" at bounding box center [604, 150] width 19 height 19
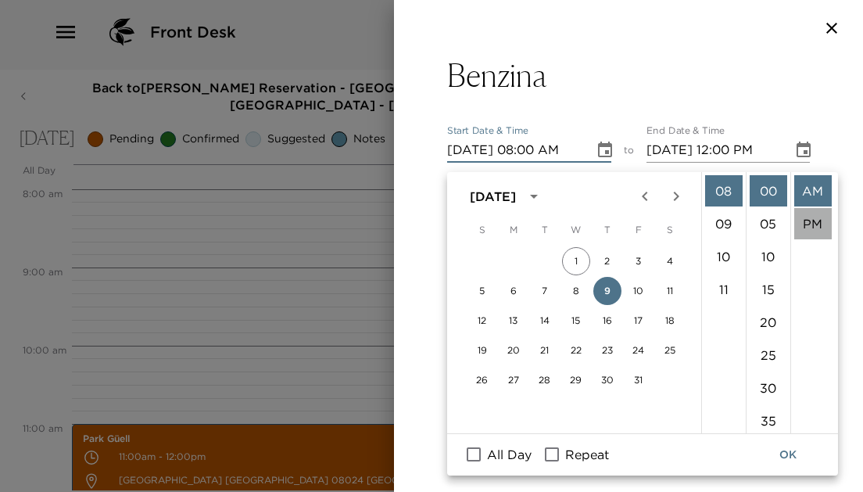
click at [815, 216] on li "PM" at bounding box center [813, 223] width 38 height 31
type input "10/09/2025 08:00 PM"
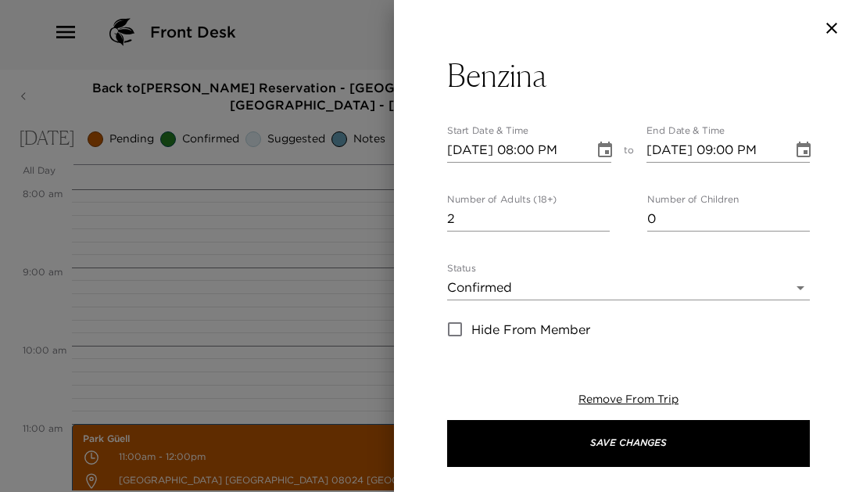
click at [810, 140] on button "Choose date, selected date is Oct 9, 2025" at bounding box center [803, 149] width 31 height 31
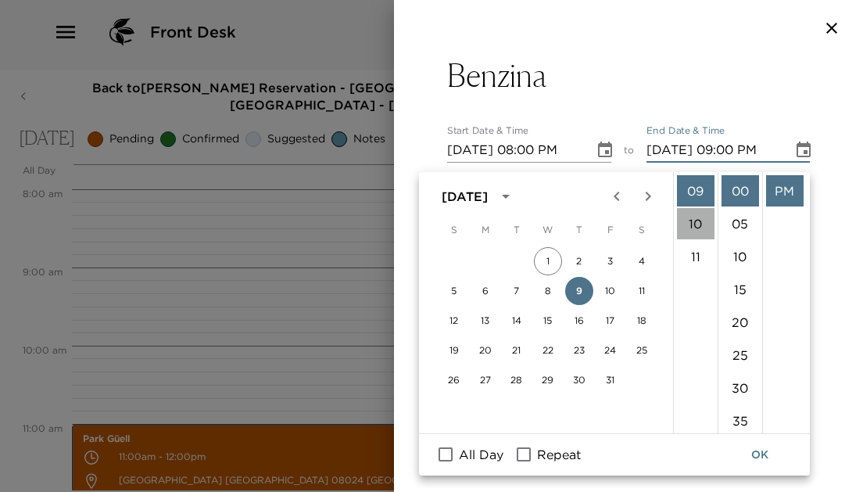
click at [699, 221] on li "10" at bounding box center [696, 223] width 38 height 31
type input "10/09/2025 10:00 PM"
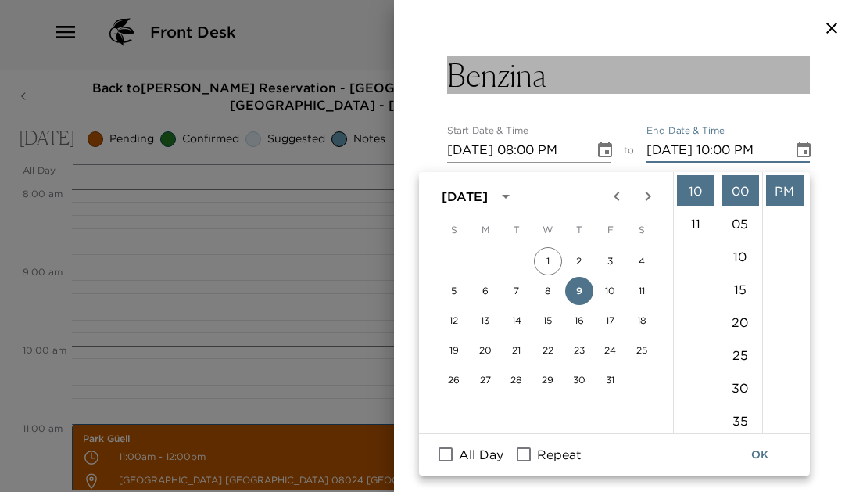
click at [774, 88] on button "Benzina" at bounding box center [628, 75] width 363 height 38
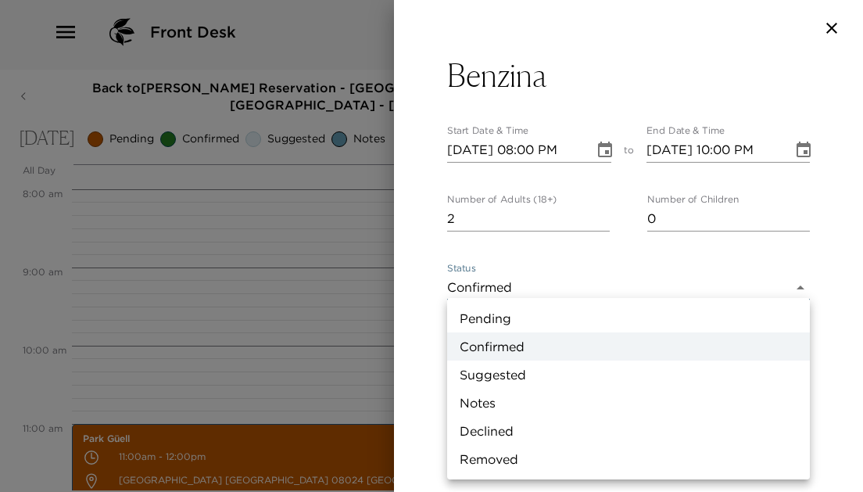
click at [718, 284] on body "Front Desk Back to Patti Jameson Reservation - Casa Oller Apartment 2-2 Barcelo…" at bounding box center [431, 241] width 863 height 492
click at [622, 314] on li "Pending" at bounding box center [628, 318] width 363 height 28
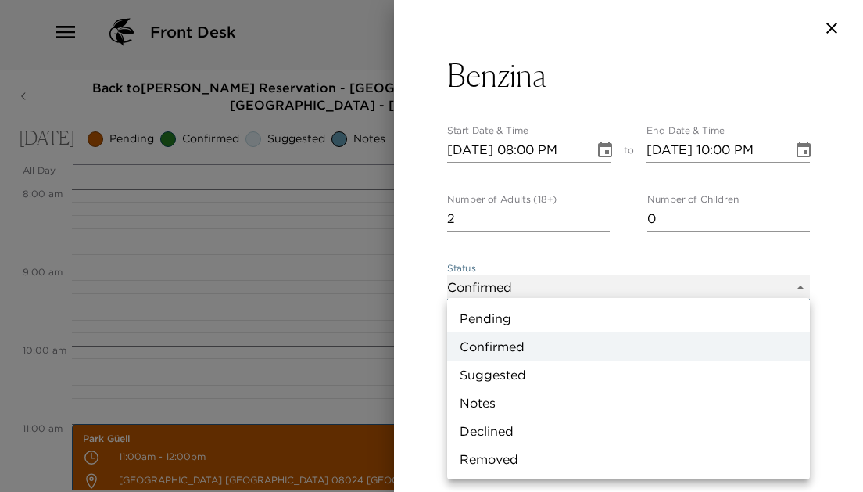
type input "Pending"
type textarea "Requested by your concierge and will be updated once confirmed."
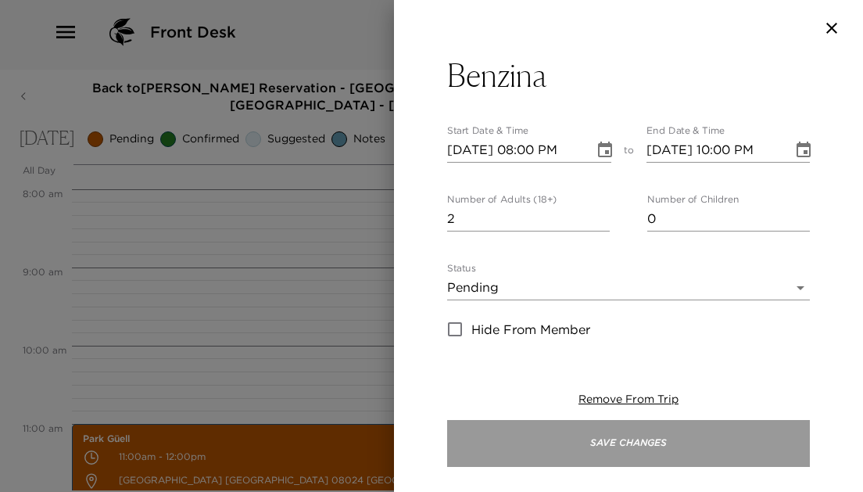
click at [585, 429] on button "Save Changes" at bounding box center [628, 443] width 363 height 47
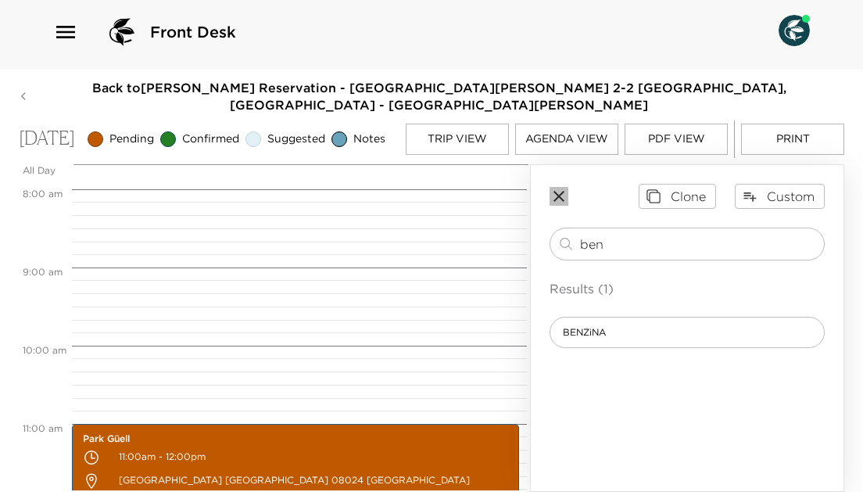
click at [559, 198] on icon "button" at bounding box center [558, 196] width 11 height 11
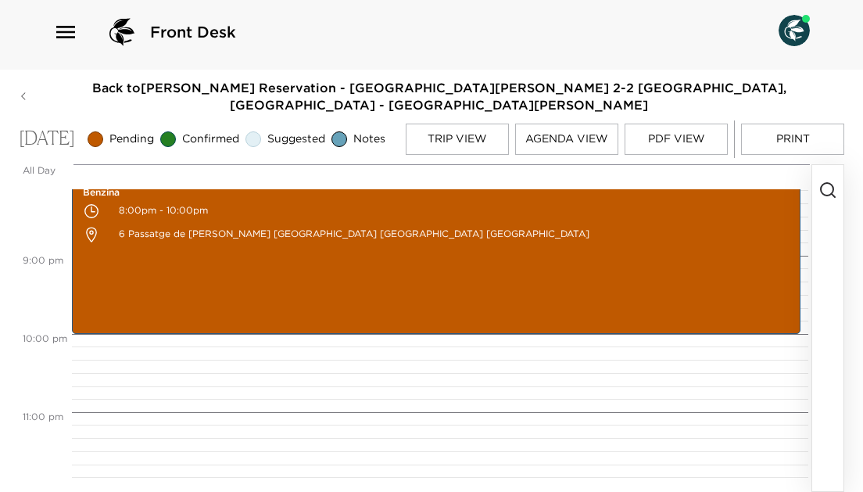
scroll to position [16, 0]
click at [66, 20] on icon "button" at bounding box center [65, 32] width 25 height 25
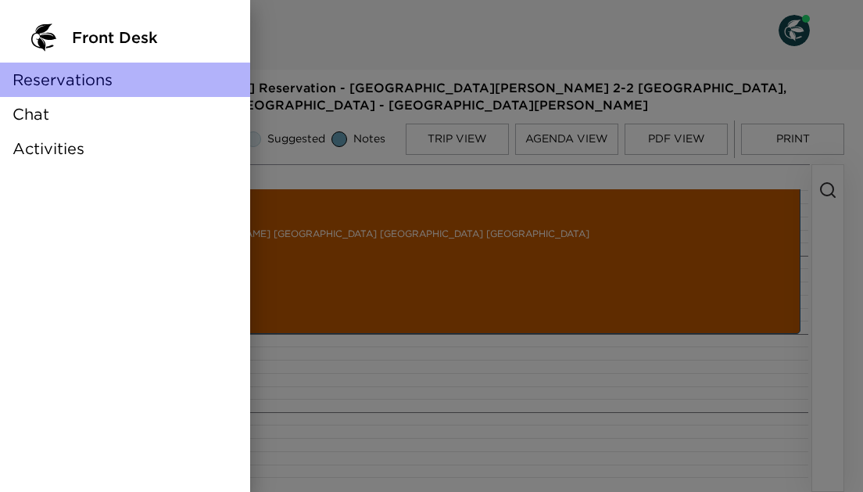
click at [148, 88] on div "Reservations" at bounding box center [125, 80] width 250 height 34
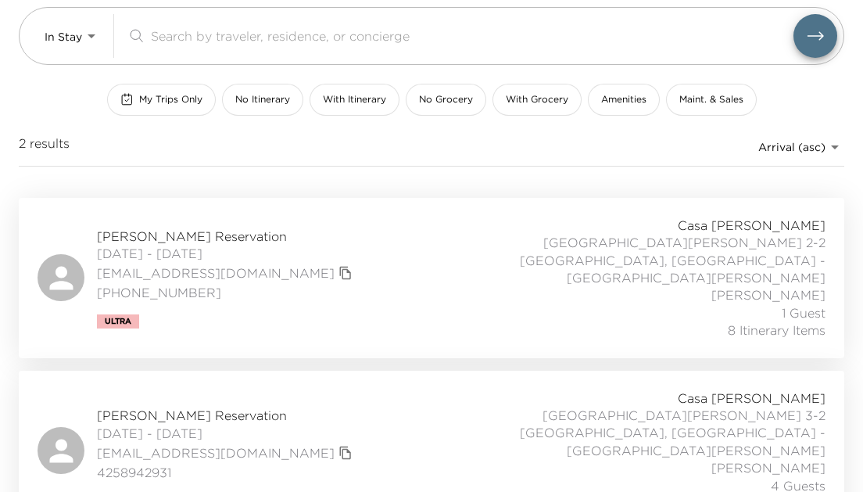
scroll to position [98, 0]
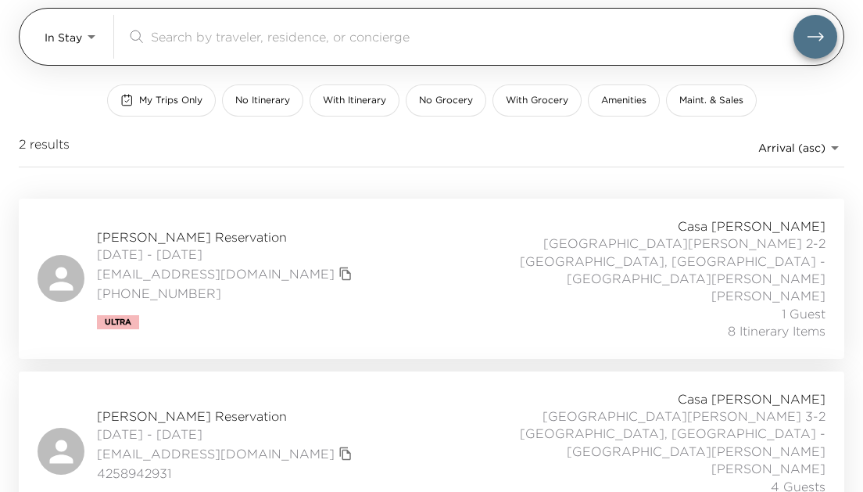
click at [93, 40] on body "Front Desk In Stay In-Stay ​ My Trips Only No Itinerary With Itinerary No Groce…" at bounding box center [431, 148] width 863 height 492
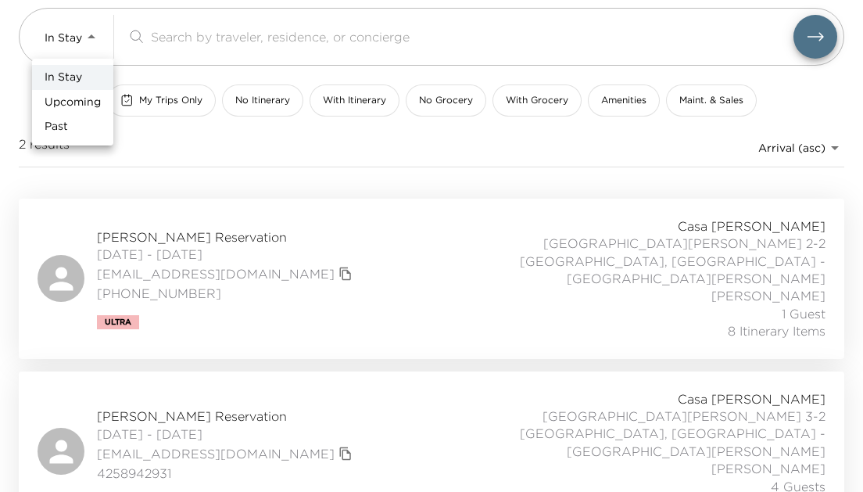
click at [77, 121] on li "Past" at bounding box center [72, 126] width 81 height 25
type input "Past"
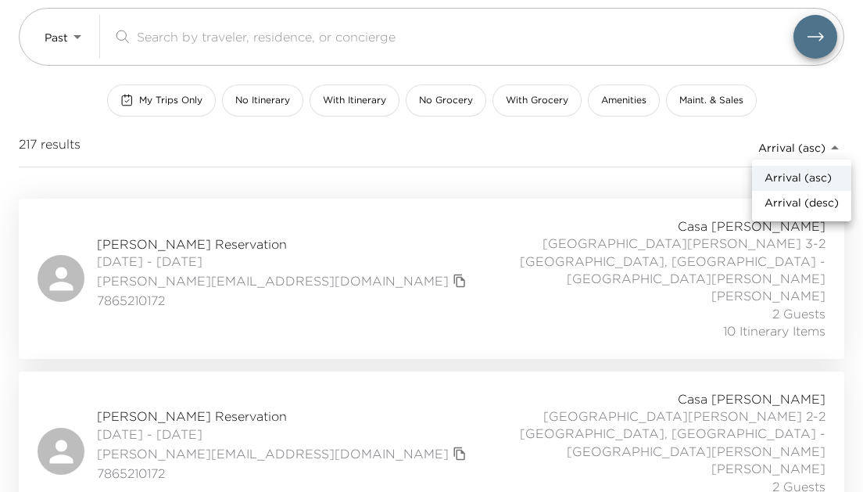
click at [831, 142] on body "Front Desk Past Past ​ My Trips Only No Itinerary With Itinerary No Grocery Wit…" at bounding box center [431, 148] width 863 height 492
click at [812, 208] on span "Arrival (desc)" at bounding box center [801, 203] width 74 height 16
type input "reservations_prod_arrival_desc"
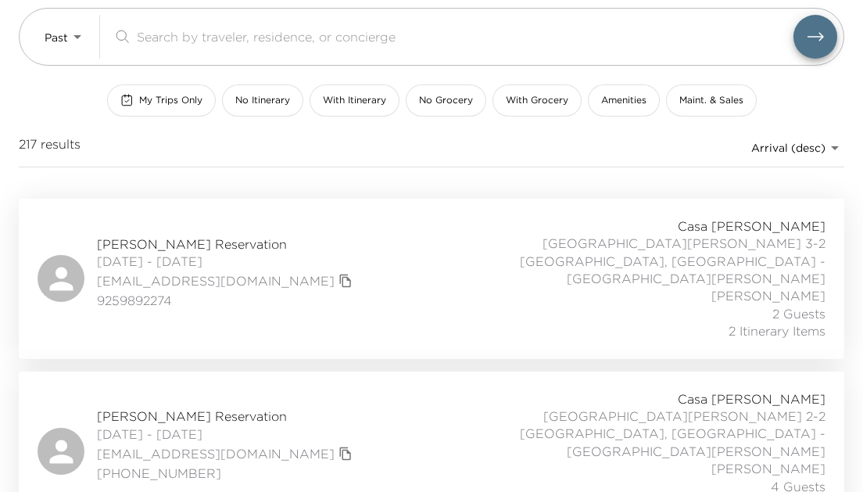
click at [232, 238] on span "Eena Duggal Reservation" at bounding box center [226, 243] width 259 height 17
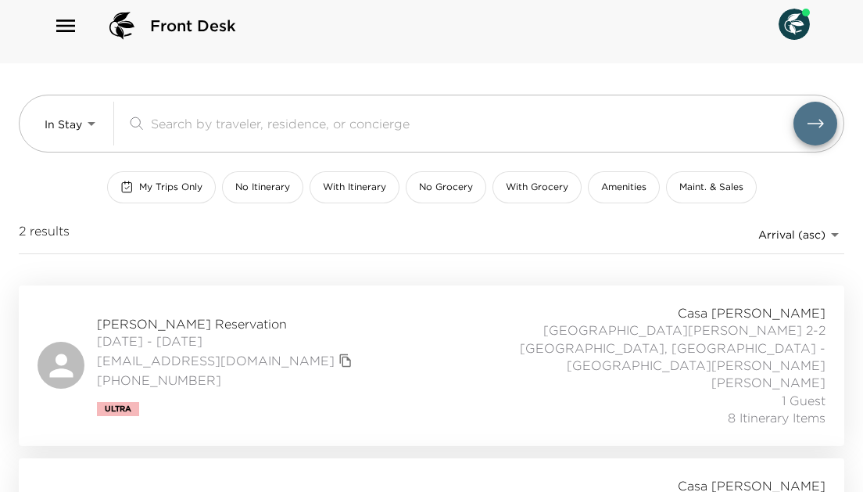
scroll to position [2, 0]
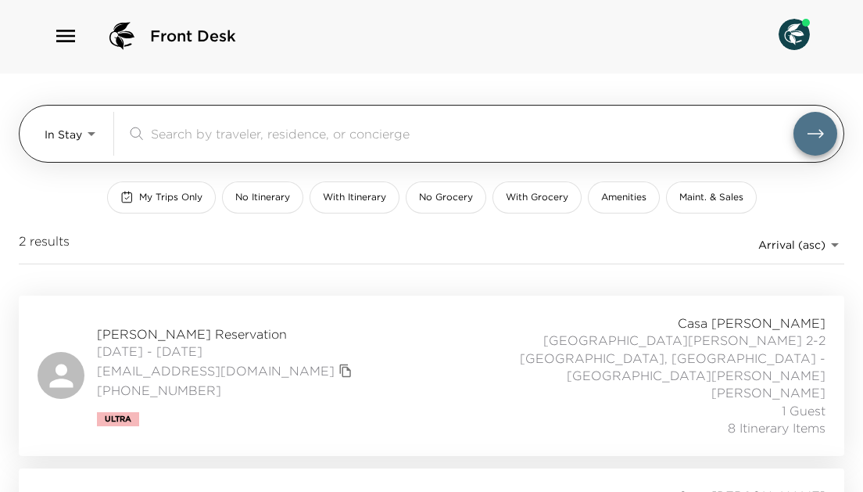
click at [90, 131] on body "Front Desk In Stay In-Stay ​ My Trips Only No Itinerary With Itinerary No Groce…" at bounding box center [431, 244] width 863 height 492
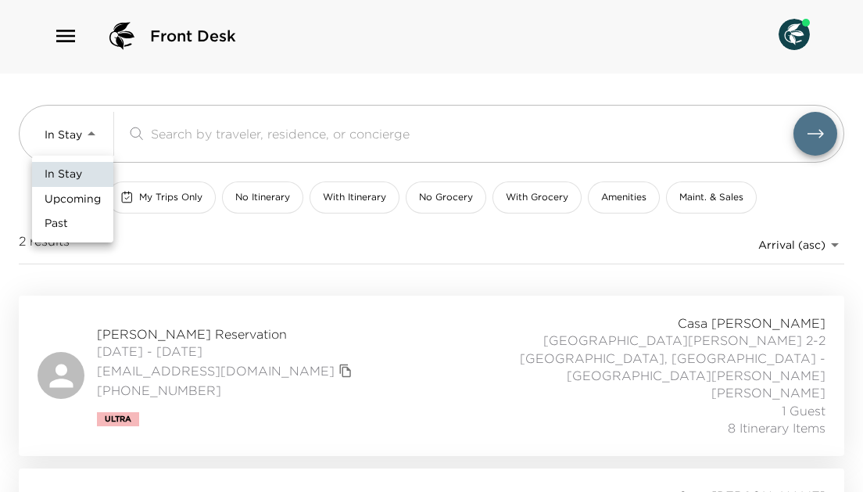
click at [65, 224] on span "Past" at bounding box center [56, 224] width 23 height 16
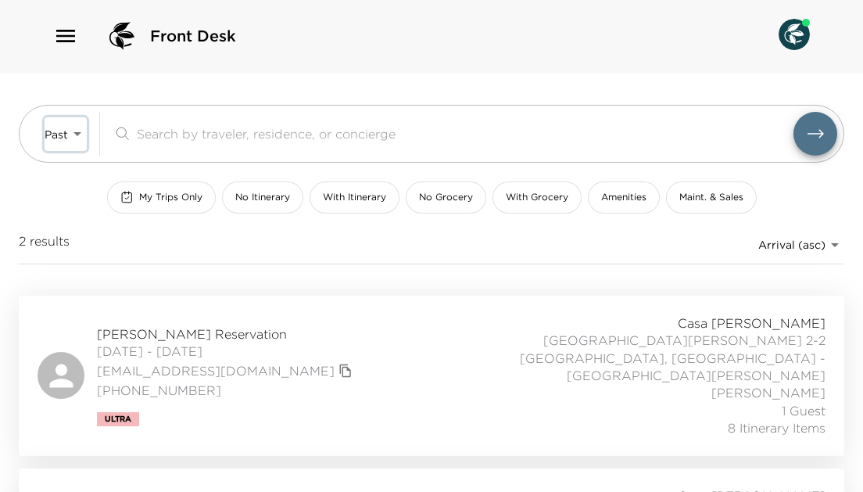
type input "Past"
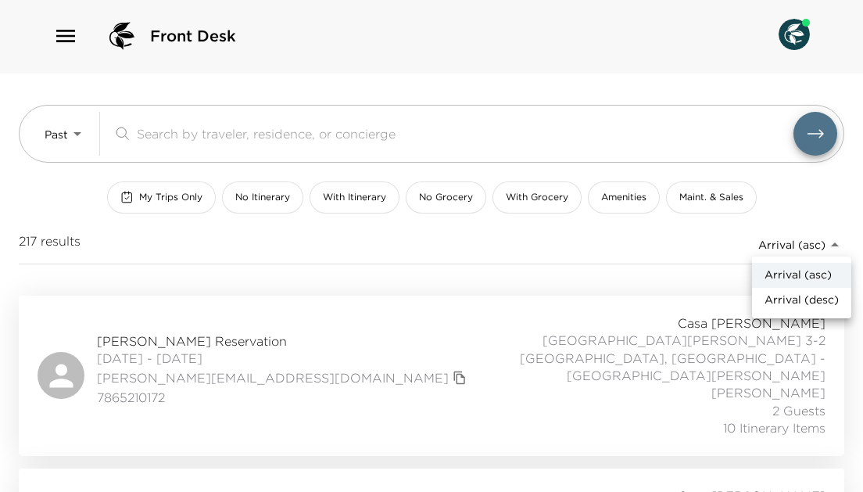
click at [817, 242] on body "Front Desk Past Past ​ My Trips Only No Itinerary With Itinerary No Grocery Wit…" at bounding box center [431, 244] width 863 height 492
click at [804, 295] on span "Arrival (desc)" at bounding box center [801, 300] width 74 height 16
type input "reservations_prod_arrival_desc"
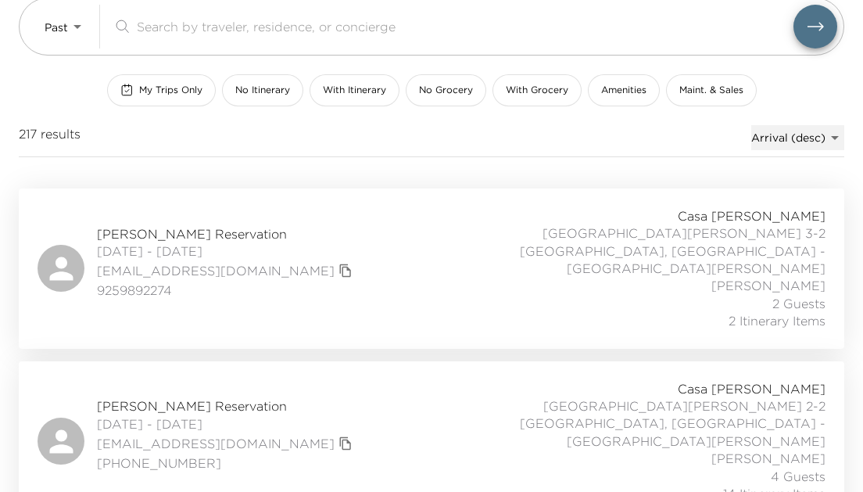
scroll to position [136, 0]
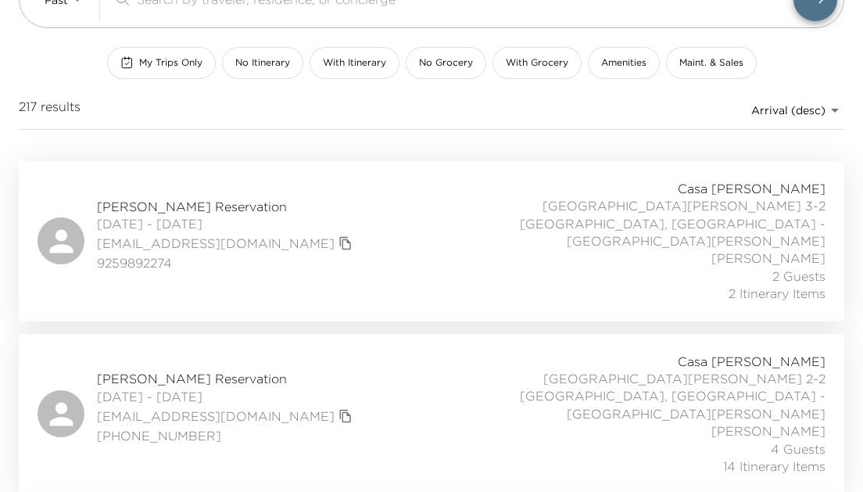
click at [212, 198] on span "Eena Duggal Reservation" at bounding box center [226, 206] width 259 height 17
click at [175, 370] on span "Julie Smith Reservation" at bounding box center [226, 378] width 259 height 17
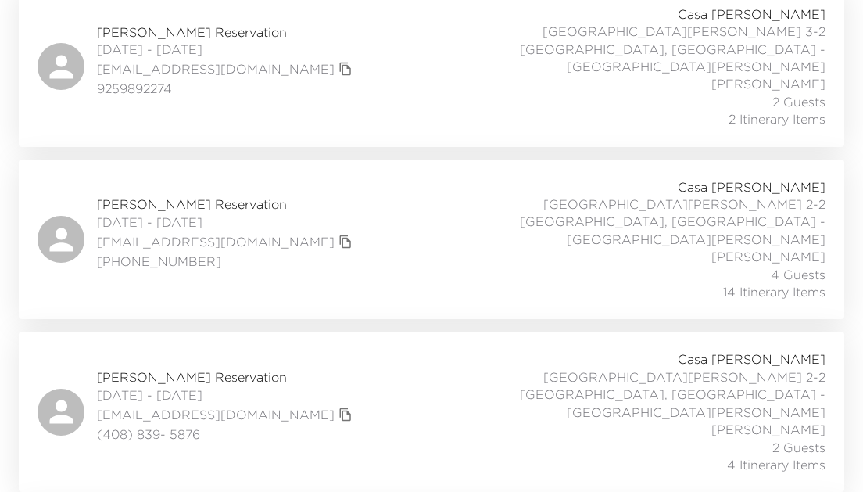
scroll to position [313, 0]
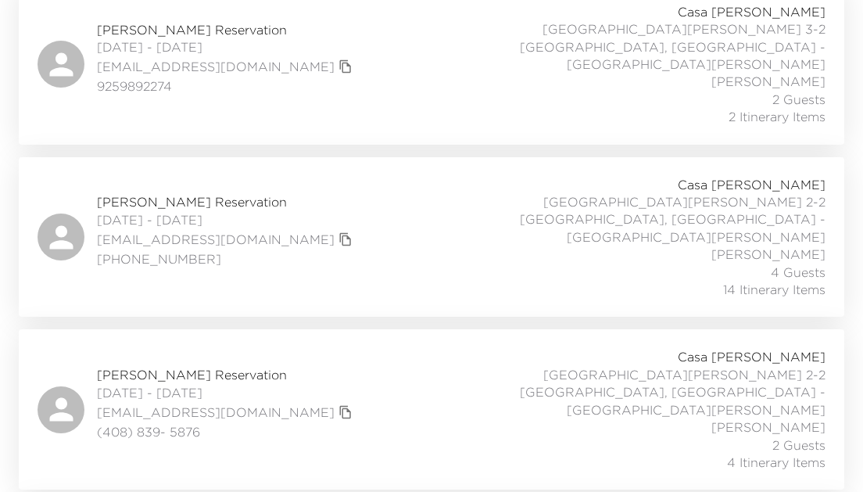
click at [211, 366] on span "Anisha Gupta Reservation" at bounding box center [226, 374] width 259 height 17
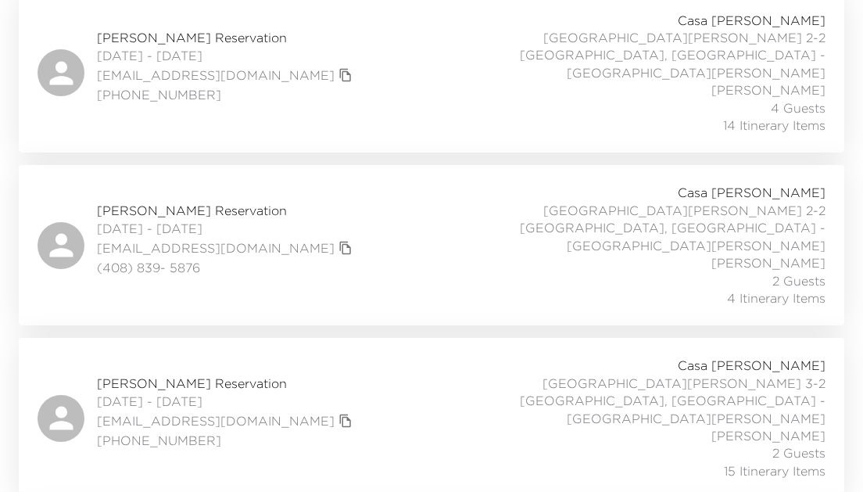
scroll to position [485, 0]
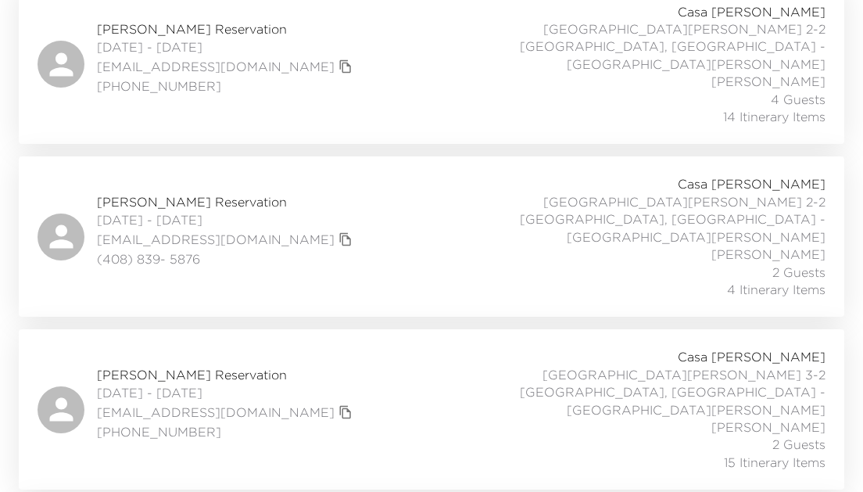
click at [207, 366] on span "John Doppelheuer Reservation" at bounding box center [226, 374] width 259 height 17
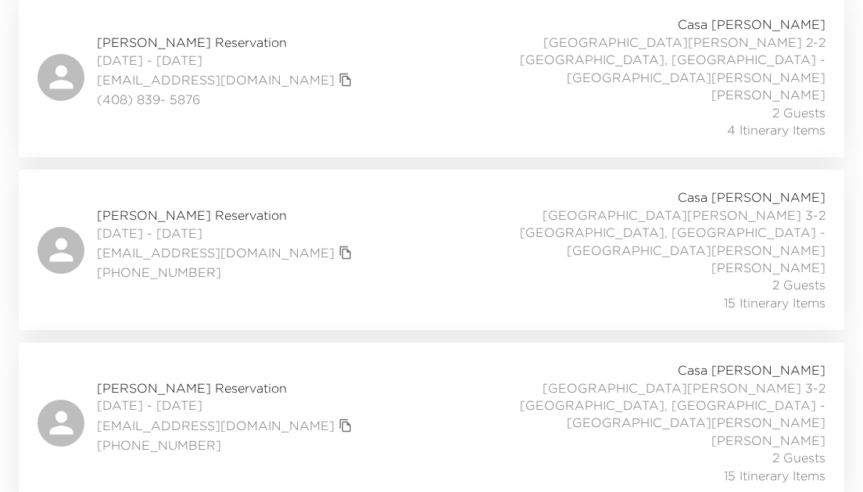
scroll to position [651, 0]
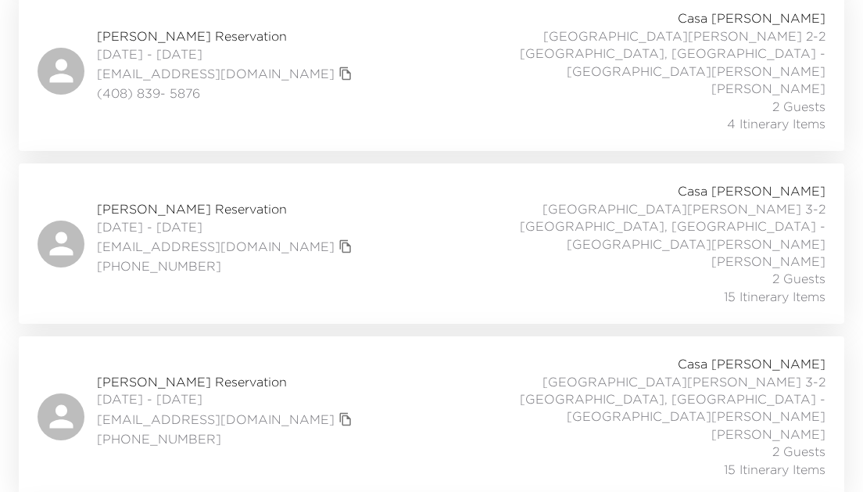
click at [154, 373] on span "Kevin Short Reservation" at bounding box center [226, 381] width 259 height 17
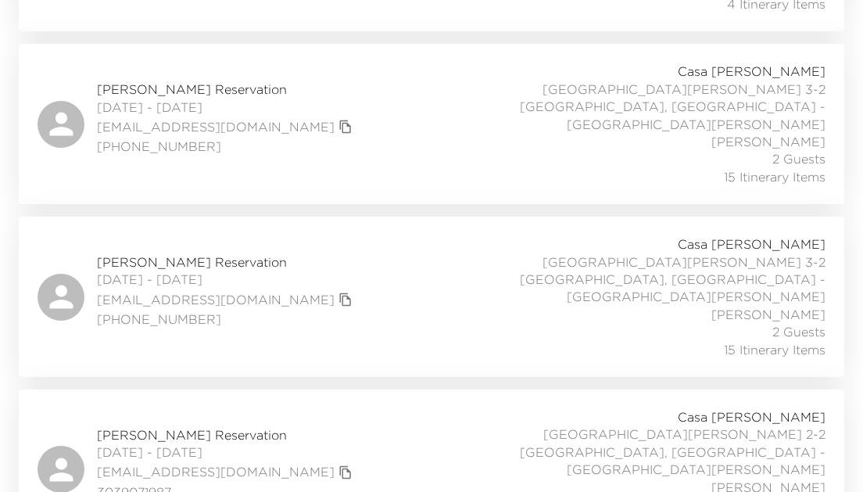
scroll to position [771, 0]
click at [195, 425] on span "Kathy Wells Reservation" at bounding box center [226, 433] width 259 height 17
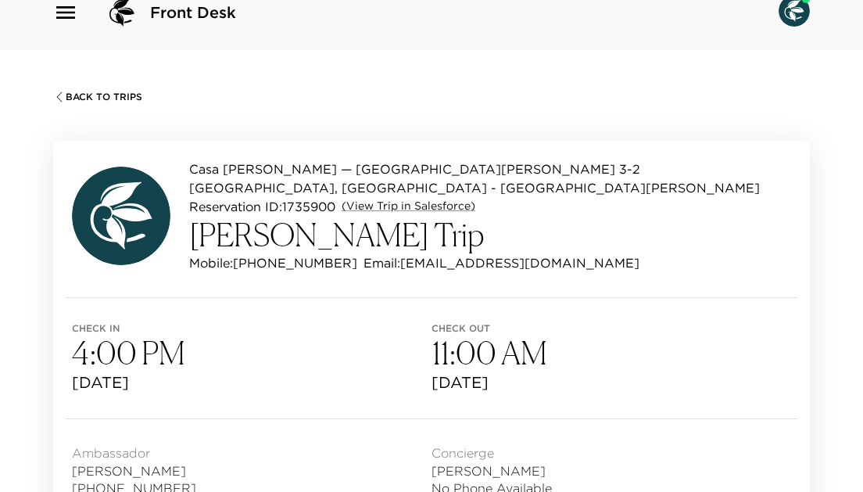
scroll to position [27, 0]
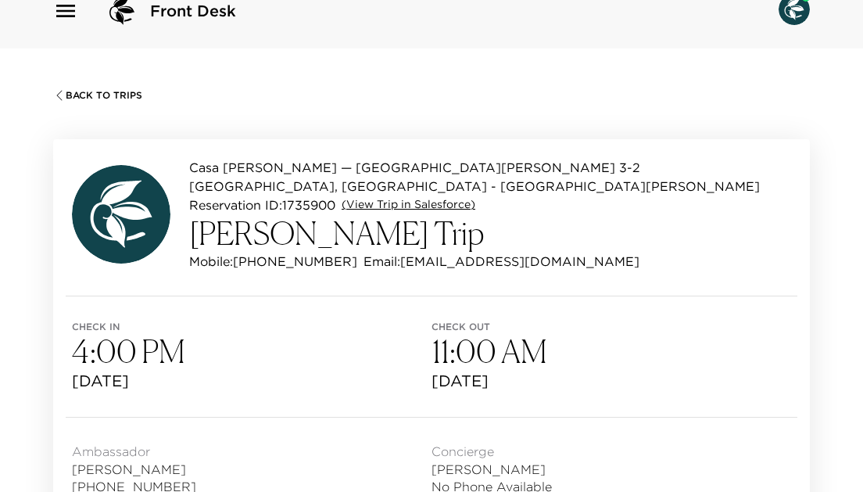
click at [395, 197] on link "(View Trip in Salesforce)" at bounding box center [409, 205] width 134 height 16
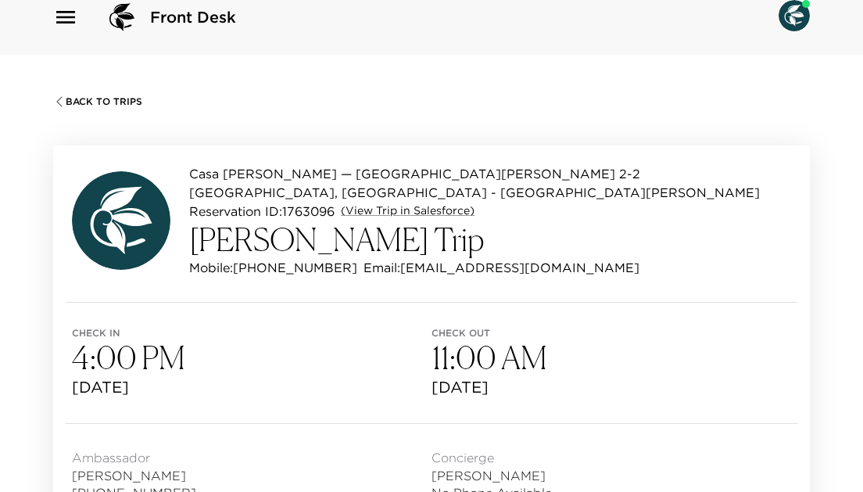
scroll to position [23, 0]
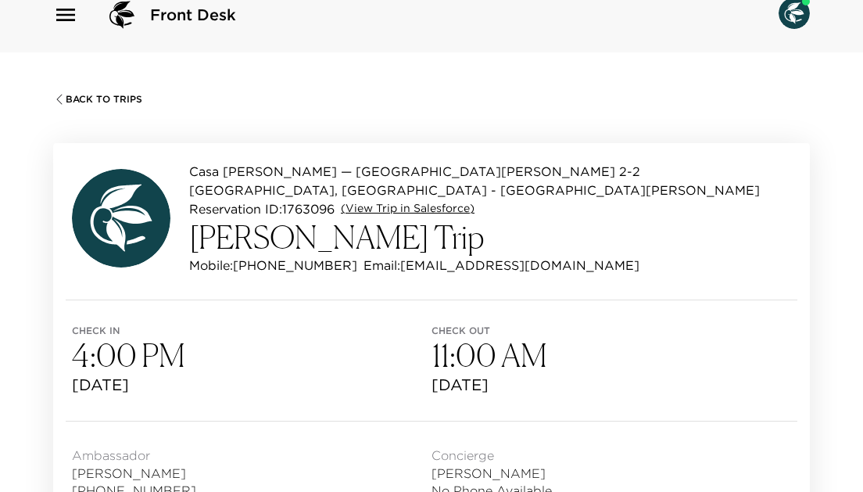
click at [420, 201] on link "(View Trip in Salesforce)" at bounding box center [408, 209] width 134 height 16
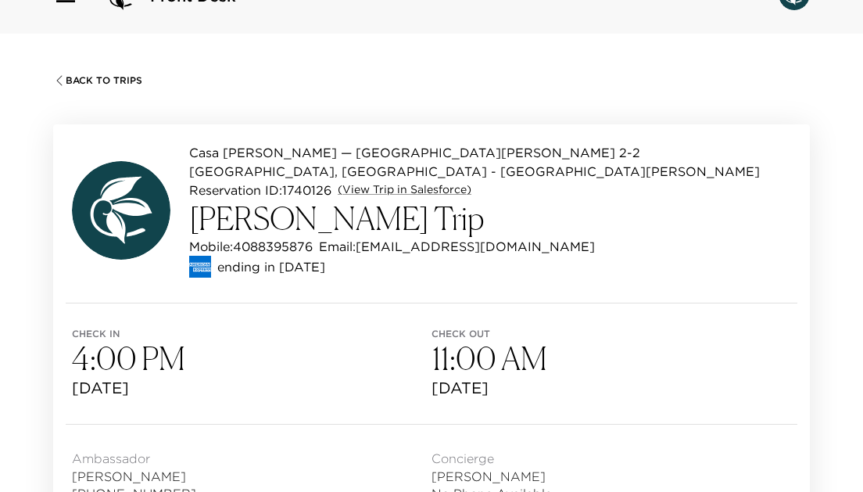
scroll to position [42, 0]
click at [436, 181] on link "(View Trip in Salesforce)" at bounding box center [405, 189] width 134 height 16
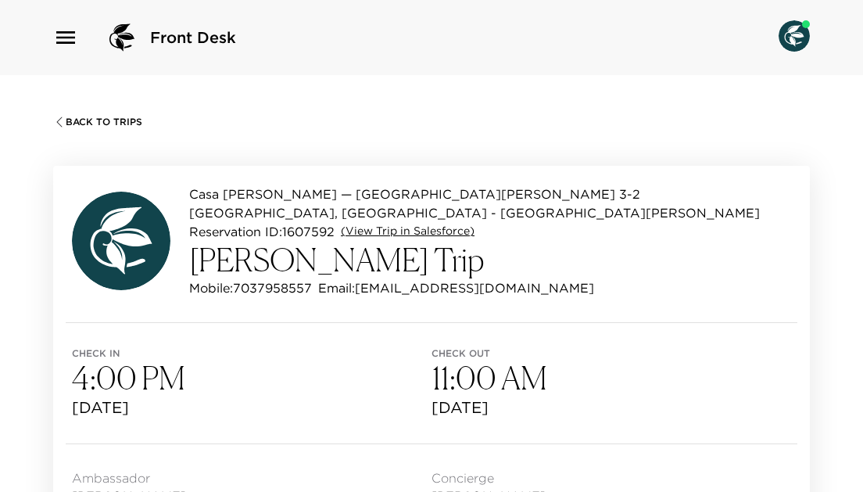
click at [449, 224] on link "(View Trip in Salesforce)" at bounding box center [408, 232] width 134 height 16
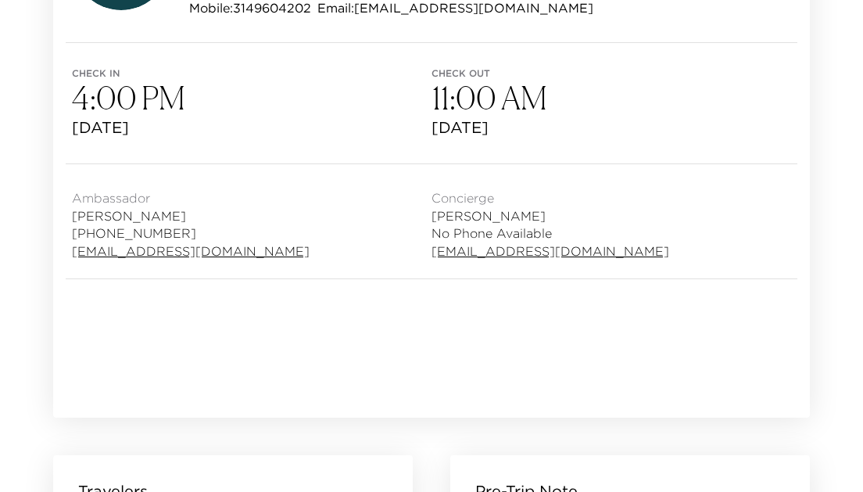
scroll to position [101, 0]
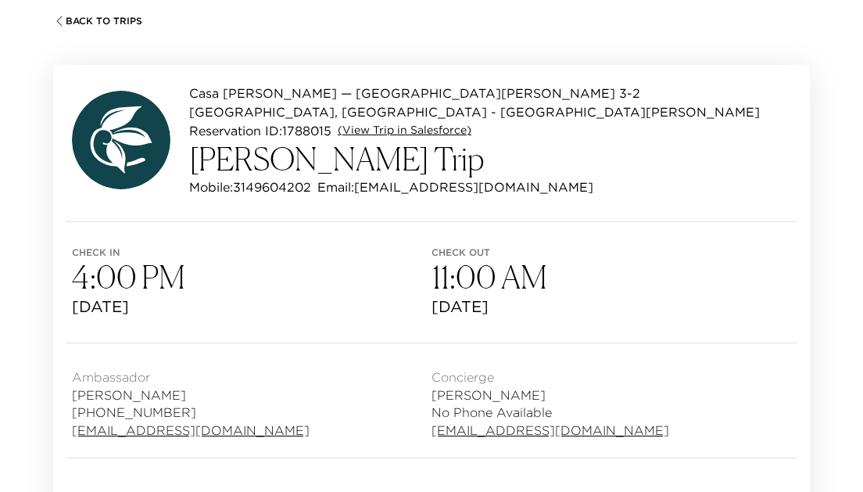
click at [411, 123] on link "(View Trip in Salesforce)" at bounding box center [405, 131] width 134 height 16
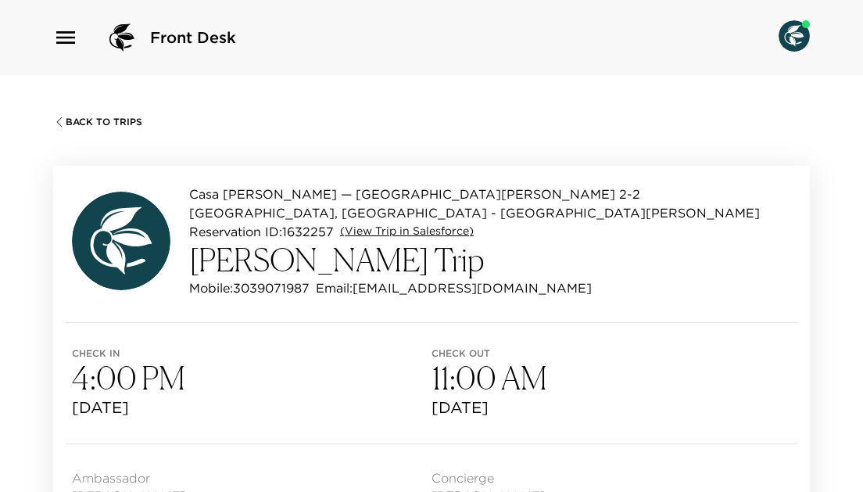
click at [417, 224] on link "(View Trip in Salesforce)" at bounding box center [407, 232] width 134 height 16
